Goal: Task Accomplishment & Management: Complete application form

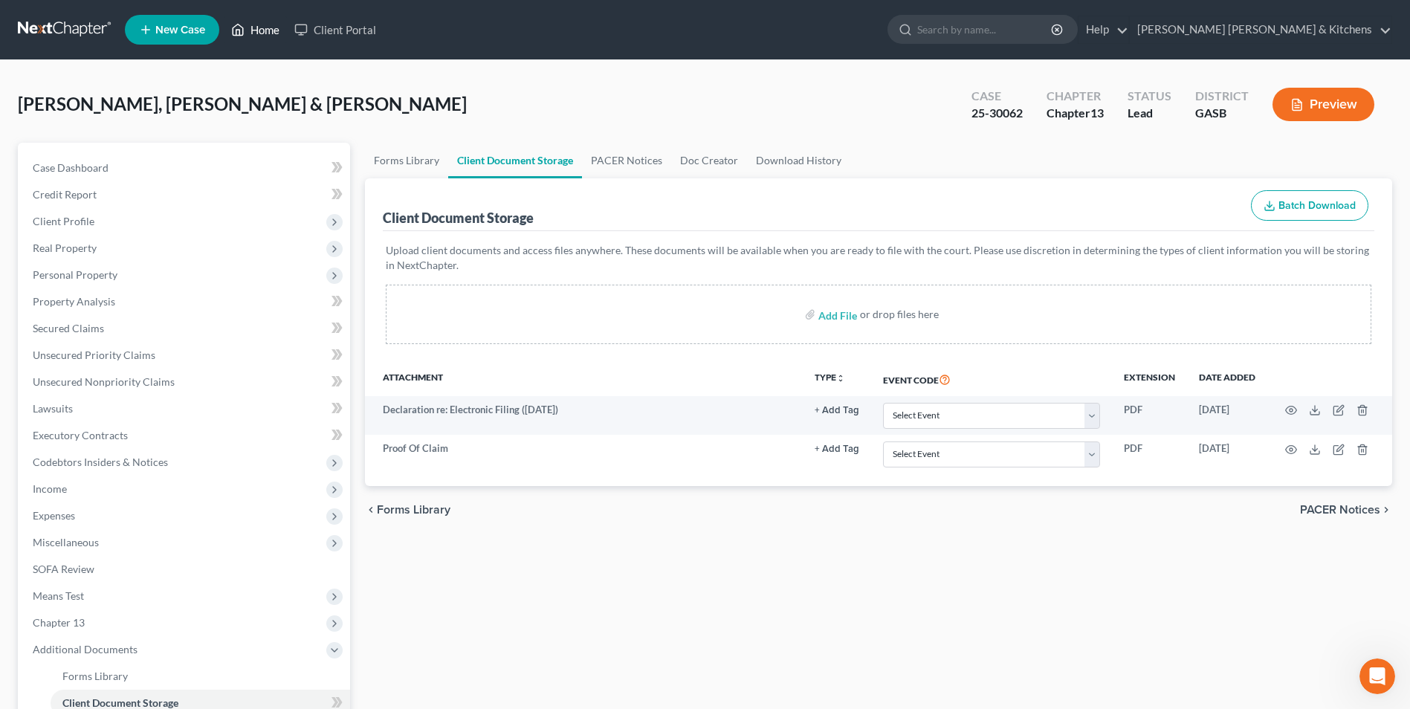
click at [257, 33] on link "Home" at bounding box center [255, 29] width 63 height 27
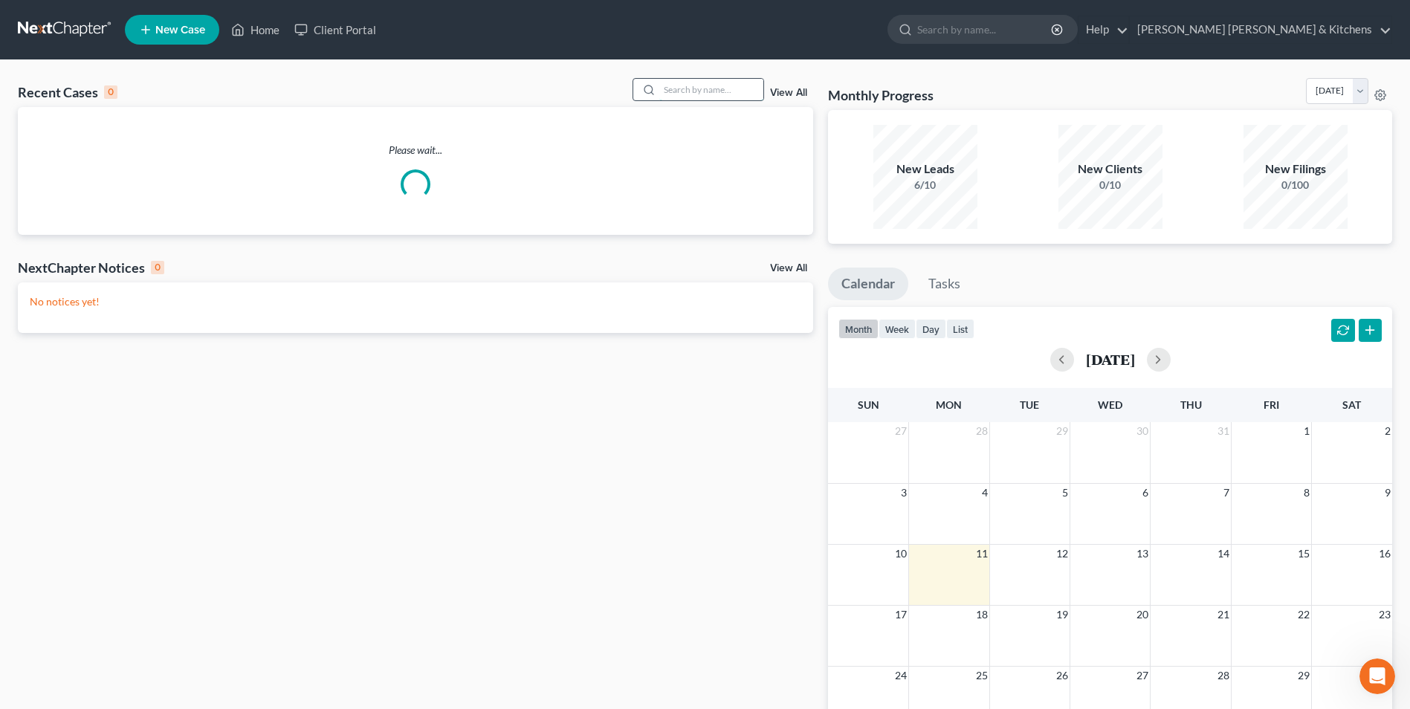
click at [711, 95] on input "search" at bounding box center [711, 90] width 104 height 22
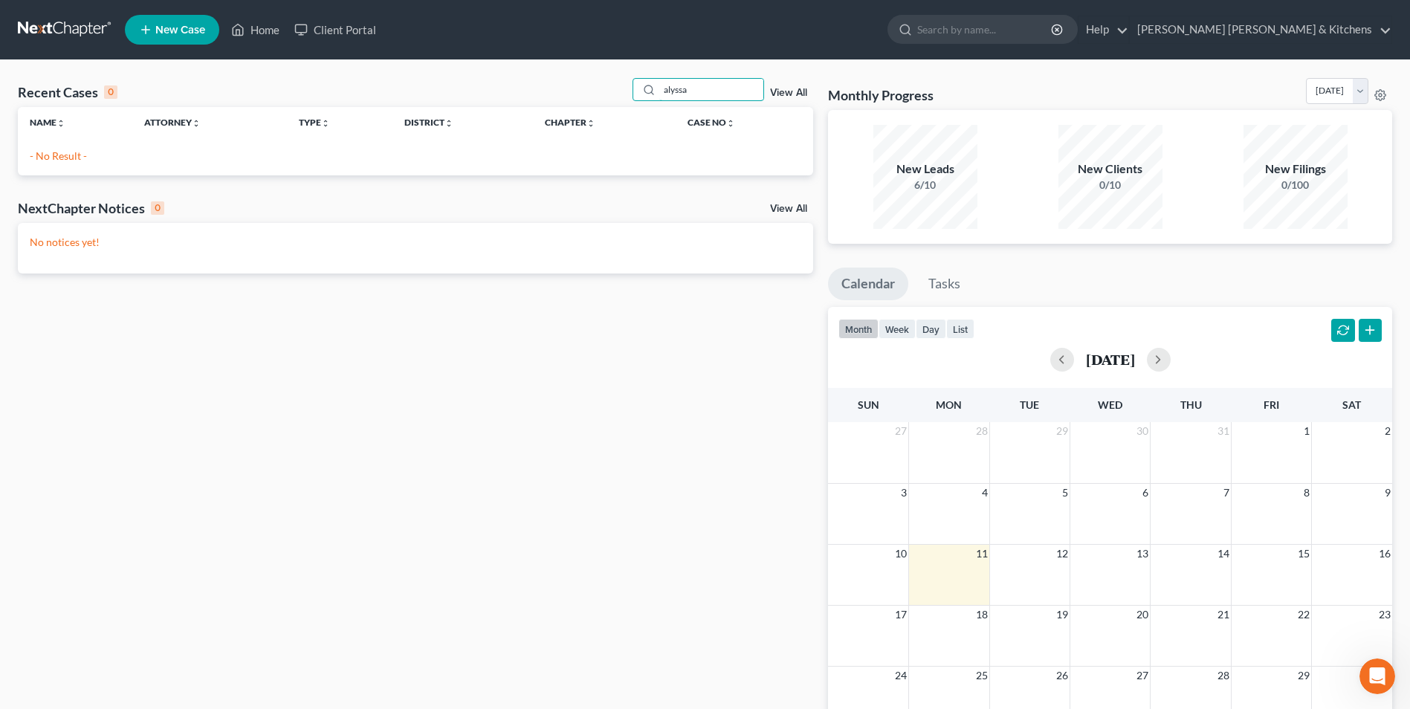
type input "alyssa"
click at [169, 18] on link "New Case" at bounding box center [172, 30] width 94 height 30
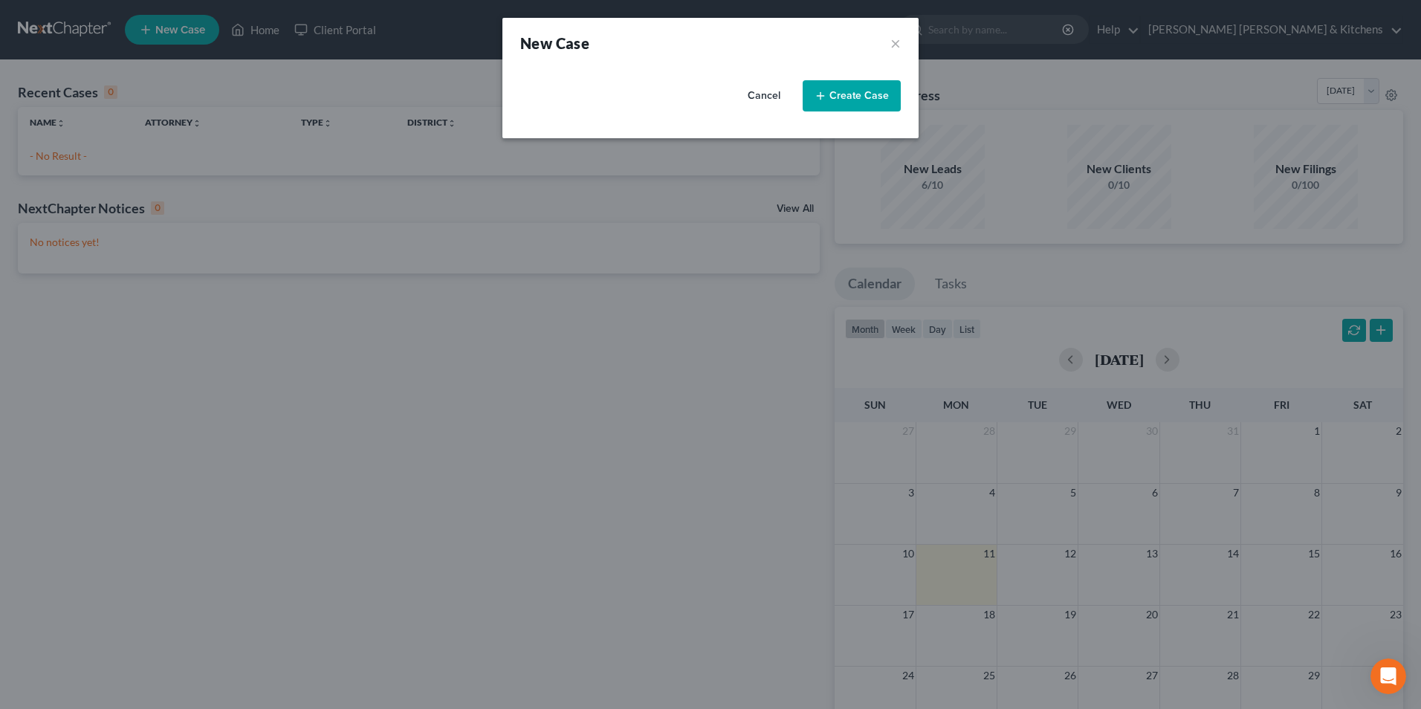
select select "20"
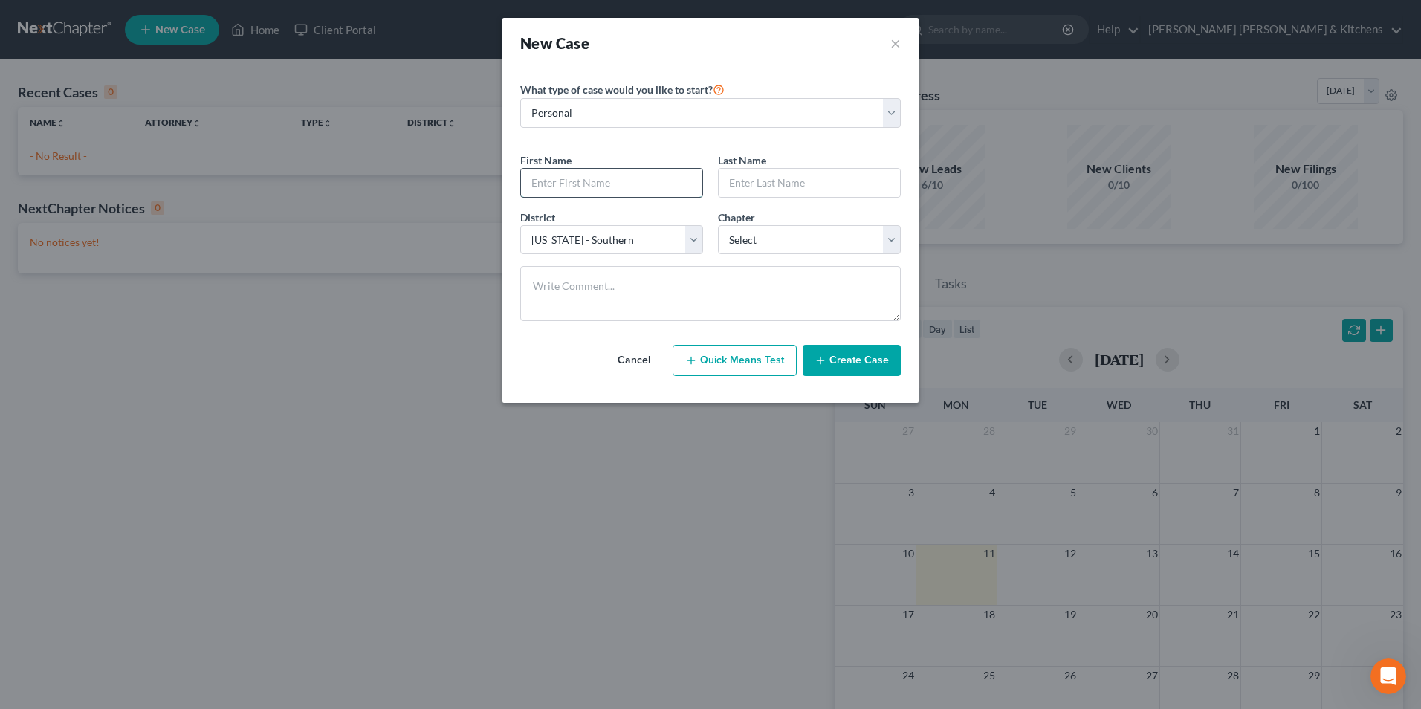
click at [570, 185] on input "text" at bounding box center [611, 183] width 181 height 28
type input "Alyssa"
type input "Register"
click at [778, 240] on select "Select 7 11 12 13" at bounding box center [809, 240] width 183 height 30
select select "0"
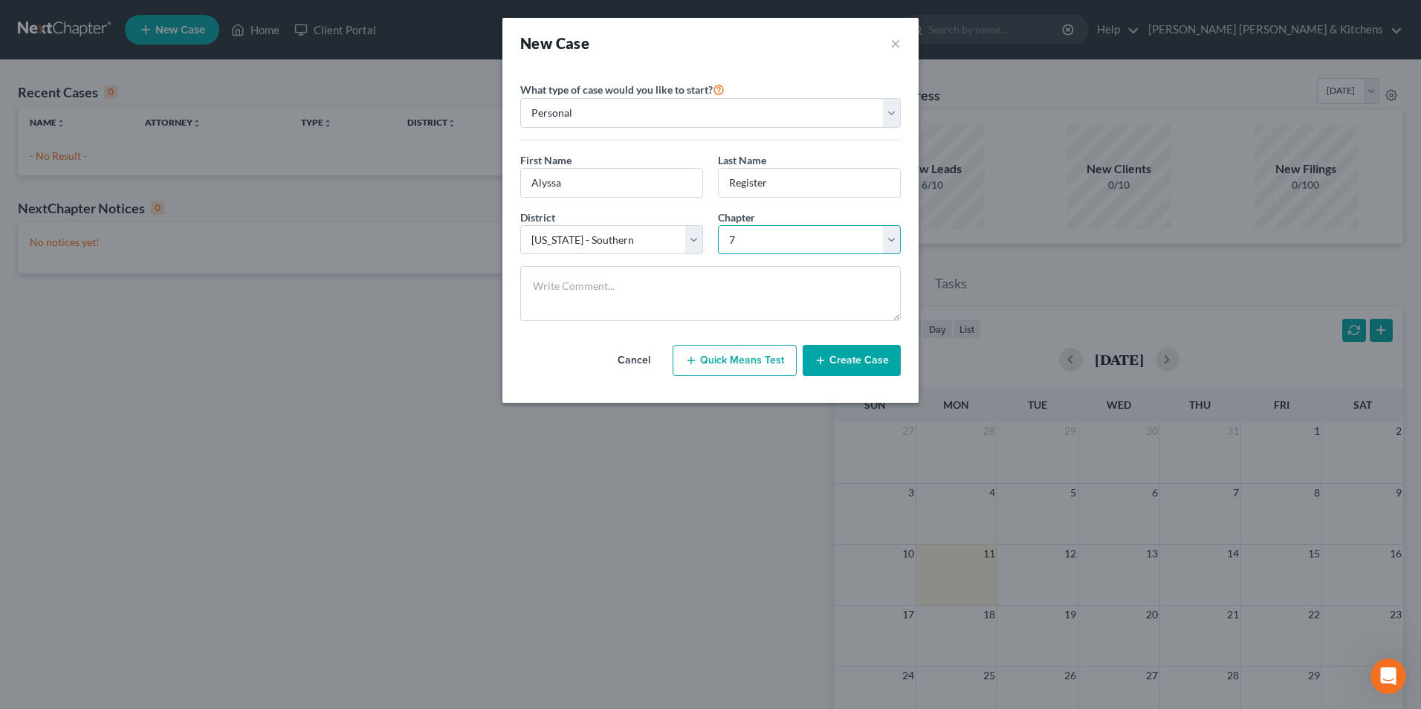
click at [718, 225] on select "Select 7 11 12 13" at bounding box center [809, 240] width 183 height 30
click at [858, 371] on button "Create Case" at bounding box center [852, 360] width 98 height 31
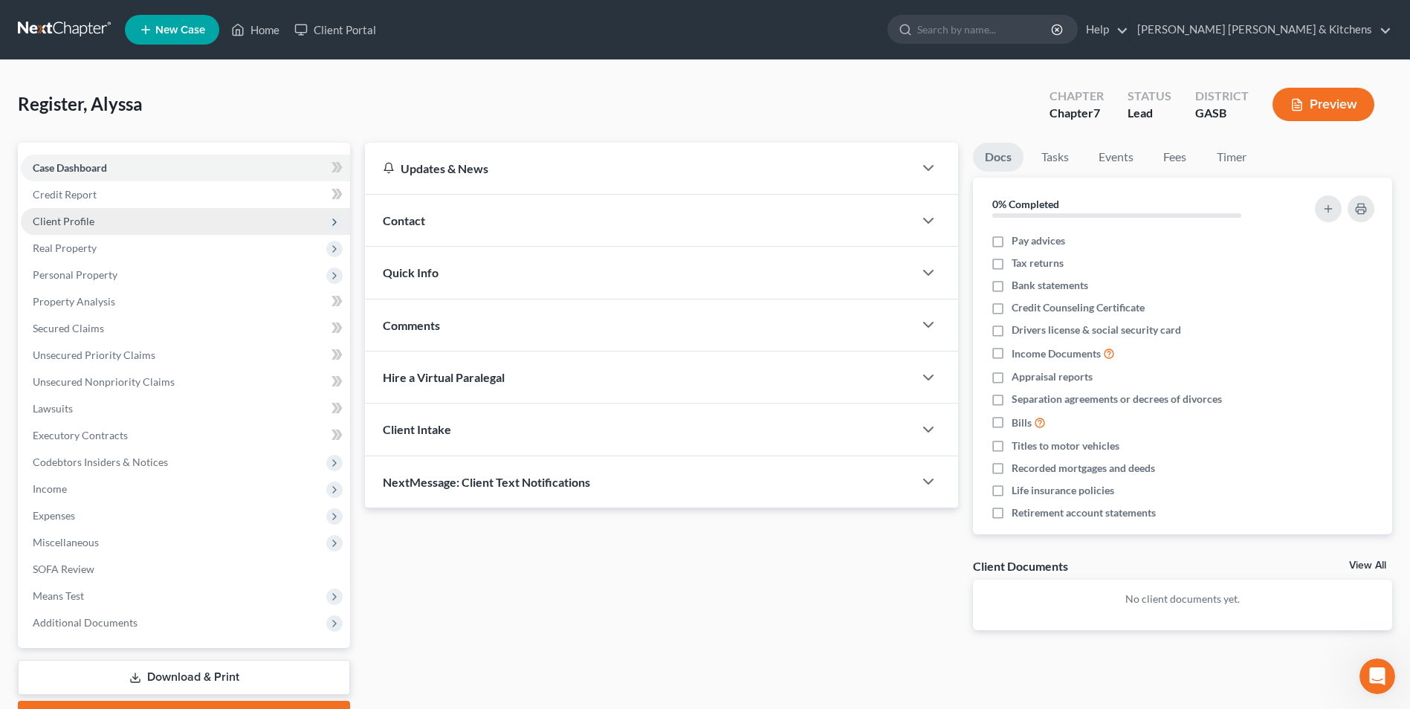
click at [59, 220] on span "Client Profile" at bounding box center [64, 221] width 62 height 13
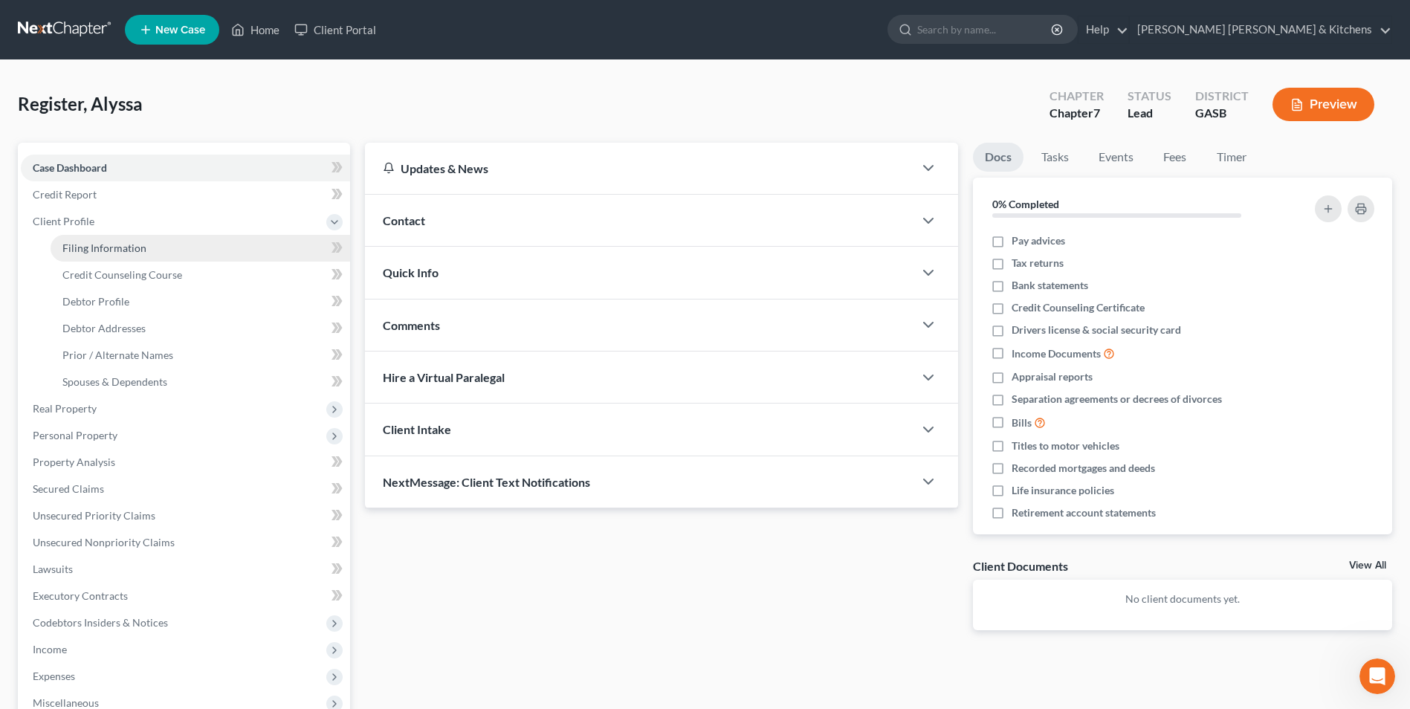
click at [67, 239] on link "Filing Information" at bounding box center [201, 248] width 300 height 27
select select "1"
select select "0"
select select "20"
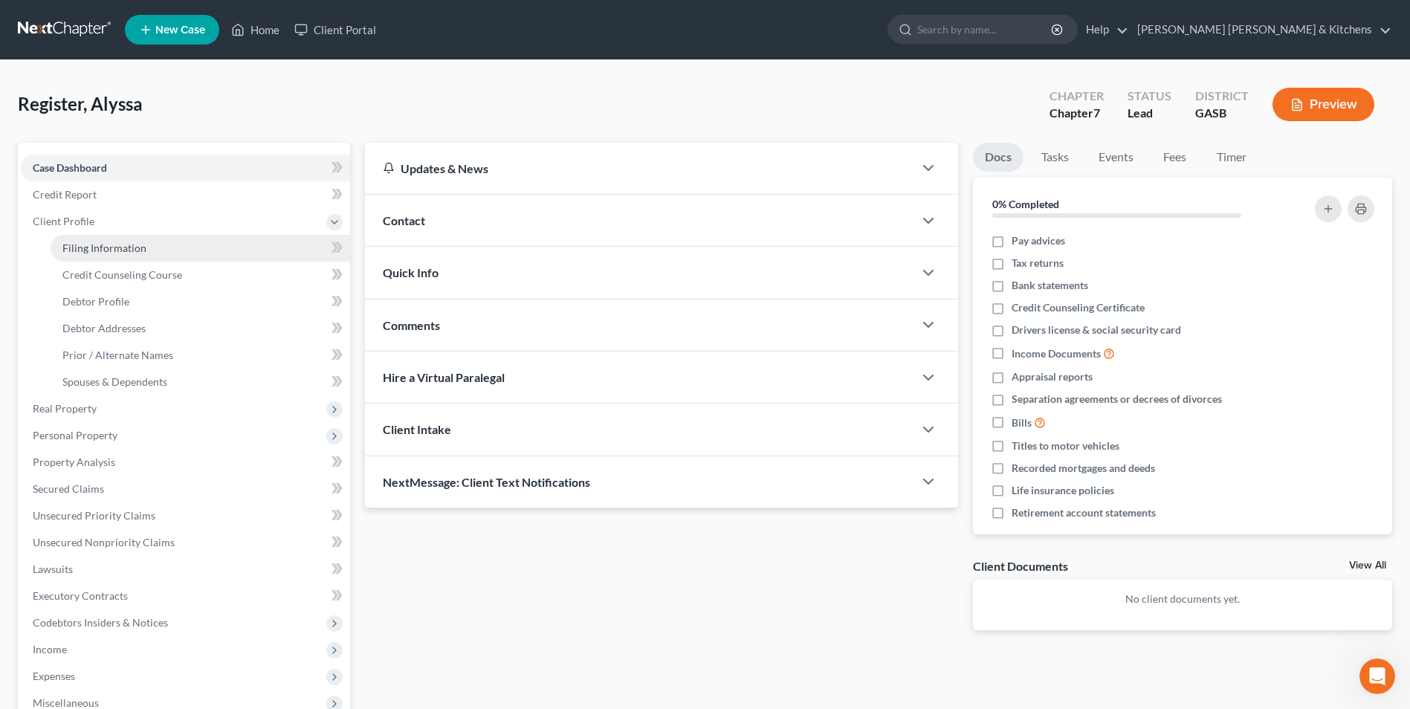
select select "10"
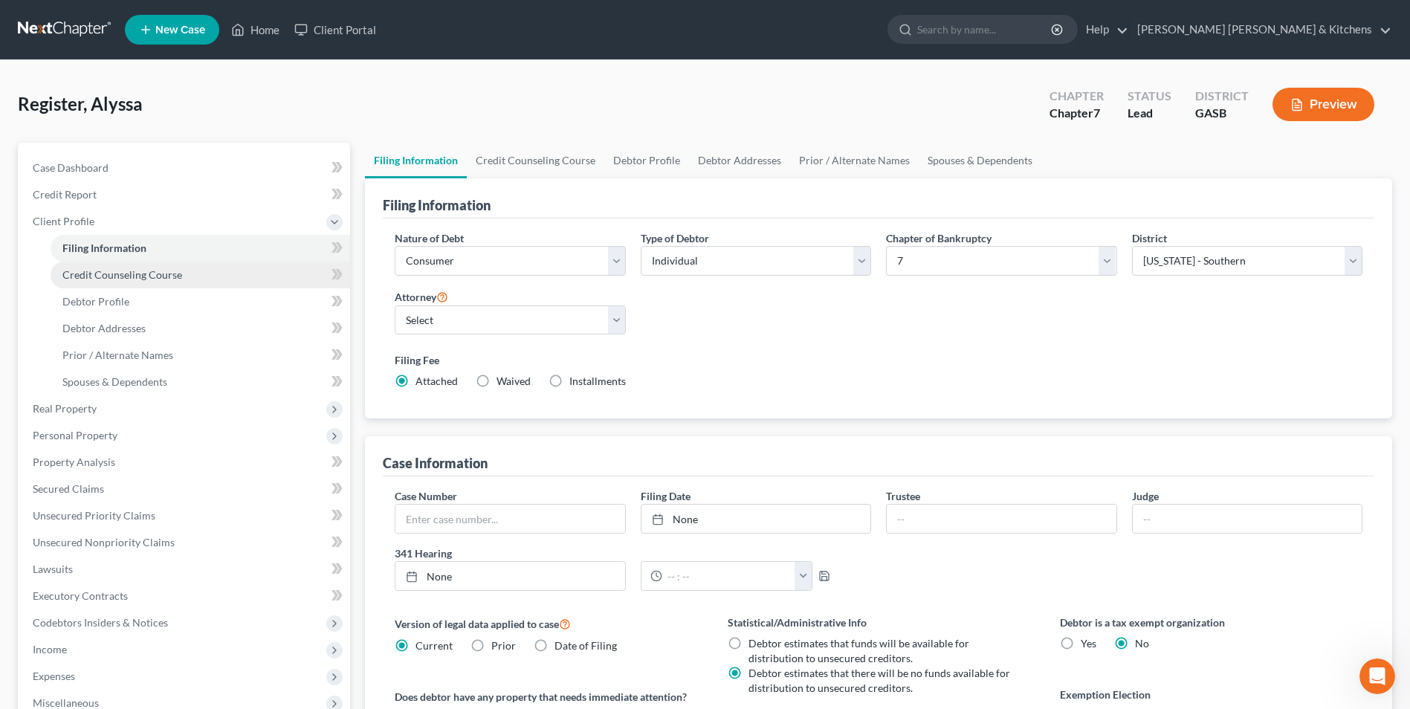
click at [77, 271] on span "Credit Counseling Course" at bounding box center [122, 274] width 120 height 13
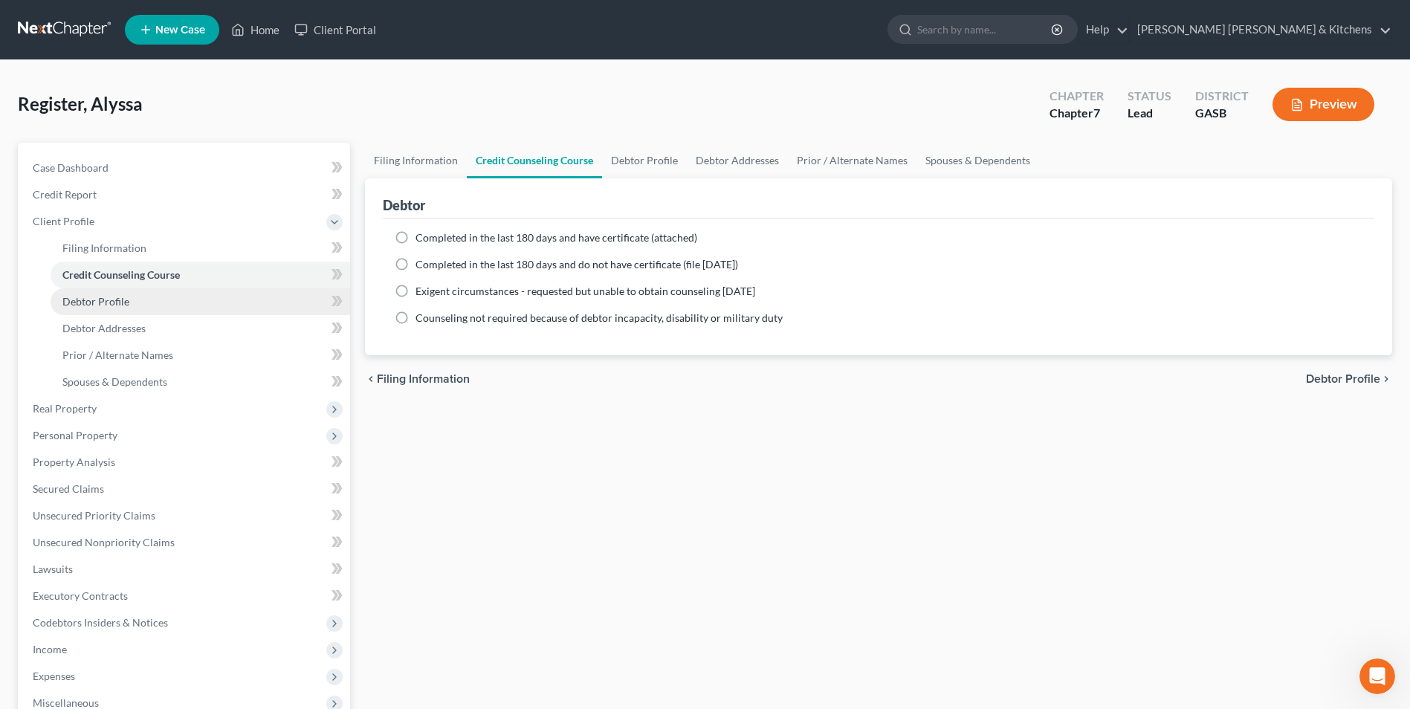
click at [416, 237] on label "Completed in the last 180 days and have certificate (attached)" at bounding box center [557, 237] width 282 height 15
click at [422, 237] on input "Completed in the last 180 days and have certificate (attached)" at bounding box center [427, 235] width 10 height 10
radio input "true"
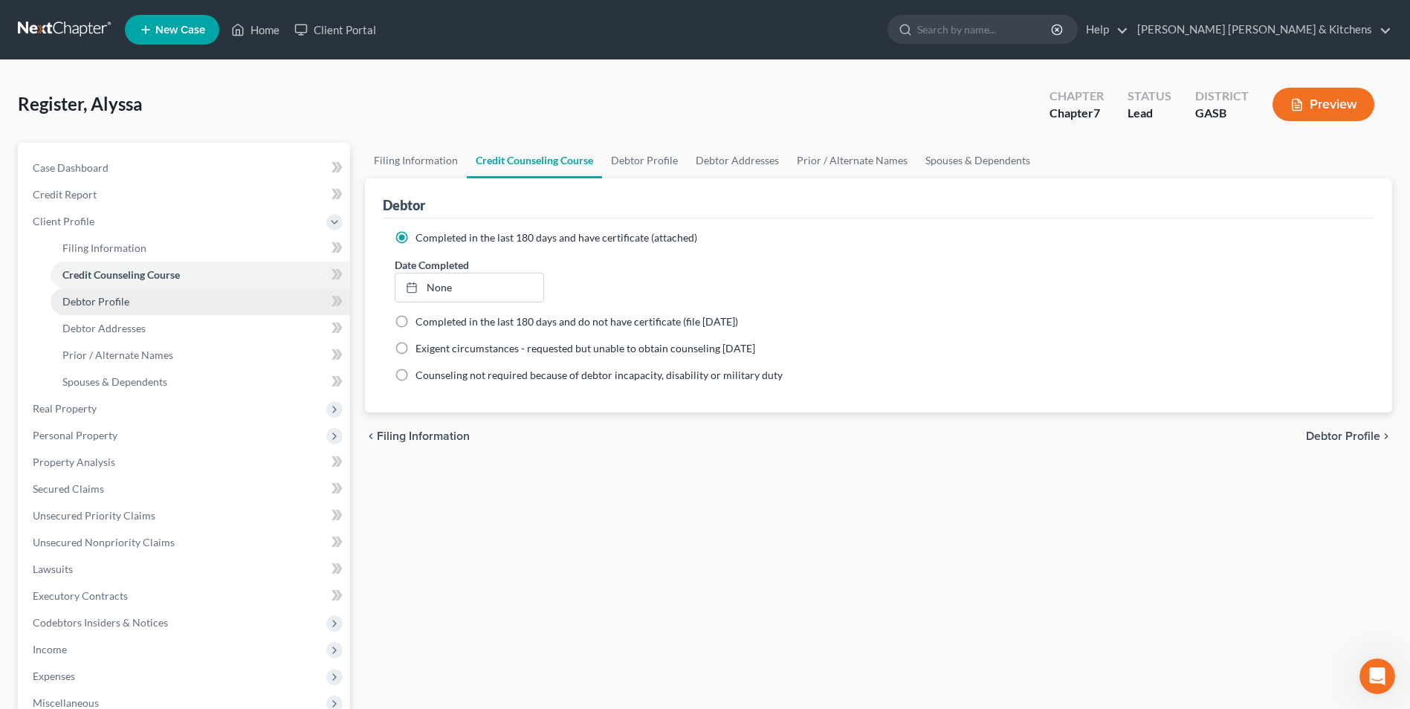
click at [106, 306] on span "Debtor Profile" at bounding box center [95, 301] width 67 height 13
select select "0"
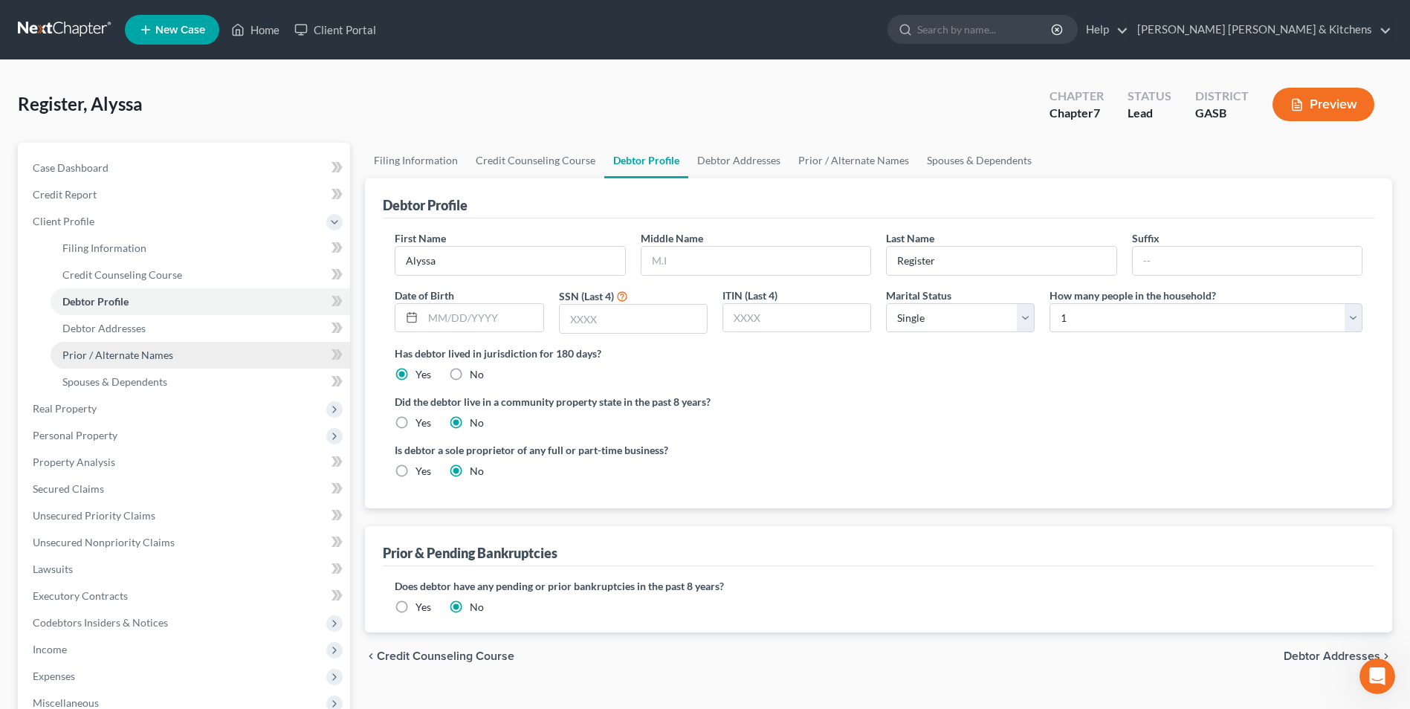
click at [109, 355] on span "Prior / Alternate Names" at bounding box center [117, 355] width 111 height 13
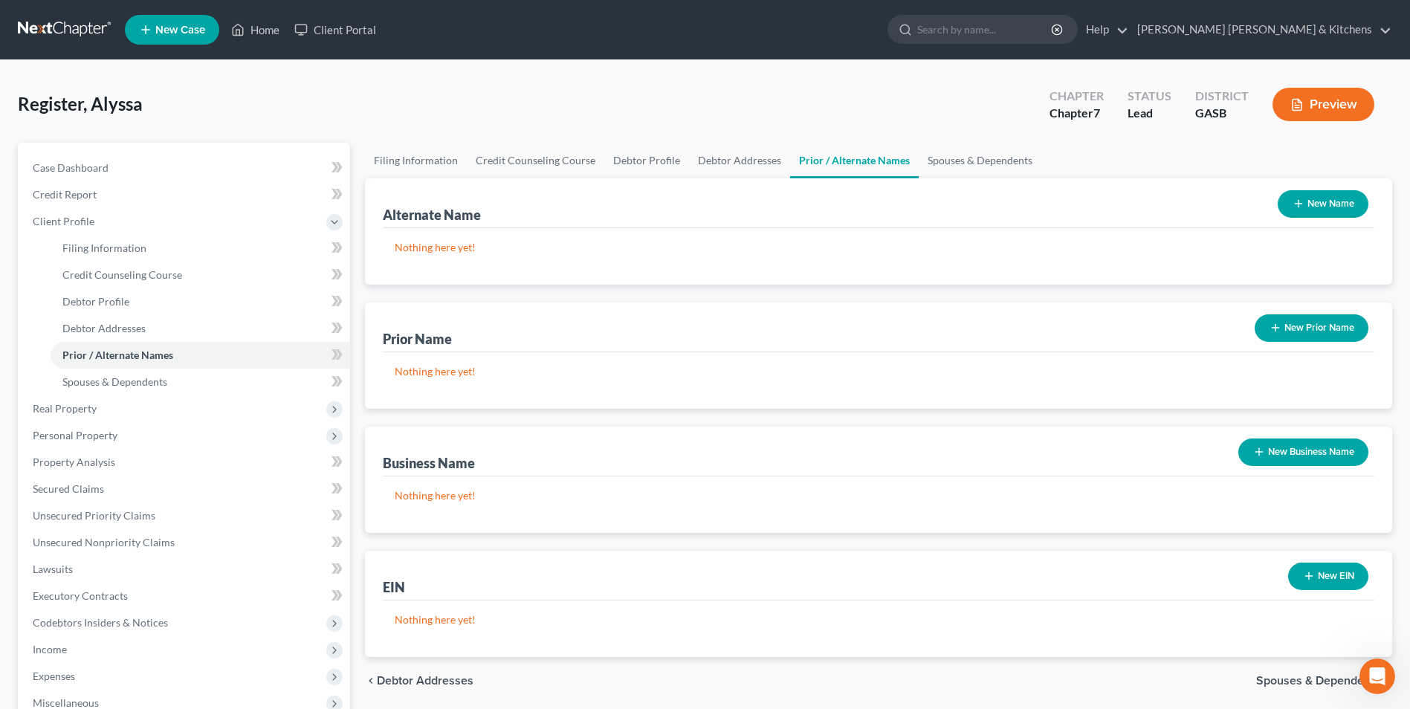
click at [1341, 204] on button "New Name" at bounding box center [1323, 204] width 91 height 28
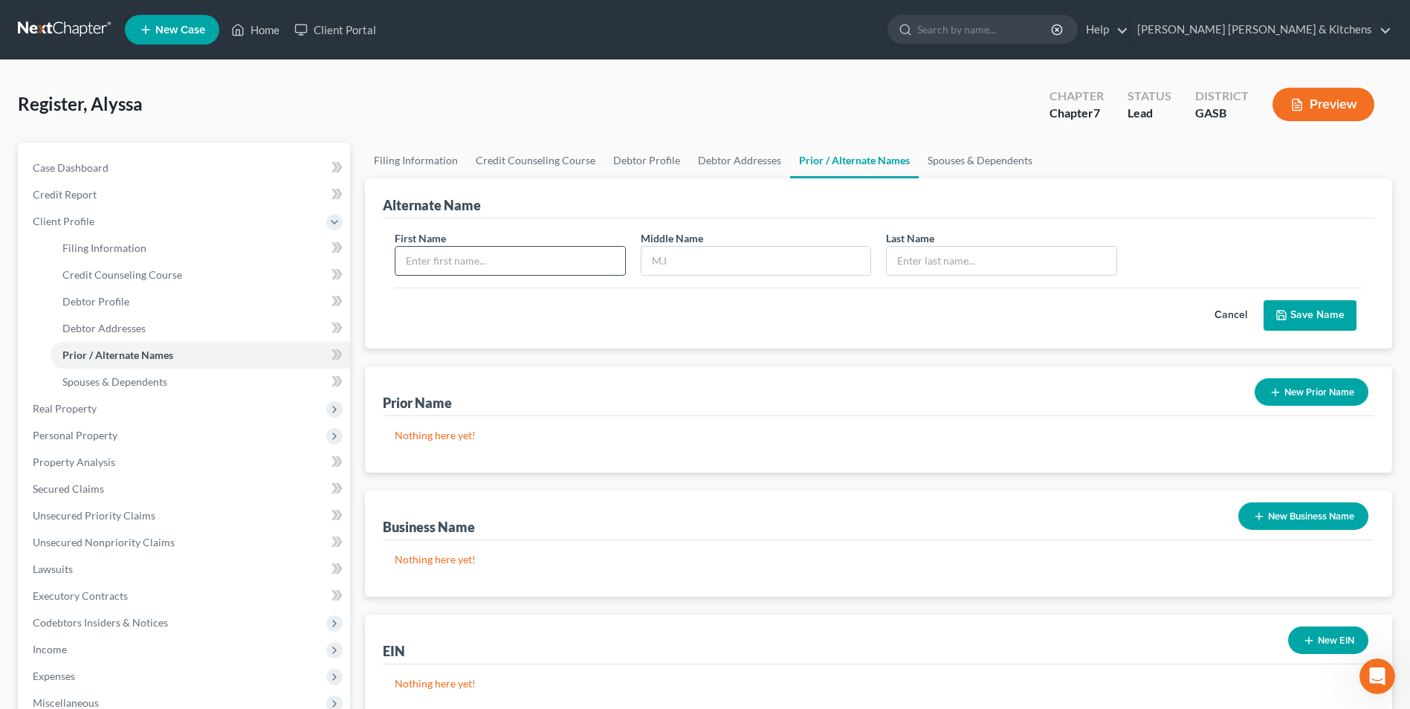
click at [526, 257] on input "text" at bounding box center [510, 261] width 229 height 28
type input "Alyssa"
type input "[PERSON_NAME]"
type input "Register"
click at [1292, 312] on button "Save Name" at bounding box center [1310, 315] width 93 height 31
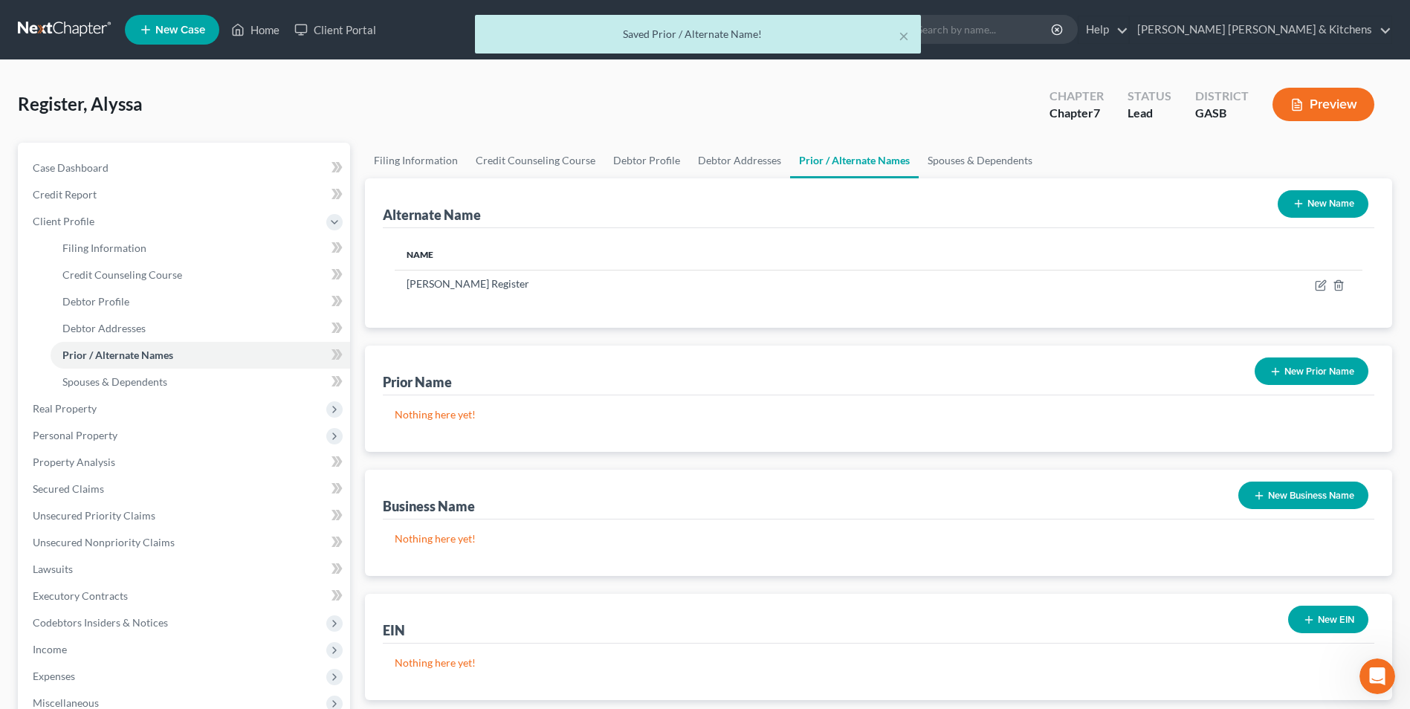
click at [1322, 207] on button "New Name" at bounding box center [1323, 204] width 91 height 28
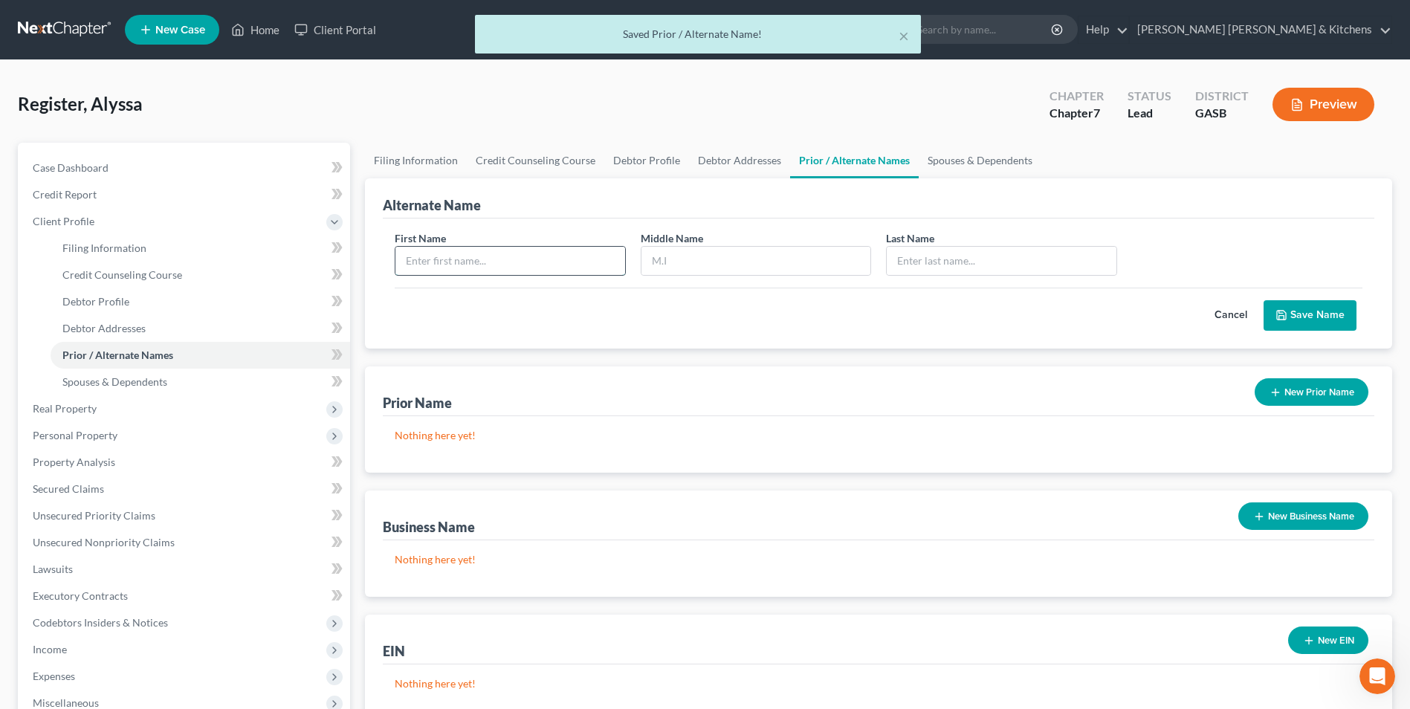
click at [487, 265] on input "text" at bounding box center [510, 261] width 229 height 28
type input "Alyssa"
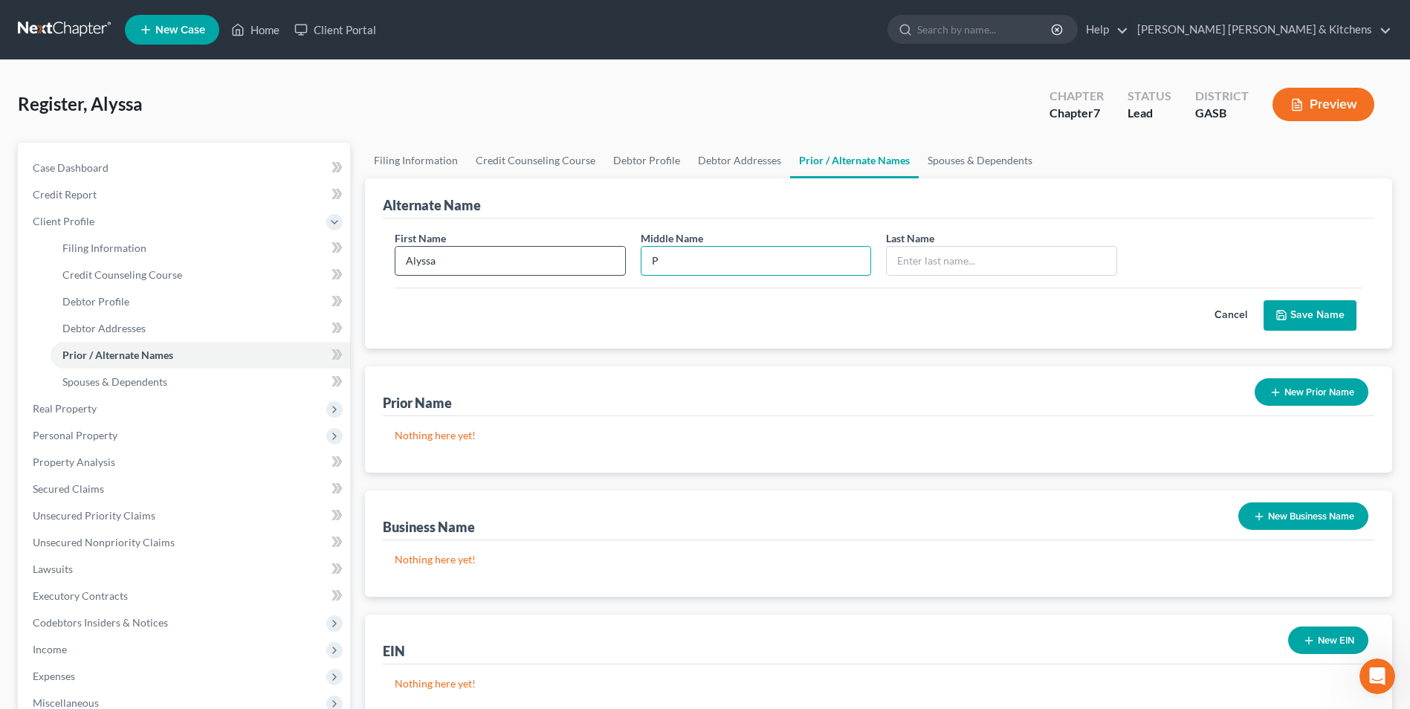
type input "P"
type input "[PERSON_NAME]"
click at [1279, 311] on icon "submit" at bounding box center [1281, 315] width 9 height 9
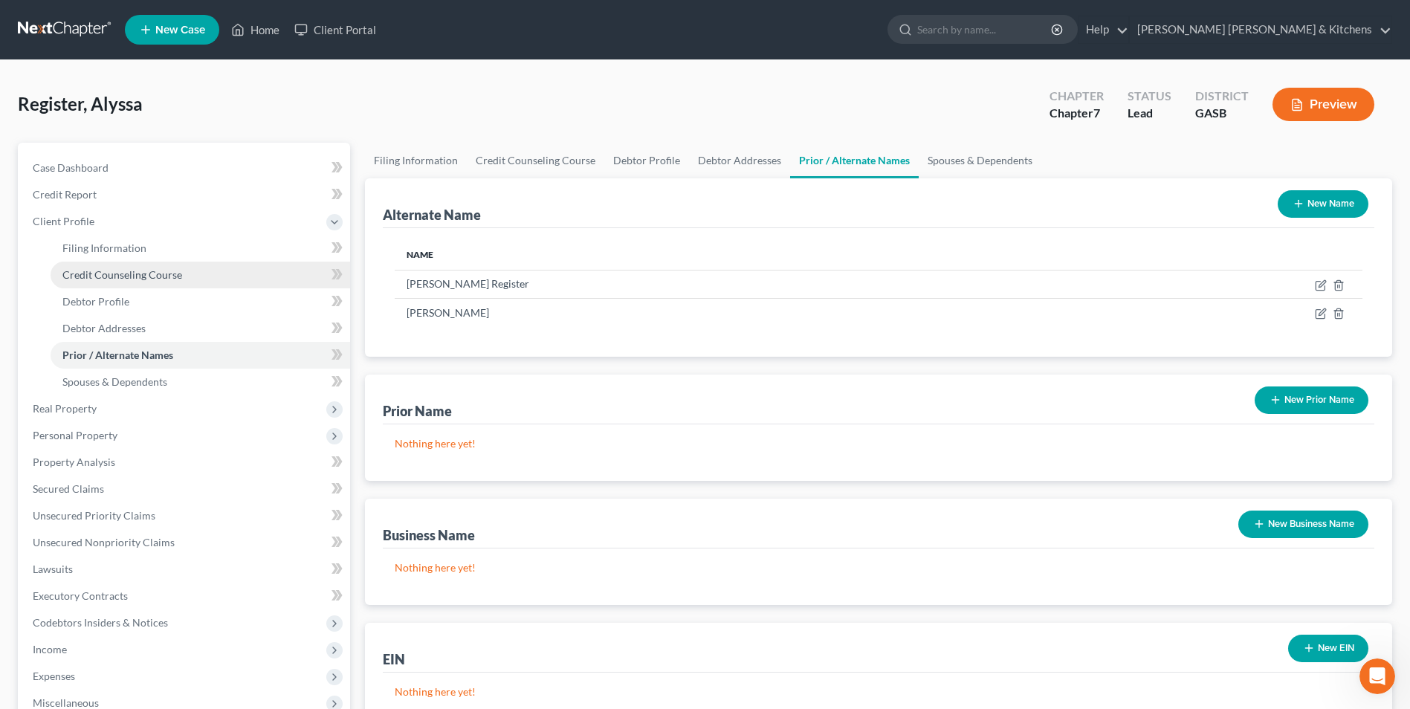
click at [113, 278] on span "Credit Counseling Course" at bounding box center [122, 274] width 120 height 13
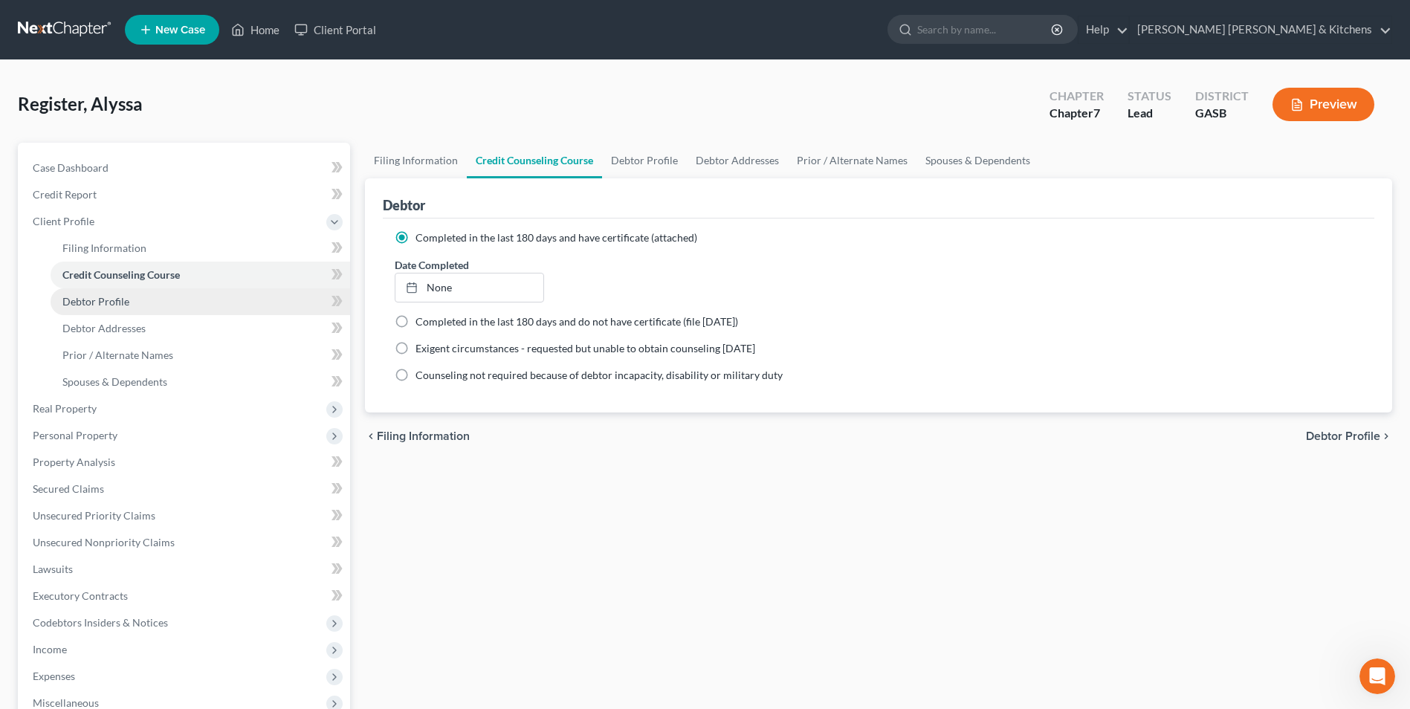
click at [116, 309] on link "Debtor Profile" at bounding box center [201, 301] width 300 height 27
select select "0"
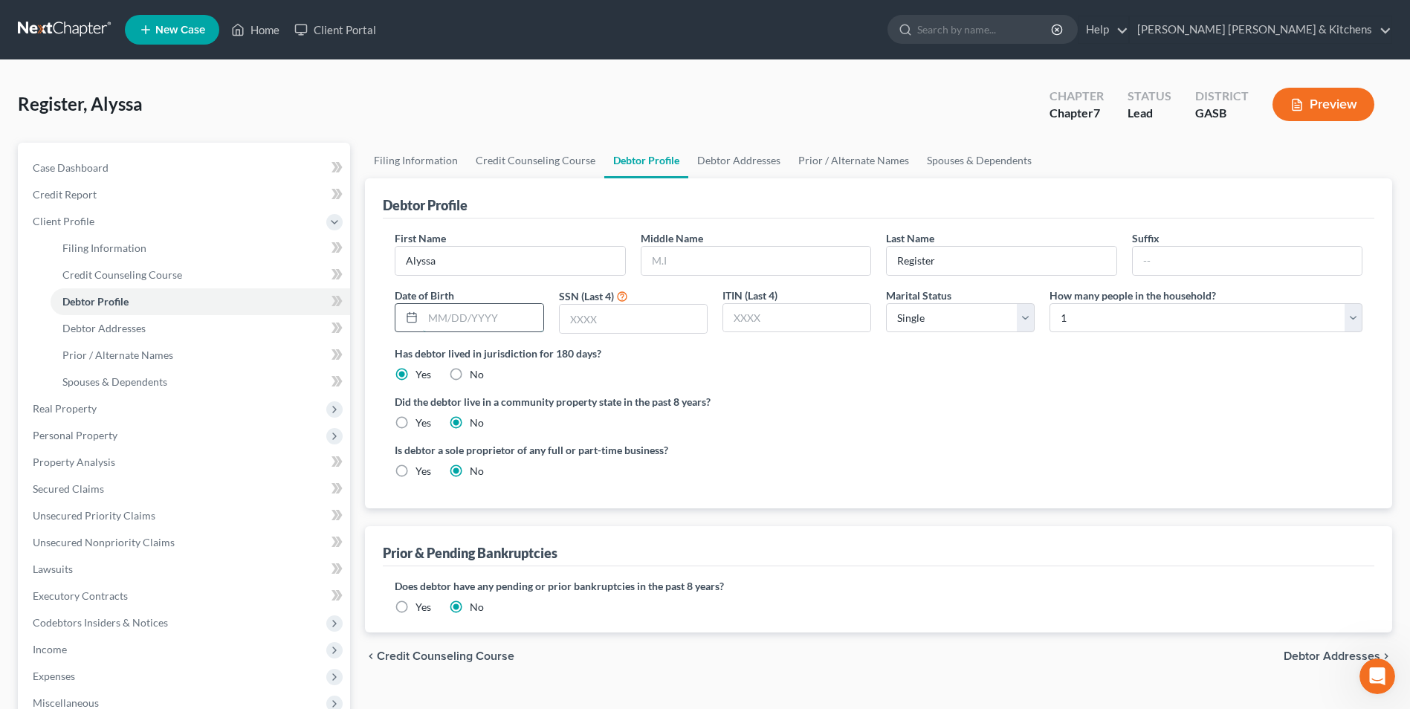
drag, startPoint x: 510, startPoint y: 316, endPoint x: 509, endPoint y: 308, distance: 8.2
click at [510, 316] on input "text" at bounding box center [483, 318] width 120 height 28
type input "[DATE]"
type input "4833"
click at [124, 336] on link "Debtor Addresses" at bounding box center [201, 328] width 300 height 27
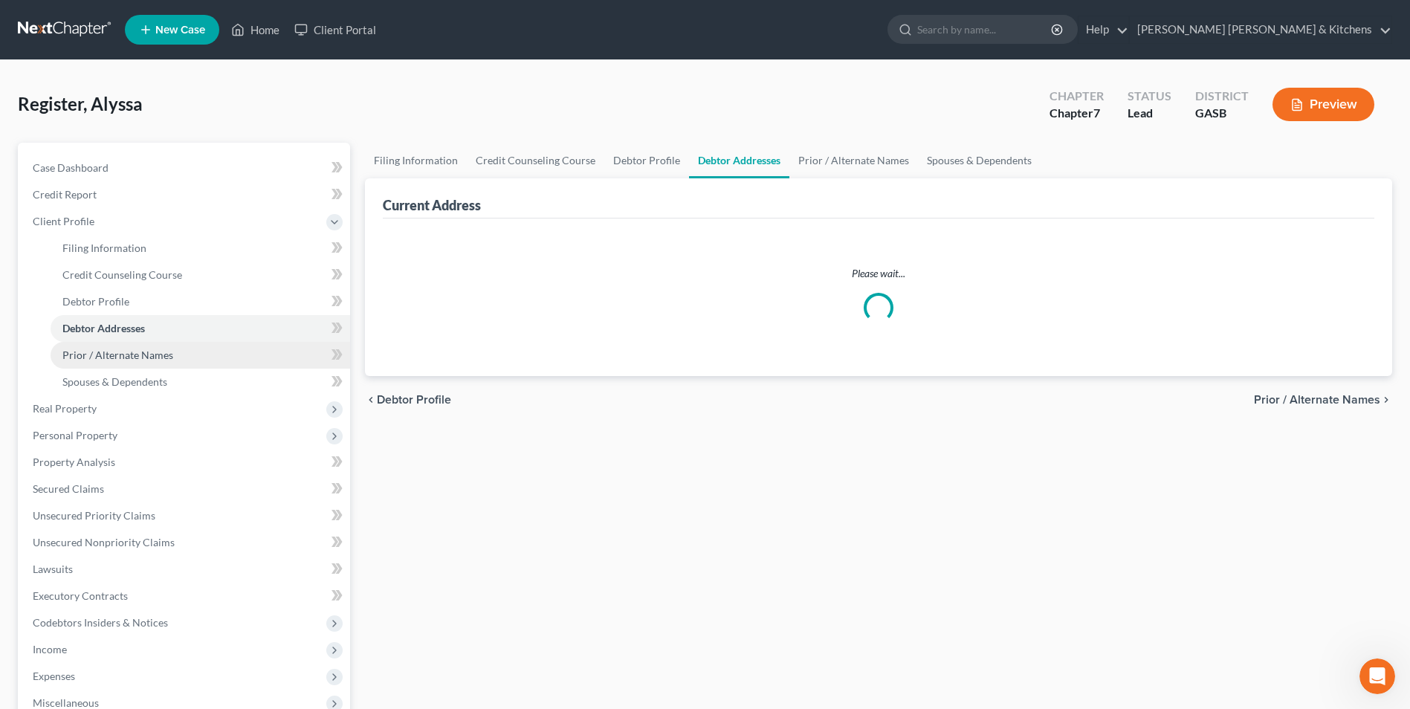
select select "0"
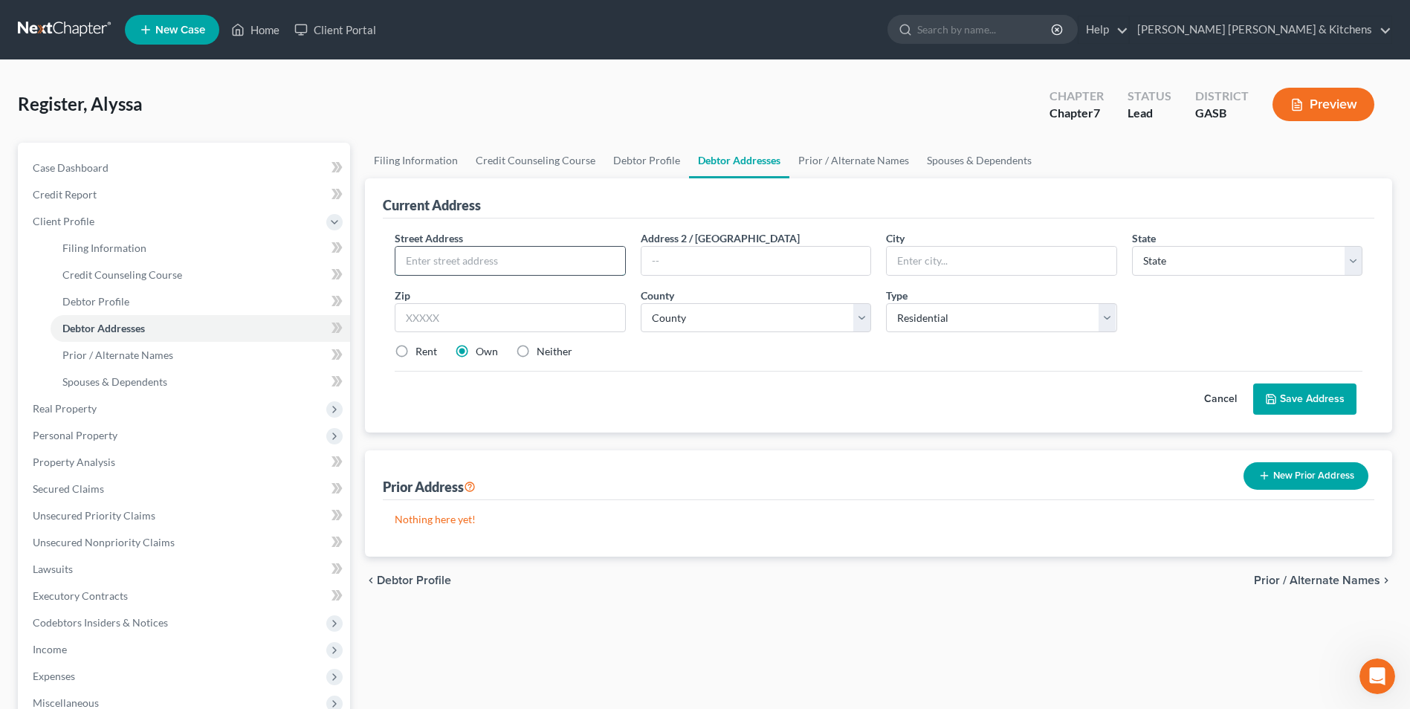
click at [461, 271] on input "text" at bounding box center [510, 261] width 229 height 28
type input "[STREET_ADDRESS]"
type input "31023"
type input "[PERSON_NAME]"
select select "10"
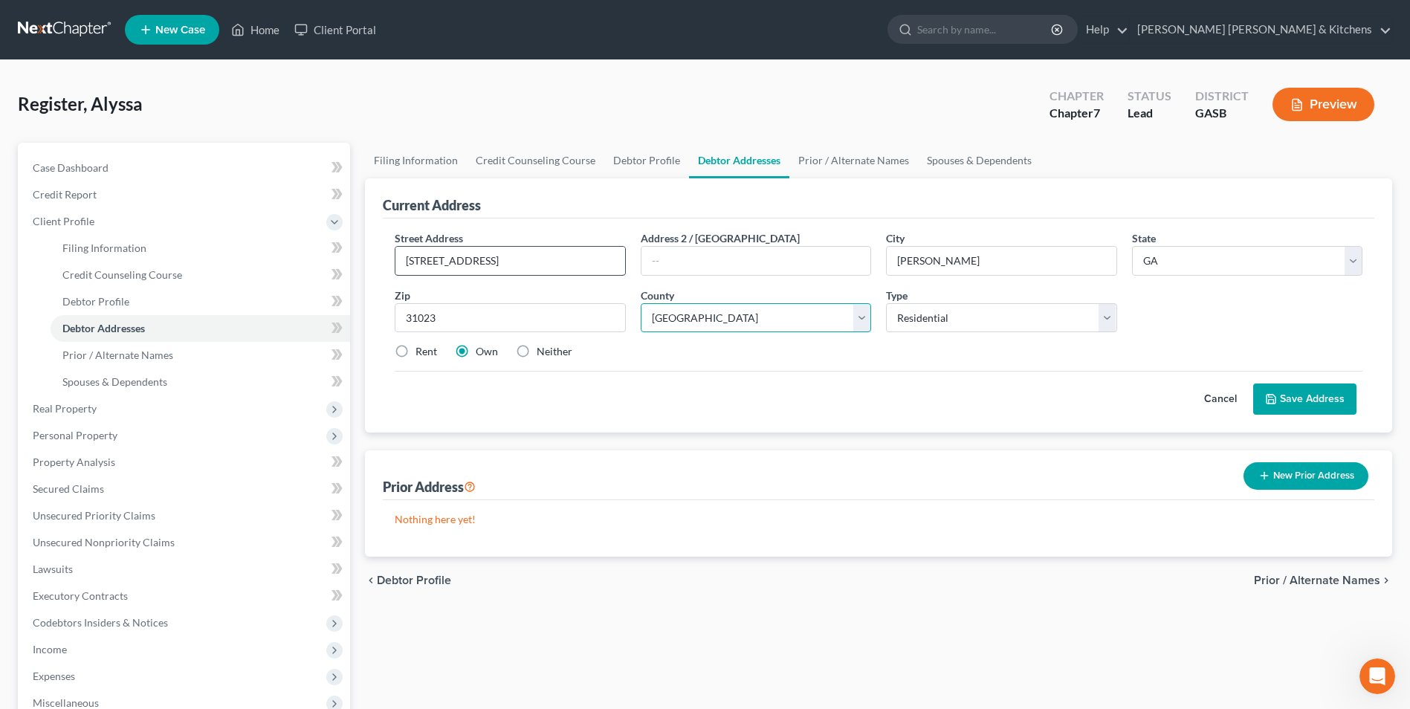
select select "44"
click at [416, 353] on label "Rent" at bounding box center [427, 351] width 22 height 15
click at [422, 353] on input "Rent" at bounding box center [427, 349] width 10 height 10
radio input "true"
click at [1295, 401] on button "Save Address" at bounding box center [1304, 399] width 103 height 31
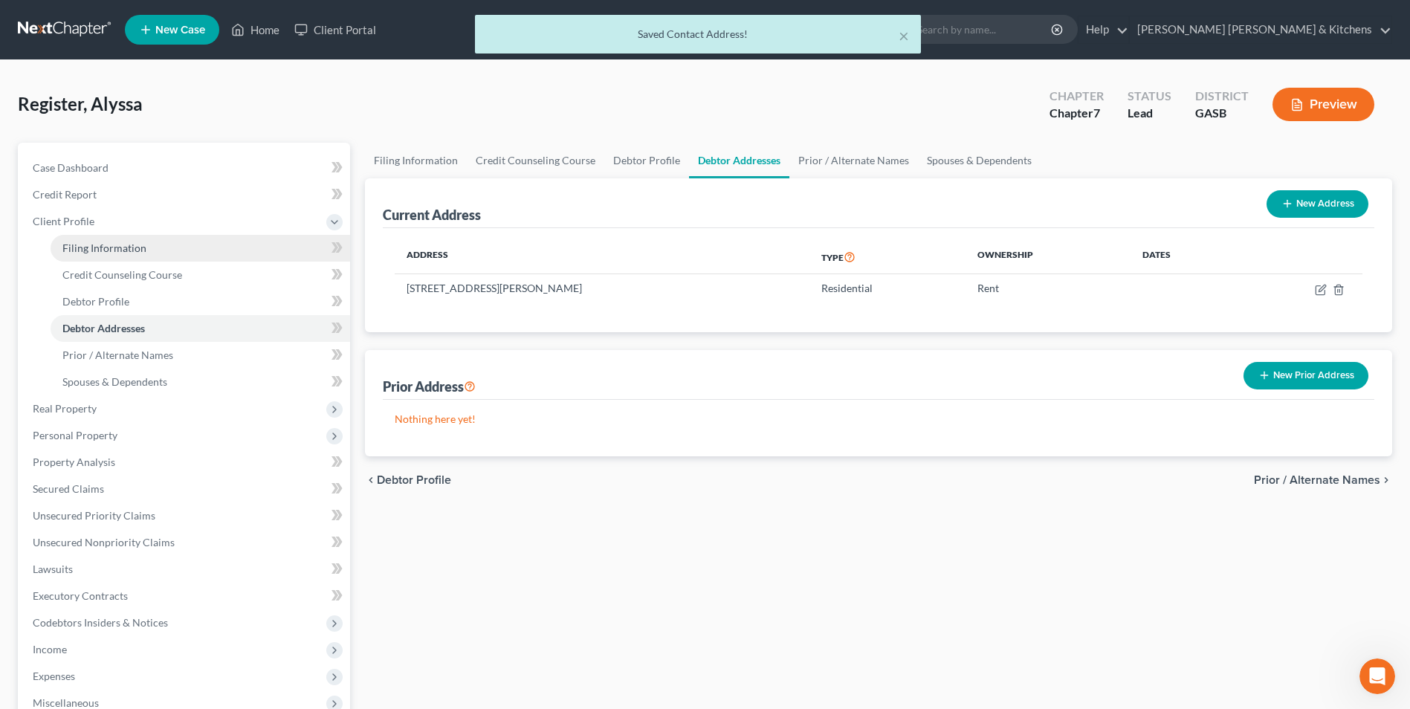
click at [101, 242] on span "Filing Information" at bounding box center [104, 248] width 84 height 13
select select "1"
select select "0"
select select "20"
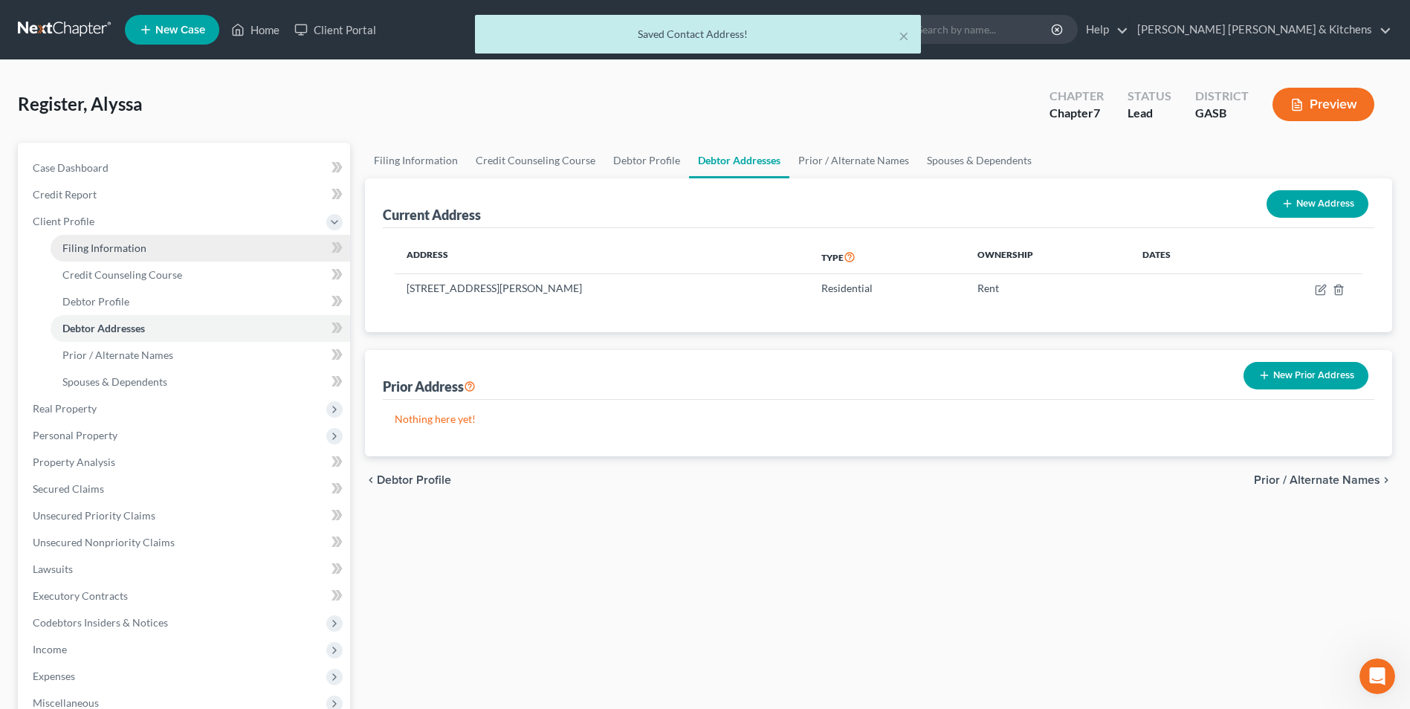
select select "0"
select select "10"
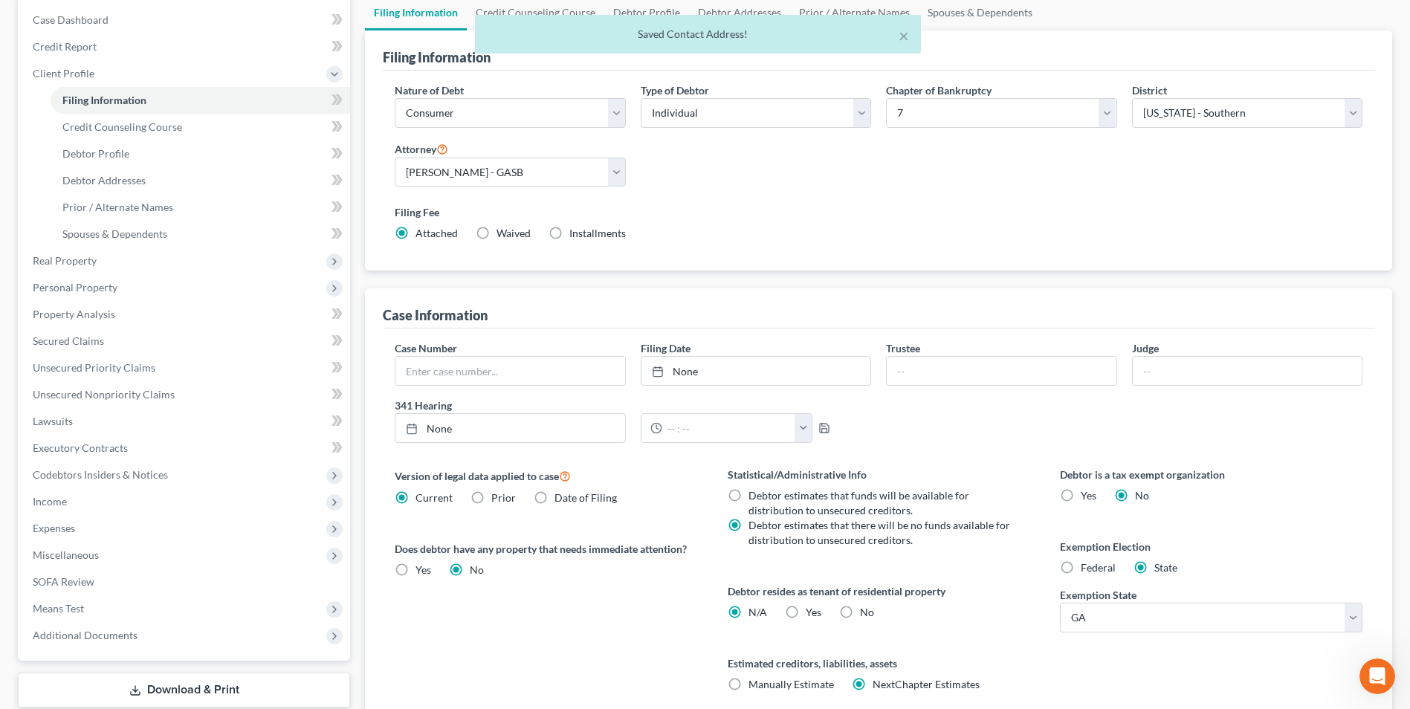
scroll to position [149, 0]
click at [806, 610] on label "Yes Yes" at bounding box center [814, 611] width 16 height 15
click at [812, 610] on input "Yes Yes" at bounding box center [817, 609] width 10 height 10
radio input "true"
radio input "false"
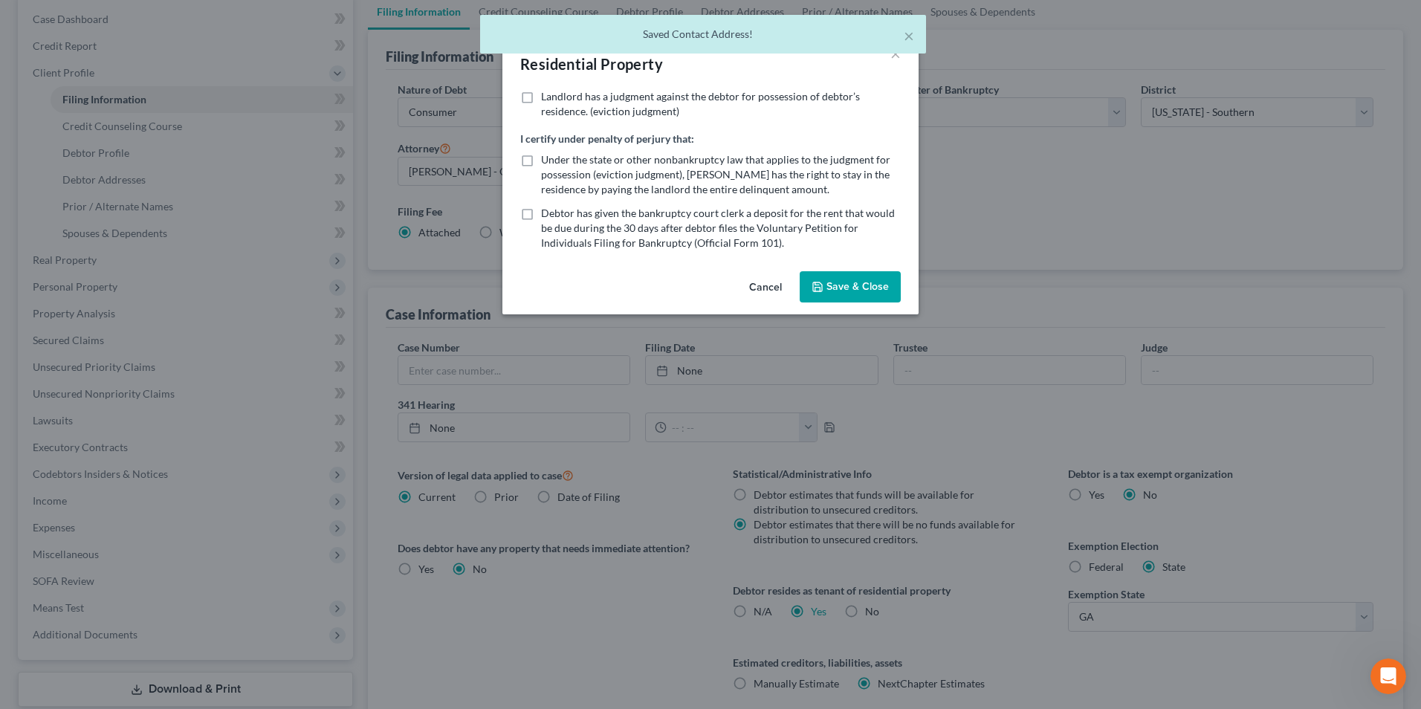
click at [851, 282] on button "Save & Close" at bounding box center [850, 286] width 101 height 31
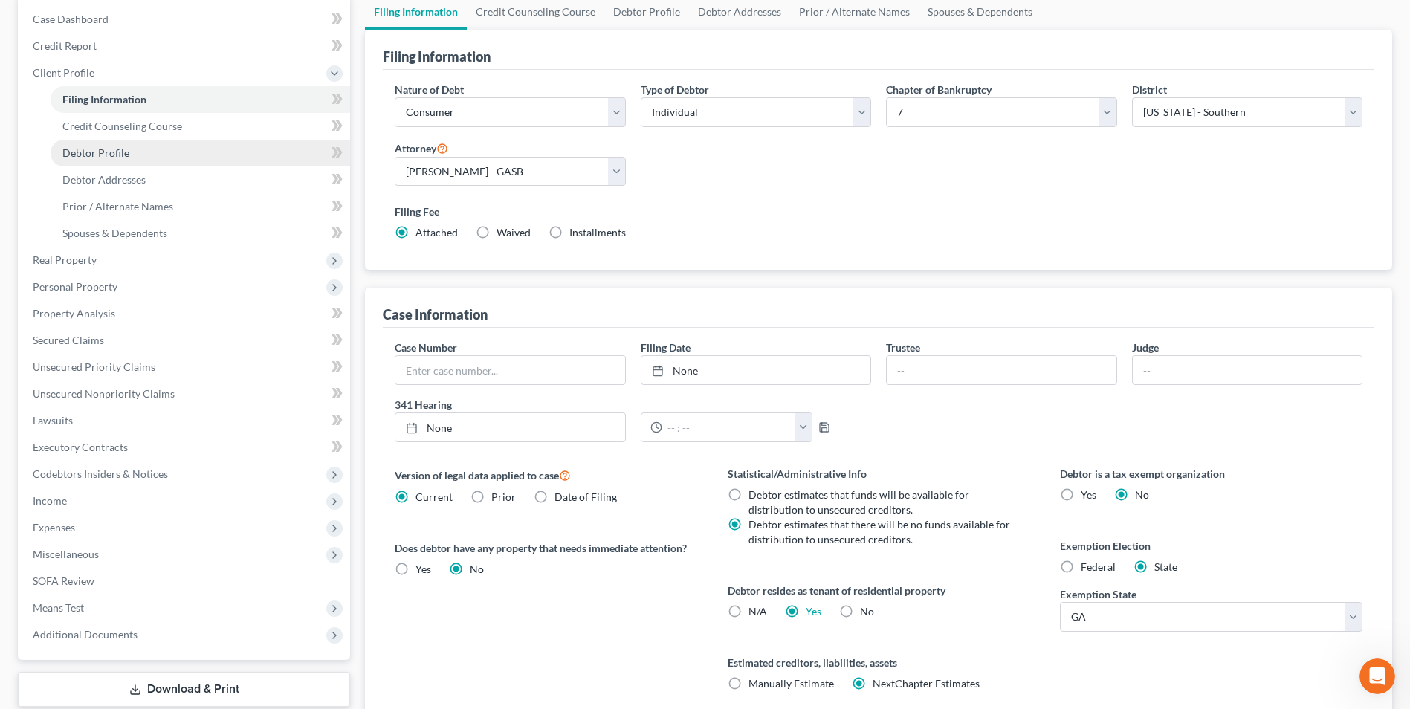
click at [119, 150] on span "Debtor Profile" at bounding box center [95, 152] width 67 height 13
select select "0"
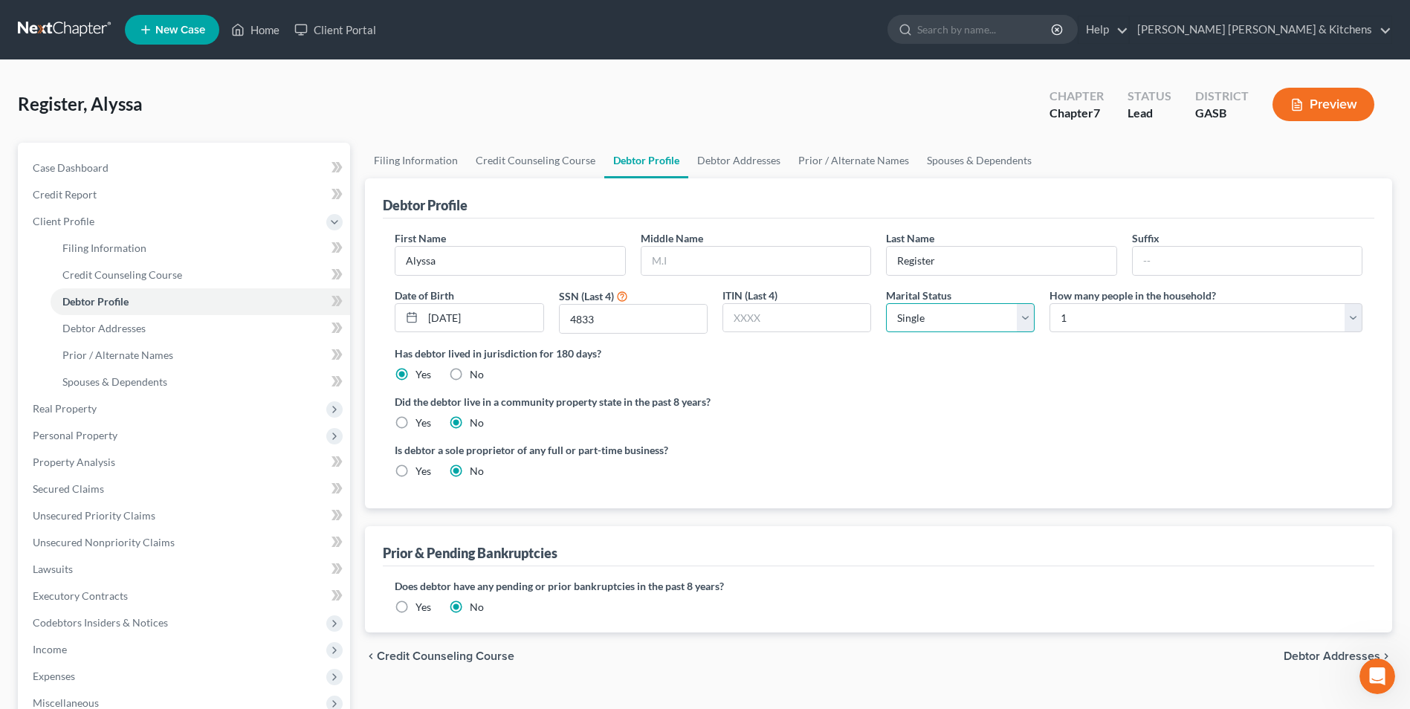
click at [911, 323] on select "Select Single Married Separated Divorced Widowed" at bounding box center [960, 318] width 149 height 30
select select "1"
click at [886, 303] on select "Select Single Married Separated Divorced Widowed" at bounding box center [960, 318] width 149 height 30
click at [1085, 327] on select "Select 1 2 3 4 5 6 7 8 9 10 11 12 13 14 15 16 17 18 19 20" at bounding box center [1206, 318] width 313 height 30
select select "3"
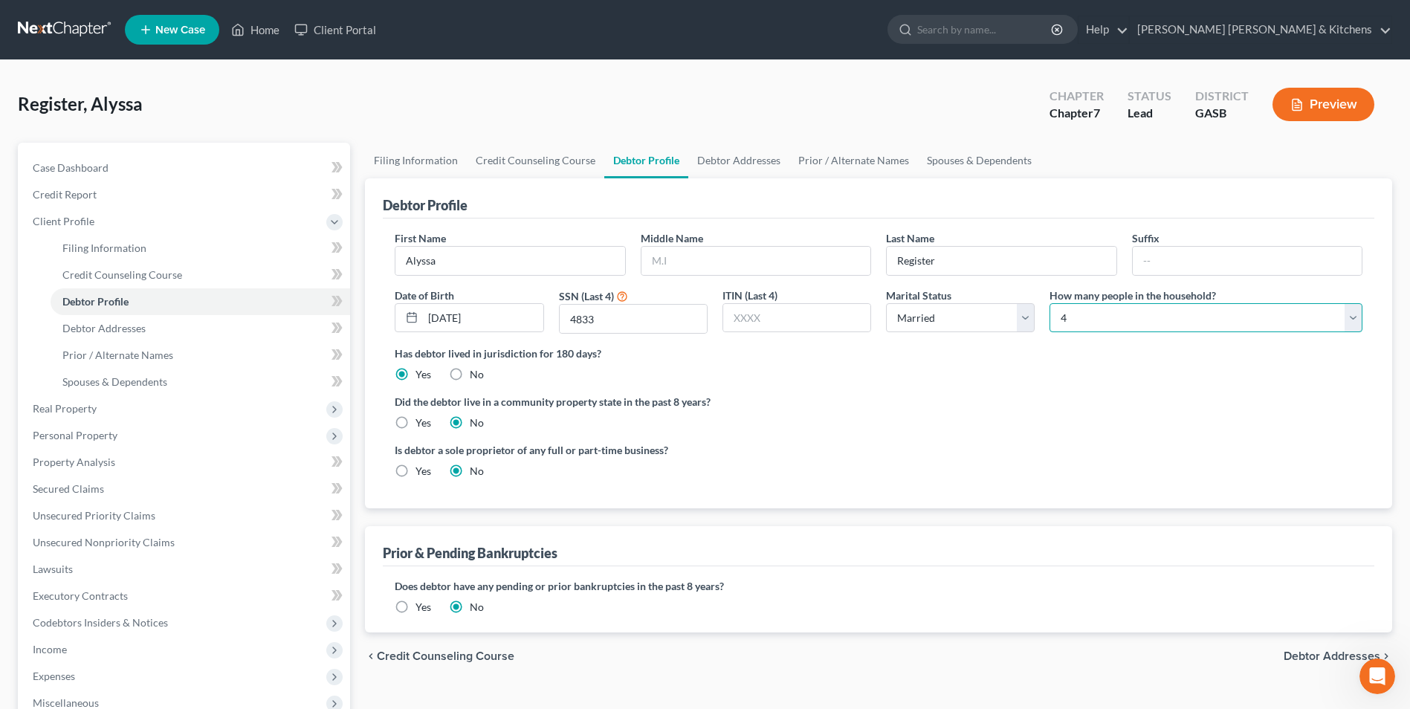
click at [1050, 303] on select "Select 1 2 3 4 5 6 7 8 9 10 11 12 13 14 15 16 17 18 19 20" at bounding box center [1206, 318] width 313 height 30
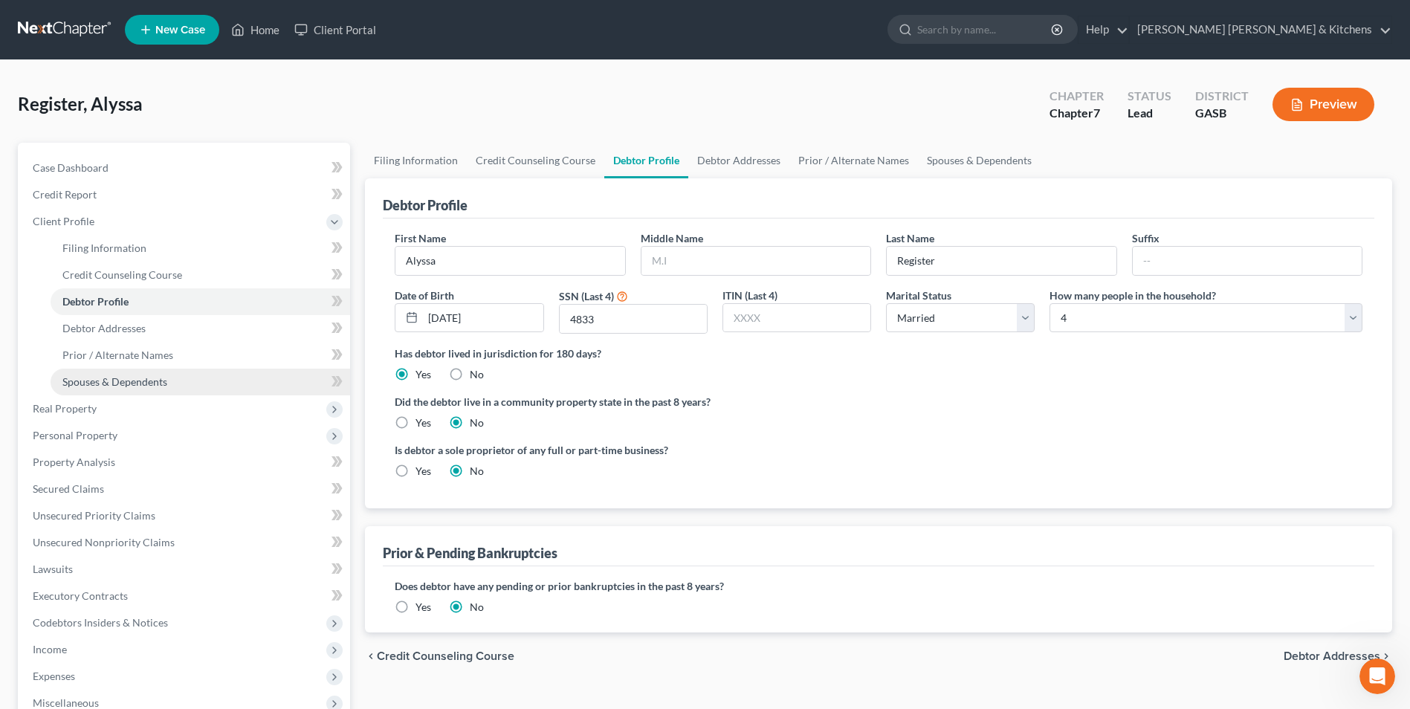
click at [86, 381] on span "Spouses & Dependents" at bounding box center [114, 381] width 105 height 13
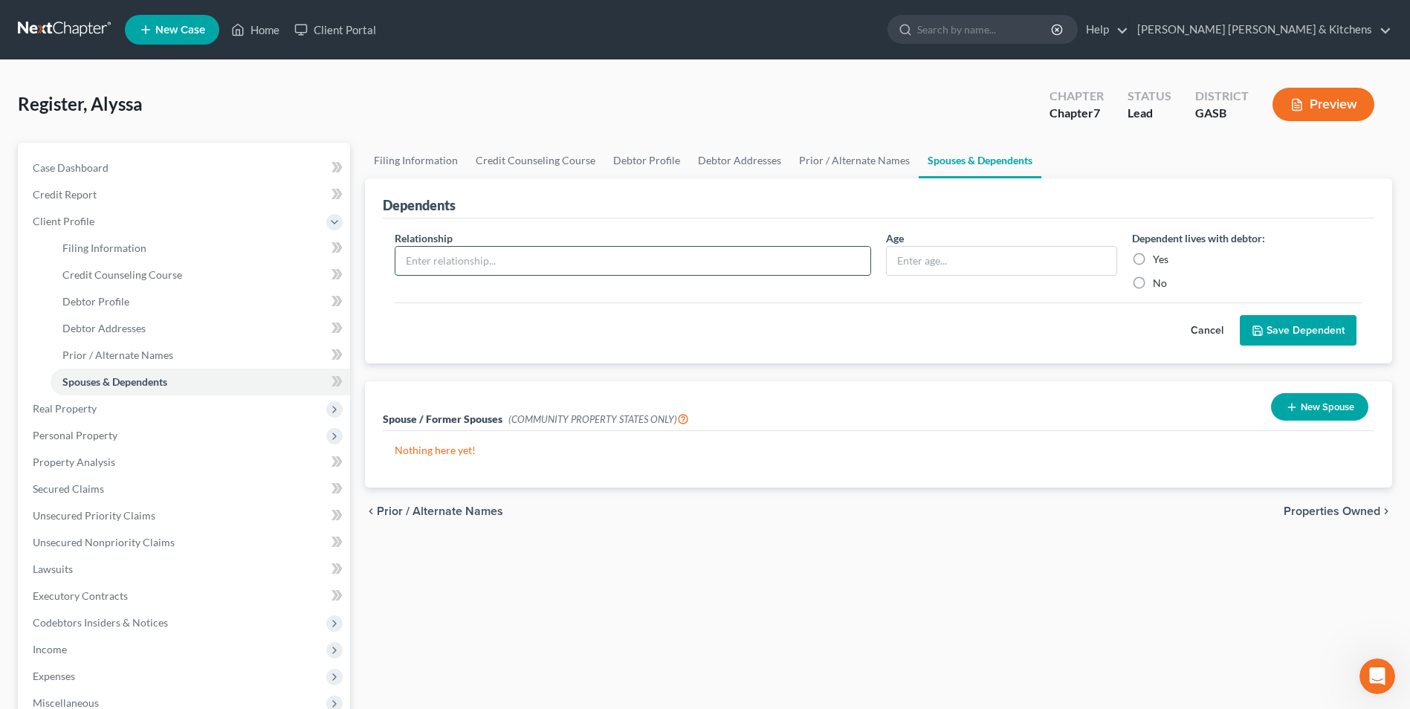
click at [428, 268] on input "text" at bounding box center [633, 261] width 475 height 28
type input "spouse"
click at [1153, 263] on label "Yes" at bounding box center [1161, 259] width 16 height 15
click at [1159, 262] on input "Yes" at bounding box center [1164, 257] width 10 height 10
radio input "true"
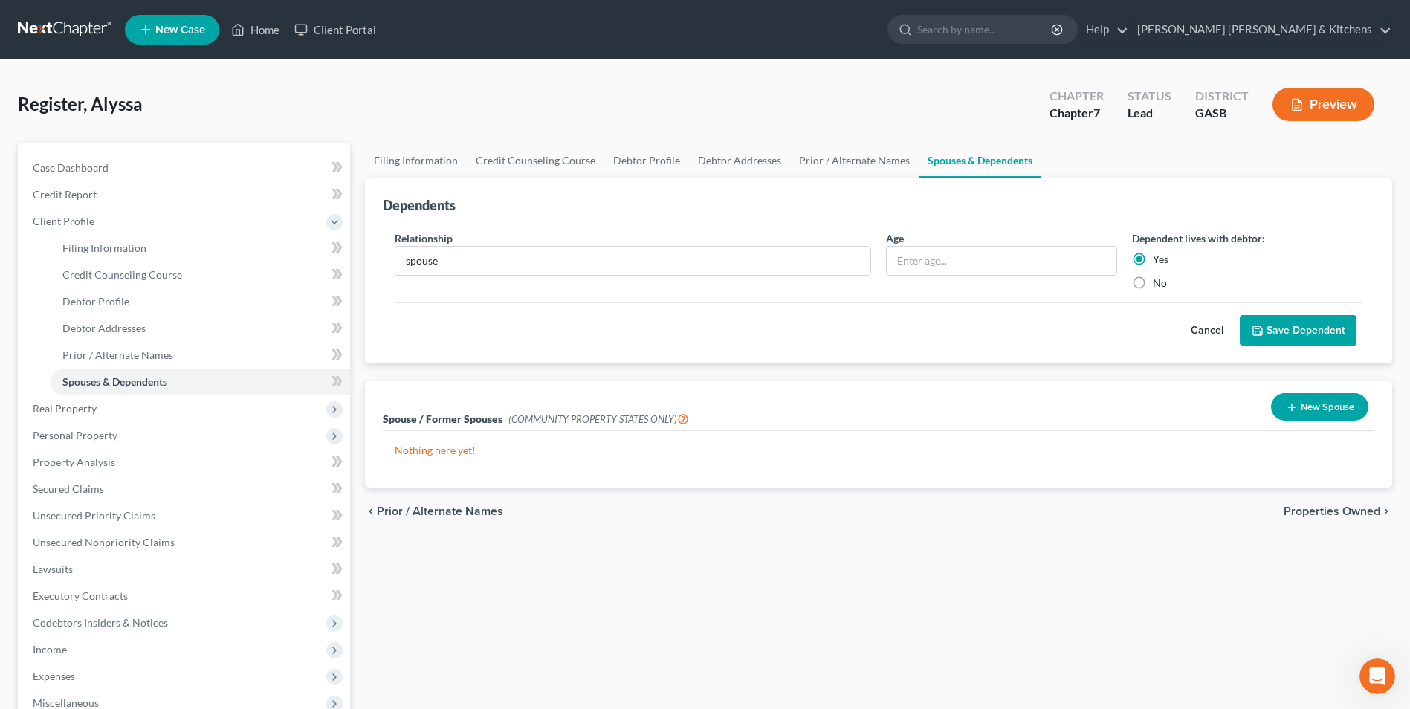
click at [1300, 338] on button "Save Dependent" at bounding box center [1298, 330] width 117 height 31
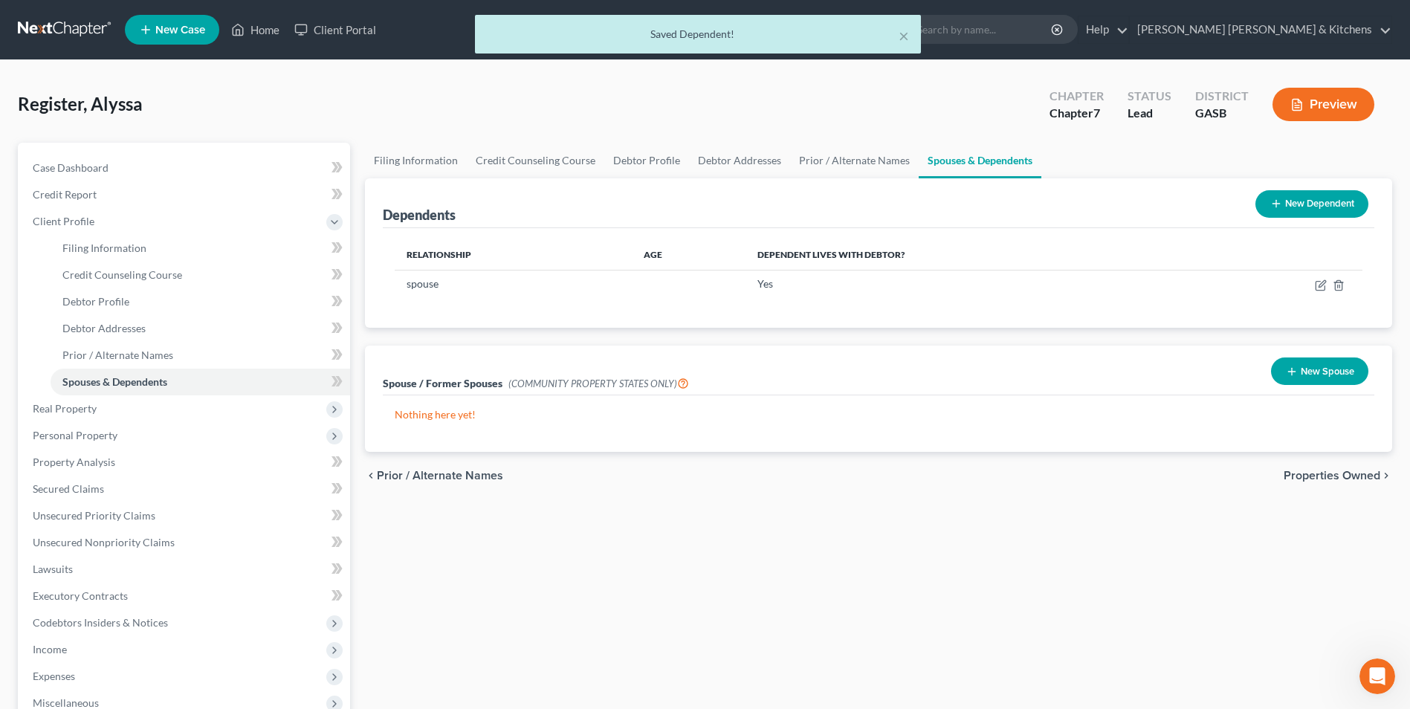
click at [1338, 202] on button "New Dependent" at bounding box center [1312, 204] width 113 height 28
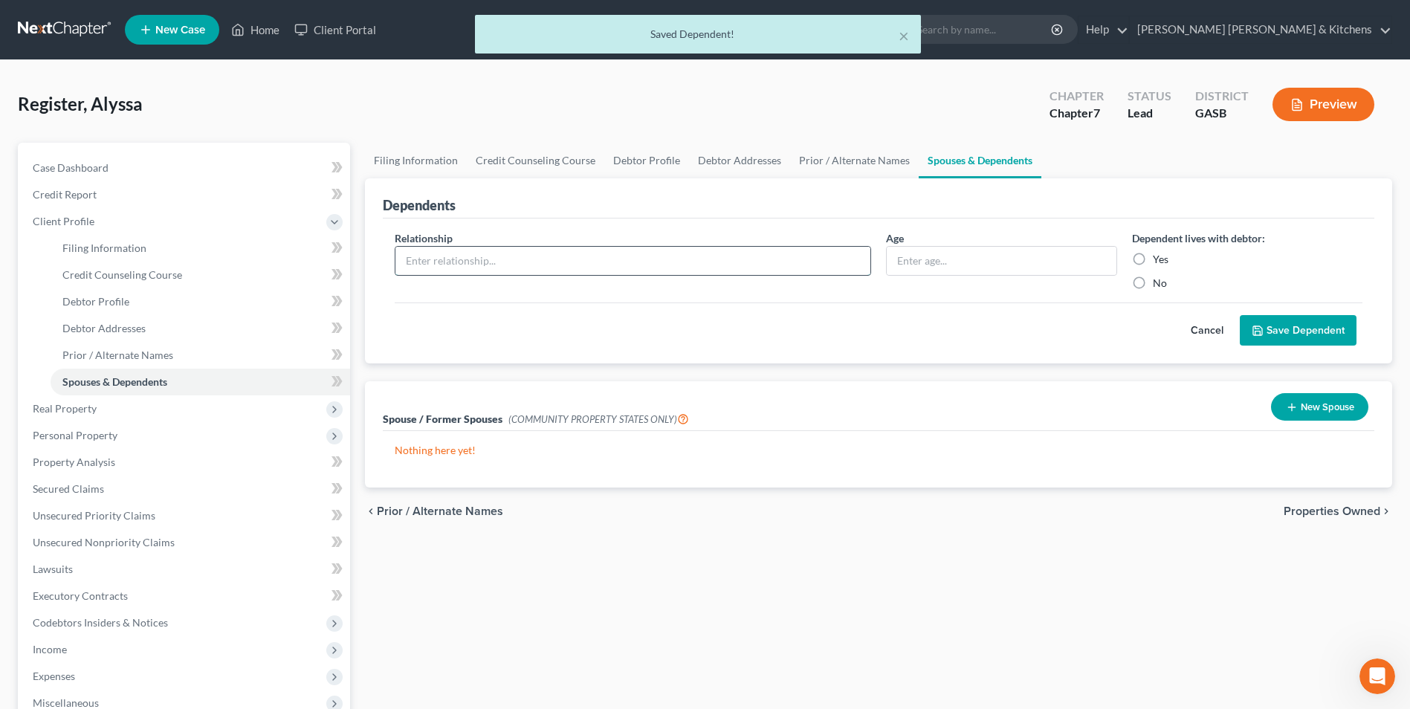
click at [412, 266] on input "text" at bounding box center [633, 261] width 475 height 28
type input "child"
click at [1054, 276] on div "Age" at bounding box center [1001, 260] width 245 height 60
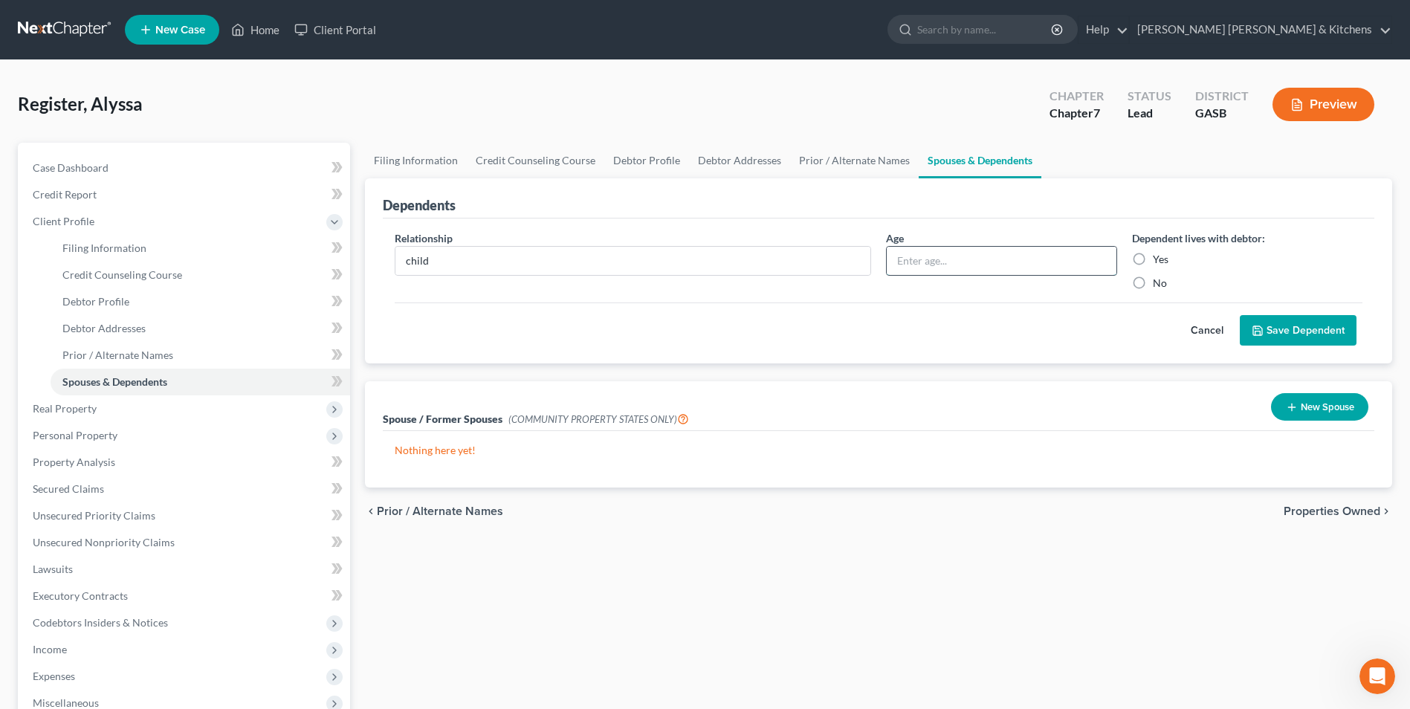
click at [1027, 265] on input "text" at bounding box center [1001, 261] width 229 height 28
type input "2"
click at [1153, 260] on label "Yes" at bounding box center [1161, 259] width 16 height 15
click at [1159, 260] on input "Yes" at bounding box center [1164, 257] width 10 height 10
radio input "true"
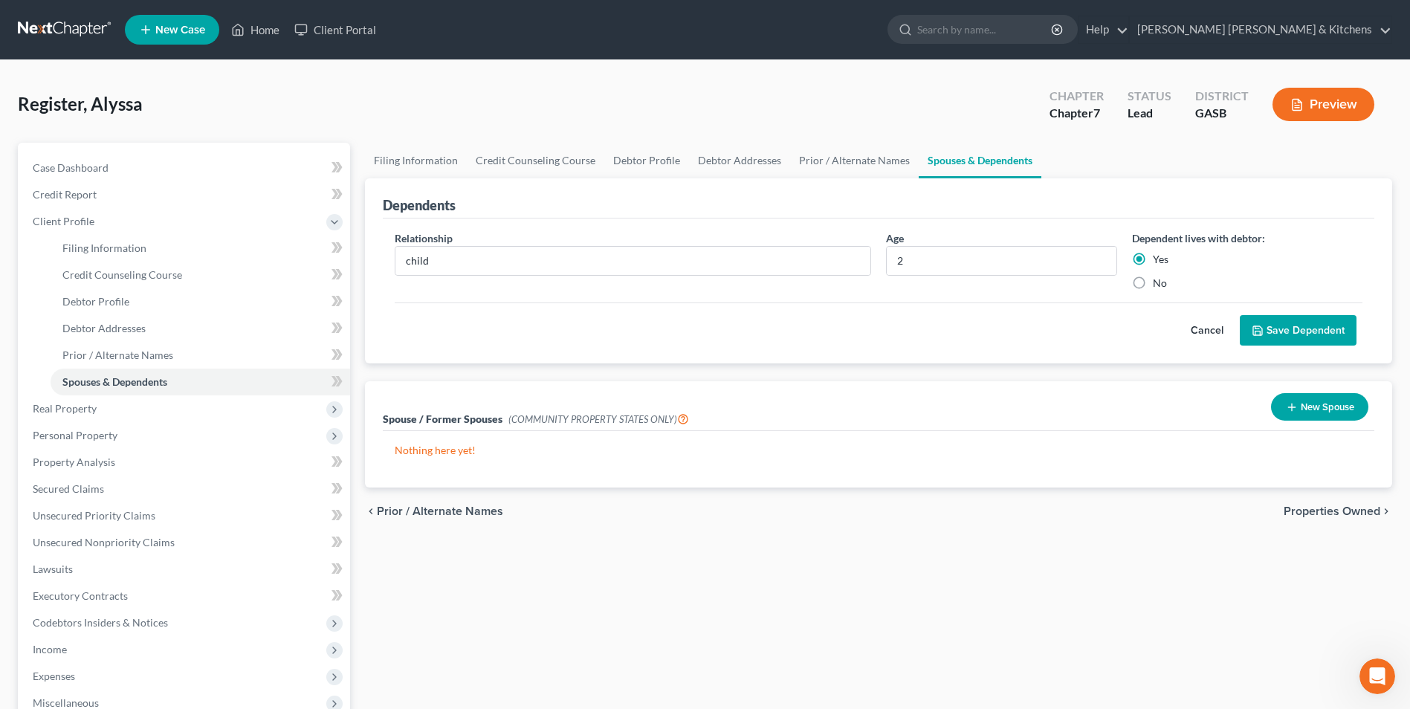
click at [1299, 338] on button "Save Dependent" at bounding box center [1298, 330] width 117 height 31
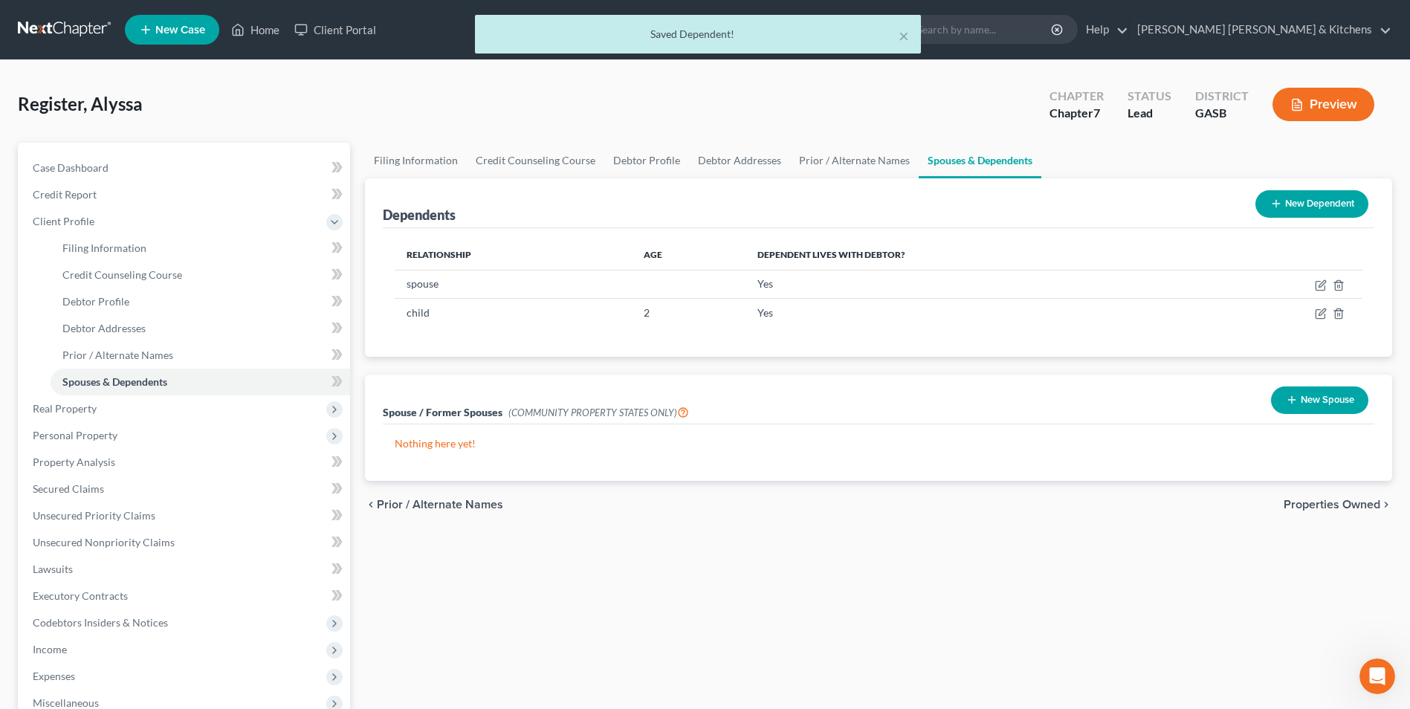
click at [1313, 202] on button "New Dependent" at bounding box center [1312, 204] width 113 height 28
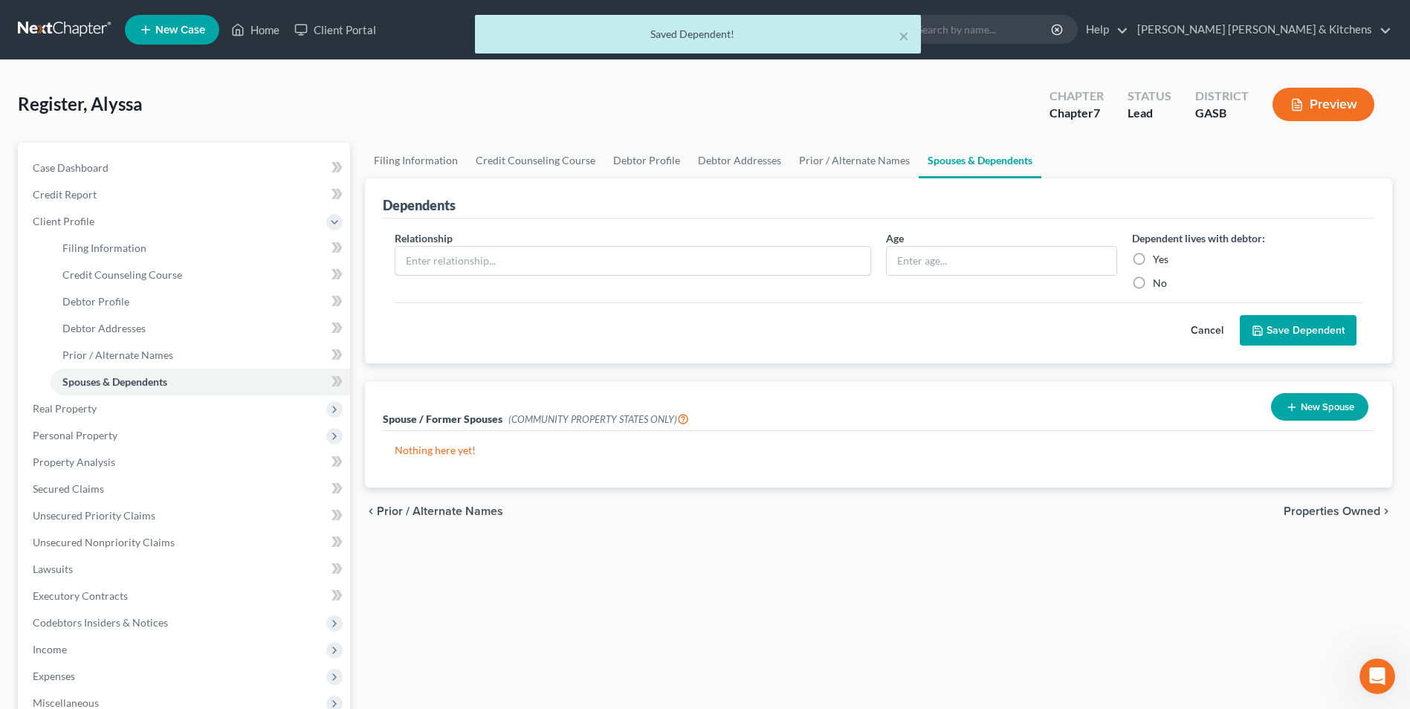
drag, startPoint x: 417, startPoint y: 261, endPoint x: 417, endPoint y: 280, distance: 19.3
click at [417, 261] on input "text" at bounding box center [633, 261] width 475 height 28
type input "child"
type input "2"
click at [915, 261] on input "2" at bounding box center [1001, 261] width 229 height 28
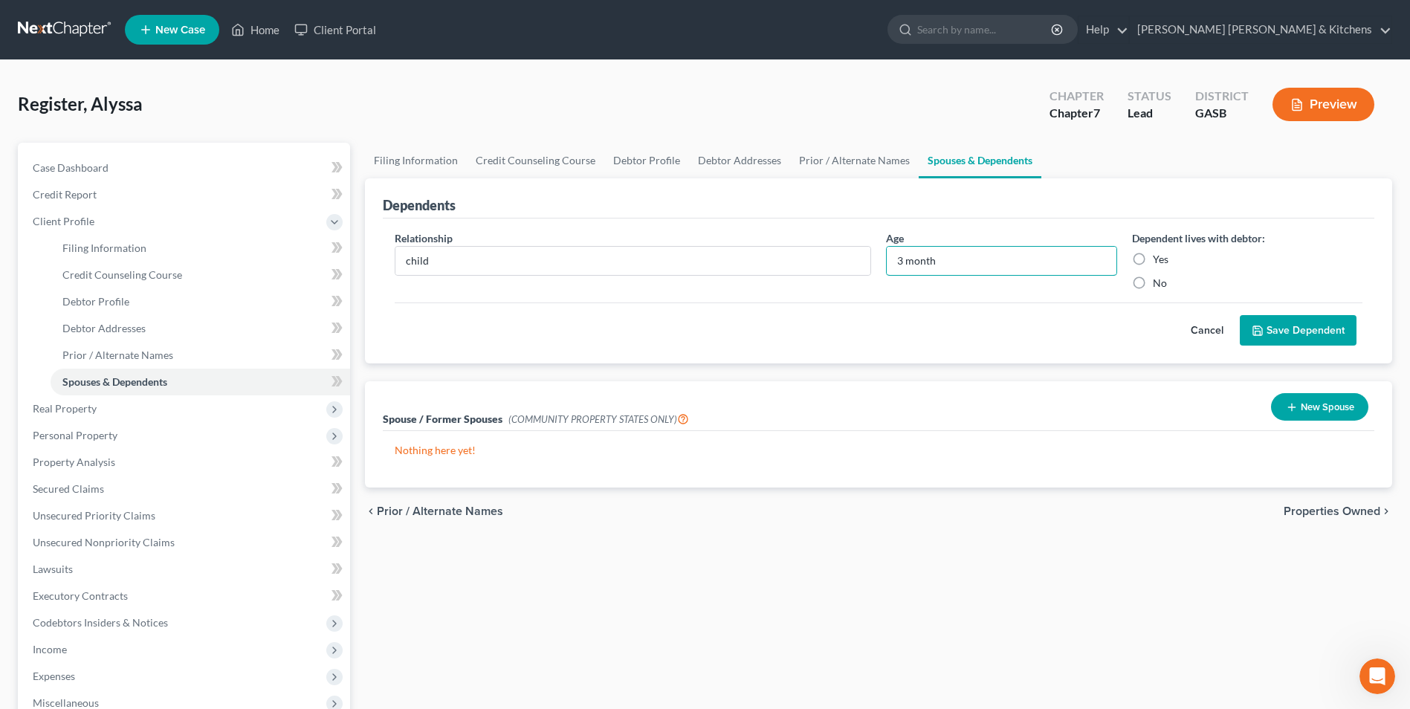
type input "3 month"
click at [1153, 265] on label "Yes" at bounding box center [1161, 259] width 16 height 15
click at [1159, 262] on input "Yes" at bounding box center [1164, 257] width 10 height 10
radio input "true"
drag, startPoint x: 1279, startPoint y: 332, endPoint x: 1221, endPoint y: 334, distance: 57.3
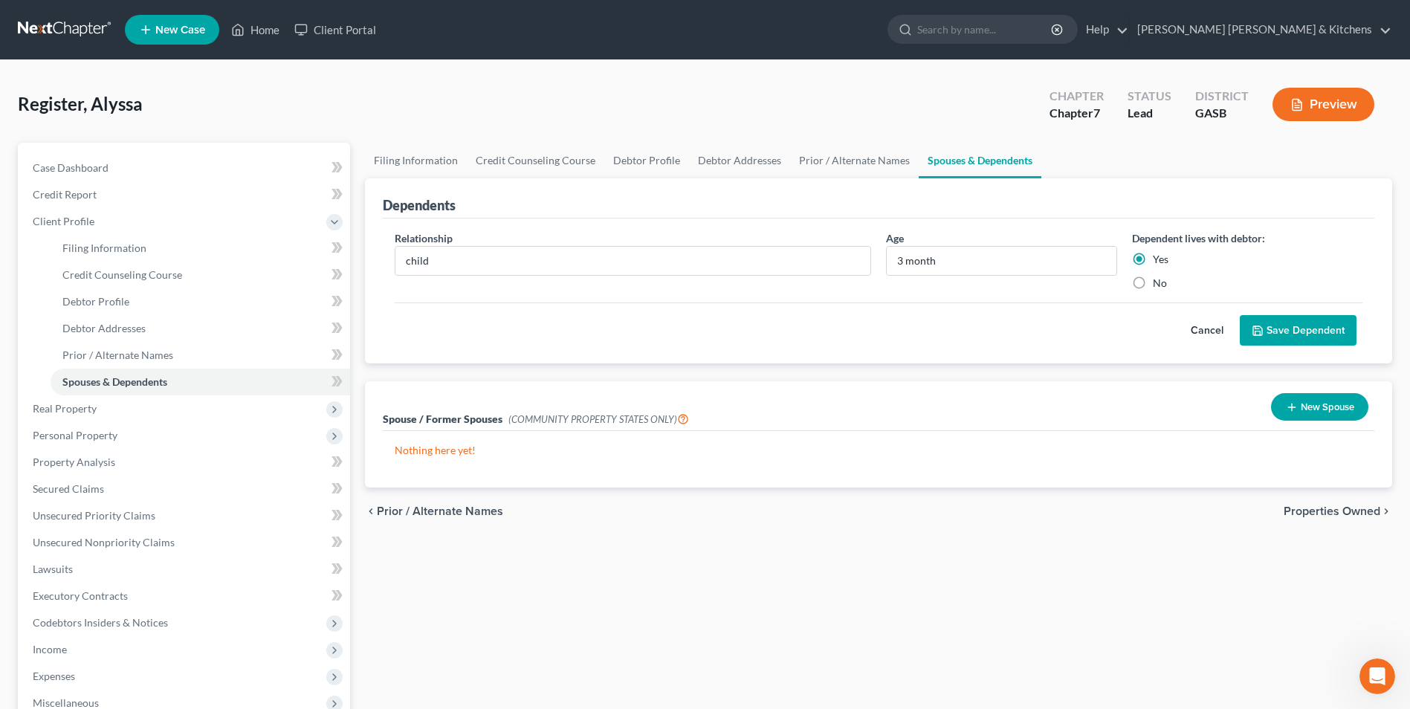
click at [1279, 334] on button "Save Dependent" at bounding box center [1298, 330] width 117 height 31
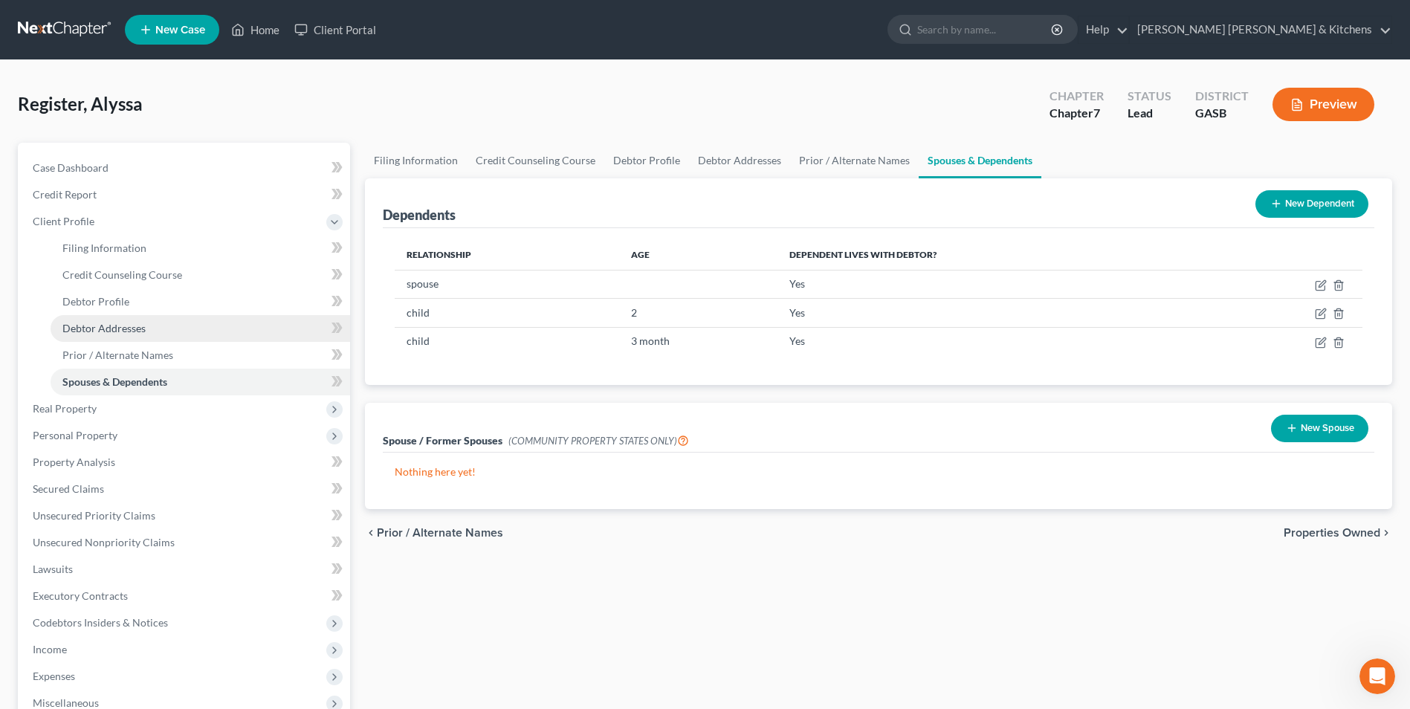
click at [143, 322] on span "Debtor Addresses" at bounding box center [103, 328] width 83 height 13
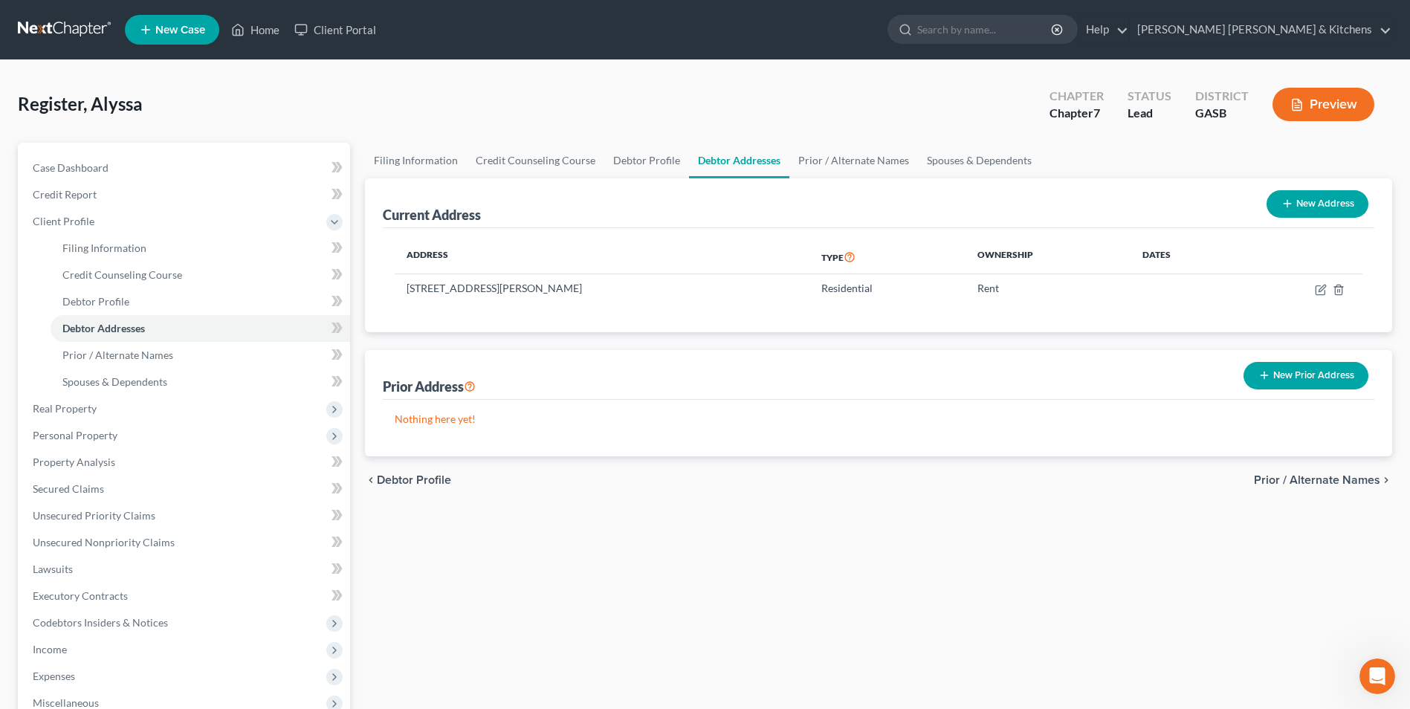
click at [1340, 376] on button "New Prior Address" at bounding box center [1306, 376] width 125 height 28
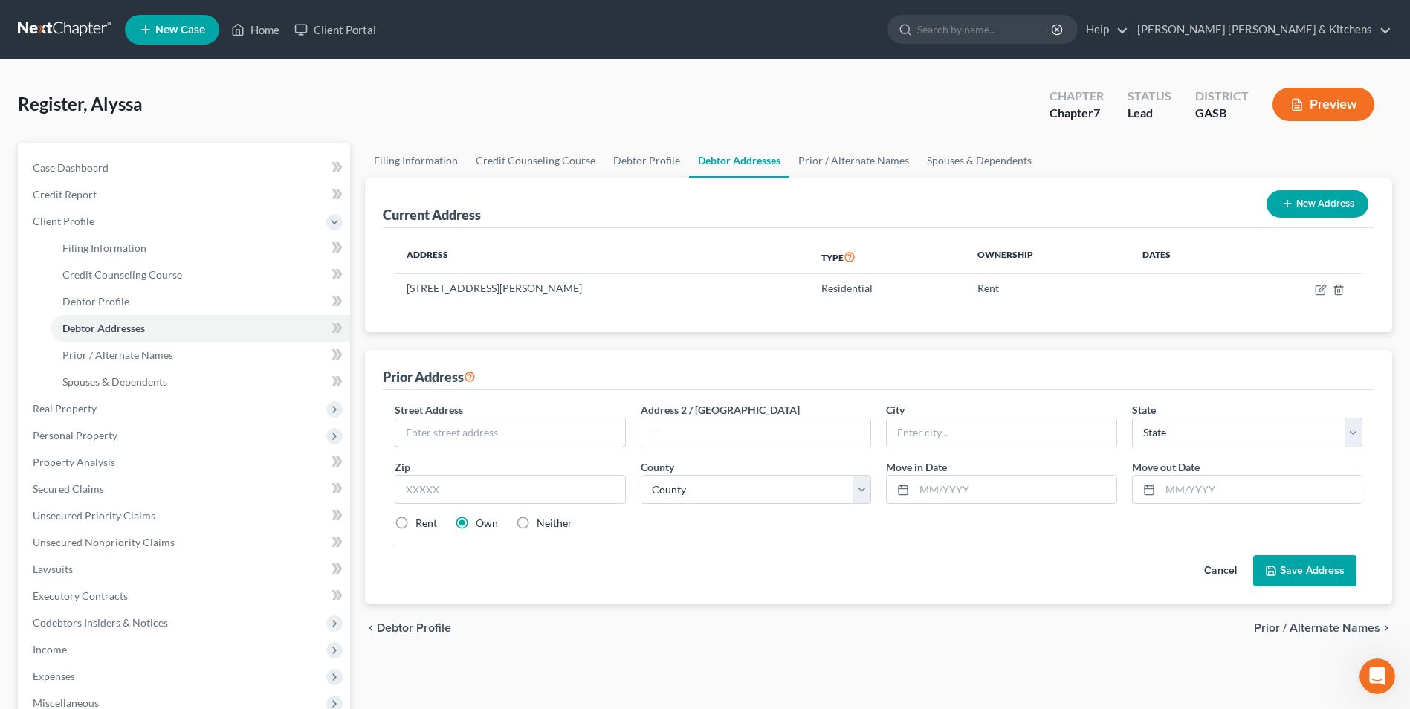
drag, startPoint x: 456, startPoint y: 437, endPoint x: 467, endPoint y: 396, distance: 42.2
click at [456, 437] on input "text" at bounding box center [510, 433] width 229 height 28
type input "[STREET_ADDRESS]"
type input "Apt E3"
type input "31023"
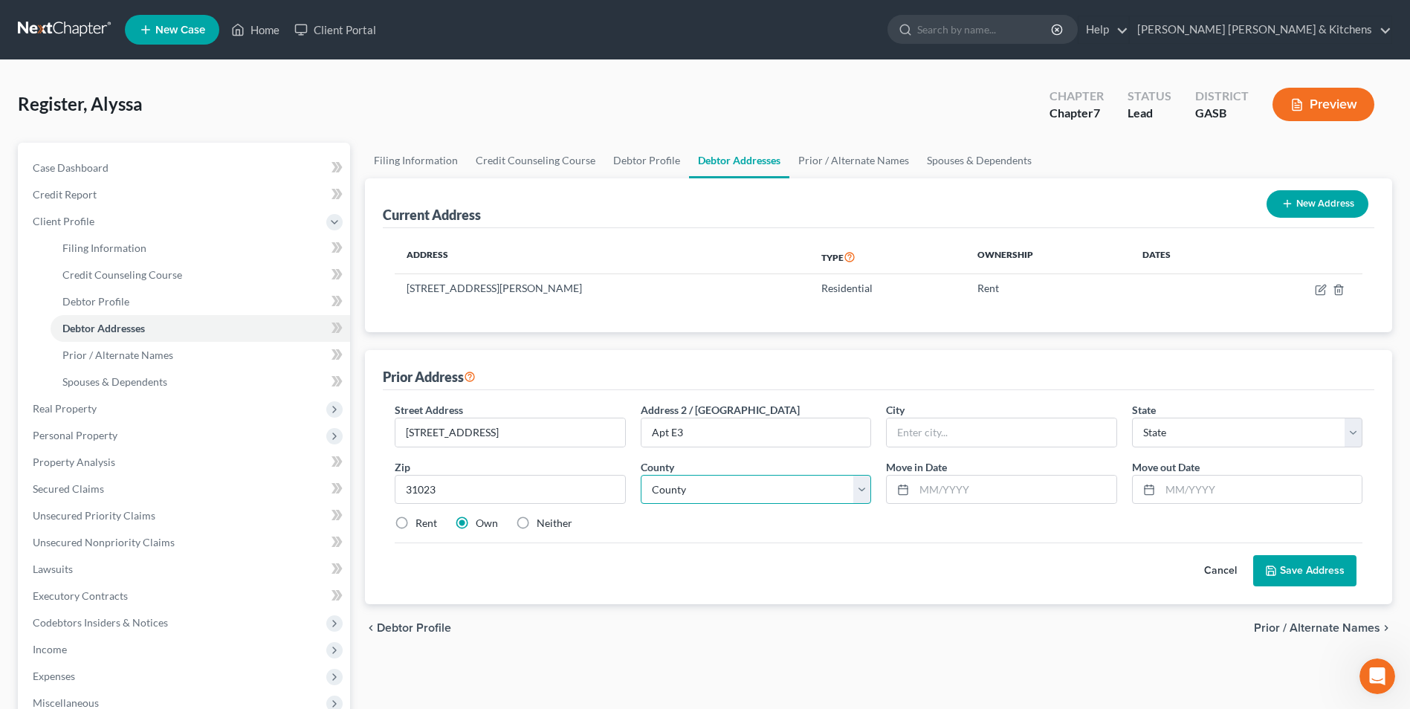
type input "[PERSON_NAME]"
select select "10"
select select "44"
type input "08/2024"
type input "03/2025"
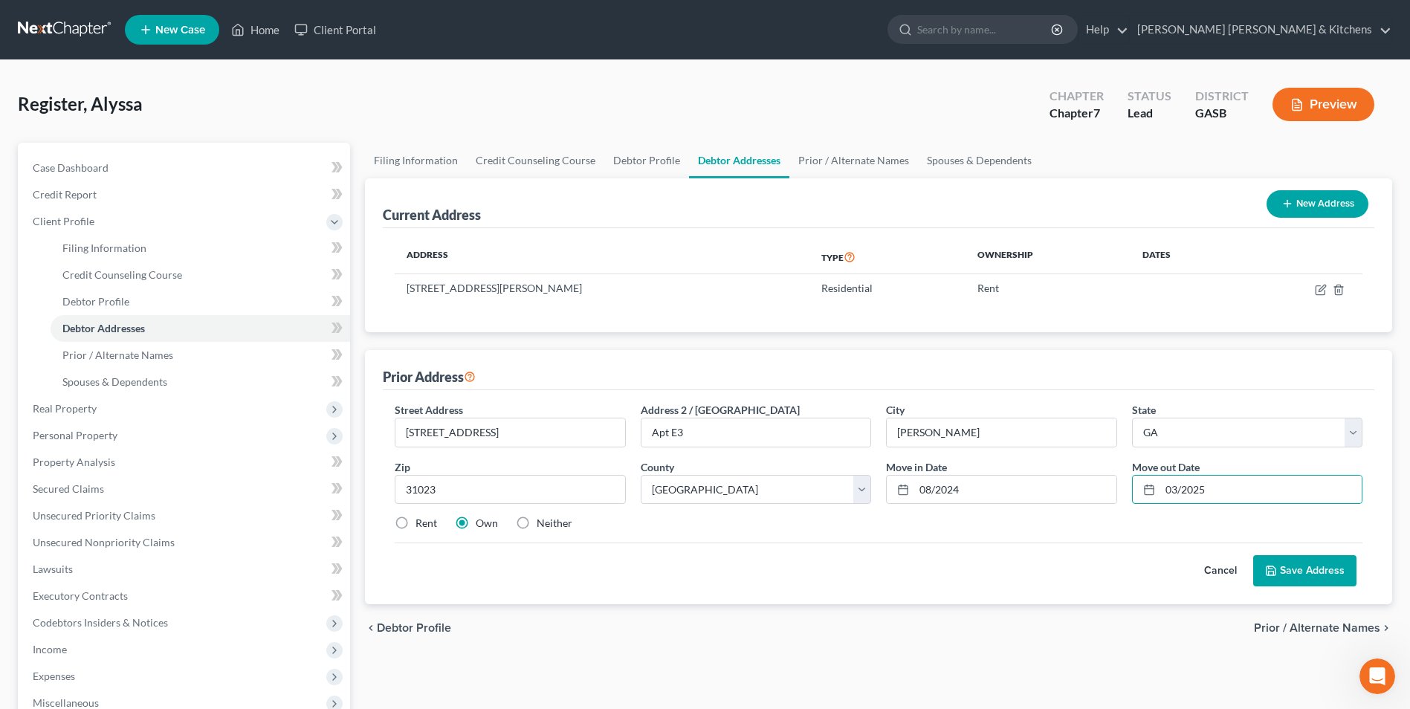
click at [537, 527] on label "Neither" at bounding box center [555, 523] width 36 height 15
click at [543, 526] on input "Neither" at bounding box center [548, 521] width 10 height 10
radio input "true"
click at [1298, 568] on button "Save Address" at bounding box center [1304, 570] width 103 height 31
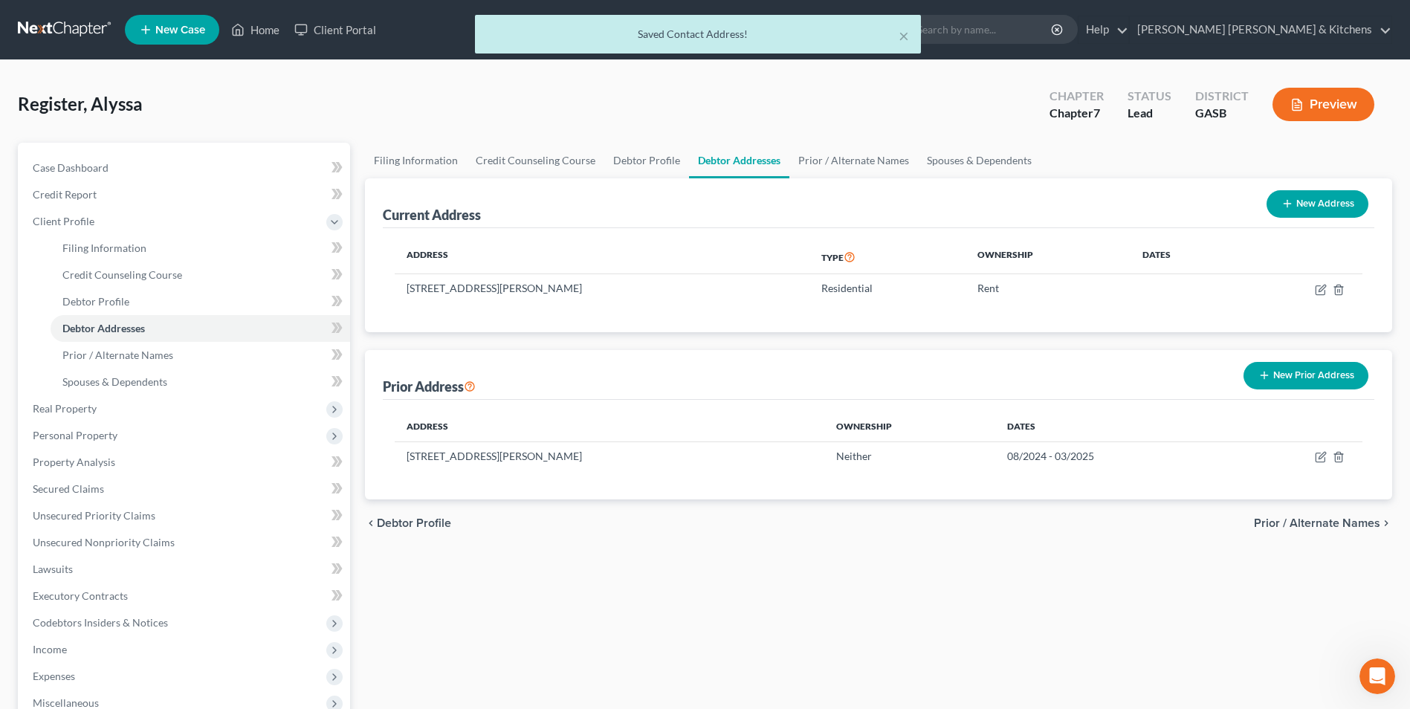
click at [1342, 378] on button "New Prior Address" at bounding box center [1306, 376] width 125 height 28
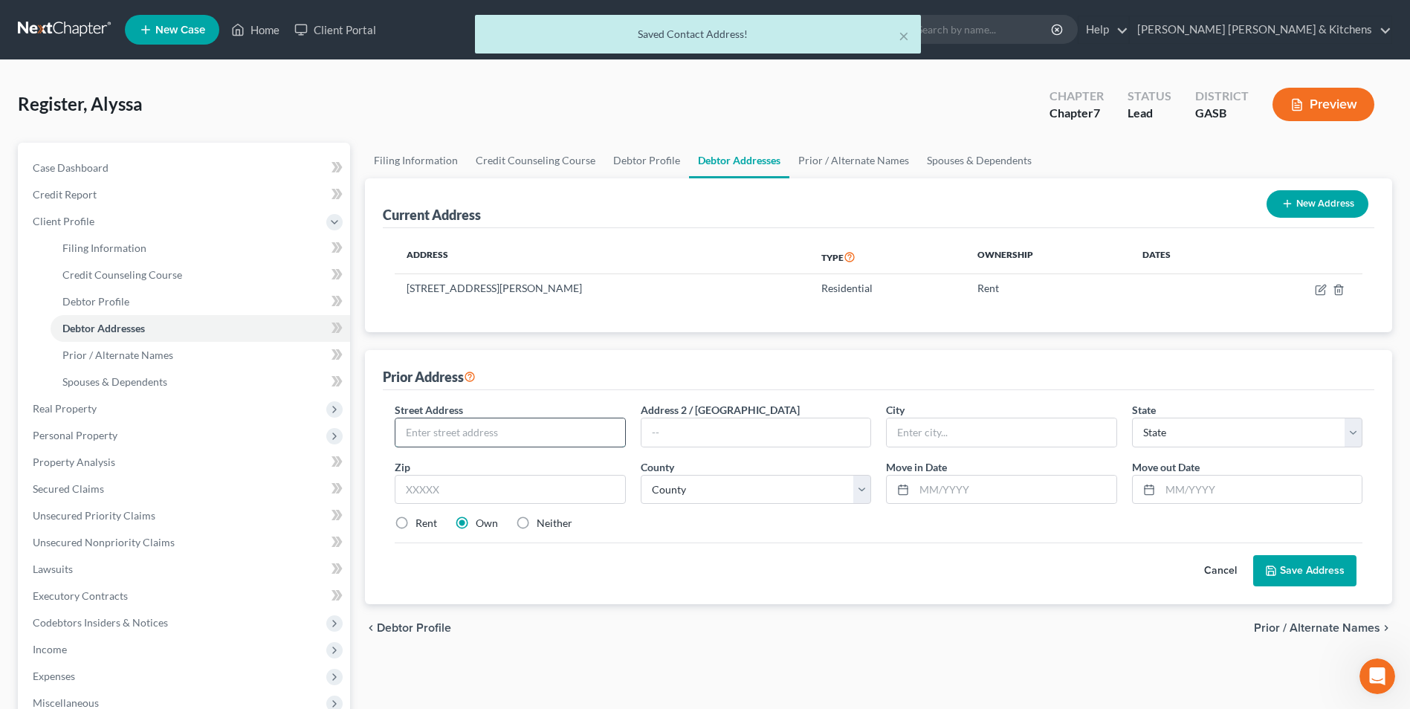
click at [622, 441] on input "text" at bounding box center [510, 433] width 229 height 28
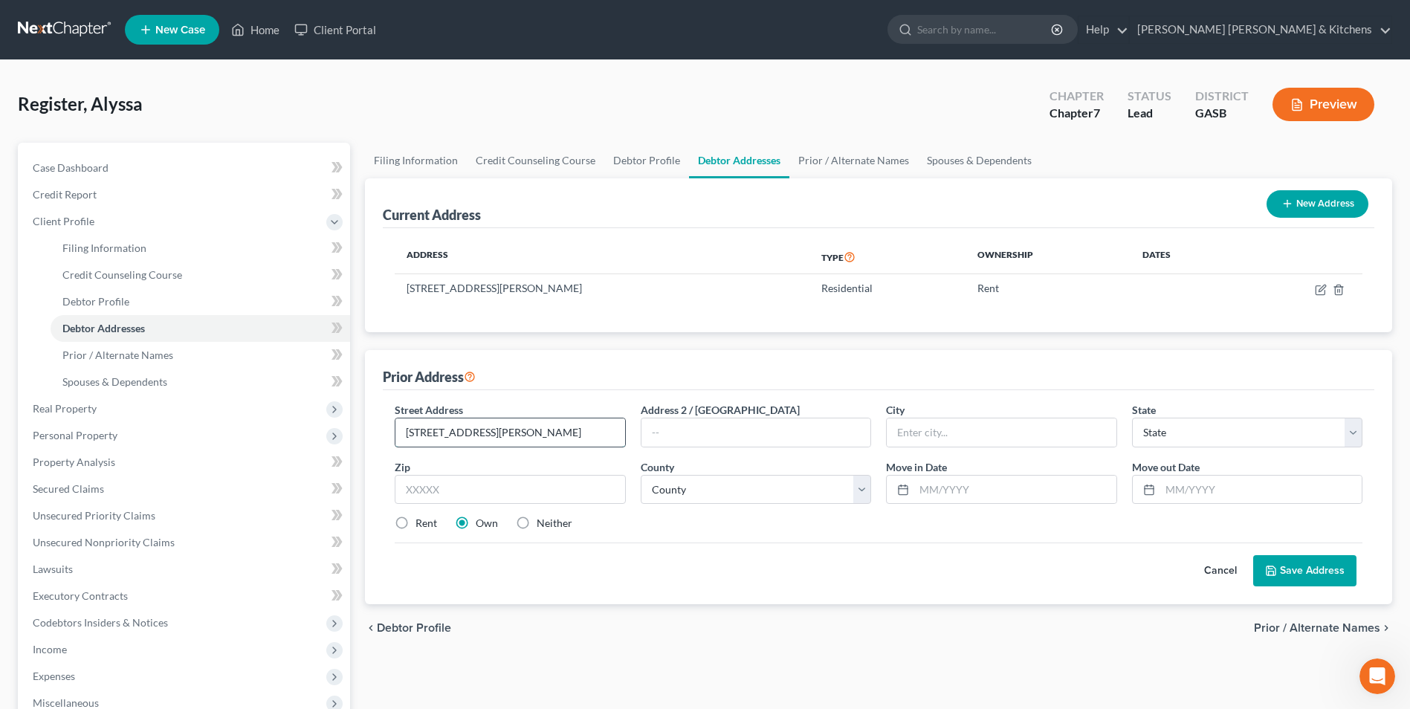
type input "[STREET_ADDRESS][PERSON_NAME]"
type input "Apt B"
type input "31023"
type input "[PERSON_NAME]"
select select "10"
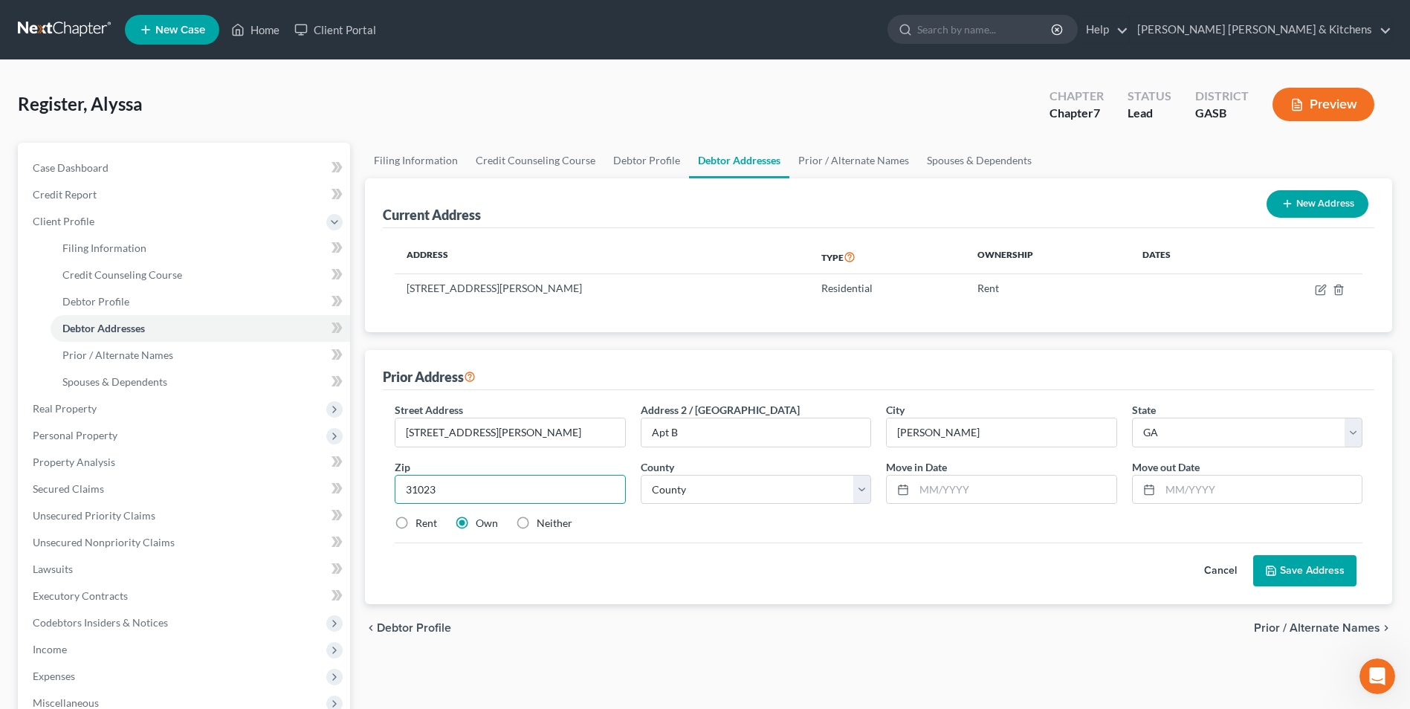
click at [551, 500] on input "31023" at bounding box center [510, 490] width 230 height 30
select select "44"
type input "07/2022"
type input "07/2024"
click at [537, 526] on label "Neither" at bounding box center [555, 523] width 36 height 15
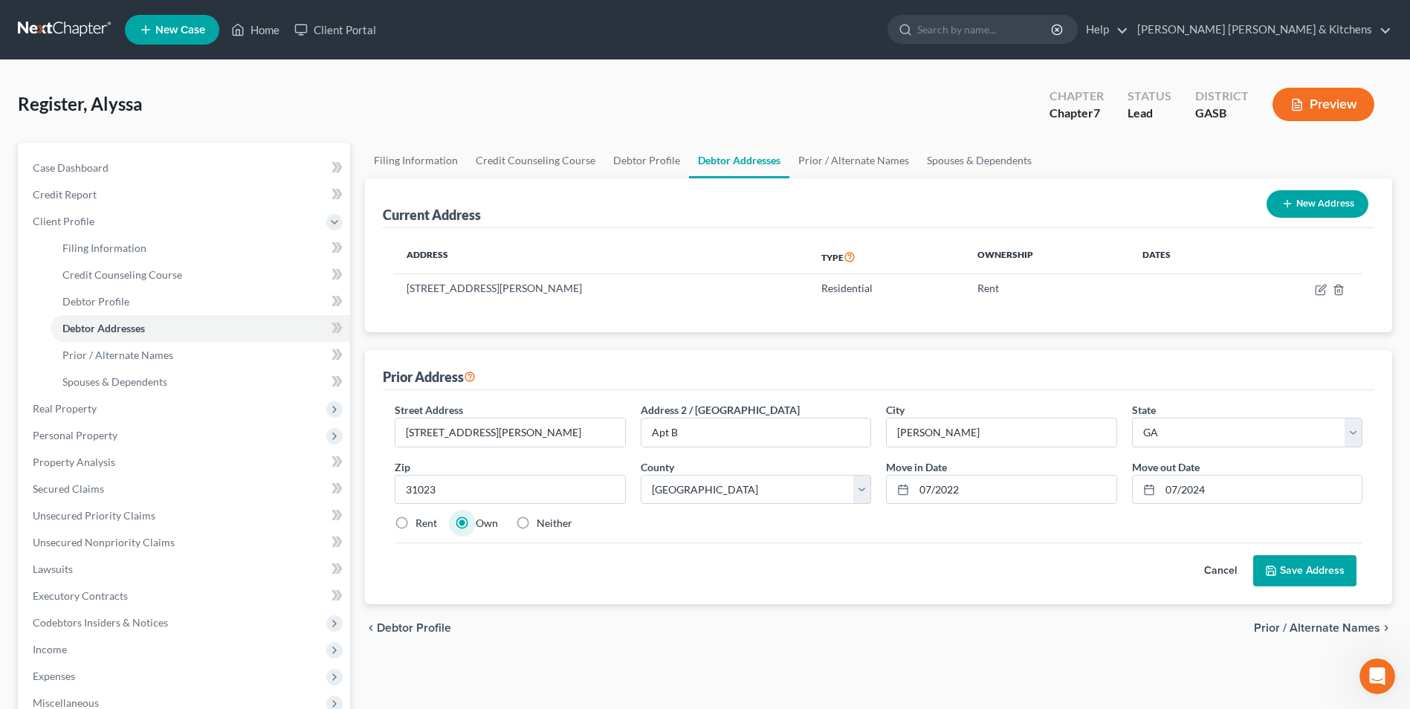
click at [543, 526] on input "Neither" at bounding box center [548, 521] width 10 height 10
radio input "true"
click at [1259, 559] on button "Save Address" at bounding box center [1304, 570] width 103 height 31
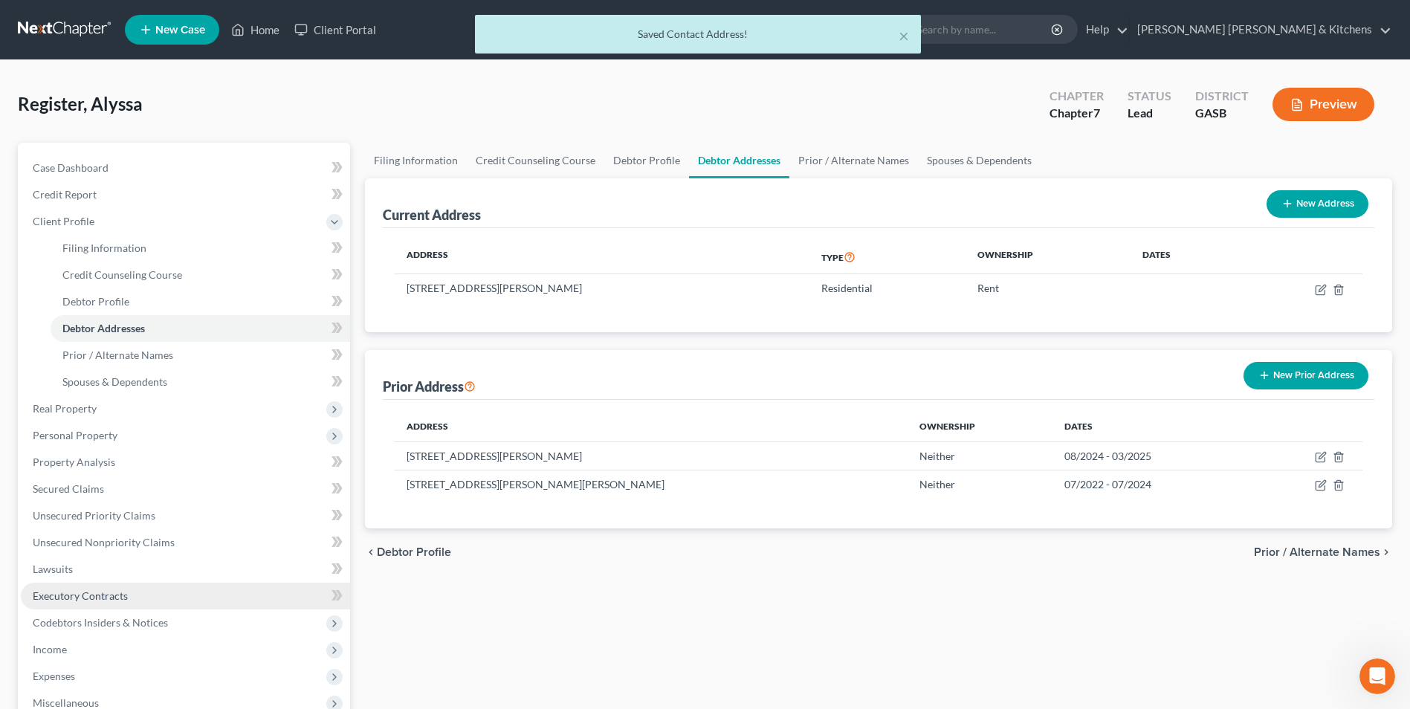
click at [76, 601] on span "Executory Contracts" at bounding box center [80, 596] width 95 height 13
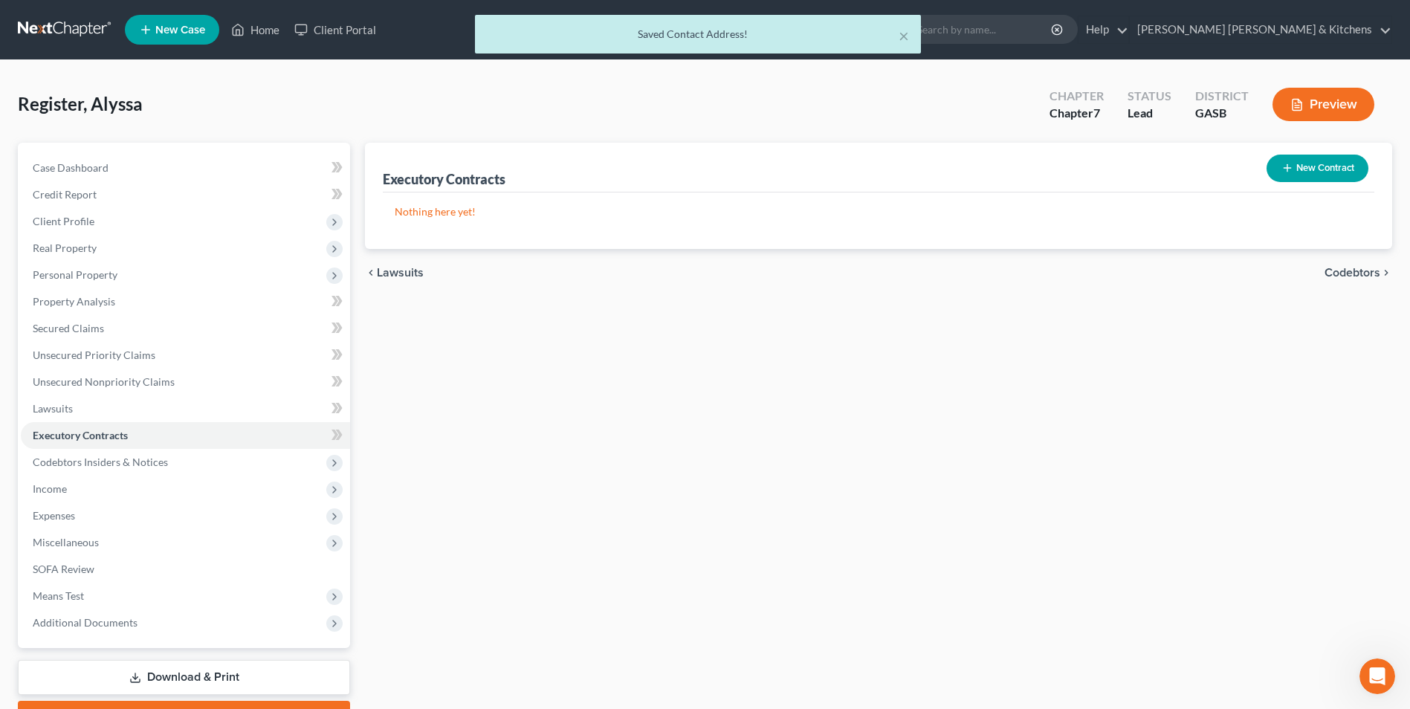
click at [1329, 167] on button "New Contract" at bounding box center [1318, 169] width 102 height 28
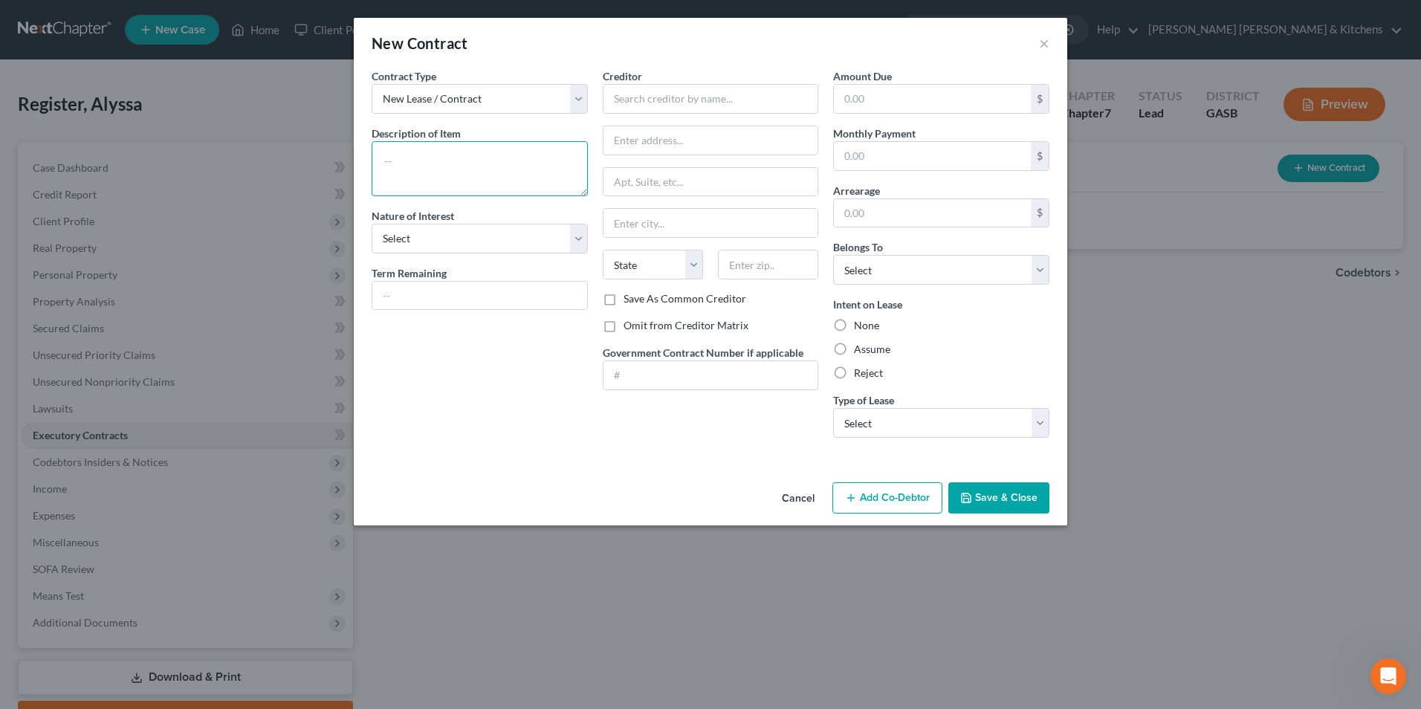
click at [486, 175] on textarea at bounding box center [480, 168] width 216 height 55
type textarea "assume rental agreement"
click at [635, 100] on input "text" at bounding box center [711, 99] width 216 height 30
type input "ABJ LLC"
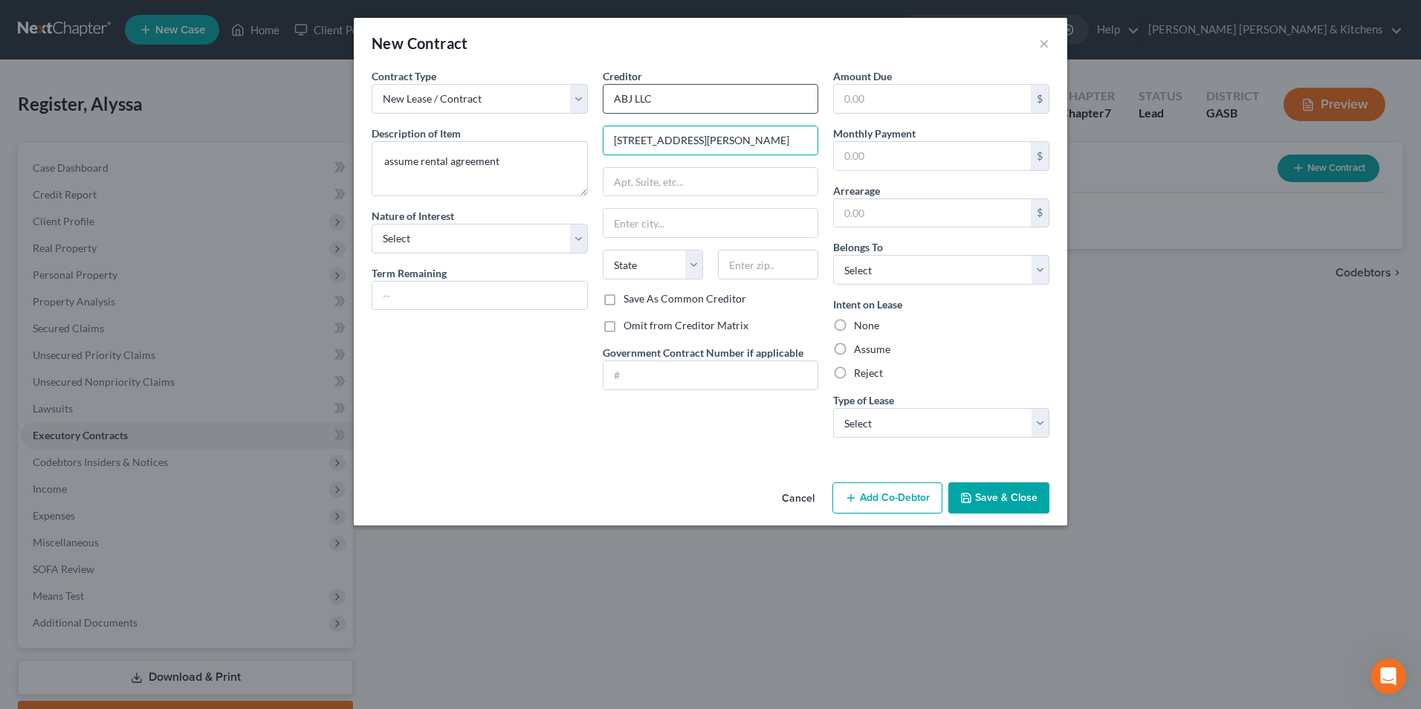
type input "[STREET_ADDRESS][PERSON_NAME]"
type input "31023"
type input "[PERSON_NAME]"
select select "10"
click at [916, 265] on select "Select Debtor 1 Only Debtor 2 Only Debtor 1 And Debtor 2 Only At Least One Of T…" at bounding box center [941, 270] width 216 height 30
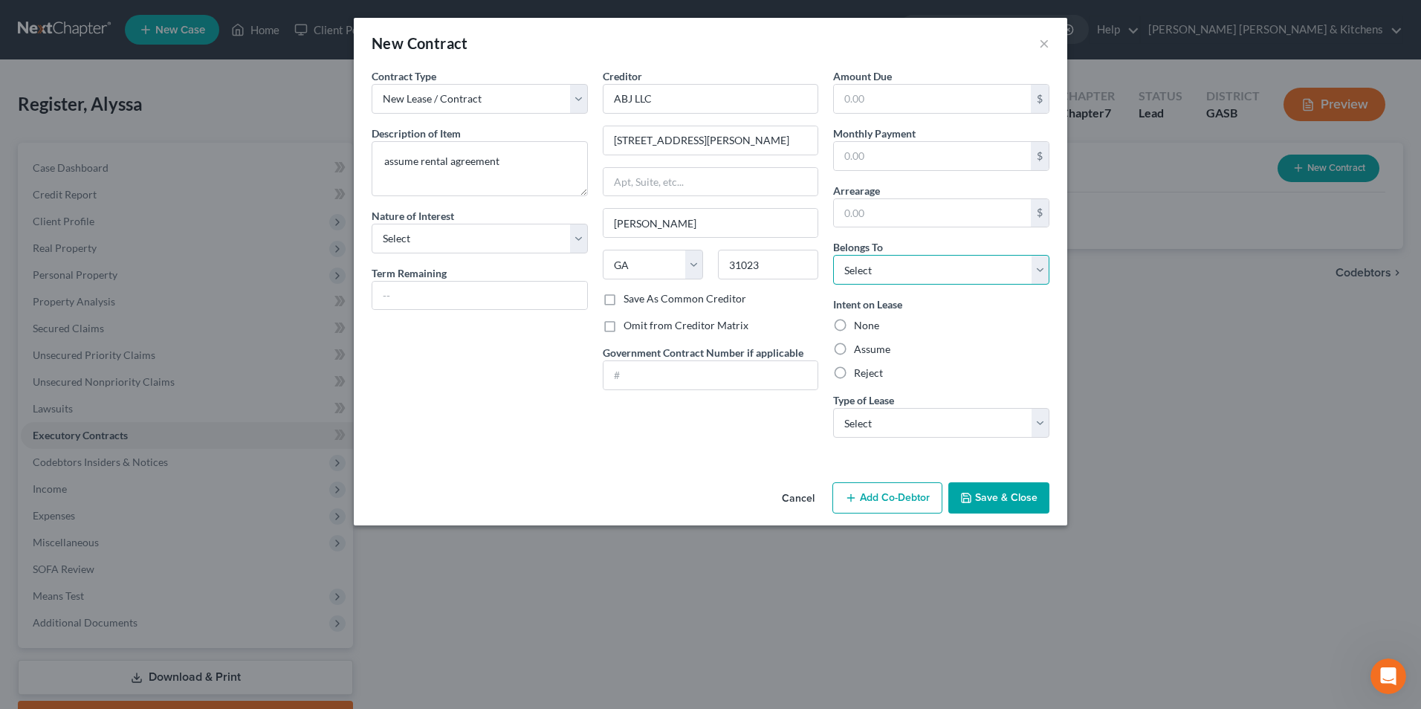
select select "0"
click at [833, 255] on select "Select Debtor 1 Only Debtor 2 Only Debtor 1 And Debtor 2 Only At Least One Of T…" at bounding box center [941, 270] width 216 height 30
click at [854, 357] on label "Assume" at bounding box center [872, 349] width 36 height 15
click at [860, 352] on input "Assume" at bounding box center [865, 347] width 10 height 10
radio input "true"
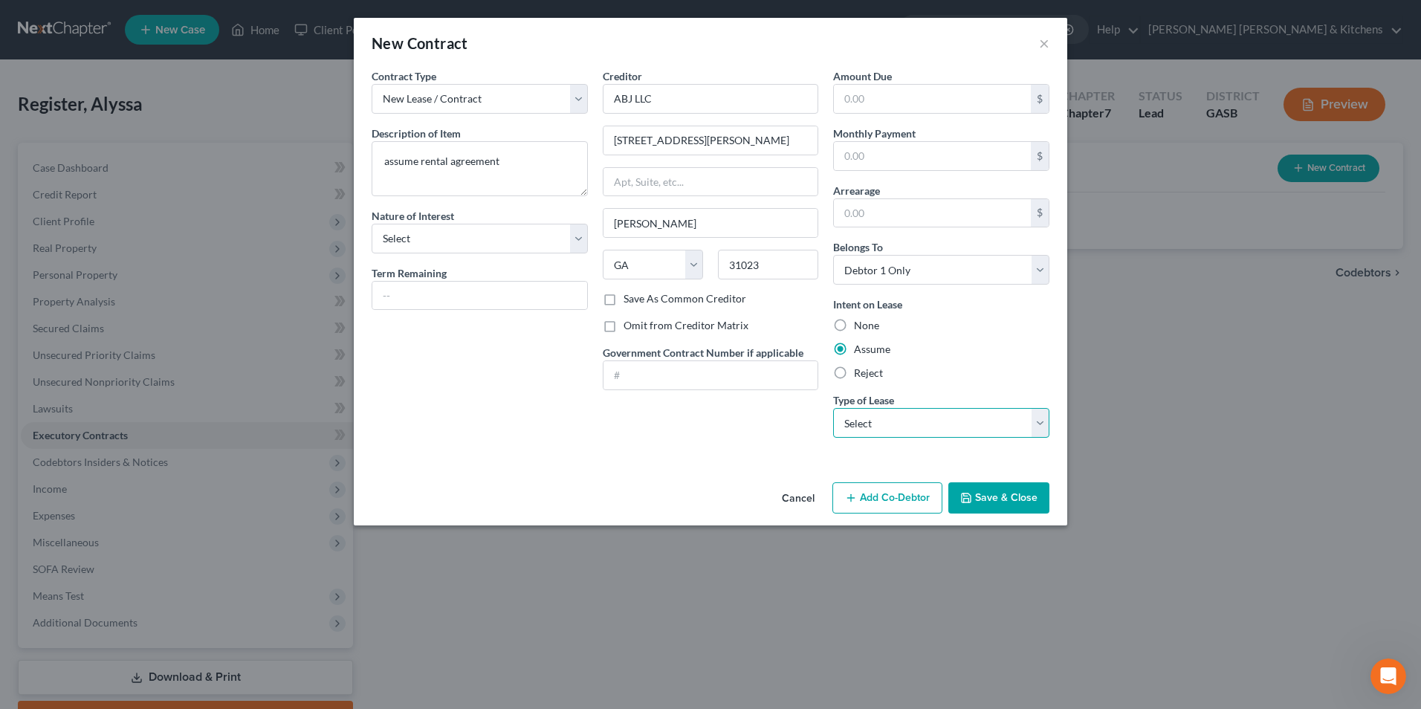
click at [852, 420] on select "Select Real Estate Car Other" at bounding box center [941, 423] width 216 height 30
select select "2"
click at [833, 408] on select "Select Real Estate Car Other" at bounding box center [941, 423] width 216 height 30
click at [1033, 503] on button "Save & Close" at bounding box center [999, 498] width 101 height 31
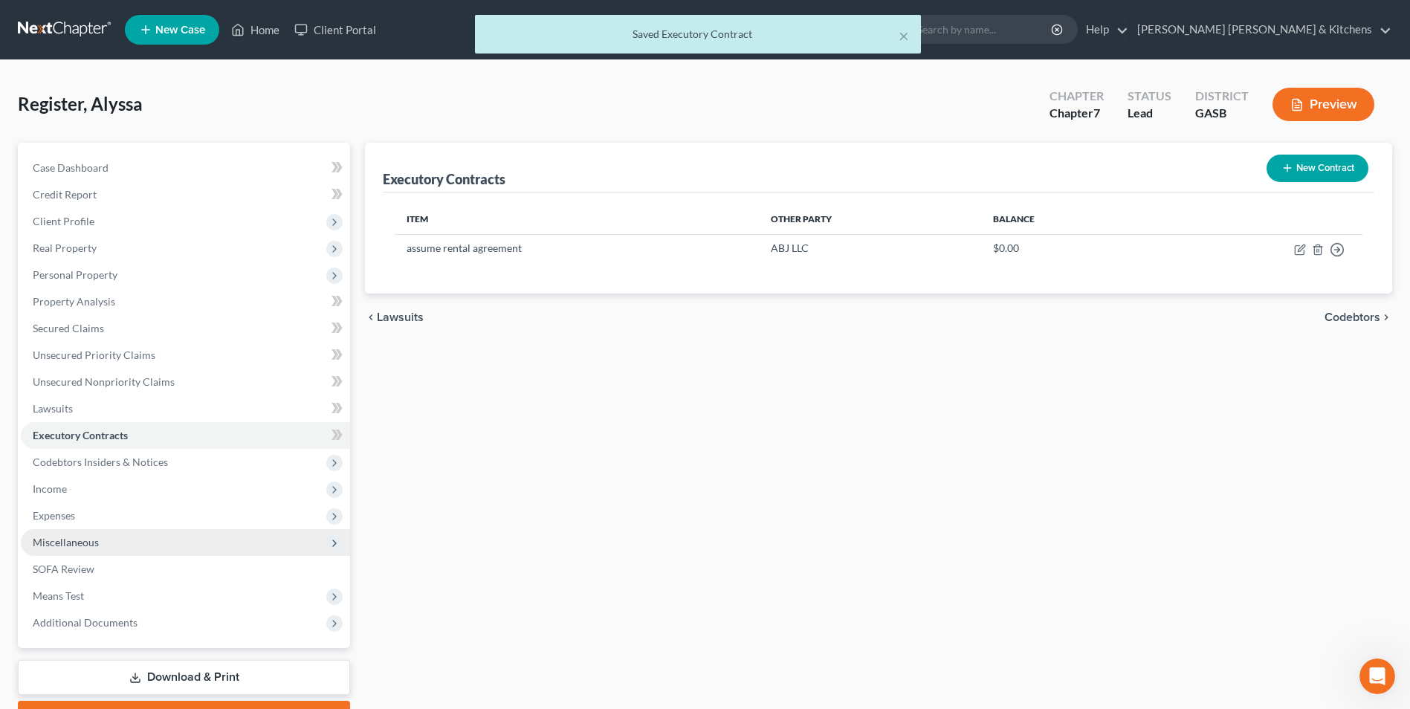
click at [54, 538] on span "Miscellaneous" at bounding box center [66, 542] width 66 height 13
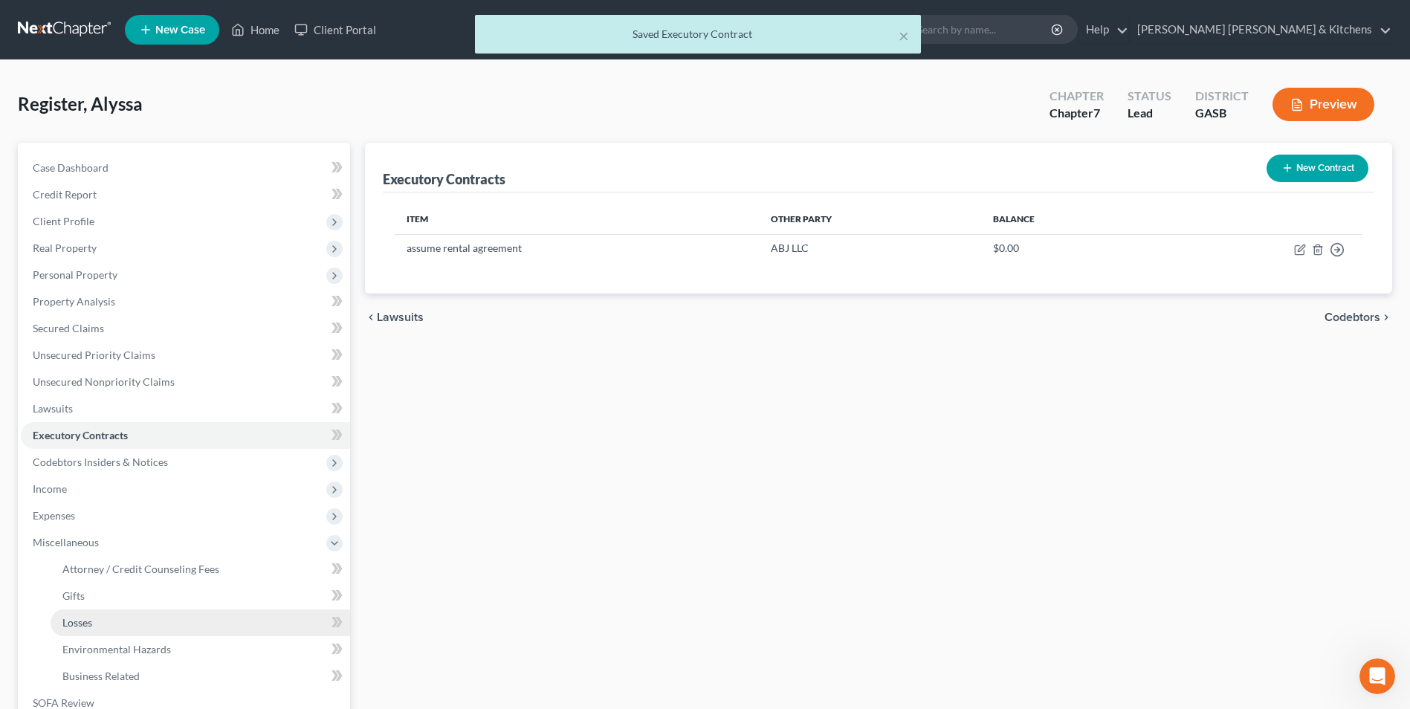
drag, startPoint x: 71, startPoint y: 612, endPoint x: 202, endPoint y: 627, distance: 132.5
click at [71, 613] on link "Losses" at bounding box center [201, 623] width 300 height 27
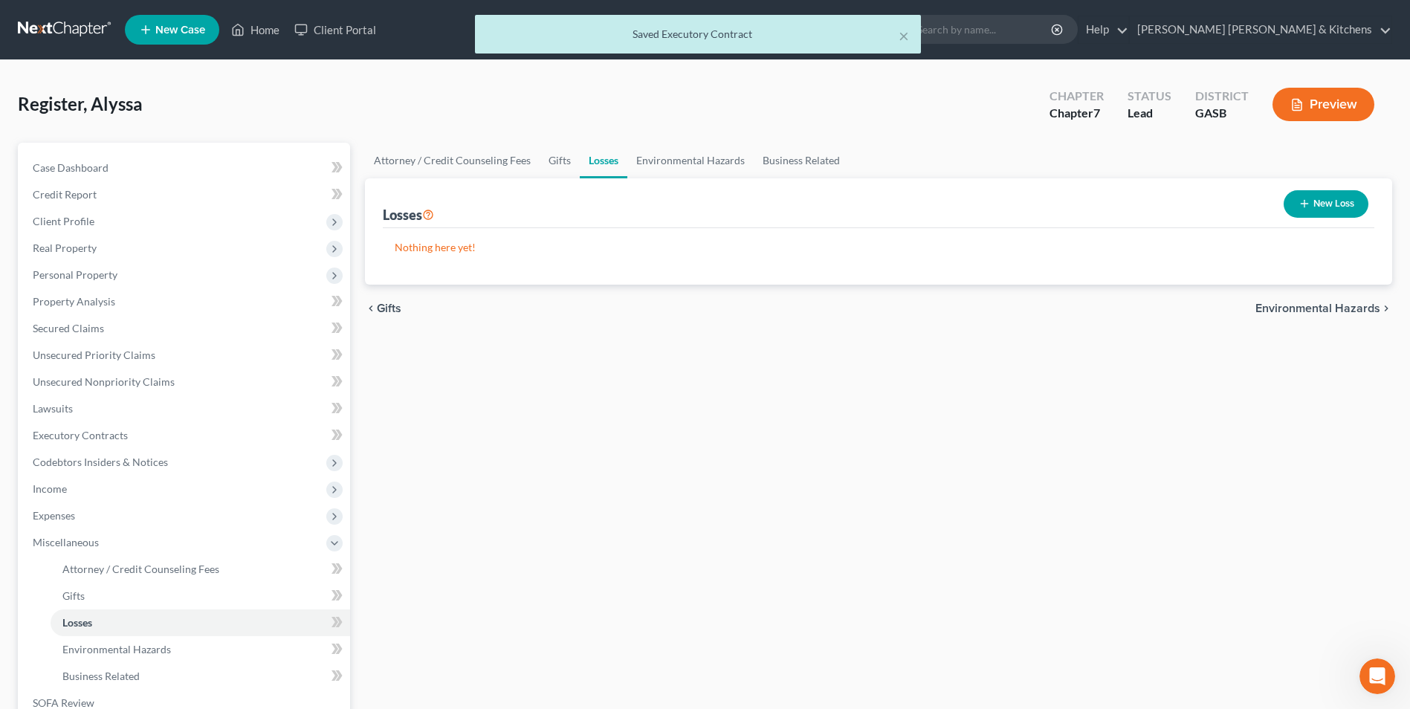
click at [1314, 196] on button "New Loss" at bounding box center [1326, 204] width 85 height 28
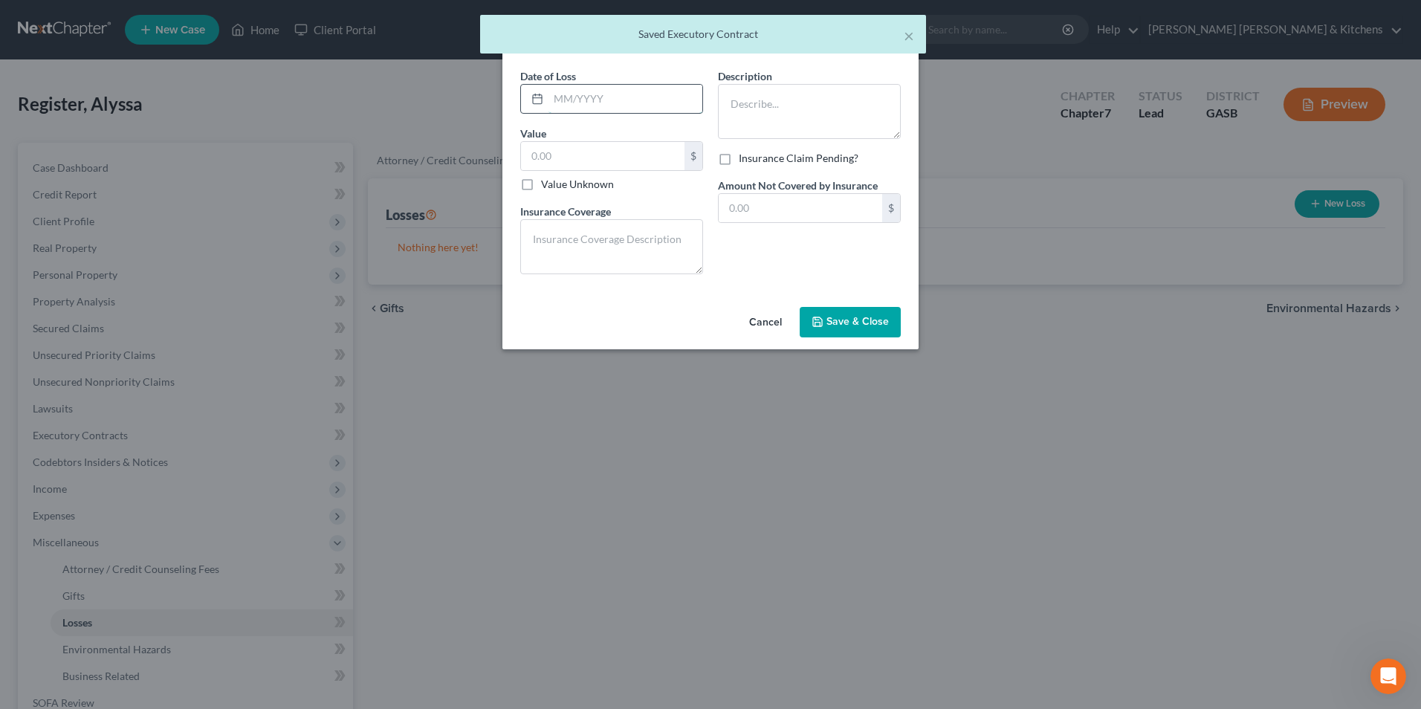
click at [588, 104] on input "text" at bounding box center [626, 99] width 154 height 28
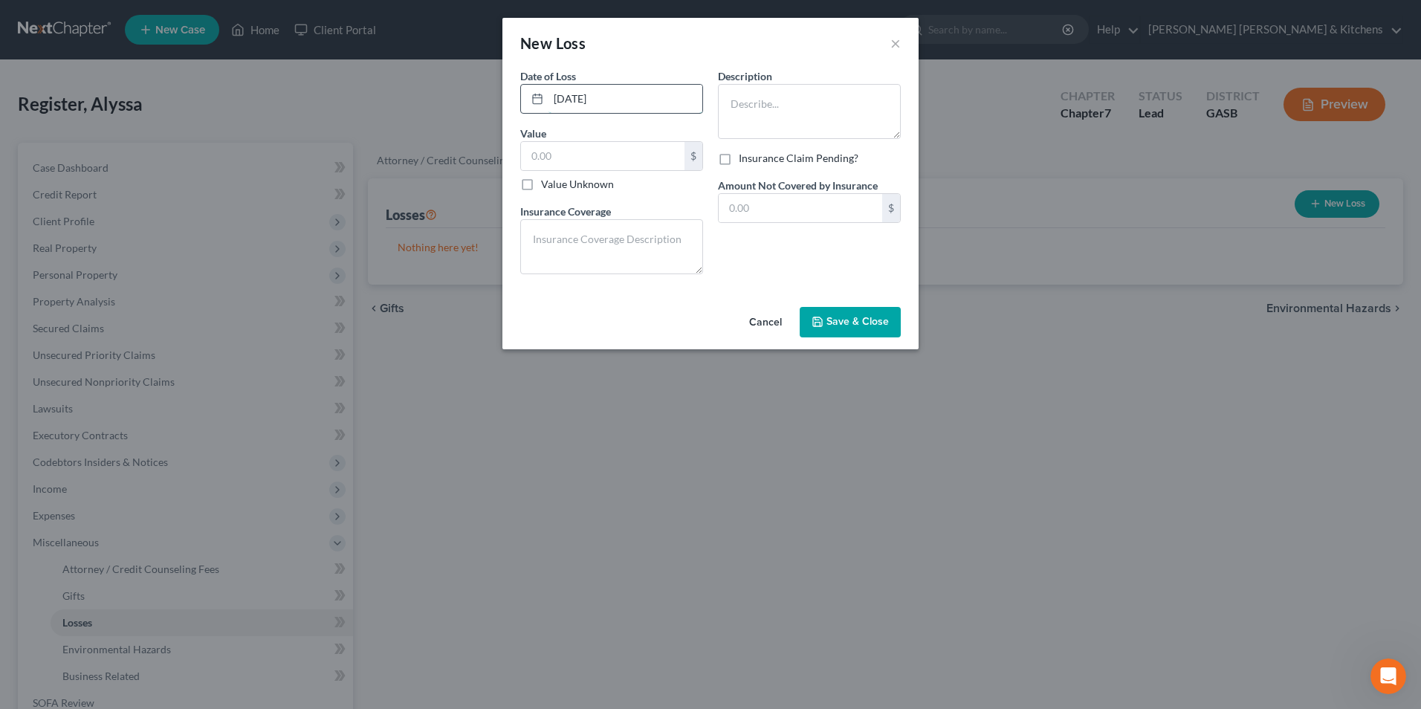
type input "[DATE]"
type input "25,000"
click at [741, 99] on textarea at bounding box center [809, 111] width 183 height 55
type textarea "2024 Chevy Trax traded"
click at [764, 329] on button "Cancel" at bounding box center [766, 324] width 57 height 30
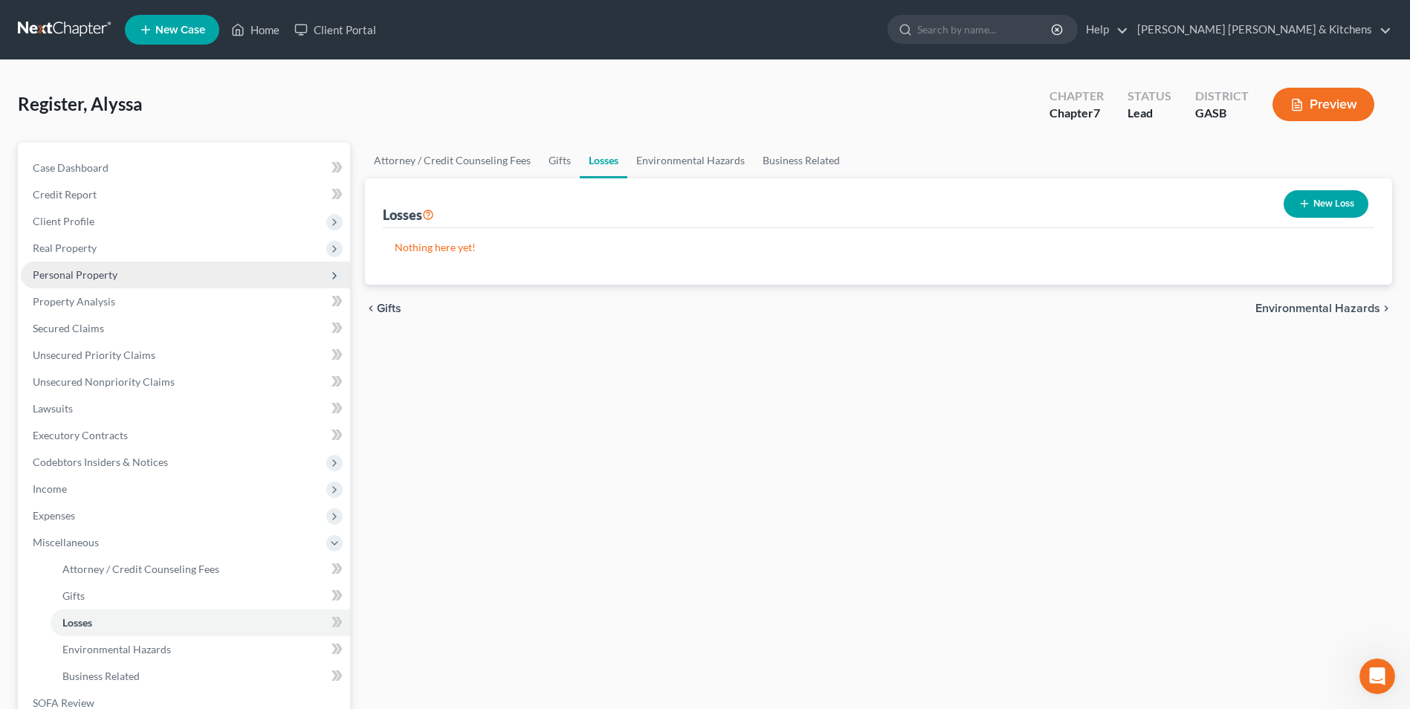
click at [45, 275] on span "Personal Property" at bounding box center [75, 274] width 85 height 13
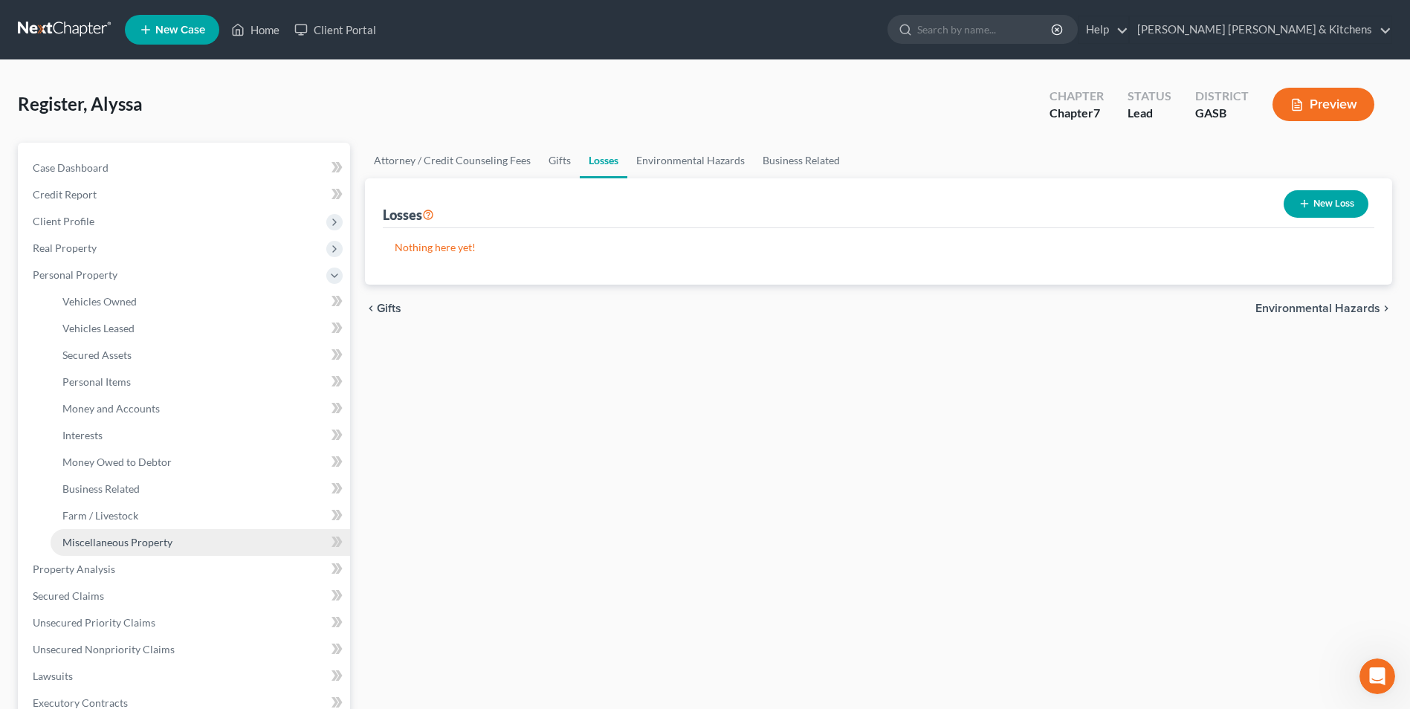
drag, startPoint x: 69, startPoint y: 543, endPoint x: 100, endPoint y: 543, distance: 30.5
click at [69, 543] on span "Miscellaneous Property" at bounding box center [117, 542] width 110 height 13
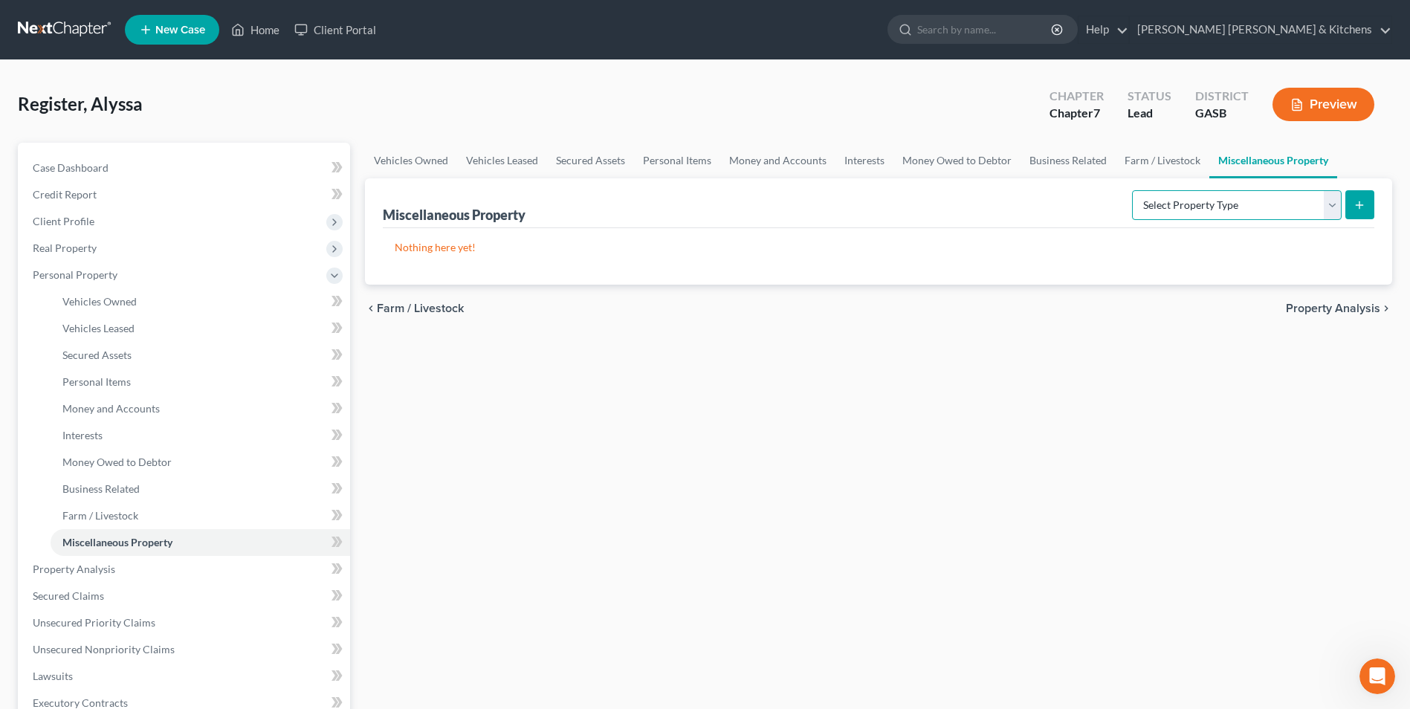
click at [1213, 204] on select "Select Property Type Assigned for Creditor Benefit [DATE] Holding for Another N…" at bounding box center [1237, 205] width 210 height 30
select select "transferred"
click at [1132, 190] on select "Select Property Type Assigned for Creditor Benefit [DATE] Holding for Another N…" at bounding box center [1237, 205] width 210 height 30
click at [1350, 199] on button "submit" at bounding box center [1360, 204] width 29 height 29
select select "Ordinary ([DATE])"
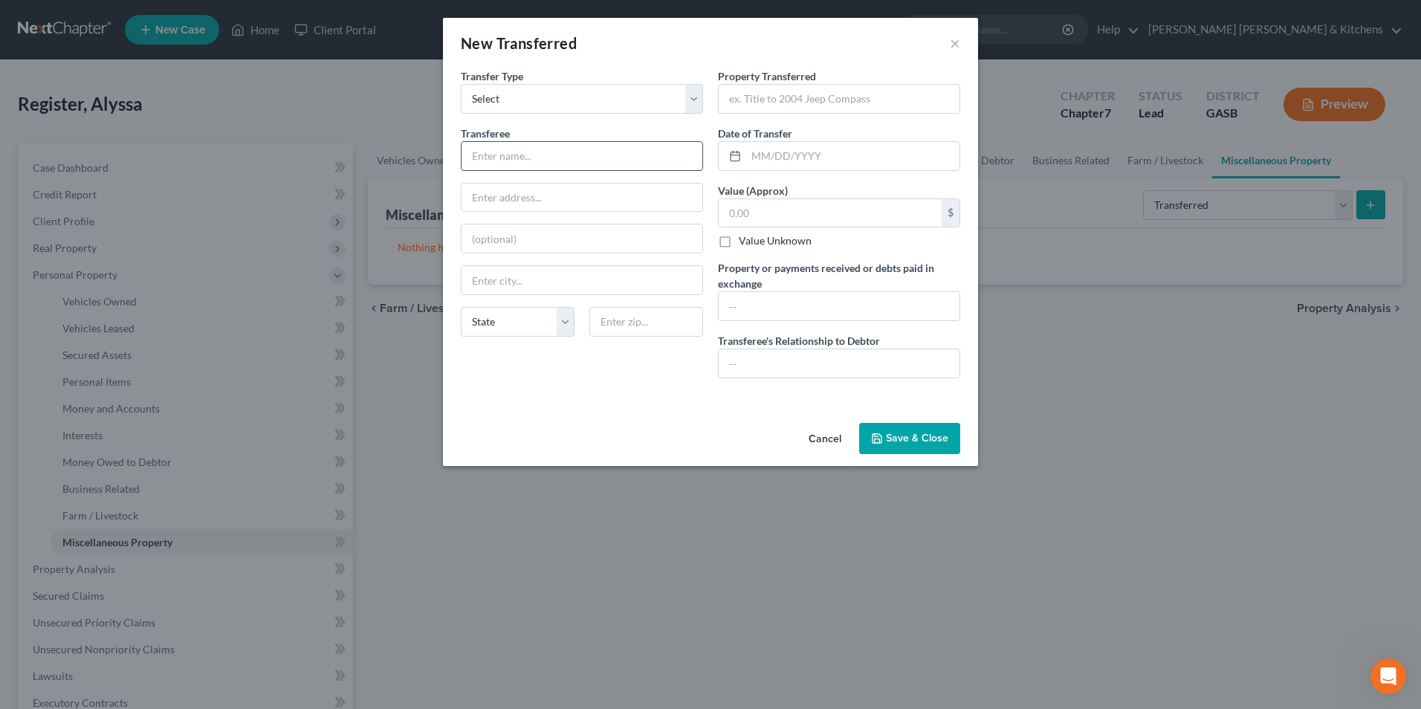
click at [536, 155] on input "text" at bounding box center [582, 156] width 241 height 28
type input "3rd party"
drag, startPoint x: 743, startPoint y: 106, endPoint x: 751, endPoint y: 90, distance: 17.6
click at [743, 106] on input "text" at bounding box center [839, 99] width 241 height 28
type input "2024 Chevy Trax"
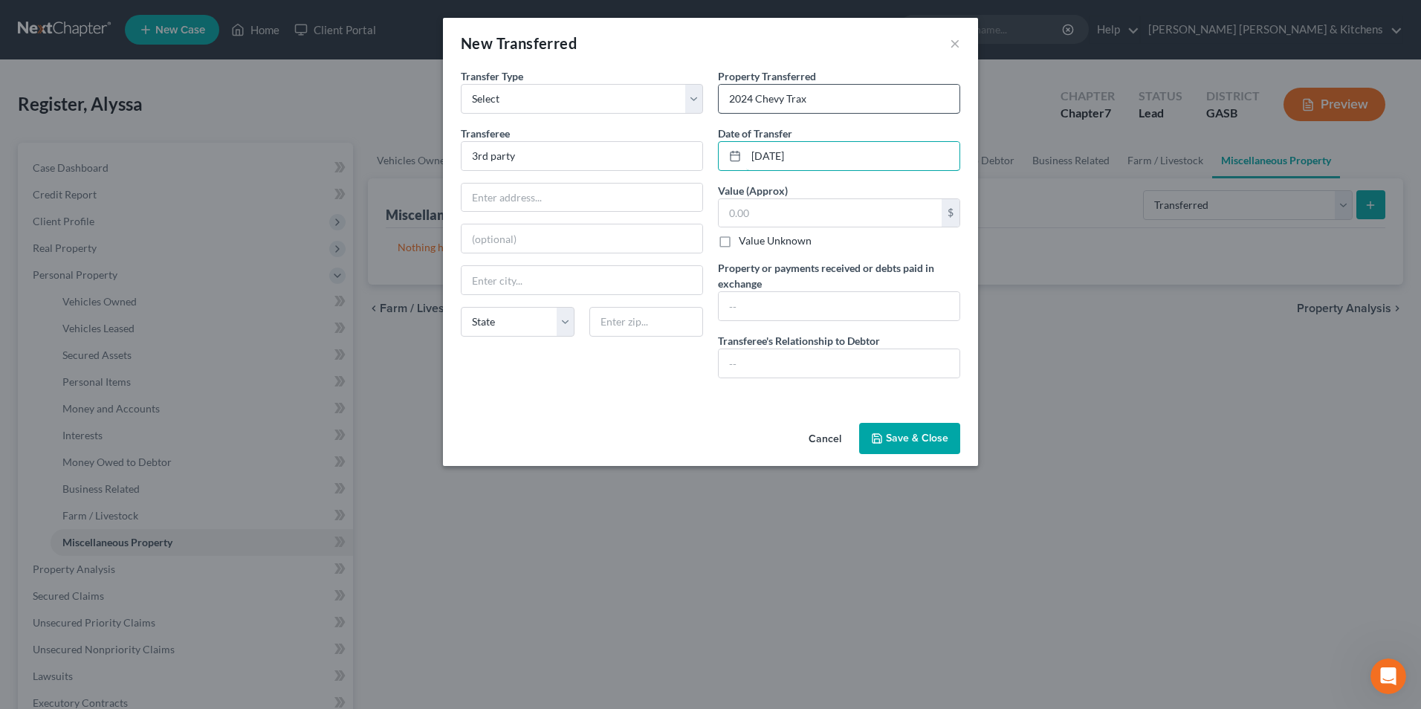
type input "[DATE]"
type input "25,000"
click at [755, 306] on input "text" at bounding box center [839, 306] width 241 height 28
type input "traded 2024 Chevy Trax - owed Robins FCU"
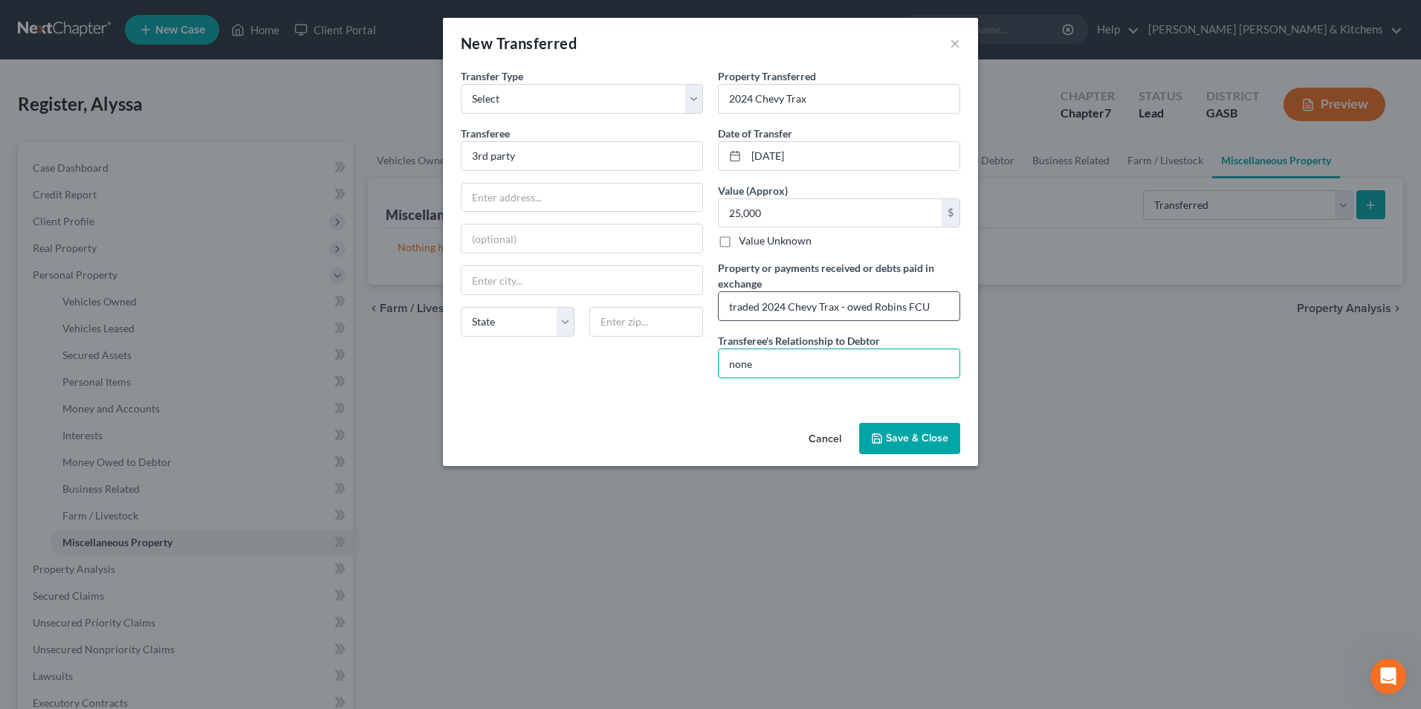
type input "none"
click at [841, 308] on input "traded 2024 Chevy Trax - owed Robins FCU" at bounding box center [839, 306] width 241 height 28
type input "traded 2024 Chevy Trax for current vehicle- owed Robins FCU"
click at [920, 435] on button "Save & Close" at bounding box center [909, 438] width 101 height 31
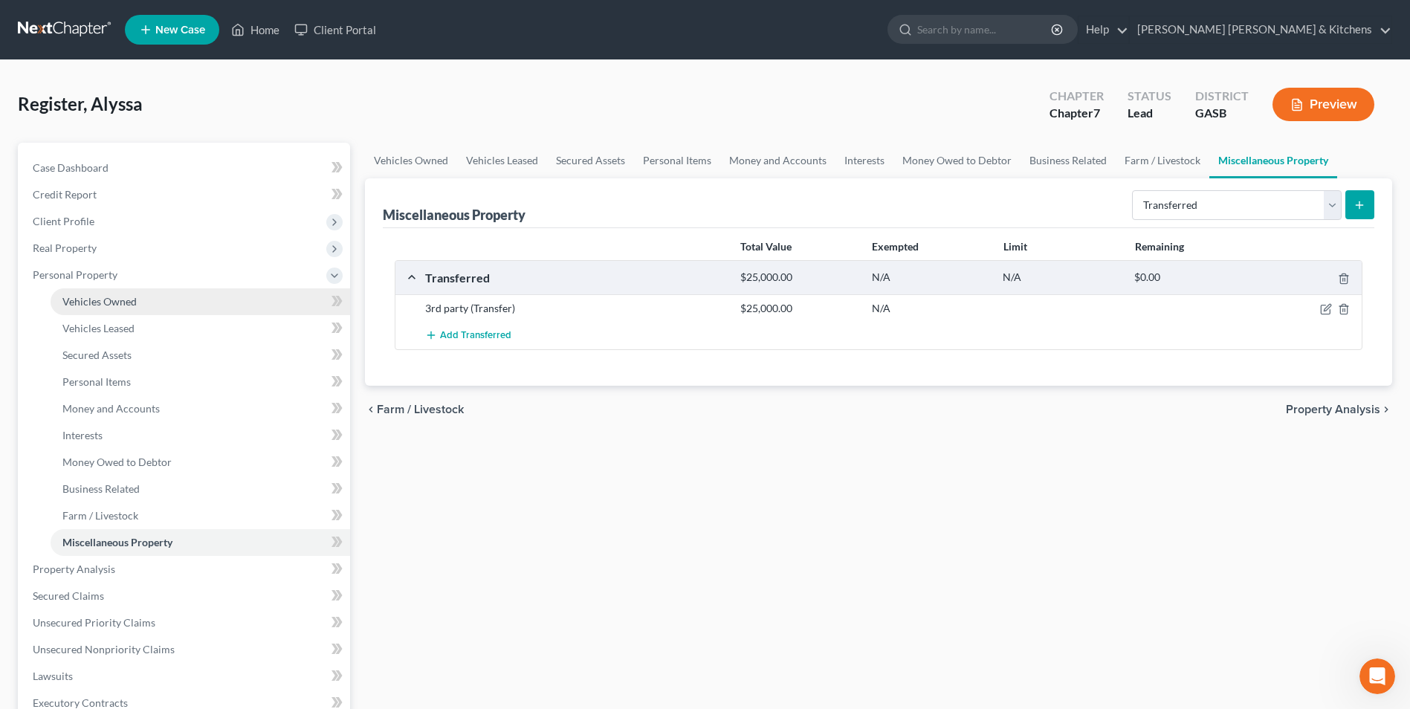
click at [86, 297] on span "Vehicles Owned" at bounding box center [99, 301] width 74 height 13
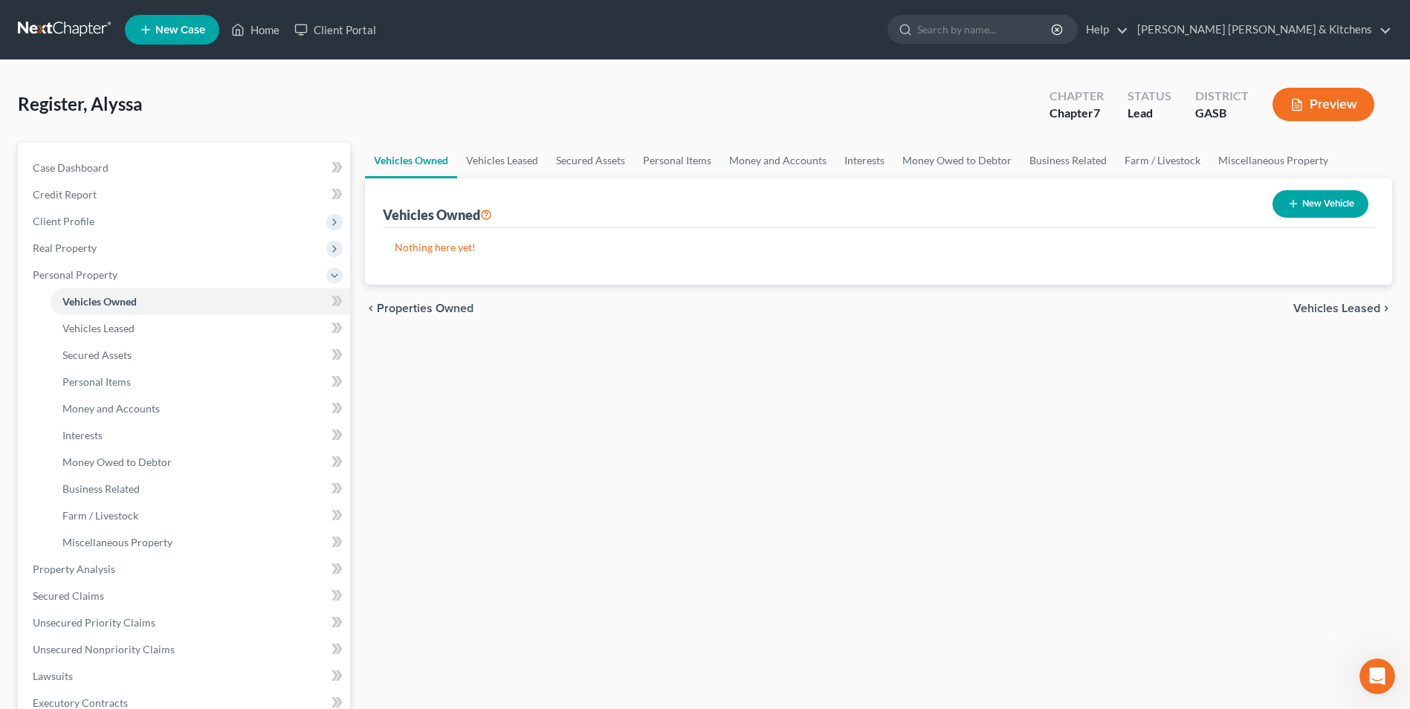
click at [1345, 210] on button "New Vehicle" at bounding box center [1321, 204] width 96 height 28
select select "0"
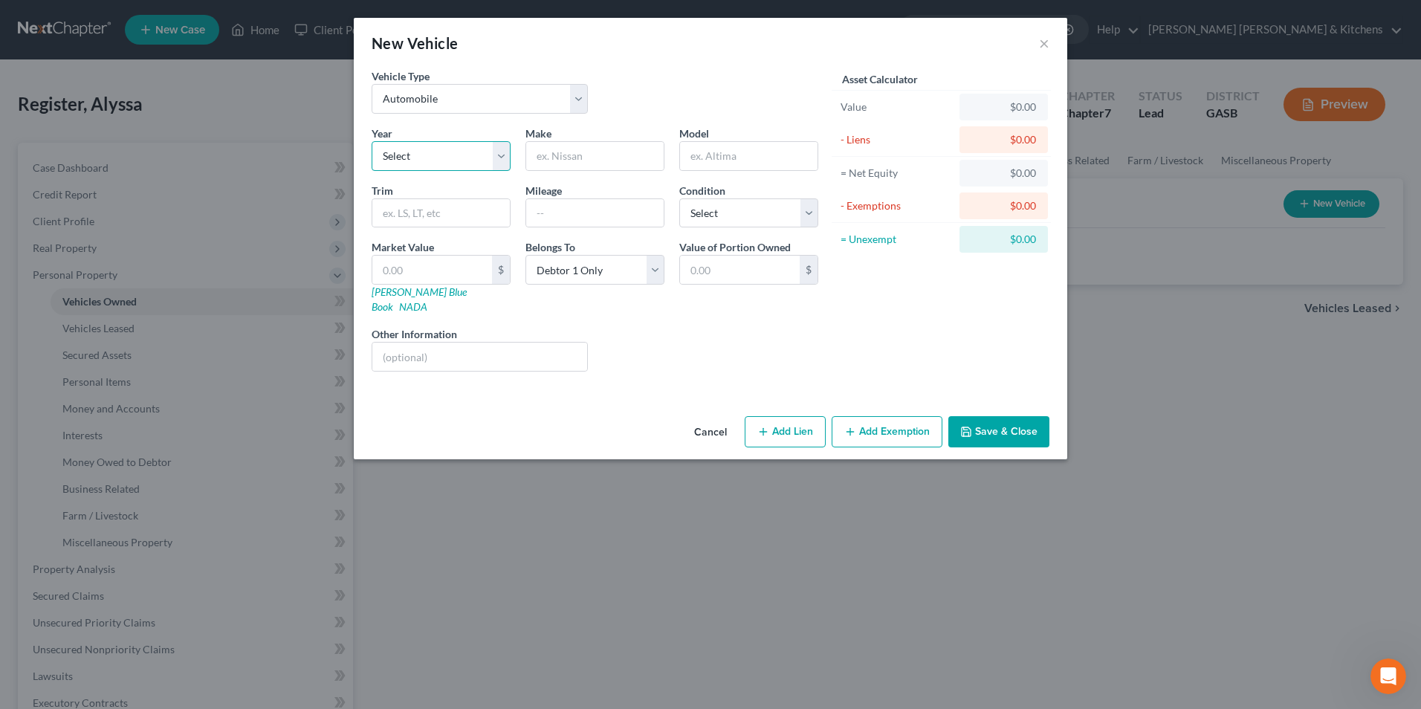
click at [443, 158] on select "Select 2026 2025 2024 2023 2022 2021 2020 2019 2018 2017 2016 2015 2014 2013 20…" at bounding box center [441, 156] width 139 height 30
select select "2"
click at [372, 141] on select "Select 2026 2025 2024 2023 2022 2021 2020 2019 2018 2017 2016 2015 2014 2013 20…" at bounding box center [441, 156] width 139 height 30
drag, startPoint x: 607, startPoint y: 161, endPoint x: 601, endPoint y: 122, distance: 39.2
click at [607, 161] on input "text" at bounding box center [595, 156] width 138 height 28
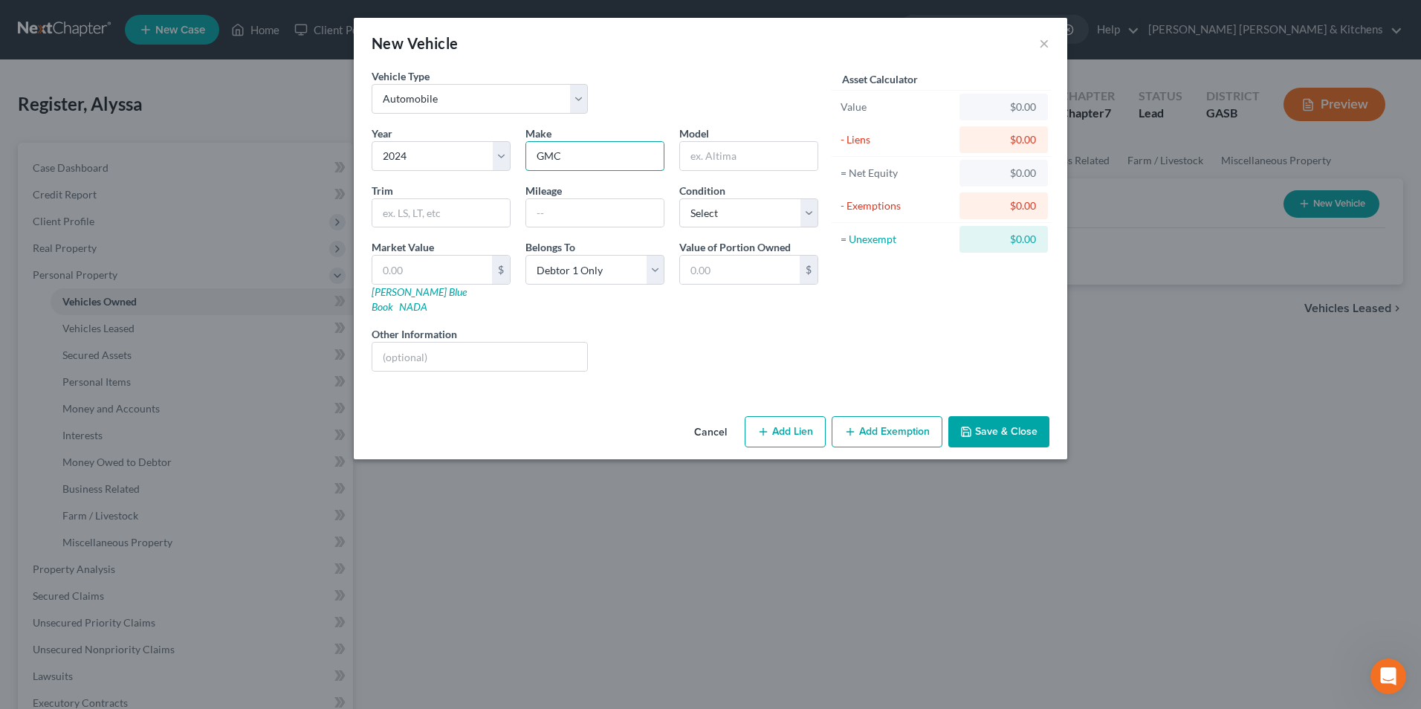
type input "GMC"
type input "Terrain"
type input "24,000"
type input "3"
type input "3.00"
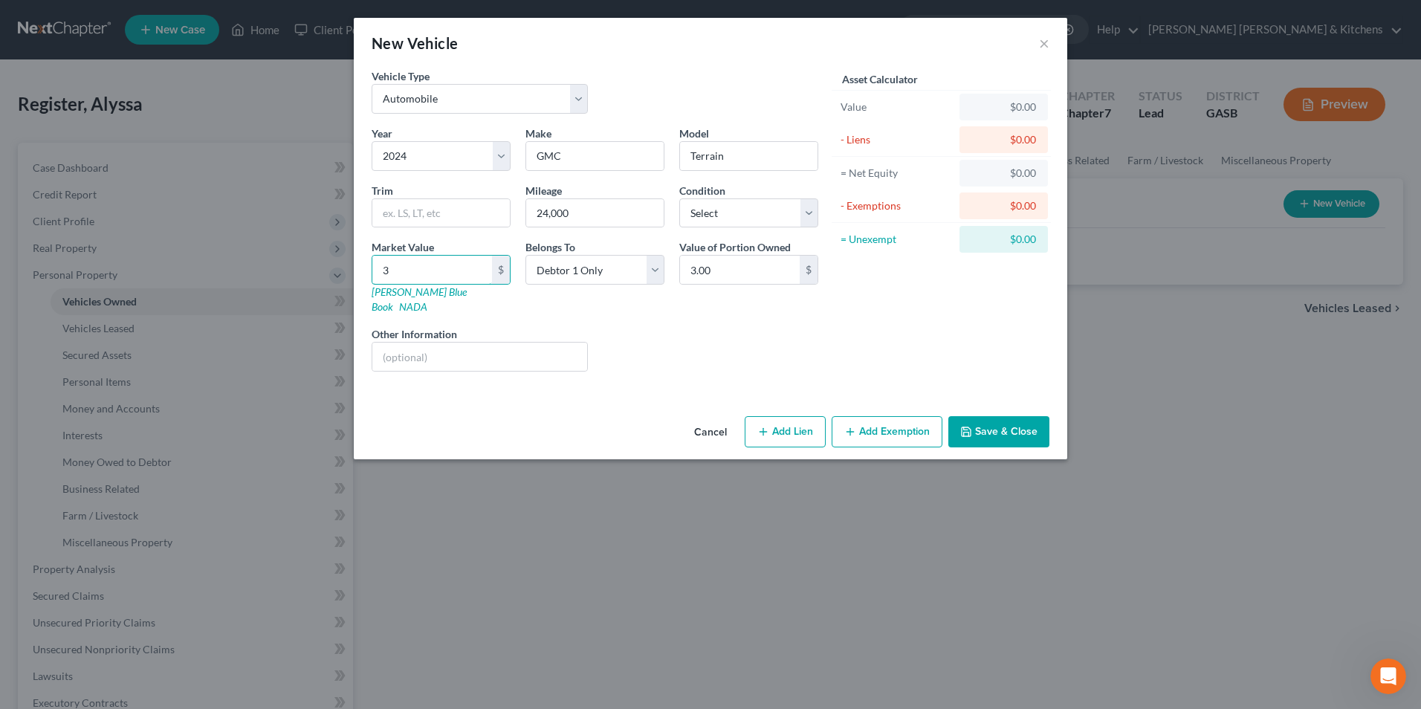
type input "31"
type input "31.00"
type input "313"
type input "313.00"
type input "3132"
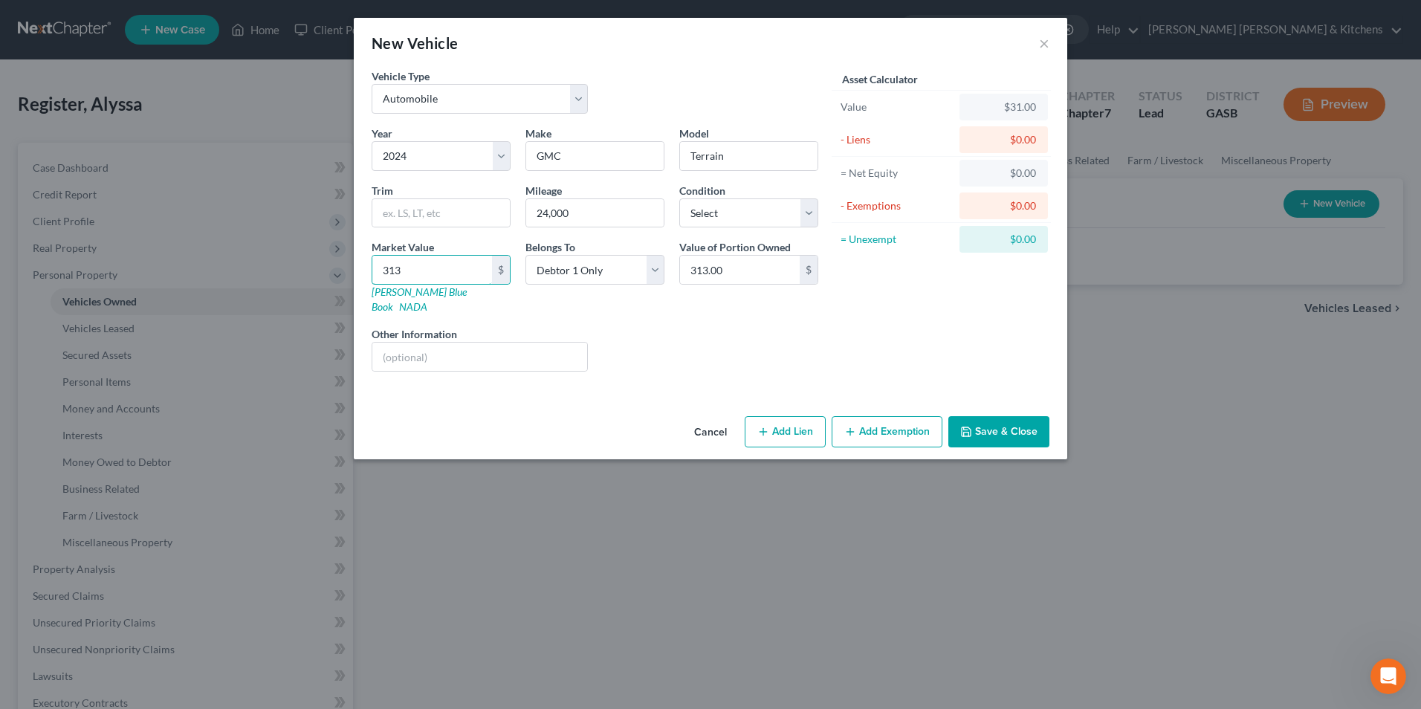
type input "3,132.00"
type input "3,1323"
type input "31,323.00"
type input "31,323"
click at [587, 274] on select "Select Debtor 1 Only Debtor 2 Only Debtor 1 And Debtor 2 Only At Least One Of T…" at bounding box center [595, 270] width 139 height 30
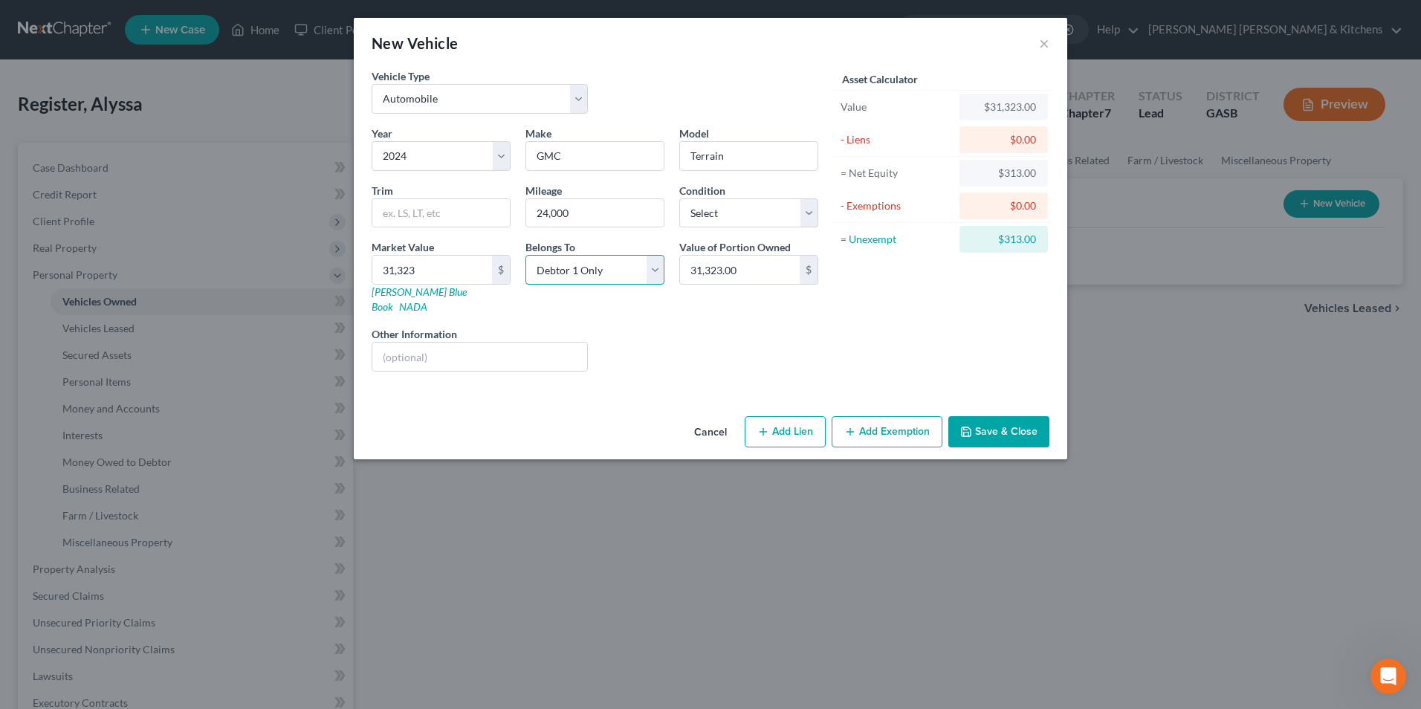
select select "3"
click at [526, 255] on select "Select Debtor 1 Only Debtor 2 Only Debtor 1 And Debtor 2 Only At Least One Of T…" at bounding box center [595, 270] width 139 height 30
click at [779, 270] on input "31,323.00" at bounding box center [740, 270] width 120 height 28
type input "15,661.50"
click at [439, 349] on input "text" at bounding box center [479, 357] width 215 height 28
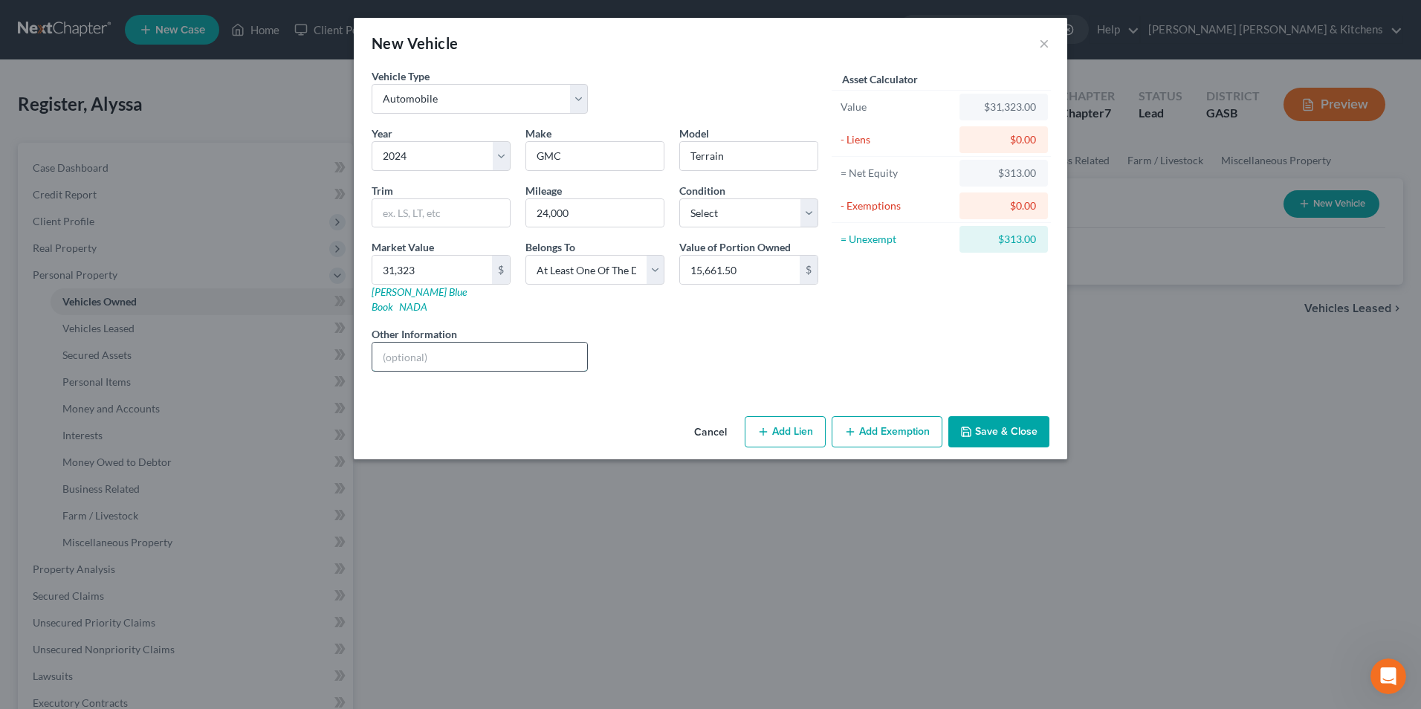
type input "full coverage insurance w/Progressive"
click at [786, 421] on button "Add Lien" at bounding box center [785, 431] width 81 height 31
select select "3"
select select "0"
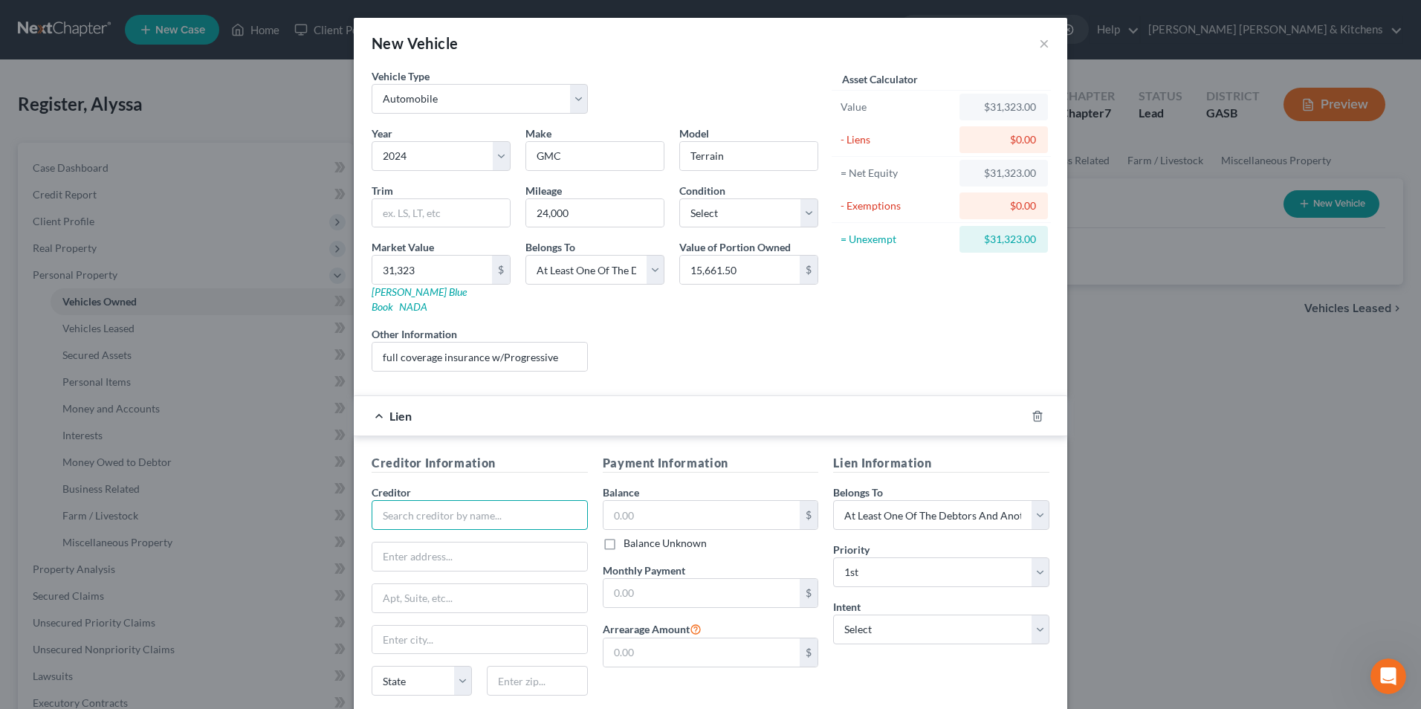
click at [445, 502] on input "text" at bounding box center [480, 515] width 216 height 30
type input "[PERSON_NAME] Register"
type input "[STREET_ADDRESS]"
type input "31023"
type input "[PERSON_NAME]"
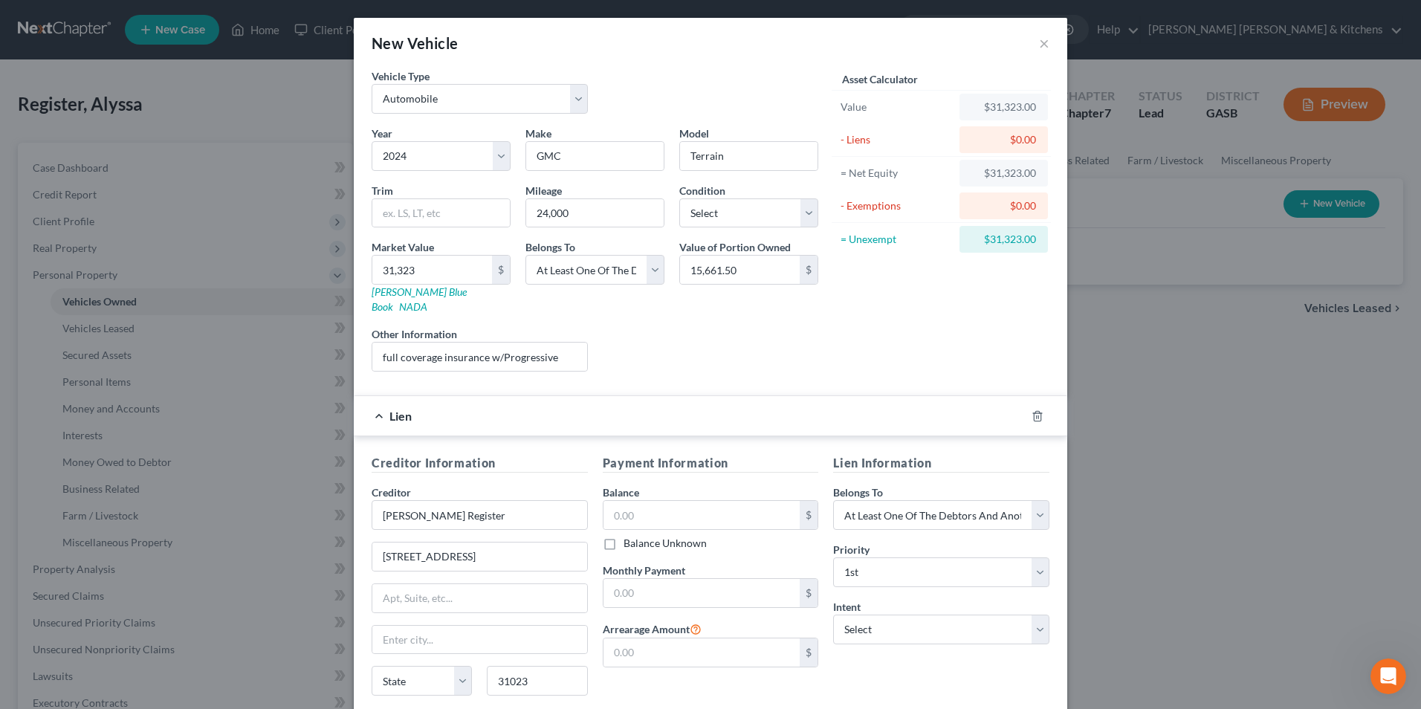
select select "10"
click at [616, 511] on input "text" at bounding box center [702, 515] width 197 height 28
type input "38,941"
click at [655, 579] on input "text" at bounding box center [702, 593] width 197 height 28
type input "762.68"
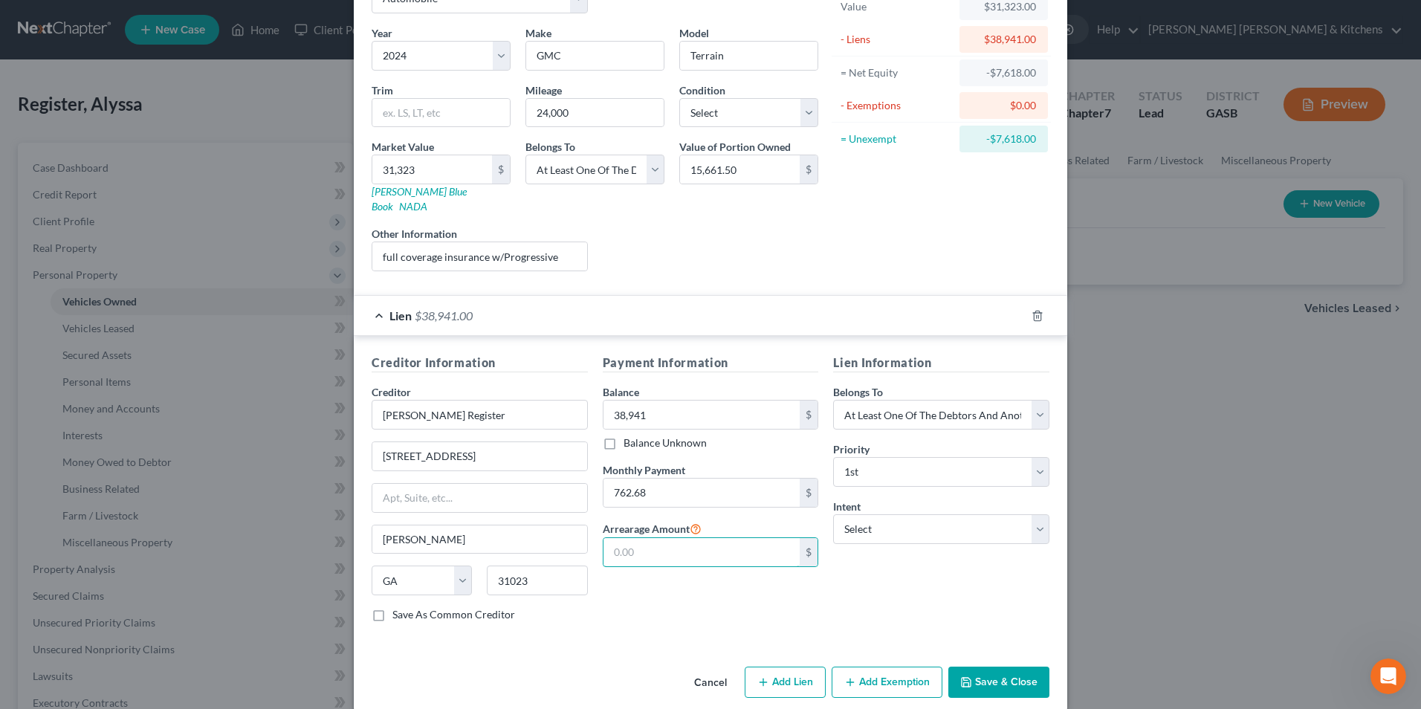
scroll to position [104, 0]
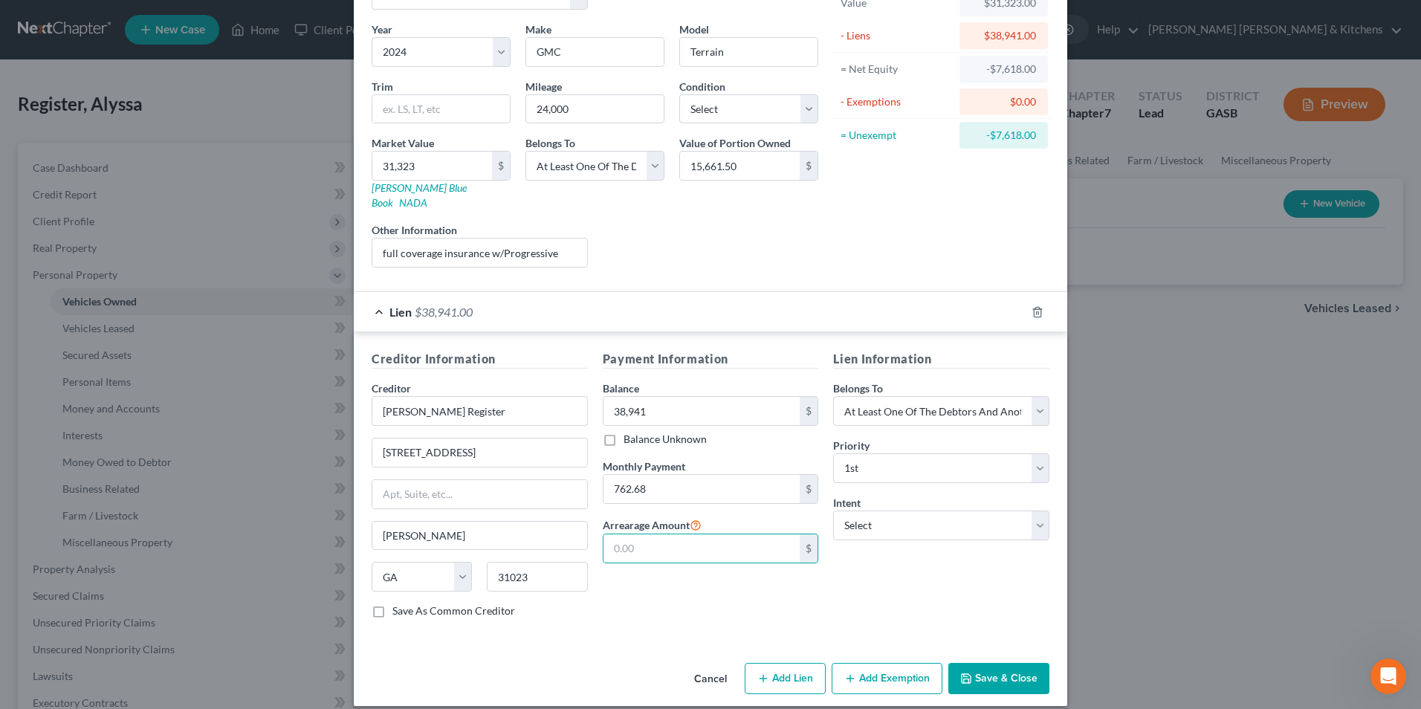
click at [982, 668] on button "Save & Close" at bounding box center [999, 678] width 101 height 31
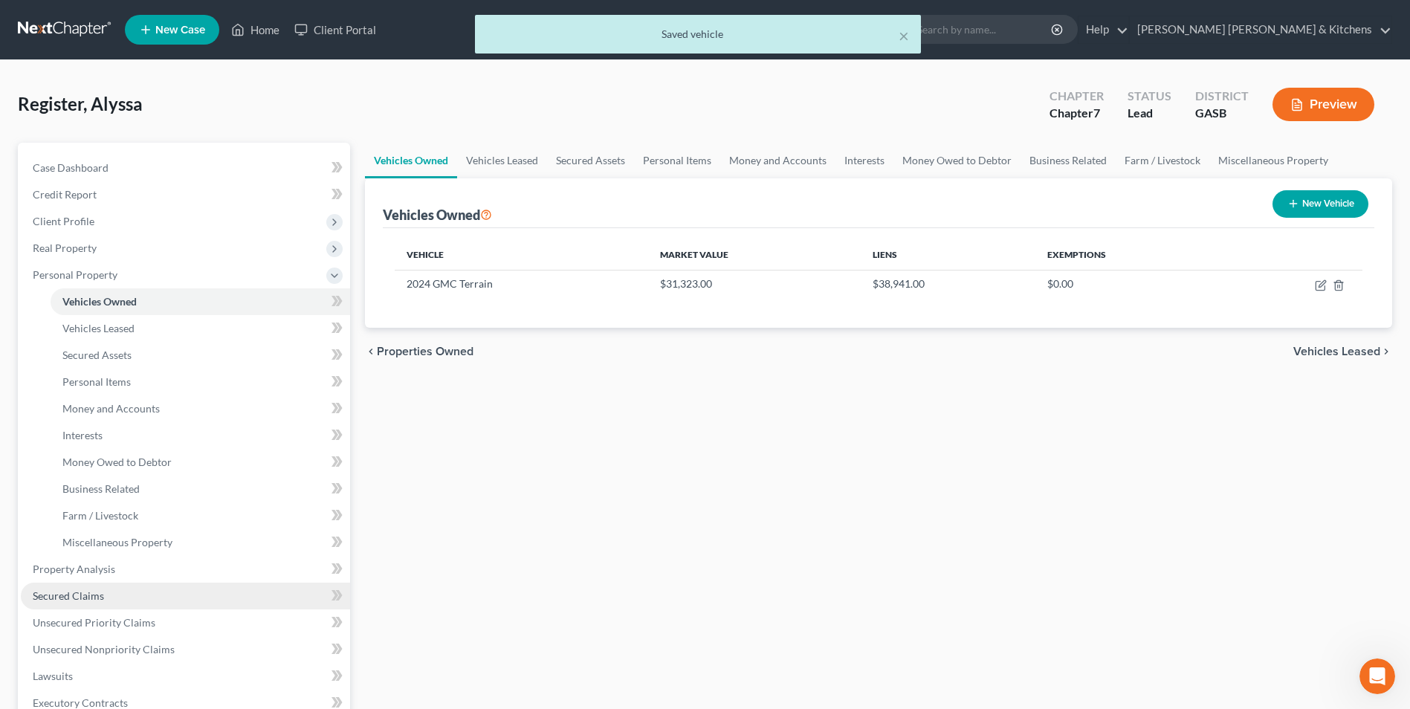
click at [91, 596] on span "Secured Claims" at bounding box center [68, 596] width 71 height 13
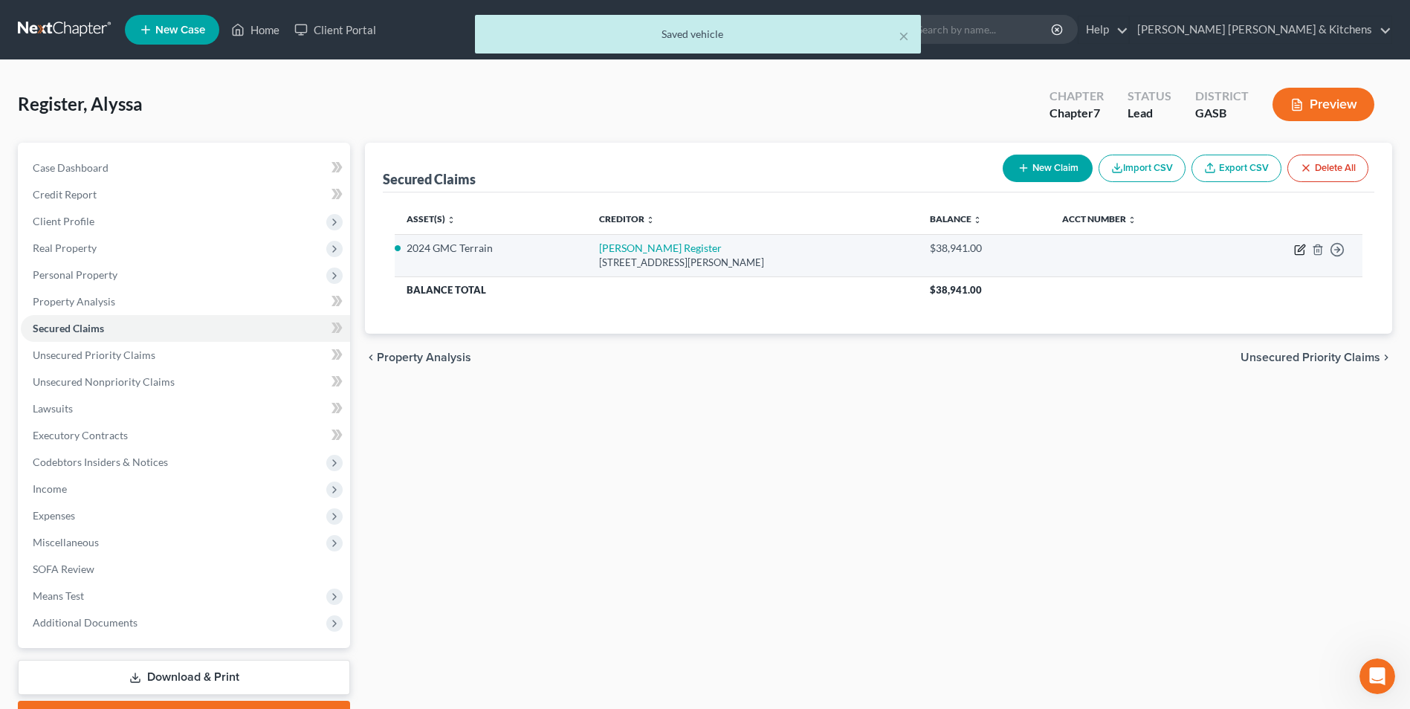
click at [1301, 244] on icon "button" at bounding box center [1300, 250] width 12 height 12
select select "10"
select select "3"
select select "0"
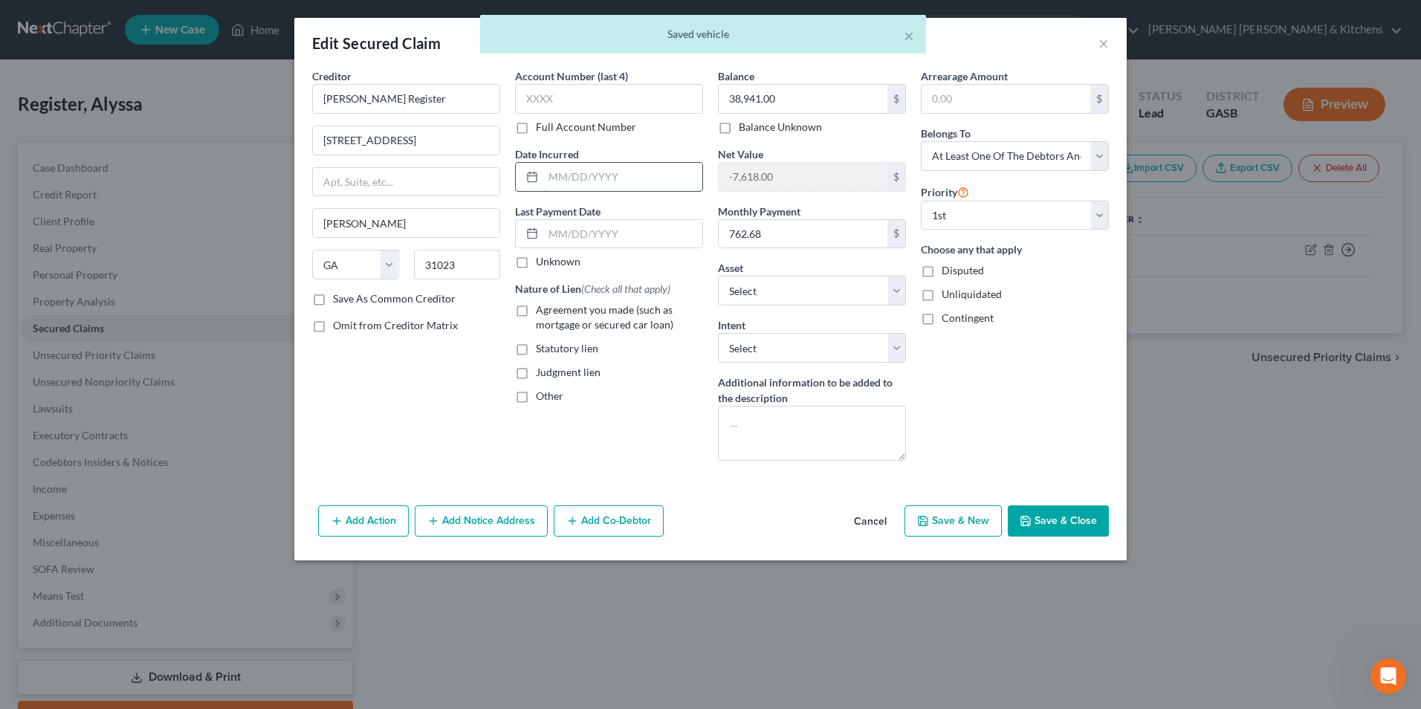
click at [609, 178] on input "text" at bounding box center [622, 177] width 159 height 28
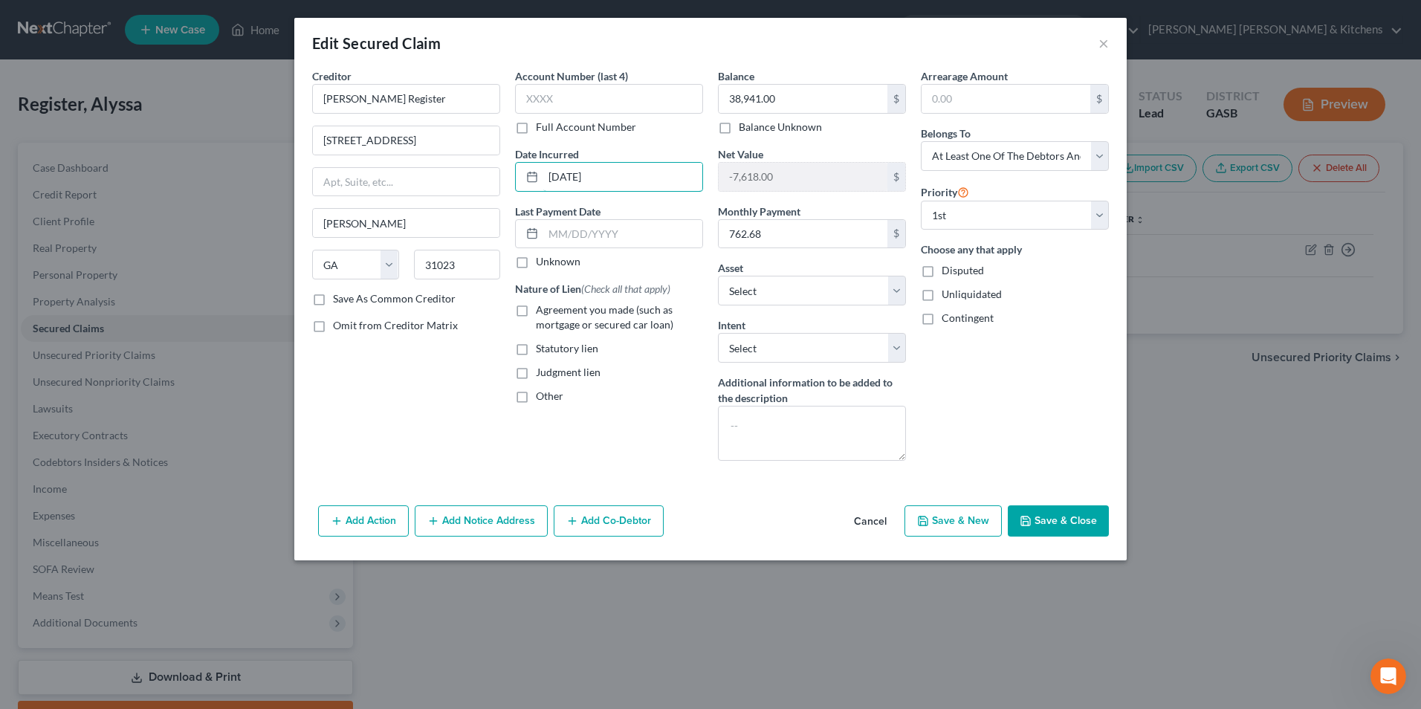
type input "[DATE]"
click at [536, 311] on label "Agreement you made (such as mortgage or secured car loan)" at bounding box center [619, 318] width 167 height 30
click at [542, 311] on input "Agreement you made (such as mortgage or secured car loan)" at bounding box center [547, 308] width 10 height 10
checkbox input "true"
click at [743, 346] on select "Select Surrender Redeem Reaffirm Avoid Other" at bounding box center [812, 348] width 188 height 30
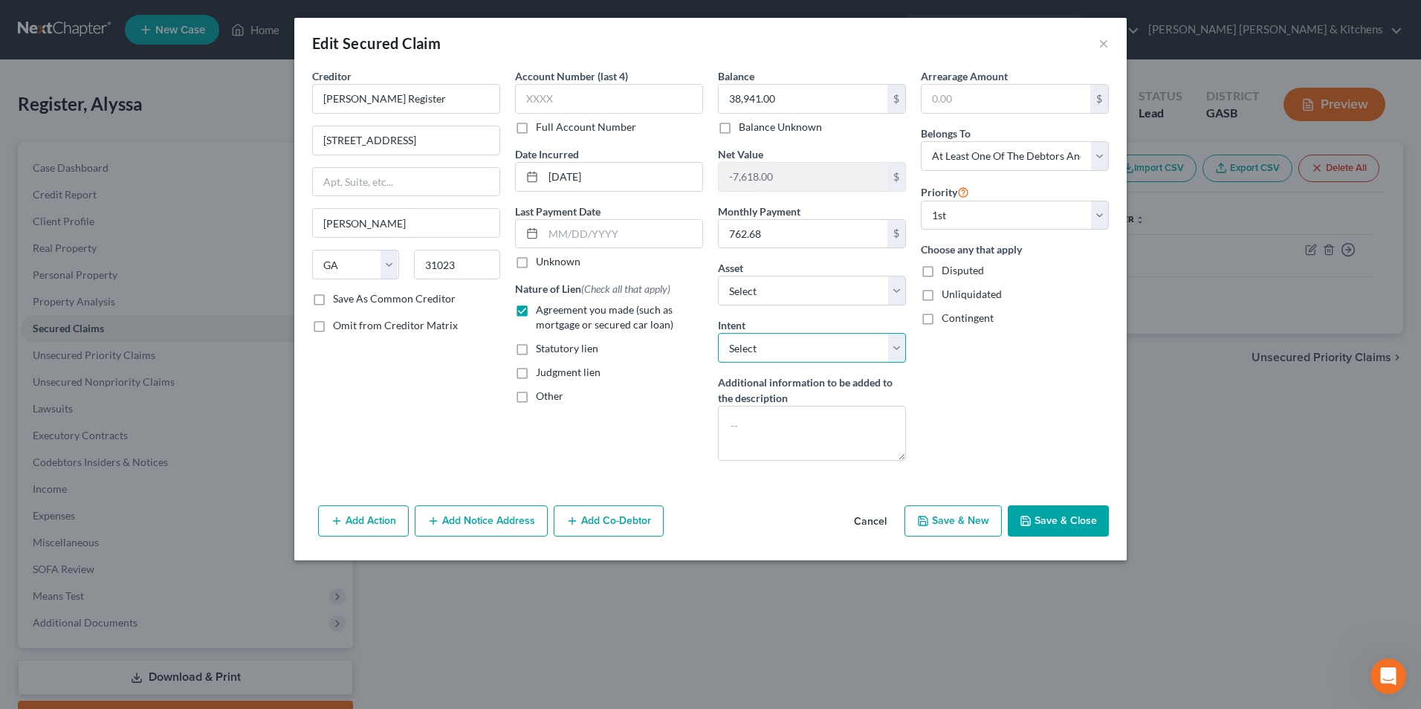
select select "2"
click at [718, 333] on select "Select Surrender Redeem Reaffirm Avoid Other" at bounding box center [812, 348] width 188 height 30
click at [619, 518] on button "Add Co-Debtor" at bounding box center [609, 521] width 110 height 31
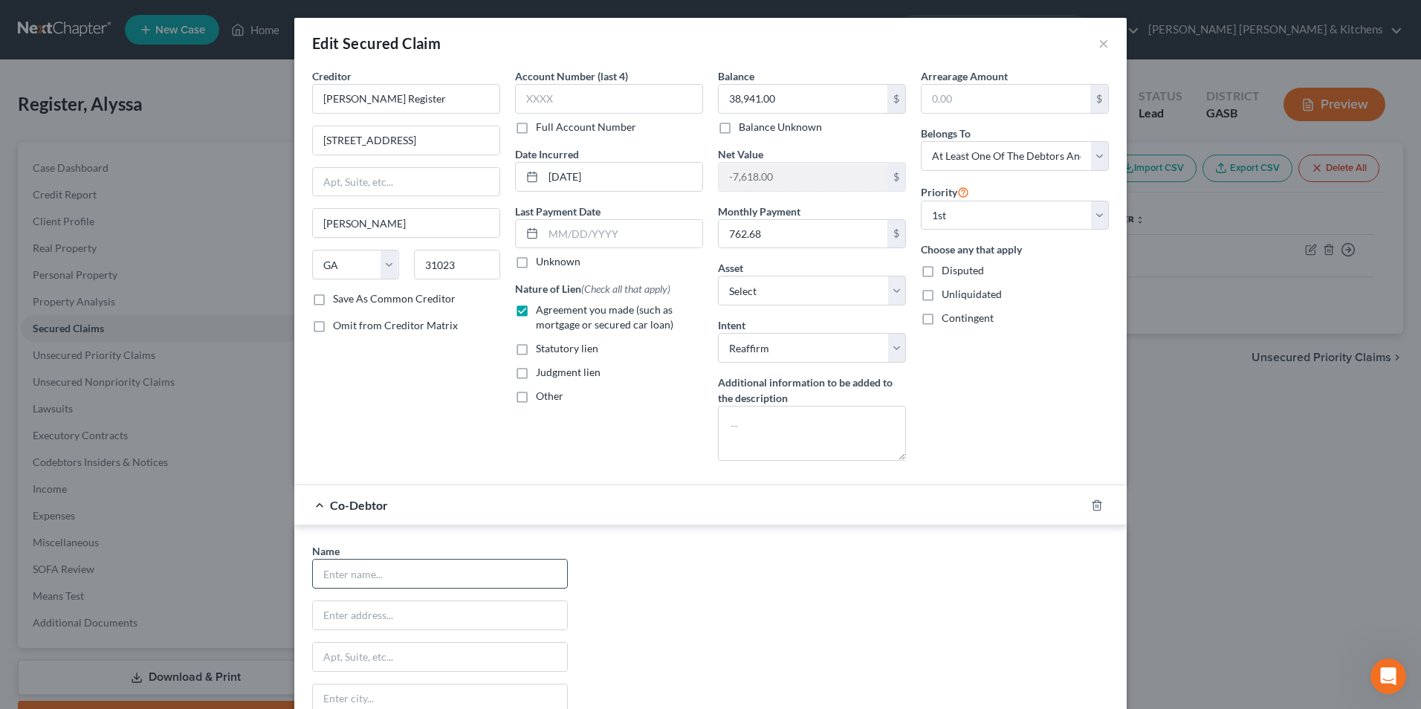
click at [372, 581] on input "text" at bounding box center [440, 574] width 254 height 28
type input "[PERSON_NAME] Register"
type input "[STREET_ADDRESS]"
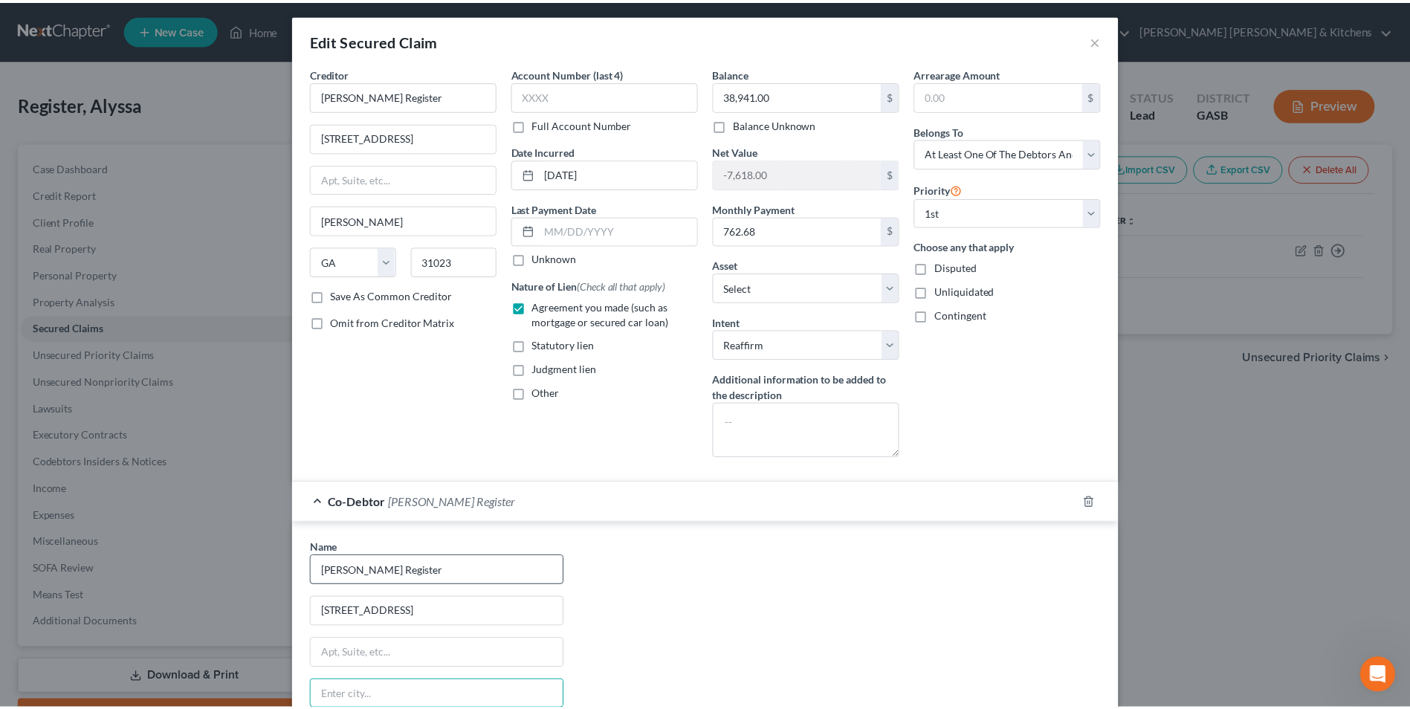
scroll to position [216, 0]
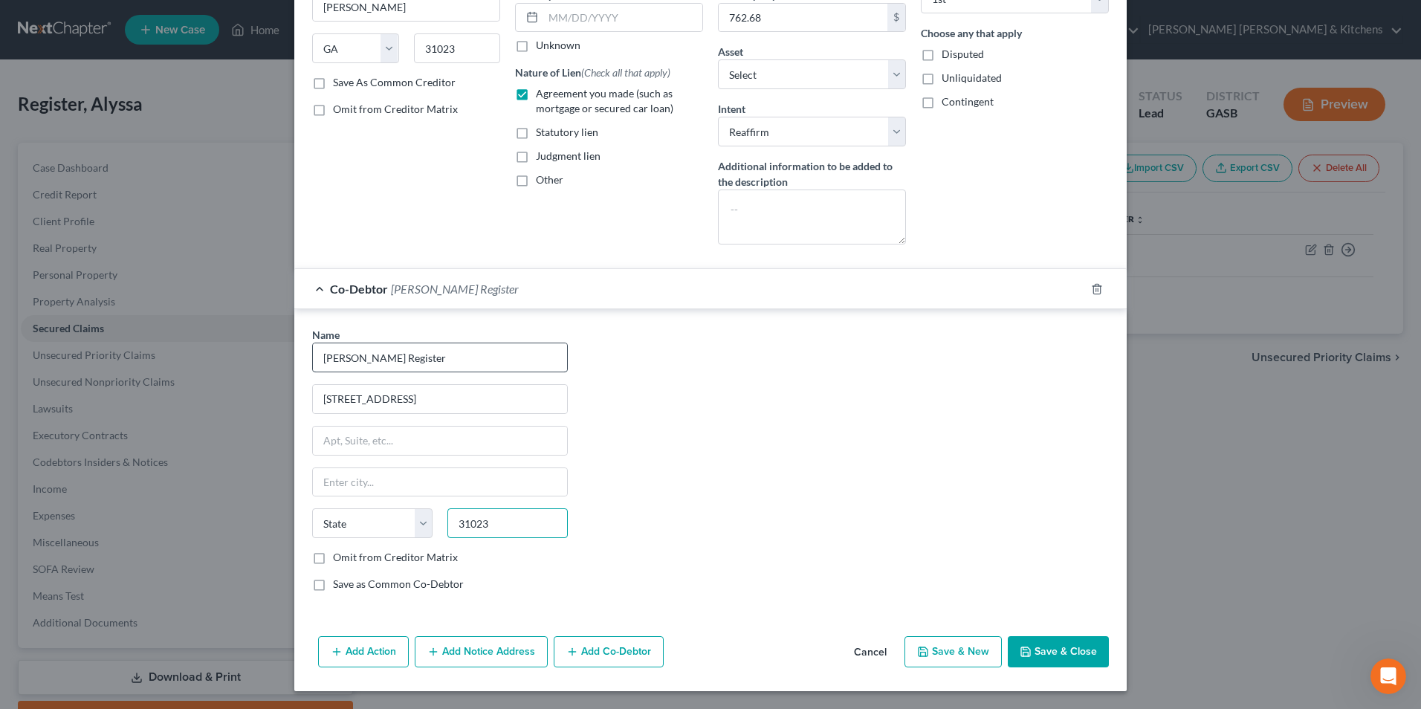
type input "31023"
type input "[PERSON_NAME]"
select select "10"
click at [1039, 647] on button "Save & Close" at bounding box center [1058, 651] width 101 height 31
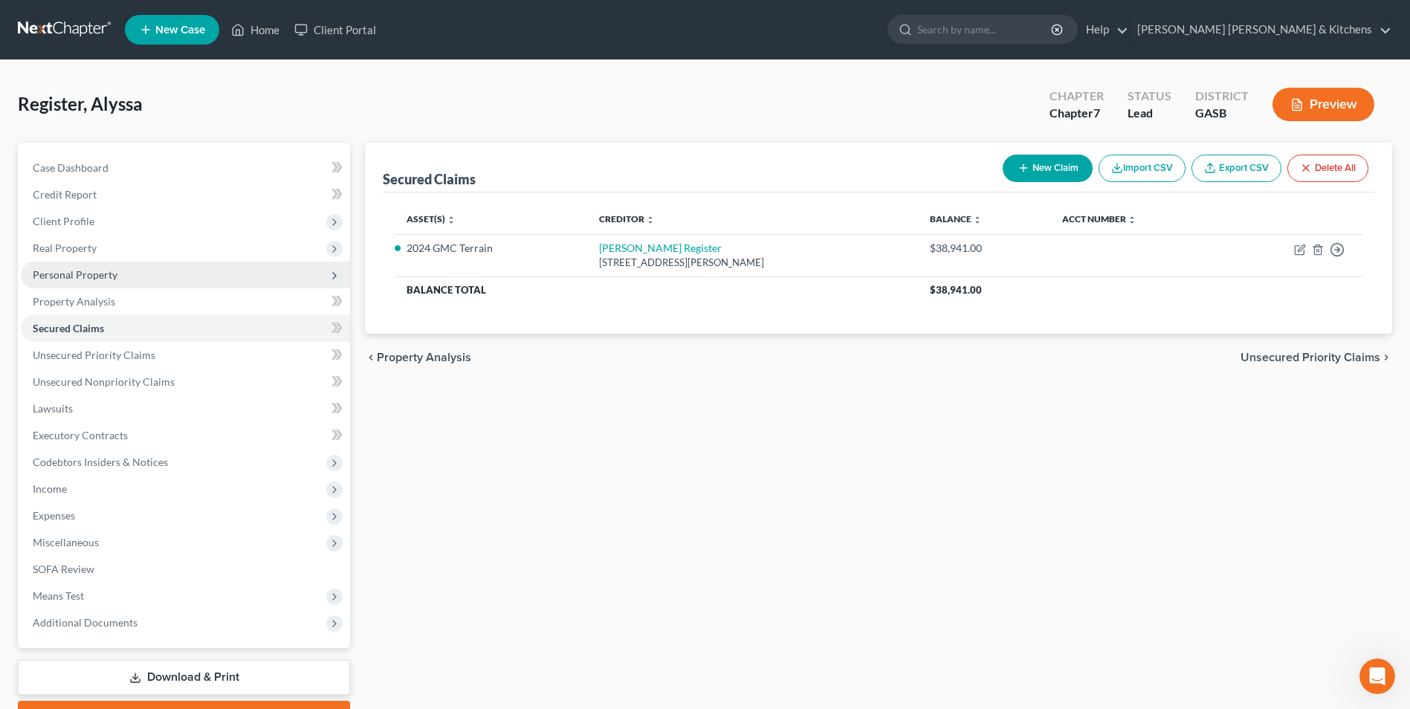
click at [68, 282] on span "Personal Property" at bounding box center [185, 275] width 329 height 27
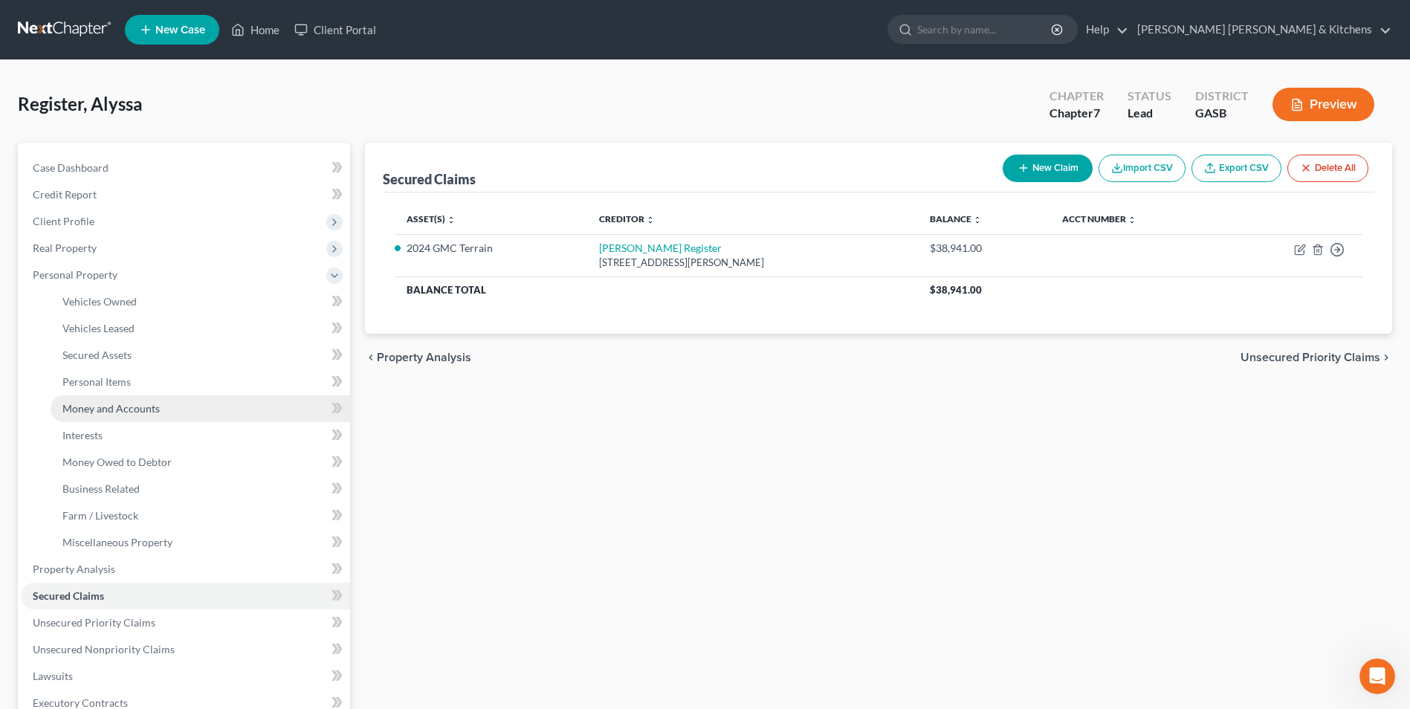
click at [95, 410] on span "Money and Accounts" at bounding box center [110, 408] width 97 height 13
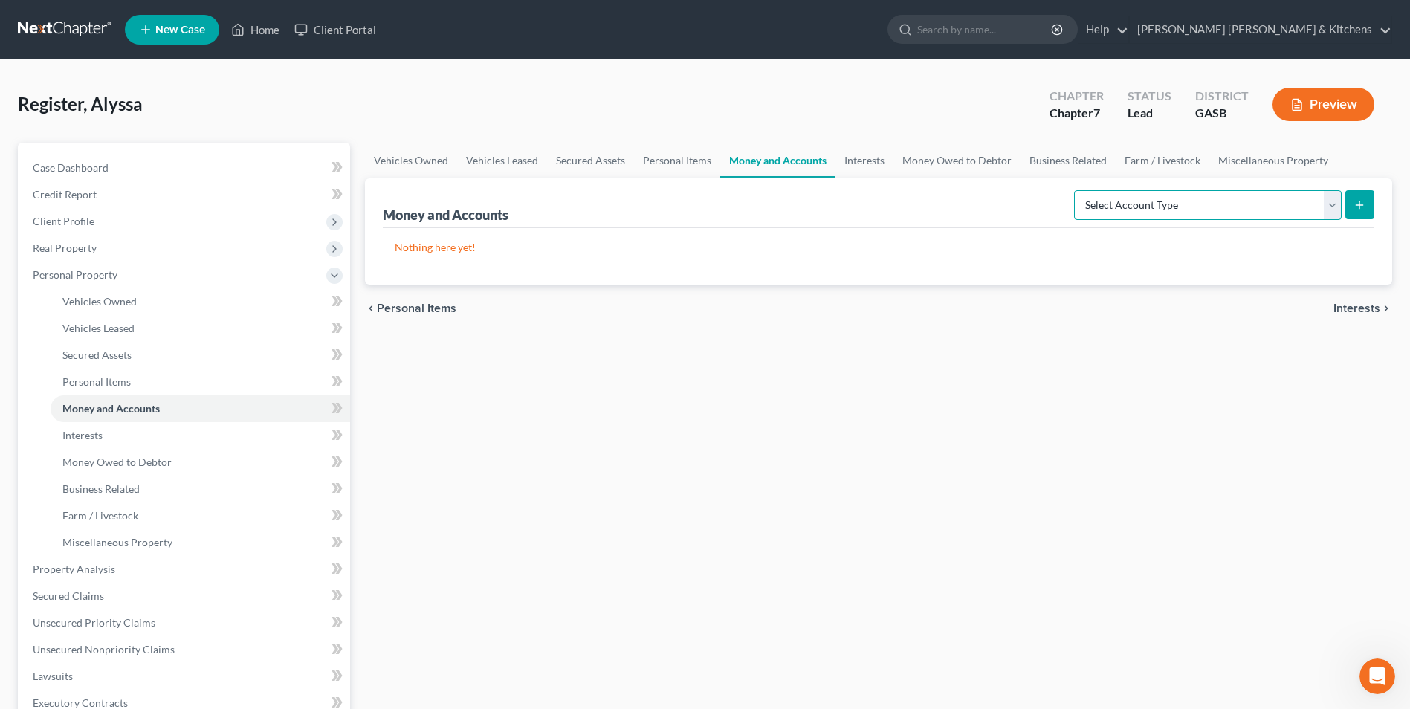
click at [1207, 210] on select "Select Account Type Brokerage Cash on Hand Certificates of Deposit Checking Acc…" at bounding box center [1208, 205] width 268 height 30
select select "checking"
click at [1077, 190] on select "Select Account Type Brokerage Cash on Hand Certificates of Deposit Checking Acc…" at bounding box center [1208, 205] width 268 height 30
click at [1358, 201] on icon "submit" at bounding box center [1360, 205] width 12 height 12
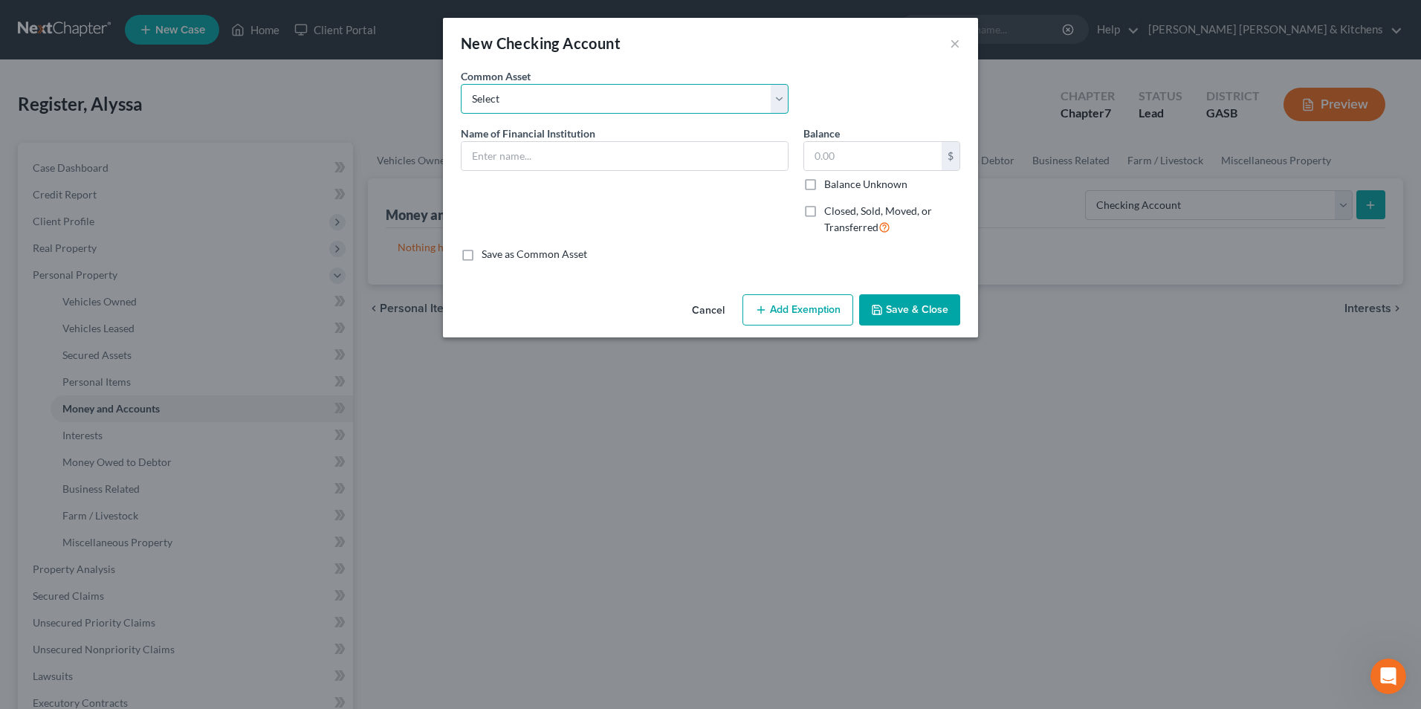
click at [541, 104] on select "Select Robins Federal Credit Union [US_STATE] United Credit Union [PERSON_NAME]…" at bounding box center [625, 99] width 328 height 30
select select "1"
click at [461, 84] on select "Select Robins Federal Credit Union [US_STATE] United Credit Union [PERSON_NAME]…" at bounding box center [625, 99] width 328 height 30
type input "[US_STATE] United Credit Union"
type input "0"
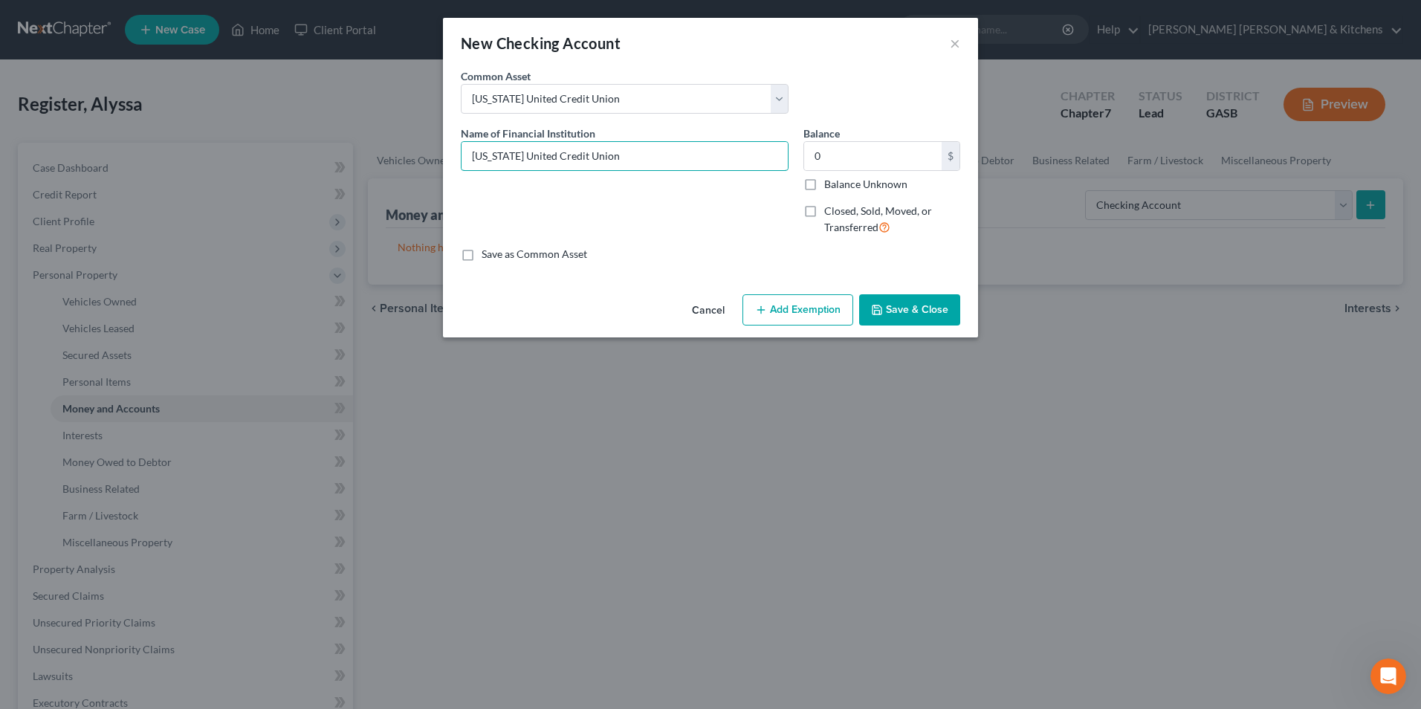
drag, startPoint x: 511, startPoint y: 158, endPoint x: 666, endPoint y: 132, distance: 157.4
click at [644, 154] on input "[US_STATE] United Credit Union" at bounding box center [625, 156] width 326 height 28
click at [641, 159] on input "[US_STATE] Own CU" at bounding box center [625, 156] width 326 height 28
type input "[US_STATE] Own CU (..1493)"
type input "12.94"
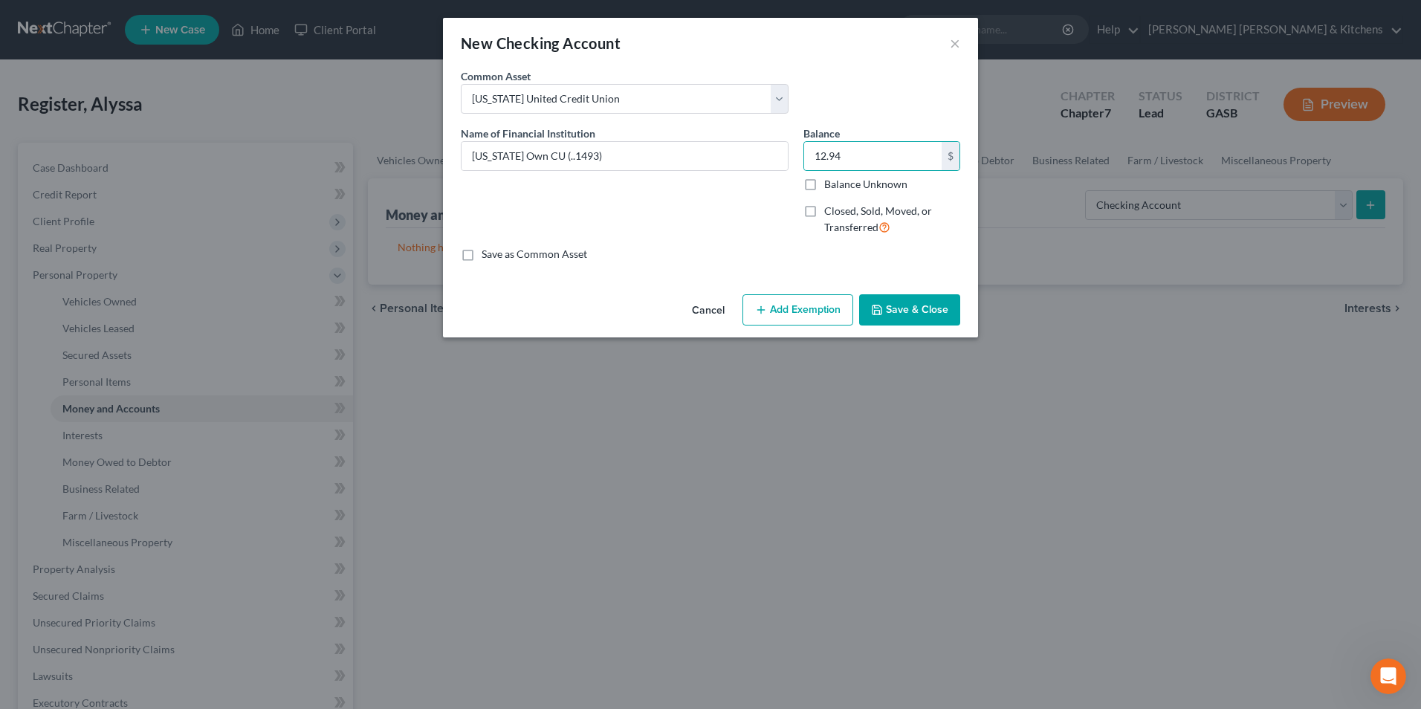
click at [829, 309] on button "Add Exemption" at bounding box center [798, 309] width 111 height 31
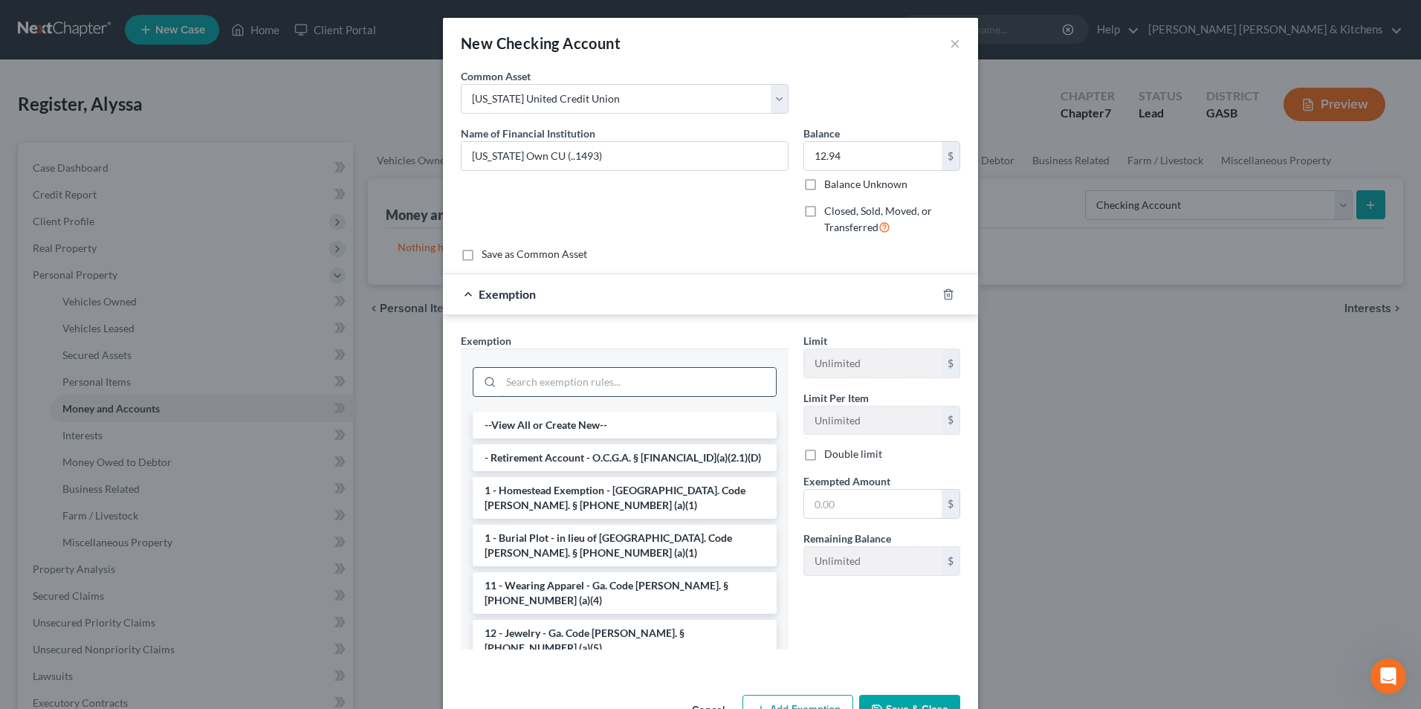
click at [616, 381] on input "search" at bounding box center [638, 382] width 275 height 28
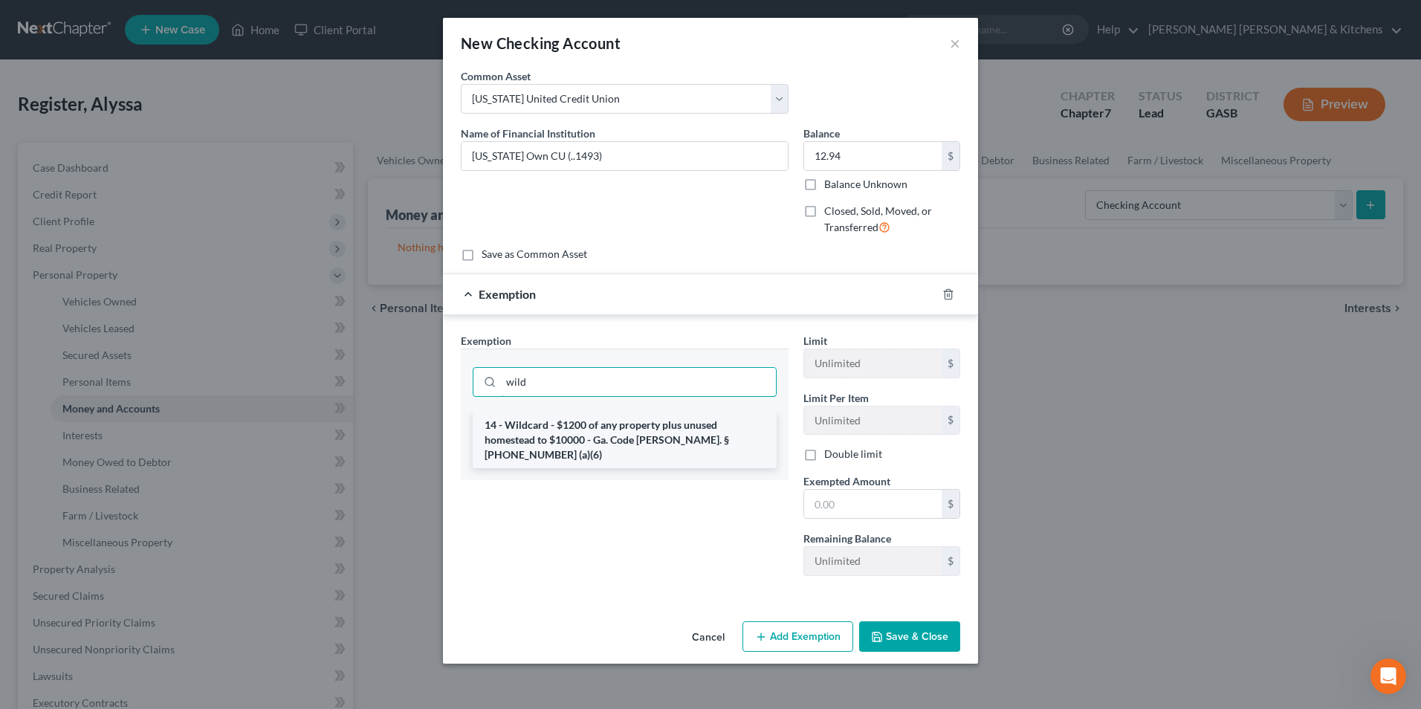
type input "wild"
click at [612, 434] on li "14 - Wildcard - $1200 of any property plus unused homestead to $10000 - Ga. Cod…" at bounding box center [625, 440] width 304 height 57
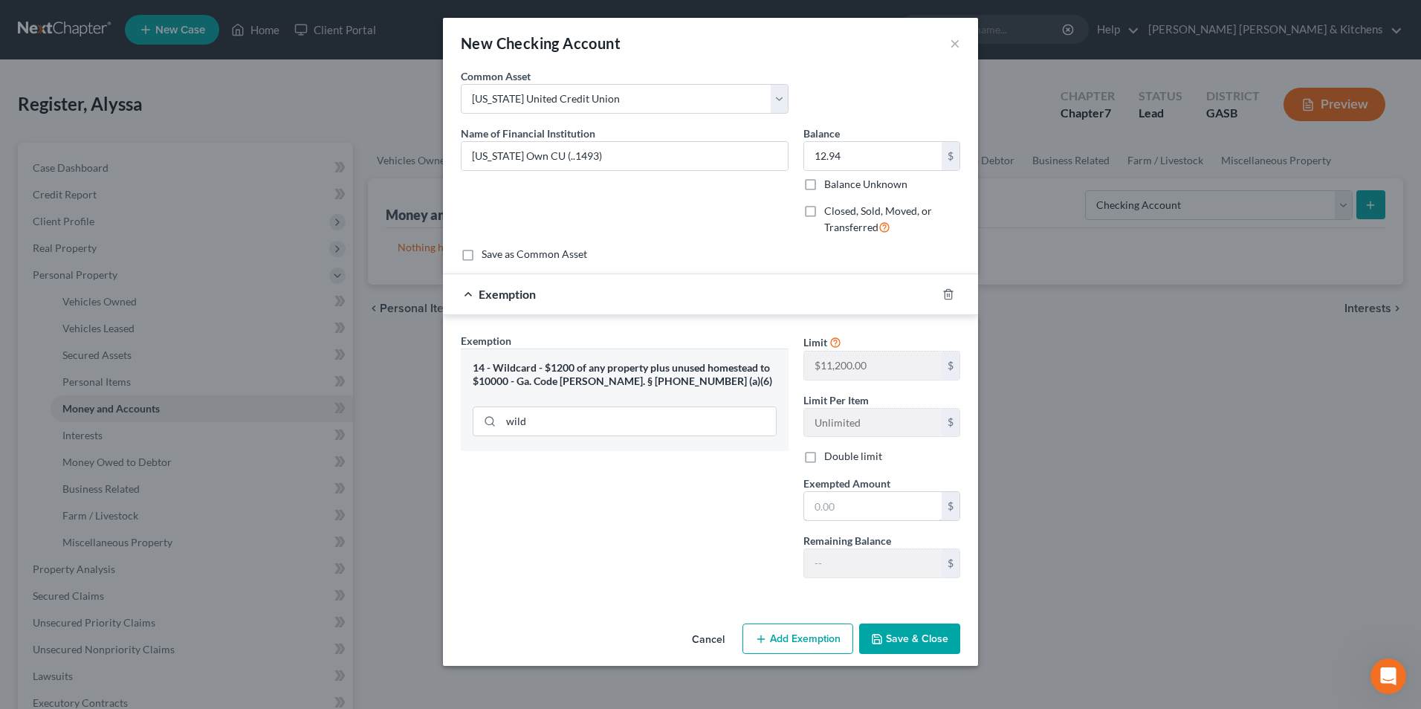
click at [842, 506] on input "text" at bounding box center [873, 506] width 138 height 28
type input "12.94"
drag, startPoint x: 884, startPoint y: 630, endPoint x: 874, endPoint y: 636, distance: 11.3
click at [884, 631] on button "Save & Close" at bounding box center [909, 639] width 101 height 31
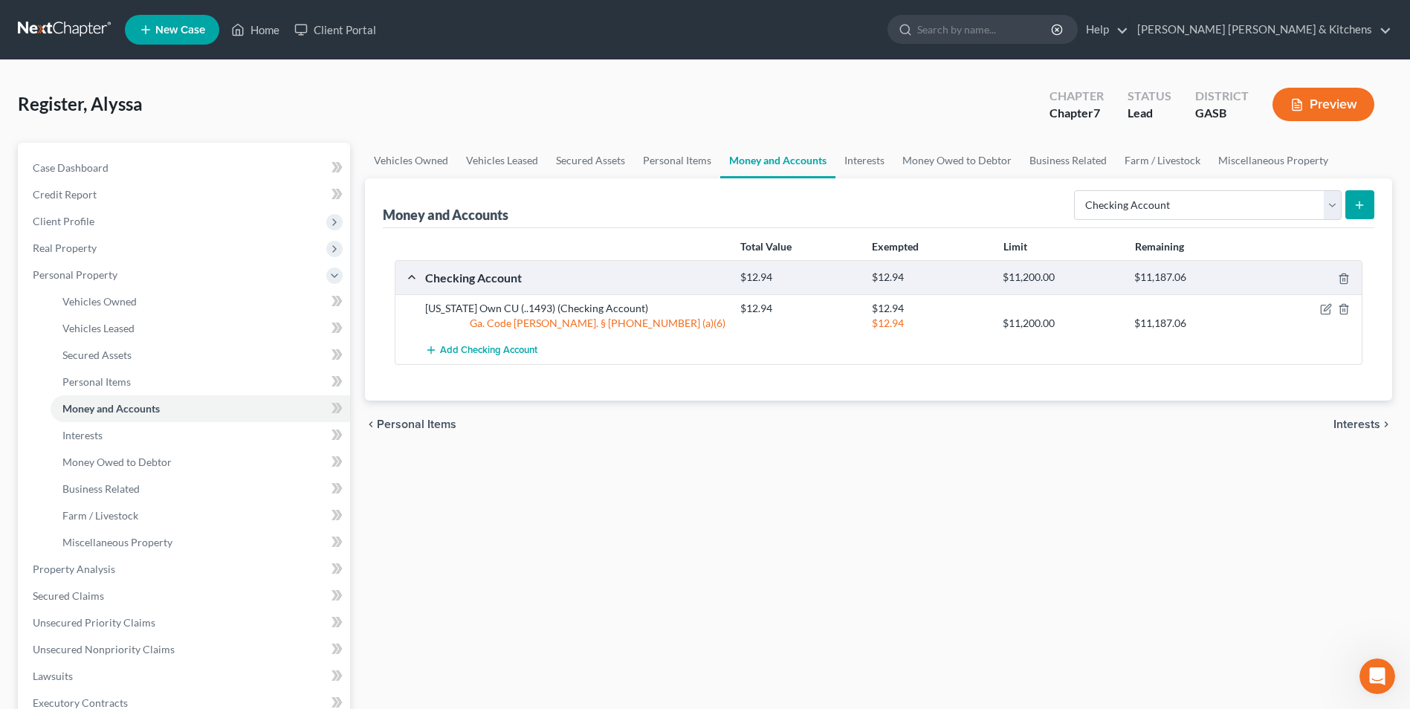
click at [1361, 205] on line "submit" at bounding box center [1360, 205] width 7 height 0
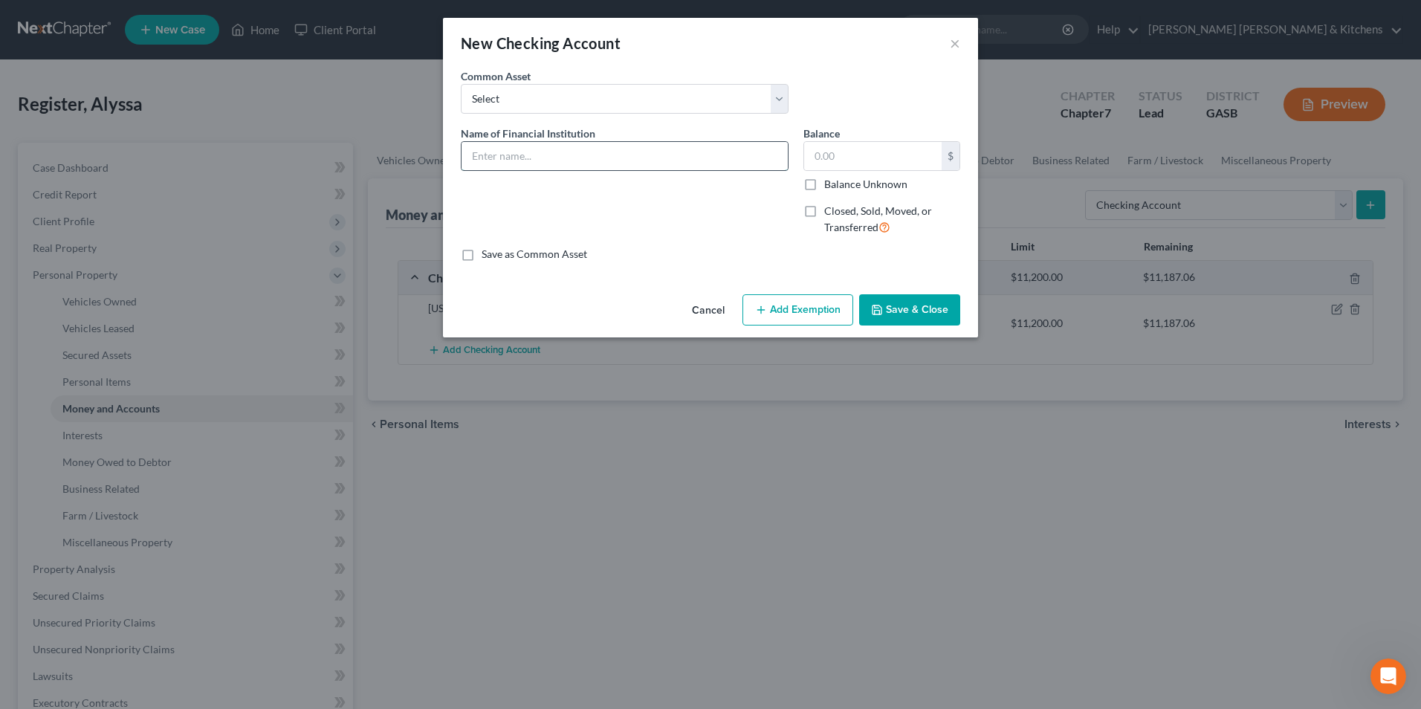
click at [576, 158] on input "text" at bounding box center [625, 156] width 326 height 28
click at [576, 158] on input "Robins FCU" at bounding box center [625, 156] width 326 height 28
type input "Robins FCU (..0648)"
type input "24.41"
click at [801, 317] on button "Add Exemption" at bounding box center [798, 309] width 111 height 31
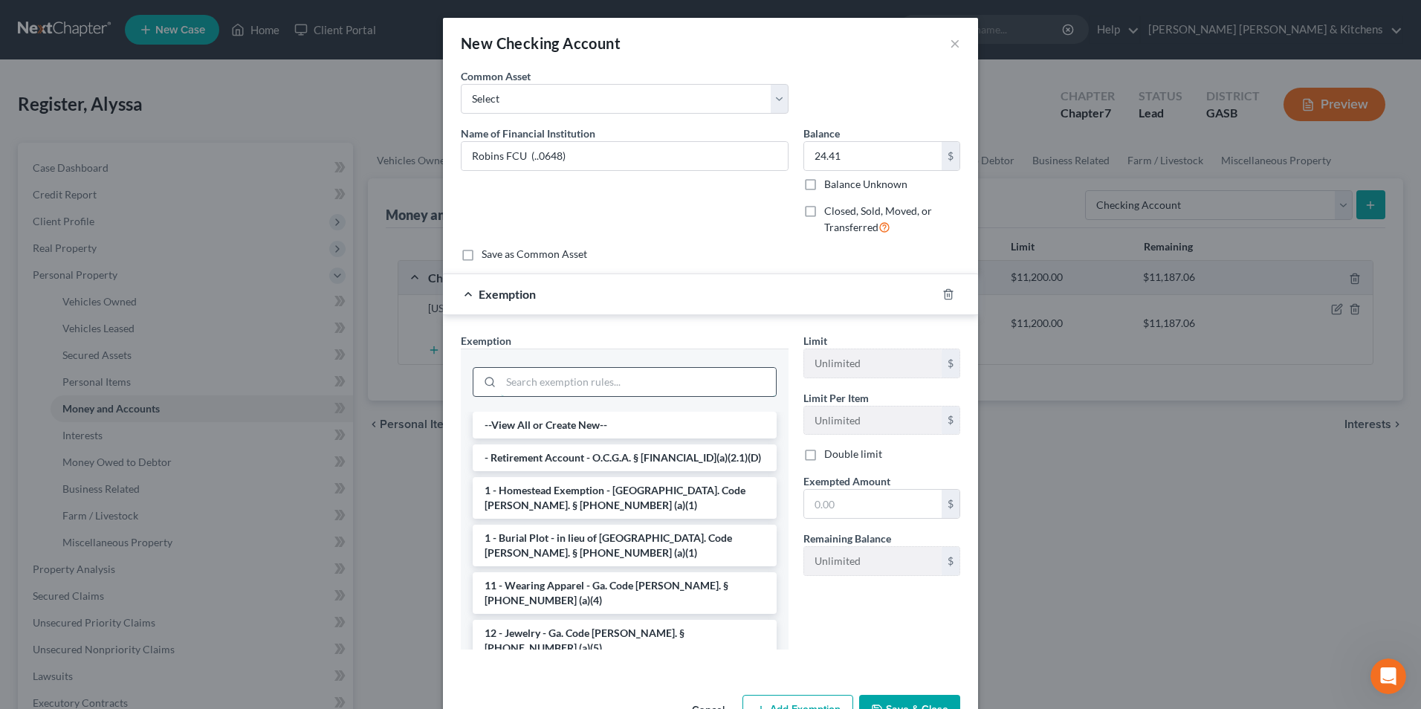
click at [612, 384] on input "search" at bounding box center [638, 382] width 275 height 28
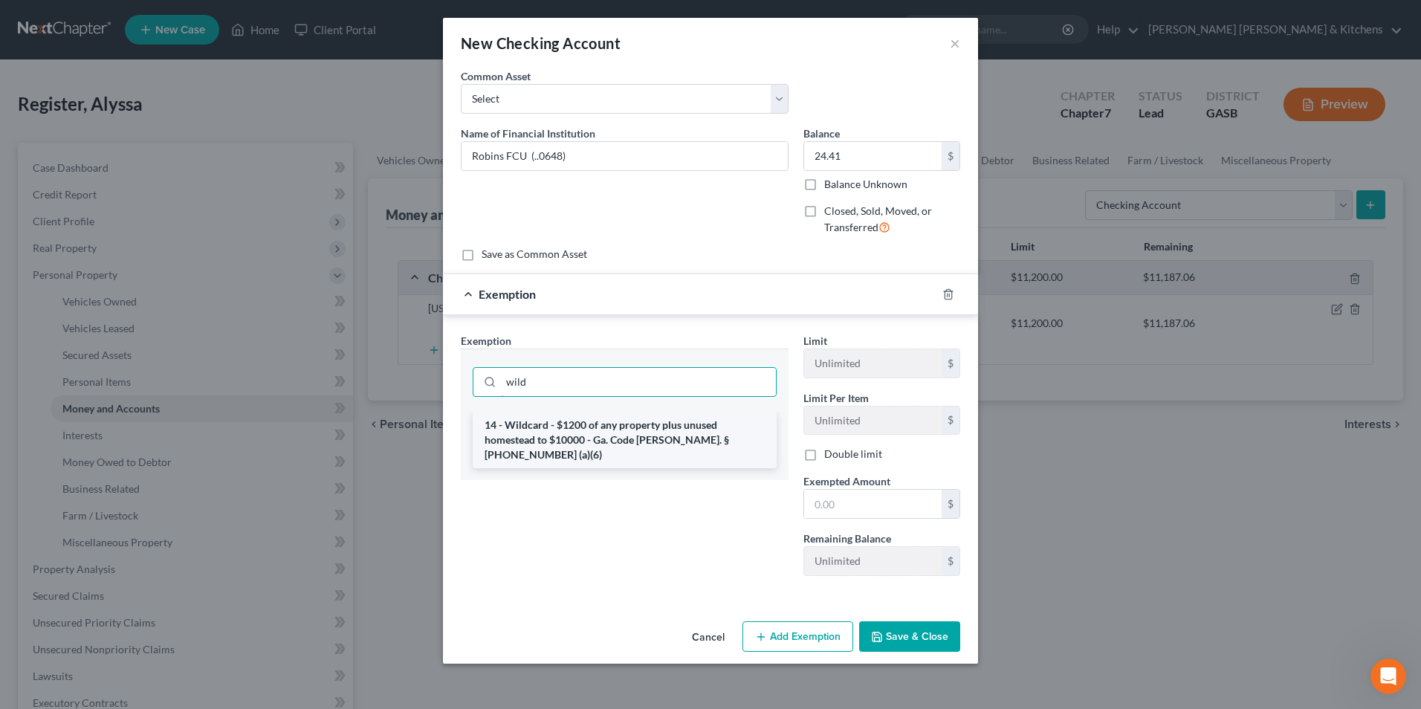
type input "wild"
click at [604, 422] on li "14 - Wildcard - $1200 of any property plus unused homestead to $10000 - Ga. Cod…" at bounding box center [625, 440] width 304 height 57
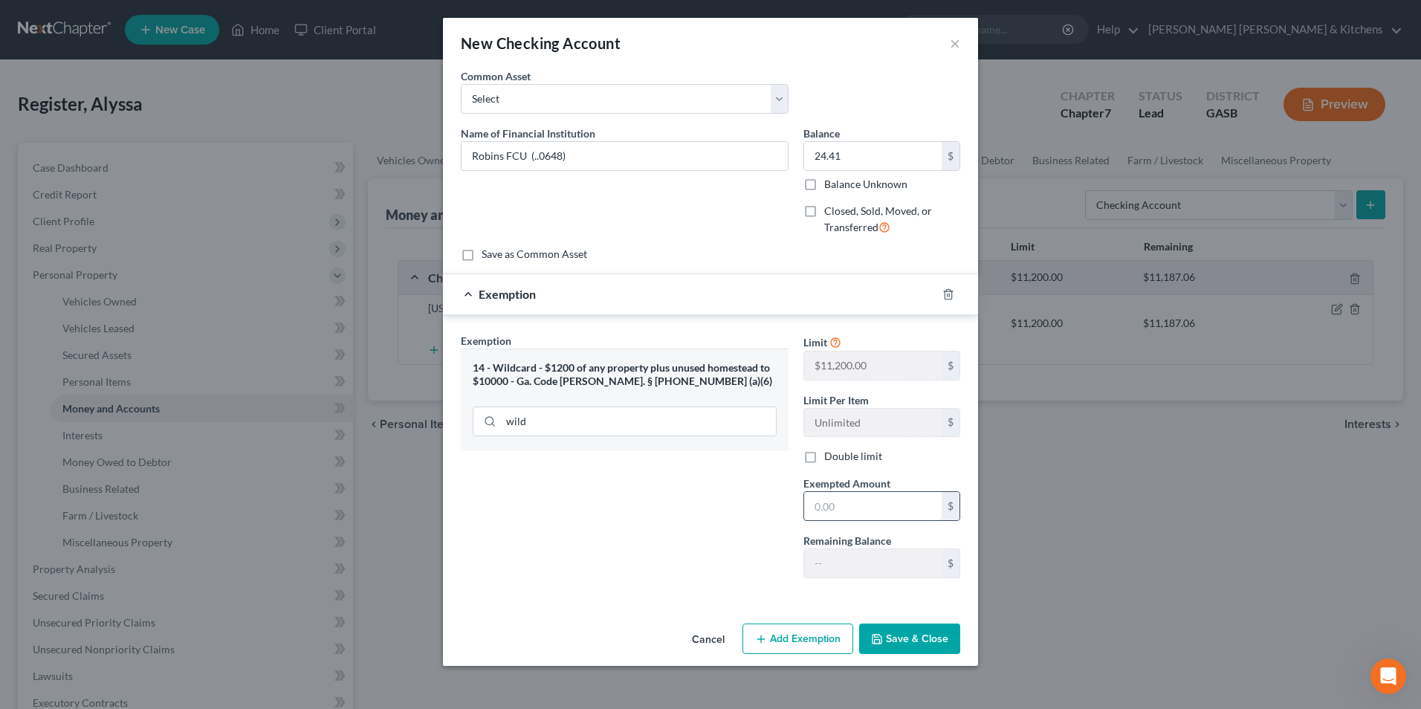
click at [830, 514] on input "text" at bounding box center [873, 506] width 138 height 28
type input "24.41"
click at [931, 641] on button "Save & Close" at bounding box center [909, 639] width 101 height 31
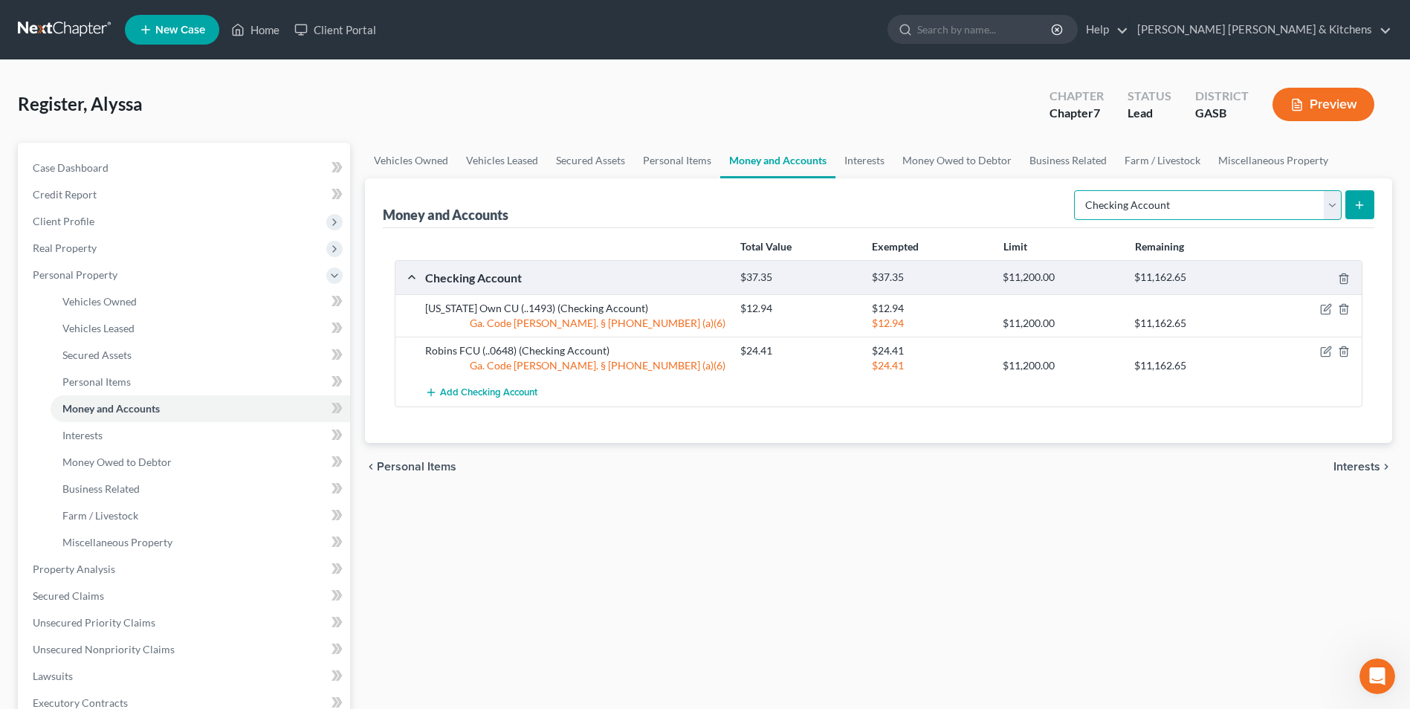
click at [1236, 204] on select "Select Account Type Brokerage Cash on Hand Certificates of Deposit Checking Acc…" at bounding box center [1208, 205] width 268 height 30
select select "savings"
click at [1077, 190] on select "Select Account Type Brokerage Cash on Hand Certificates of Deposit Checking Acc…" at bounding box center [1208, 205] width 268 height 30
click at [1353, 205] on button "submit" at bounding box center [1360, 204] width 29 height 29
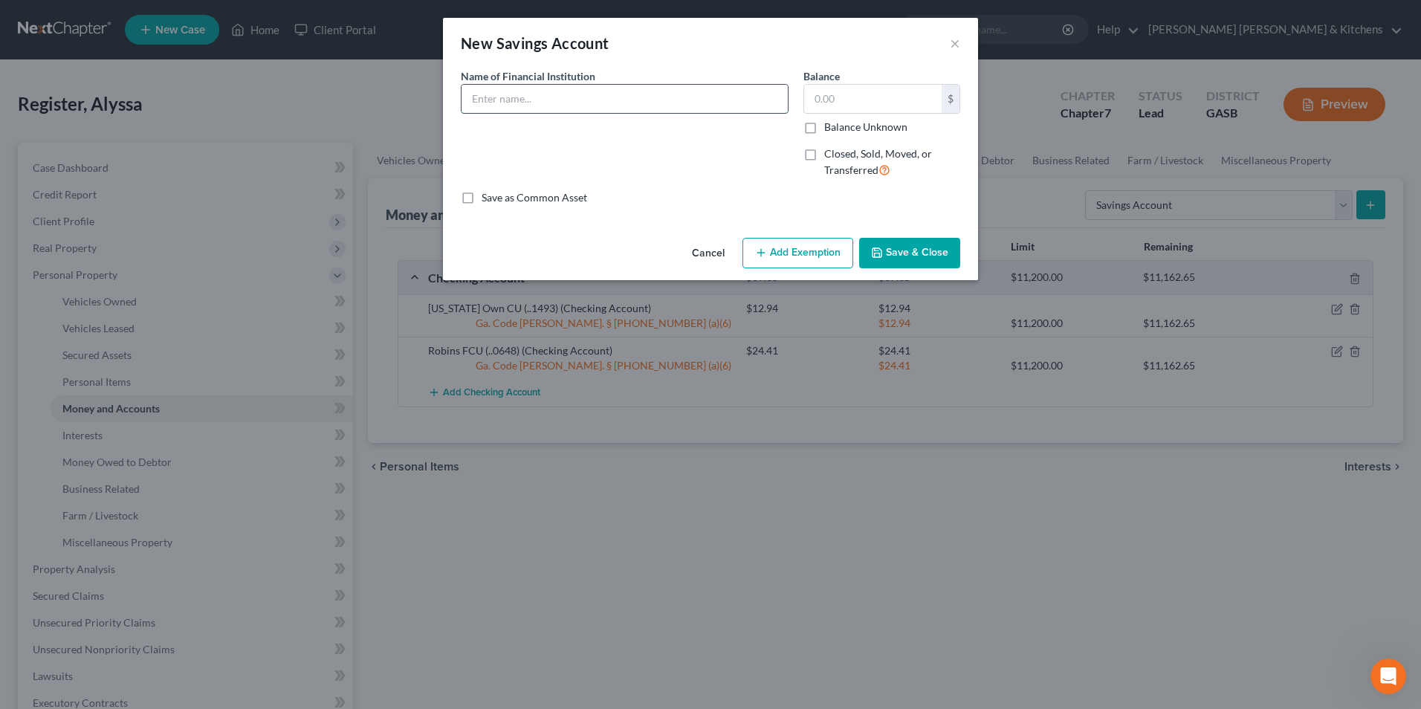
click at [489, 94] on input "text" at bounding box center [625, 99] width 326 height 28
type input "[US_STATE]'s Own CU"
type input "120.39"
click at [625, 103] on input "[US_STATE]'s Own CU" at bounding box center [625, 99] width 326 height 28
type input "[US_STATE]'s Own CU (..2101)"
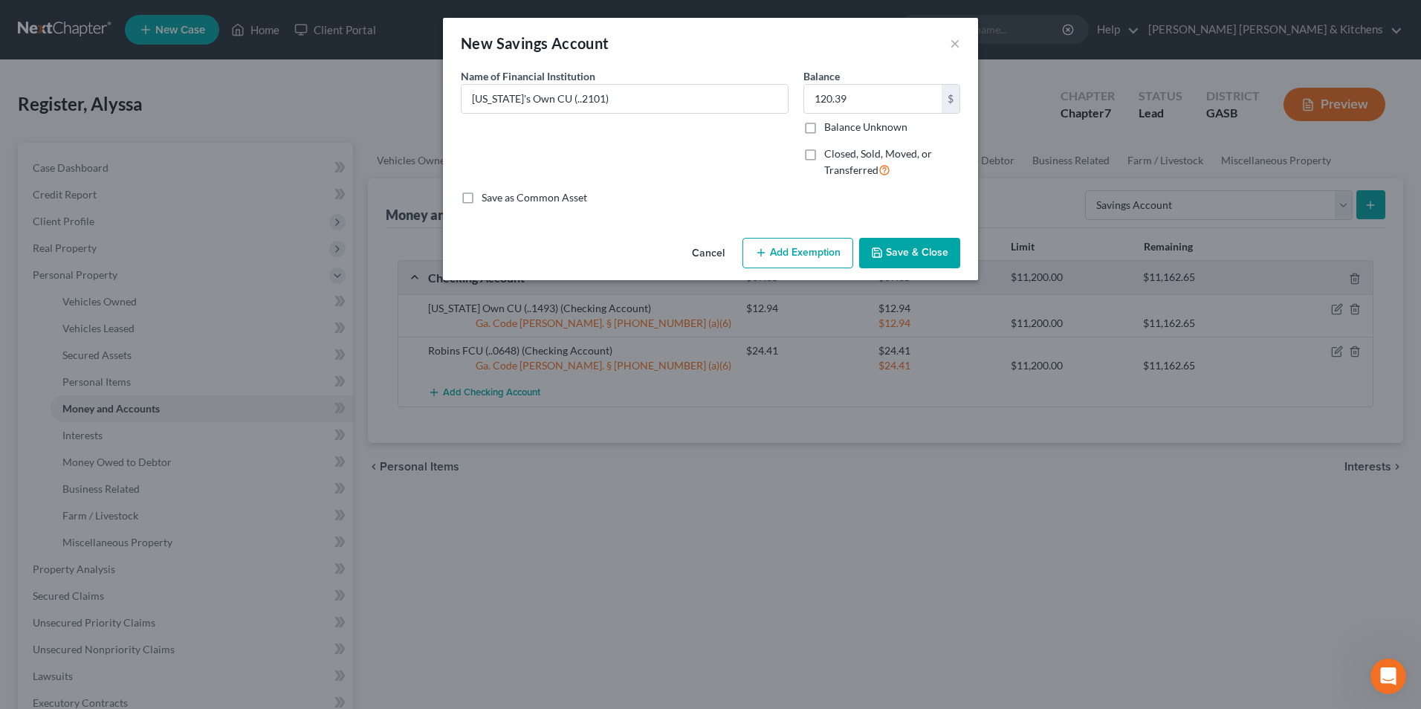
click at [800, 256] on button "Add Exemption" at bounding box center [798, 253] width 111 height 31
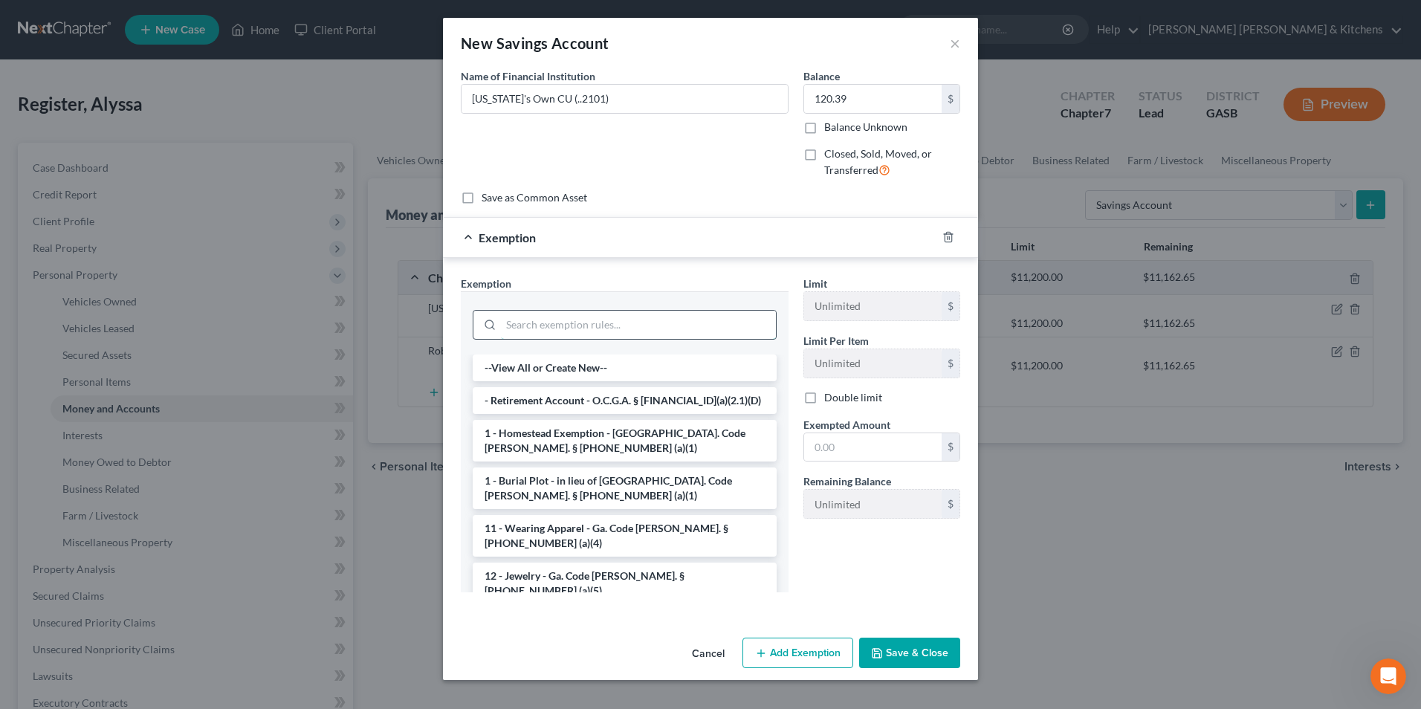
click at [642, 326] on input "search" at bounding box center [638, 325] width 275 height 28
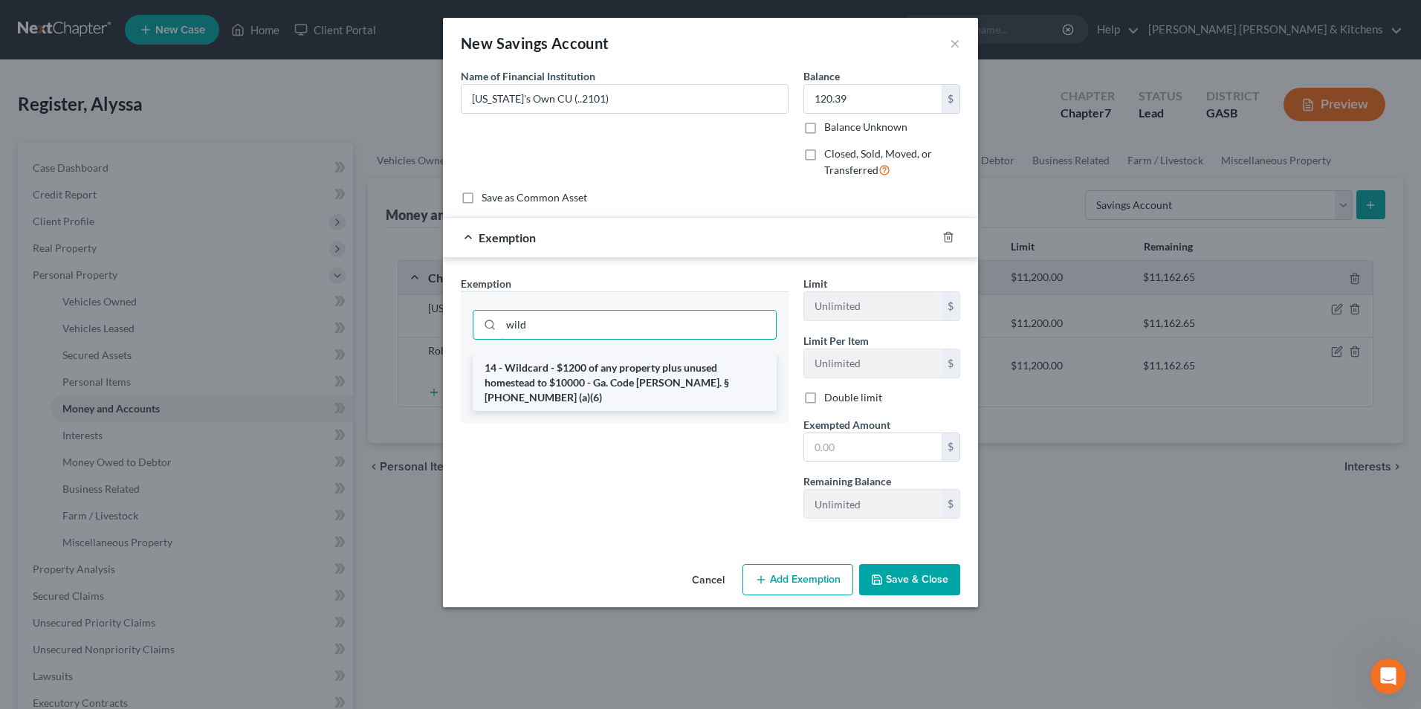
type input "wild"
click at [655, 381] on li "14 - Wildcard - $1200 of any property plus unused homestead to $10000 - Ga. Cod…" at bounding box center [625, 383] width 304 height 57
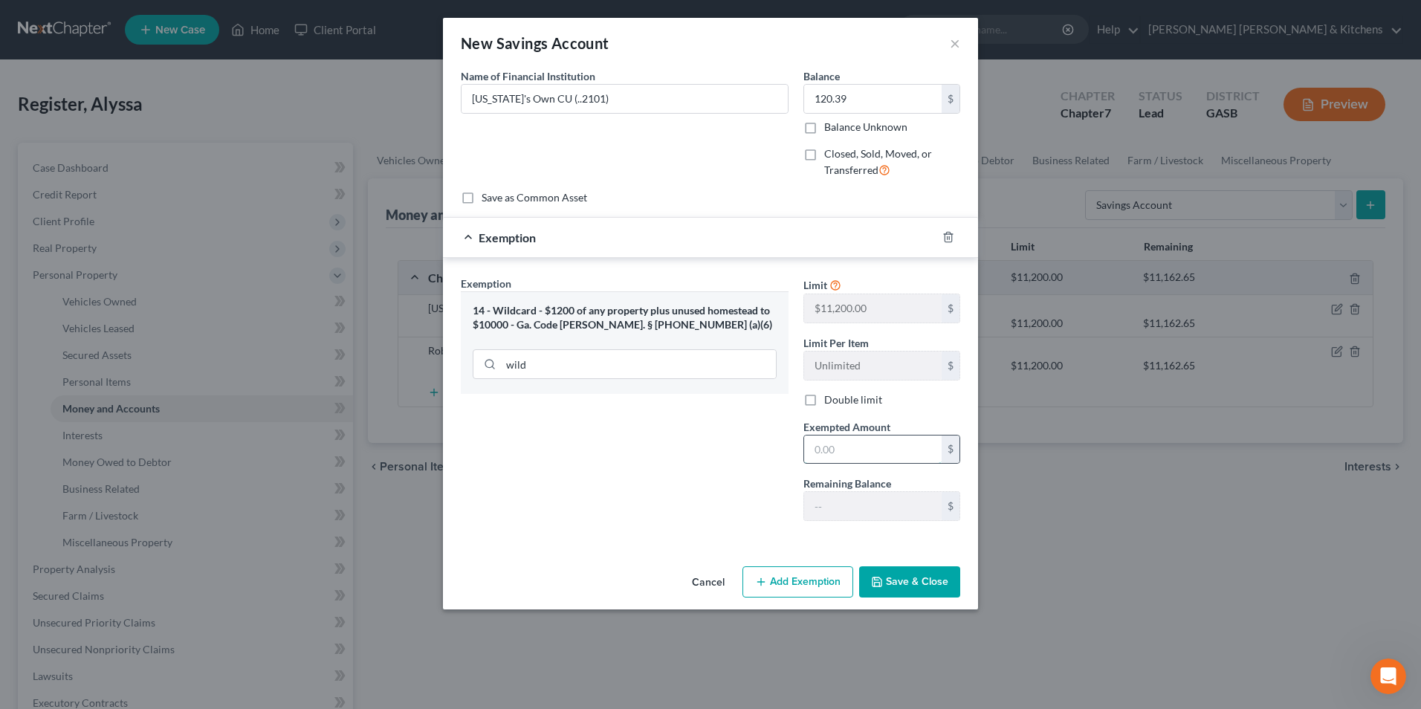
click at [817, 456] on input "text" at bounding box center [873, 450] width 138 height 28
type input "120.39"
click at [946, 588] on button "Save & Close" at bounding box center [909, 582] width 101 height 31
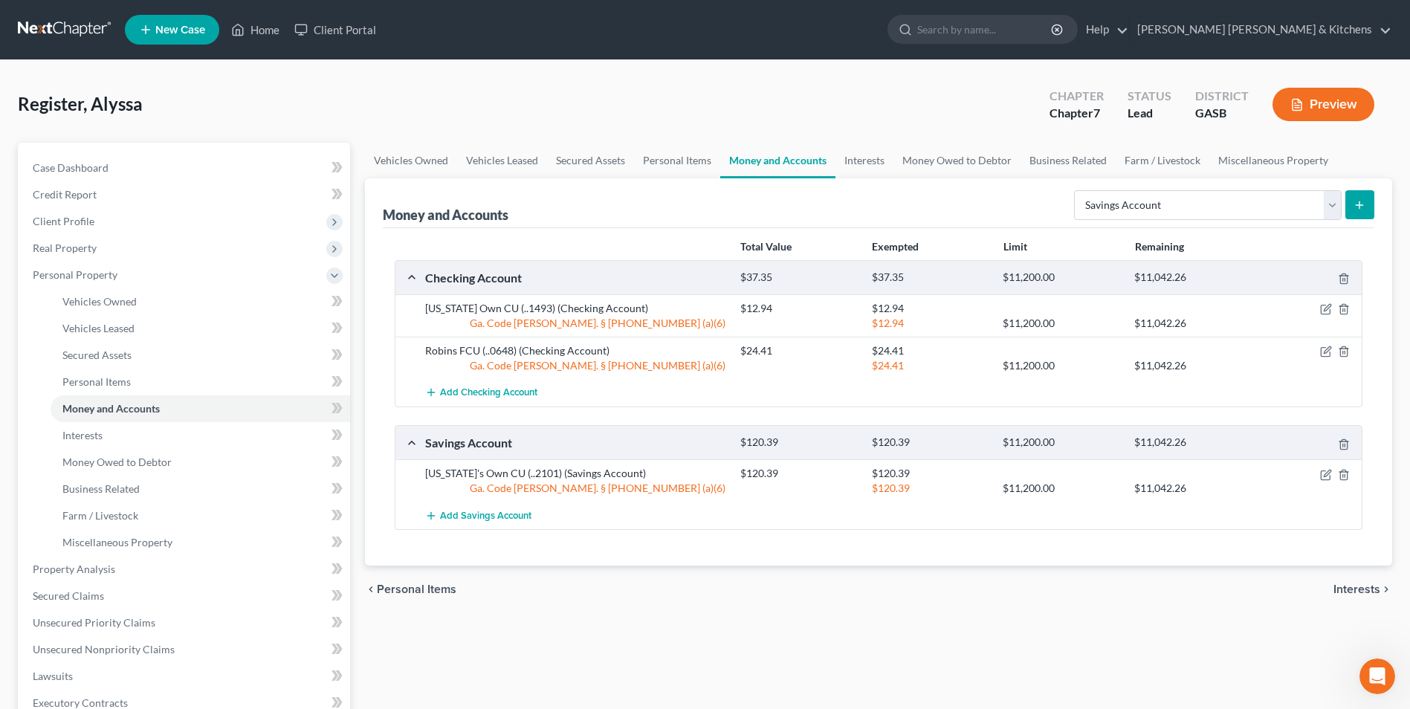
click at [1363, 207] on icon "submit" at bounding box center [1360, 205] width 12 height 12
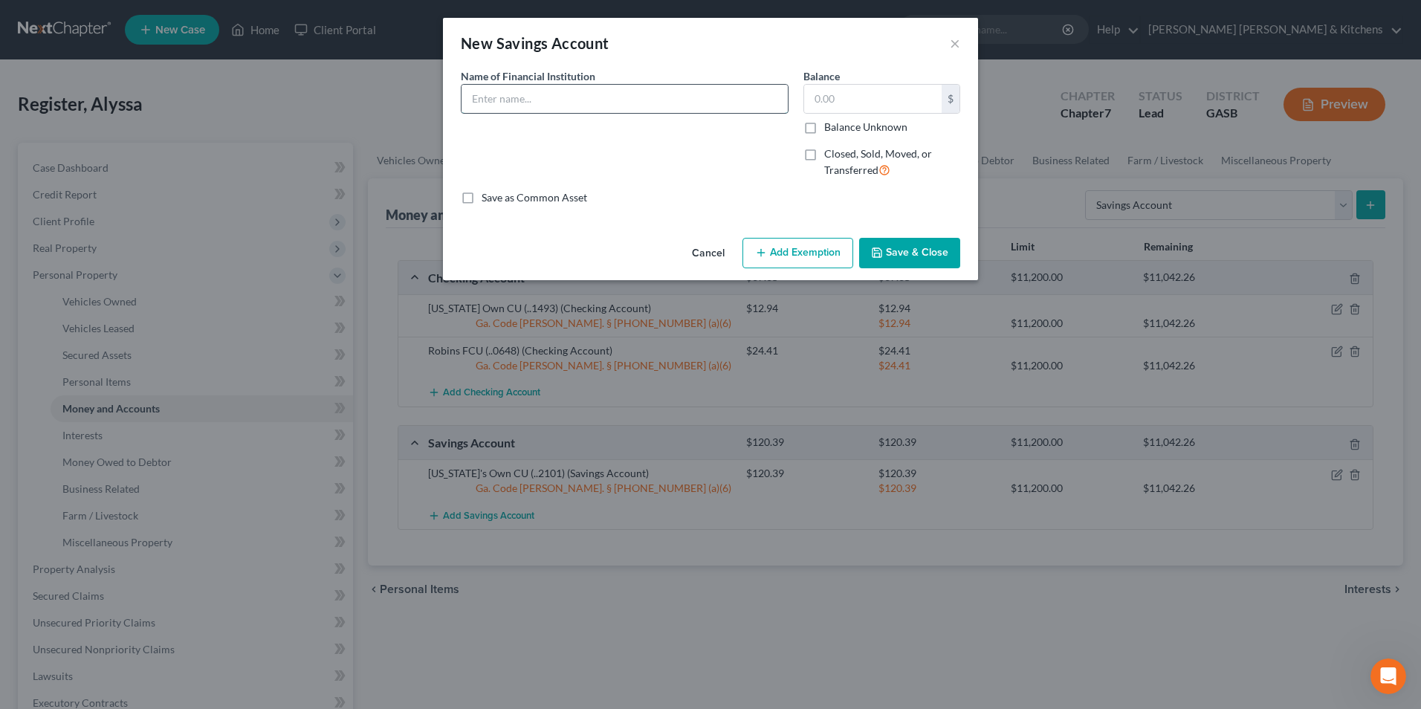
drag, startPoint x: 484, startPoint y: 88, endPoint x: 484, endPoint y: 103, distance: 15.6
click at [484, 95] on input "text" at bounding box center [625, 99] width 326 height 28
type input "Robins FCU"
type input "120.39"
drag, startPoint x: 782, startPoint y: 253, endPoint x: 682, endPoint y: 297, distance: 109.2
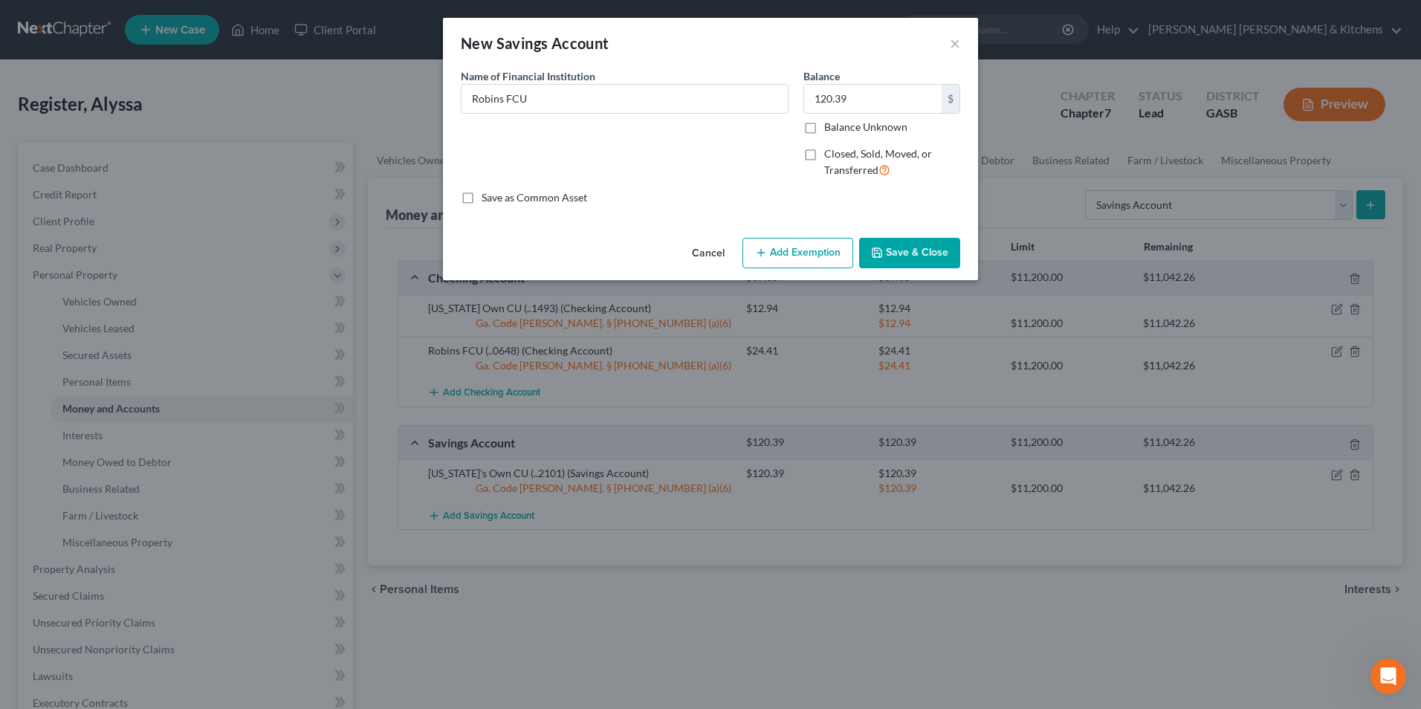
click at [787, 253] on button "Add Exemption" at bounding box center [798, 253] width 111 height 31
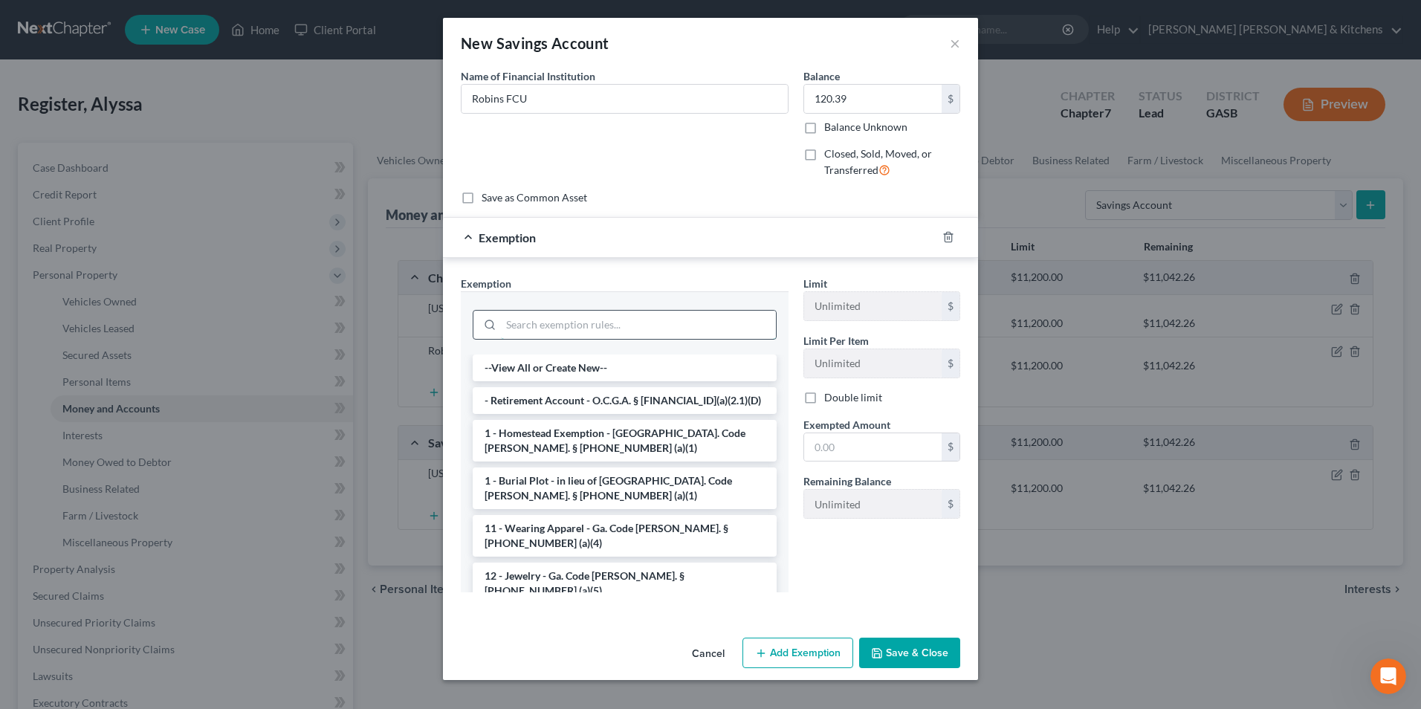
click at [617, 329] on input "search" at bounding box center [638, 325] width 275 height 28
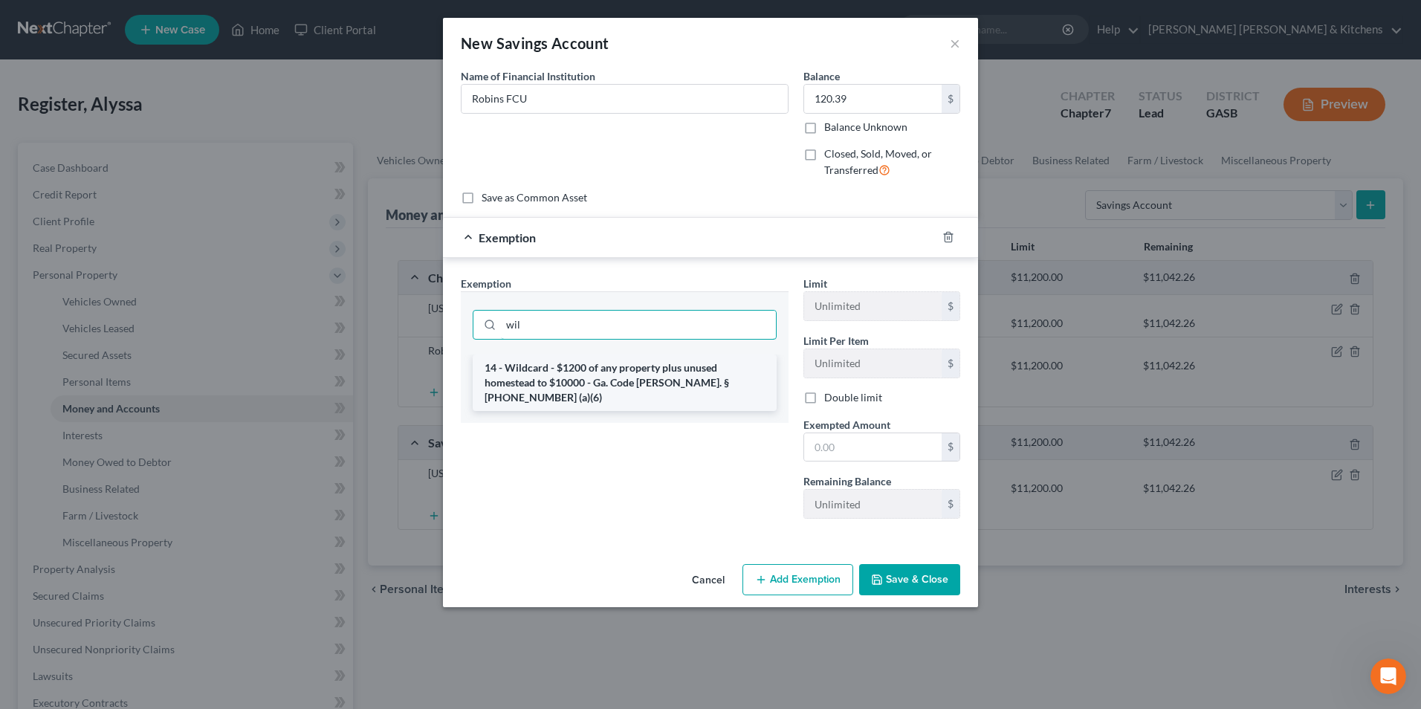
type input "wil"
click at [606, 373] on li "14 - Wildcard - $1200 of any property plus unused homestead to $10000 - Ga. Cod…" at bounding box center [625, 383] width 304 height 57
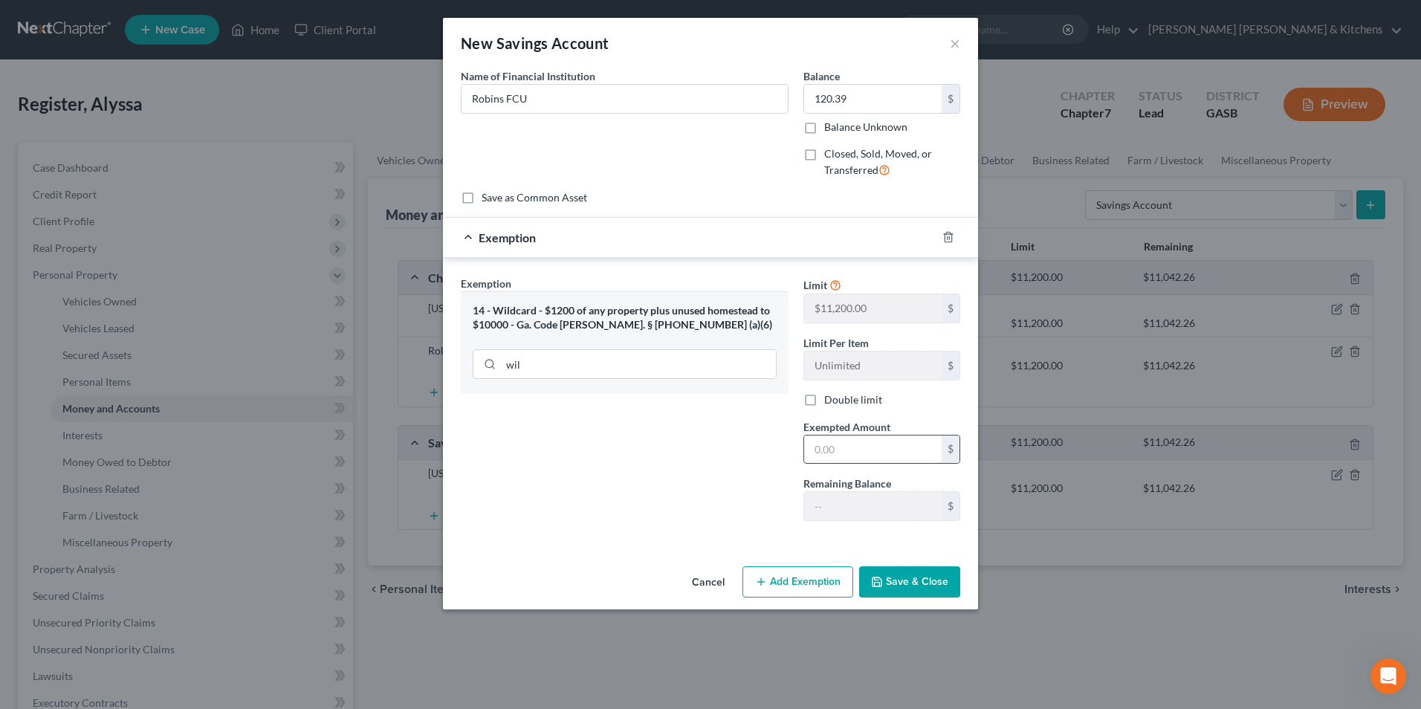
click at [870, 456] on input "text" at bounding box center [873, 450] width 138 height 28
type input "120.39"
click at [931, 572] on button "Save & Close" at bounding box center [909, 582] width 101 height 31
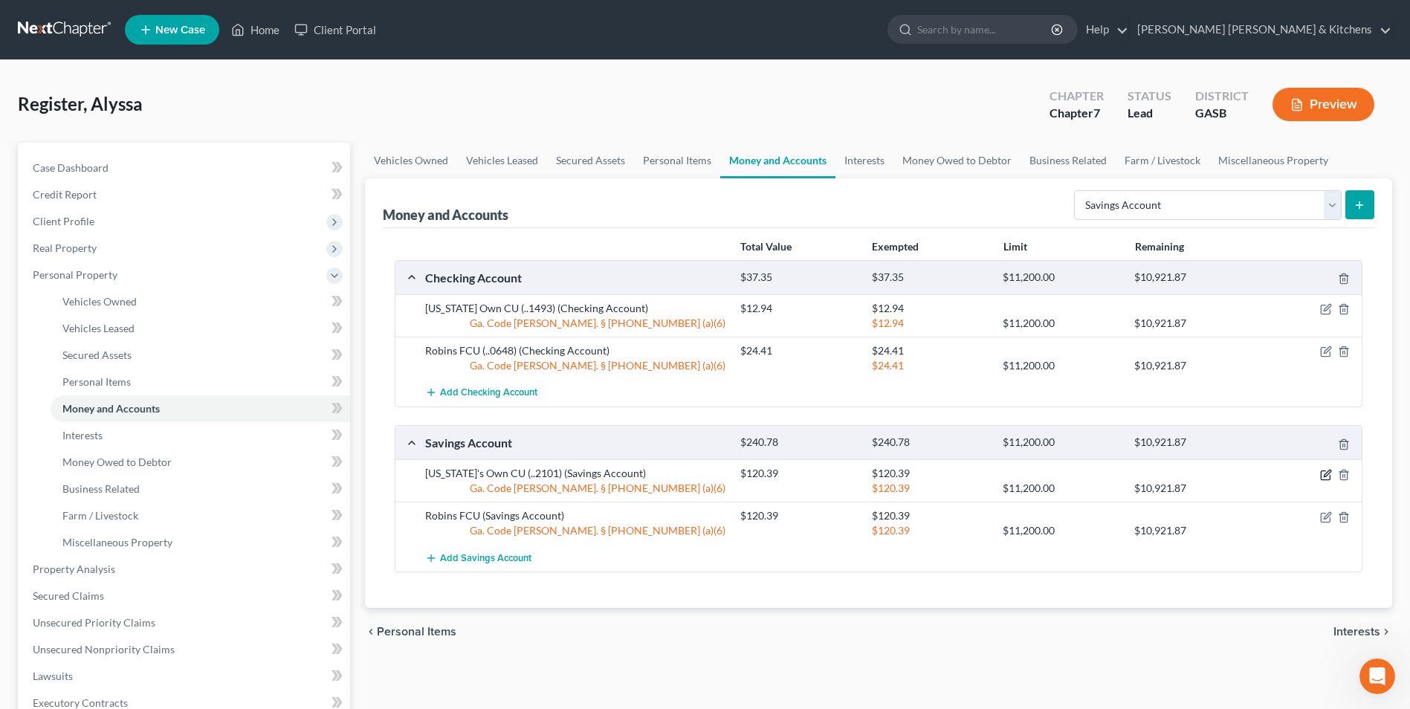
click at [1326, 474] on icon "button" at bounding box center [1327, 473] width 7 height 7
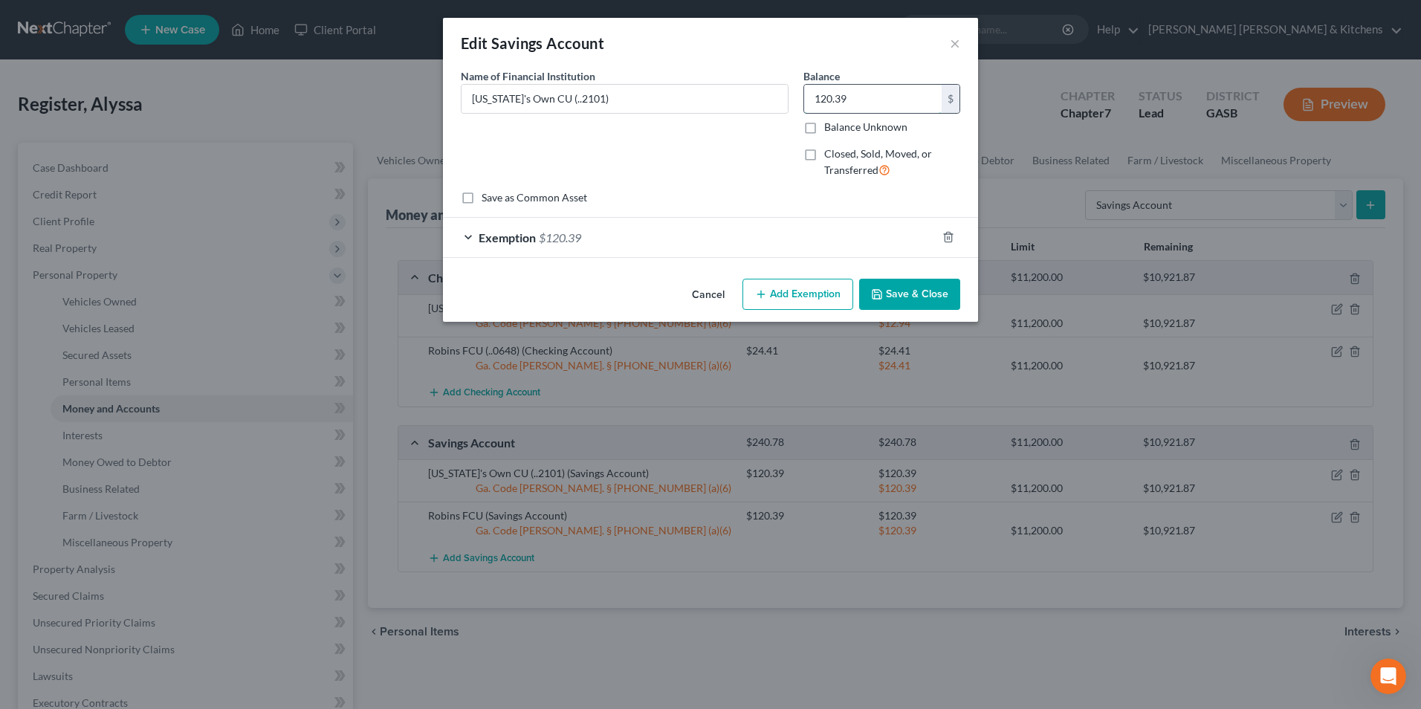
click at [851, 95] on input "120.39" at bounding box center [873, 99] width 138 height 28
type input "5.20"
click at [552, 239] on span "$120.39" at bounding box center [560, 237] width 42 height 14
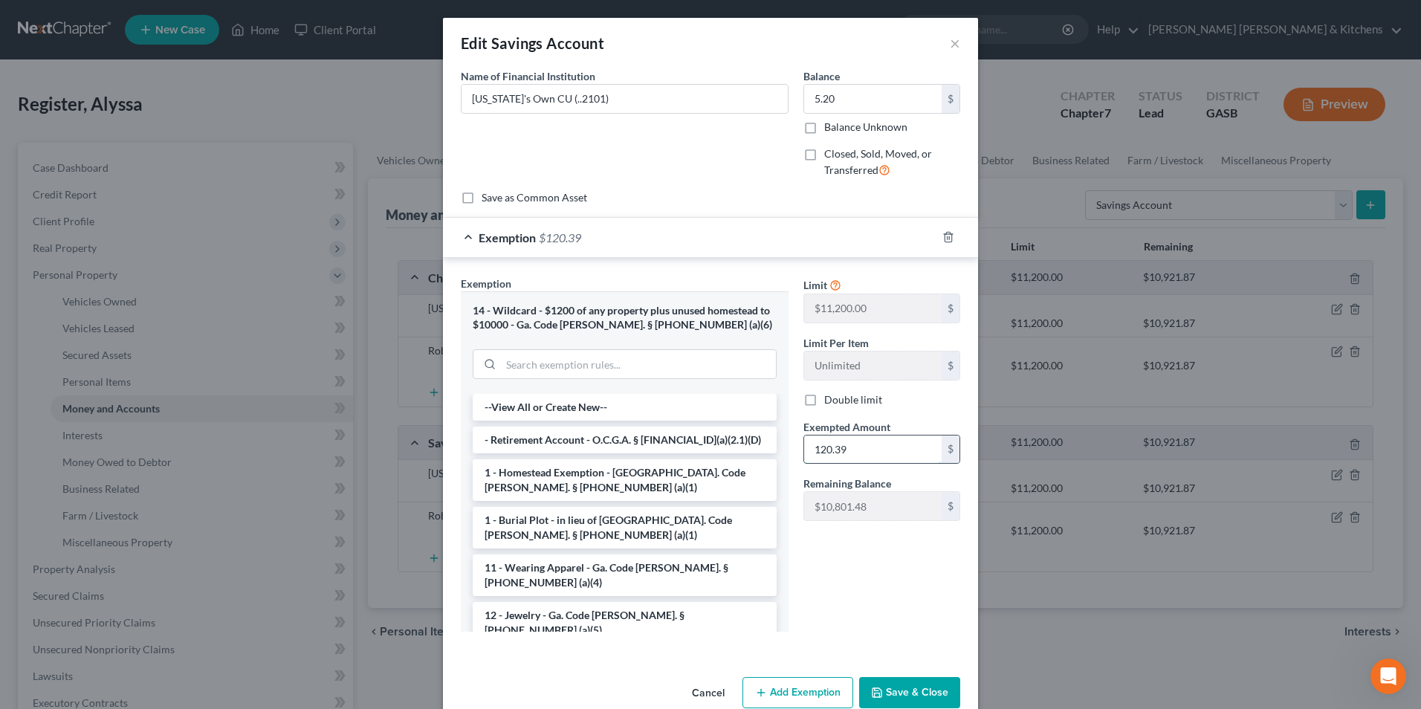
click at [859, 457] on input "120.39" at bounding box center [873, 450] width 138 height 28
type input "5.20"
click at [920, 694] on button "Save & Close" at bounding box center [909, 692] width 101 height 31
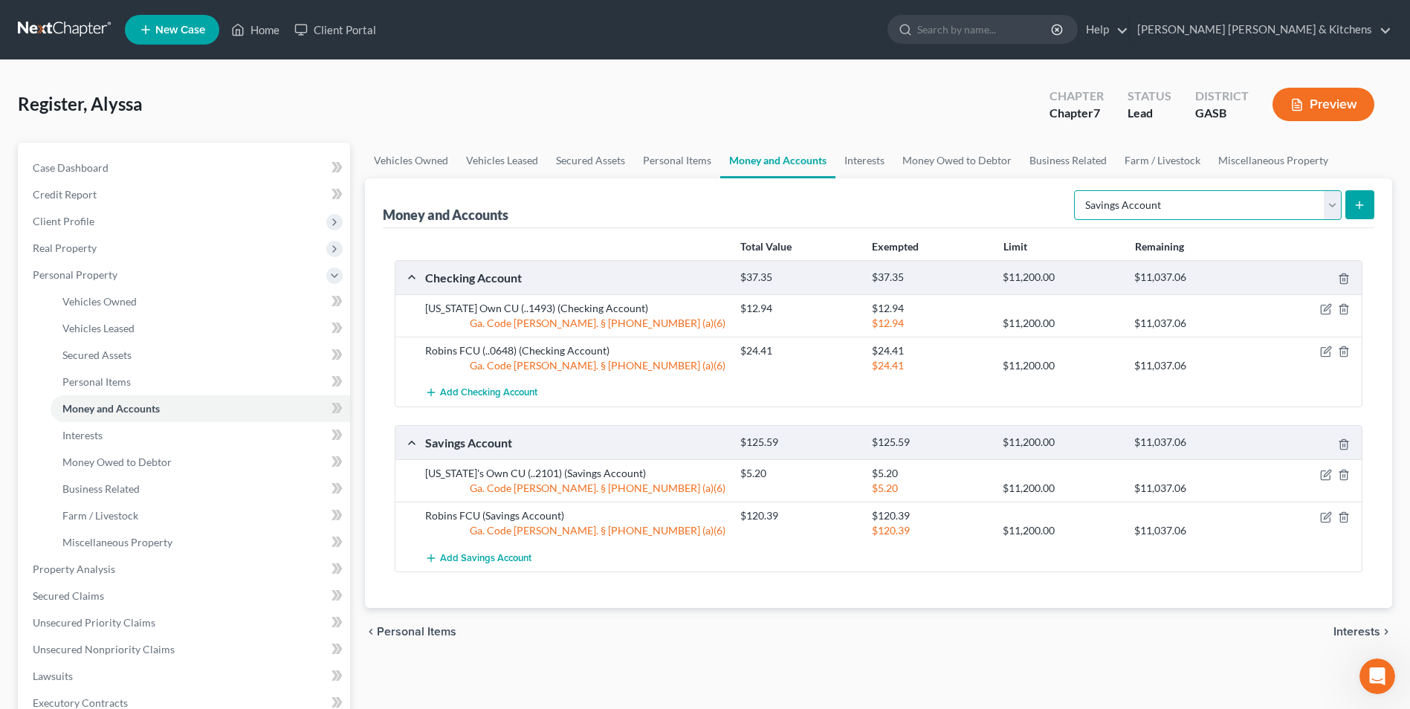
click at [1103, 208] on select "Select Account Type Brokerage Cash on Hand Certificates of Deposit Checking Acc…" at bounding box center [1208, 205] width 268 height 30
select select "other"
click at [1077, 190] on select "Select Account Type Brokerage Cash on Hand Certificates of Deposit Checking Acc…" at bounding box center [1208, 205] width 268 height 30
click at [1360, 200] on icon "submit" at bounding box center [1360, 205] width 12 height 12
click at [1359, 201] on icon "submit" at bounding box center [1360, 205] width 12 height 12
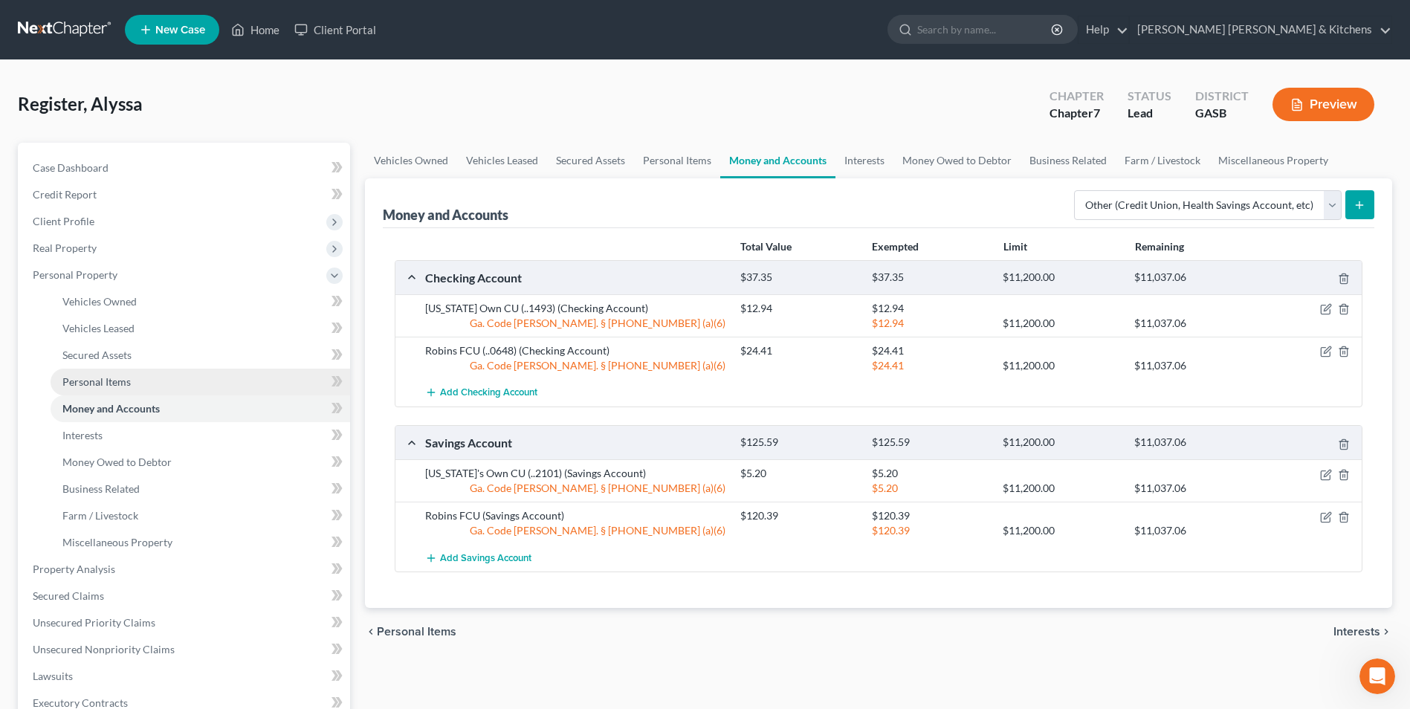
click at [90, 390] on link "Personal Items" at bounding box center [201, 382] width 300 height 27
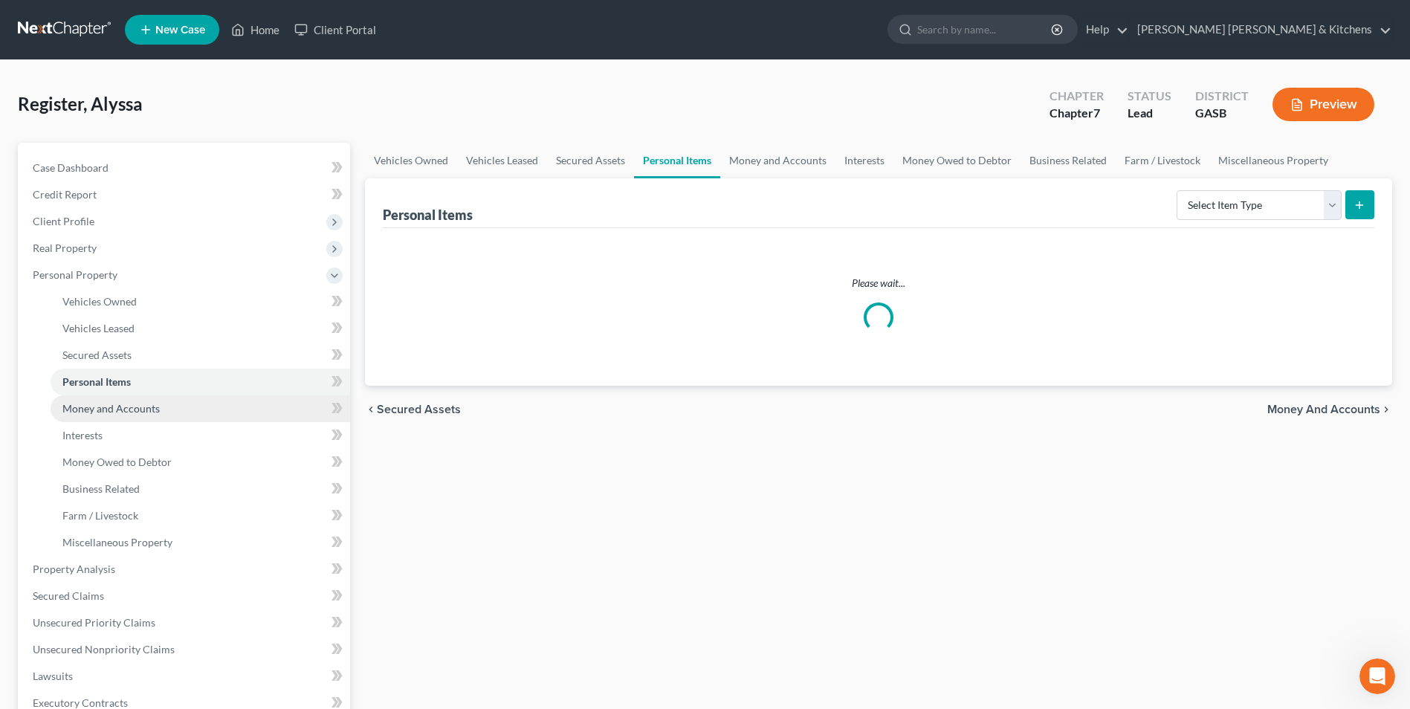
click at [106, 415] on link "Money and Accounts" at bounding box center [201, 409] width 300 height 27
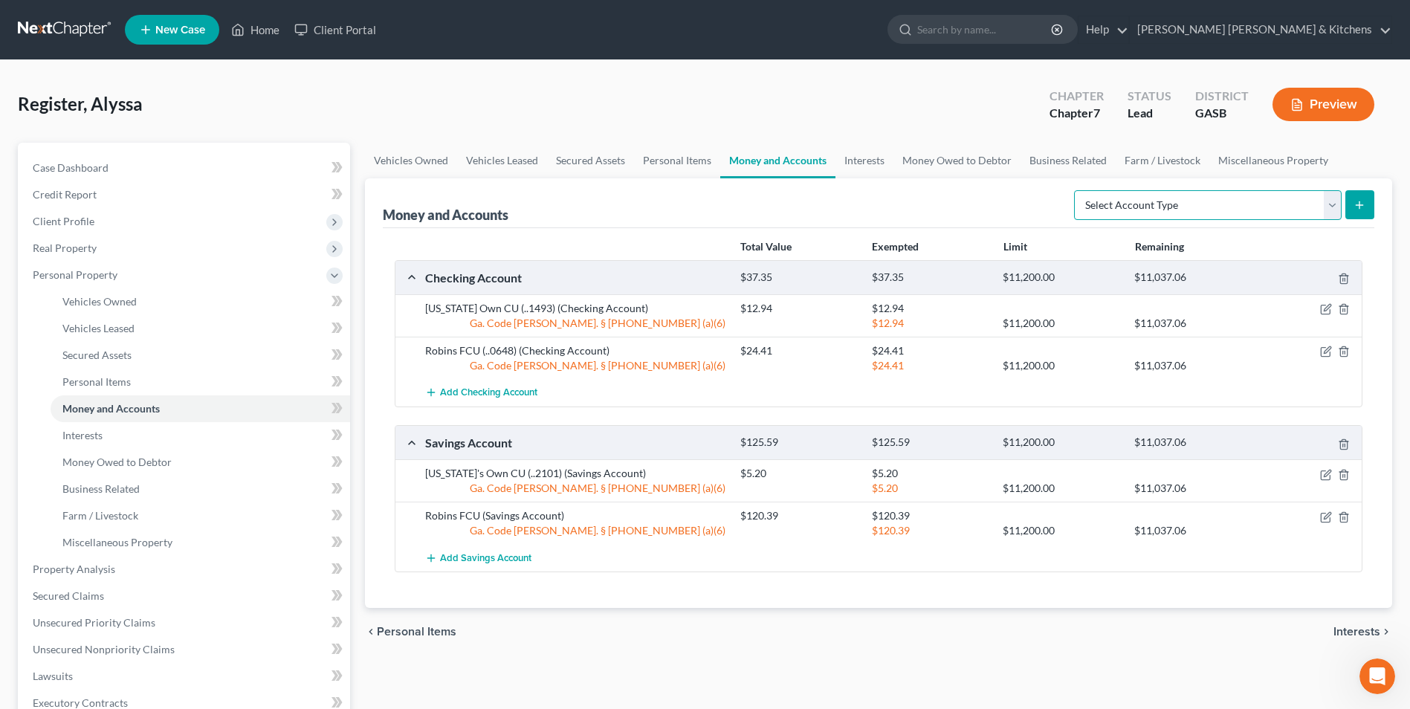
drag, startPoint x: 1216, startPoint y: 205, endPoint x: 1210, endPoint y: 221, distance: 16.7
click at [1216, 205] on select "Select Account Type Brokerage Cash on Hand Certificates of Deposit Checking Acc…" at bounding box center [1208, 205] width 268 height 30
select select "other"
click at [1077, 190] on select "Select Account Type Brokerage Cash on Hand Certificates of Deposit Checking Acc…" at bounding box center [1208, 205] width 268 height 30
click at [1348, 211] on button "submit" at bounding box center [1360, 204] width 29 height 29
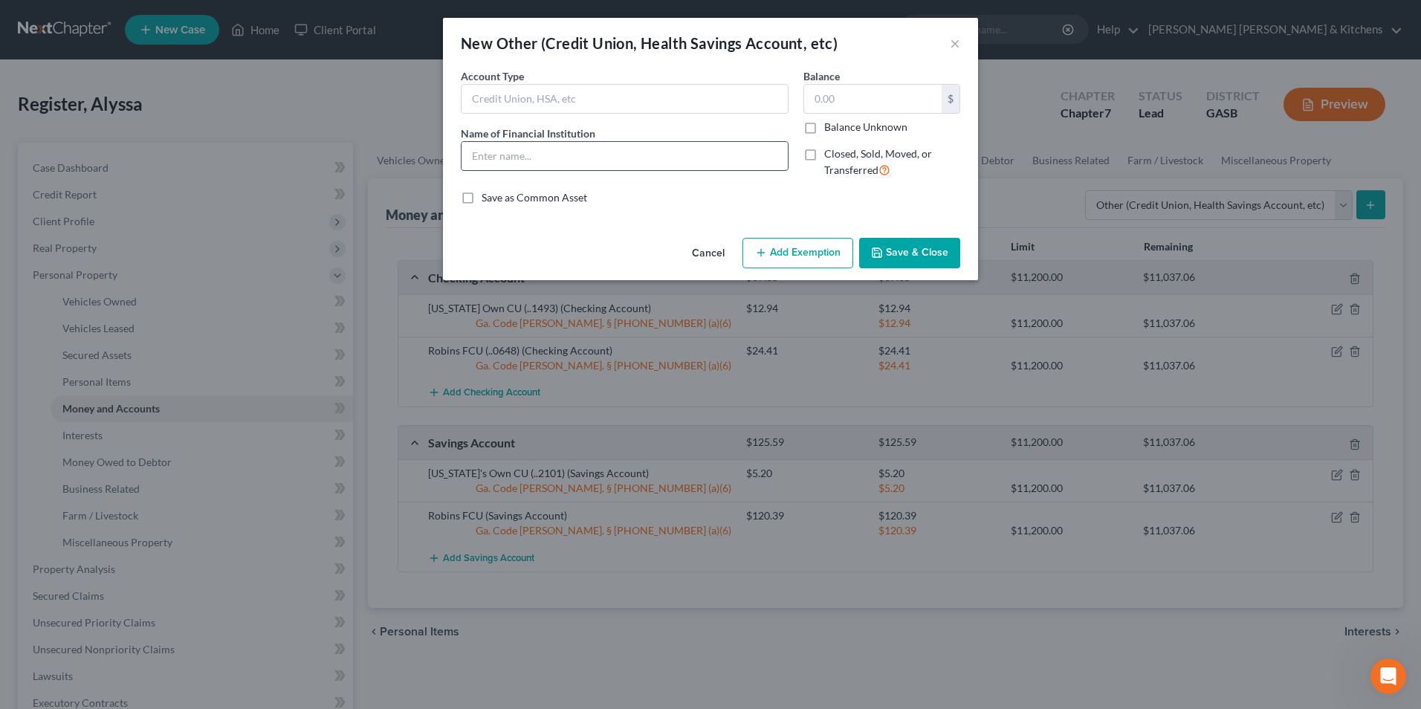
click at [522, 165] on input "text" at bounding box center [625, 156] width 326 height 28
type input "cash app"
drag, startPoint x: 892, startPoint y: 99, endPoint x: 884, endPoint y: 99, distance: 8.2
click at [888, 99] on input "text" at bounding box center [873, 99] width 138 height 28
type input "0.00"
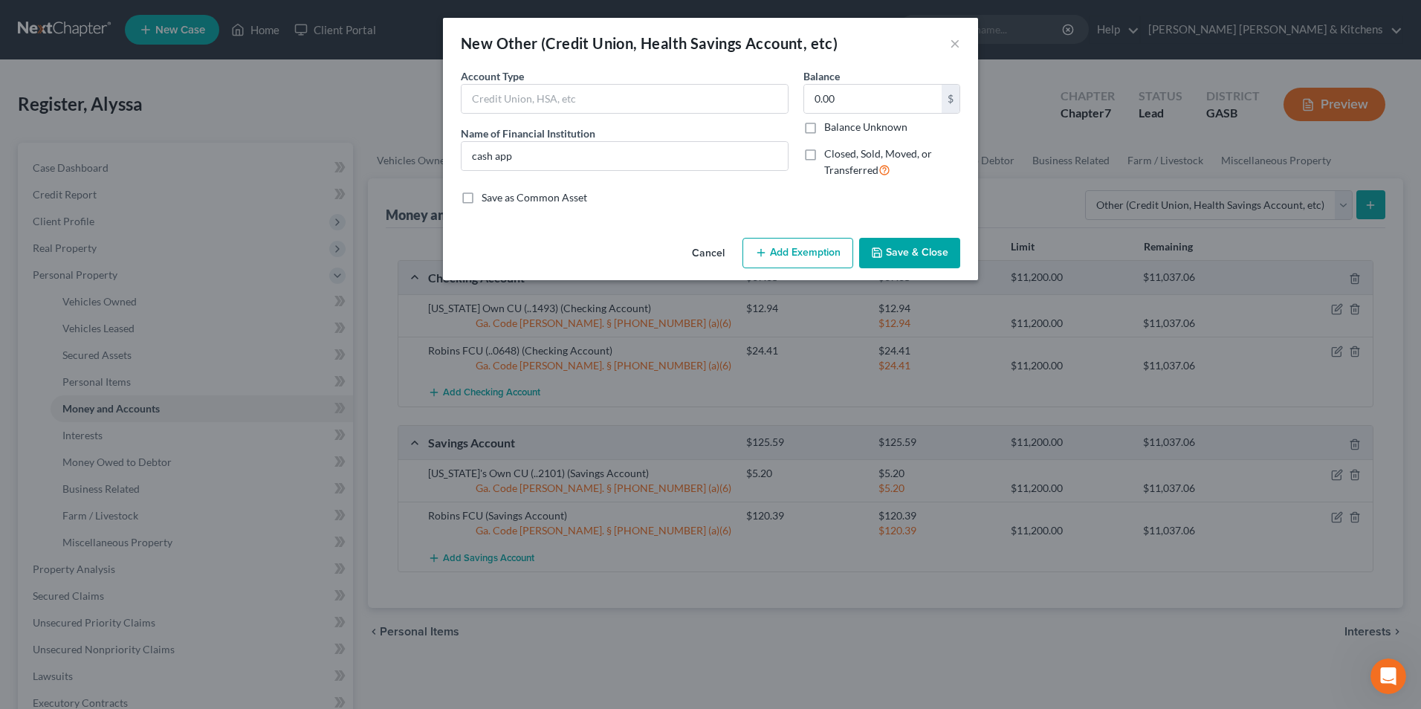
click at [918, 252] on button "Save & Close" at bounding box center [909, 253] width 101 height 31
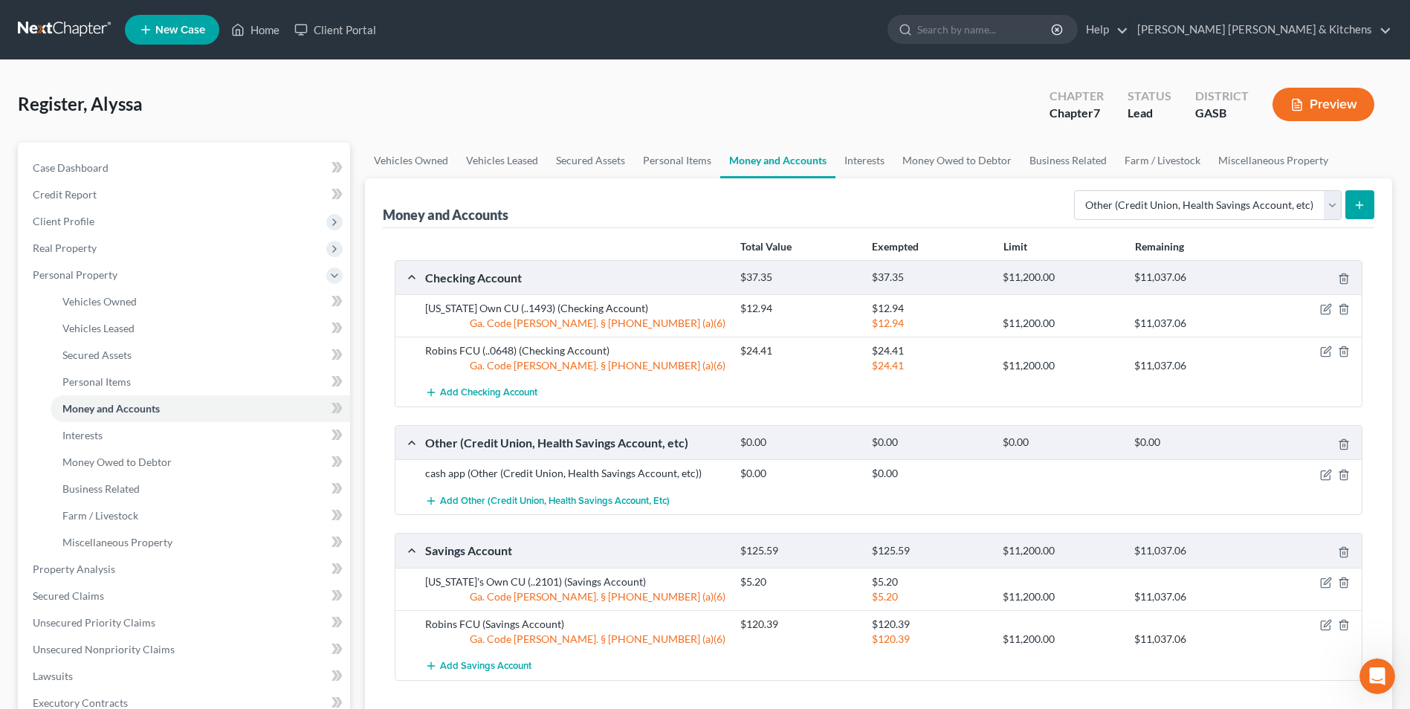
click at [1355, 200] on icon "submit" at bounding box center [1360, 205] width 12 height 12
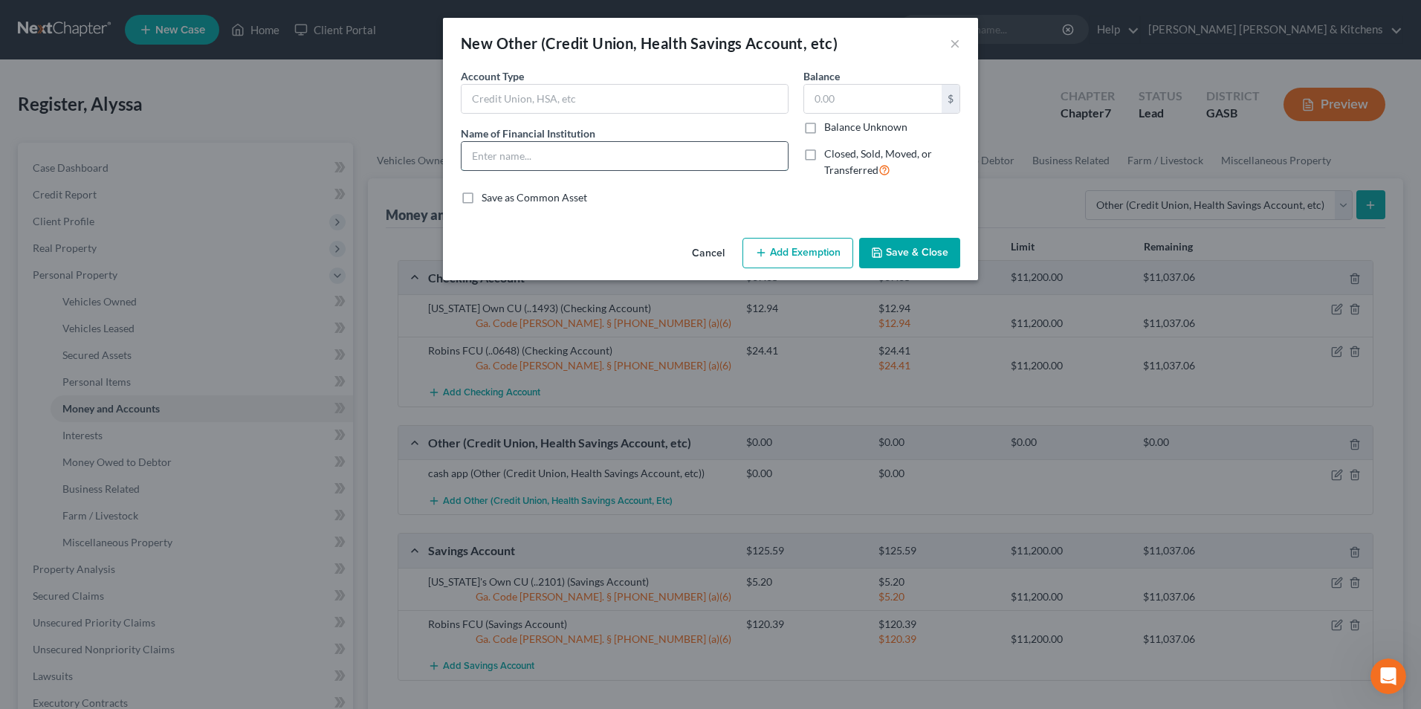
click at [564, 168] on input "text" at bounding box center [625, 156] width 326 height 28
type input "Venmo"
click at [818, 98] on input "text" at bounding box center [873, 99] width 138 height 28
type input "0.00"
click at [914, 250] on button "Save & Close" at bounding box center [909, 253] width 101 height 31
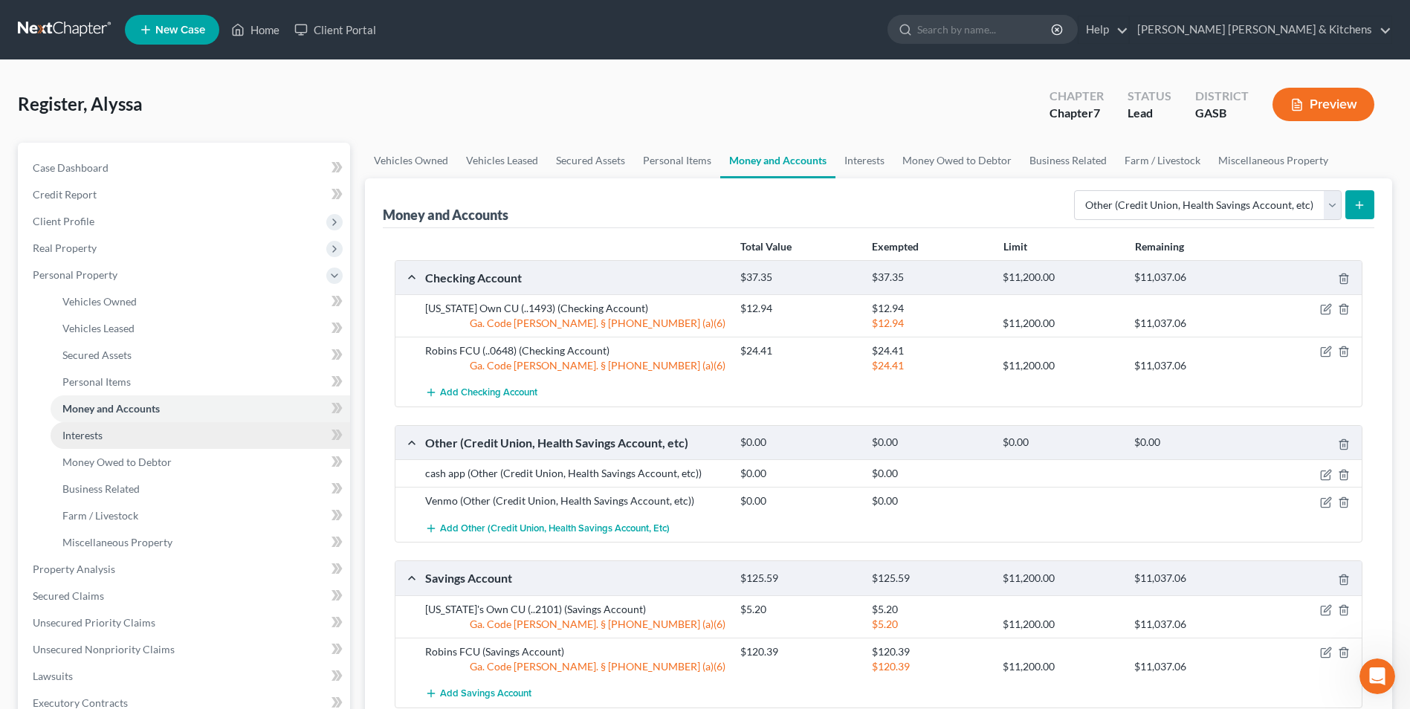
drag, startPoint x: 69, startPoint y: 426, endPoint x: 86, endPoint y: 427, distance: 17.1
click at [69, 426] on link "Interests" at bounding box center [201, 435] width 300 height 27
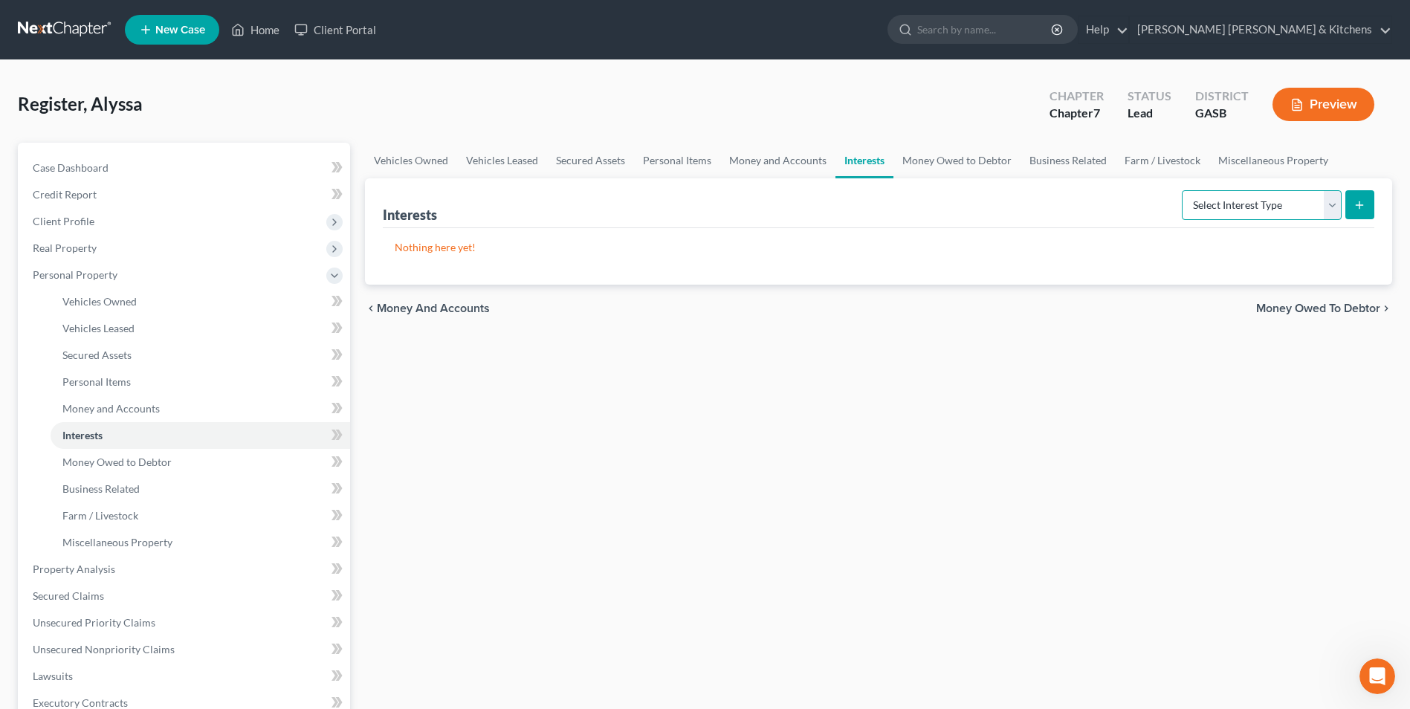
click at [1224, 204] on select "Select Interest Type 401K Annuity Bond Education IRA Government Bond Government…" at bounding box center [1262, 205] width 160 height 30
select select "term_life_insurance"
click at [1184, 190] on select "Select Interest Type 401K Annuity Bond Education IRA Government Bond Government…" at bounding box center [1262, 205] width 160 height 30
click at [1352, 215] on button "submit" at bounding box center [1360, 204] width 29 height 29
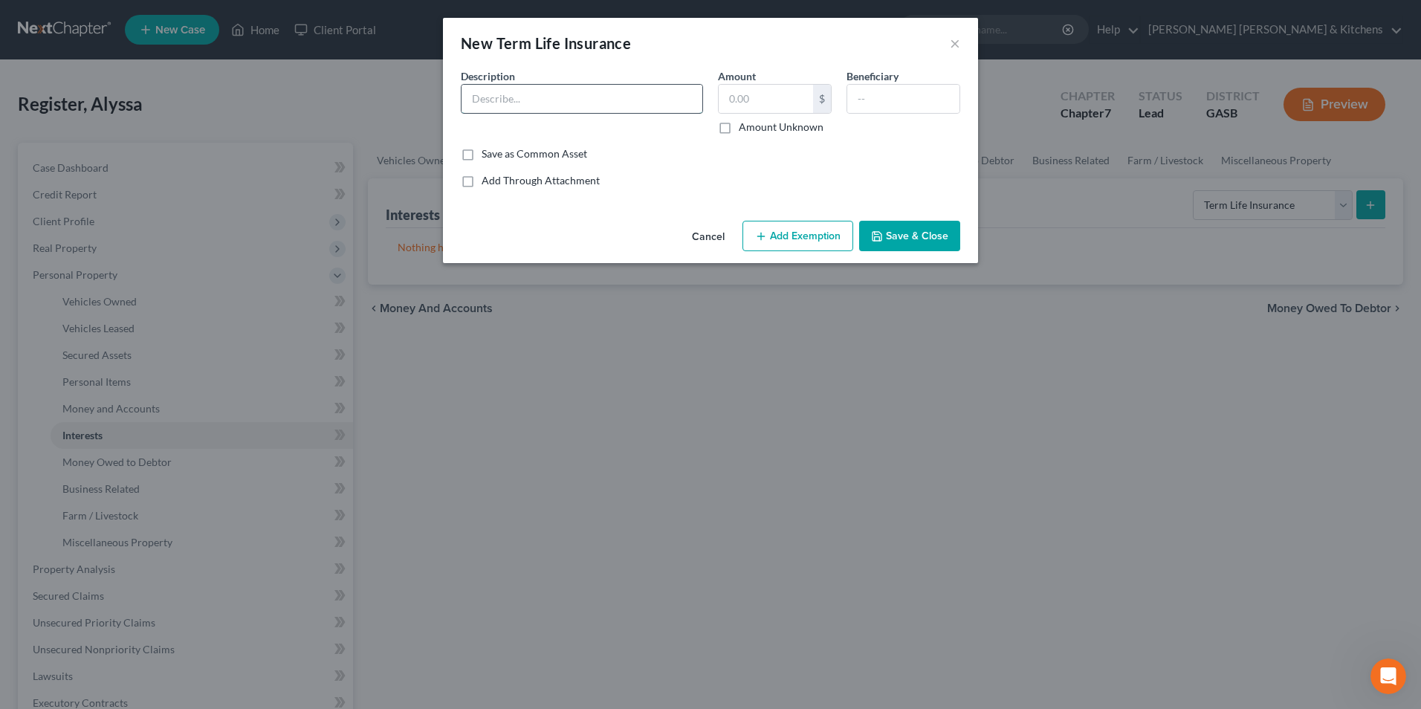
click at [586, 106] on input "text" at bounding box center [582, 99] width 241 height 28
type input "State Farm"
type input "0.00"
click at [885, 111] on input "text" at bounding box center [904, 99] width 112 height 28
type input "family"
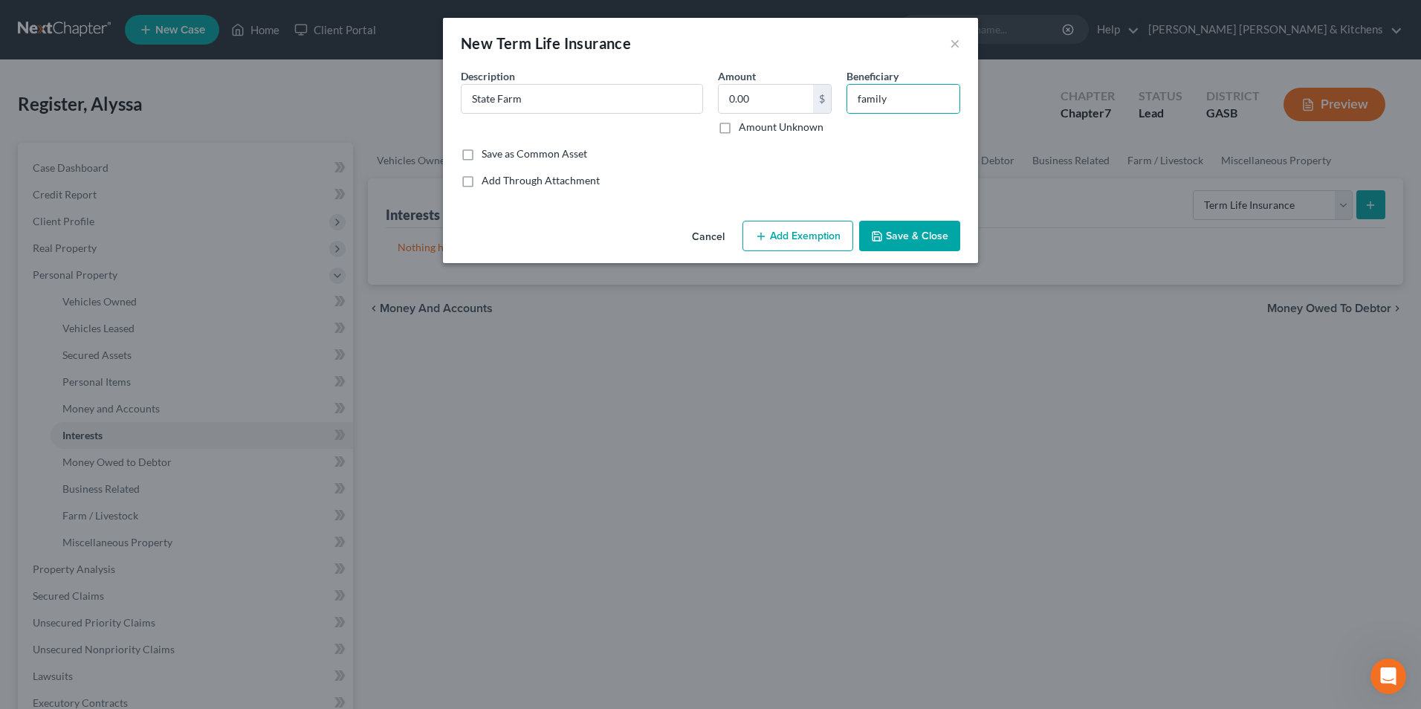
click at [929, 242] on button "Save & Close" at bounding box center [909, 236] width 101 height 31
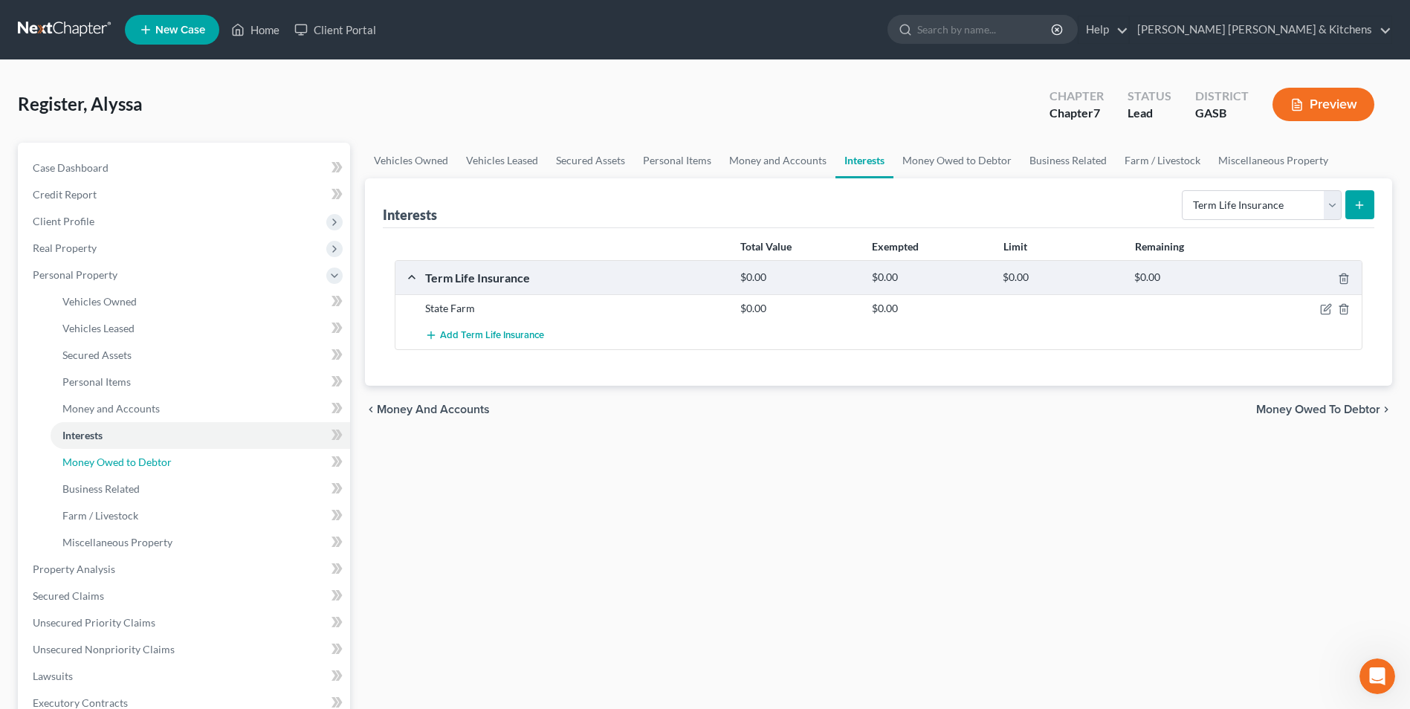
drag, startPoint x: 92, startPoint y: 471, endPoint x: 747, endPoint y: 469, distance: 655.0
click at [92, 471] on link "Money Owed to Debtor" at bounding box center [201, 462] width 300 height 27
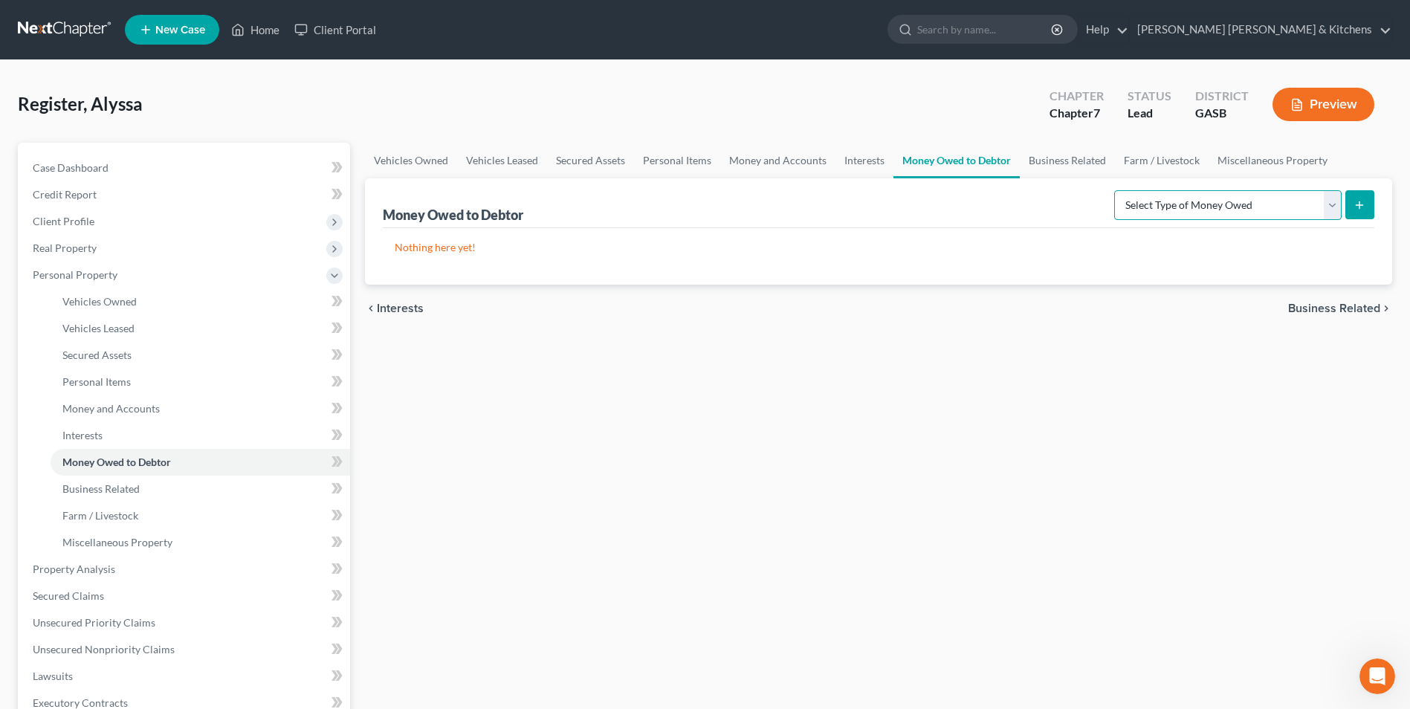
click at [1208, 210] on select "Select Type of Money Owed Accounts Receivable Alimony Child Support Claims Agai…" at bounding box center [1227, 205] width 227 height 30
select select "child_support"
click at [1117, 190] on select "Select Type of Money Owed Accounts Receivable Alimony Child Support Claims Agai…" at bounding box center [1227, 205] width 227 height 30
click at [1359, 207] on icon "submit" at bounding box center [1360, 205] width 12 height 12
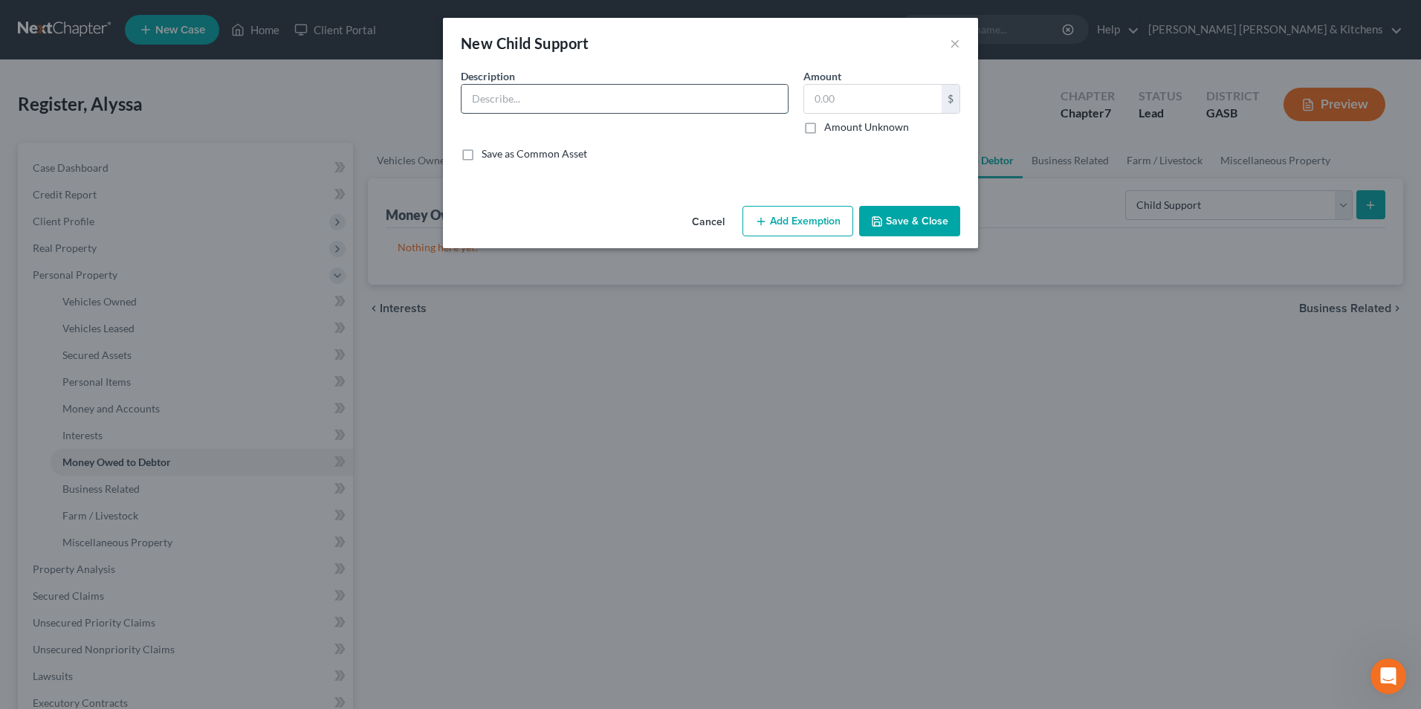
click at [505, 98] on input "text" at bounding box center [625, 99] width 326 height 28
type input "back child support"
type input "600"
click at [761, 216] on icon "button" at bounding box center [761, 222] width 12 height 12
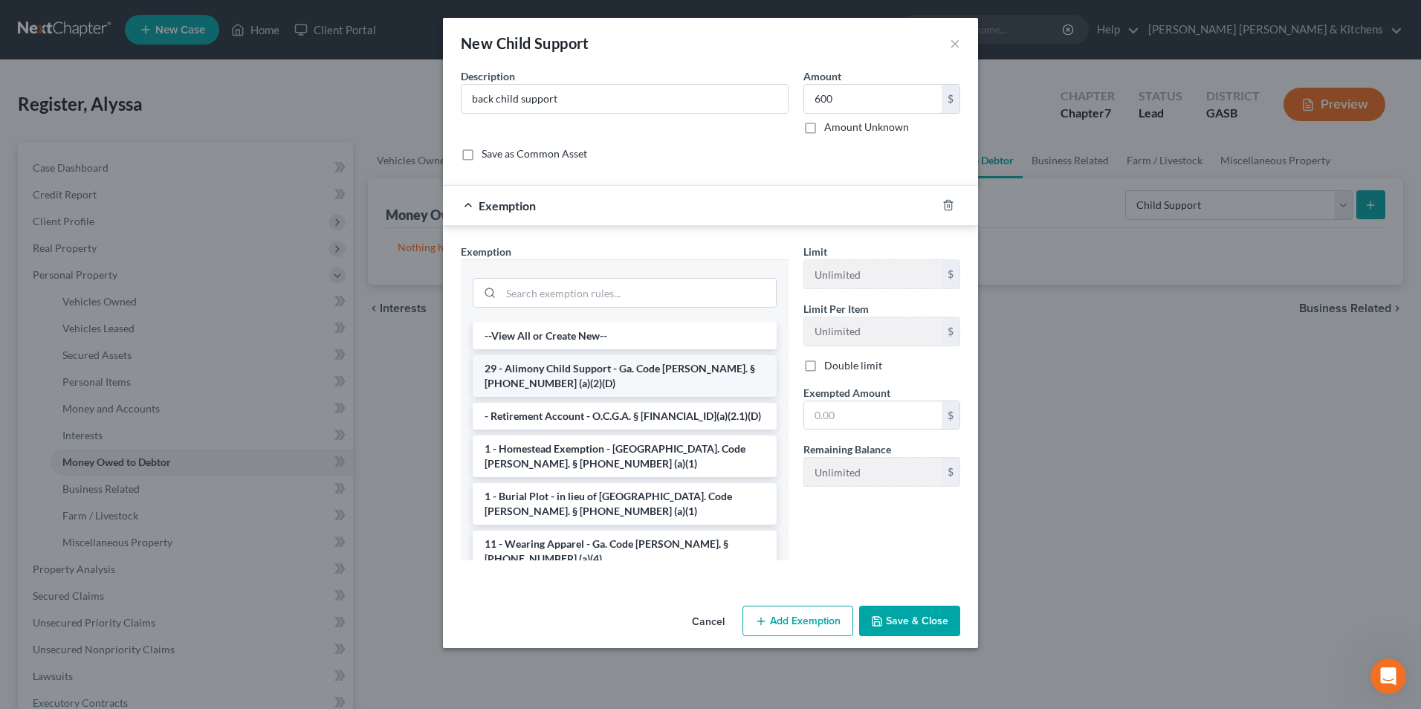
click at [613, 372] on li "29 - Alimony Child Support - Ga. Code [PERSON_NAME]. § [PHONE_NUMBER] (a)(2)(D)" at bounding box center [625, 376] width 304 height 42
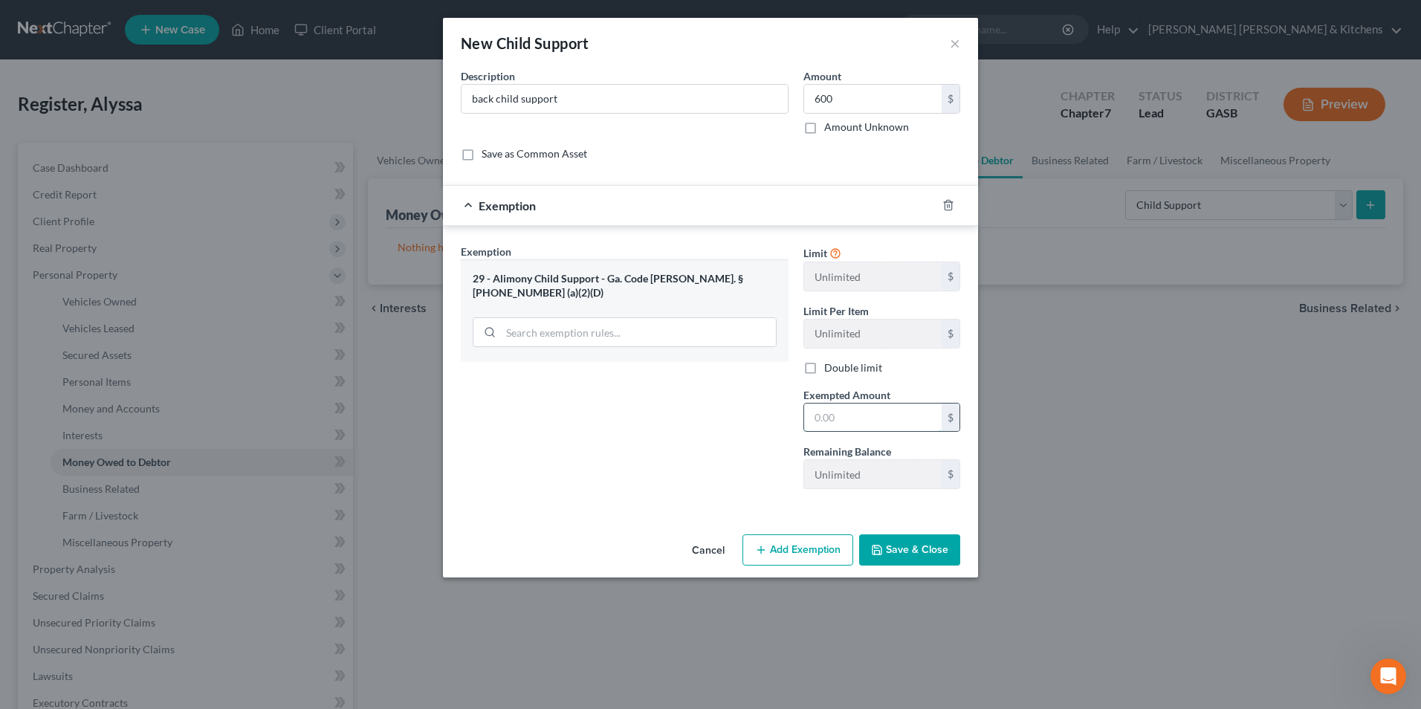
click at [935, 429] on input "text" at bounding box center [873, 418] width 138 height 28
type input "600"
click at [906, 545] on button "Save & Close" at bounding box center [909, 550] width 101 height 31
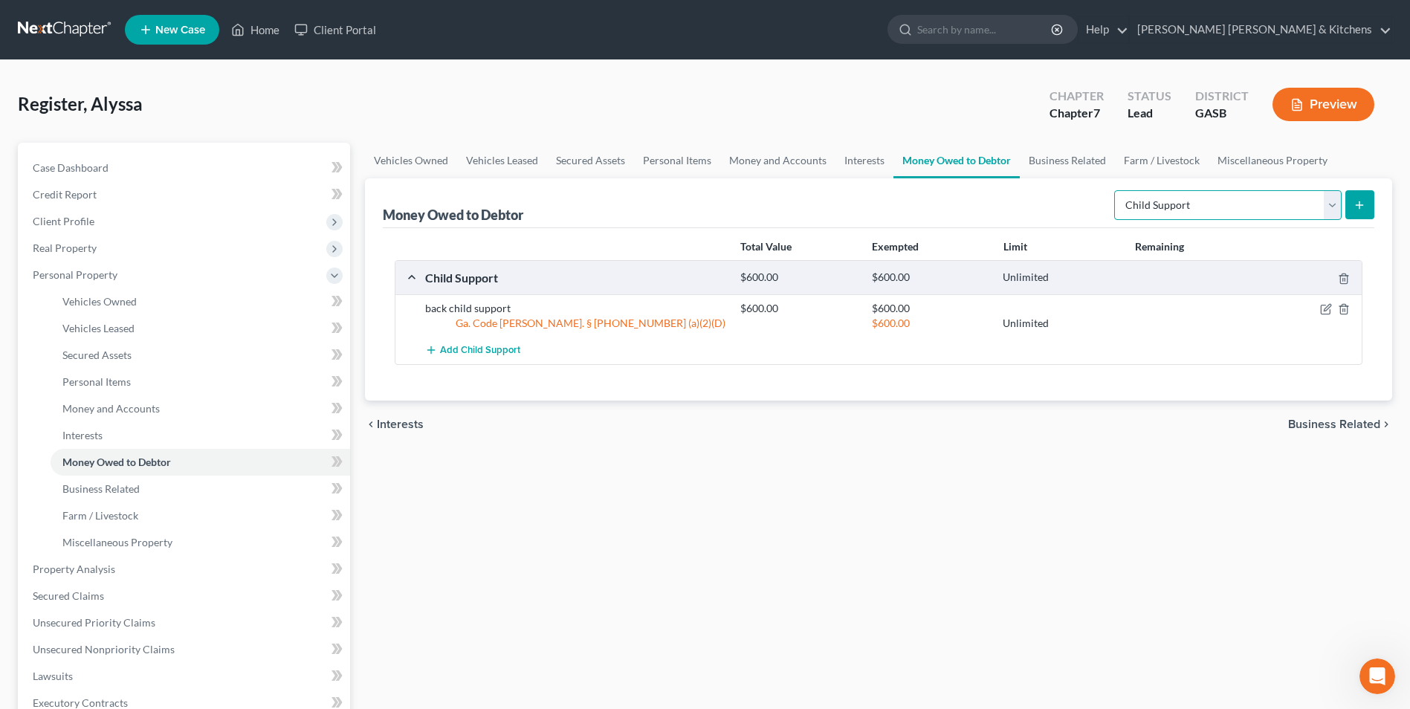
click at [1265, 216] on select "Select Type of Money Owed Accounts Receivable Alimony Child Support Claims Agai…" at bounding box center [1227, 205] width 227 height 30
click at [80, 387] on span "Personal Items" at bounding box center [96, 381] width 68 height 13
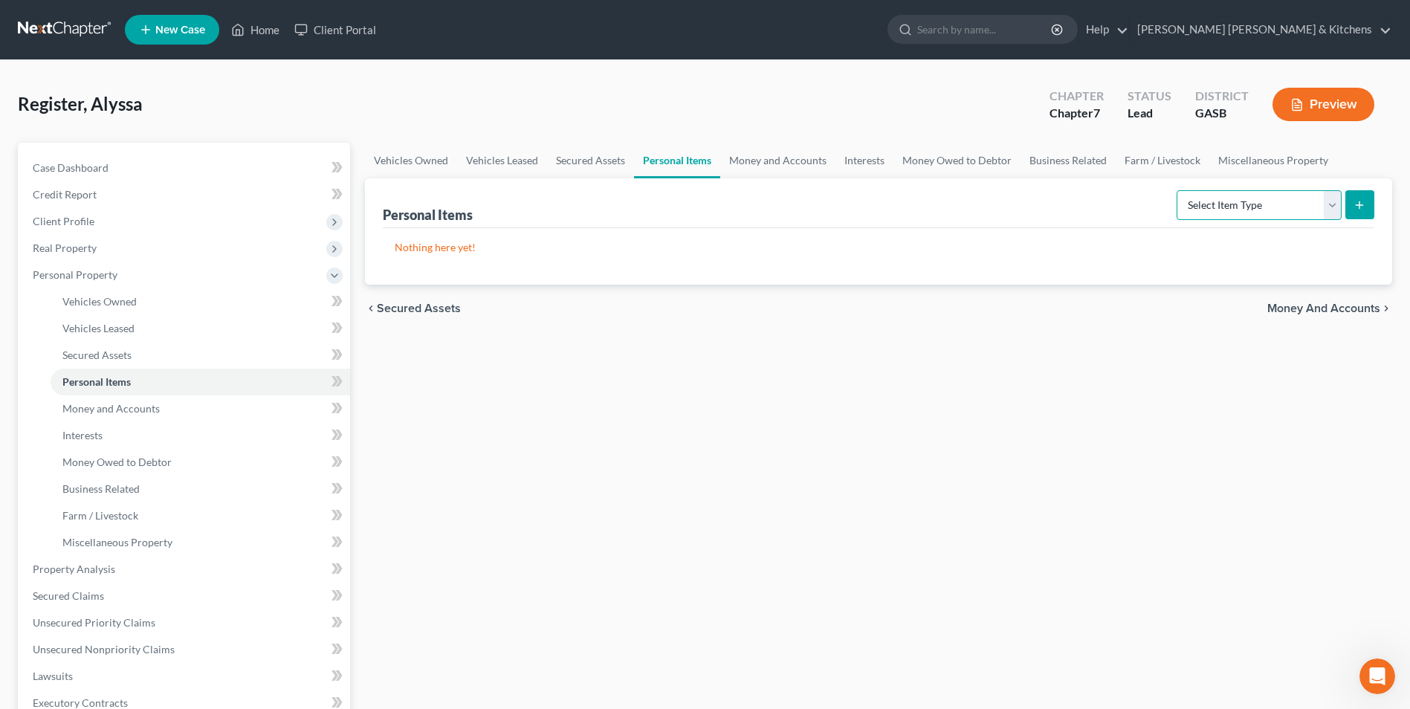
drag, startPoint x: 1213, startPoint y: 202, endPoint x: 1214, endPoint y: 213, distance: 11.3
click at [1213, 202] on select "Select Item Type Clothing Collectibles Of Value Electronics Firearms Household …" at bounding box center [1259, 205] width 165 height 30
select select "clothing"
click at [1178, 190] on select "Select Item Type Clothing Collectibles Of Value Electronics Firearms Household …" at bounding box center [1259, 205] width 165 height 30
click at [1359, 205] on line "submit" at bounding box center [1360, 205] width 7 height 0
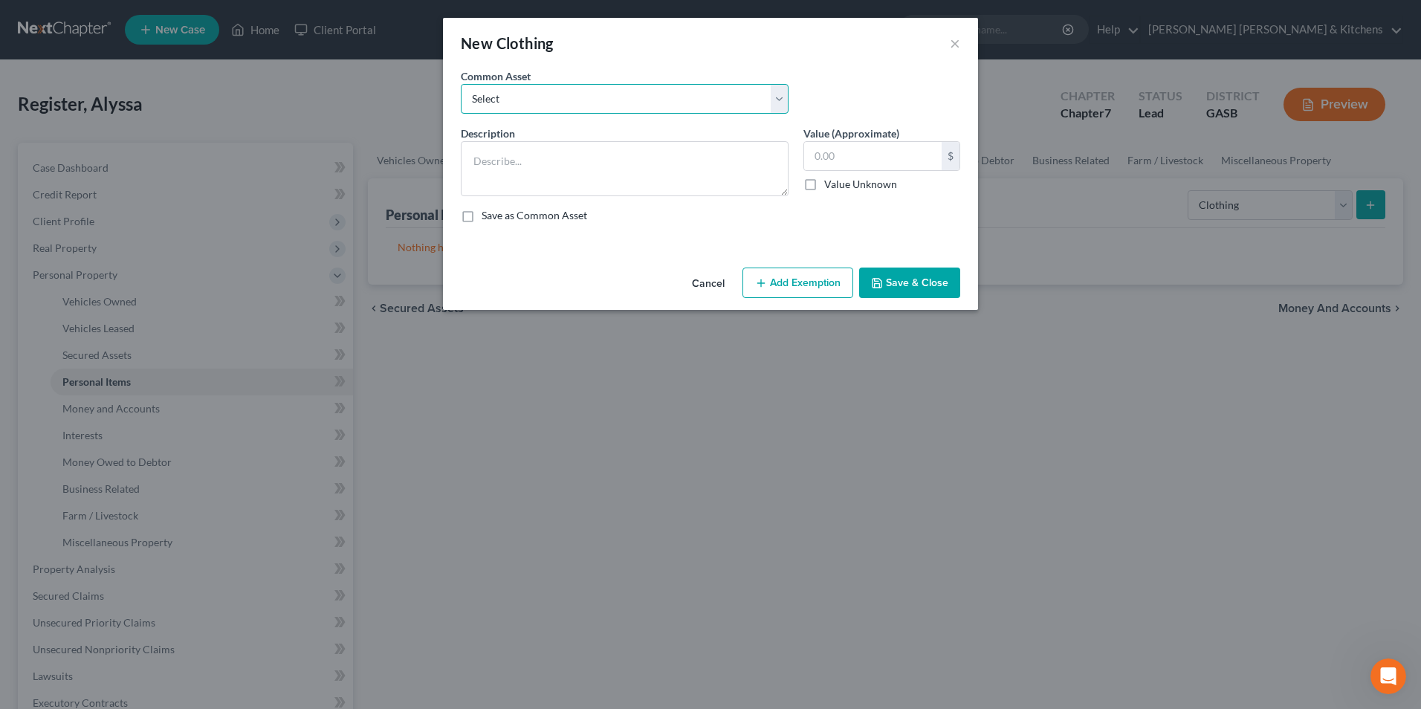
click at [491, 91] on select "Select misc wearing apparel on person & at residence" at bounding box center [625, 99] width 328 height 30
select select "0"
click at [461, 84] on select "Select misc wearing apparel on person & at residence" at bounding box center [625, 99] width 328 height 30
type textarea "misc wearing apparel on person & at residence"
click at [875, 150] on input "400.00" at bounding box center [873, 156] width 138 height 28
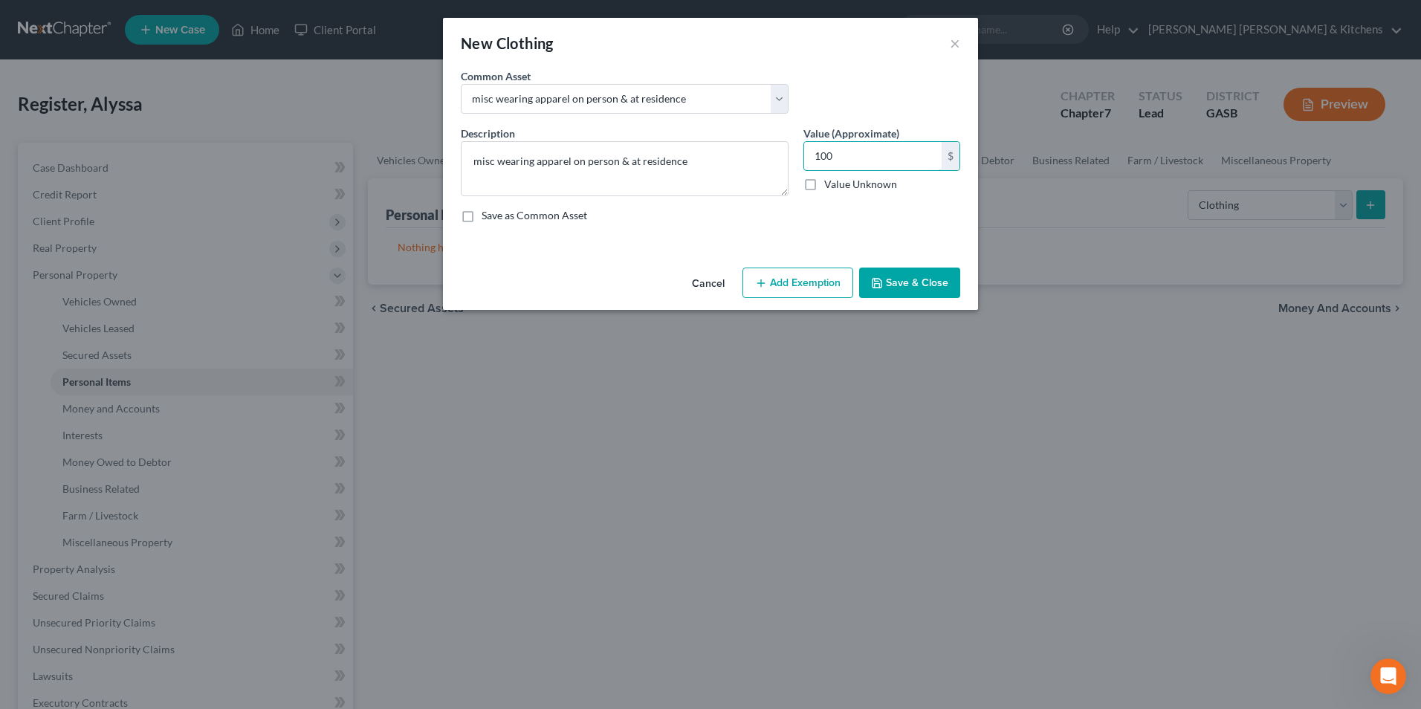
type input "100"
click at [825, 283] on button "Add Exemption" at bounding box center [798, 283] width 111 height 31
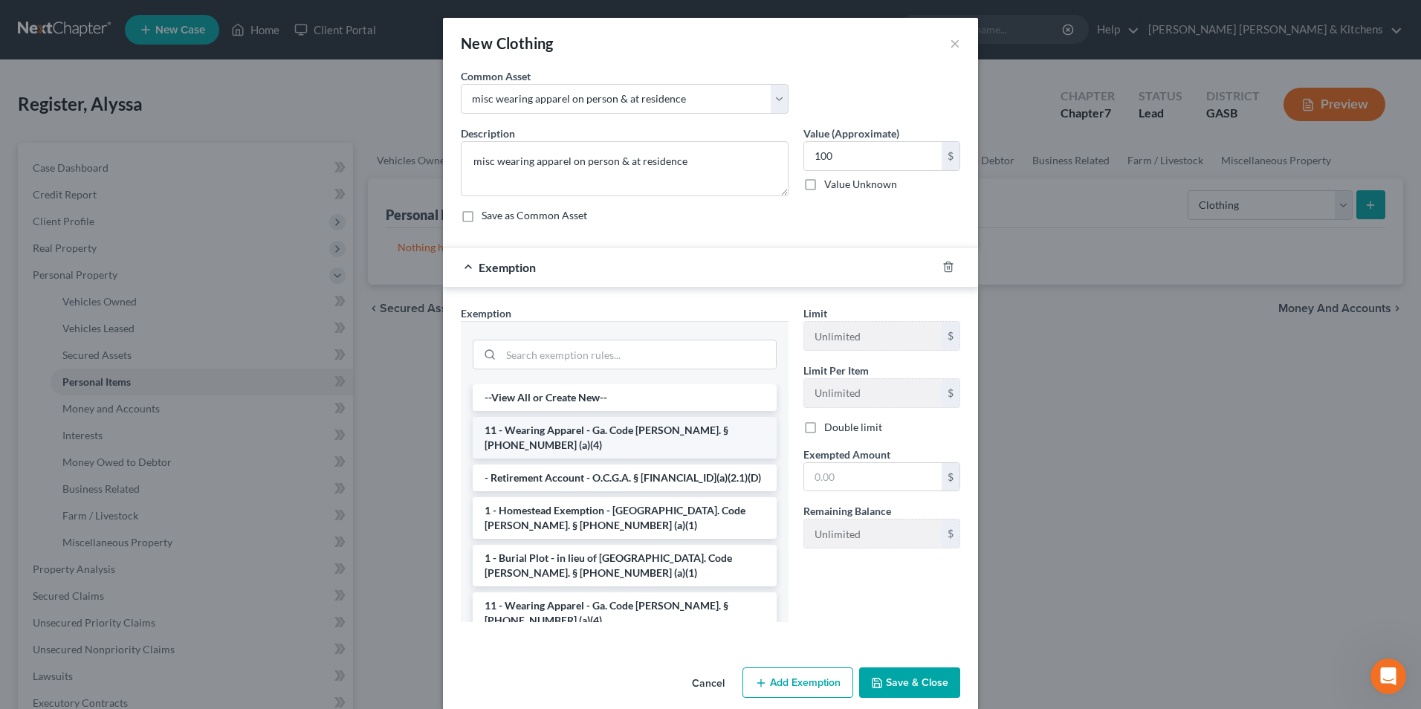
click at [560, 429] on li "11 - Wearing Apparel - Ga. Code [PERSON_NAME]. § [PHONE_NUMBER] (a)(4)" at bounding box center [625, 438] width 304 height 42
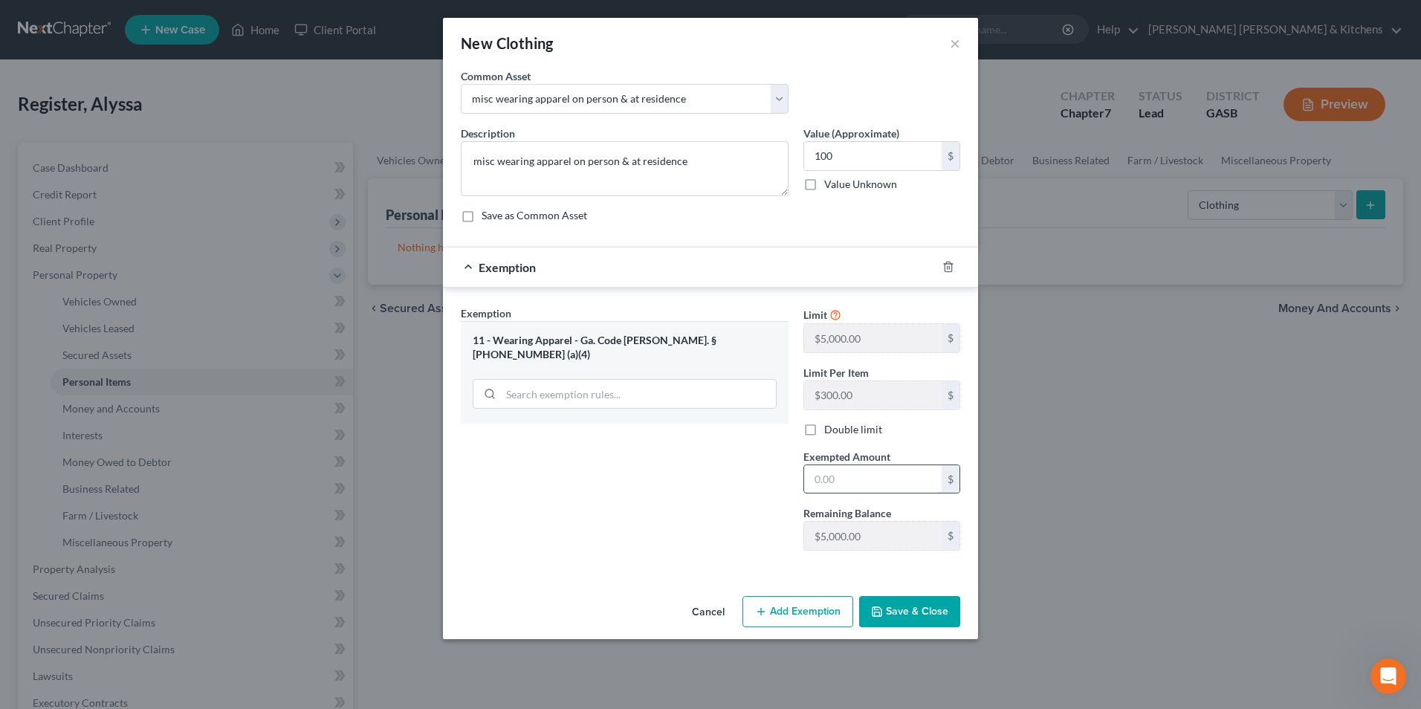
click at [859, 481] on input "text" at bounding box center [873, 479] width 138 height 28
type input "100"
click at [927, 604] on button "Save & Close" at bounding box center [909, 611] width 101 height 31
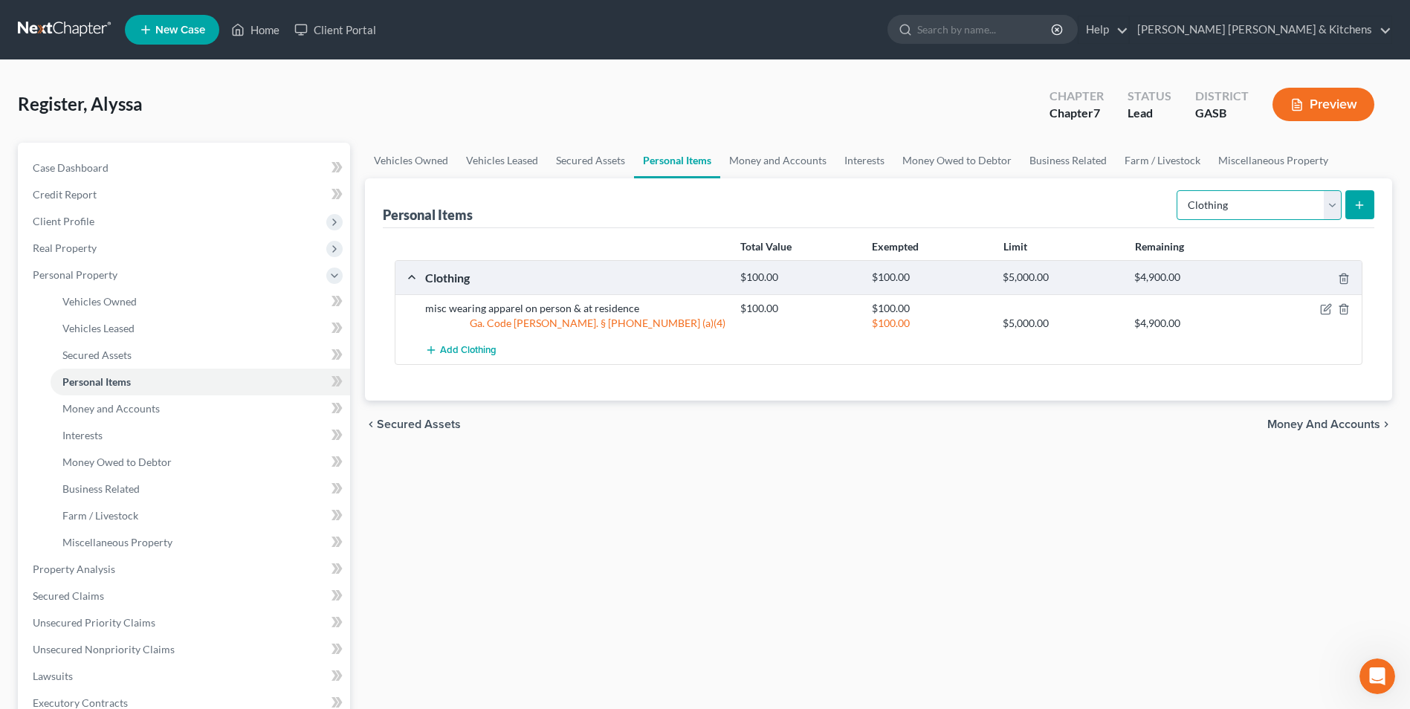
click at [1252, 209] on select "Select Item Type Clothing Collectibles Of Value Electronics Firearms Household …" at bounding box center [1259, 205] width 165 height 30
select select "jewelry"
click at [1178, 190] on select "Select Item Type Clothing Collectibles Of Value Electronics Firearms Household …" at bounding box center [1259, 205] width 165 height 30
click at [1362, 210] on icon "submit" at bounding box center [1360, 205] width 12 height 12
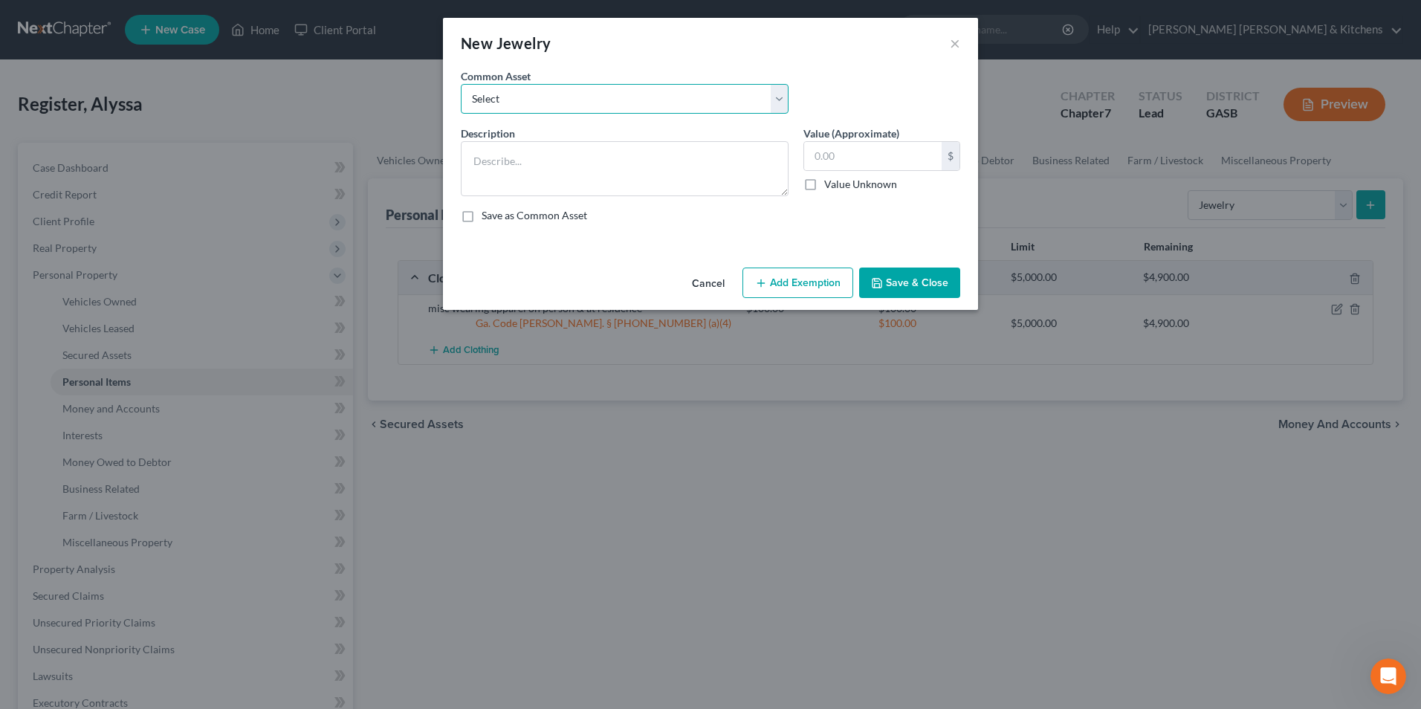
click at [479, 97] on select "Select misc jewelry on person & at residence" at bounding box center [625, 99] width 328 height 30
select select "0"
click at [461, 84] on select "Select misc jewelry on person & at residence" at bounding box center [625, 99] width 328 height 30
type textarea "misc jewelry on person & at residence"
click at [870, 165] on input "100.00" at bounding box center [873, 156] width 138 height 28
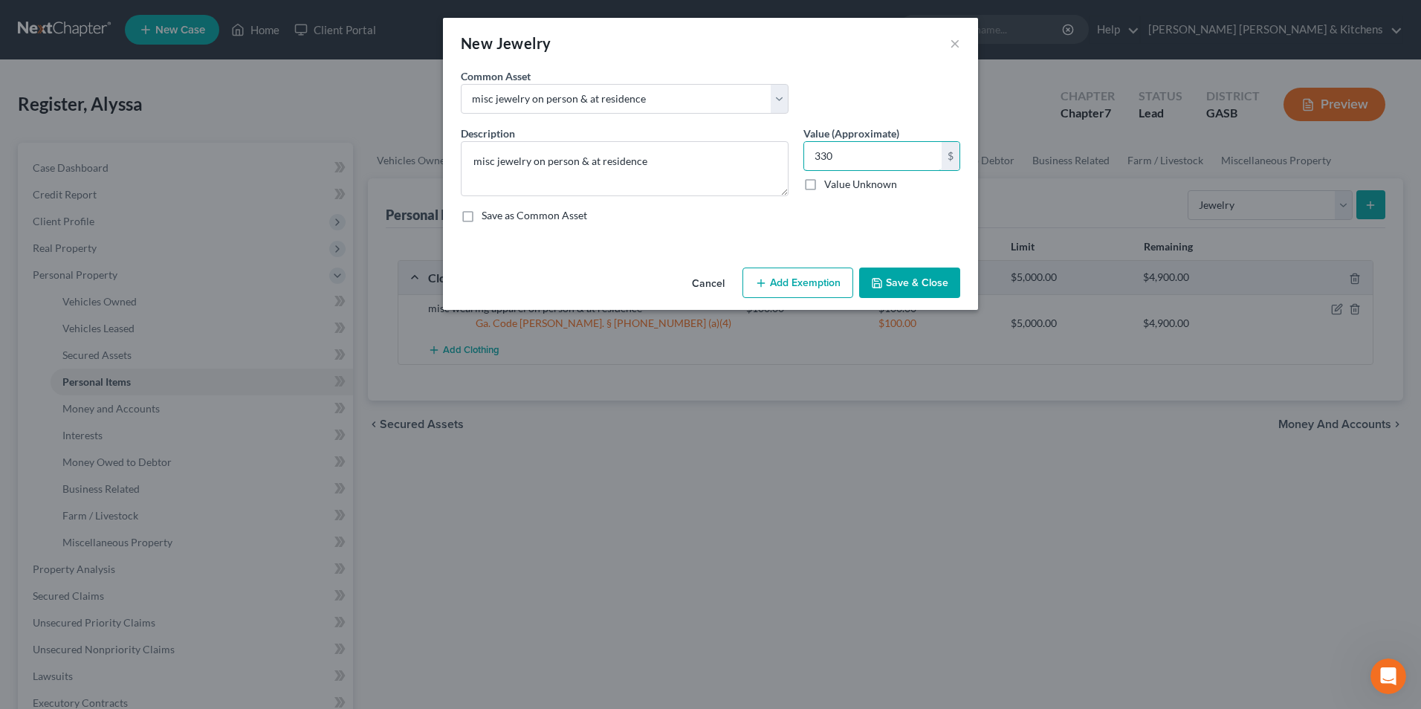
type input "330"
drag, startPoint x: 819, startPoint y: 275, endPoint x: 754, endPoint y: 339, distance: 91.5
click at [818, 275] on button "Add Exemption" at bounding box center [798, 283] width 111 height 31
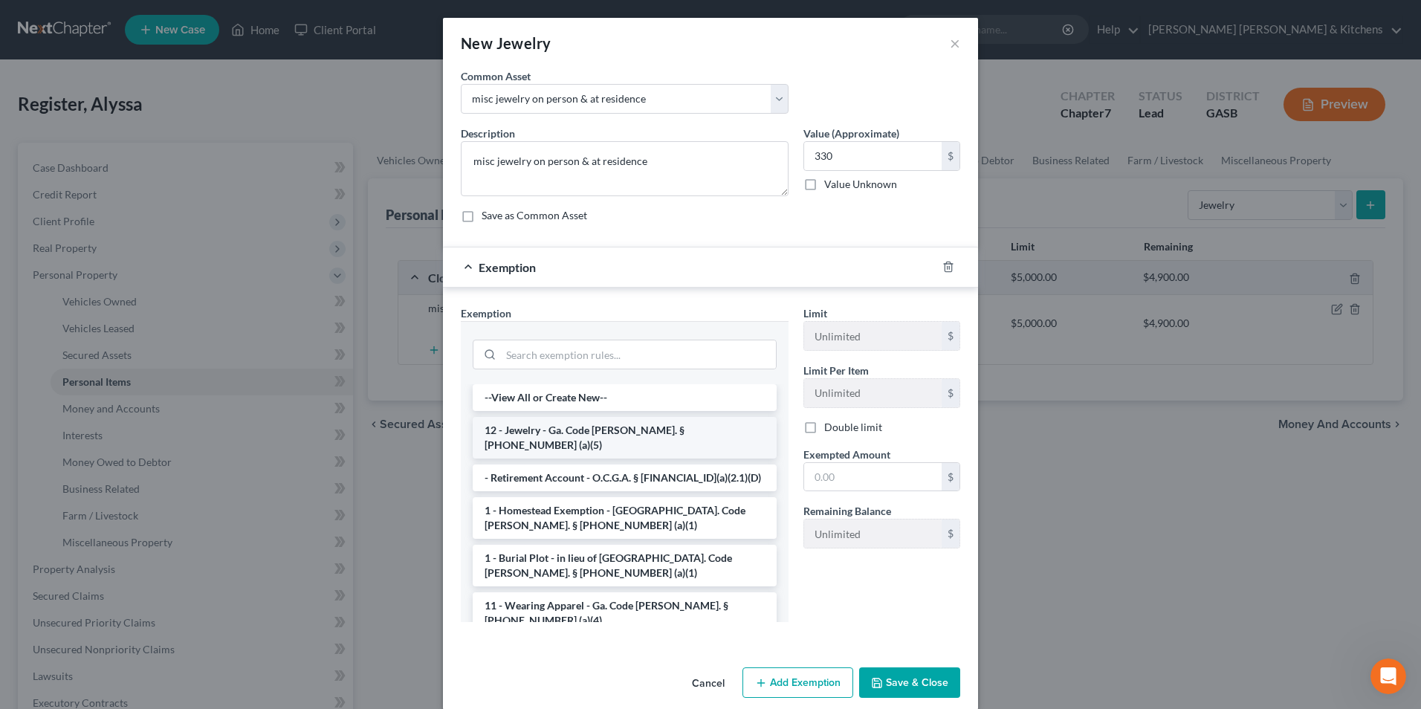
click at [606, 433] on li "12 - Jewelry - Ga. Code [PERSON_NAME]. § [PHONE_NUMBER] (a)(5)" at bounding box center [625, 438] width 304 height 42
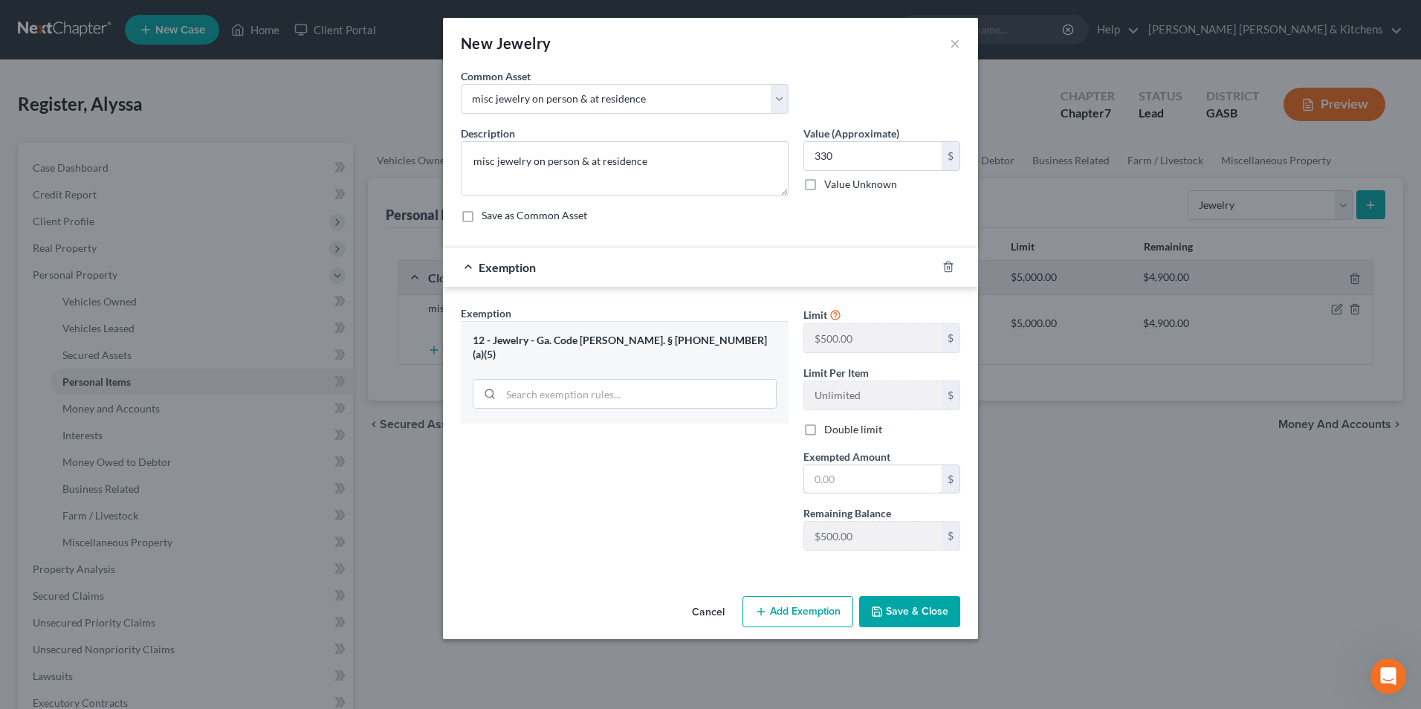
click at [897, 482] on input "text" at bounding box center [873, 479] width 138 height 28
type input "330"
drag, startPoint x: 932, startPoint y: 610, endPoint x: 928, endPoint y: 604, distance: 8.0
click at [932, 611] on button "Save & Close" at bounding box center [909, 611] width 101 height 31
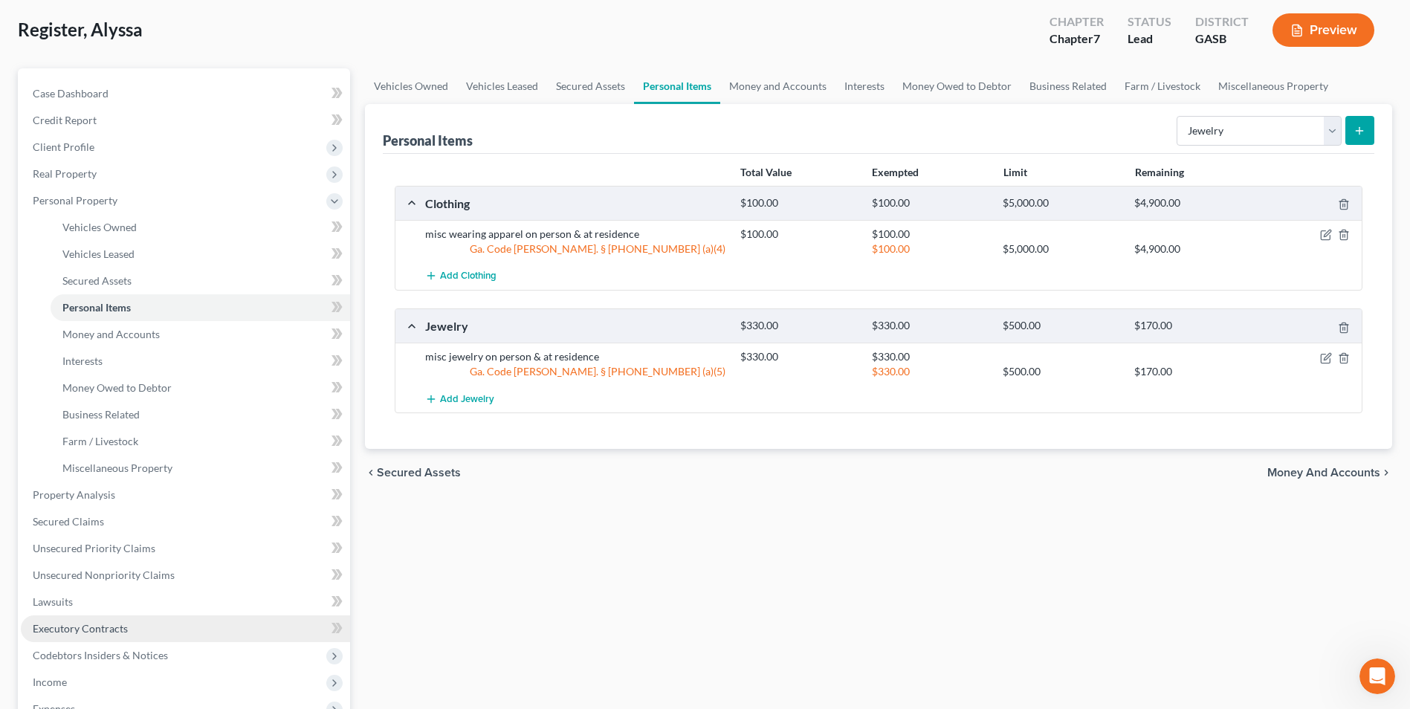
scroll to position [149, 0]
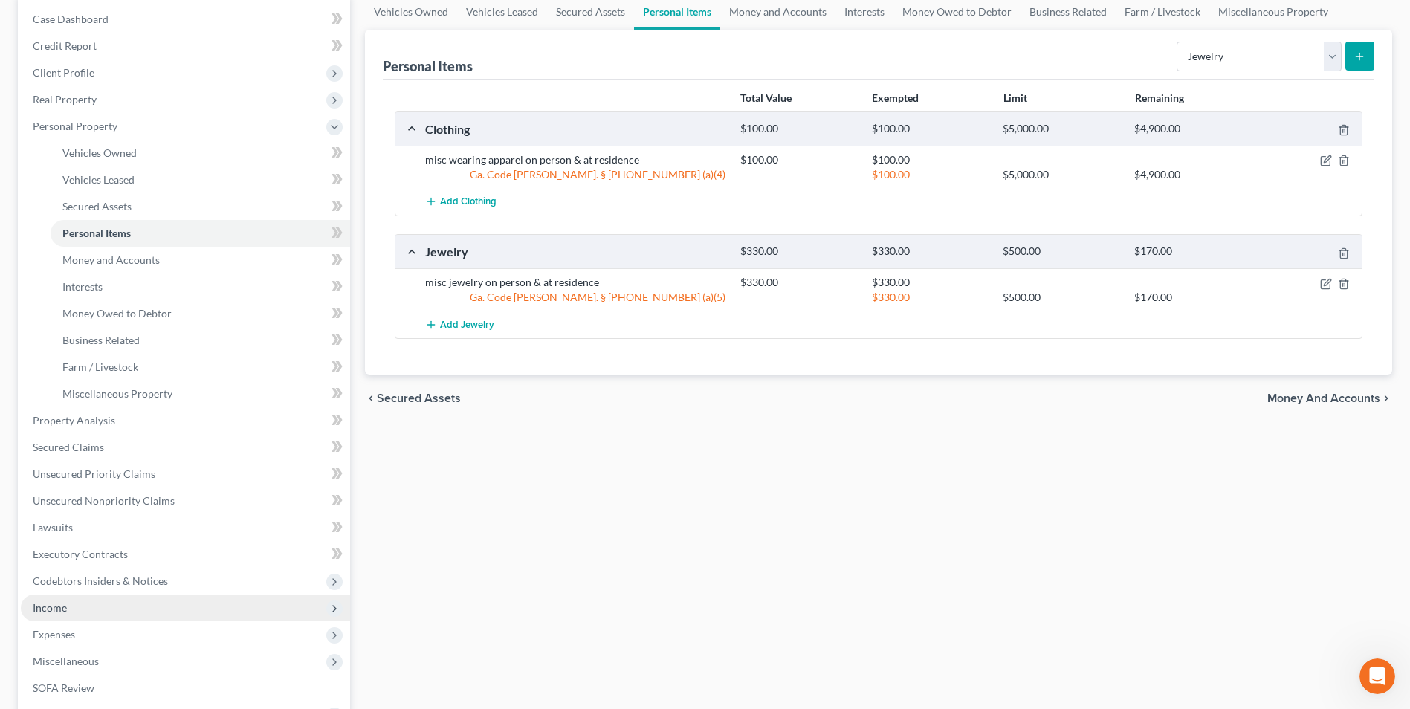
click at [76, 613] on span "Income" at bounding box center [185, 608] width 329 height 27
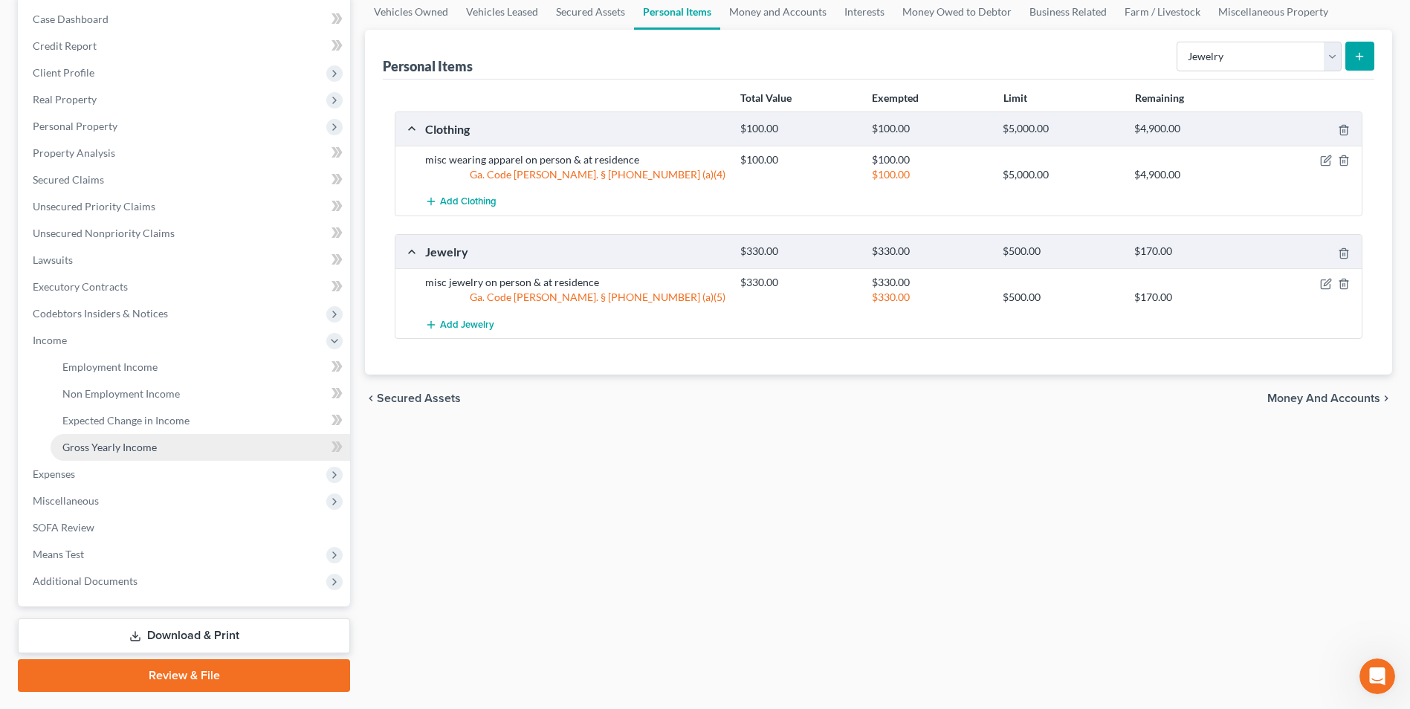
click at [106, 444] on span "Gross Yearly Income" at bounding box center [109, 447] width 94 height 13
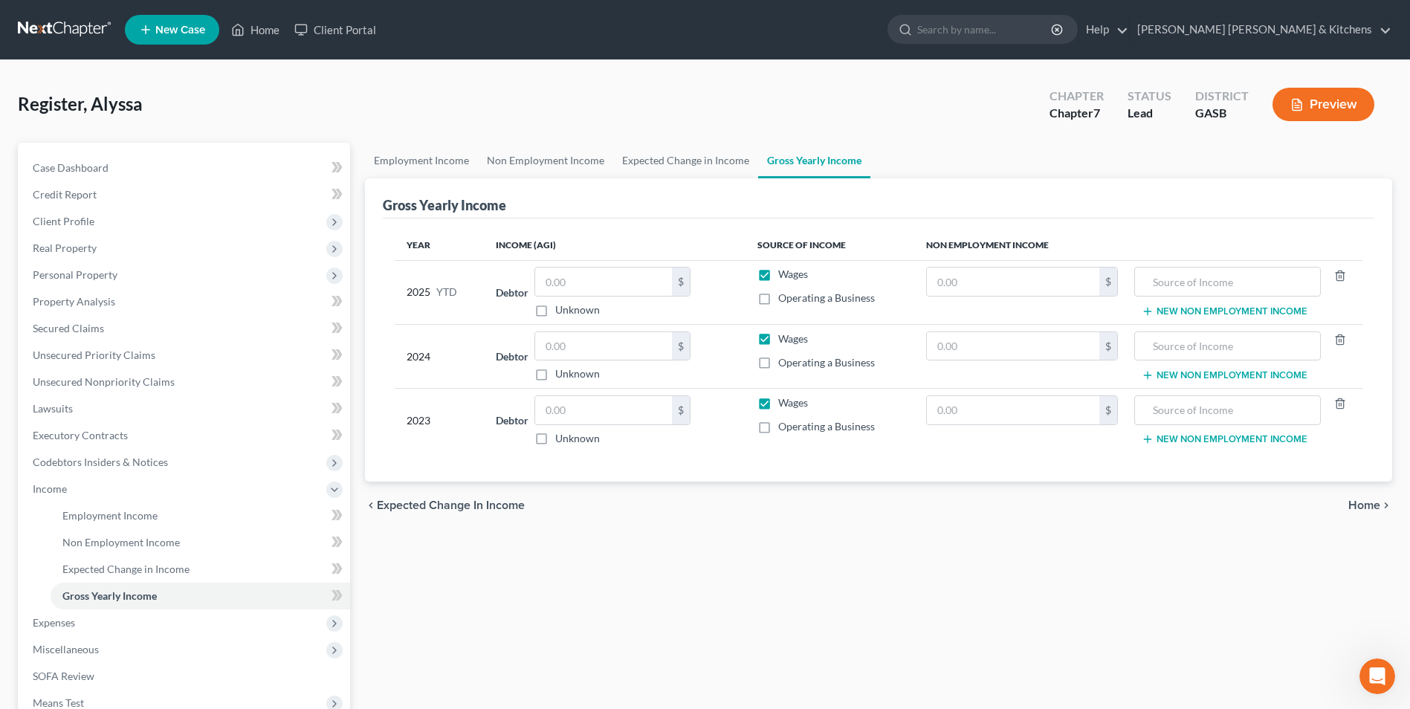
click at [778, 272] on label "Wages" at bounding box center [793, 274] width 30 height 15
click at [784, 272] on input "Wages" at bounding box center [789, 272] width 10 height 10
checkbox input "false"
click at [653, 289] on input "text" at bounding box center [603, 282] width 137 height 28
type input "0.00"
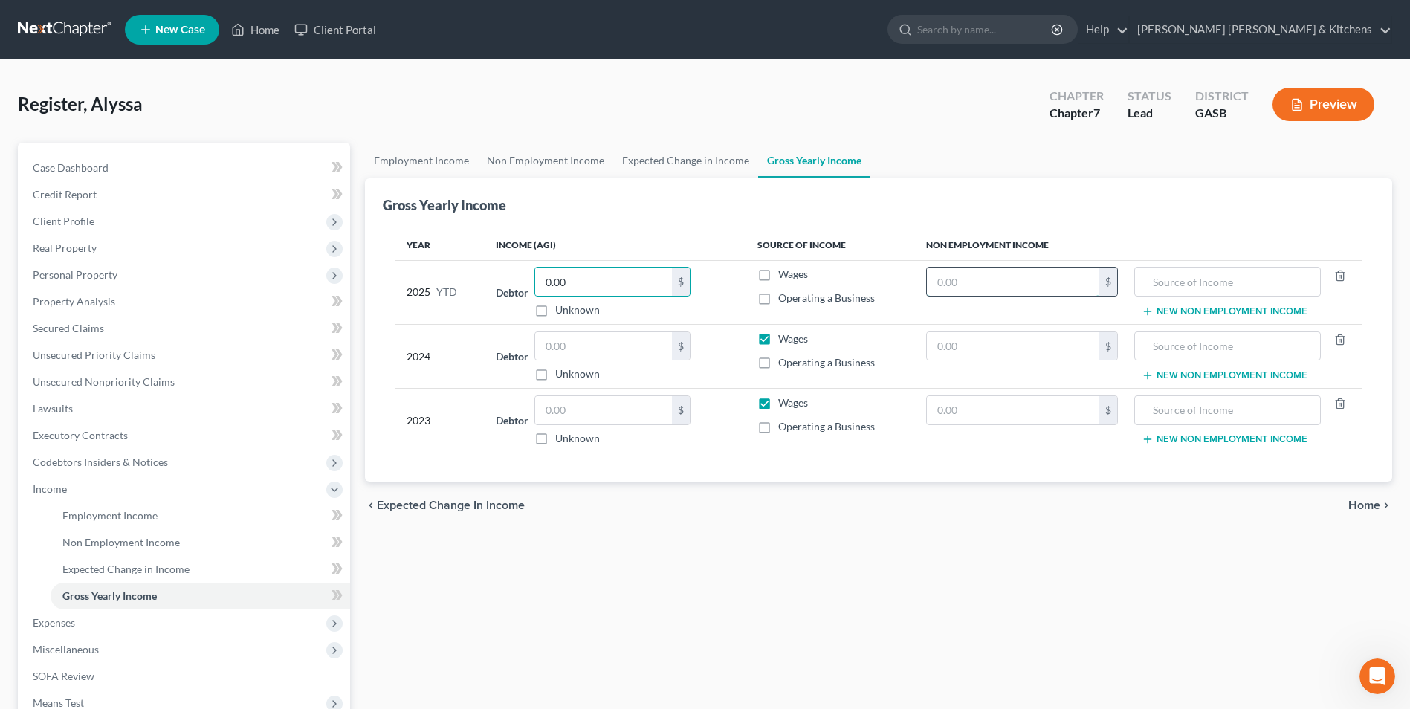
click at [939, 278] on input "text" at bounding box center [1013, 282] width 172 height 28
click at [974, 349] on input "text" at bounding box center [1013, 346] width 172 height 28
type input "4,716"
click at [1215, 340] on input "text" at bounding box center [1228, 346] width 170 height 28
type input "child support"
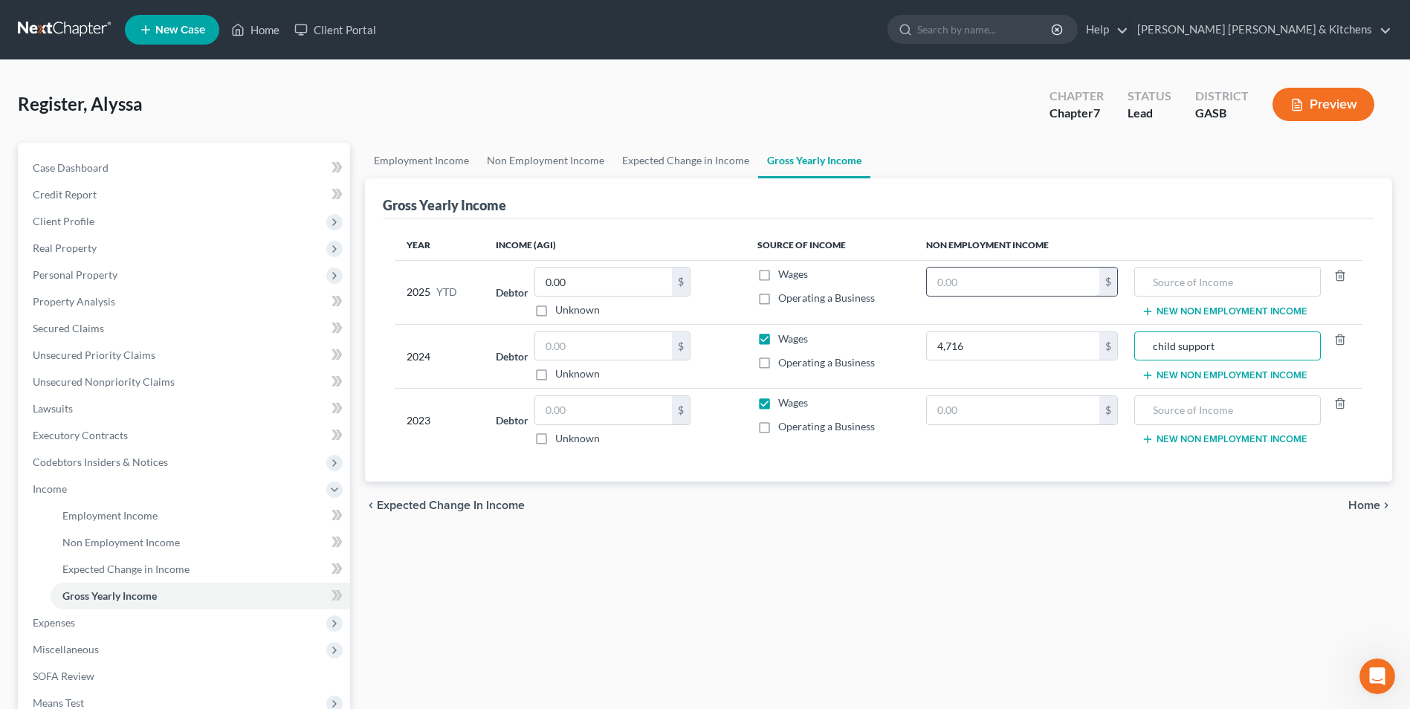
click at [1024, 288] on input "text" at bounding box center [1013, 282] width 172 height 28
type input "2,700"
click at [1256, 280] on input "text" at bounding box center [1228, 282] width 170 height 28
type input "child support"
click at [1083, 274] on input "2,700" at bounding box center [1013, 282] width 172 height 28
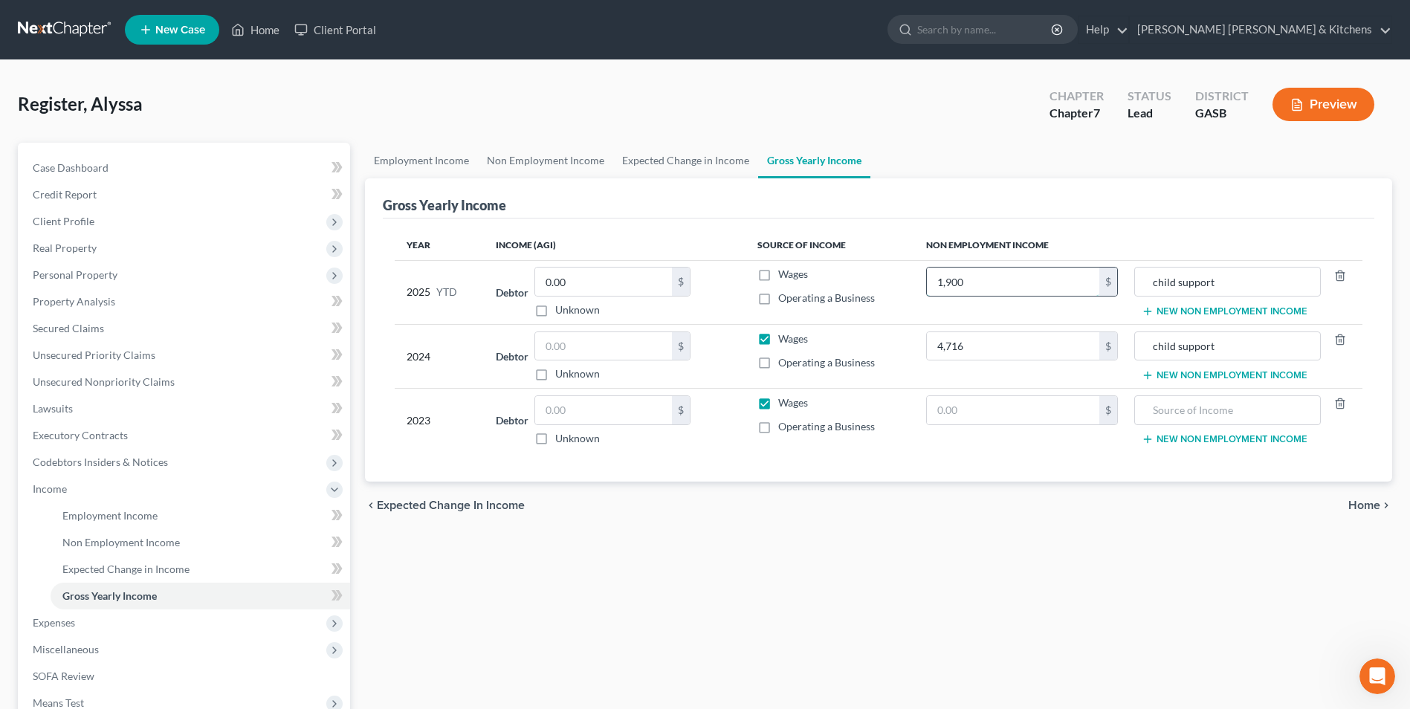
type input "1,900"
click at [117, 508] on link "Employment Income" at bounding box center [201, 516] width 300 height 27
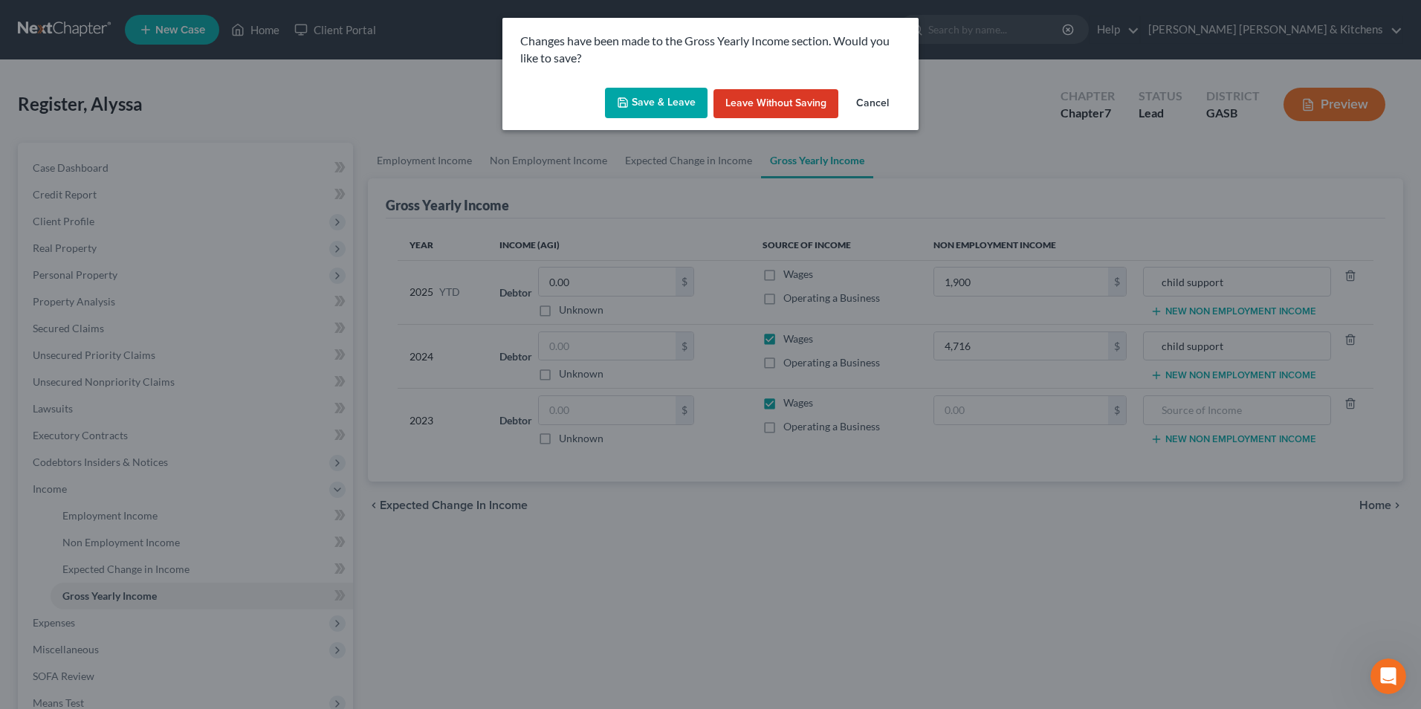
click at [632, 97] on button "Save & Leave" at bounding box center [656, 103] width 103 height 31
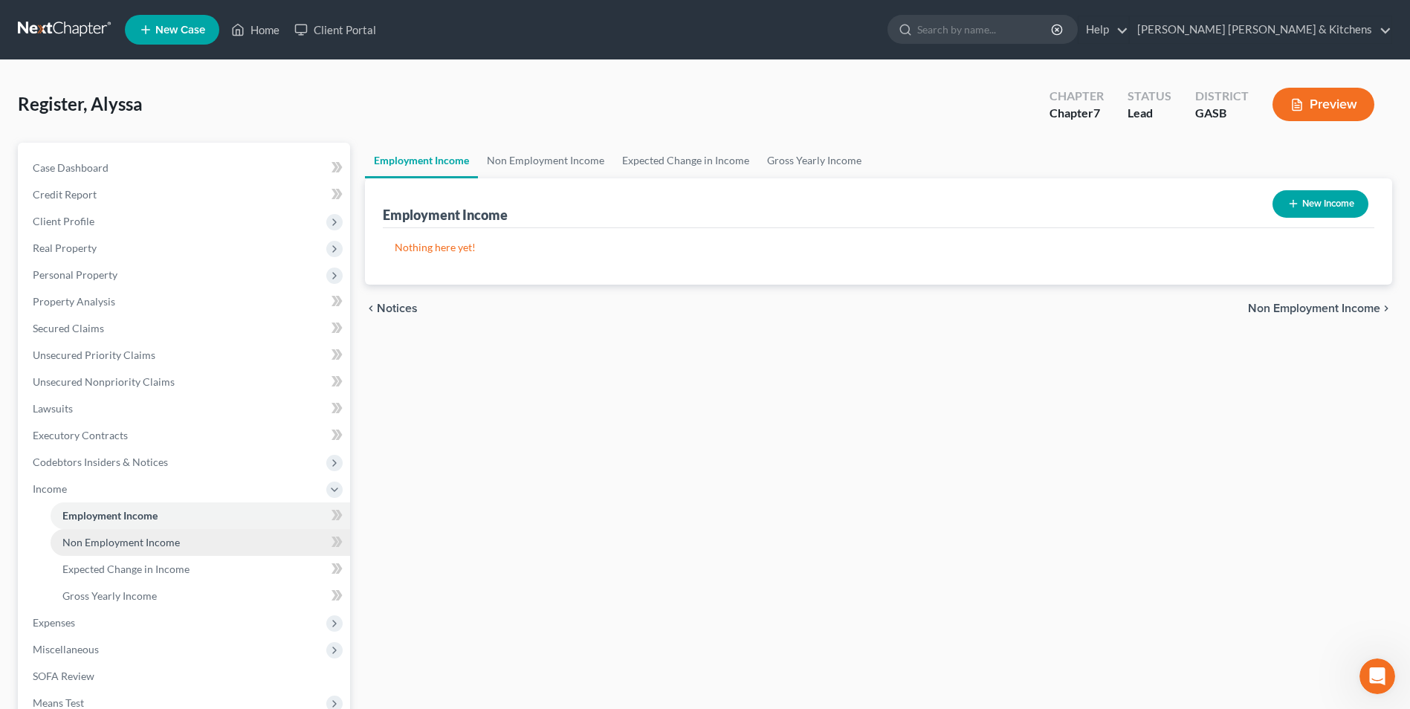
click at [112, 542] on span "Non Employment Income" at bounding box center [120, 542] width 117 height 13
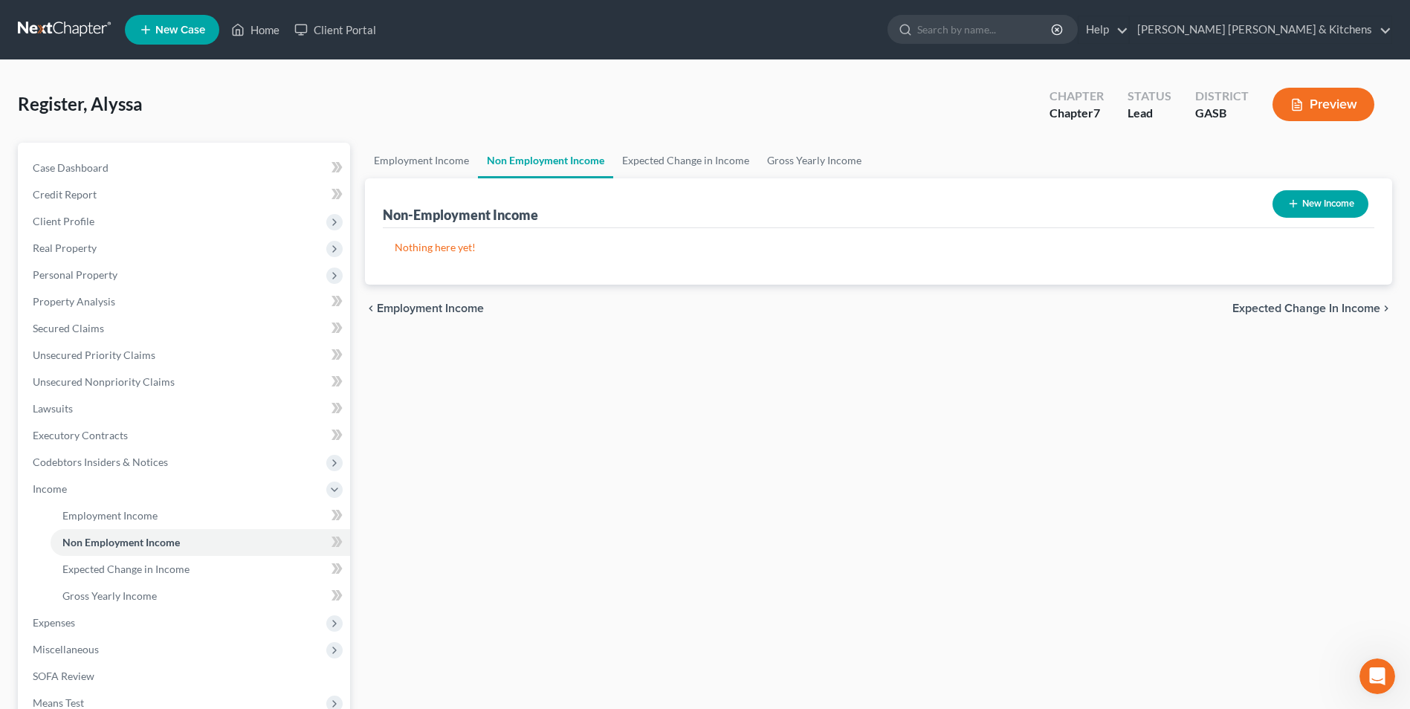
click at [1300, 203] on button "New Income" at bounding box center [1321, 204] width 96 height 28
select select "0"
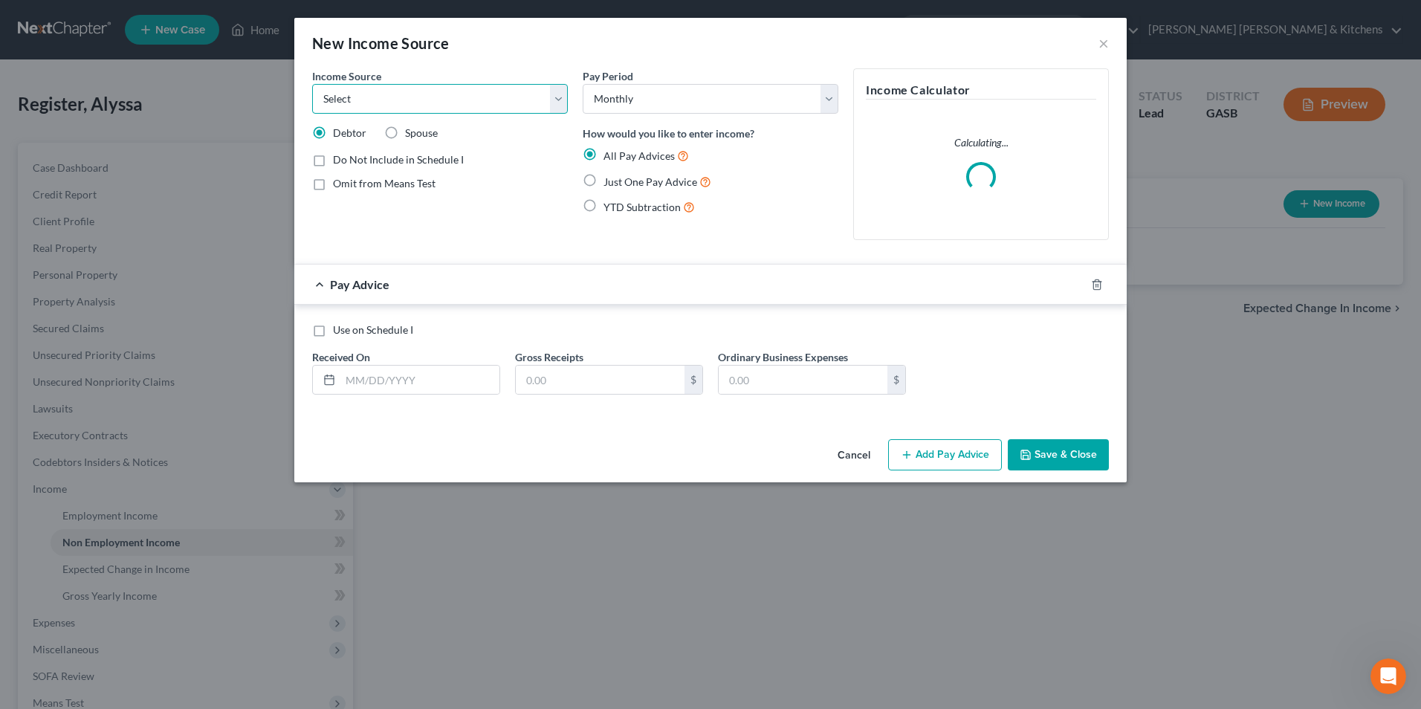
drag, startPoint x: 393, startPoint y: 93, endPoint x: 393, endPoint y: 114, distance: 20.8
click at [393, 93] on select "Select Unemployment Disability (from employer) Pension Retirement Social Securi…" at bounding box center [440, 99] width 256 height 30
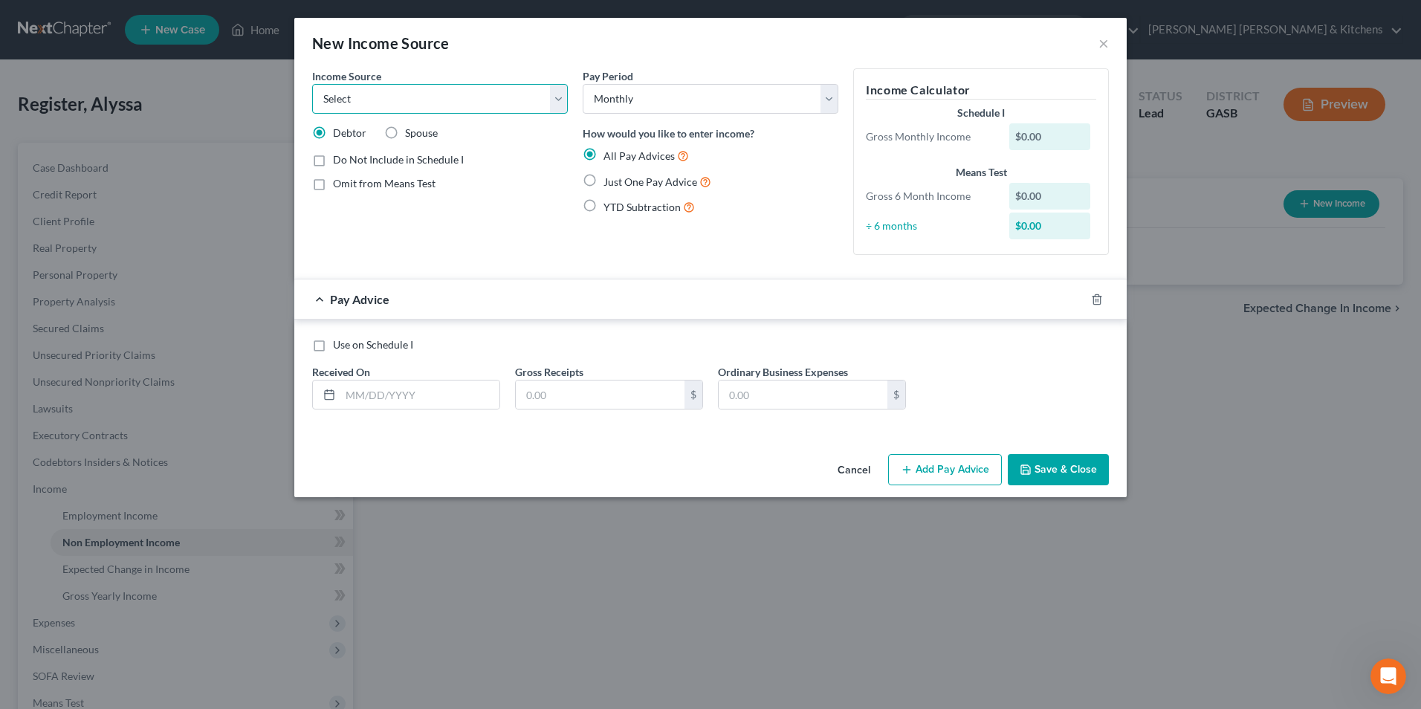
select select "7"
click at [312, 84] on select "Select Unemployment Disability (from employer) Pension Retirement Social Securi…" at bounding box center [440, 99] width 256 height 30
click at [604, 177] on label "Just One Pay Advice" at bounding box center [658, 181] width 108 height 17
click at [610, 177] on input "Just One Pay Advice" at bounding box center [615, 178] width 10 height 10
radio input "true"
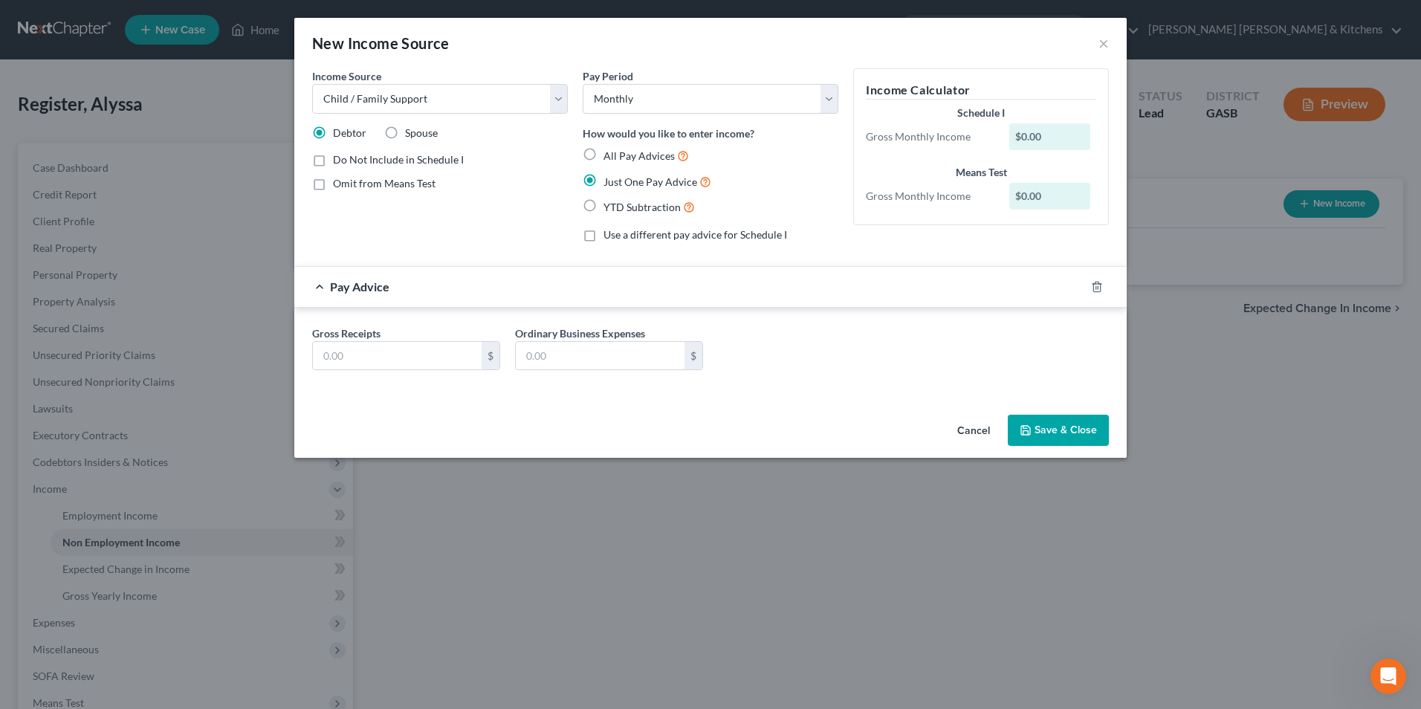
click at [333, 185] on label "Omit from Means Test" at bounding box center [384, 183] width 103 height 15
click at [339, 185] on input "Omit from Means Test" at bounding box center [344, 181] width 10 height 10
checkbox input "true"
click at [346, 364] on input "text" at bounding box center [397, 356] width 169 height 28
type input "393.00"
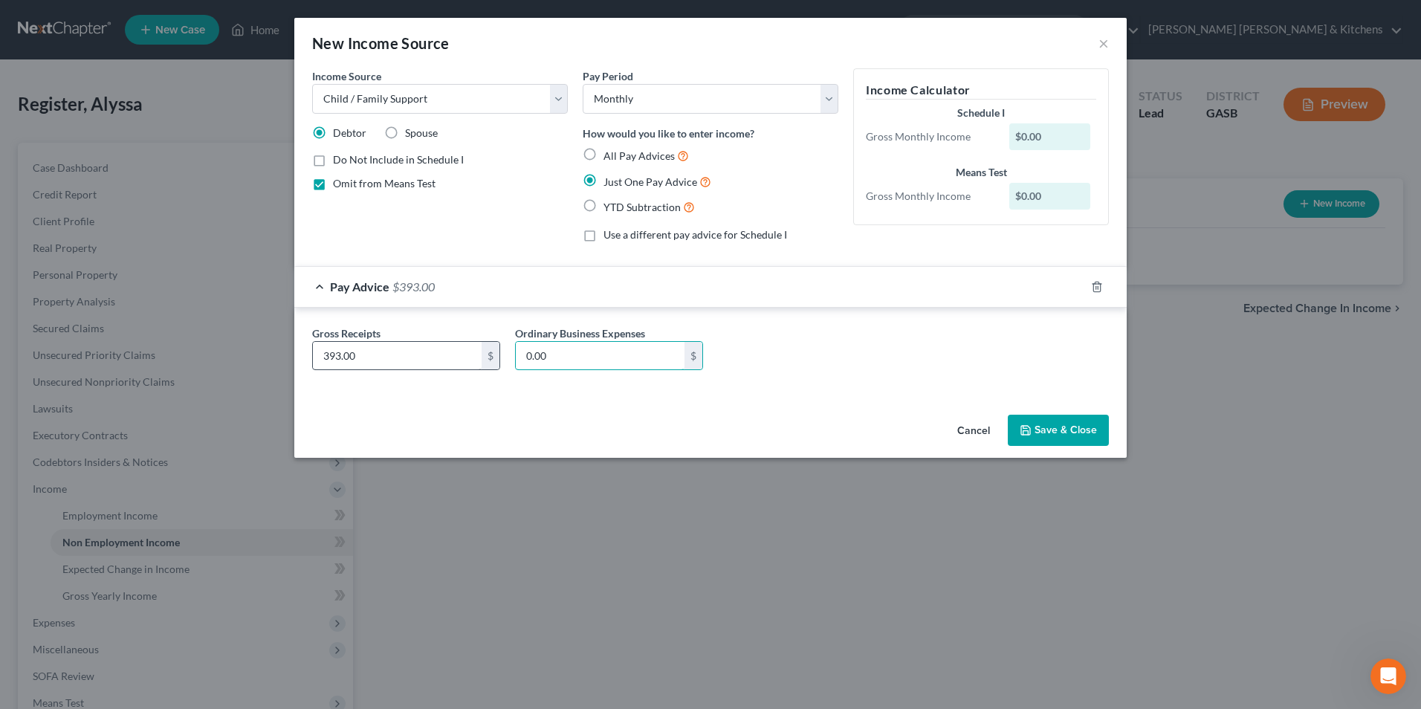
type input "0.00"
drag, startPoint x: 1056, startPoint y: 420, endPoint x: 688, endPoint y: 487, distance: 374.0
click at [1056, 421] on button "Save & Close" at bounding box center [1058, 430] width 101 height 31
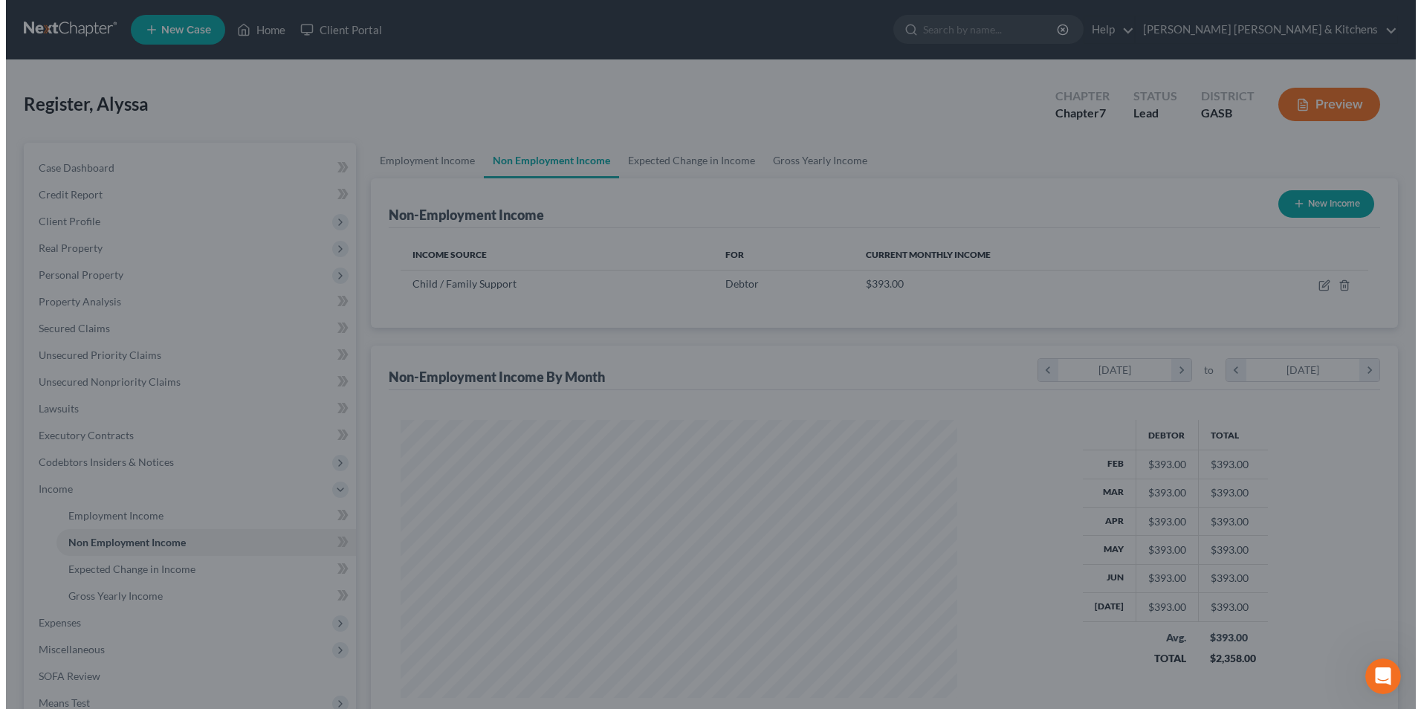
scroll to position [743178, 742872]
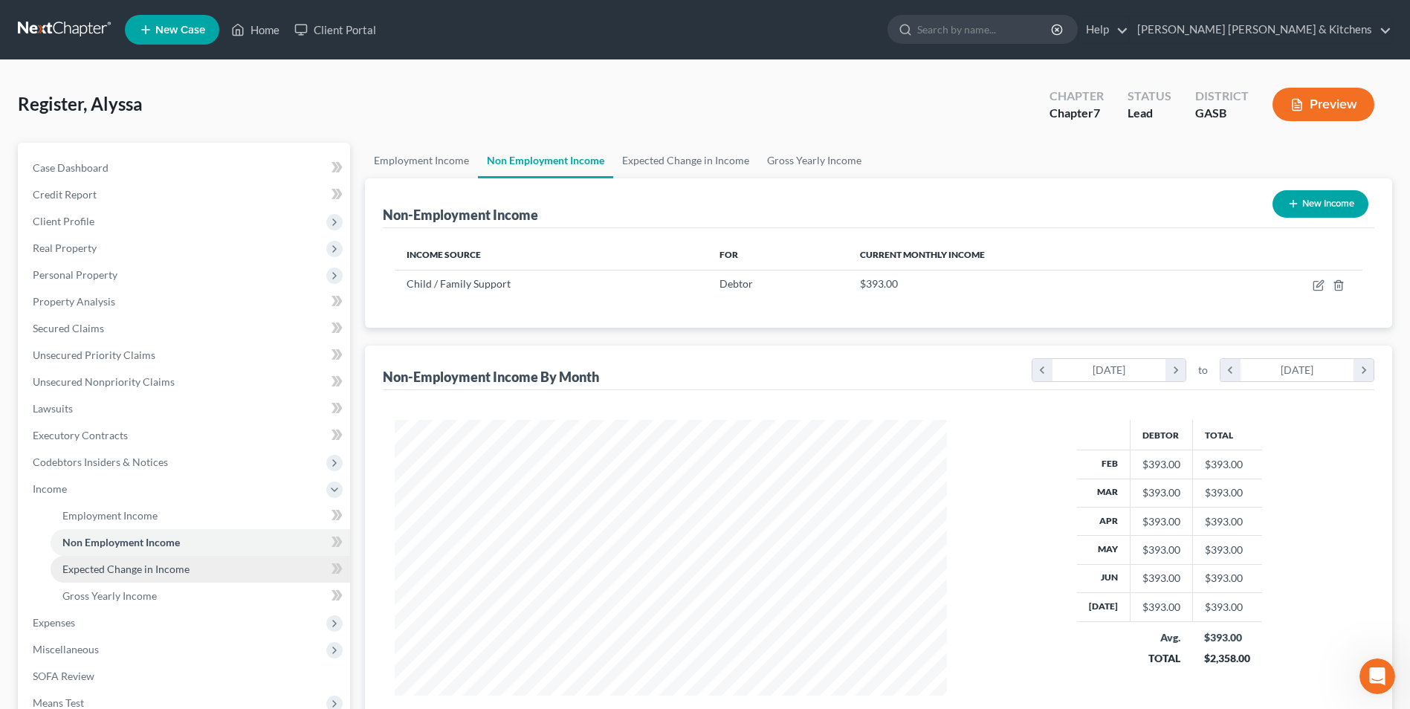
click at [93, 569] on span "Expected Change in Income" at bounding box center [125, 569] width 127 height 13
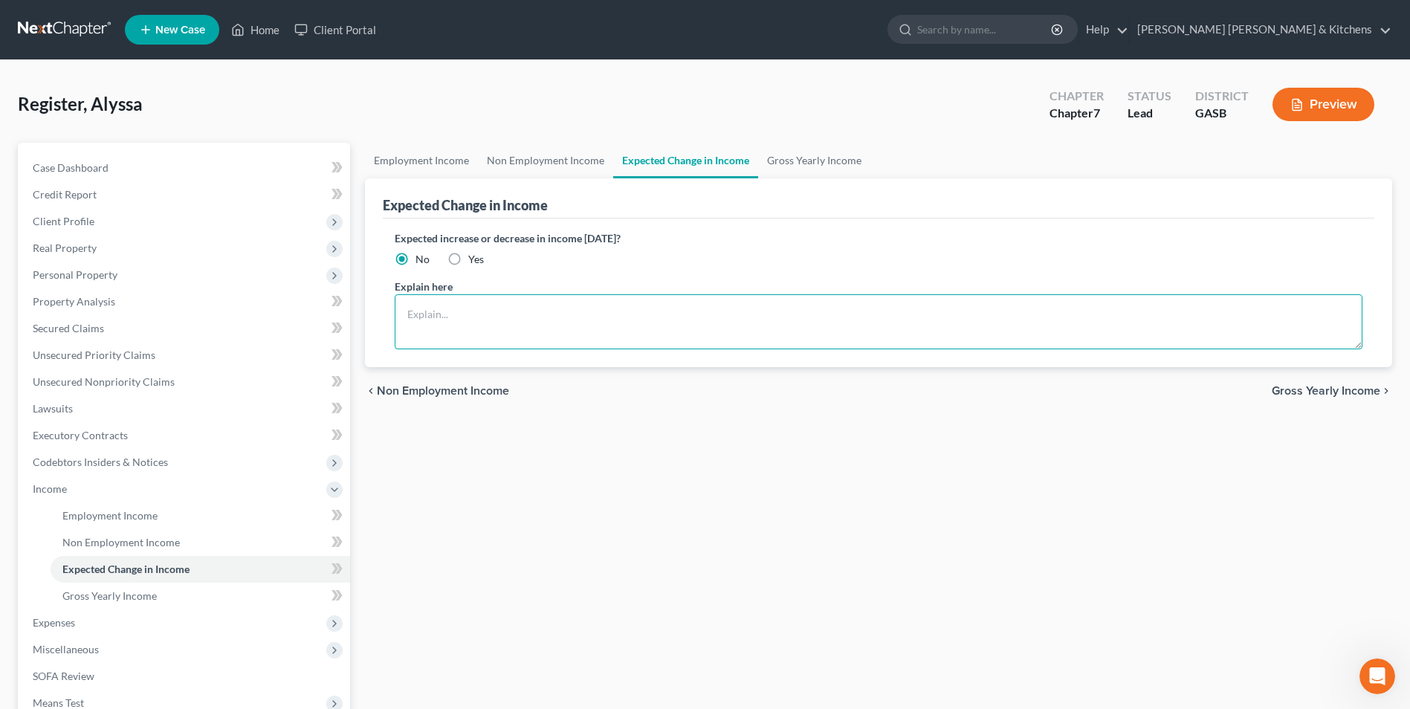
click at [487, 334] on textarea at bounding box center [879, 321] width 968 height 55
click at [68, 517] on span "Employment Income" at bounding box center [109, 515] width 95 height 13
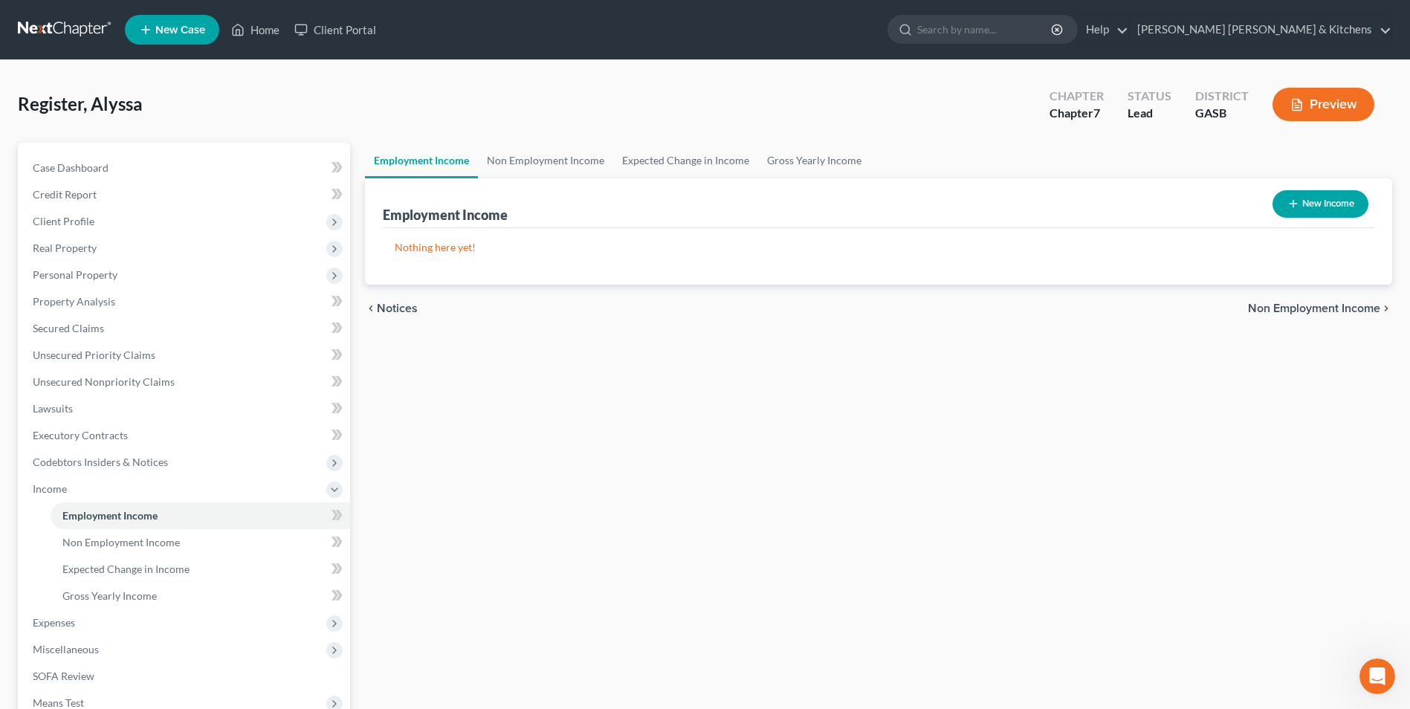
click at [1342, 199] on button "New Income" at bounding box center [1321, 204] width 96 height 28
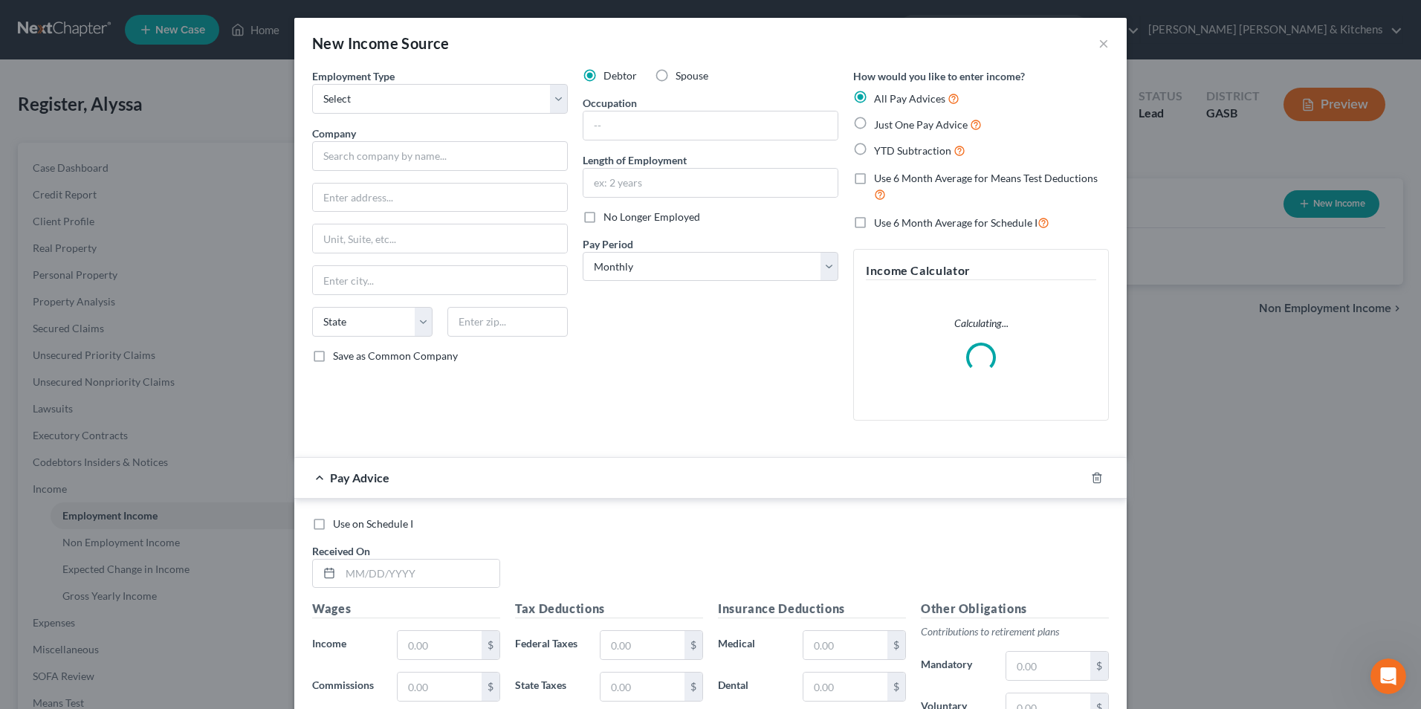
click at [676, 74] on label "Spouse" at bounding box center [692, 75] width 33 height 15
click at [682, 74] on input "Spouse" at bounding box center [687, 73] width 10 height 10
click at [416, 110] on select "Select Full or [DEMOGRAPHIC_DATA] Employment Self Employment" at bounding box center [440, 99] width 256 height 30
click at [312, 84] on select "Select Full or [DEMOGRAPHIC_DATA] Employment Self Employment" at bounding box center [440, 99] width 256 height 30
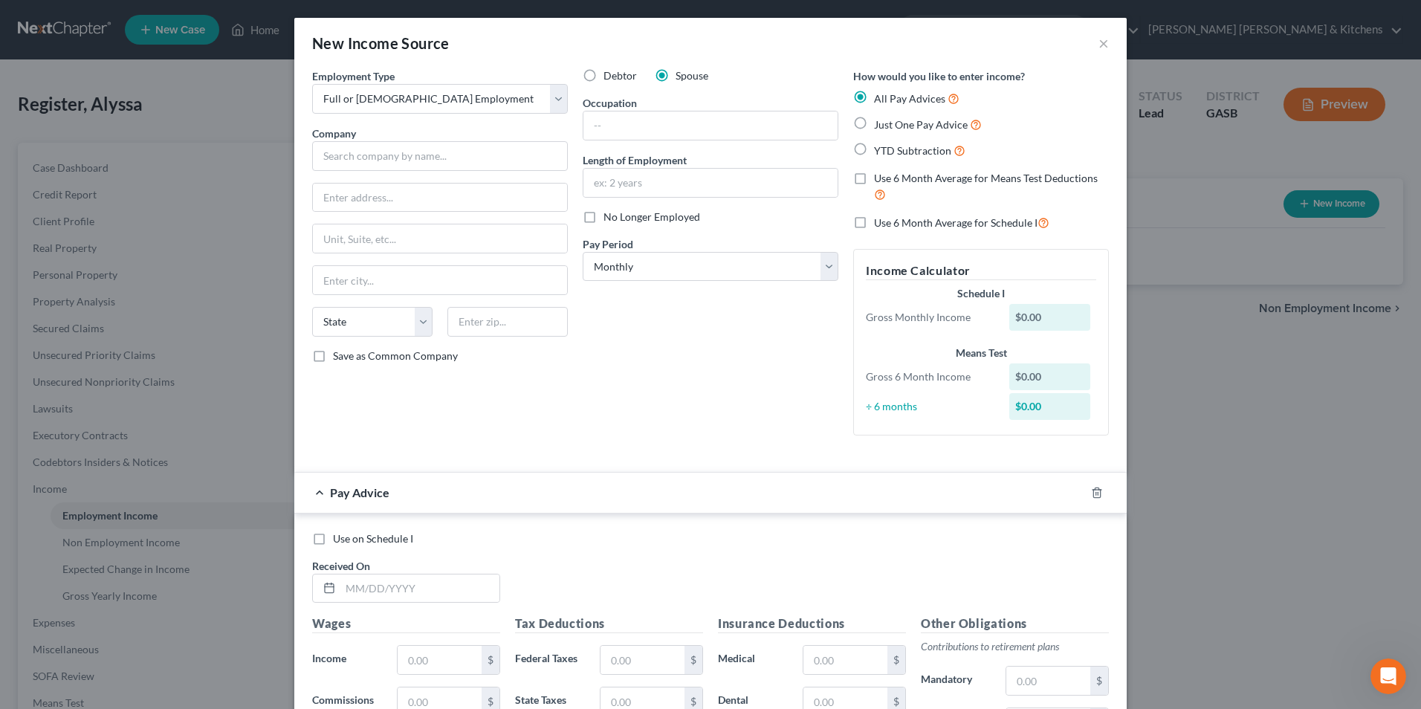
click at [874, 149] on label "YTD Subtraction" at bounding box center [919, 150] width 91 height 17
click at [880, 149] on input "YTD Subtraction" at bounding box center [885, 147] width 10 height 10
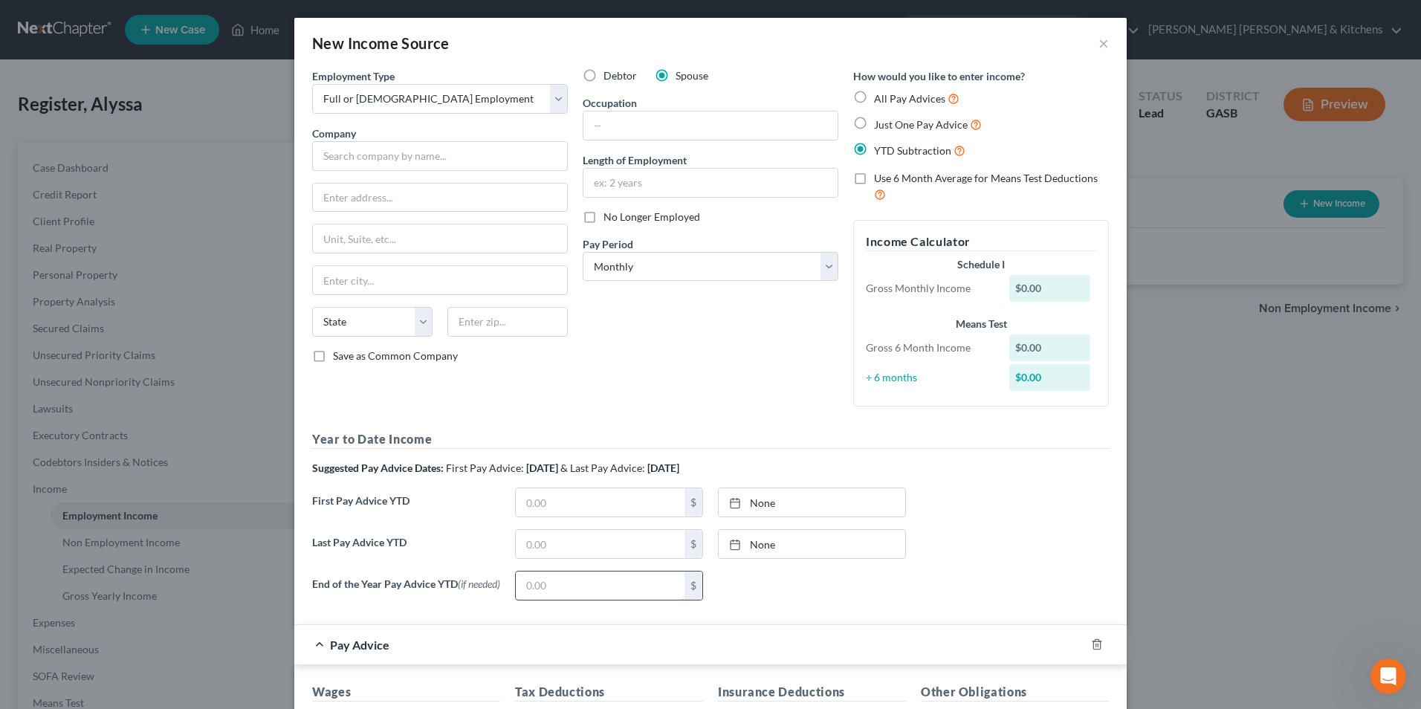
click at [581, 585] on input "text" at bounding box center [600, 586] width 169 height 28
click at [351, 164] on input "text" at bounding box center [440, 156] width 256 height 30
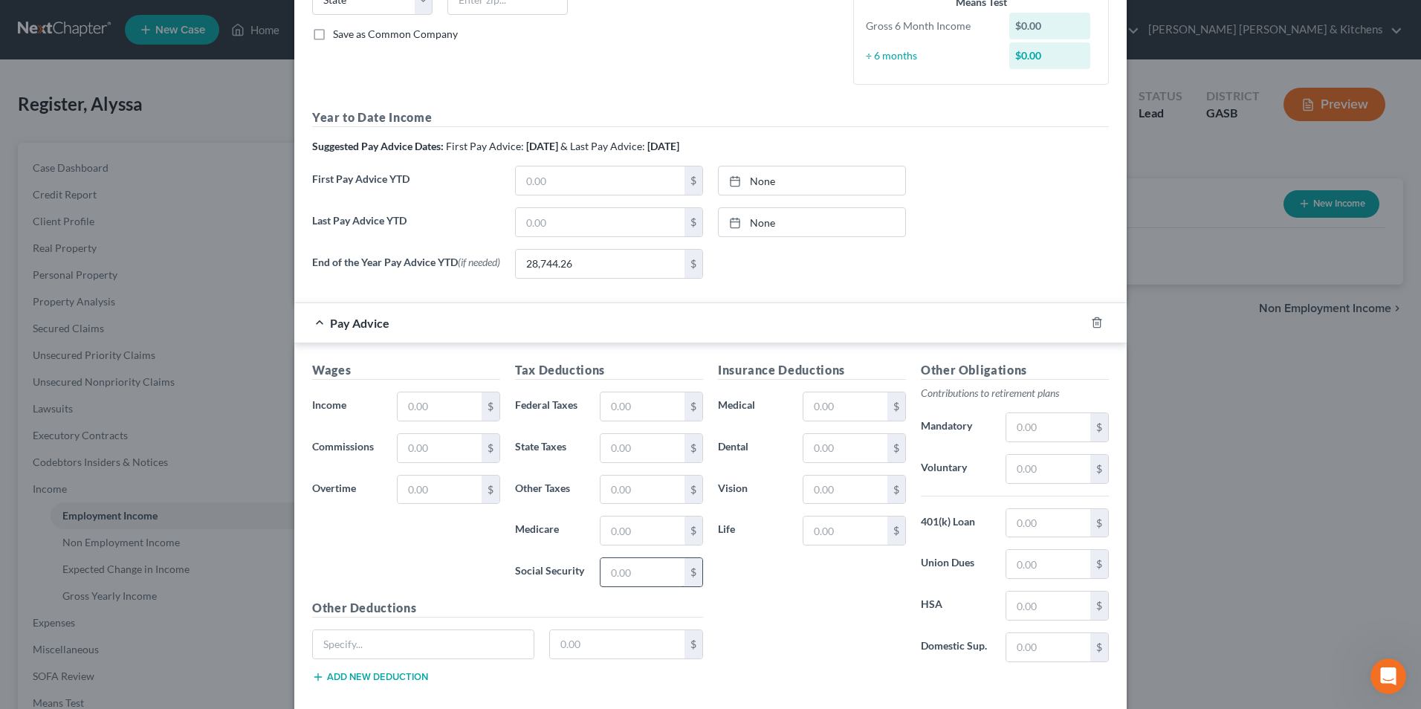
scroll to position [404, 0]
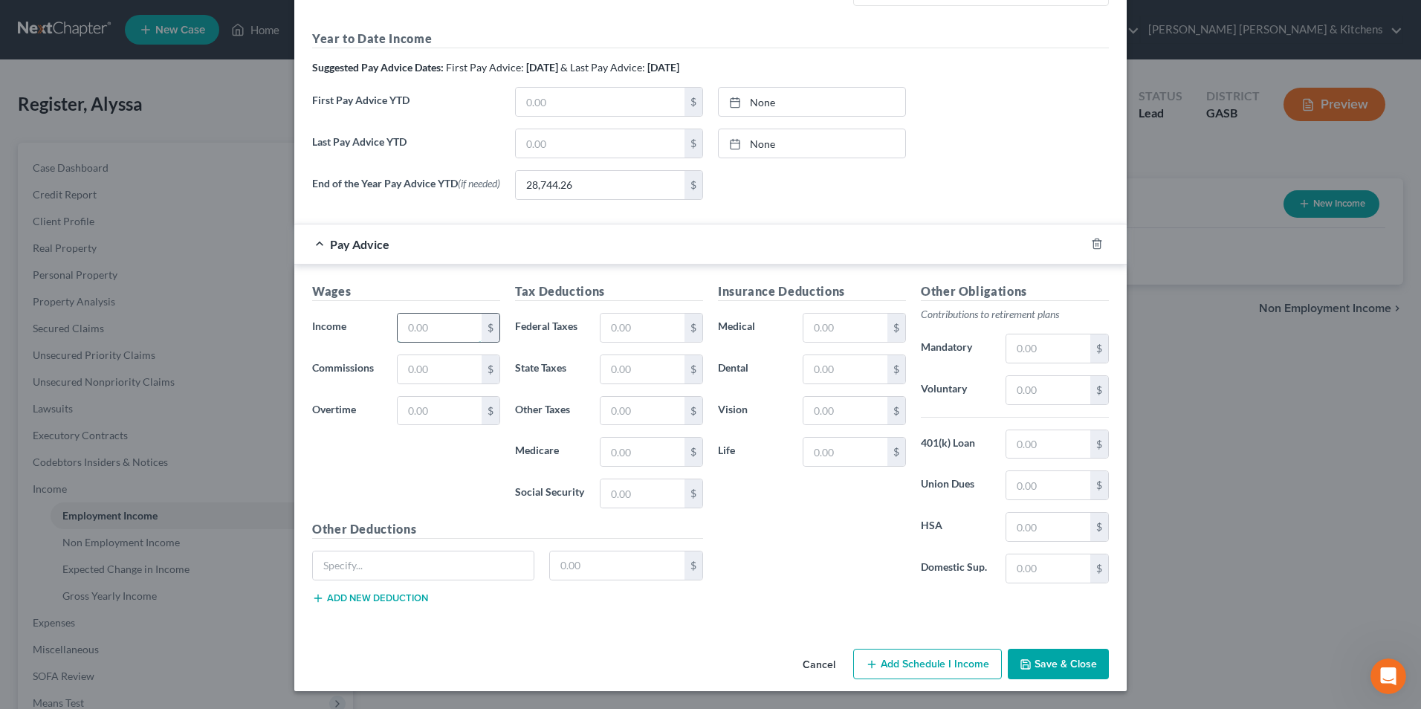
click at [426, 334] on input "text" at bounding box center [440, 328] width 84 height 28
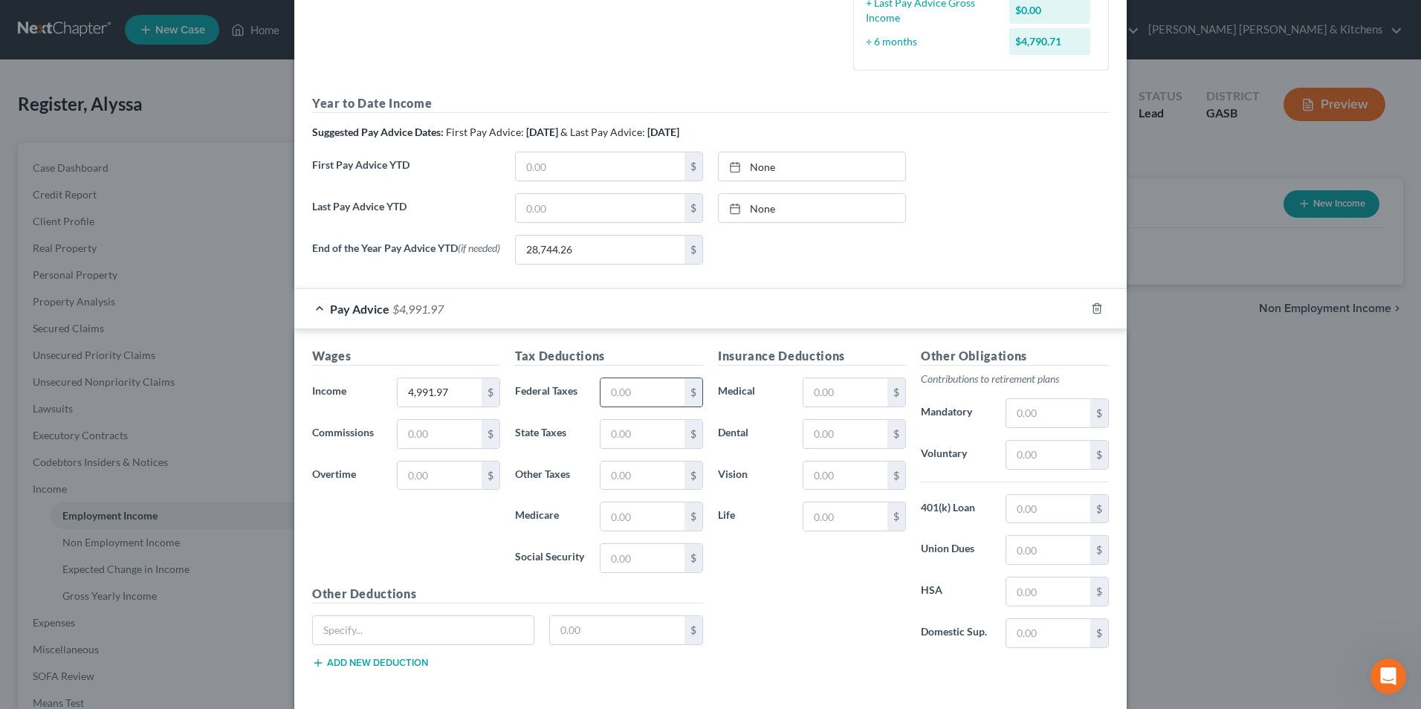
click at [660, 400] on input "text" at bounding box center [643, 392] width 84 height 28
drag, startPoint x: 1010, startPoint y: 458, endPoint x: 952, endPoint y: 454, distance: 58.9
click at [1022, 454] on input "text" at bounding box center [1049, 455] width 84 height 28
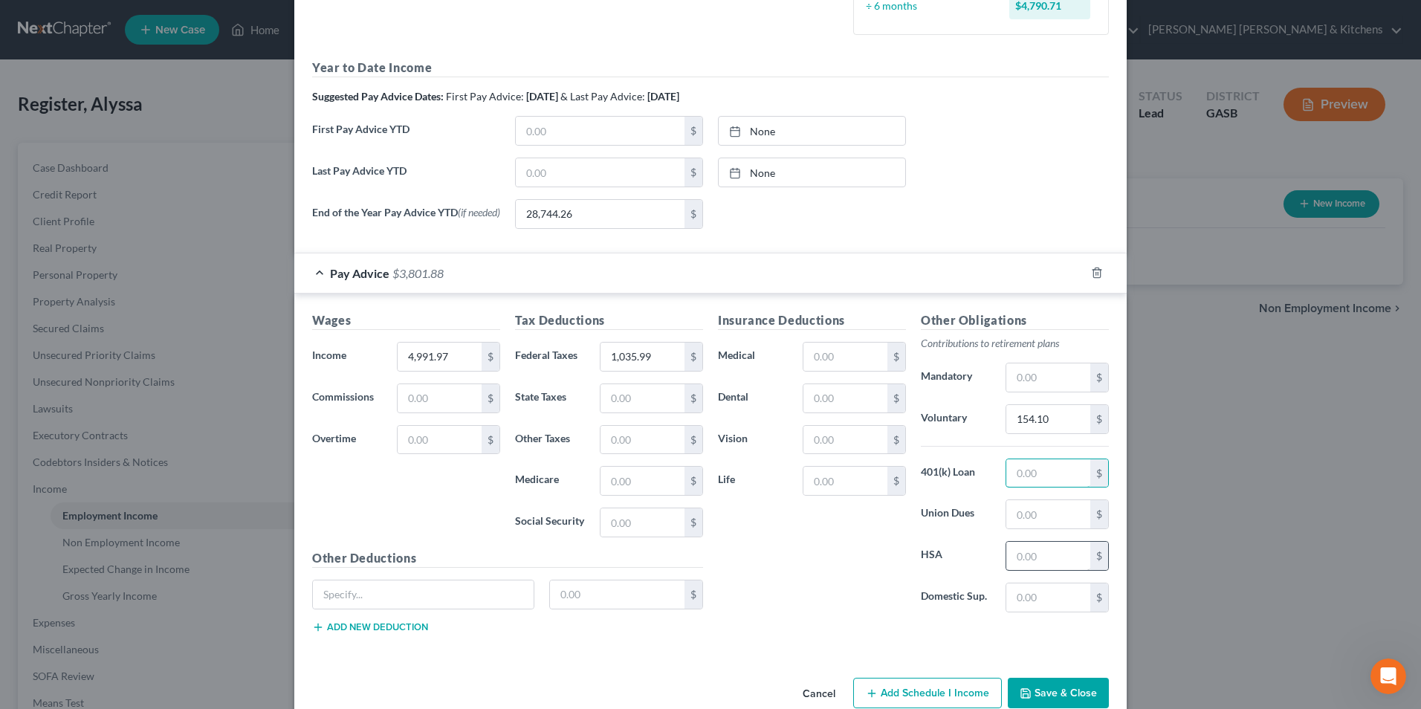
scroll to position [473, 0]
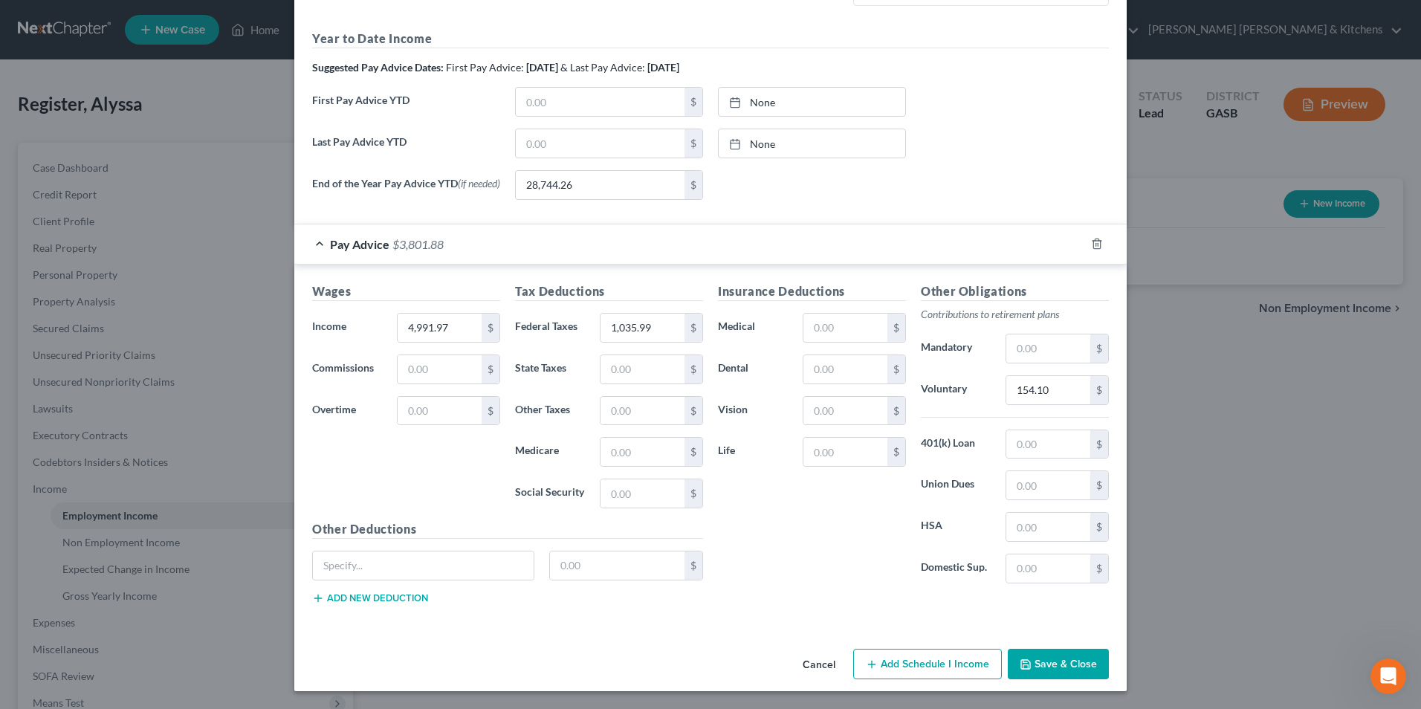
click at [1028, 661] on button "Save & Close" at bounding box center [1058, 664] width 101 height 31
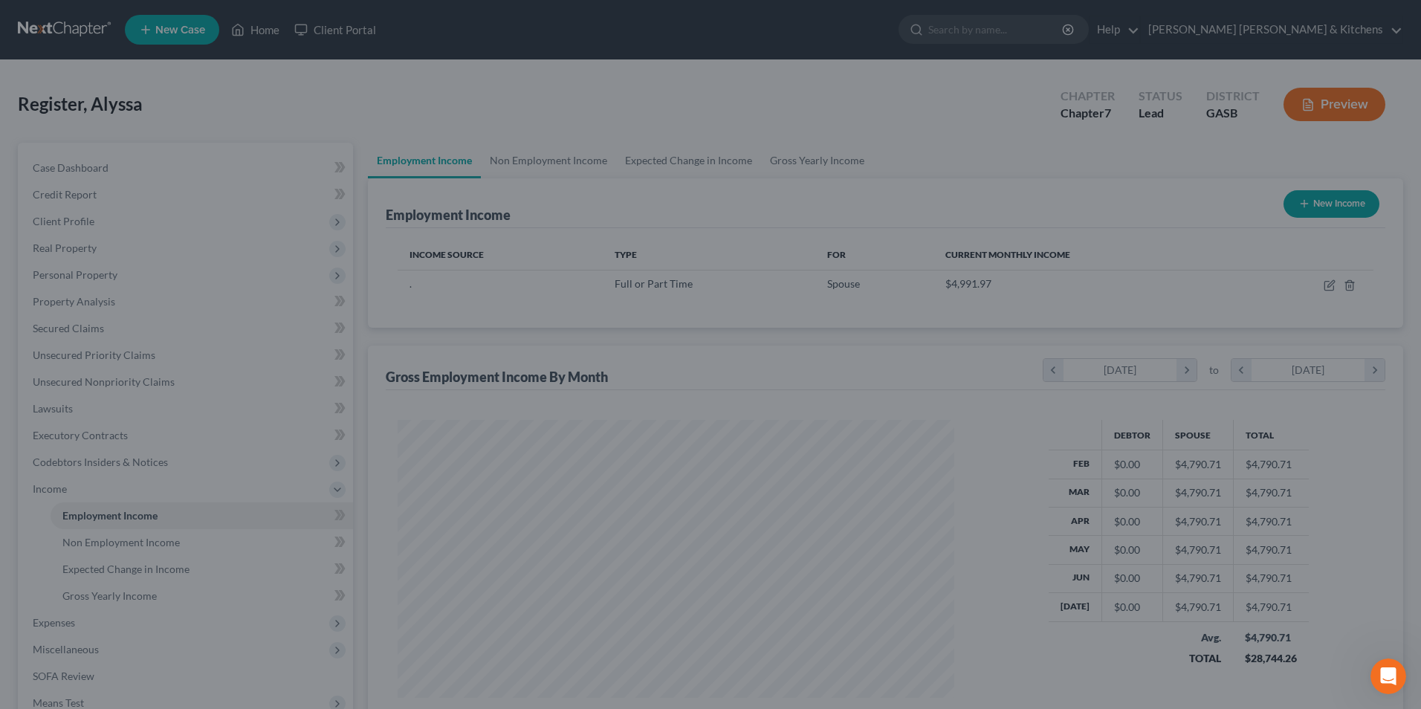
scroll to position [276, 581]
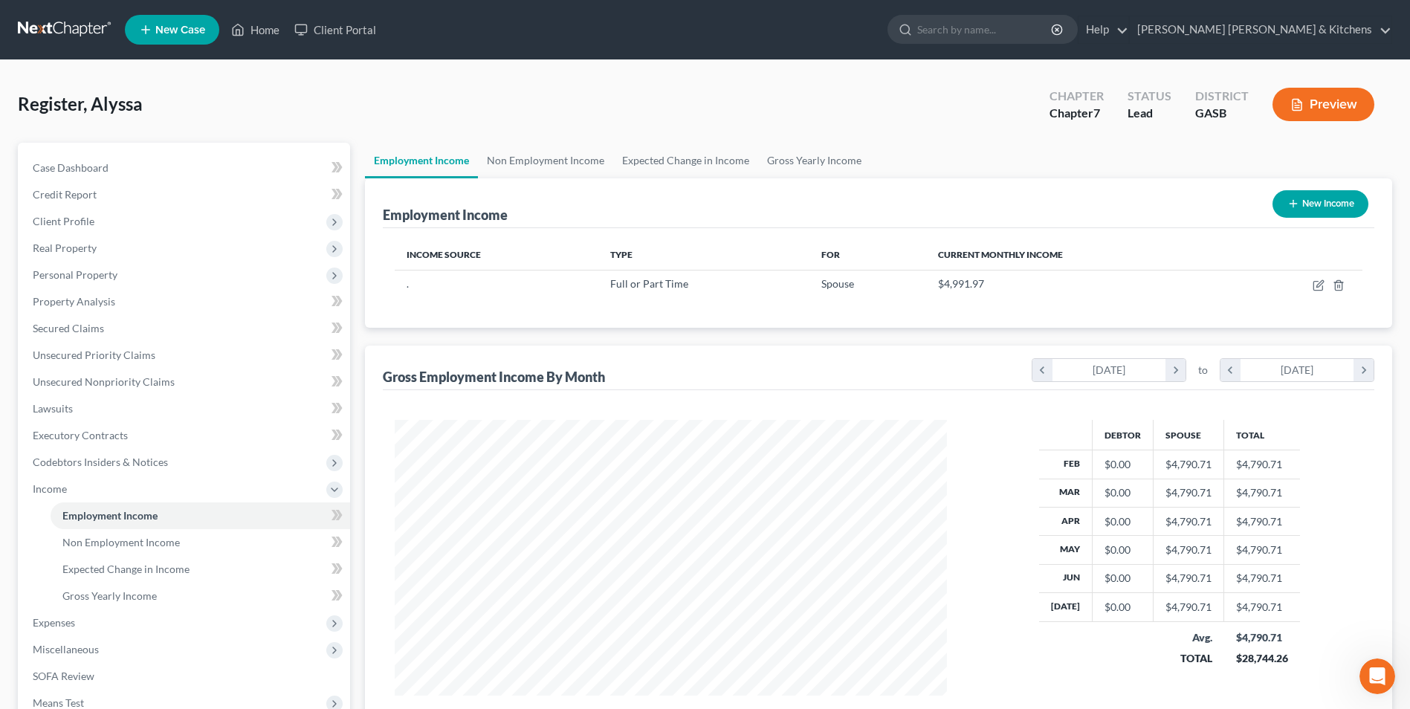
click at [1309, 206] on button "New Income" at bounding box center [1321, 204] width 96 height 28
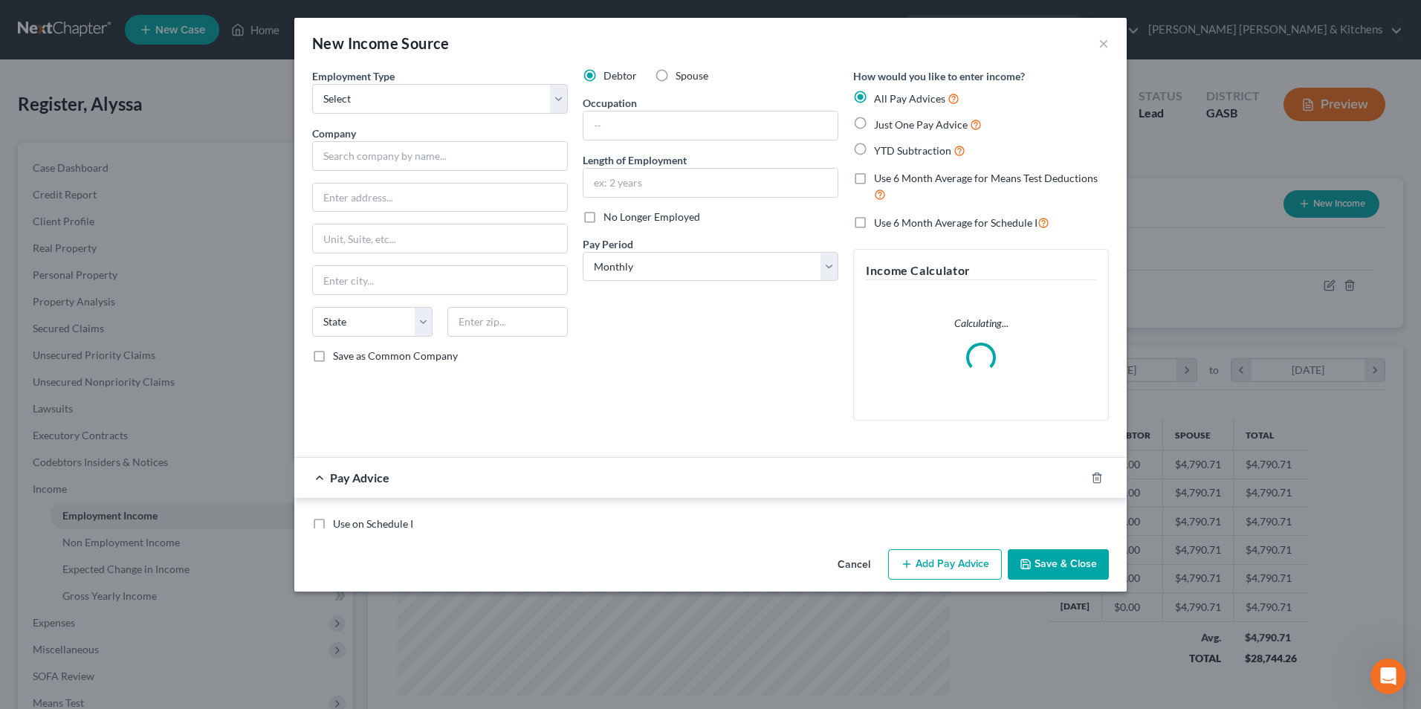
scroll to position [278, 587]
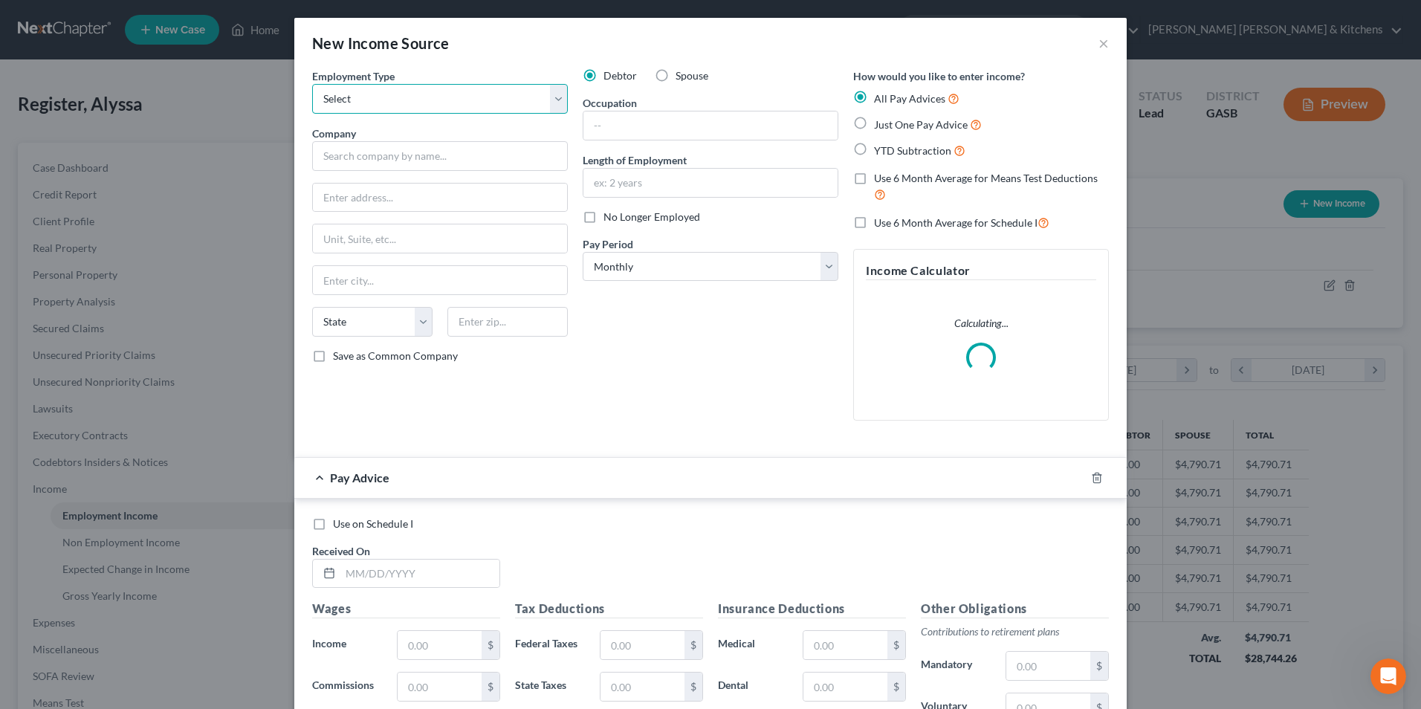
click at [339, 102] on select "Select Full or [DEMOGRAPHIC_DATA] Employment Self Employment" at bounding box center [440, 99] width 256 height 30
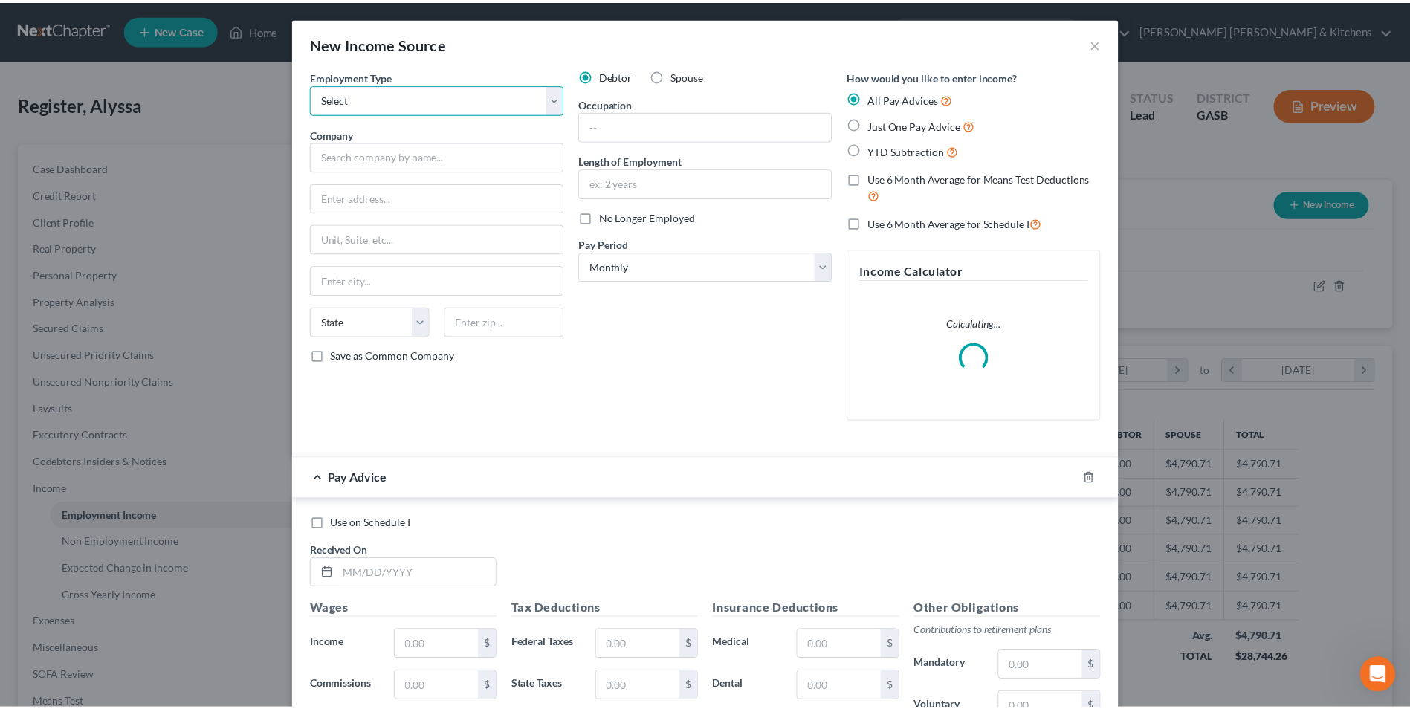
scroll to position [318, 0]
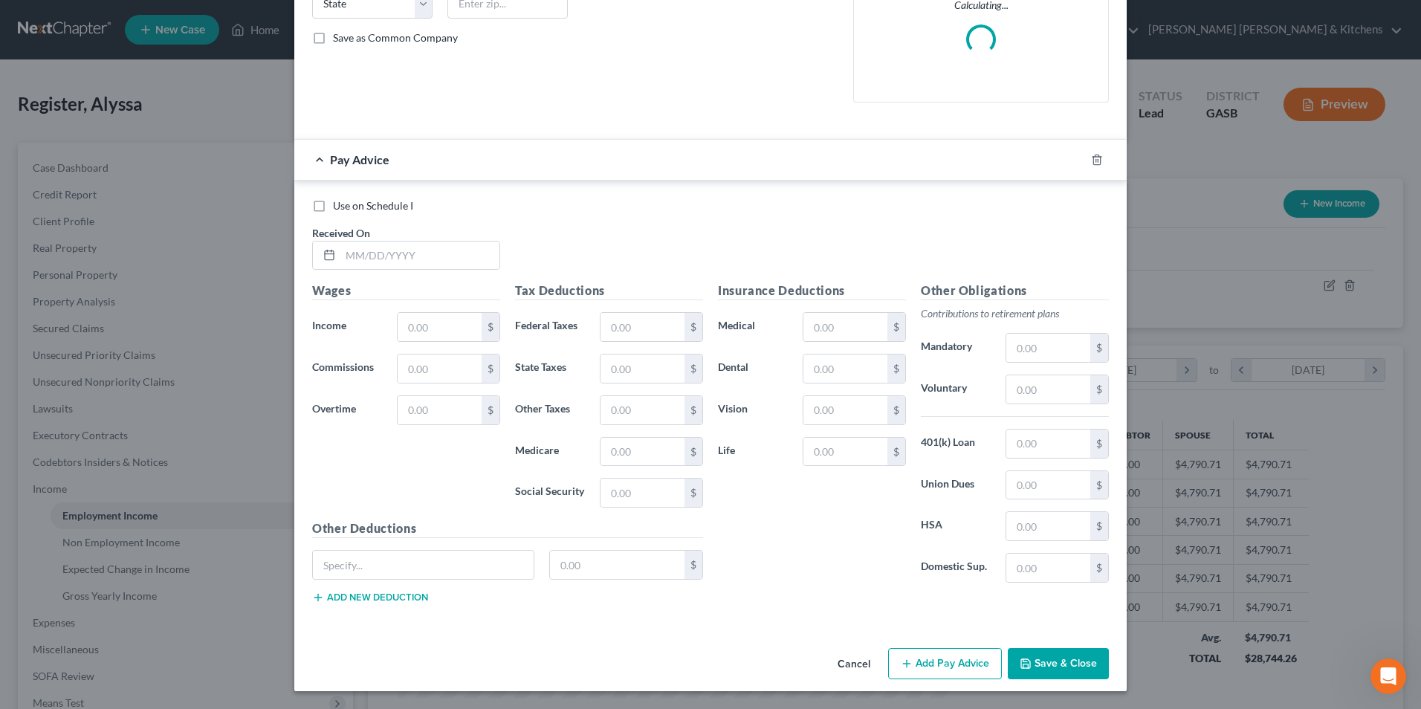
click at [847, 659] on div "Cancel Add Pay Advice Save & Close" at bounding box center [710, 666] width 833 height 49
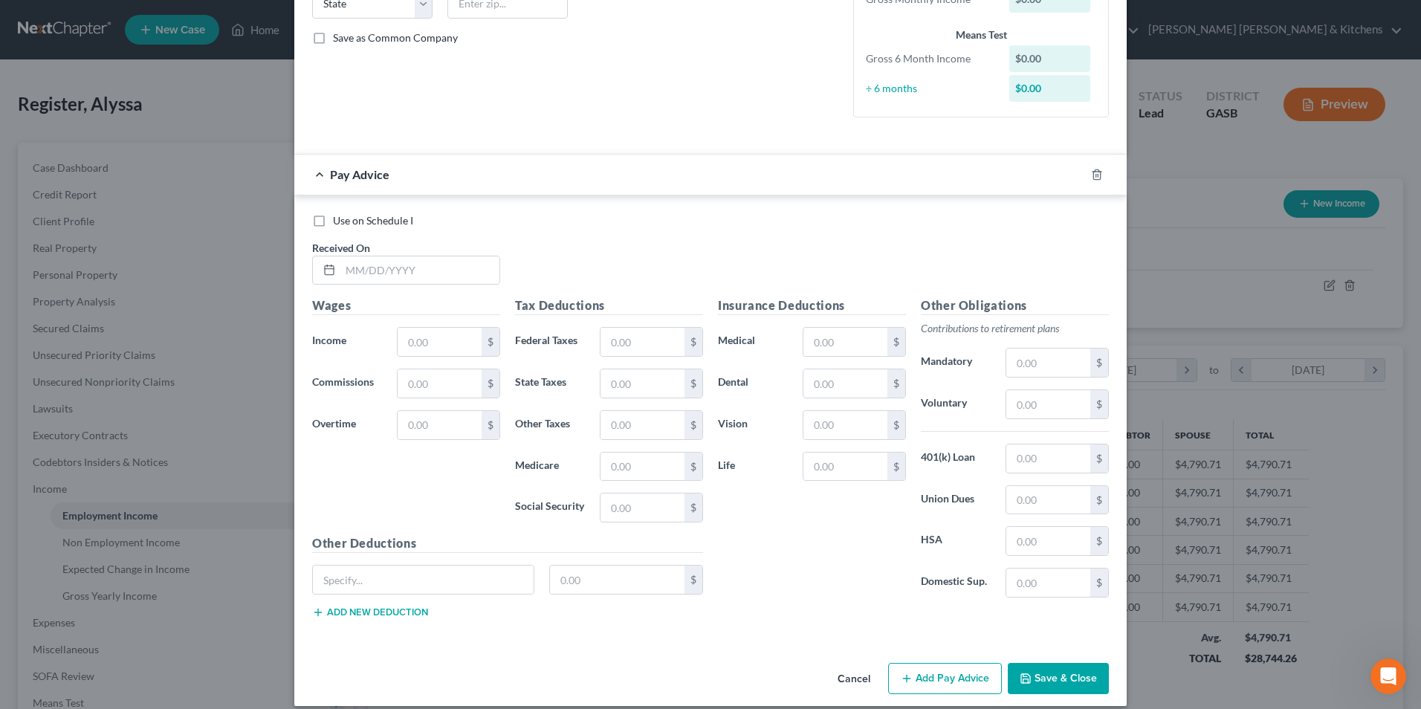
click at [854, 674] on button "Cancel" at bounding box center [854, 680] width 57 height 30
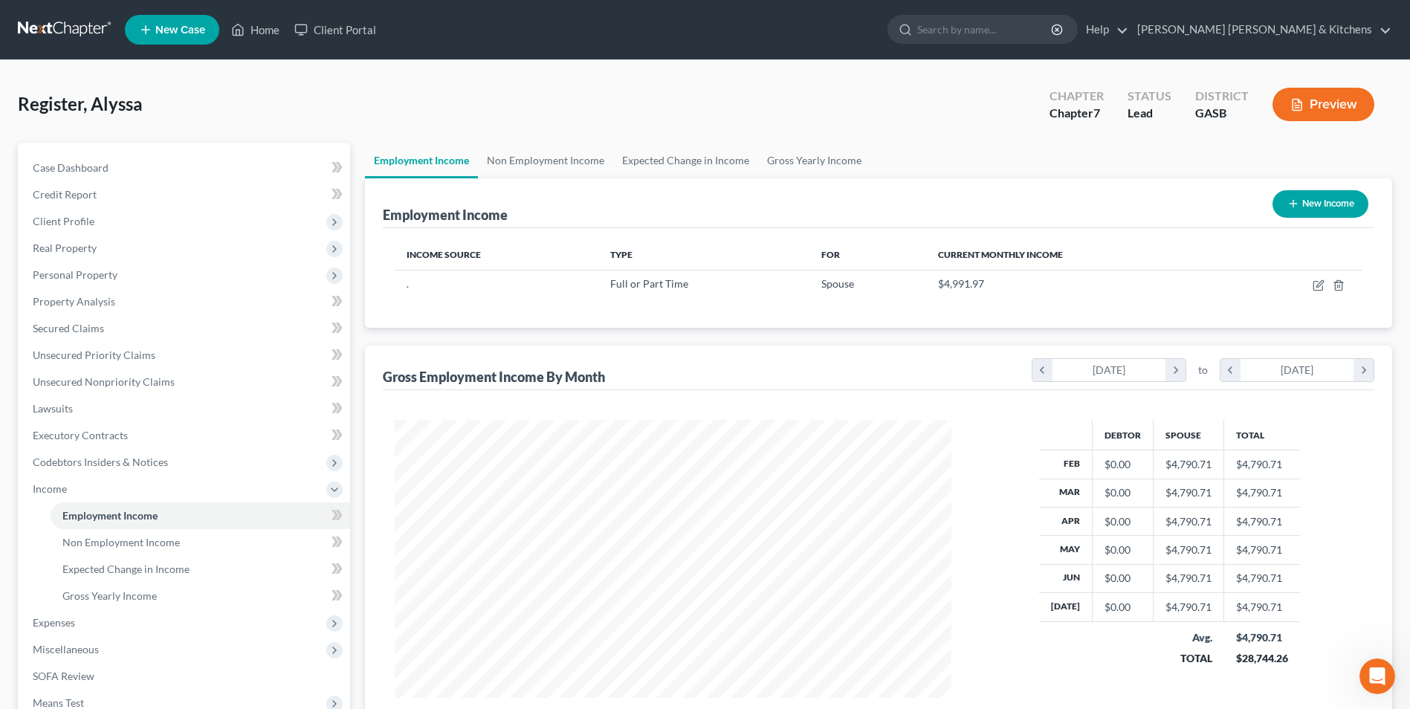
scroll to position [743178, 742872]
drag, startPoint x: 116, startPoint y: 544, endPoint x: 481, endPoint y: 471, distance: 372.4
click at [116, 544] on span "Non Employment Income" at bounding box center [120, 542] width 117 height 13
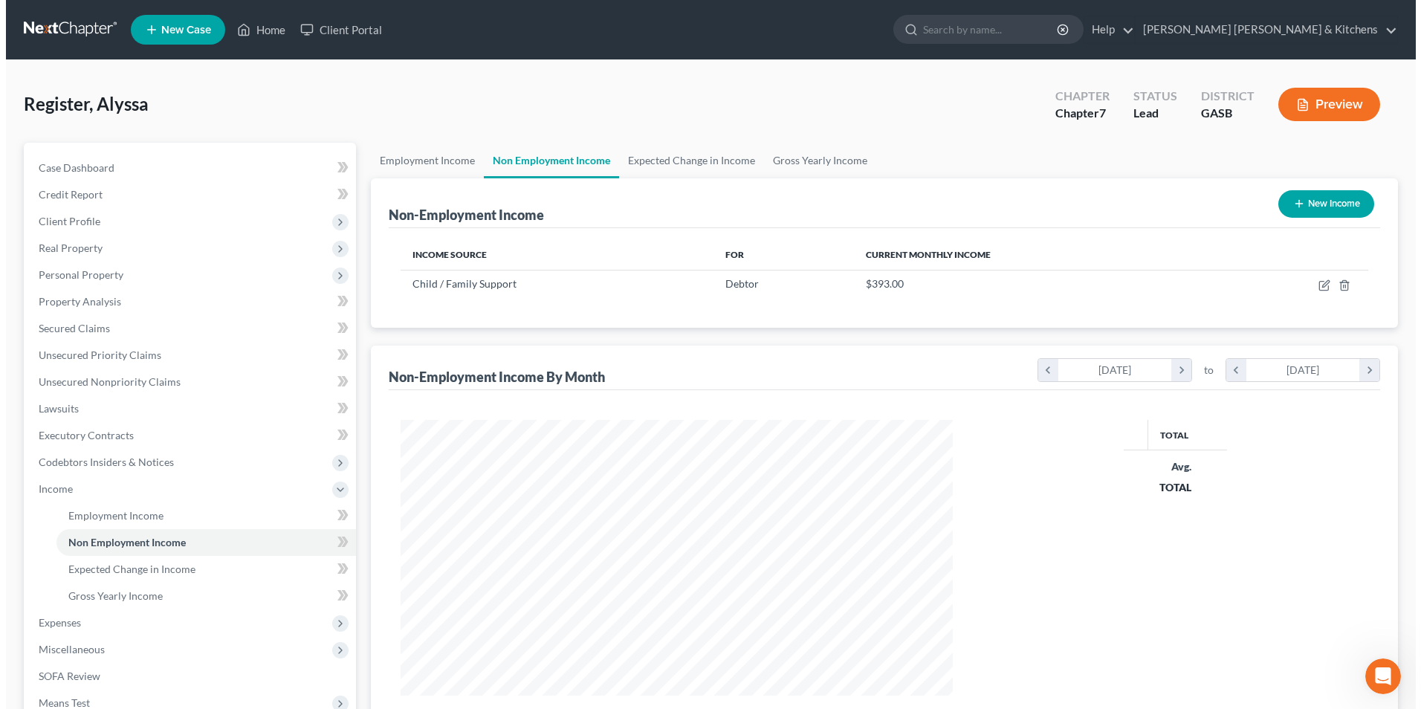
scroll to position [276, 581]
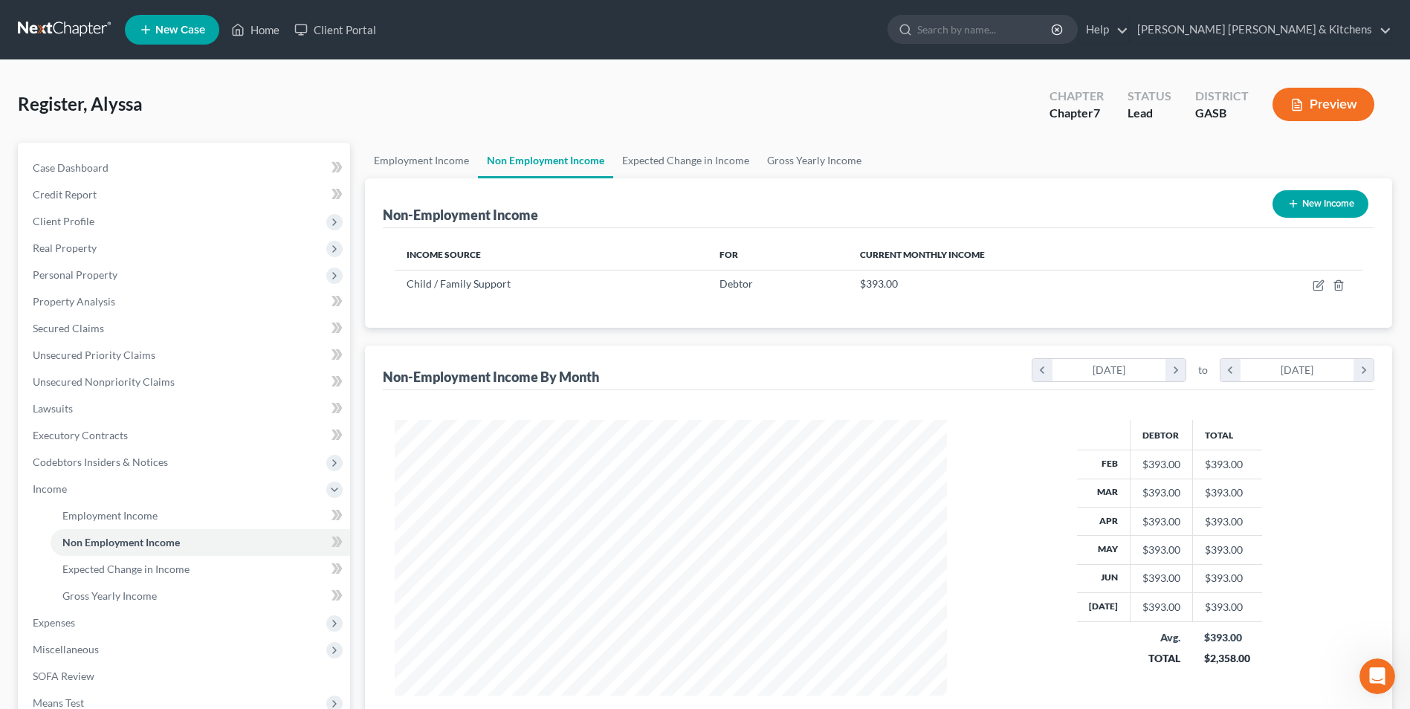
click at [1305, 199] on button "New Income" at bounding box center [1321, 204] width 96 height 28
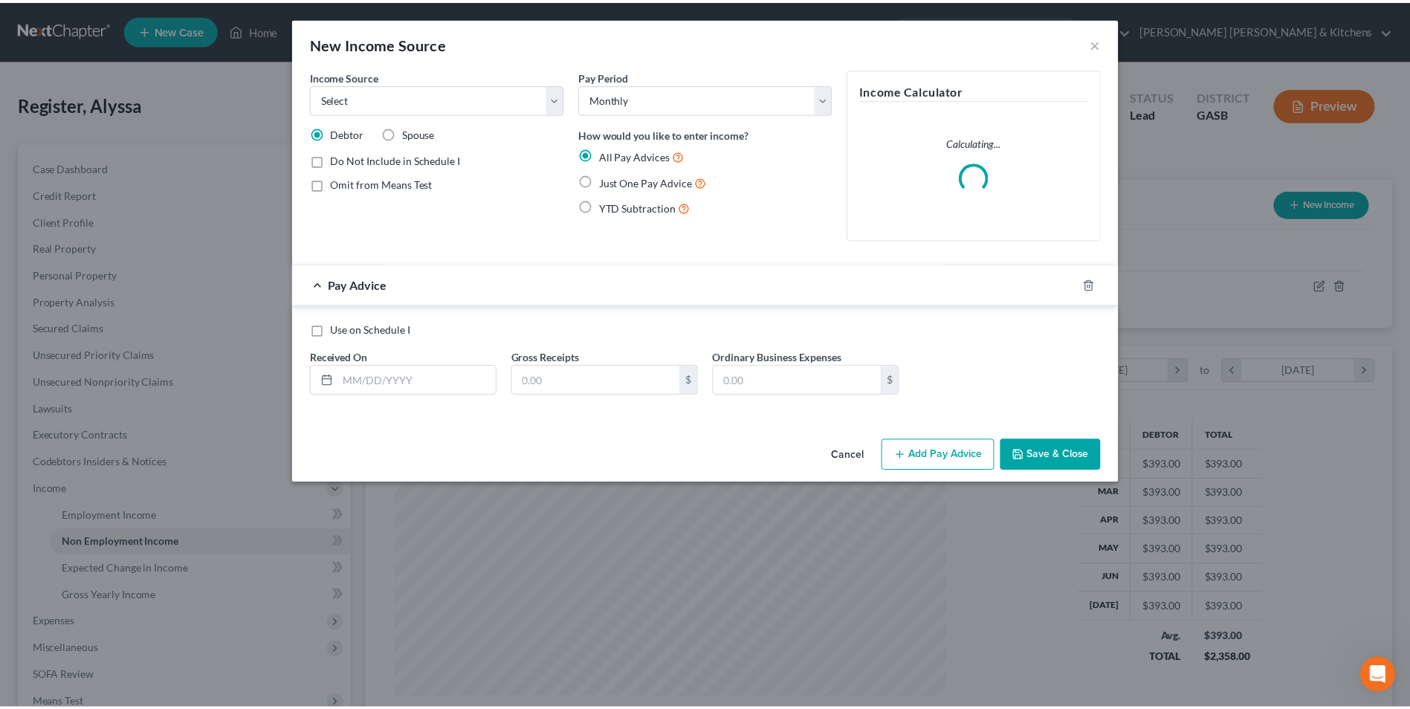
scroll to position [278, 587]
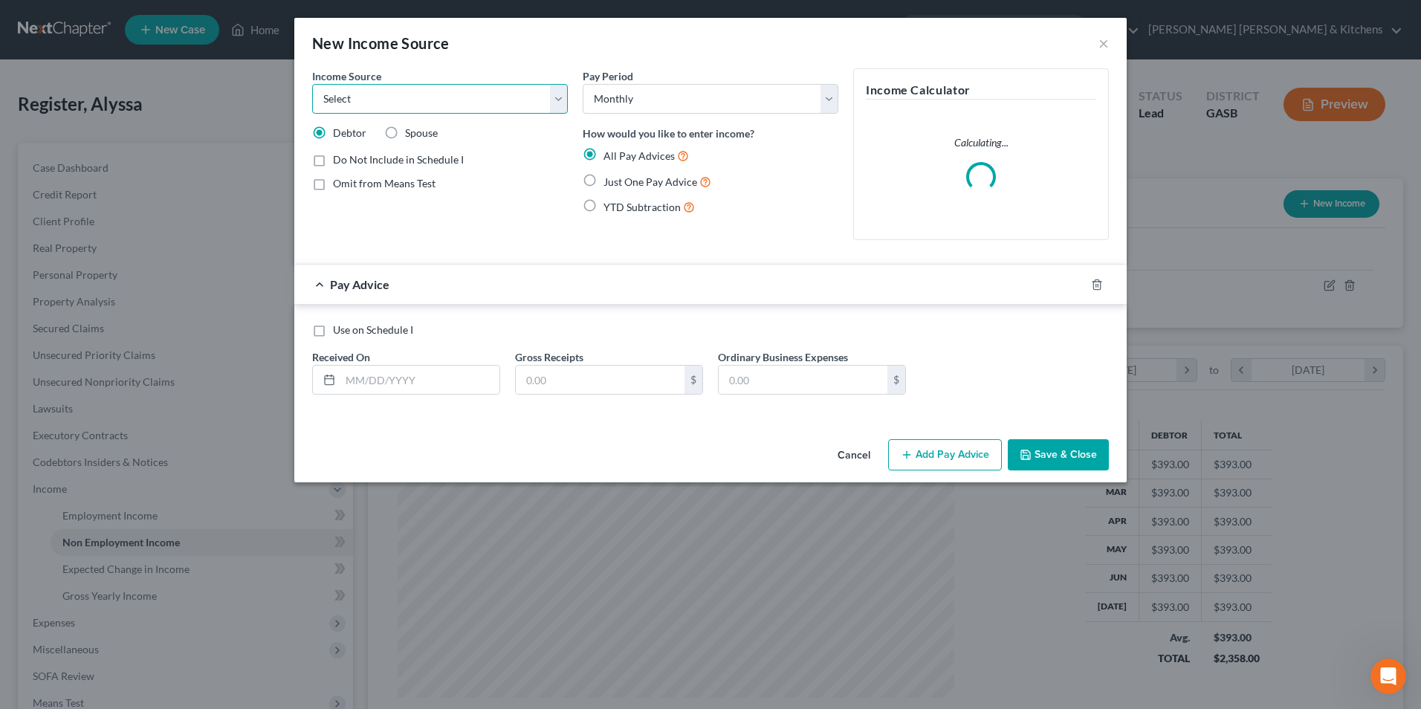
click at [340, 106] on select "Select Unemployment Disability (from employer) Pension Retirement Social Securi…" at bounding box center [440, 99] width 256 height 30
click at [312, 84] on select "Select Unemployment Disability (from employer) Pension Retirement Social Securi…" at bounding box center [440, 99] width 256 height 30
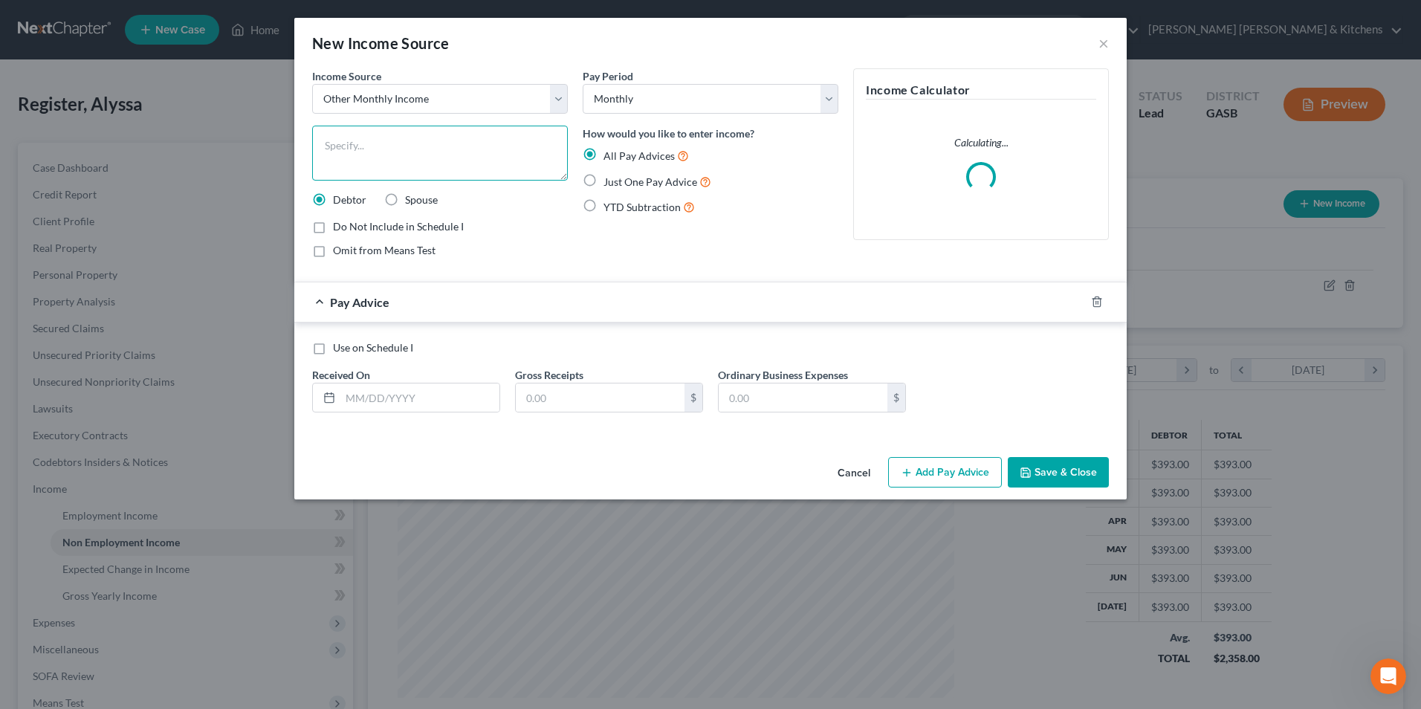
click at [338, 161] on textarea at bounding box center [440, 153] width 256 height 55
drag, startPoint x: 590, startPoint y: 175, endPoint x: 477, endPoint y: 301, distance: 170.0
click at [604, 174] on label "Just One Pay Advice" at bounding box center [658, 181] width 108 height 17
click at [610, 174] on input "Just One Pay Advice" at bounding box center [615, 178] width 10 height 10
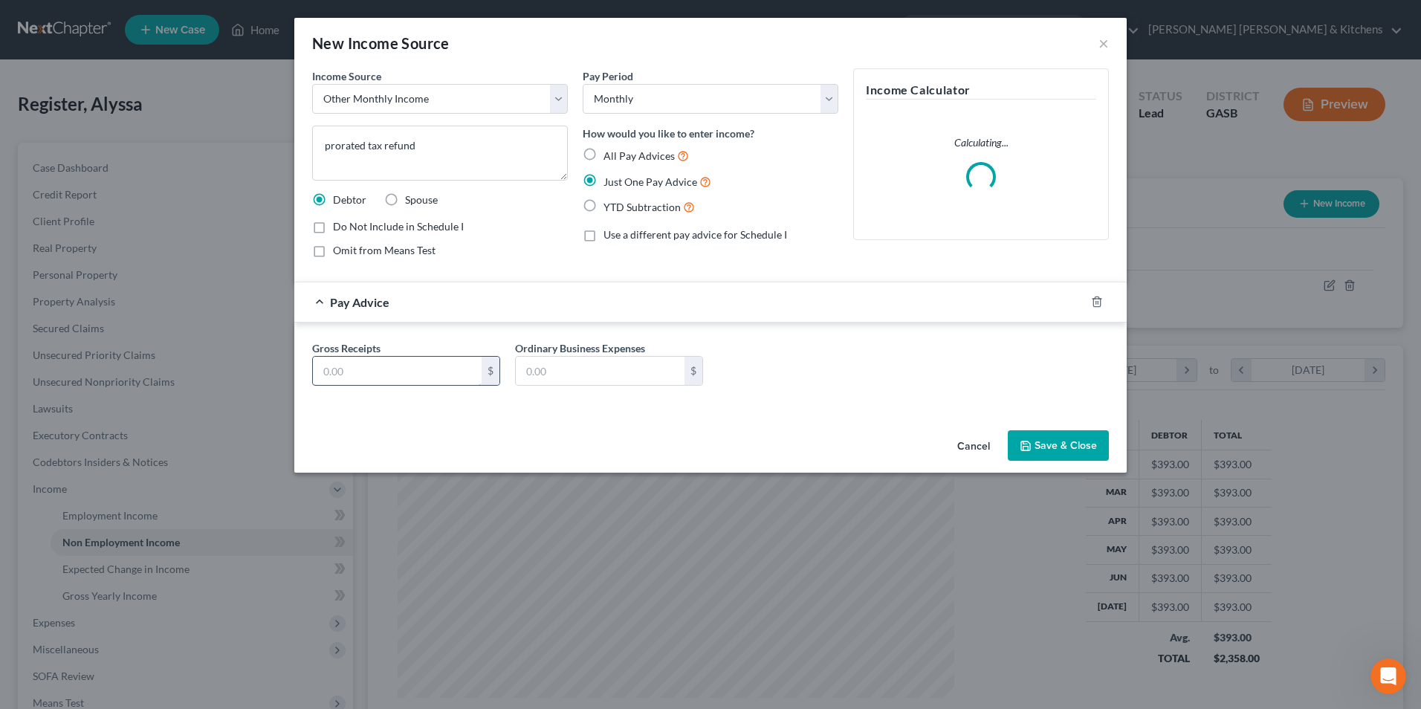
click at [375, 374] on input "text" at bounding box center [397, 371] width 169 height 28
click at [1051, 449] on button "Save & Close" at bounding box center [1058, 445] width 101 height 31
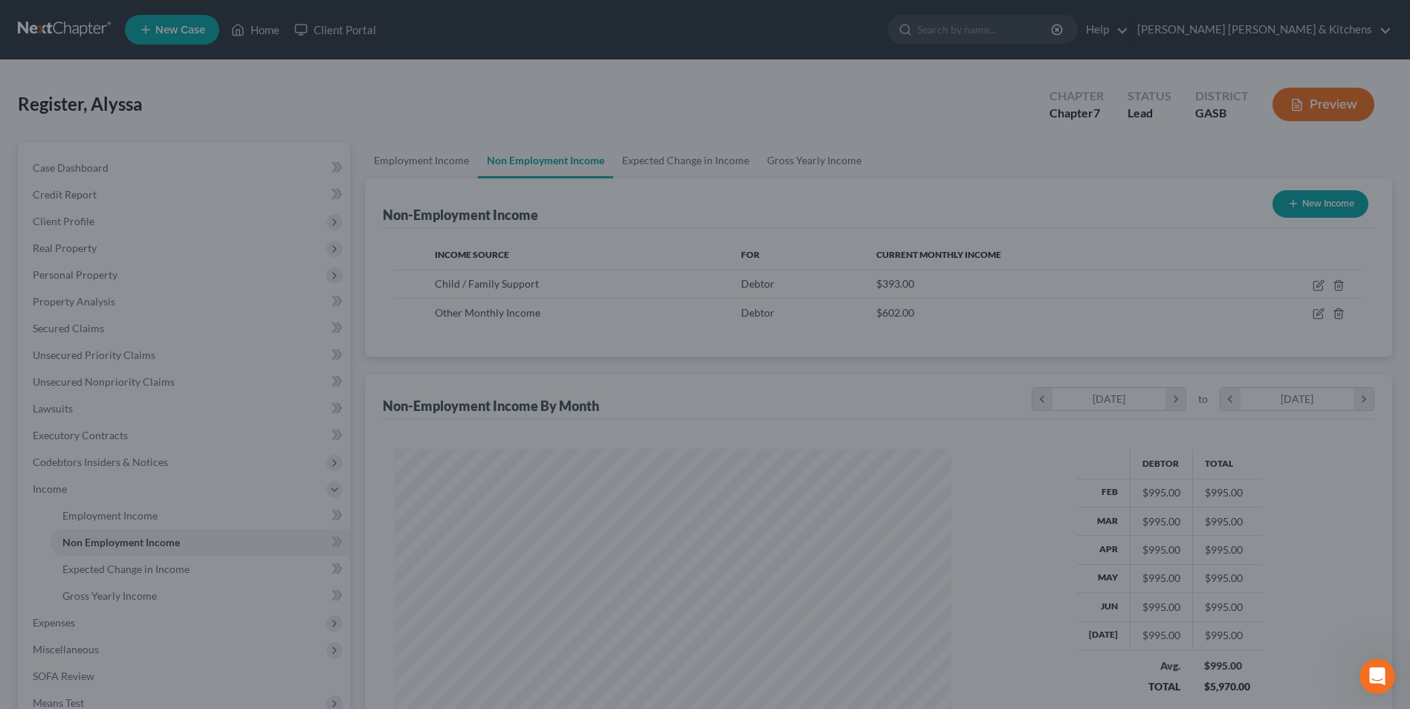
scroll to position [743178, 742872]
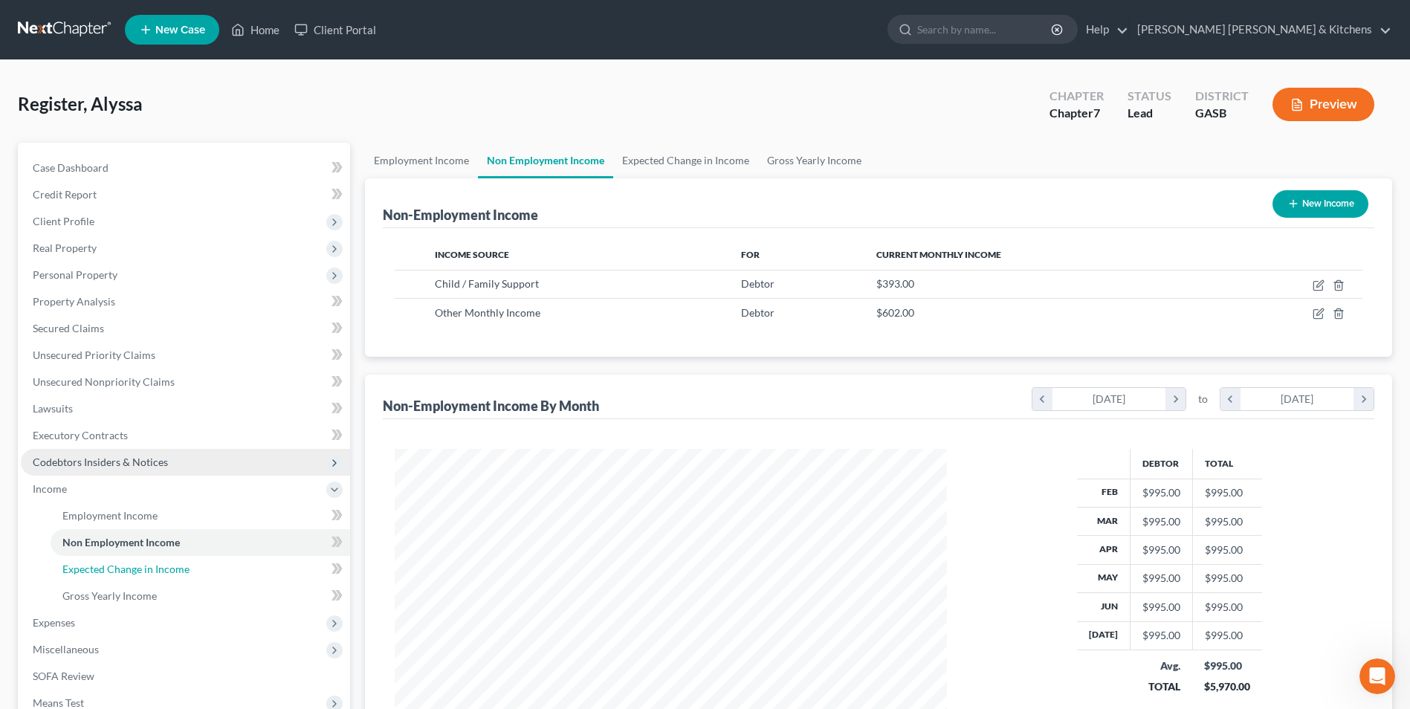
drag, startPoint x: 136, startPoint y: 565, endPoint x: 287, endPoint y: 459, distance: 184.6
click at [136, 565] on span "Expected Change in Income" at bounding box center [125, 569] width 127 height 13
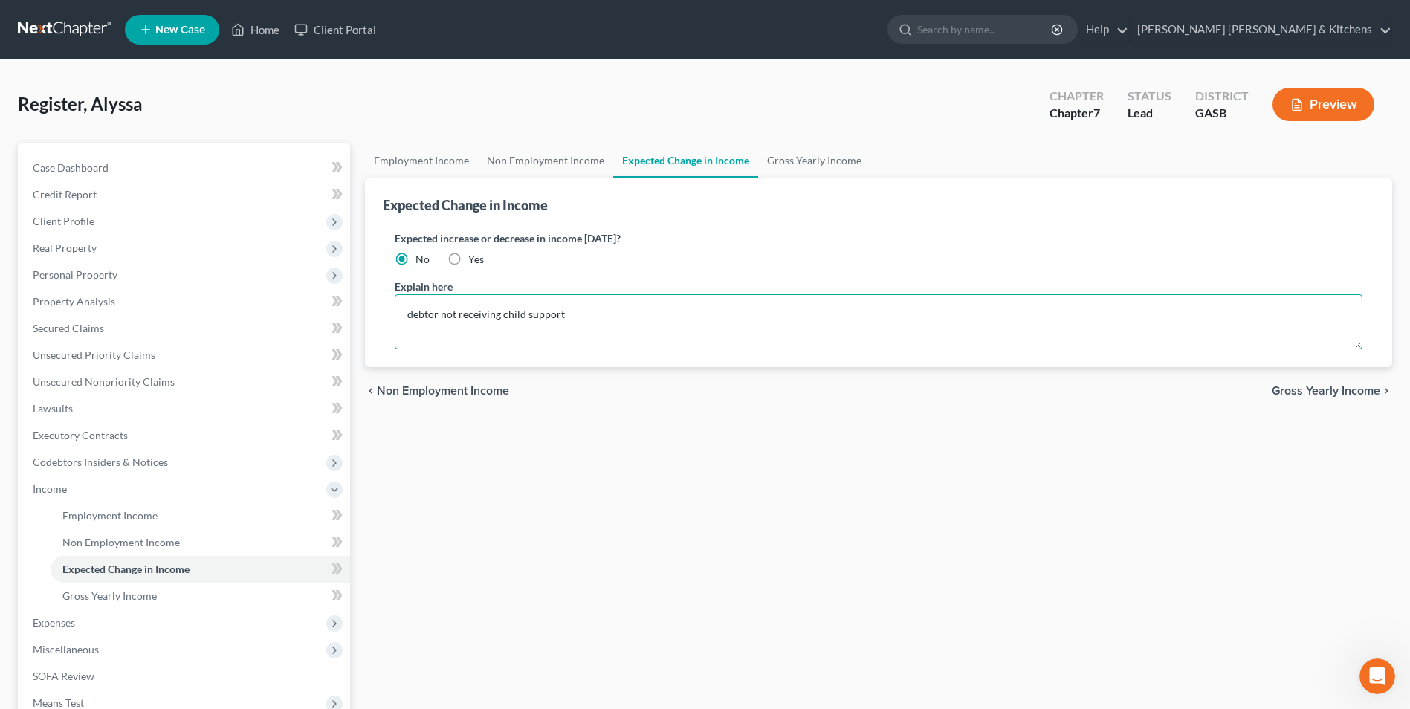
click at [604, 335] on textarea "debtor not receiving child support" at bounding box center [879, 321] width 968 height 55
click at [53, 621] on span "Expenses" at bounding box center [54, 622] width 42 height 13
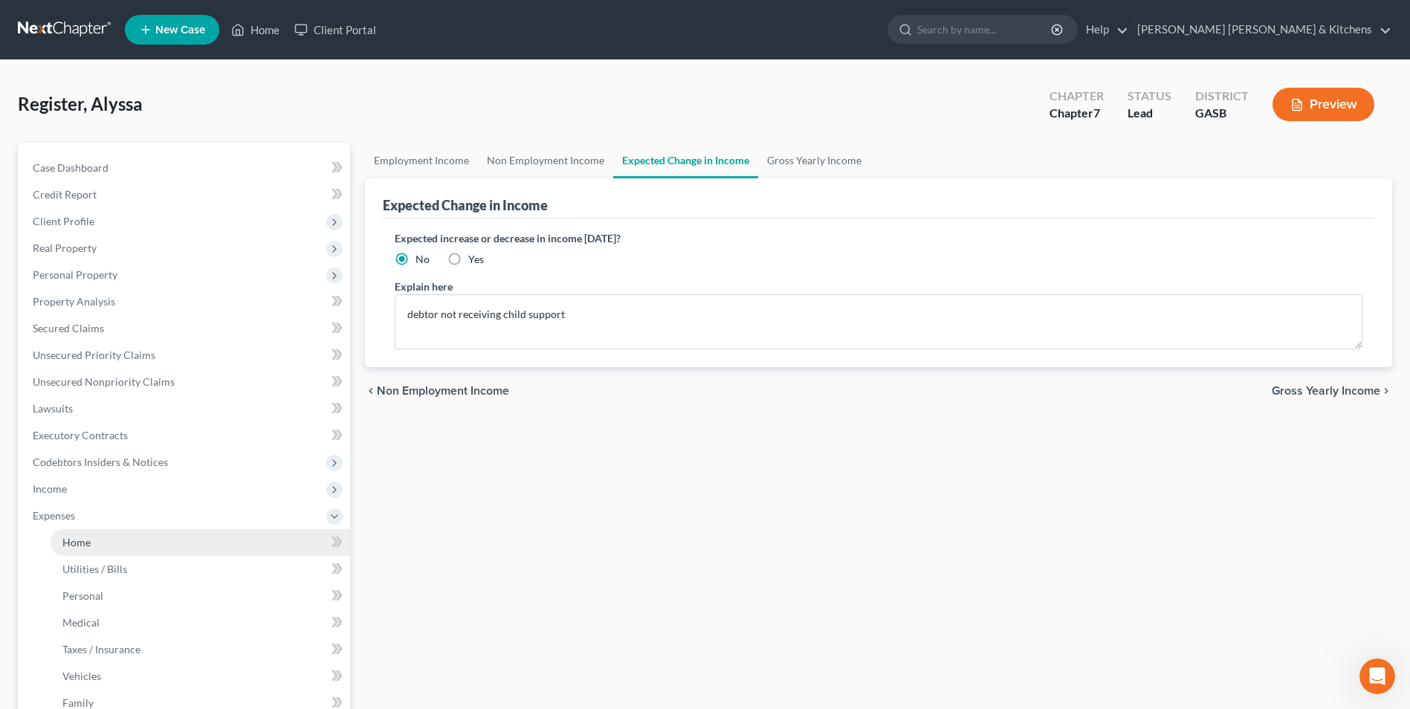
click at [71, 546] on span "Home" at bounding box center [76, 542] width 28 height 13
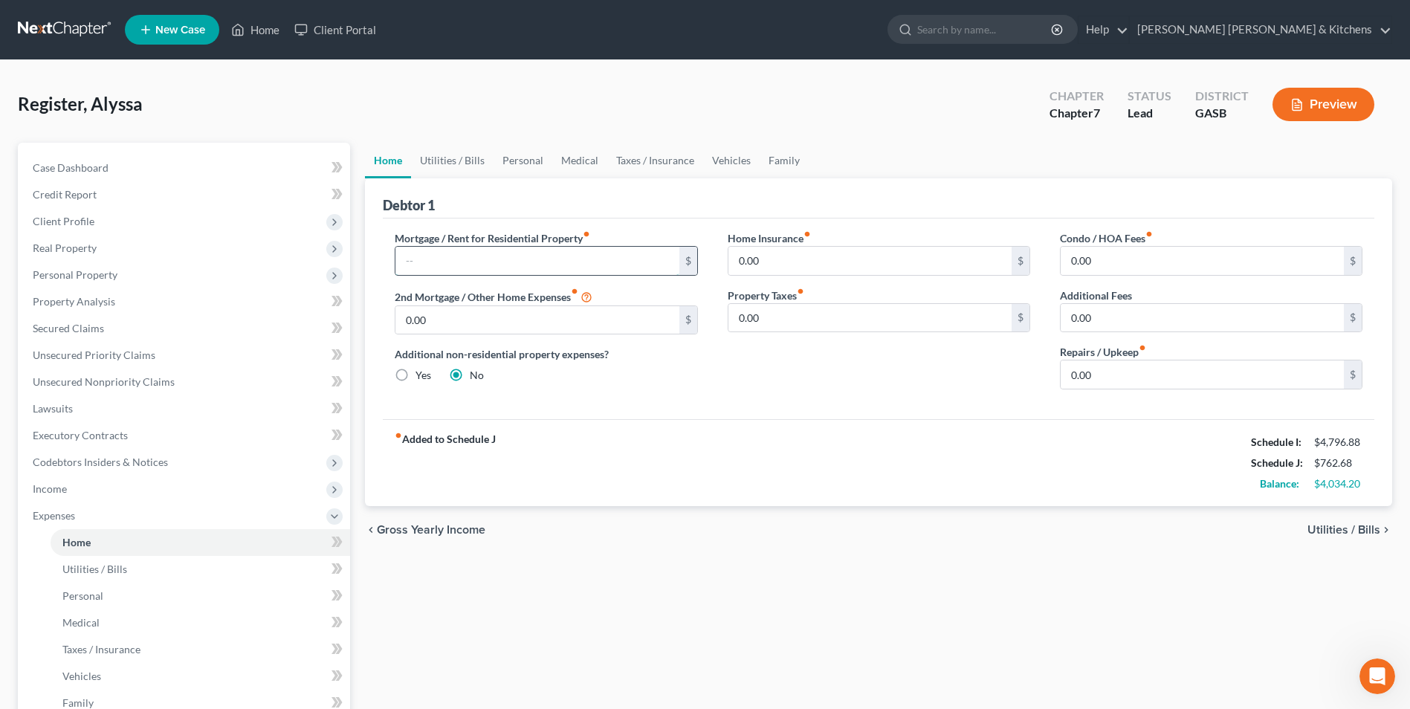
click at [477, 263] on input "text" at bounding box center [537, 261] width 283 height 28
click at [1323, 529] on span "Utilities / Bills" at bounding box center [1344, 530] width 73 height 12
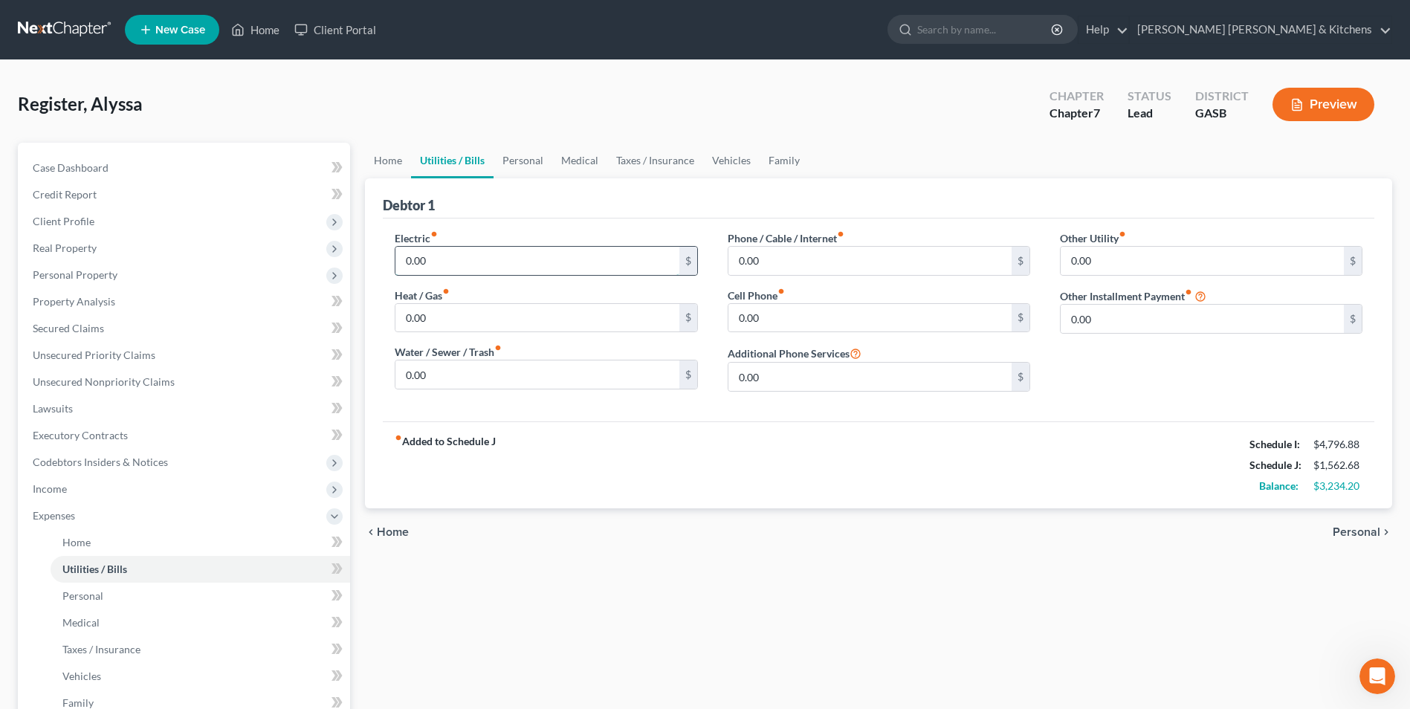
click at [490, 259] on input "0.00" at bounding box center [537, 261] width 283 height 28
click at [1361, 534] on span "Personal" at bounding box center [1357, 532] width 48 height 12
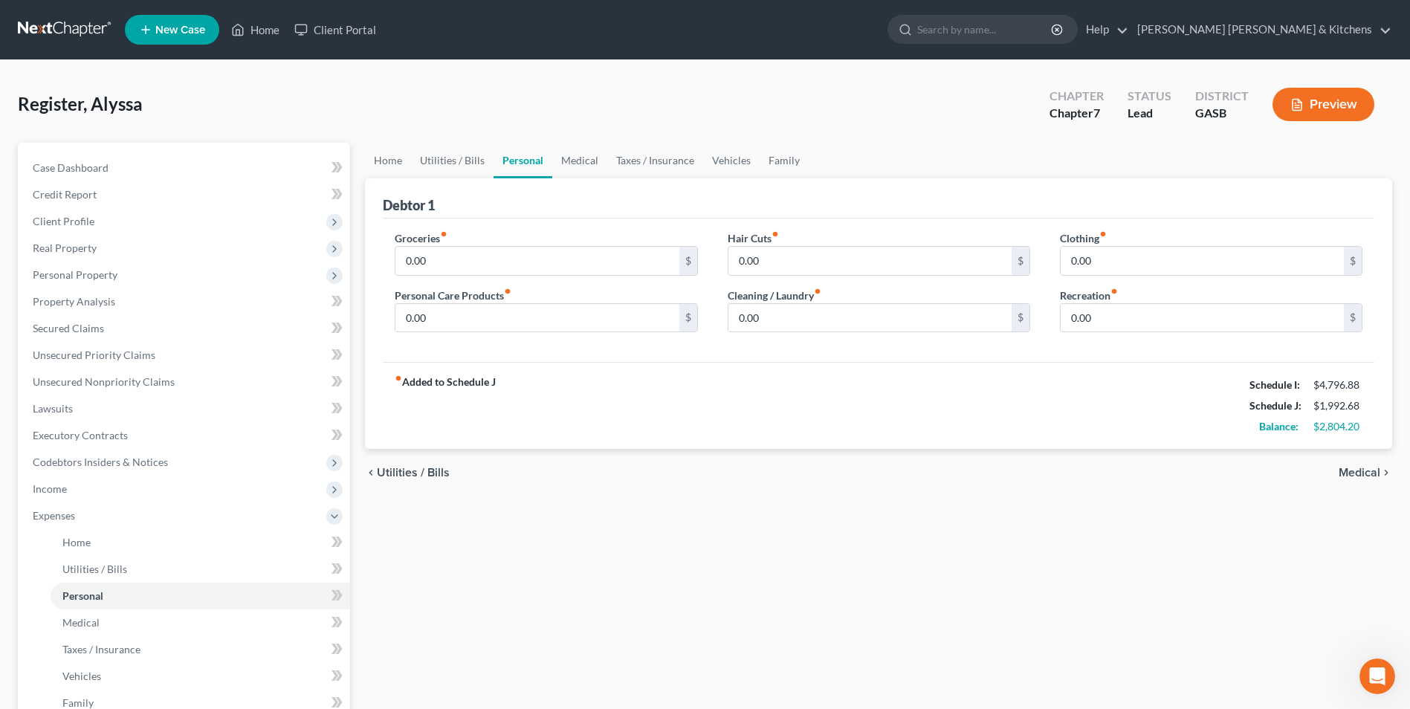
click at [1363, 474] on span "Medical" at bounding box center [1360, 473] width 42 height 12
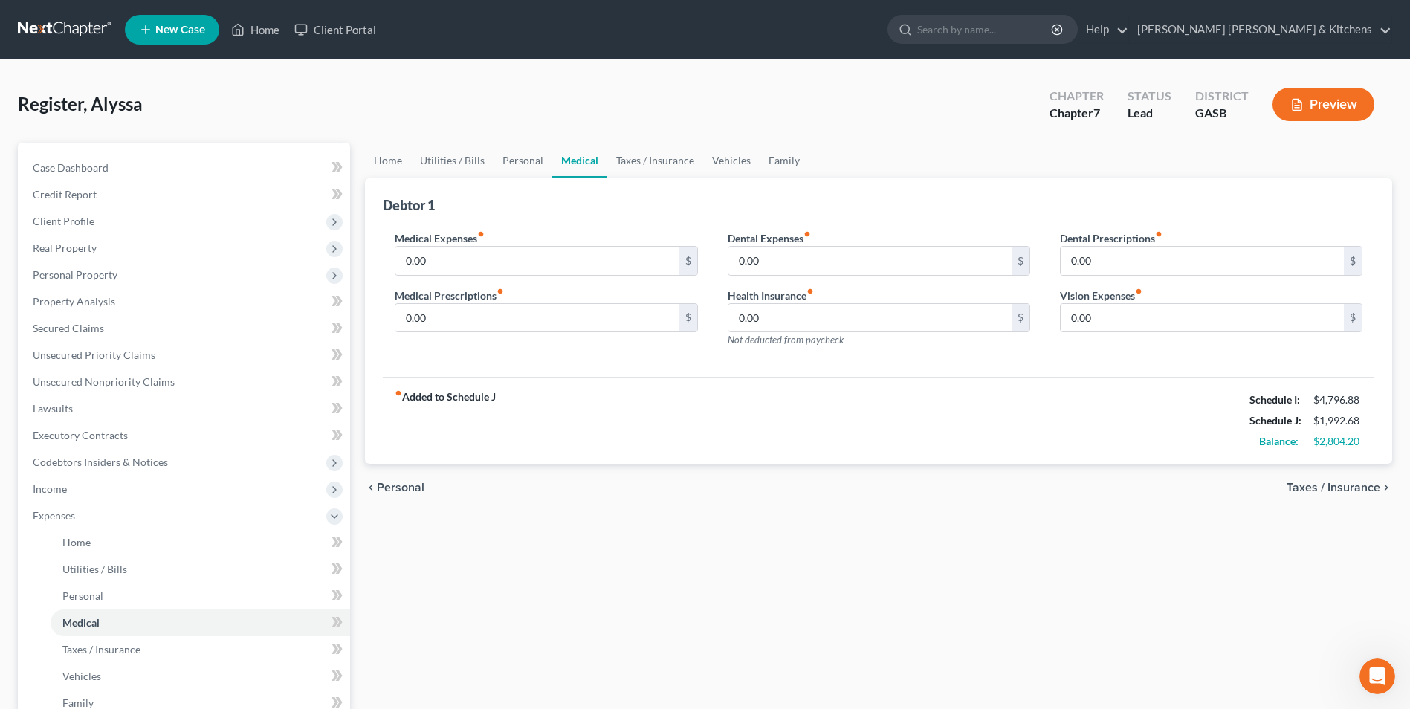
click at [1363, 474] on div "chevron_left Personal Taxes / Insurance chevron_right" at bounding box center [878, 488] width 1027 height 48
click at [1316, 488] on span "Taxes / Insurance" at bounding box center [1334, 488] width 94 height 12
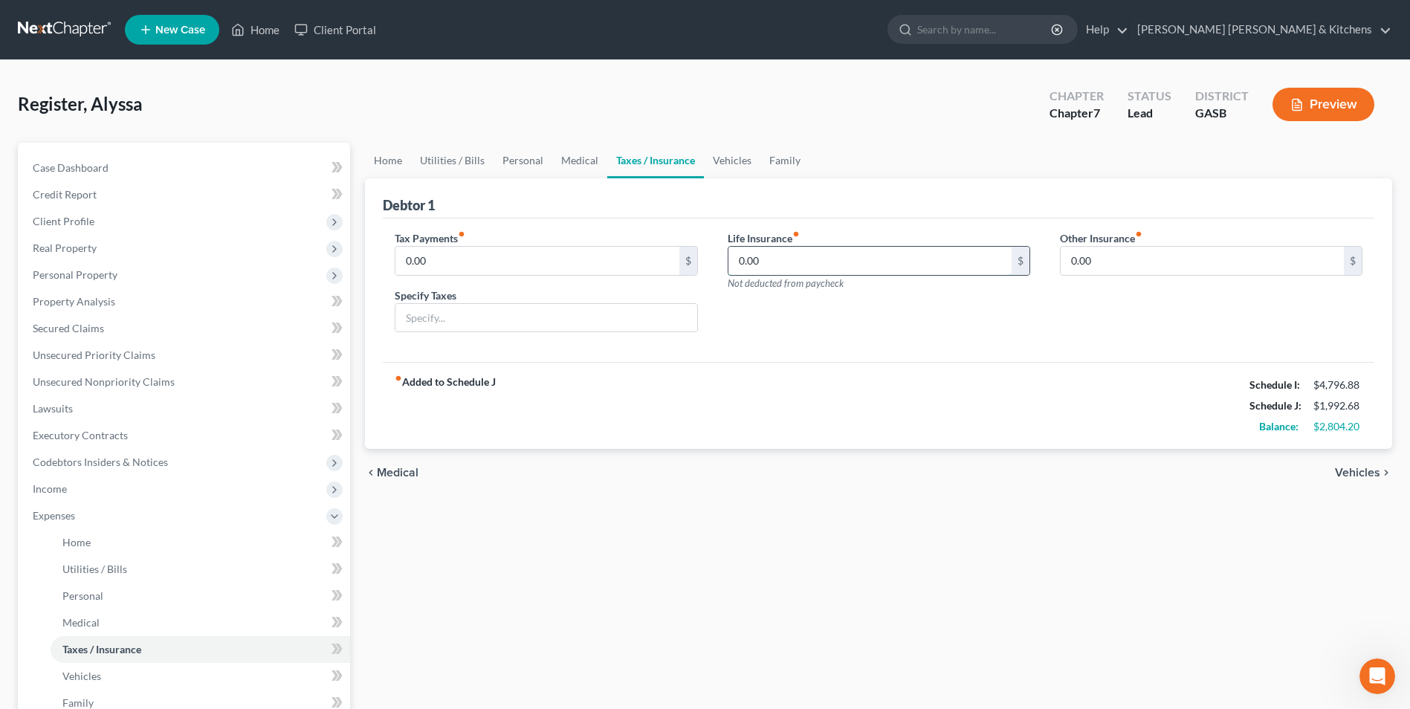
click at [789, 259] on input "0.00" at bounding box center [870, 261] width 283 height 28
click at [1361, 471] on span "Vehicles" at bounding box center [1357, 473] width 45 height 12
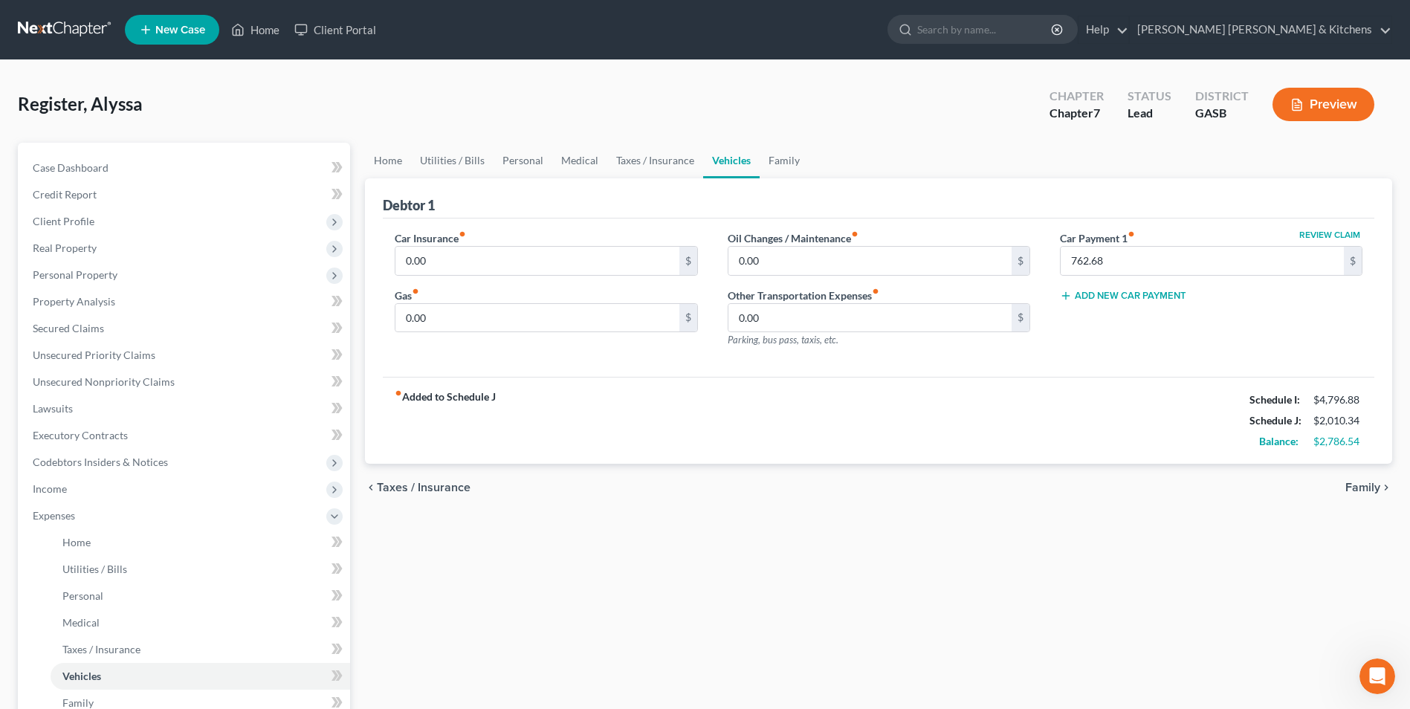
click at [1361, 471] on div "chevron_left Taxes / Insurance Family chevron_right" at bounding box center [878, 488] width 1027 height 48
click at [1355, 493] on span "Family" at bounding box center [1363, 488] width 35 height 12
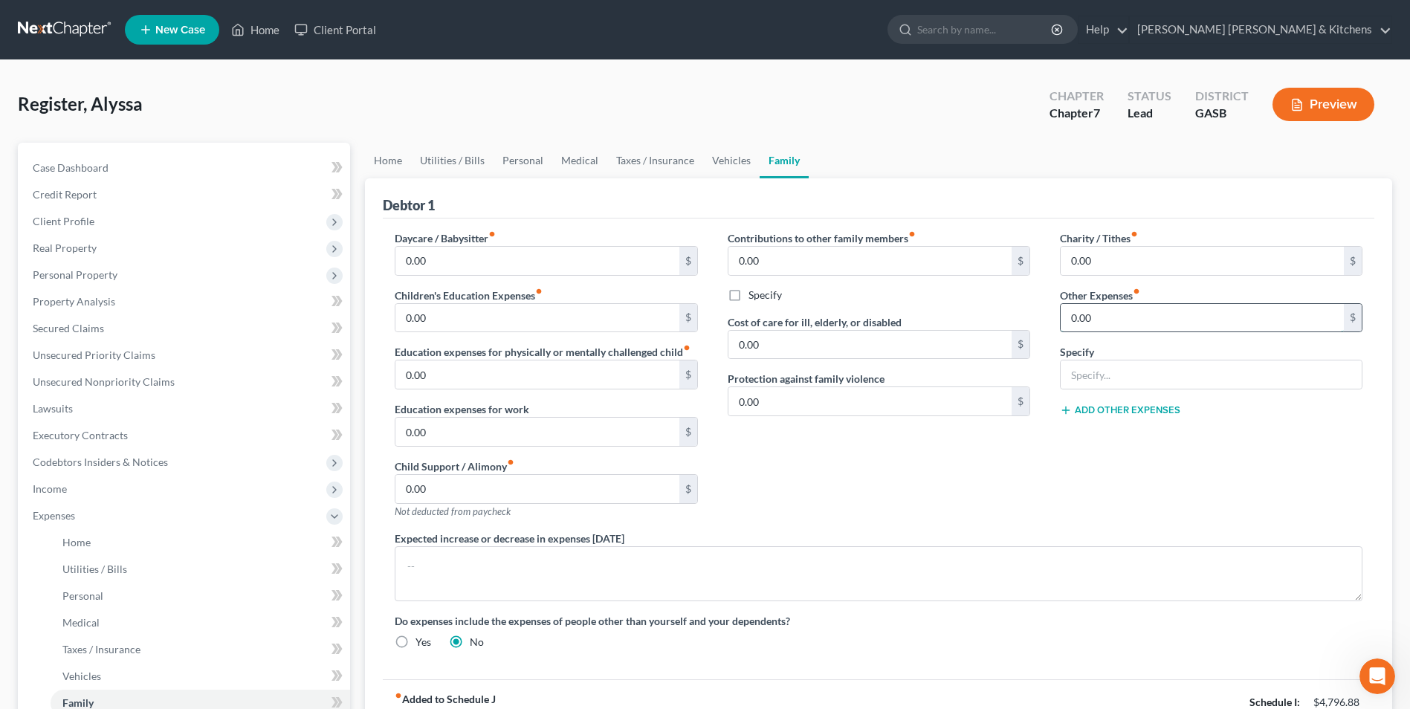
click at [1108, 331] on input "0.00" at bounding box center [1202, 318] width 283 height 28
click at [1088, 407] on button "Add Other Expenses" at bounding box center [1120, 410] width 120 height 12
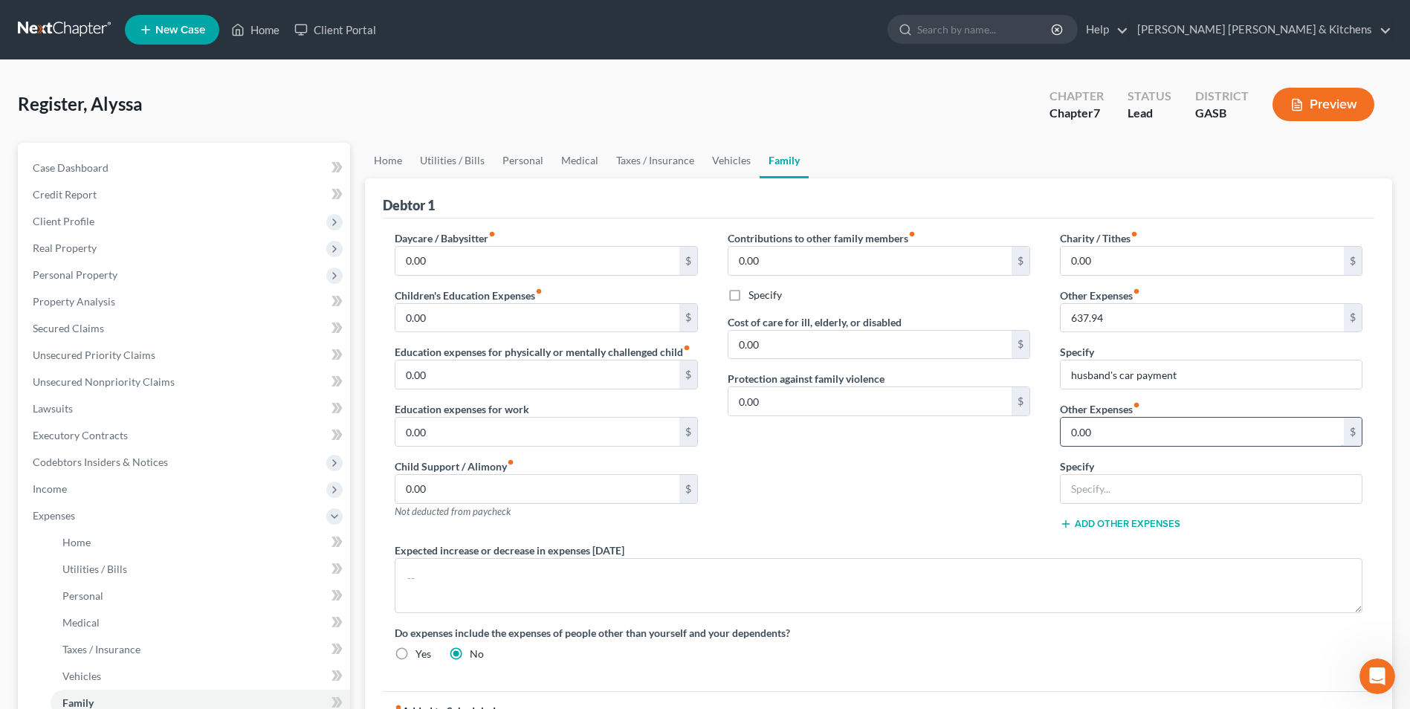
click at [1089, 438] on input "0.00" at bounding box center [1202, 432] width 283 height 28
drag, startPoint x: 1170, startPoint y: 488, endPoint x: 1316, endPoint y: 481, distance: 145.9
click at [1305, 482] on input "husband's credit cards (balance $15,000)" at bounding box center [1211, 489] width 301 height 28
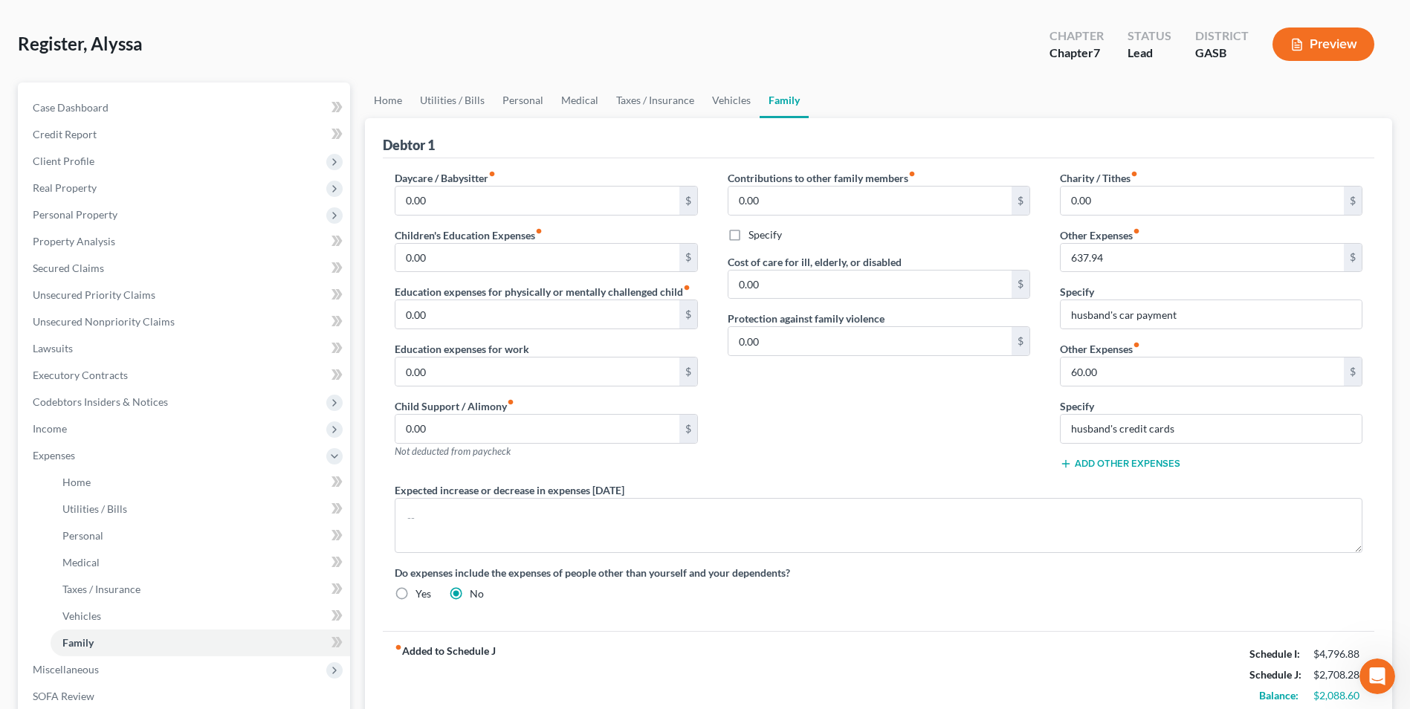
scroll to position [45, 0]
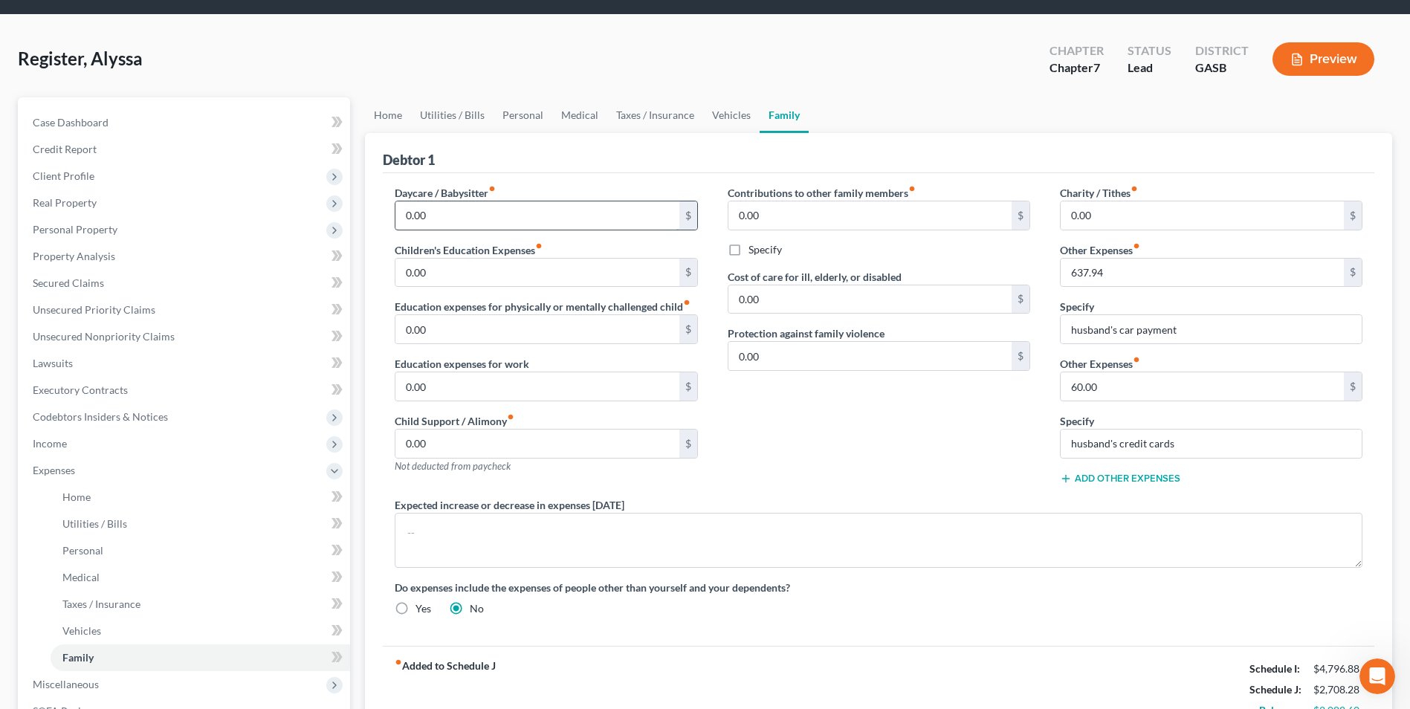
click at [453, 225] on input "0.00" at bounding box center [537, 215] width 283 height 28
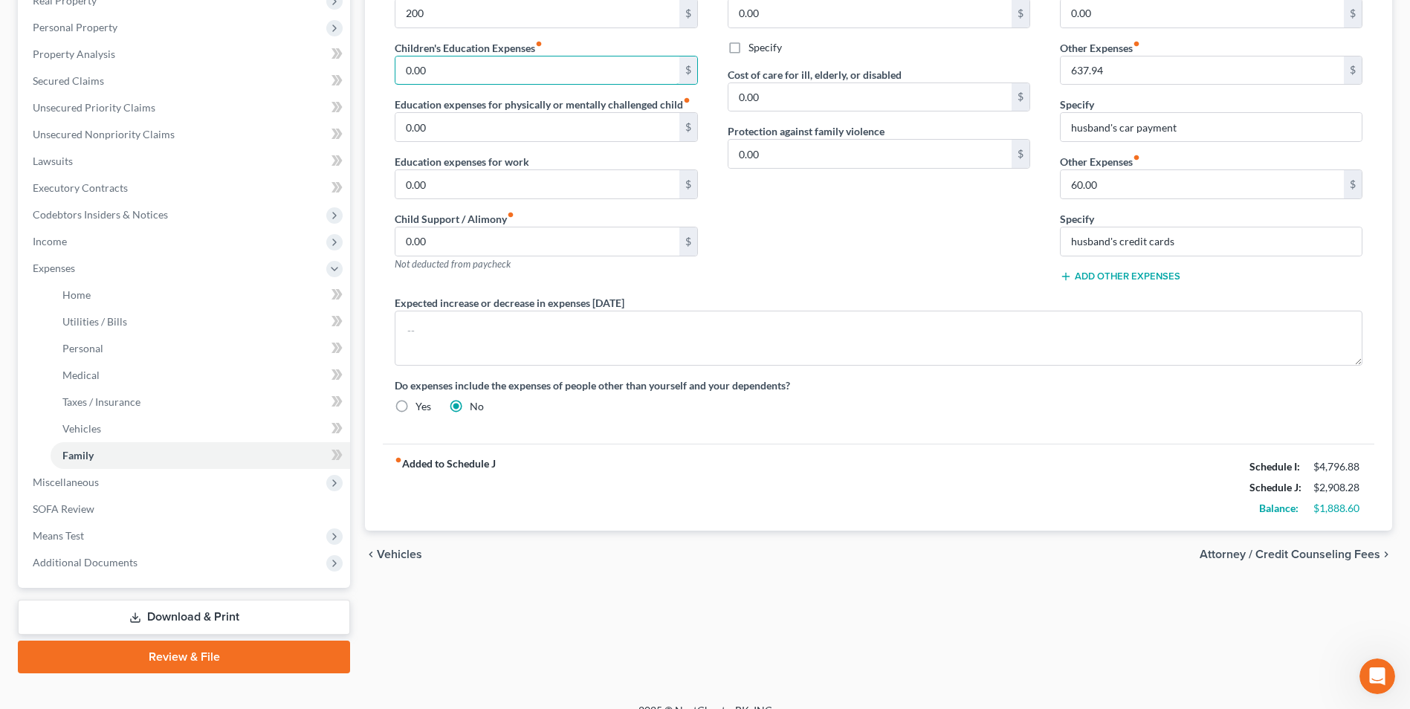
scroll to position [268, 0]
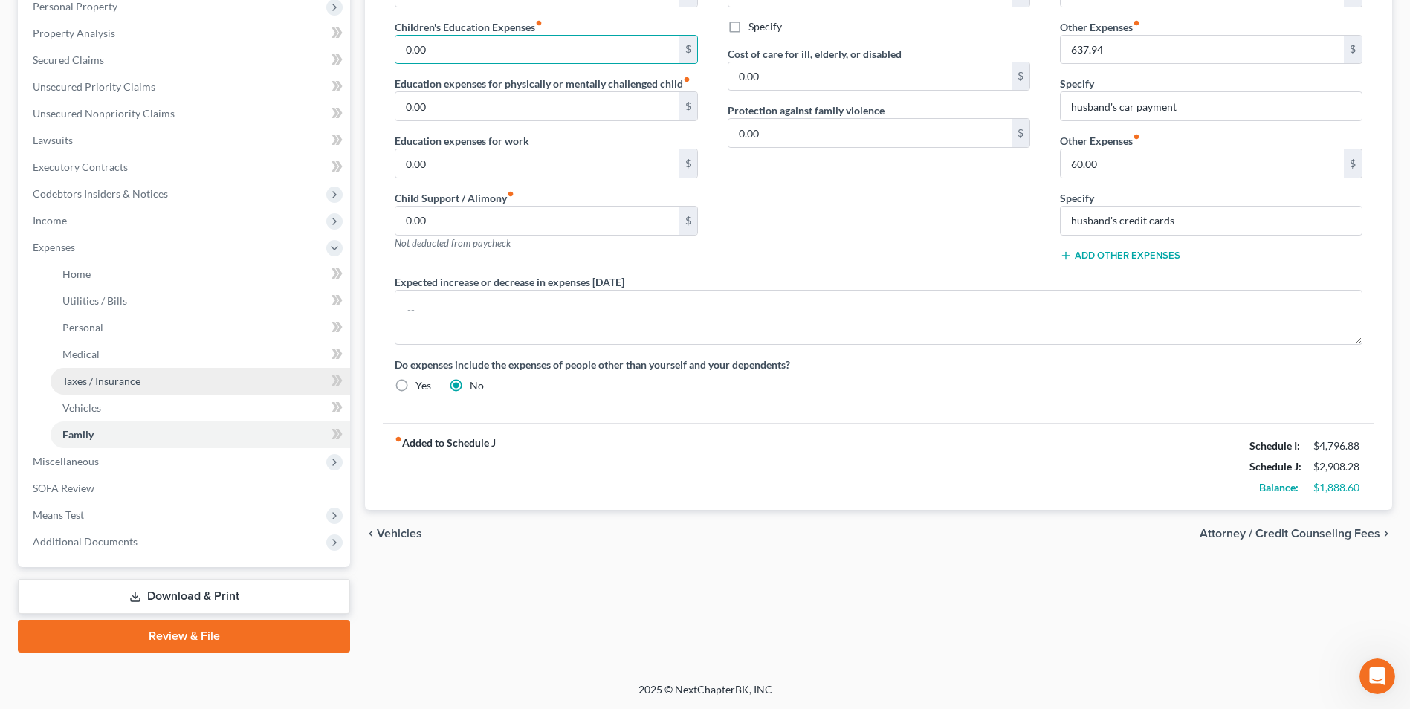
click at [95, 375] on span "Taxes / Insurance" at bounding box center [101, 381] width 78 height 13
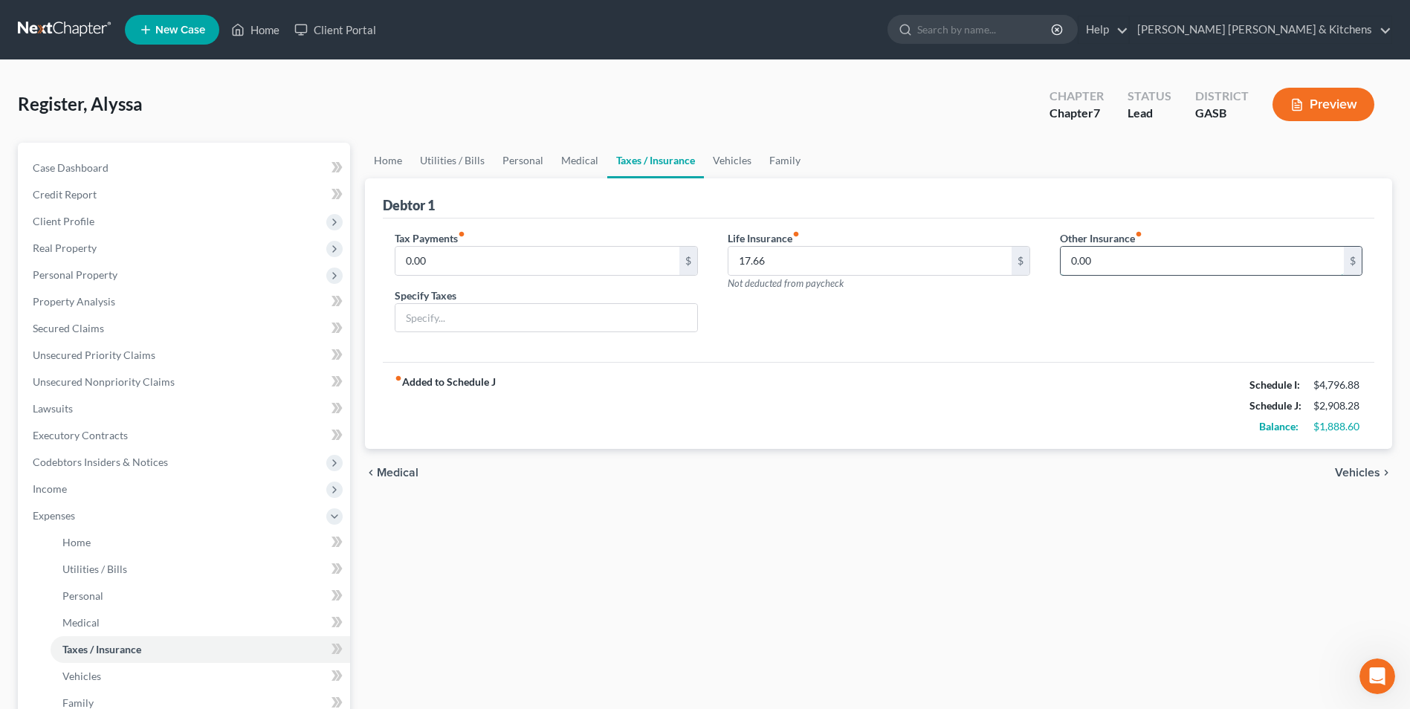
click at [1105, 254] on input "0.00" at bounding box center [1202, 261] width 283 height 28
click at [44, 485] on span "Income" at bounding box center [50, 489] width 34 height 13
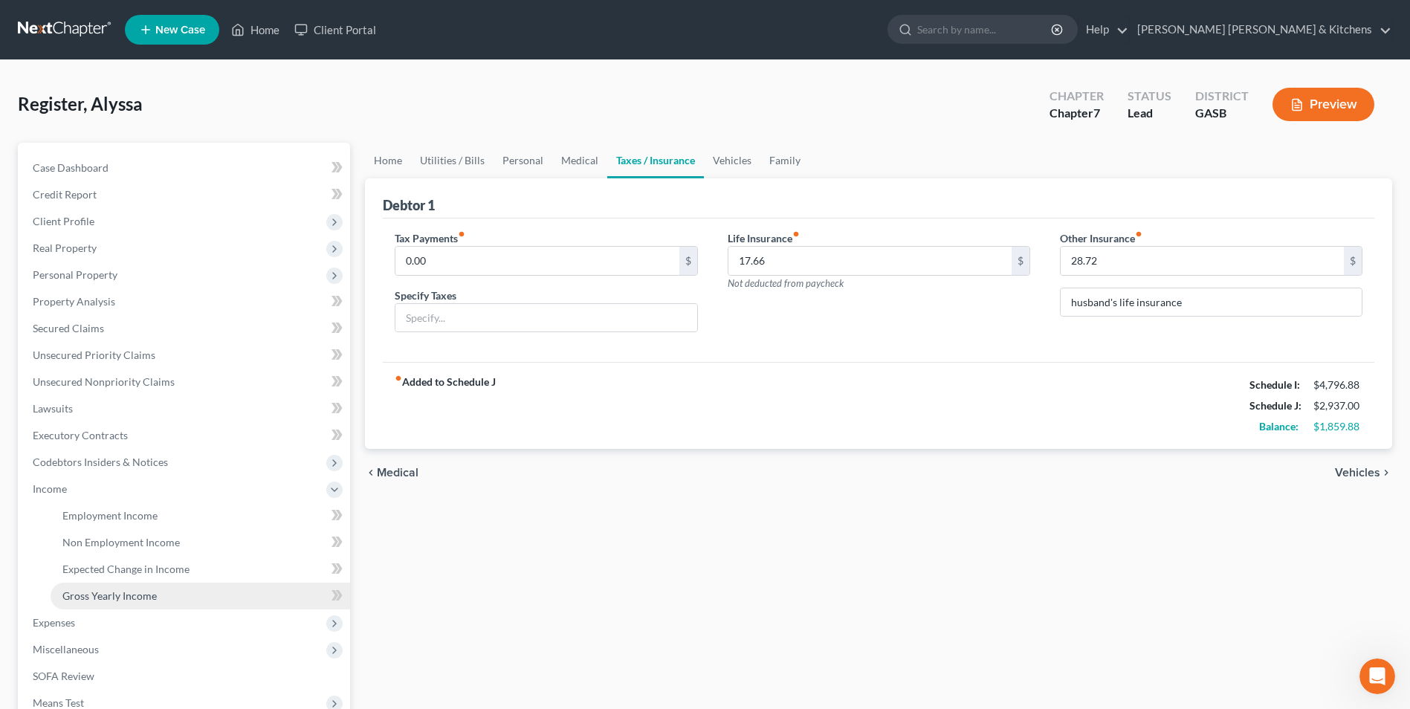
click at [149, 592] on span "Gross Yearly Income" at bounding box center [109, 596] width 94 height 13
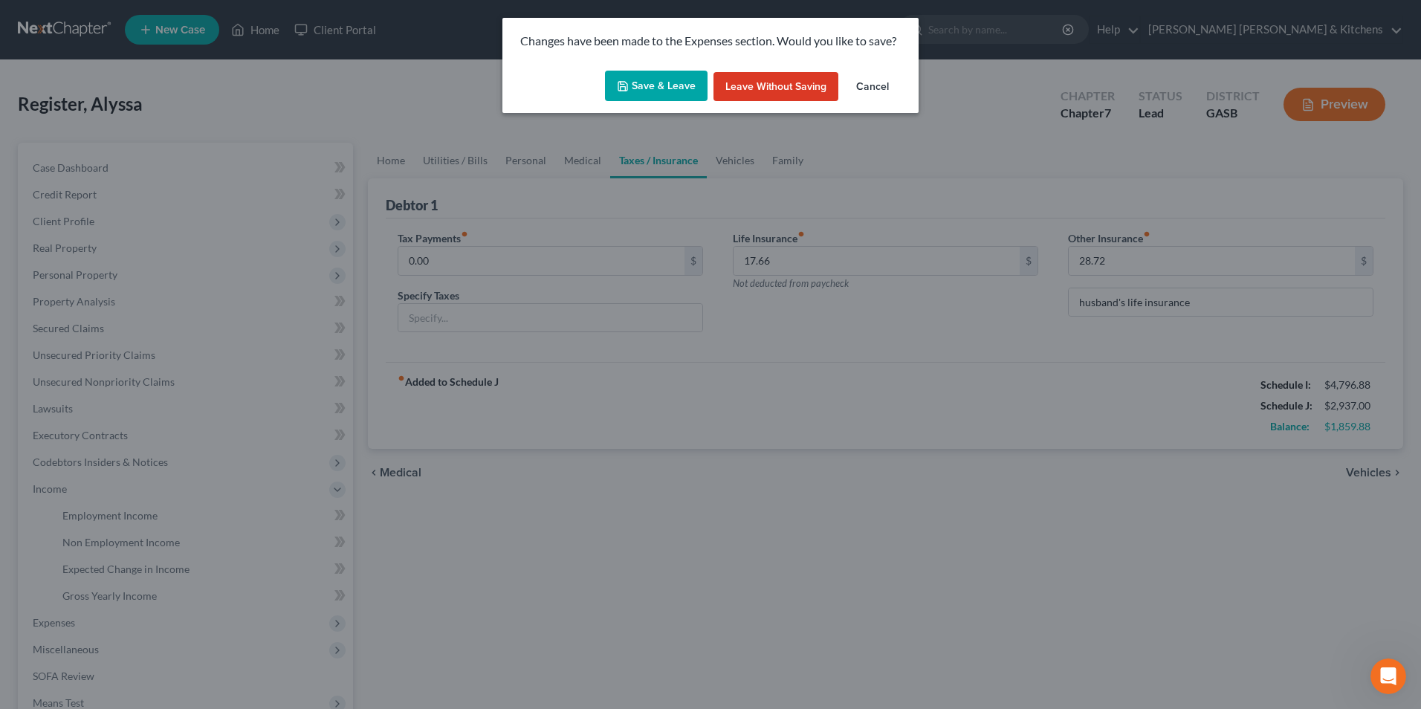
click at [665, 83] on button "Save & Leave" at bounding box center [656, 86] width 103 height 31
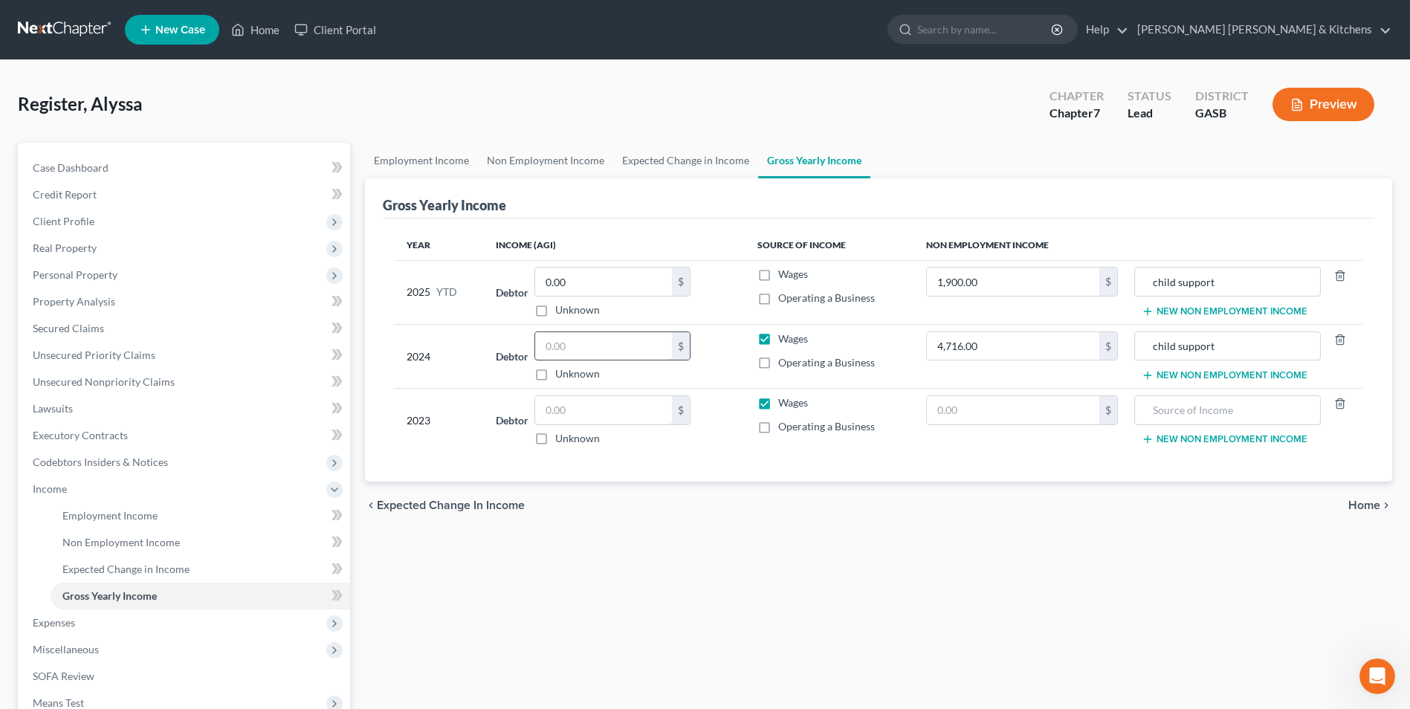
click at [598, 417] on input "text" at bounding box center [603, 410] width 137 height 28
click at [1172, 372] on button "New Non Employment Income" at bounding box center [1225, 375] width 166 height 12
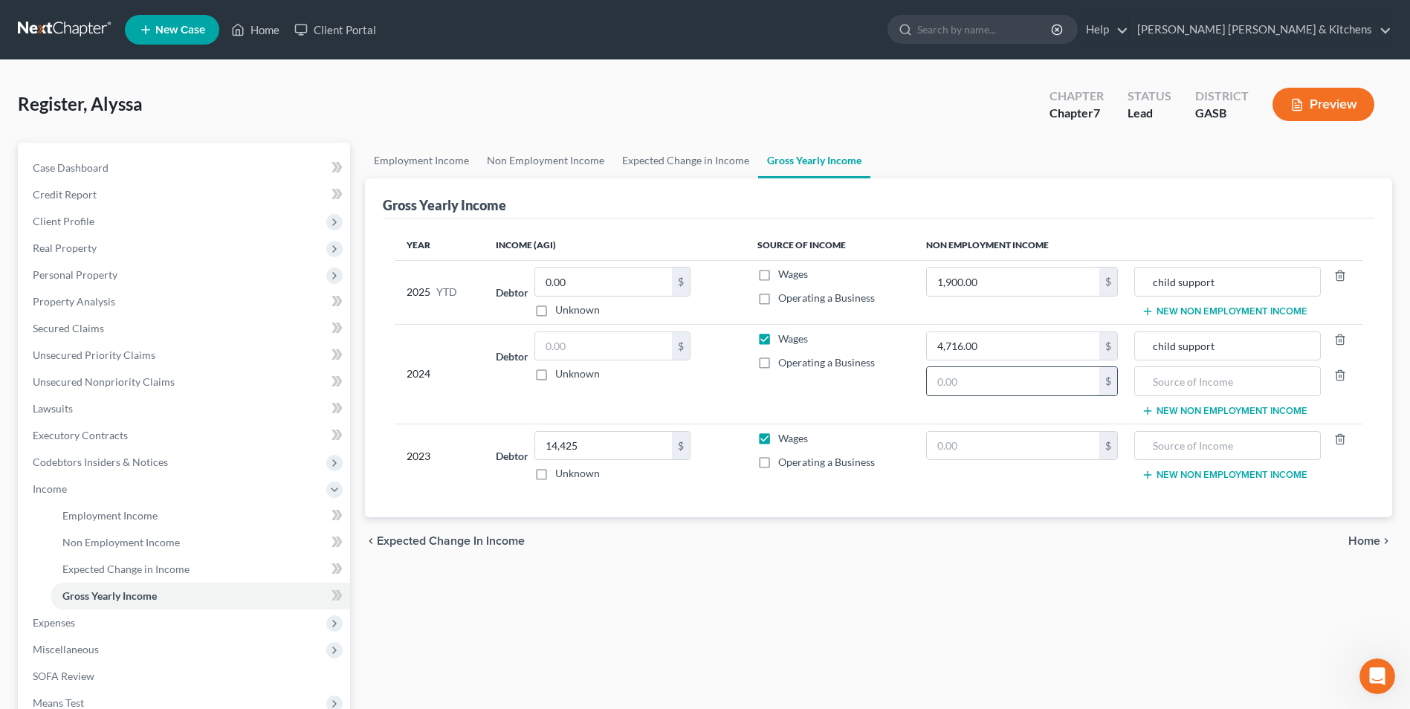
click at [1079, 386] on input "text" at bounding box center [1013, 381] width 172 height 28
click at [1200, 389] on input "text" at bounding box center [1228, 381] width 170 height 28
click at [71, 622] on span "Expenses" at bounding box center [54, 622] width 42 height 13
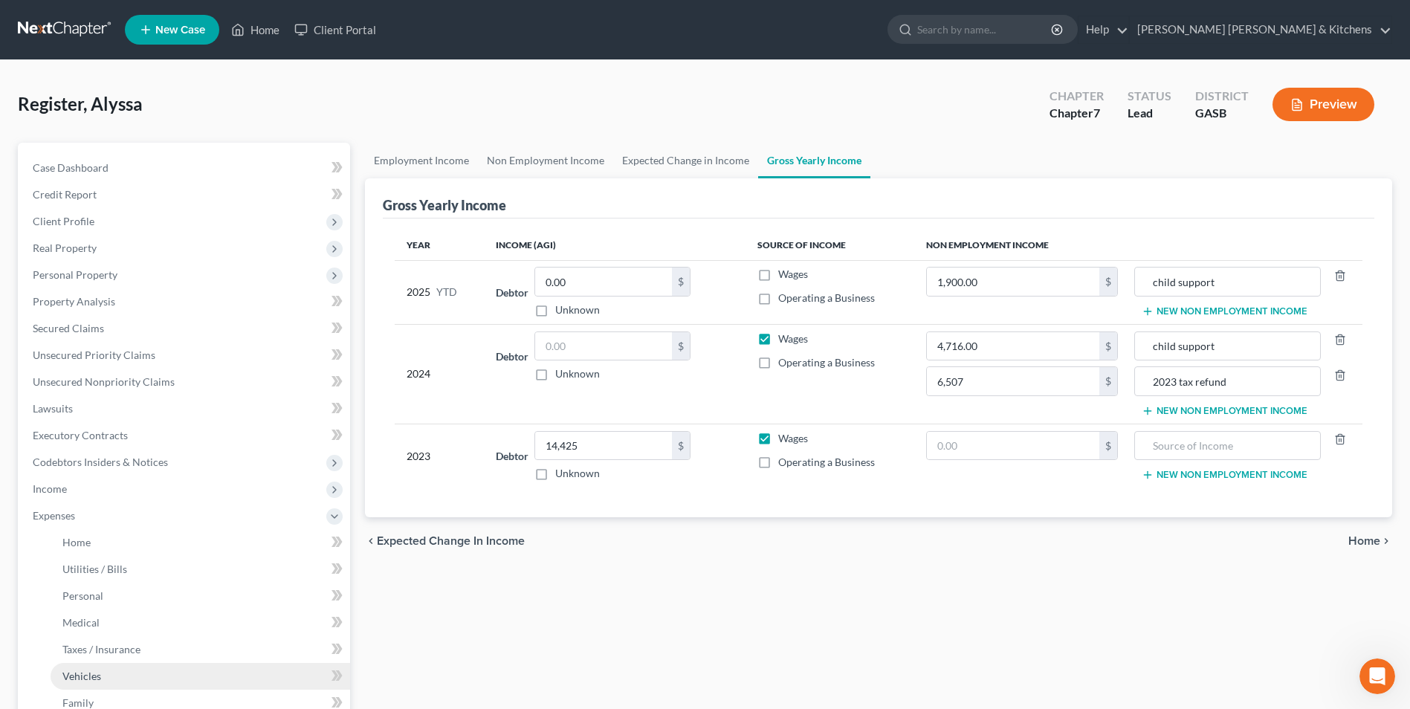
click at [99, 675] on span "Vehicles" at bounding box center [81, 676] width 39 height 13
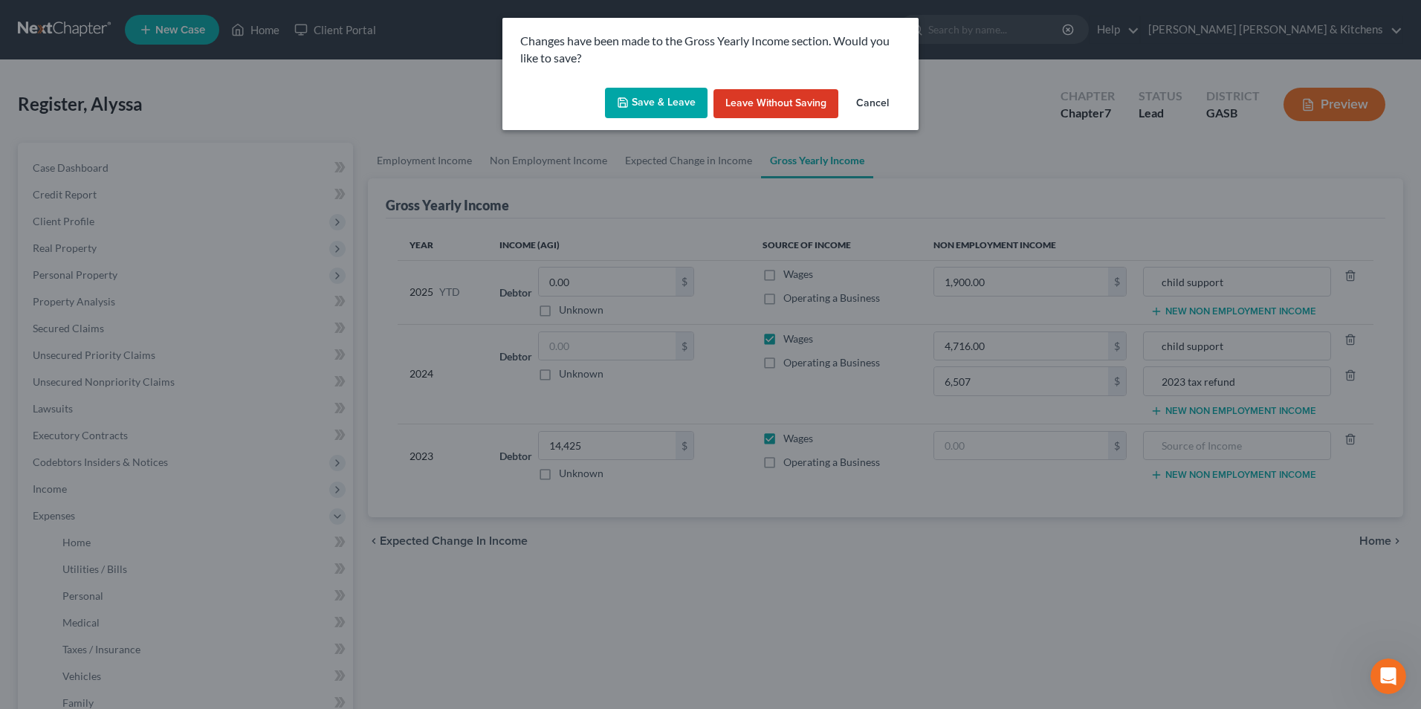
click at [672, 103] on button "Save & Leave" at bounding box center [656, 103] width 103 height 31
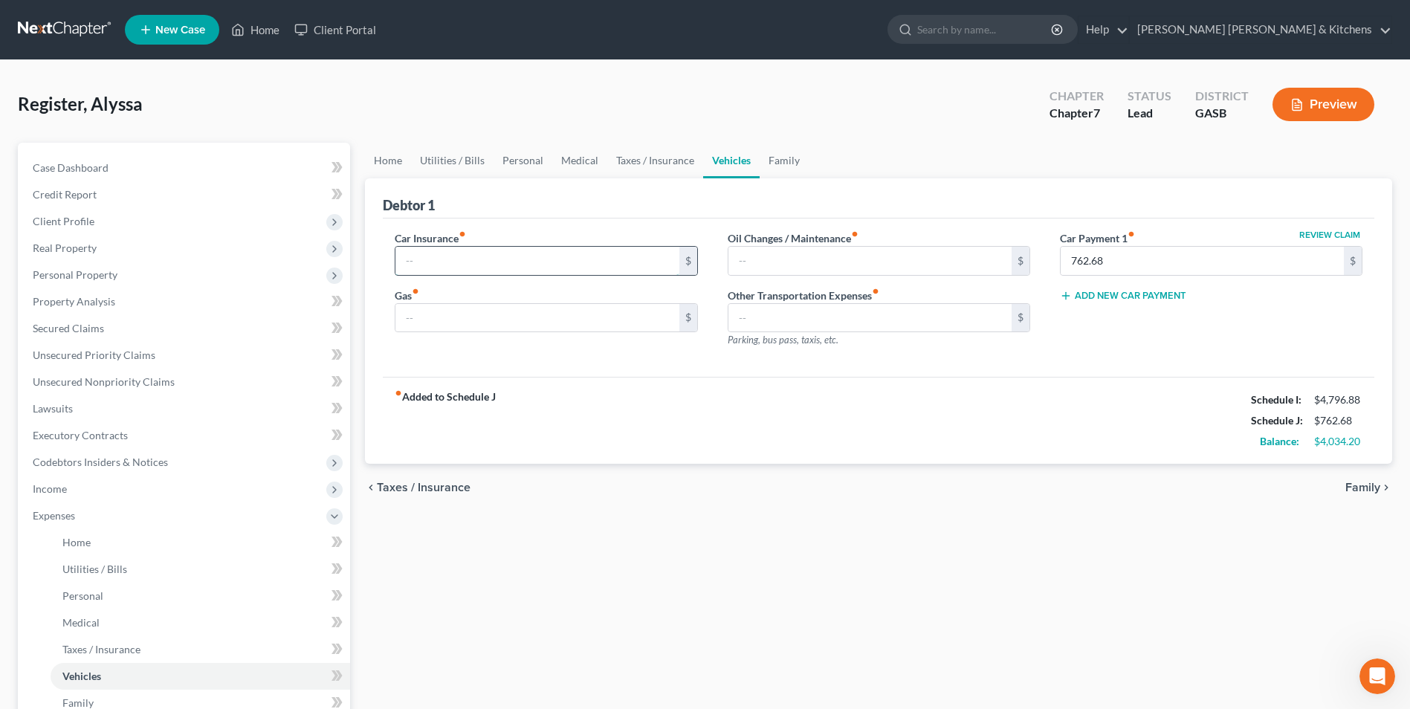
click at [584, 271] on input "text" at bounding box center [537, 261] width 283 height 28
click at [421, 244] on label "Car Insurance fiber_manual_record" at bounding box center [430, 238] width 71 height 16
click at [66, 495] on span "Income" at bounding box center [185, 489] width 329 height 27
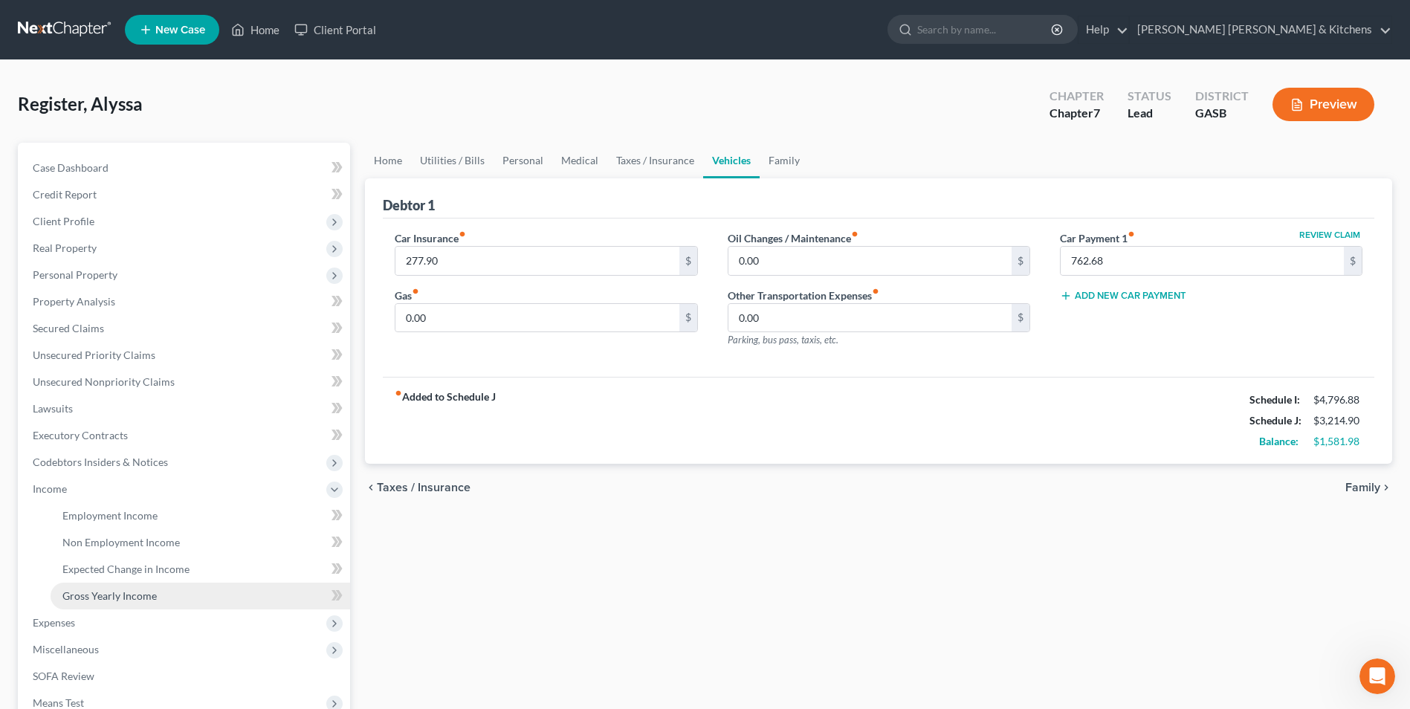
click at [107, 596] on span "Gross Yearly Income" at bounding box center [109, 596] width 94 height 13
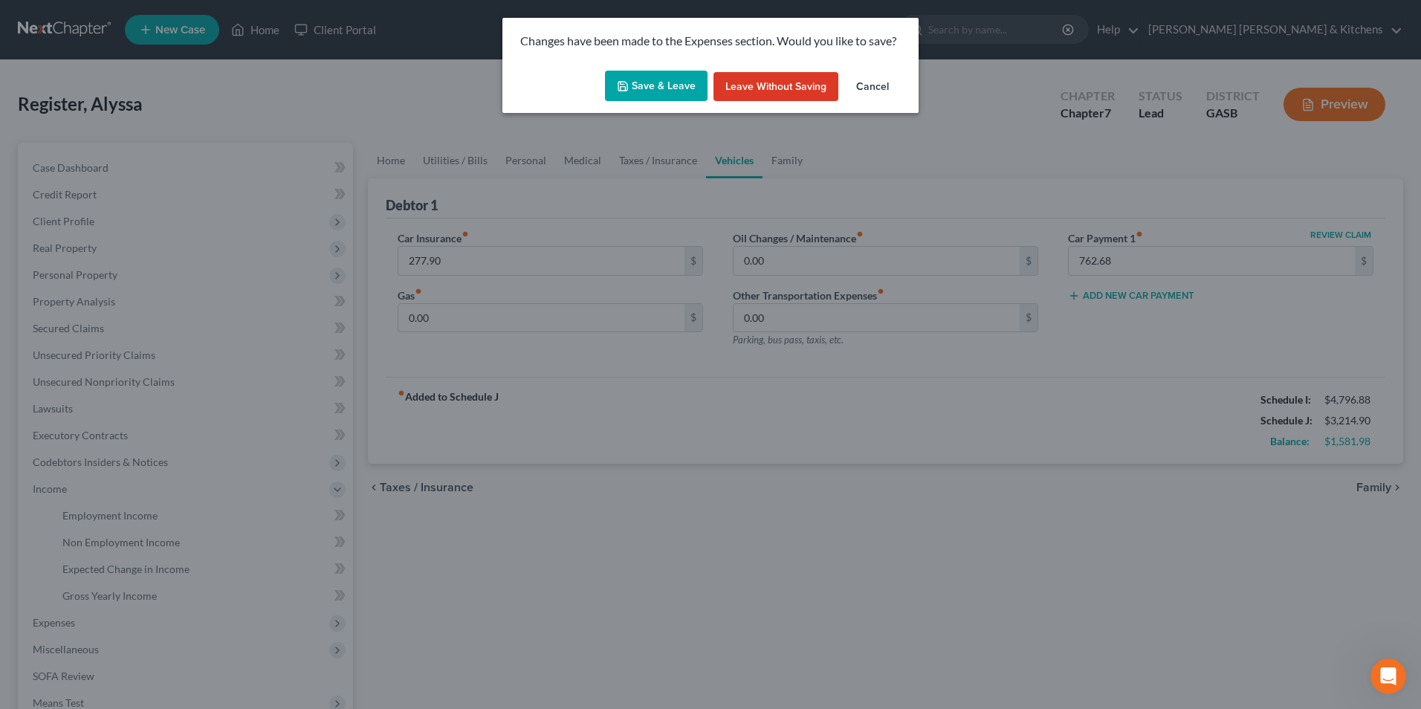
click at [640, 92] on button "Save & Leave" at bounding box center [656, 86] width 103 height 31
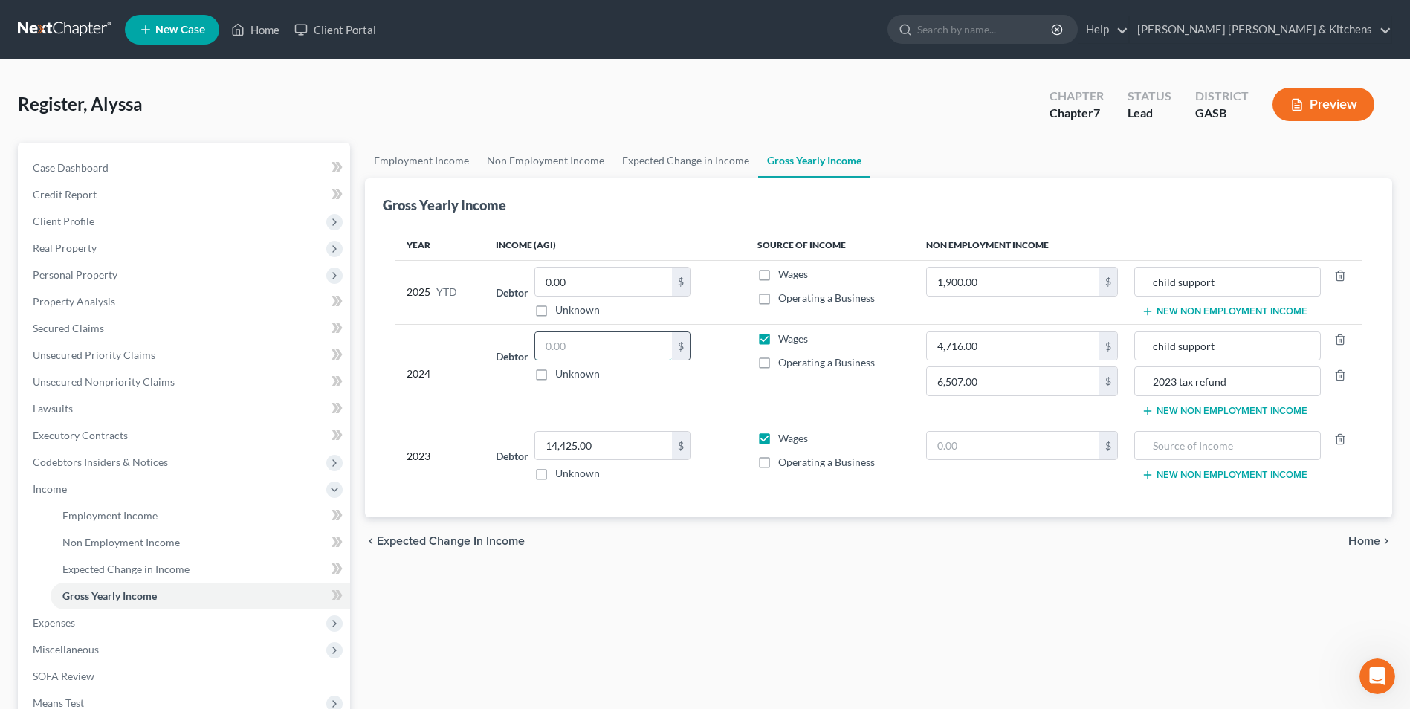
click at [568, 340] on input "text" at bounding box center [603, 346] width 137 height 28
click at [1219, 303] on td "child support New Non Employment Income" at bounding box center [1246, 292] width 233 height 64
click at [1171, 310] on button "New Non Employment Income" at bounding box center [1225, 312] width 166 height 12
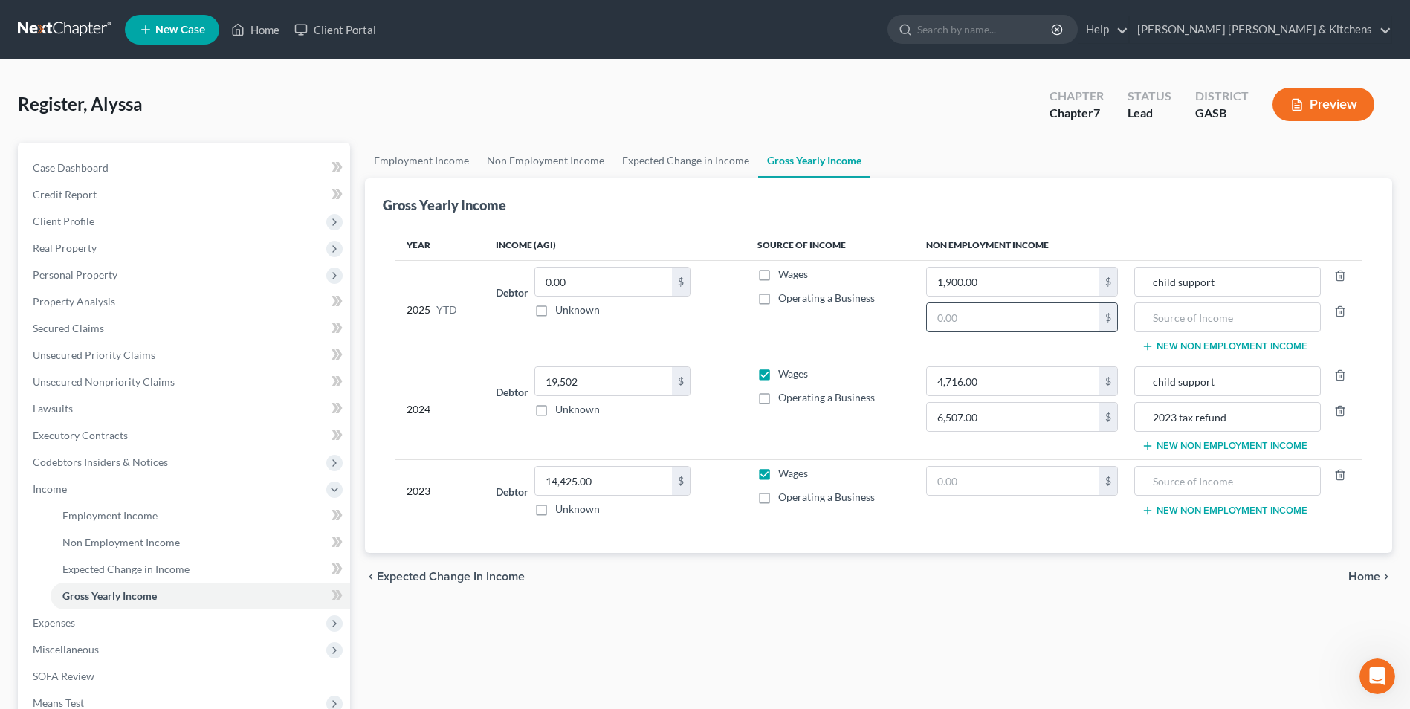
click at [1051, 325] on input "text" at bounding box center [1013, 317] width 172 height 28
click at [1190, 326] on input "text" at bounding box center [1228, 317] width 170 height 28
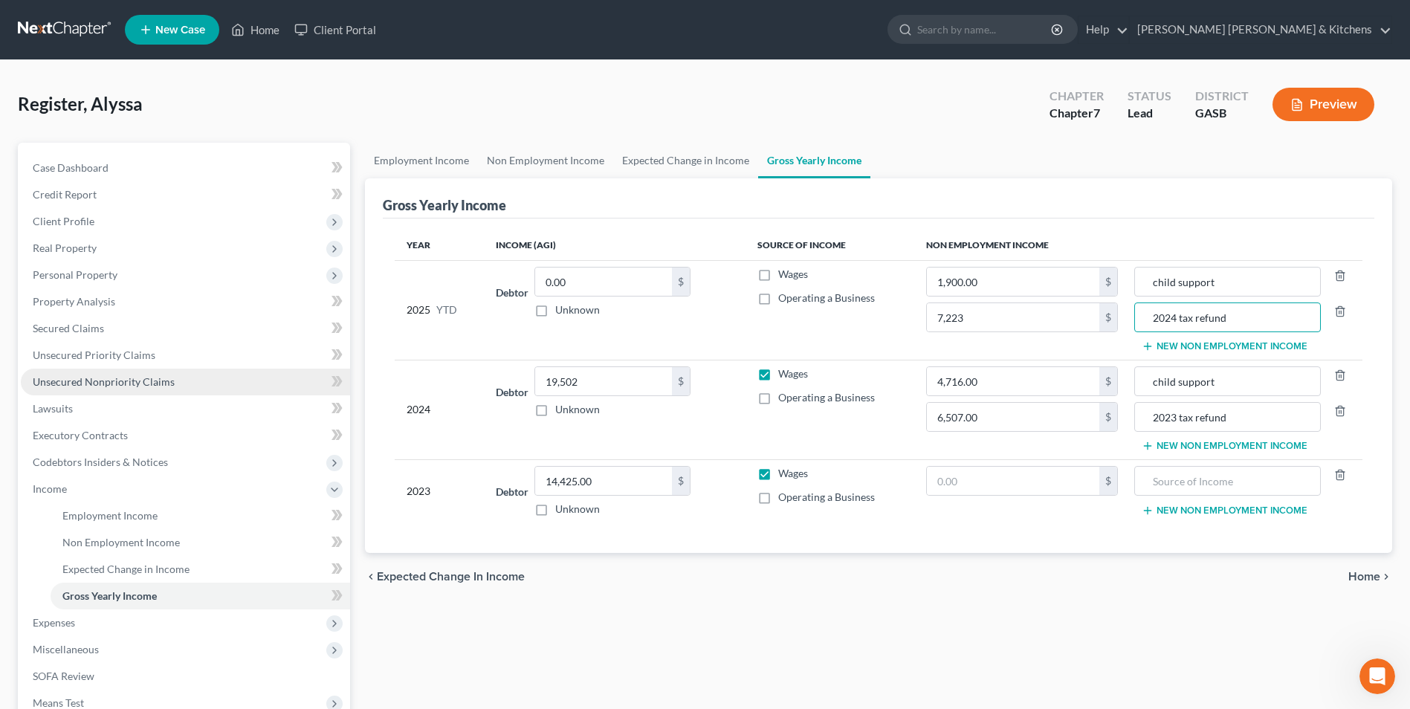
click at [147, 382] on span "Unsecured Nonpriority Claims" at bounding box center [104, 381] width 142 height 13
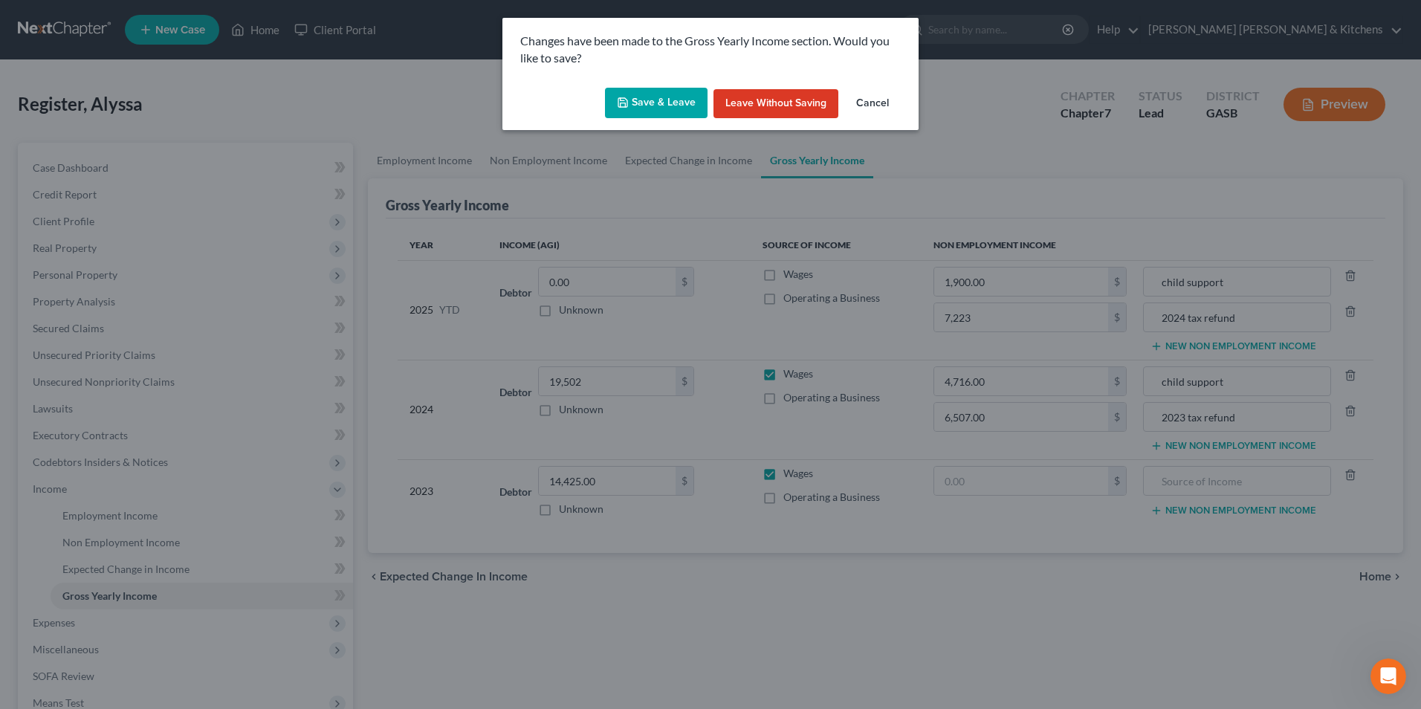
click at [638, 97] on button "Save & Leave" at bounding box center [656, 103] width 103 height 31
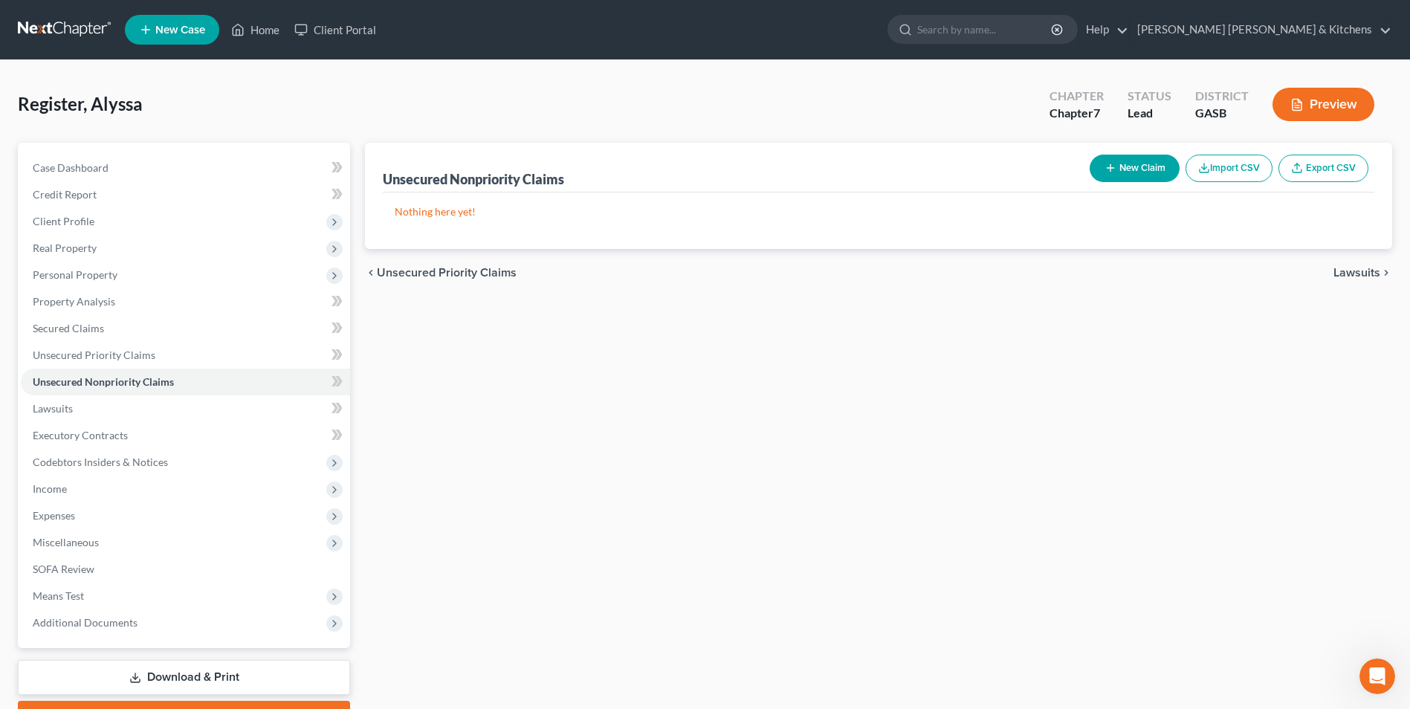
click at [1135, 156] on button "New Claim" at bounding box center [1135, 169] width 90 height 28
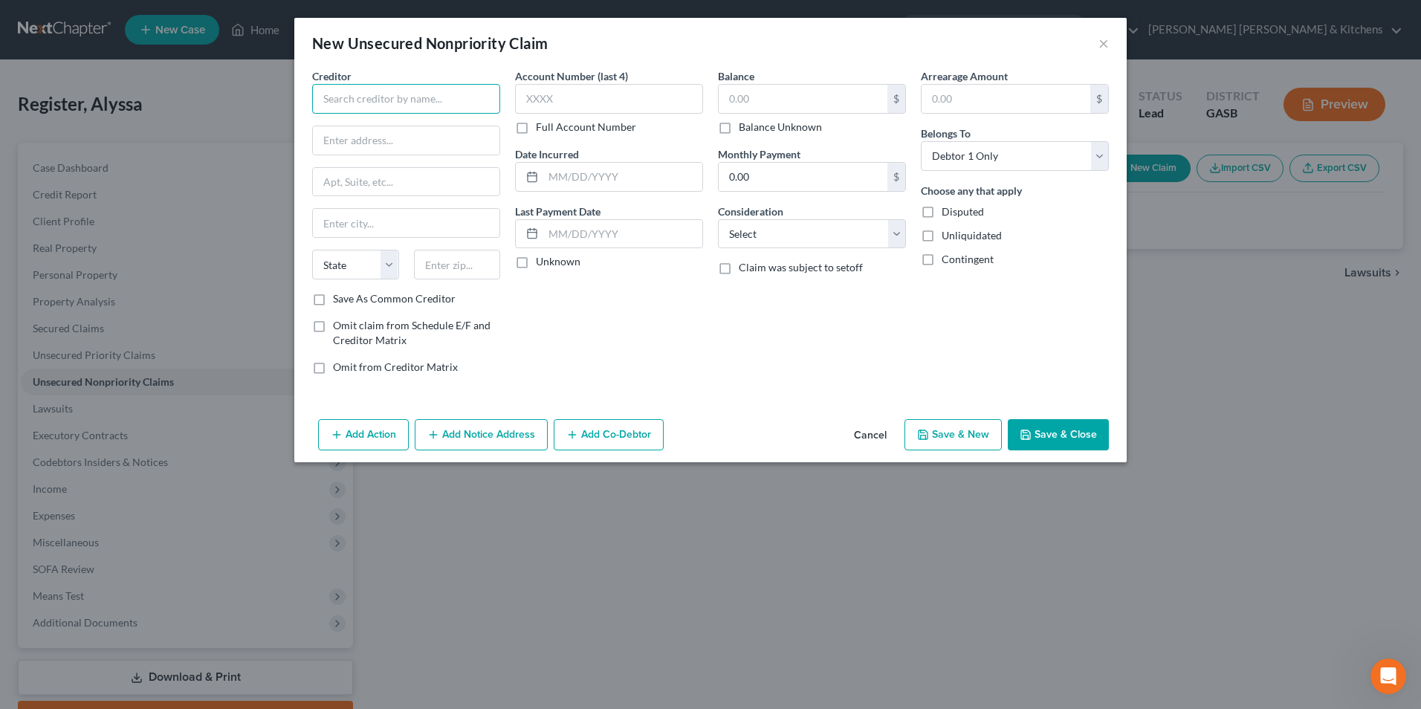
click at [390, 106] on input "text" at bounding box center [406, 99] width 188 height 30
drag, startPoint x: 472, startPoint y: 99, endPoint x: 248, endPoint y: 101, distance: 224.5
click at [248, 101] on div "New Unsecured Nonpriority Claim × Creditor * [US_STATE] Higher Education Loan 6…" at bounding box center [710, 354] width 1421 height 709
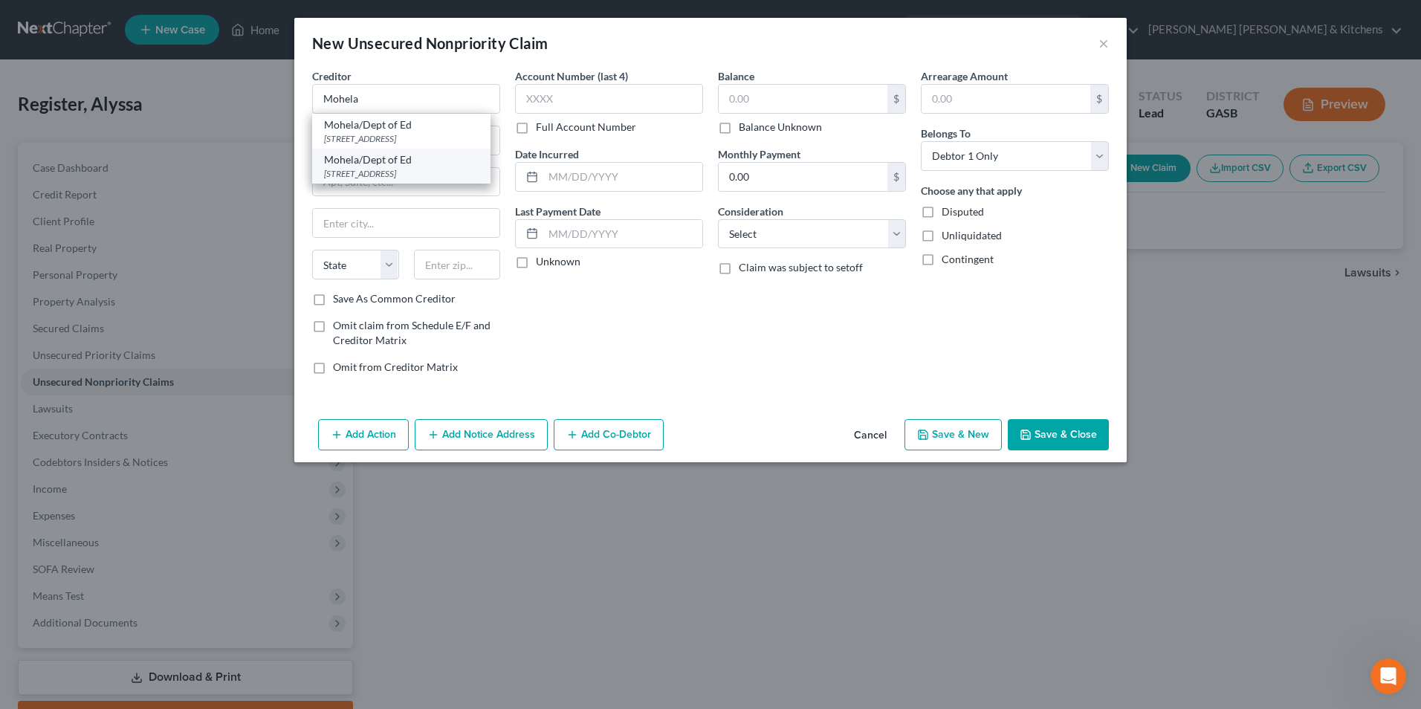
click at [387, 161] on div "Mohela/Dept of Ed" at bounding box center [401, 159] width 155 height 15
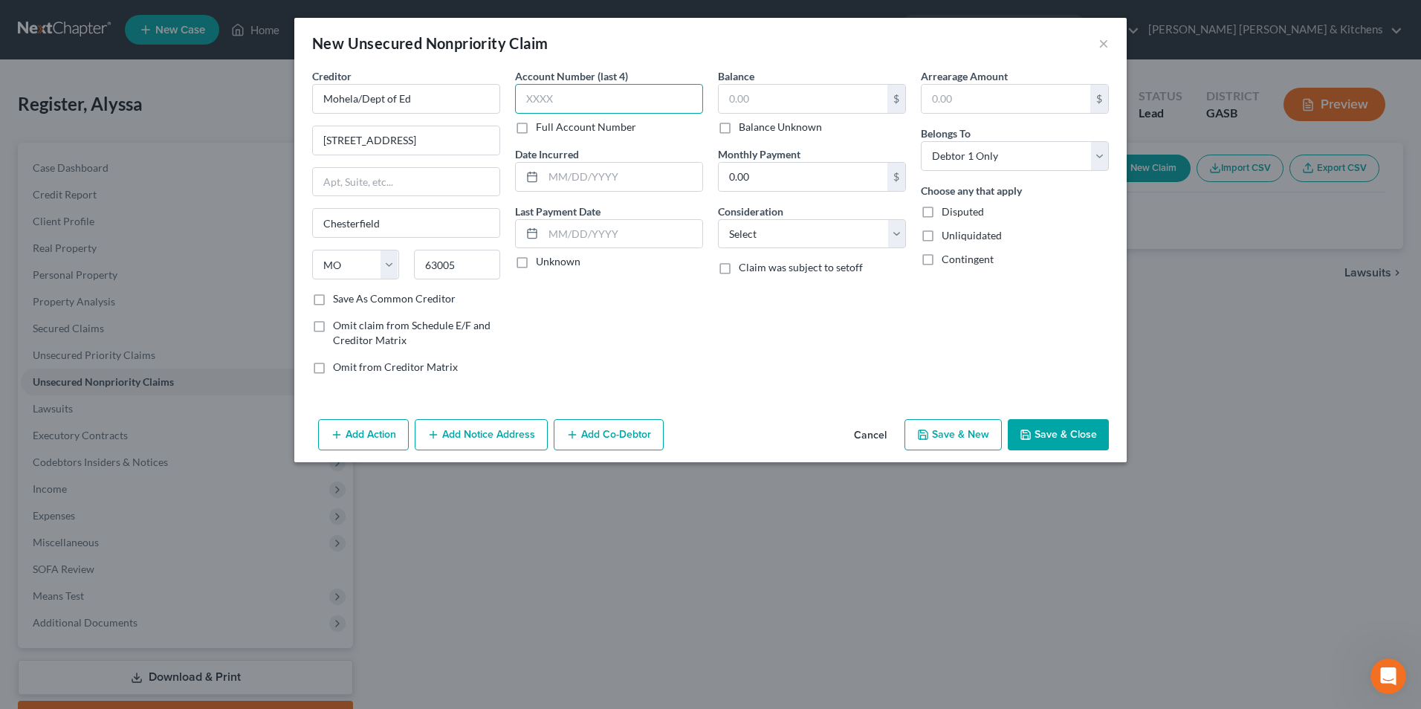
click at [574, 108] on input "text" at bounding box center [609, 99] width 188 height 30
click at [842, 106] on input "text" at bounding box center [803, 99] width 169 height 28
drag, startPoint x: 769, startPoint y: 232, endPoint x: 767, endPoint y: 247, distance: 15.0
click at [769, 232] on select "Select Cable / Satellite Services Collection Agency Credit Card Debt Debt Couns…" at bounding box center [812, 234] width 188 height 30
click at [718, 219] on select "Select Cable / Satellite Services Collection Agency Credit Card Debt Debt Couns…" at bounding box center [812, 234] width 188 height 30
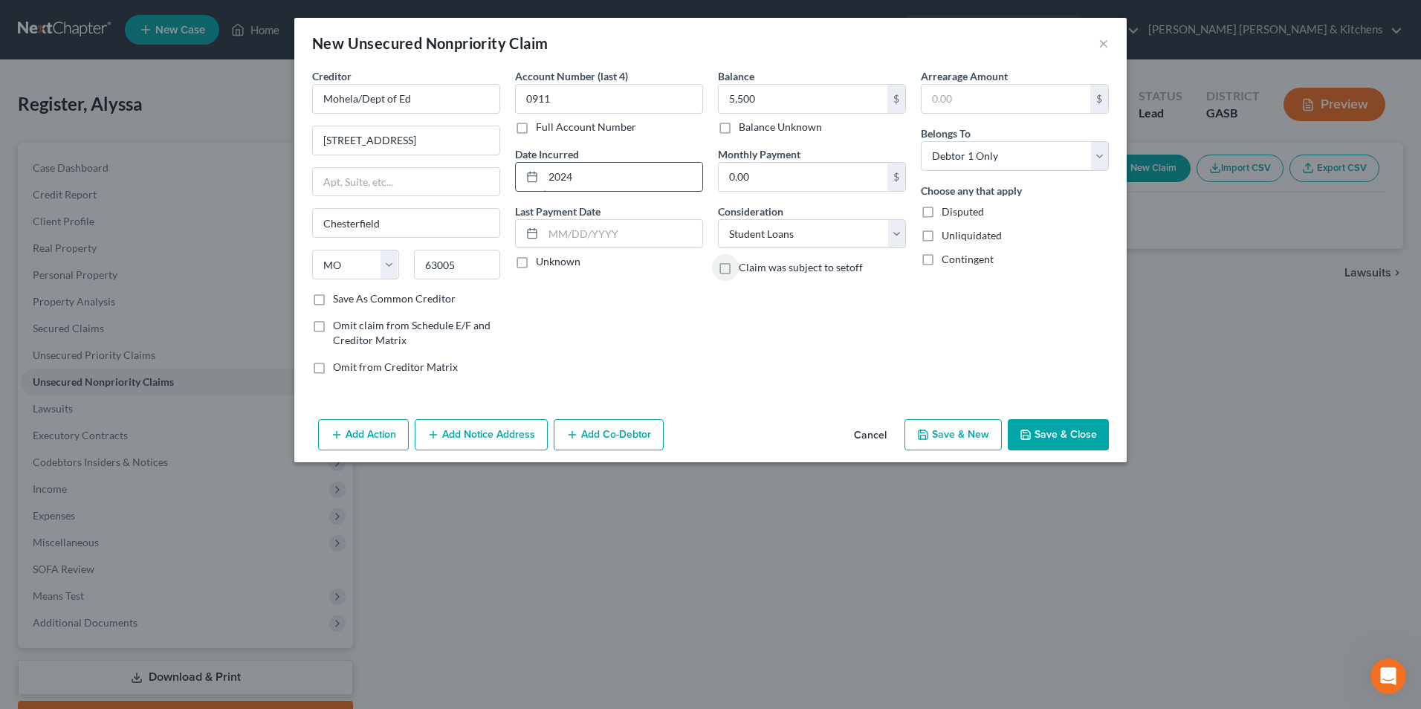
click at [549, 178] on input "2024" at bounding box center [622, 177] width 159 height 28
click at [537, 95] on input "0911" at bounding box center [609, 99] width 188 height 30
click at [759, 98] on input "5,500" at bounding box center [803, 99] width 169 height 28
click at [1055, 428] on button "Save & Close" at bounding box center [1058, 434] width 101 height 31
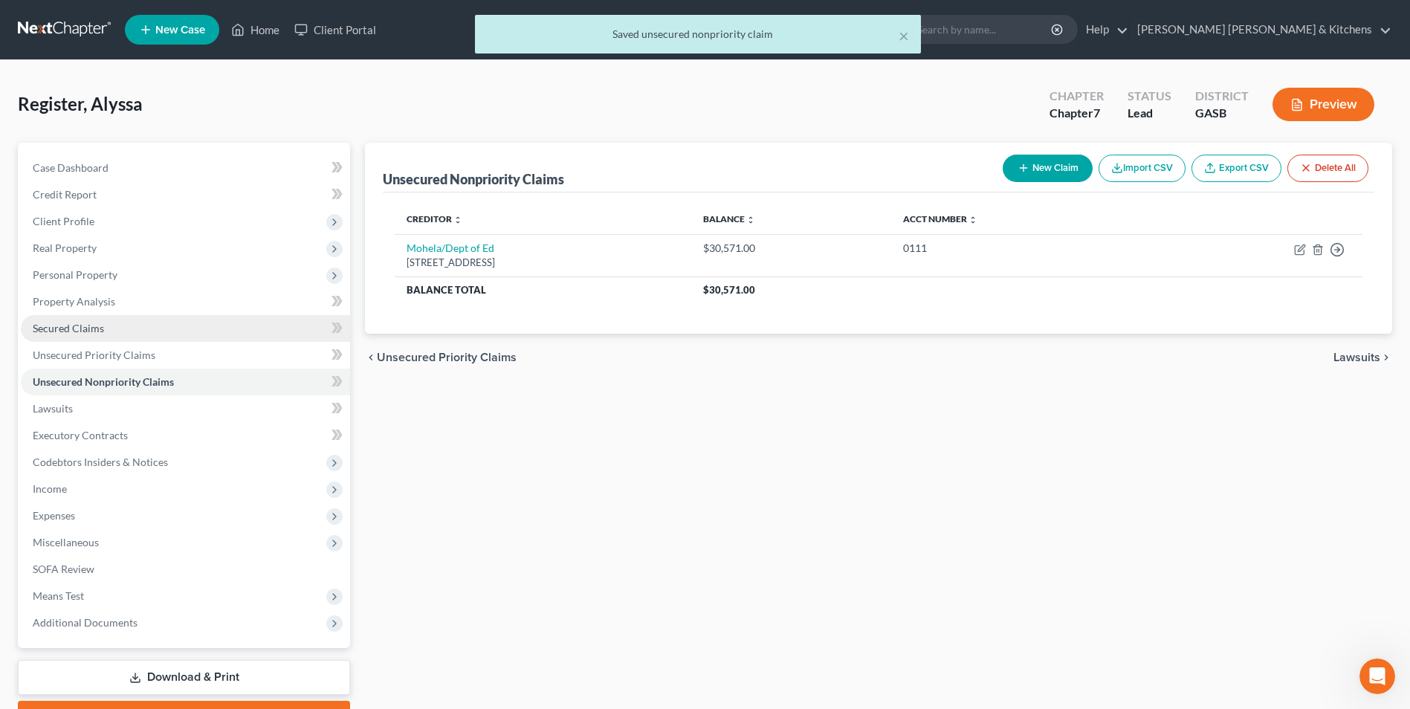
click at [51, 335] on link "Secured Claims" at bounding box center [185, 328] width 329 height 27
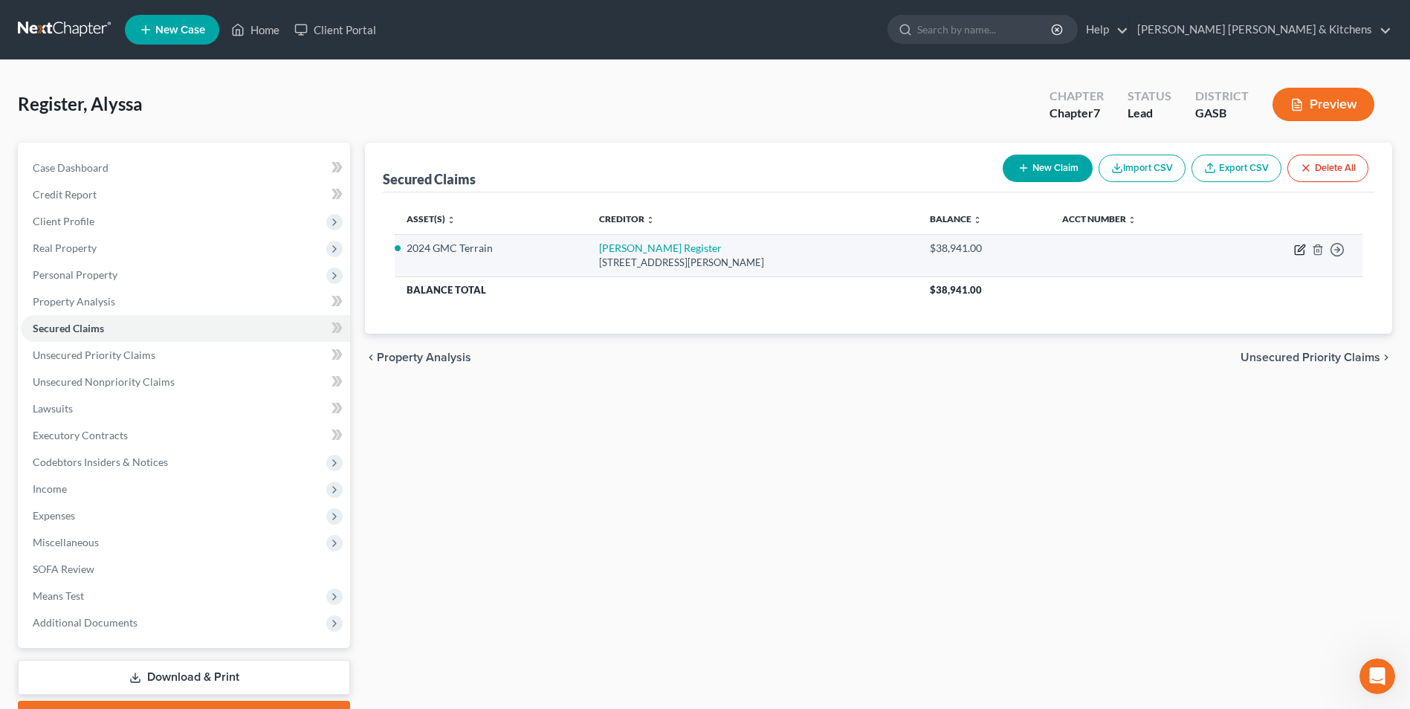
click at [1297, 250] on icon "button" at bounding box center [1300, 250] width 12 height 12
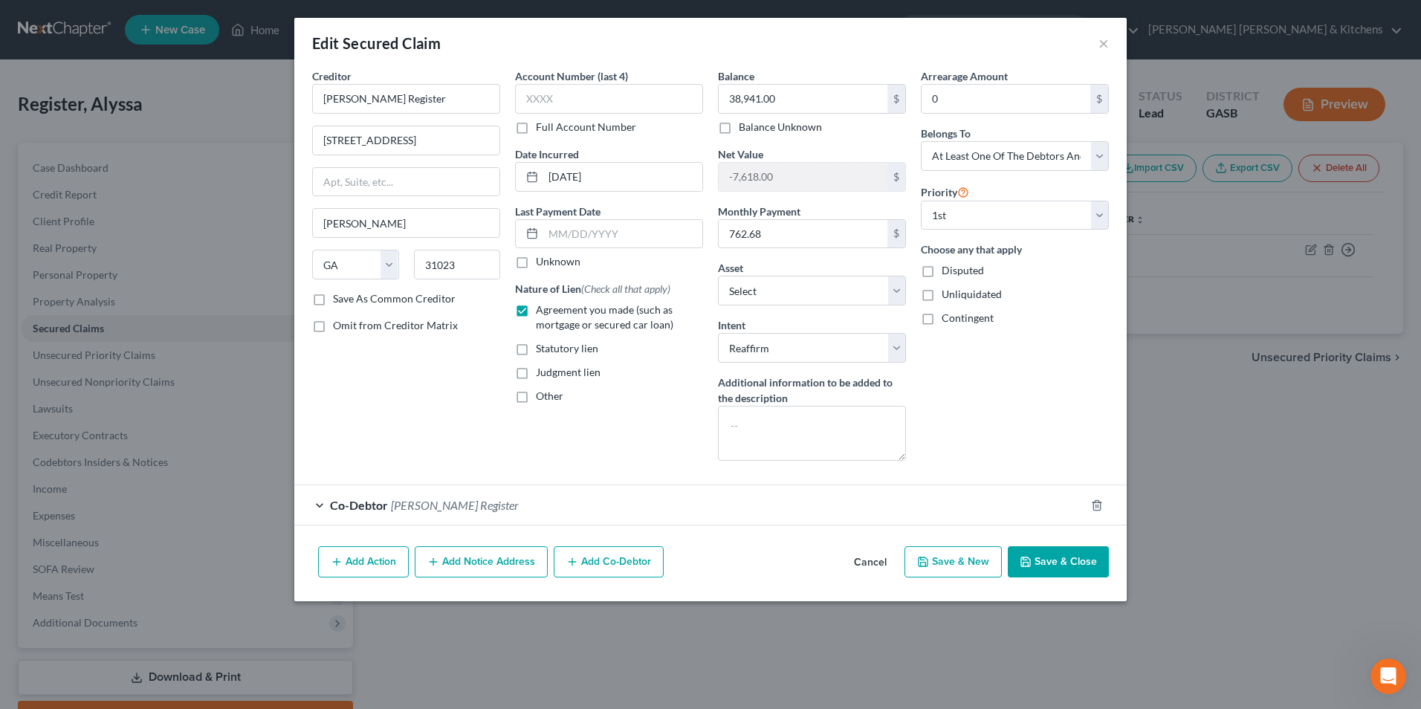
click at [415, 502] on span "[PERSON_NAME] Register" at bounding box center [455, 505] width 128 height 14
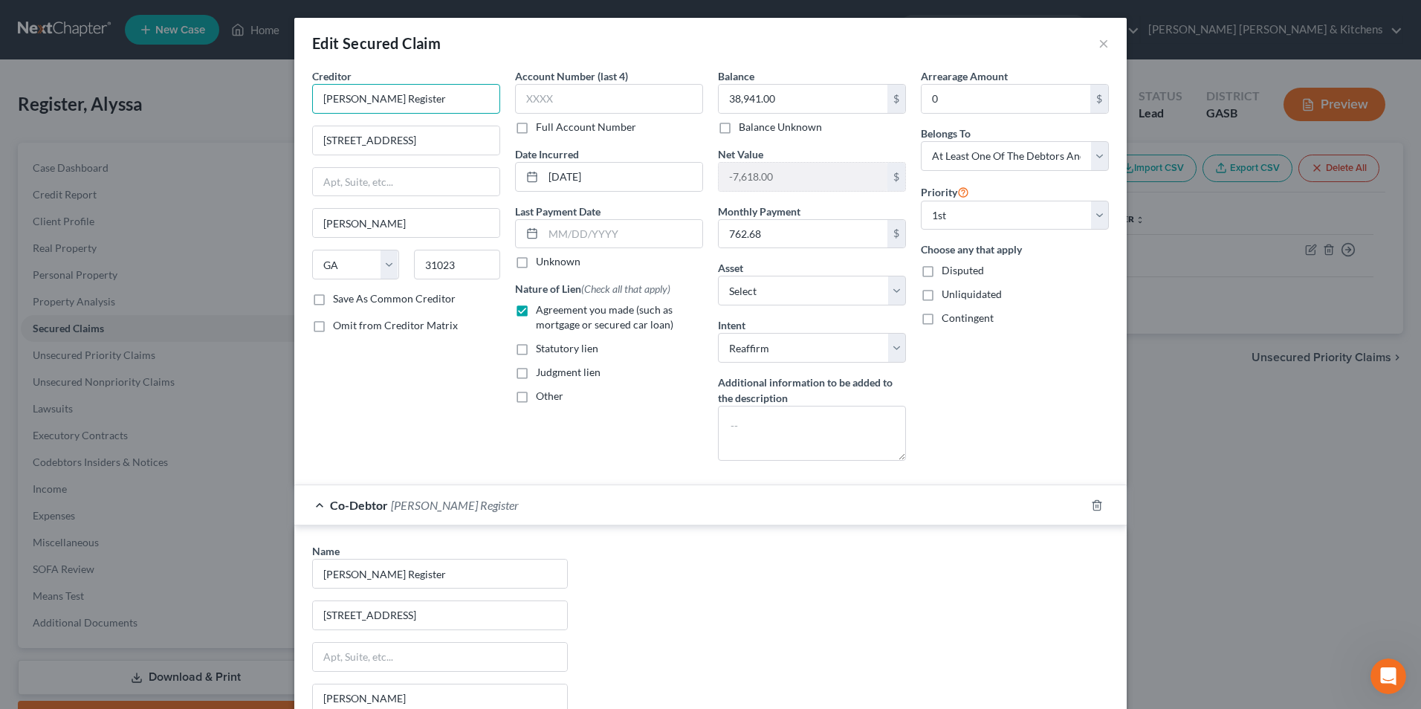
drag, startPoint x: 429, startPoint y: 102, endPoint x: 280, endPoint y: 106, distance: 149.5
click at [280, 106] on div "Edit Secured Claim × Creditor * [PERSON_NAME] Register [STREET_ADDRESS][GEOGRAP…" at bounding box center [710, 354] width 1421 height 709
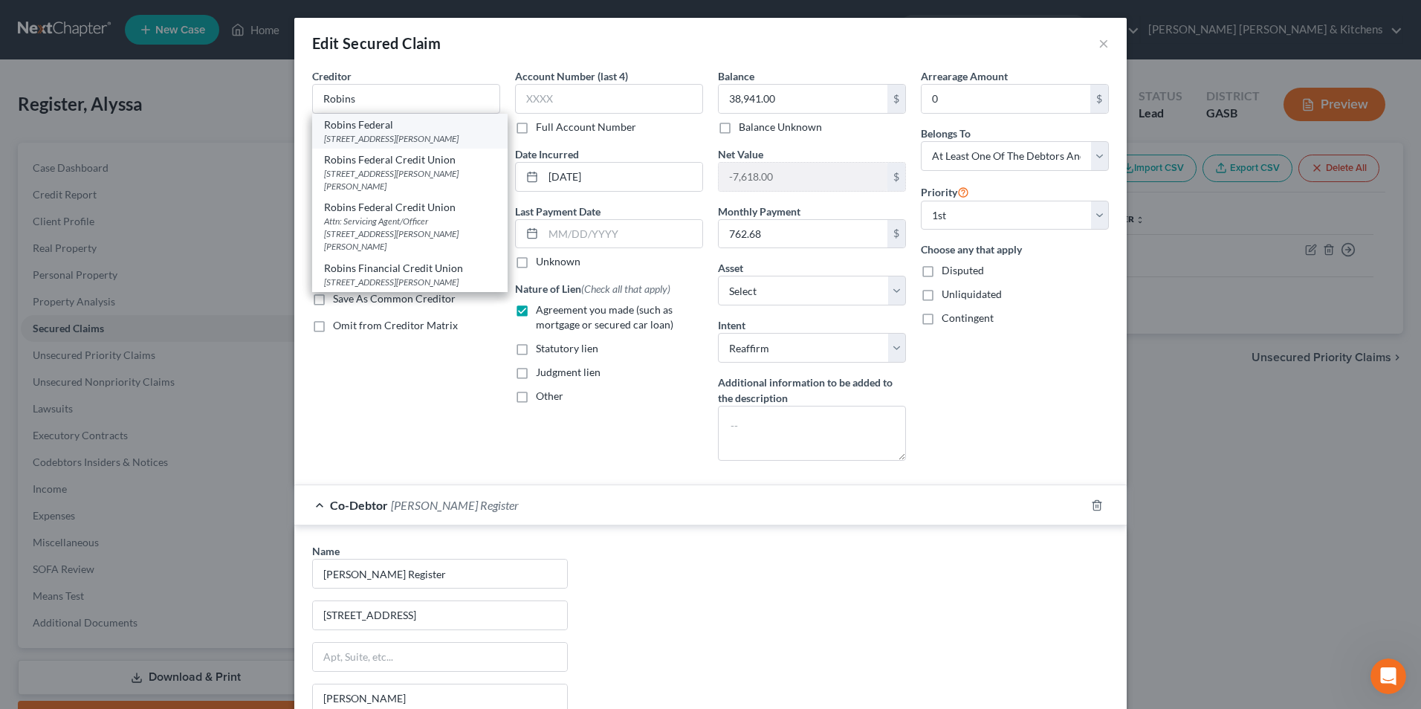
click at [407, 141] on div "[STREET_ADDRESS][PERSON_NAME]" at bounding box center [410, 138] width 172 height 13
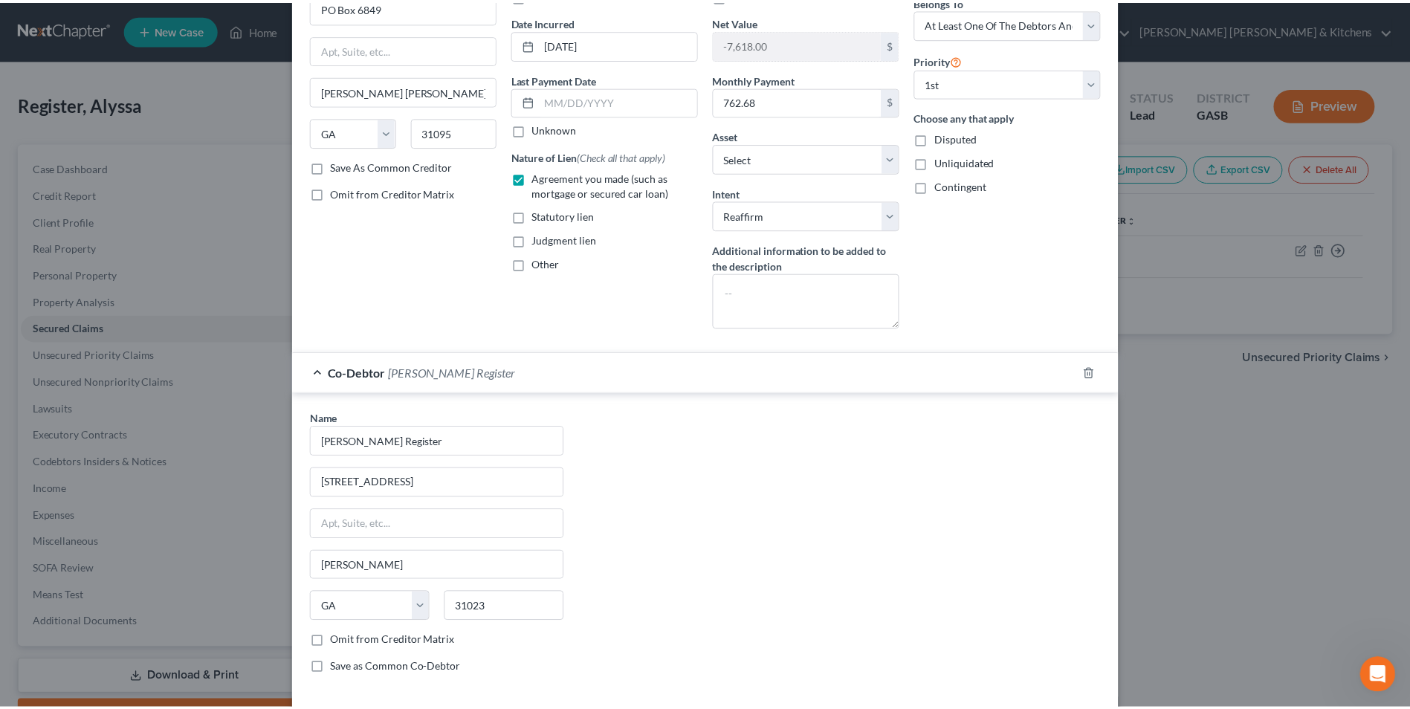
scroll to position [216, 0]
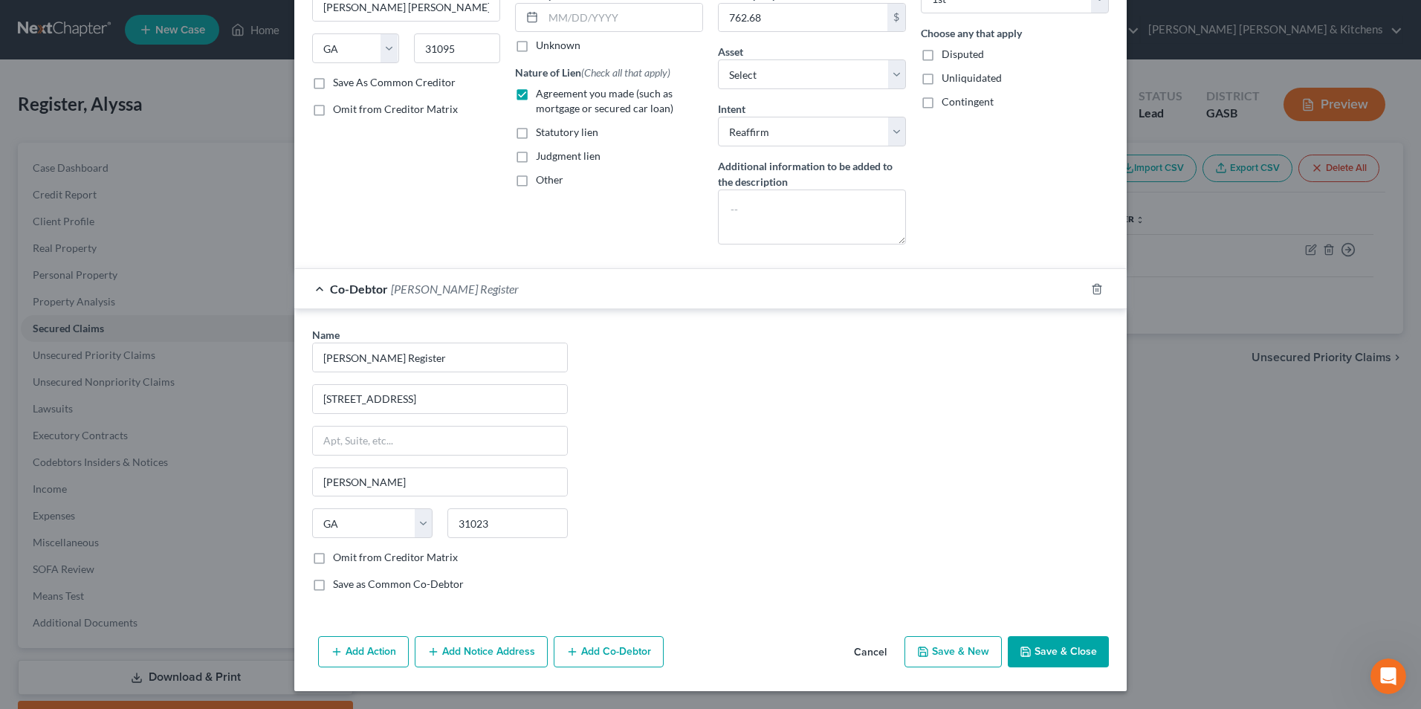
click at [1089, 665] on button "Save & Close" at bounding box center [1058, 651] width 101 height 31
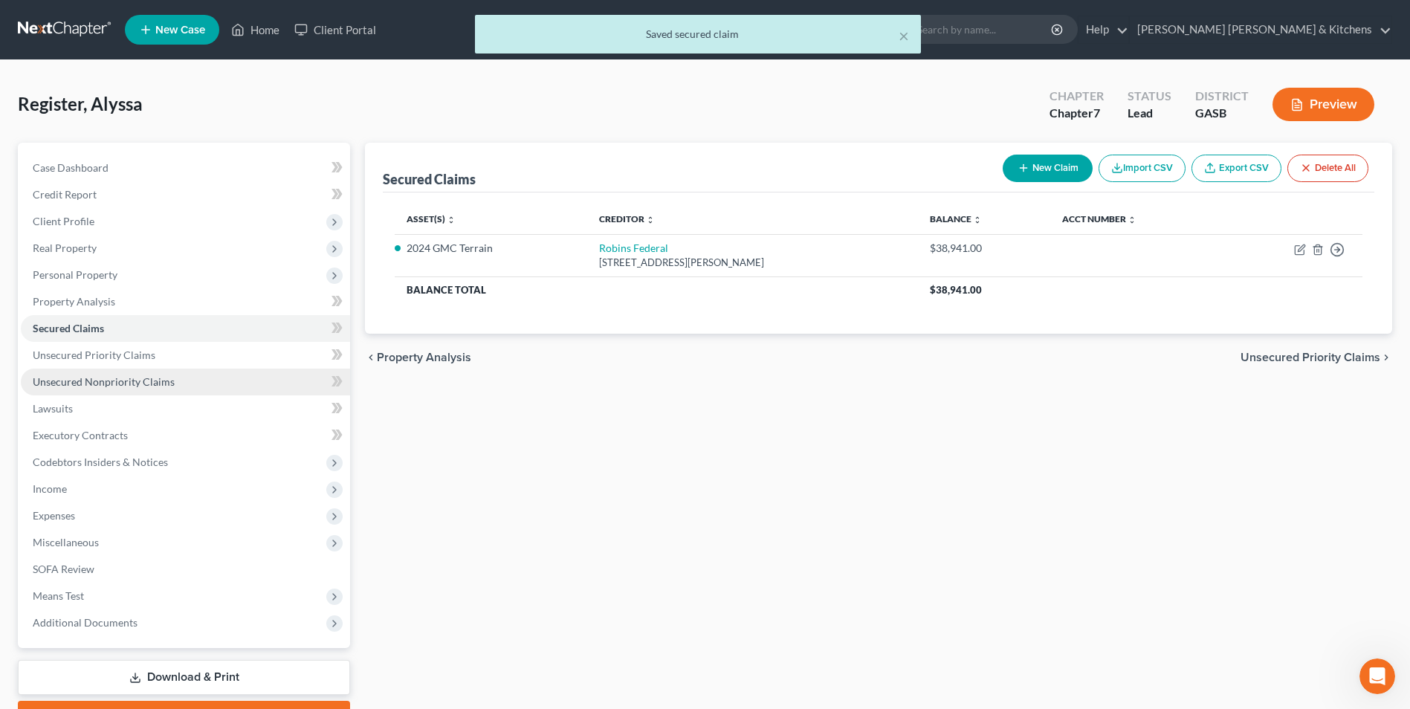
click at [124, 378] on span "Unsecured Nonpriority Claims" at bounding box center [104, 381] width 142 height 13
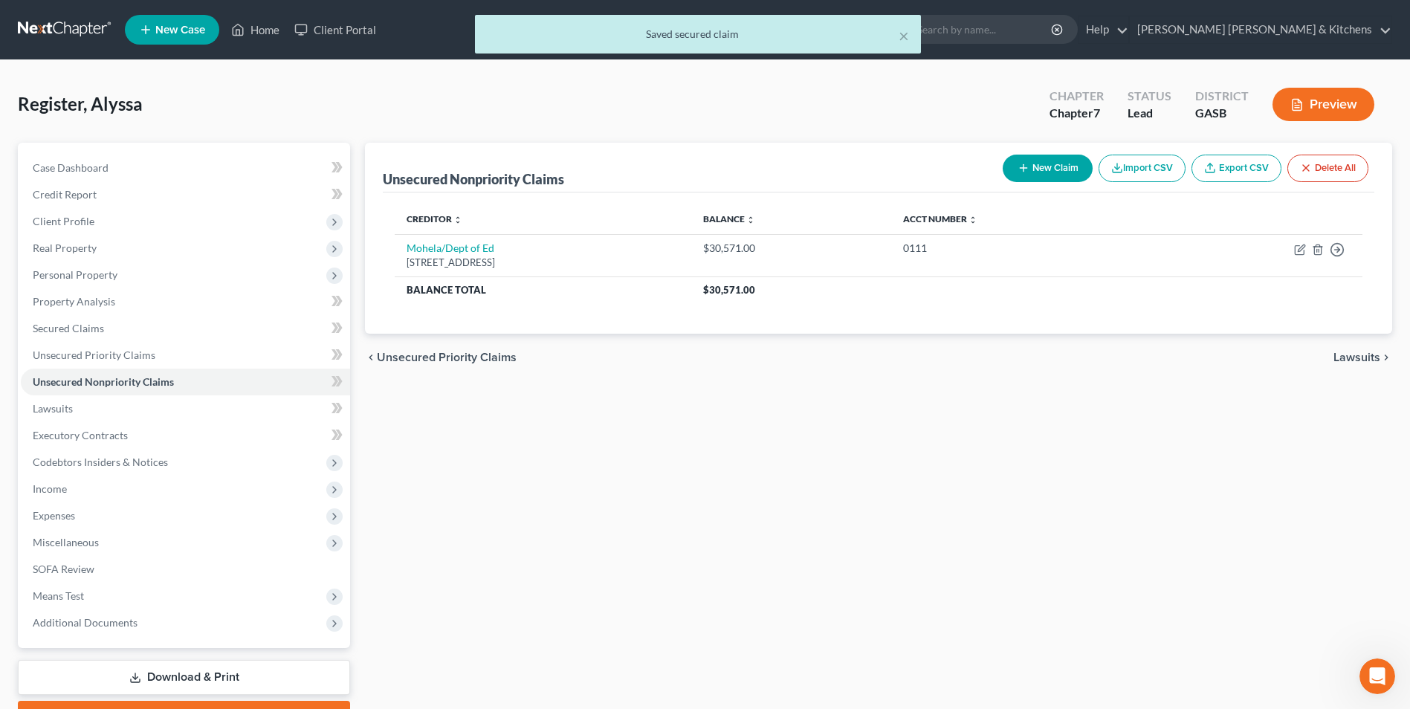
click at [1035, 164] on button "New Claim" at bounding box center [1048, 169] width 90 height 28
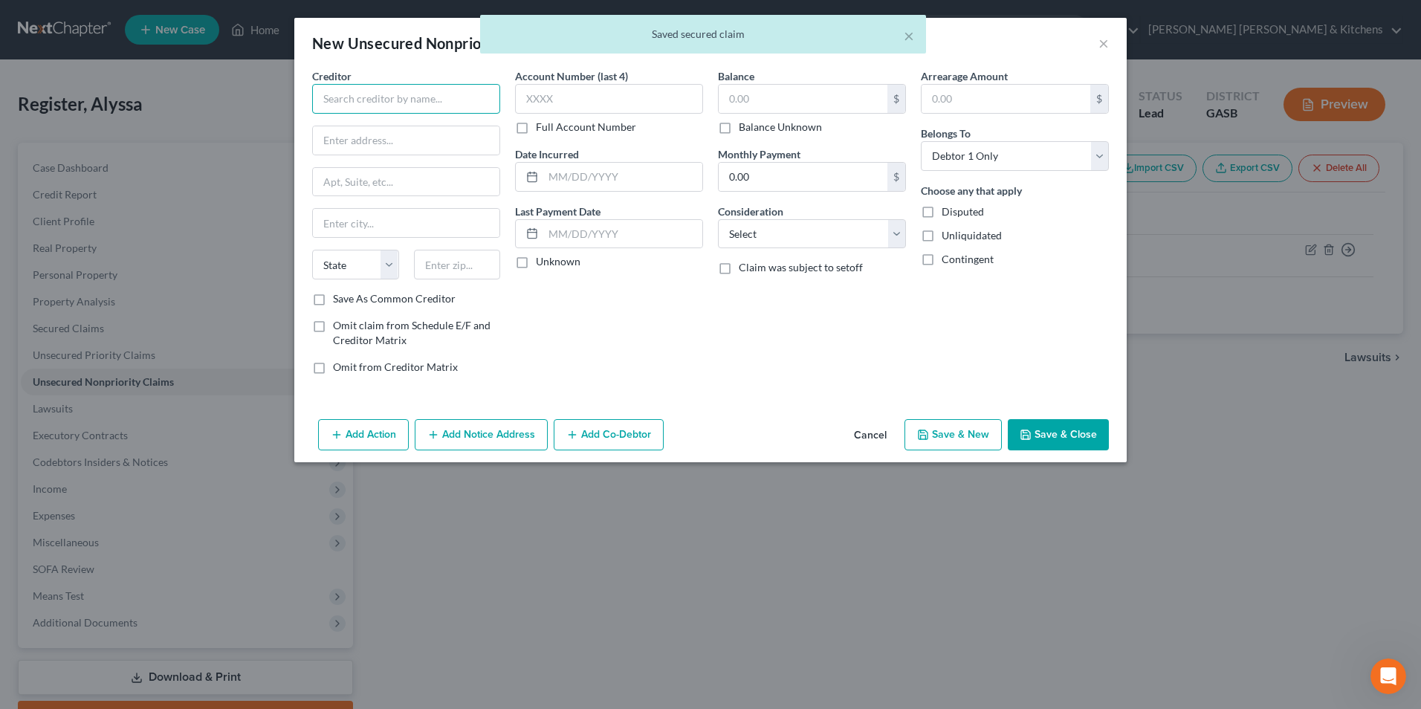
click at [387, 99] on input "text" at bounding box center [406, 99] width 188 height 30
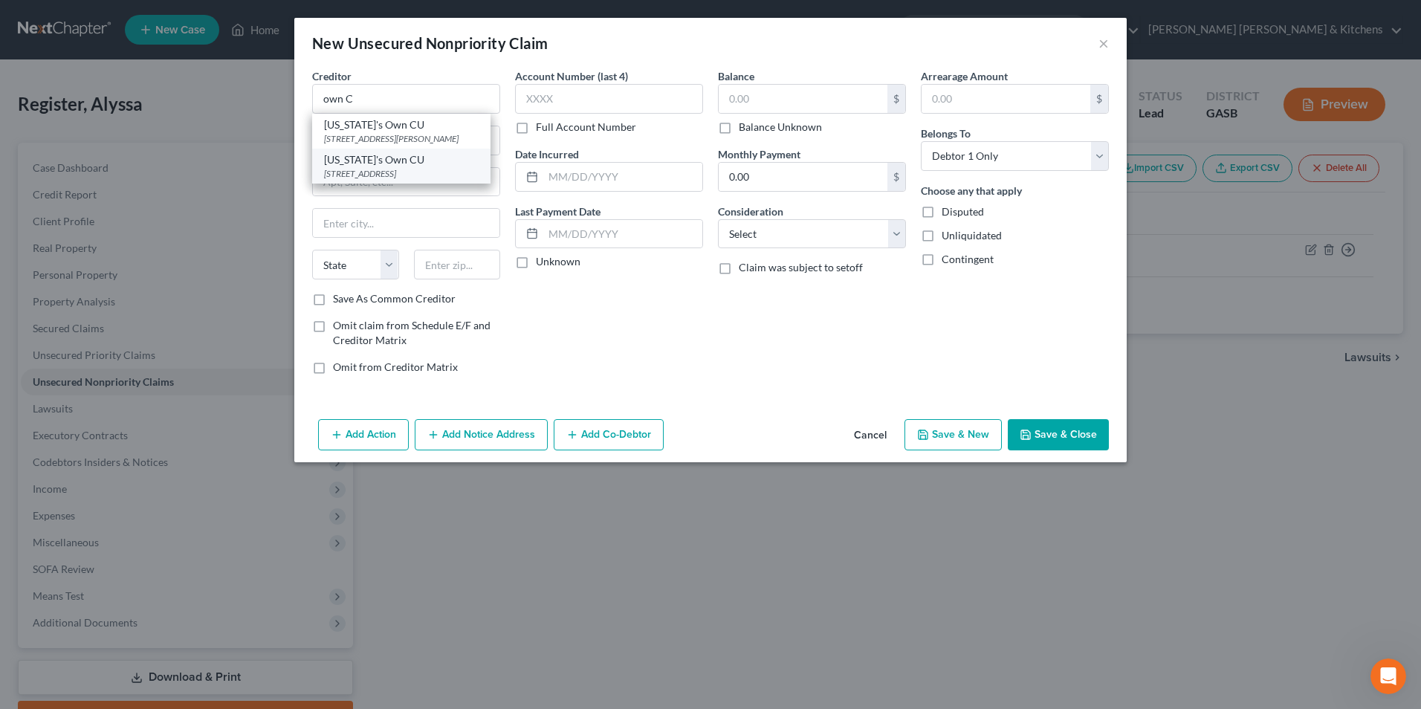
click at [396, 155] on div "[US_STATE]'s Own CU" at bounding box center [401, 159] width 155 height 15
drag, startPoint x: 348, startPoint y: 140, endPoint x: 297, endPoint y: 141, distance: 50.6
click at [298, 141] on div "Creditor * [US_STATE]'s Own CU [STREET_ADDRESS] [GEOGRAPHIC_DATA] [US_STATE] AK…" at bounding box center [710, 240] width 833 height 345
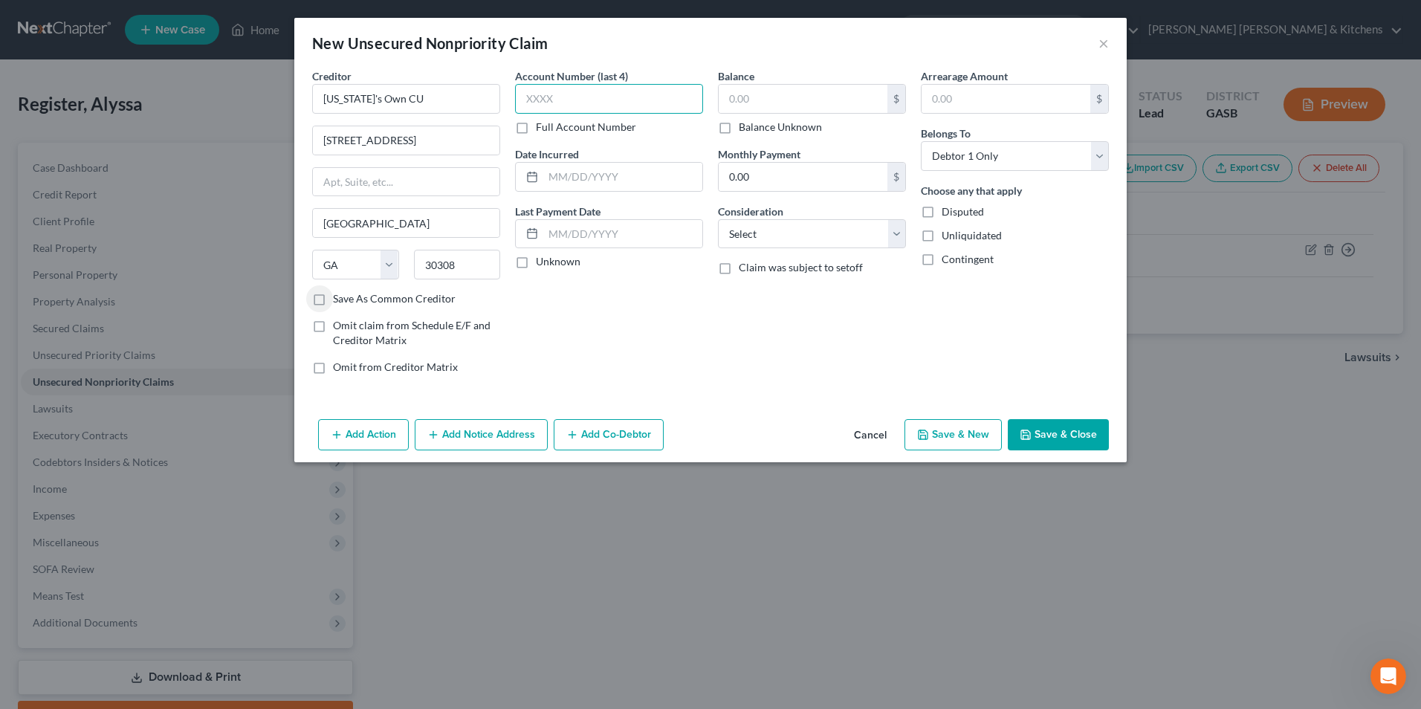
click at [587, 100] on input "text" at bounding box center [609, 99] width 188 height 30
click at [593, 177] on input "text" at bounding box center [622, 177] width 159 height 28
click at [761, 96] on input "text" at bounding box center [803, 99] width 169 height 28
click at [1058, 437] on button "Save & Close" at bounding box center [1058, 434] width 101 height 31
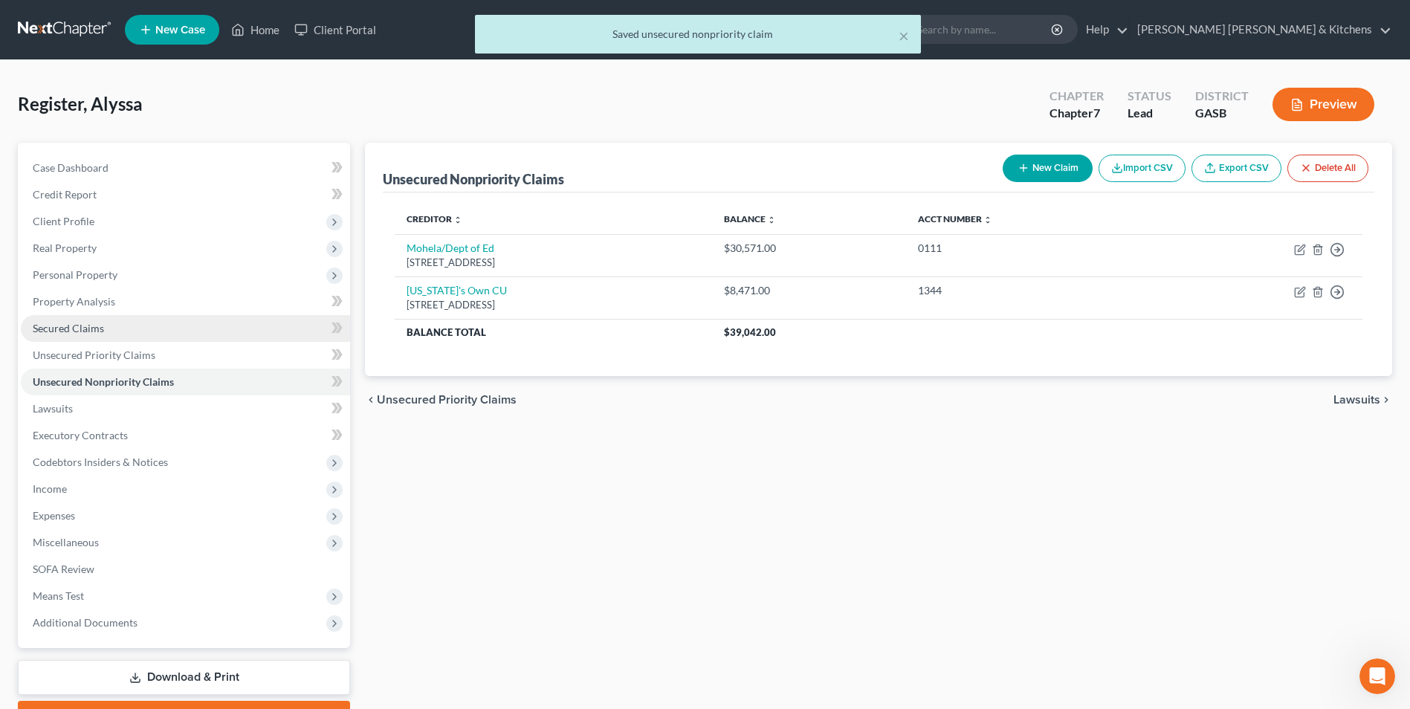
click at [99, 323] on span "Secured Claims" at bounding box center [68, 328] width 71 height 13
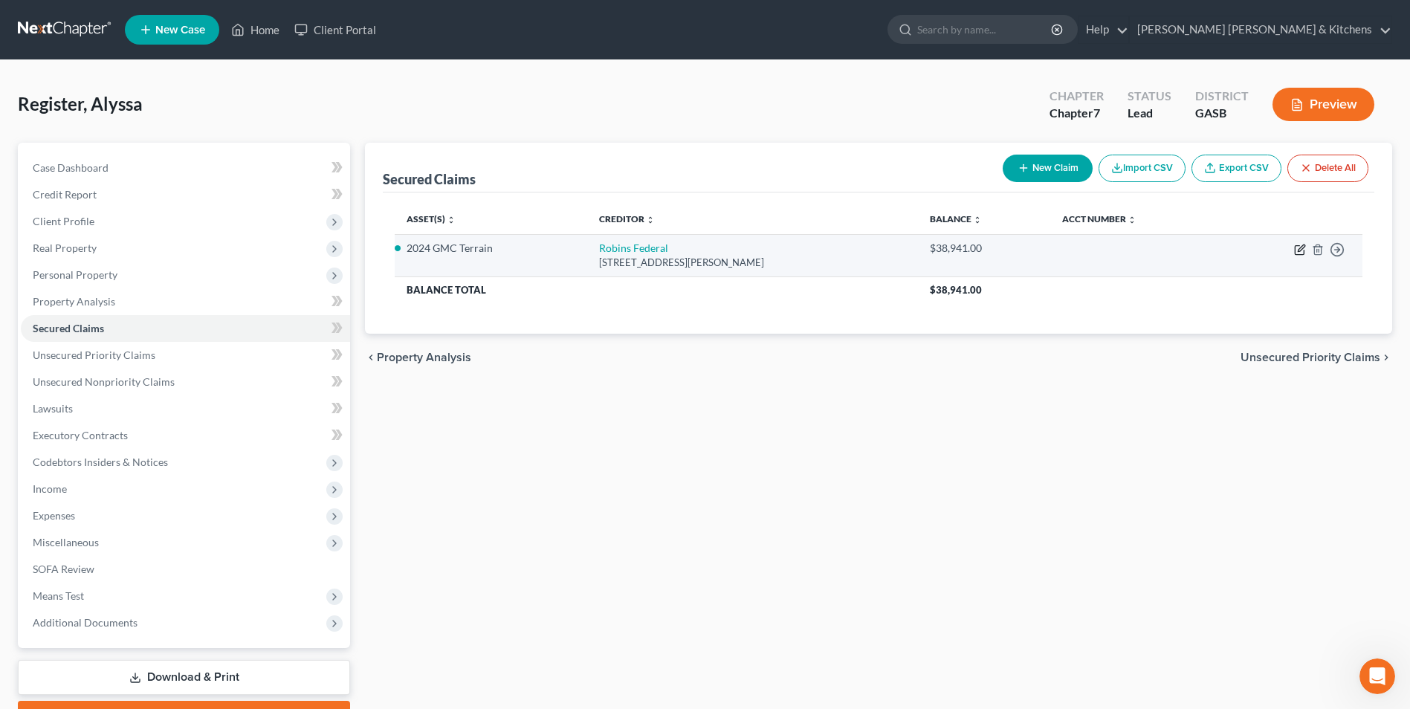
click at [1300, 245] on icon "button" at bounding box center [1300, 250] width 12 height 12
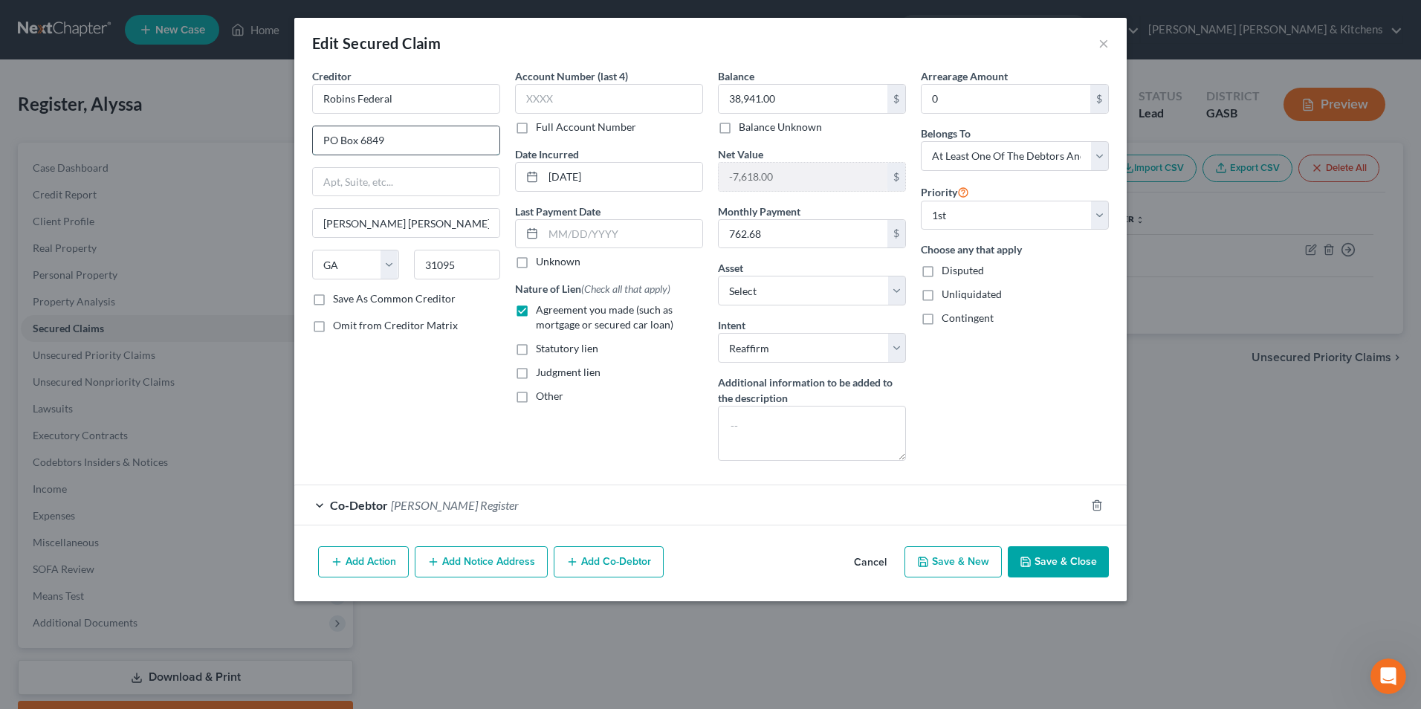
drag, startPoint x: 364, startPoint y: 144, endPoint x: 436, endPoint y: 131, distance: 73.3
click at [436, 131] on input "PO Box 6849" at bounding box center [406, 140] width 187 height 28
click at [558, 98] on input "text" at bounding box center [609, 99] width 188 height 30
click at [1091, 573] on button "Save & Close" at bounding box center [1058, 561] width 101 height 31
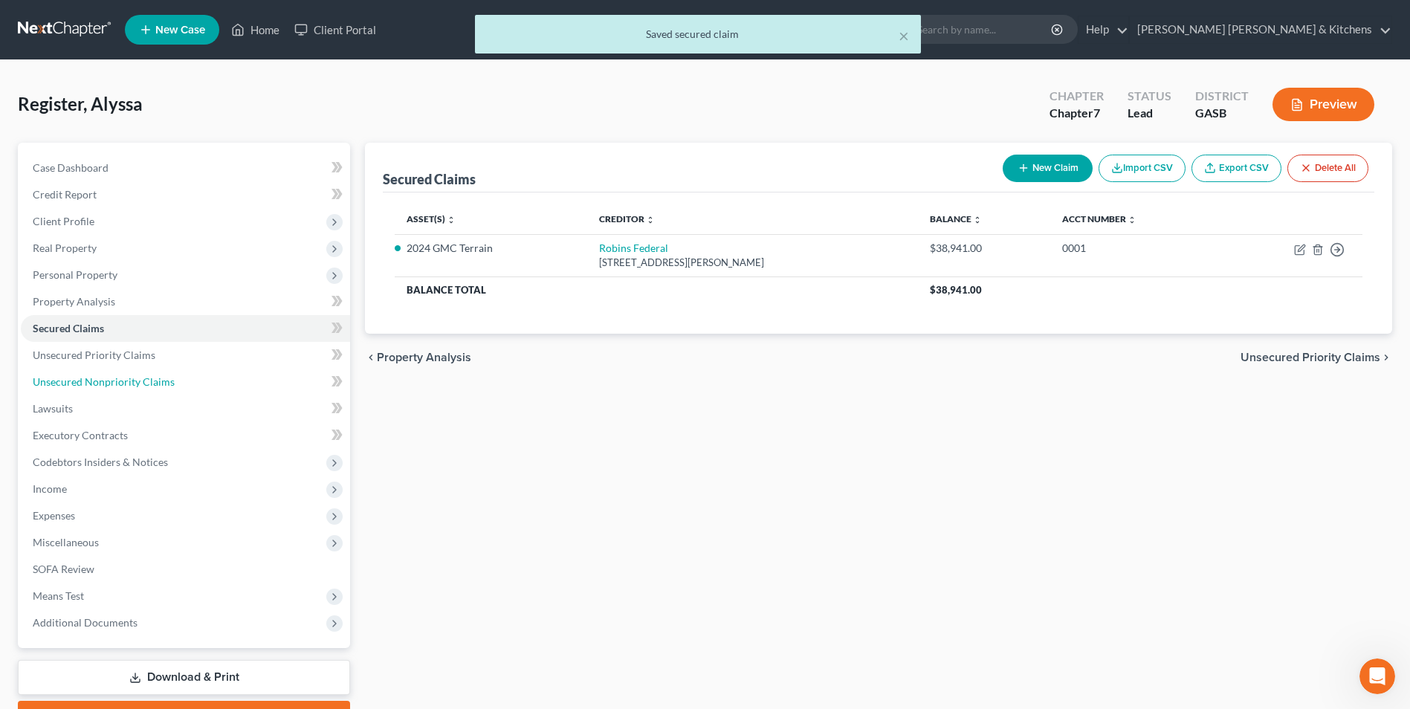
drag, startPoint x: 104, startPoint y: 379, endPoint x: 642, endPoint y: 368, distance: 538.4
click at [104, 379] on span "Unsecured Nonpriority Claims" at bounding box center [104, 381] width 142 height 13
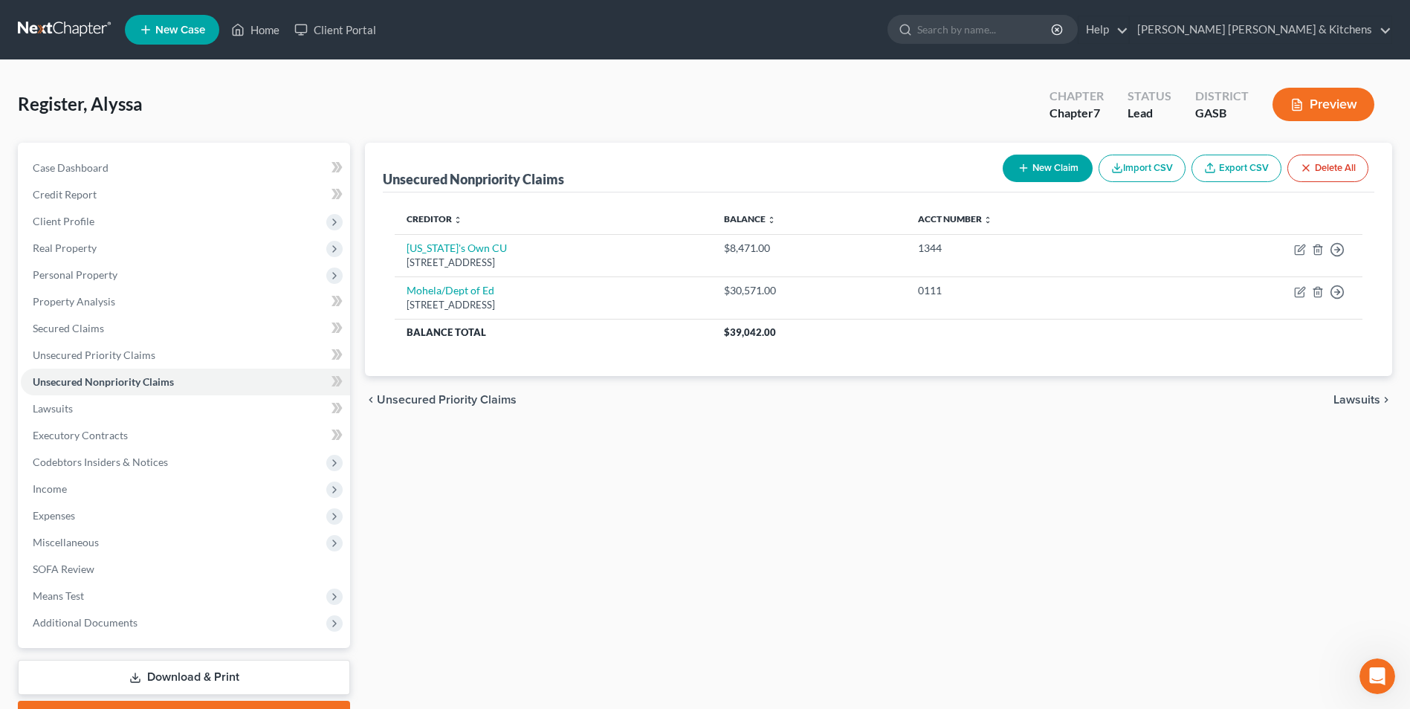
click at [1022, 168] on line "button" at bounding box center [1023, 168] width 7 height 0
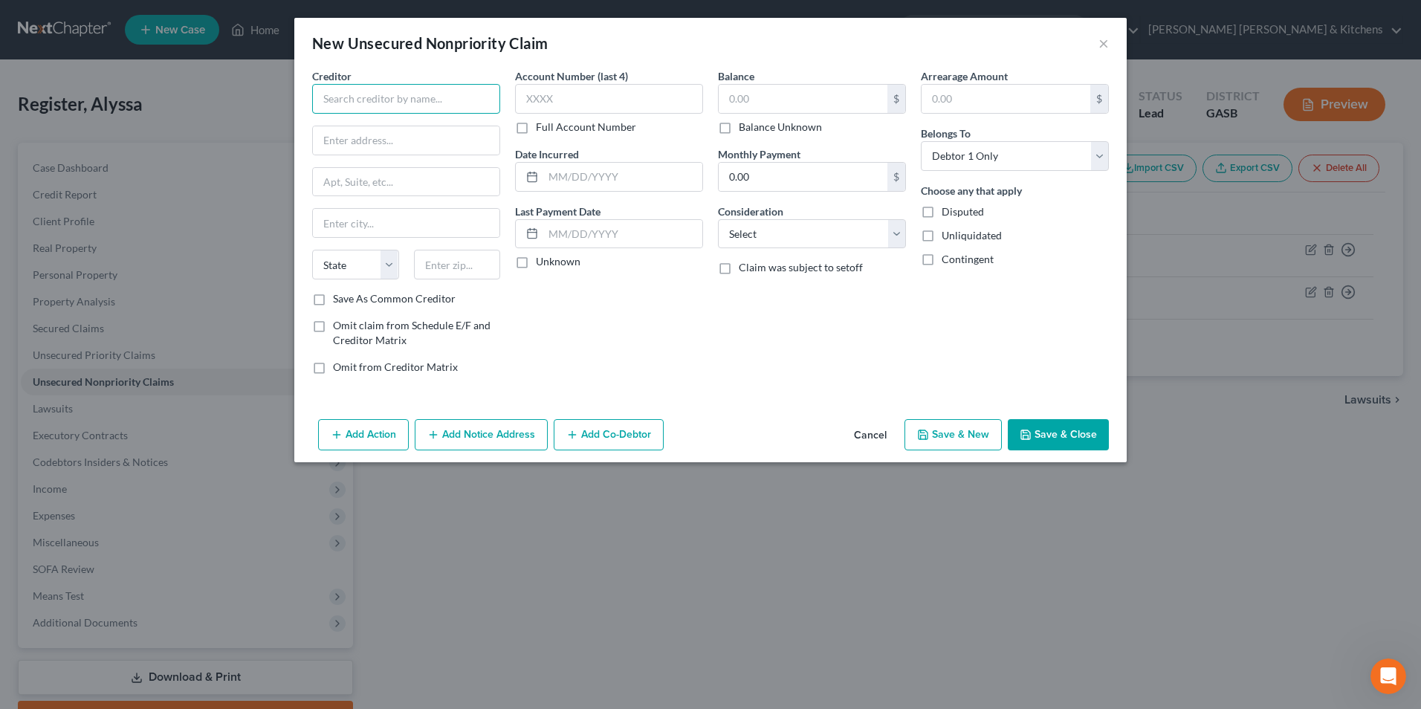
click at [425, 106] on input "text" at bounding box center [406, 99] width 188 height 30
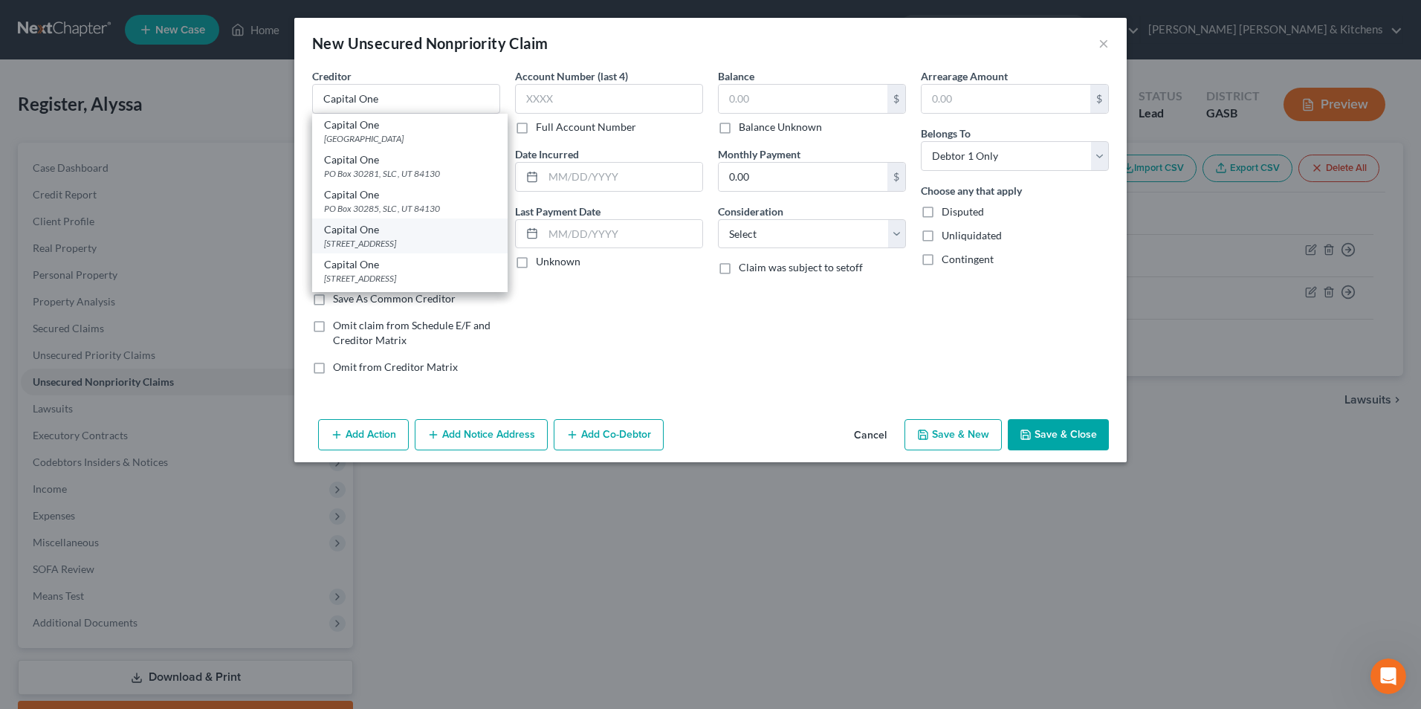
click at [422, 239] on div "[STREET_ADDRESS]" at bounding box center [410, 243] width 172 height 13
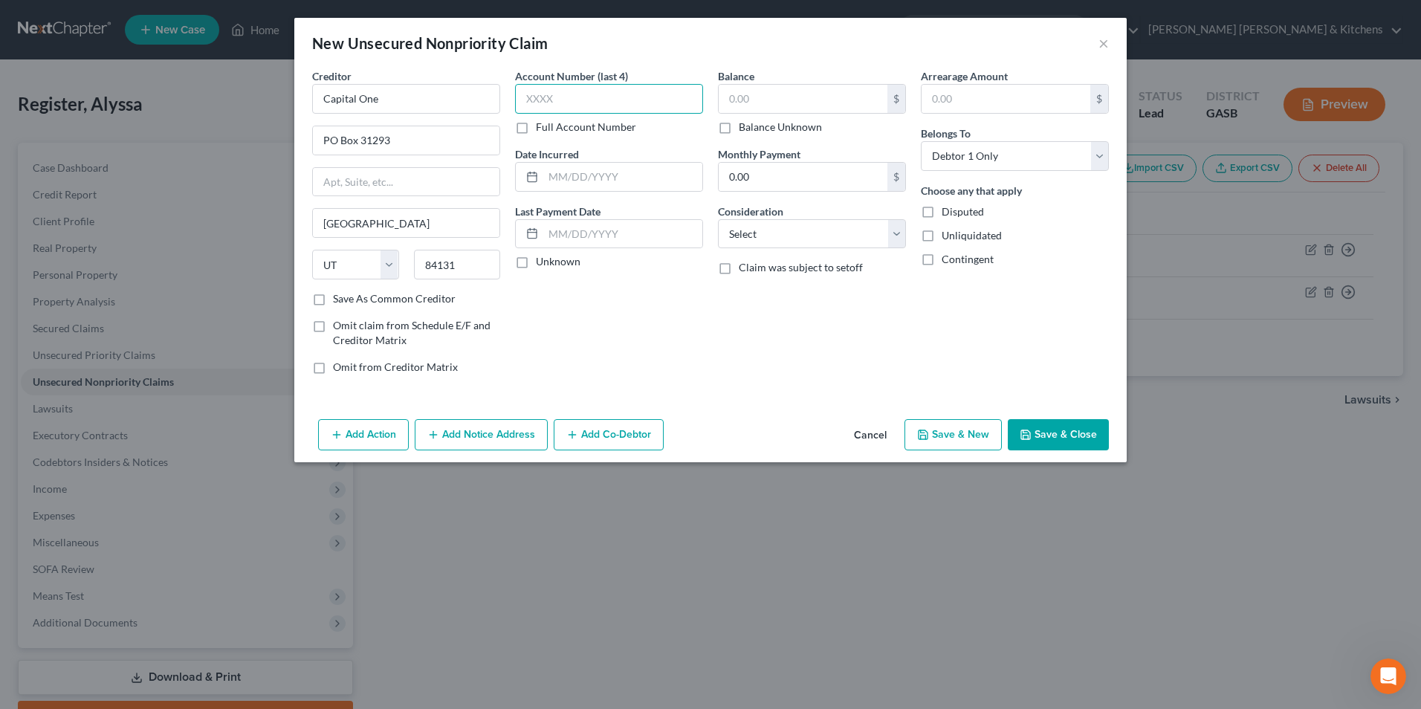
click at [536, 90] on input "text" at bounding box center [609, 99] width 188 height 30
click at [788, 106] on input "text" at bounding box center [803, 99] width 169 height 28
click at [764, 227] on select "Select Cable / Satellite Services Collection Agency Credit Card Debt Debt Couns…" at bounding box center [812, 234] width 188 height 30
click at [718, 219] on select "Select Cable / Satellite Services Collection Agency Credit Card Debt Debt Couns…" at bounding box center [812, 234] width 188 height 30
click at [1059, 426] on button "Save & Close" at bounding box center [1058, 434] width 101 height 31
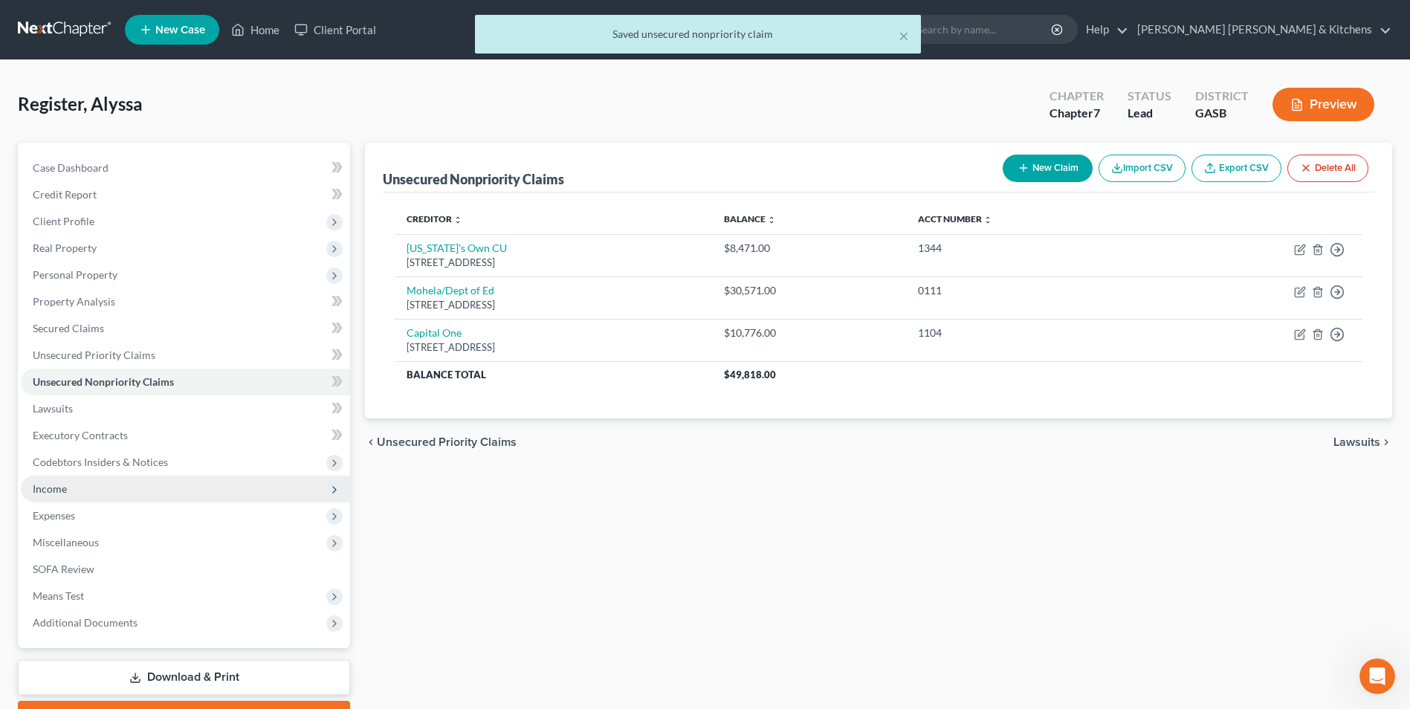
click at [61, 489] on span "Income" at bounding box center [50, 489] width 34 height 13
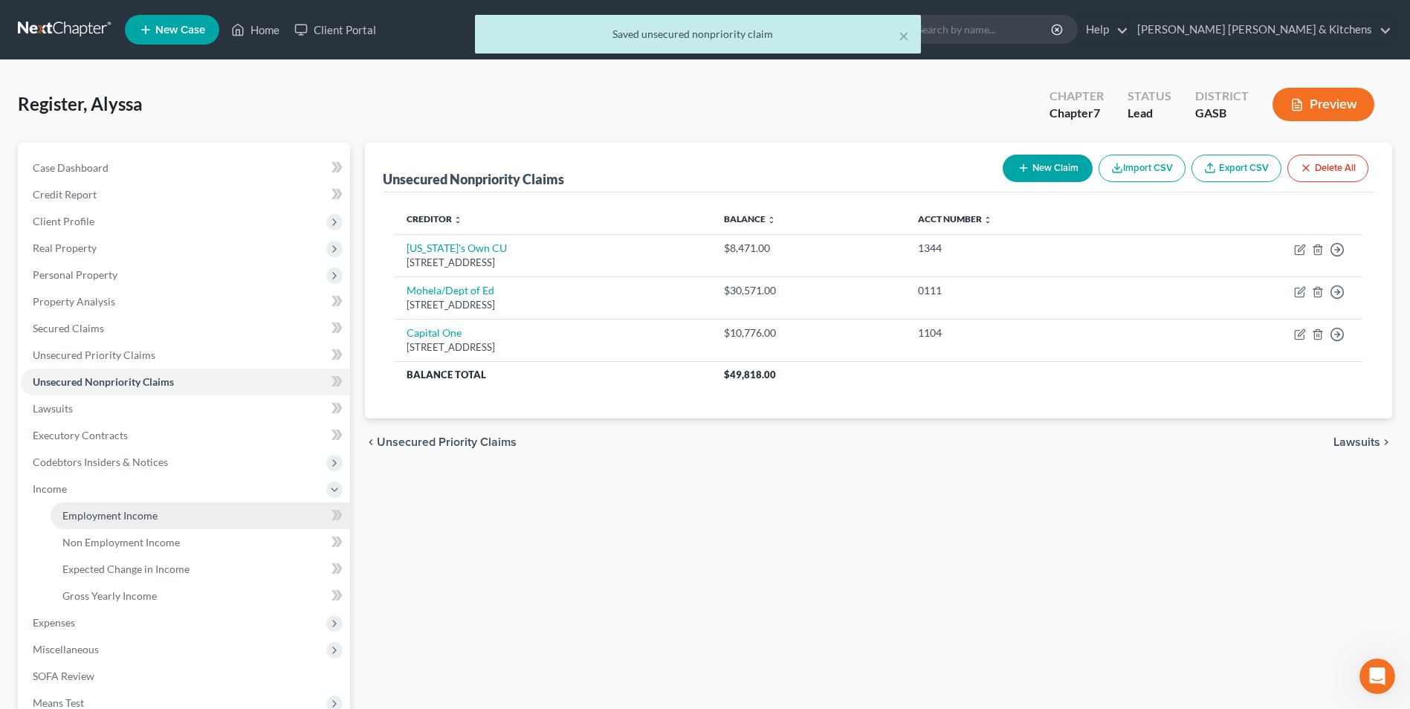
click at [80, 508] on link "Employment Income" at bounding box center [201, 516] width 300 height 27
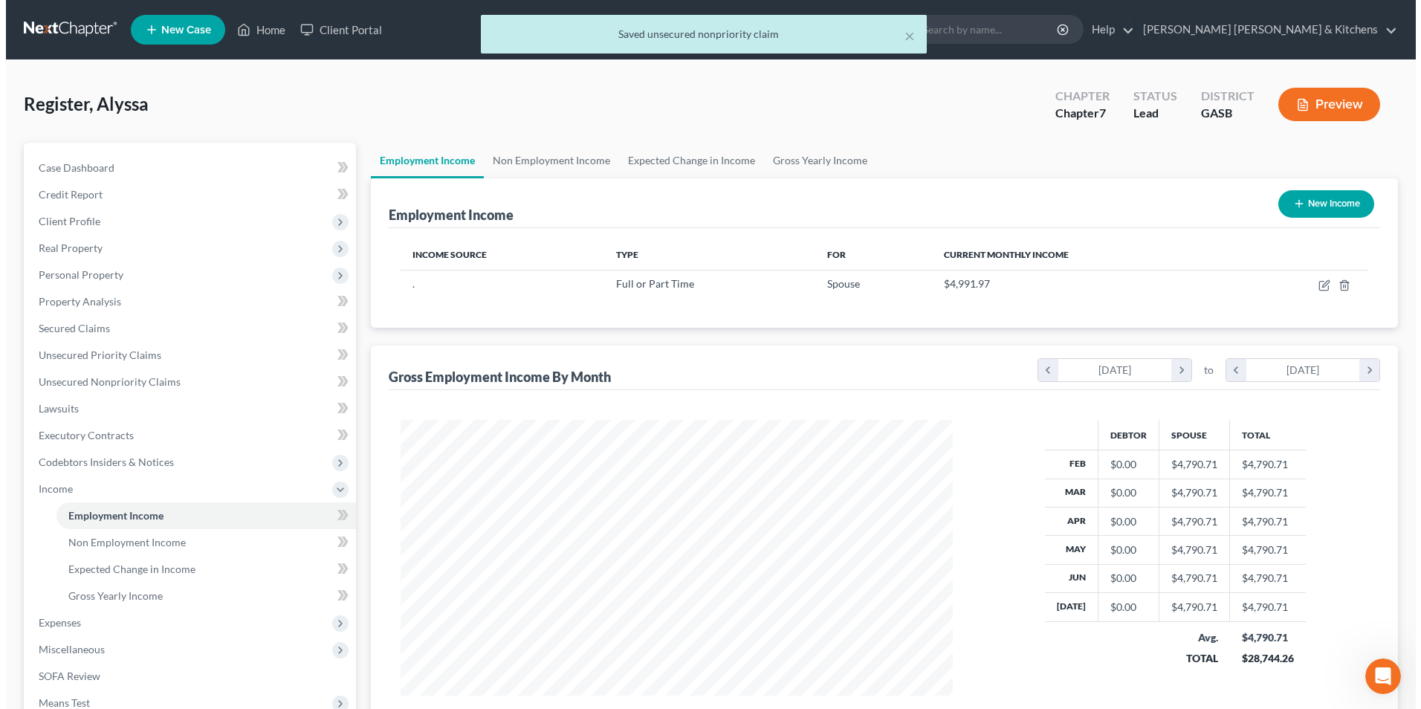
scroll to position [276, 581]
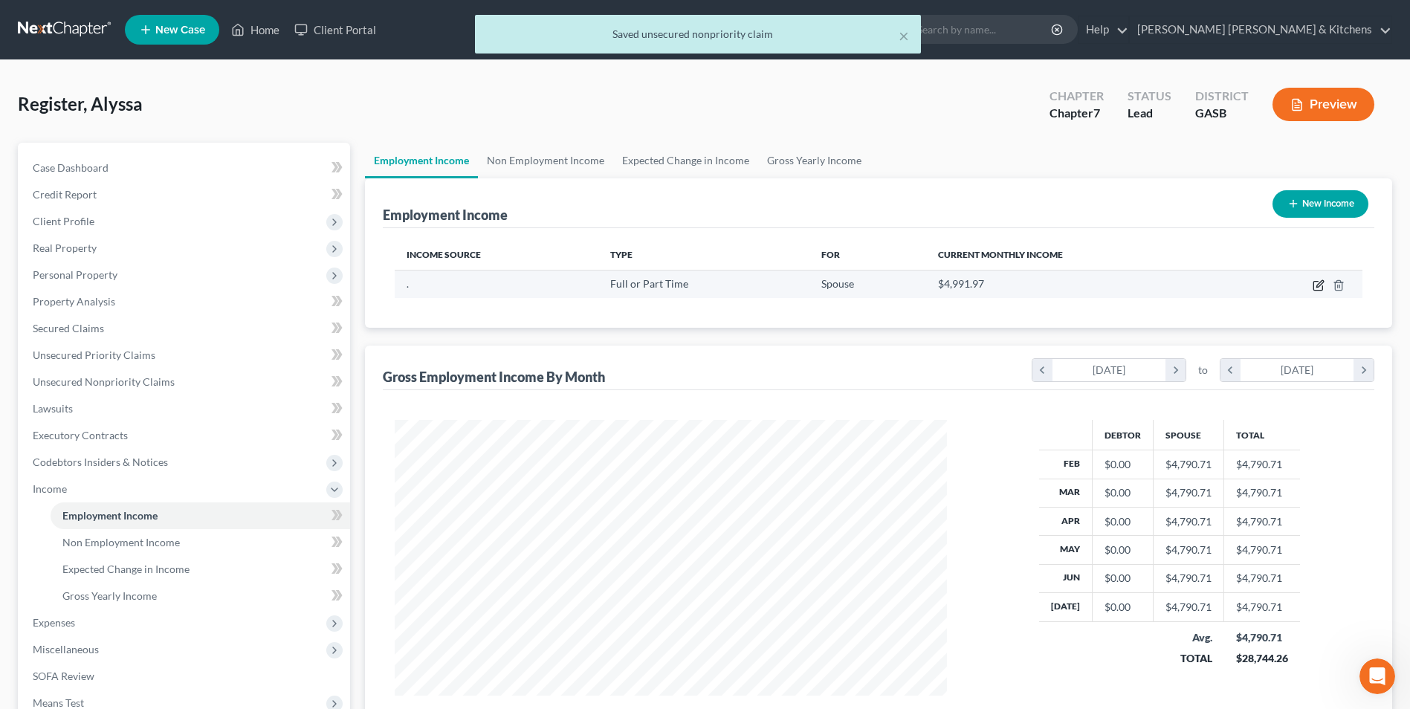
click at [1320, 282] on icon "button" at bounding box center [1319, 286] width 12 height 12
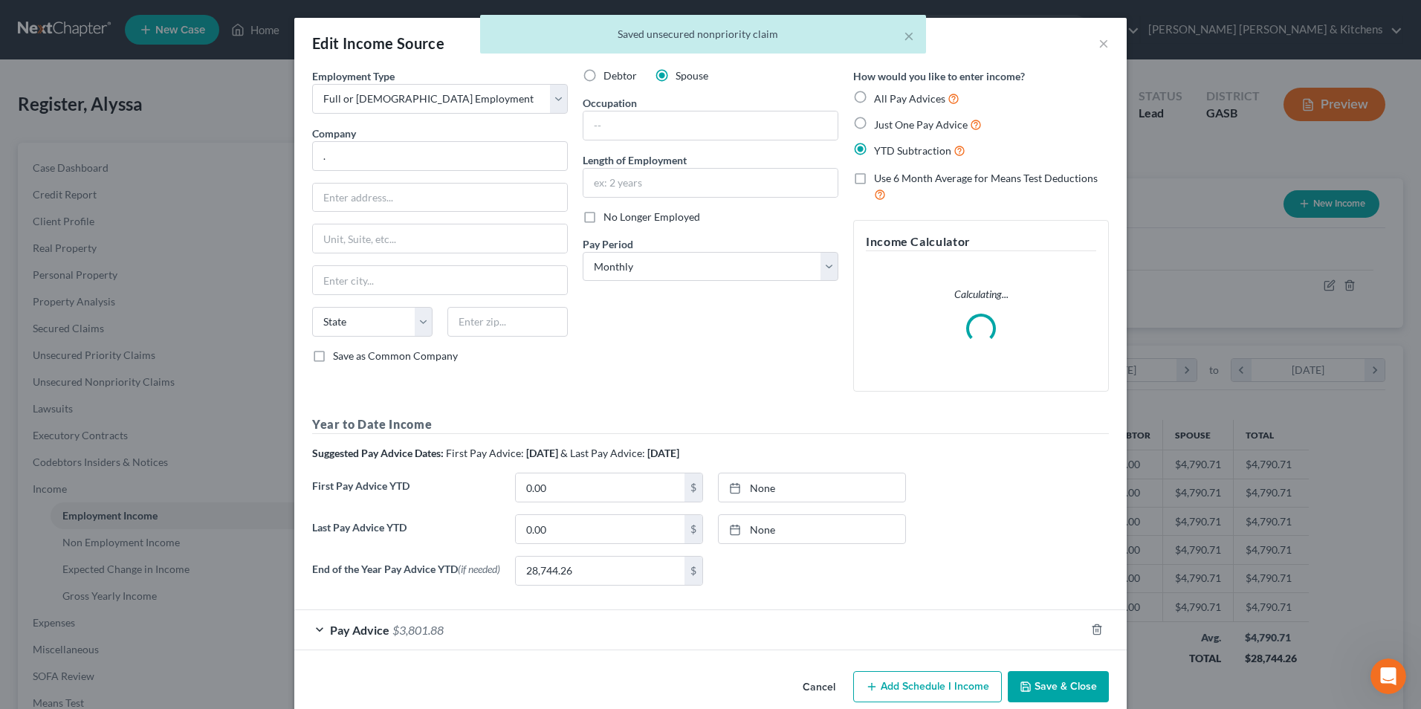
scroll to position [278, 587]
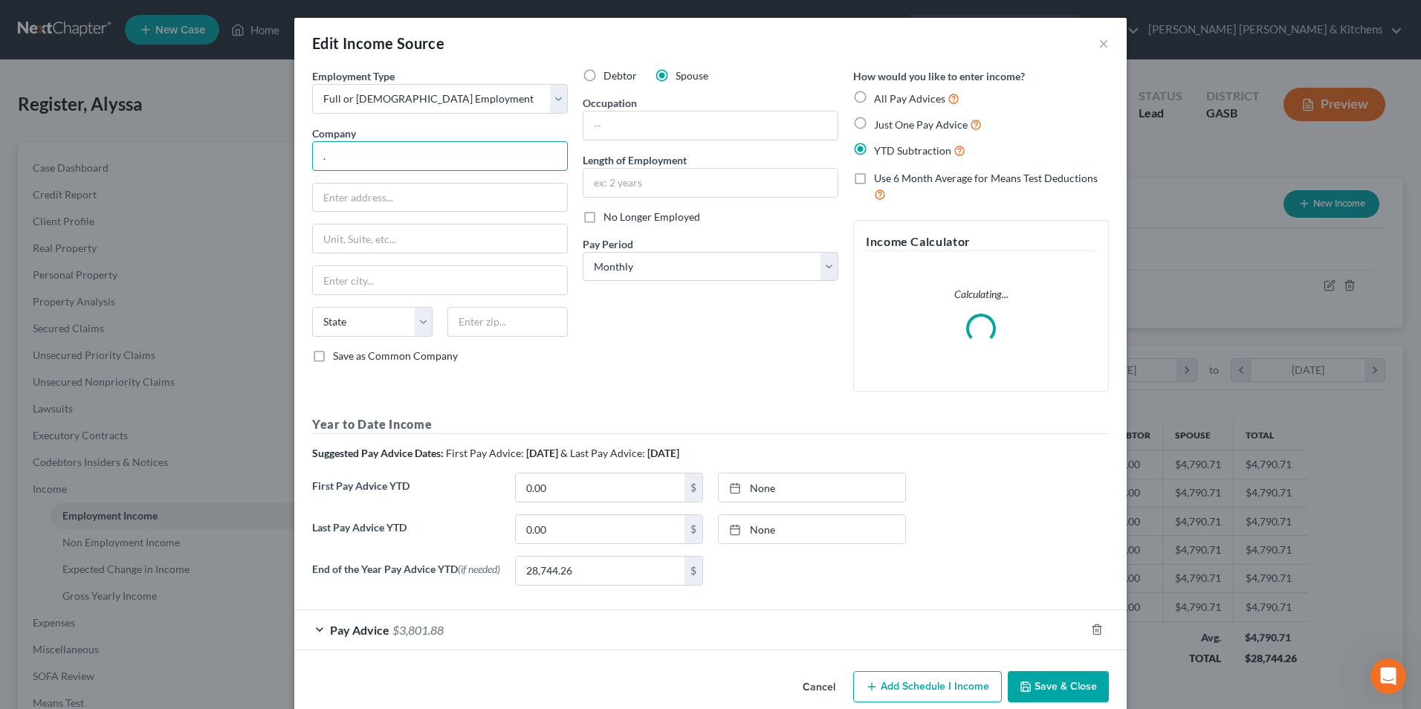
click at [436, 157] on input "." at bounding box center [440, 156] width 256 height 30
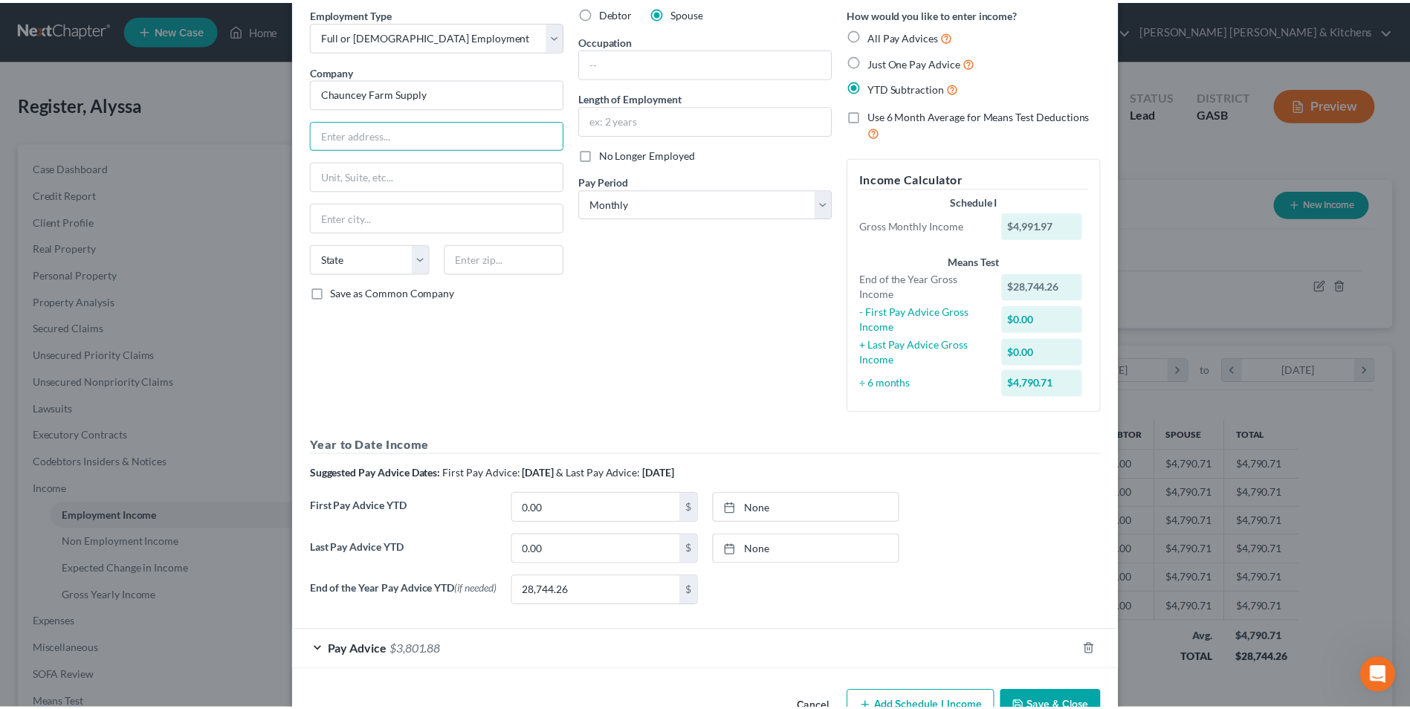
scroll to position [109, 0]
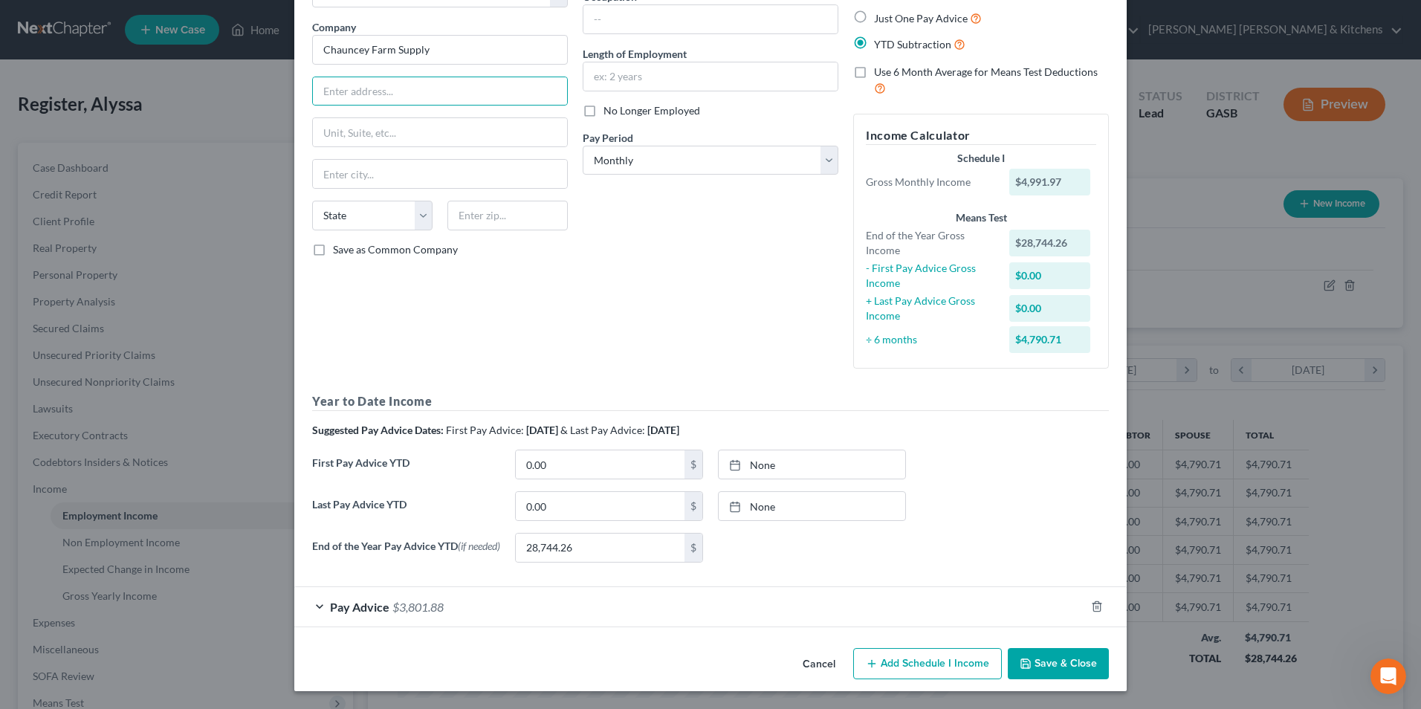
click at [1059, 665] on button "Save & Close" at bounding box center [1058, 663] width 101 height 31
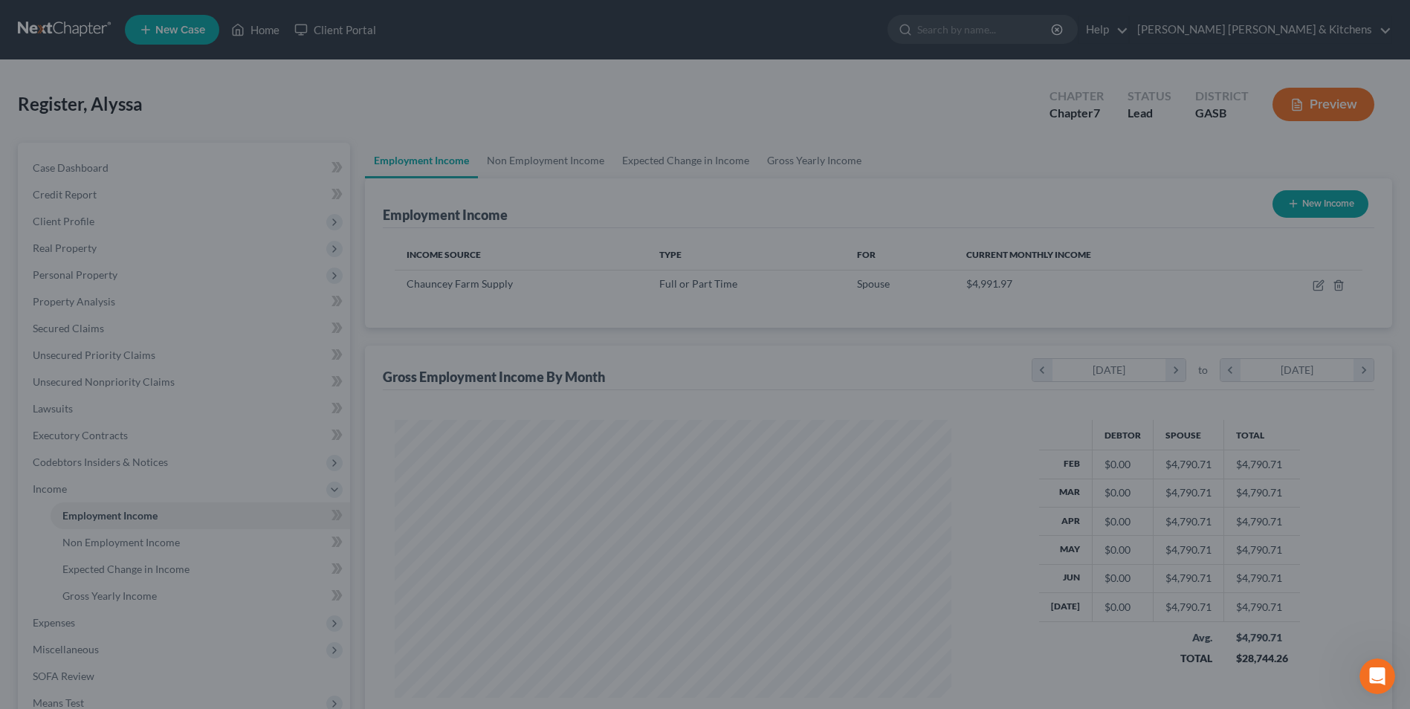
scroll to position [743178, 742872]
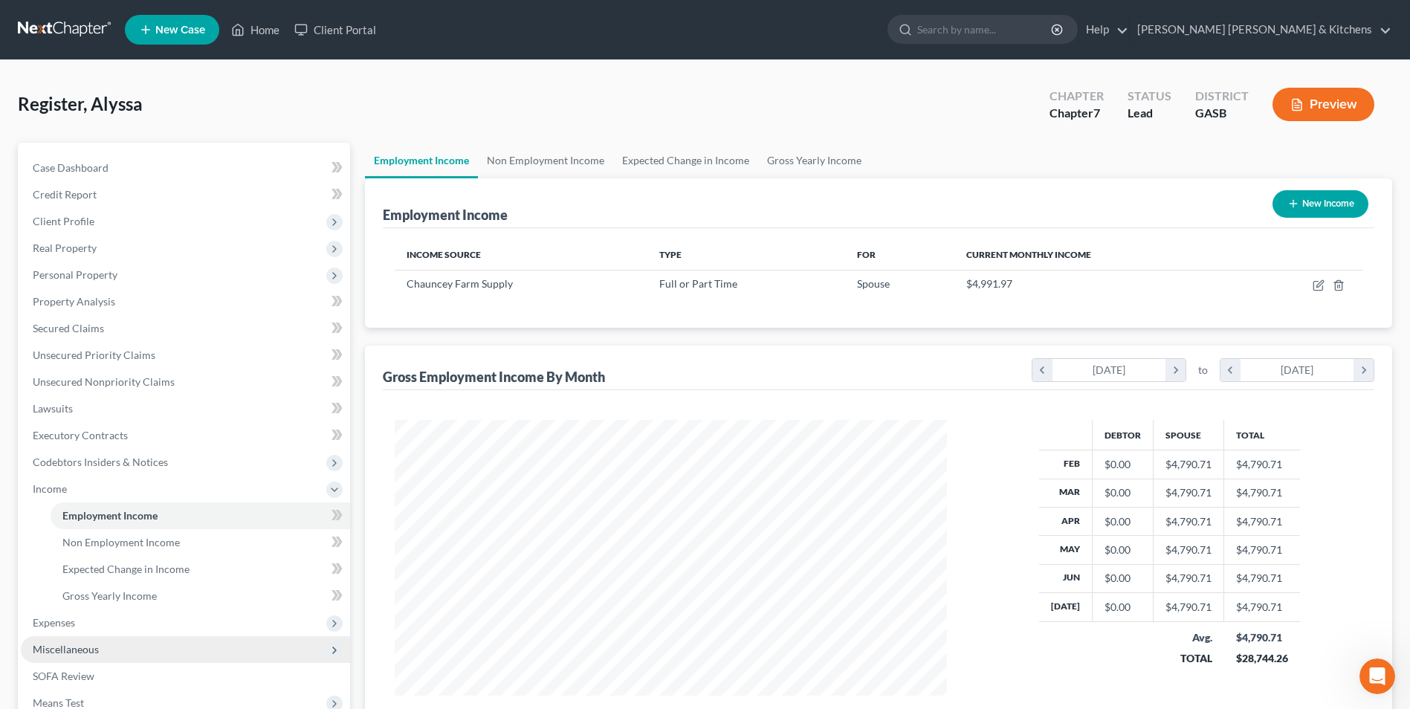
click at [73, 647] on span "Miscellaneous" at bounding box center [66, 649] width 66 height 13
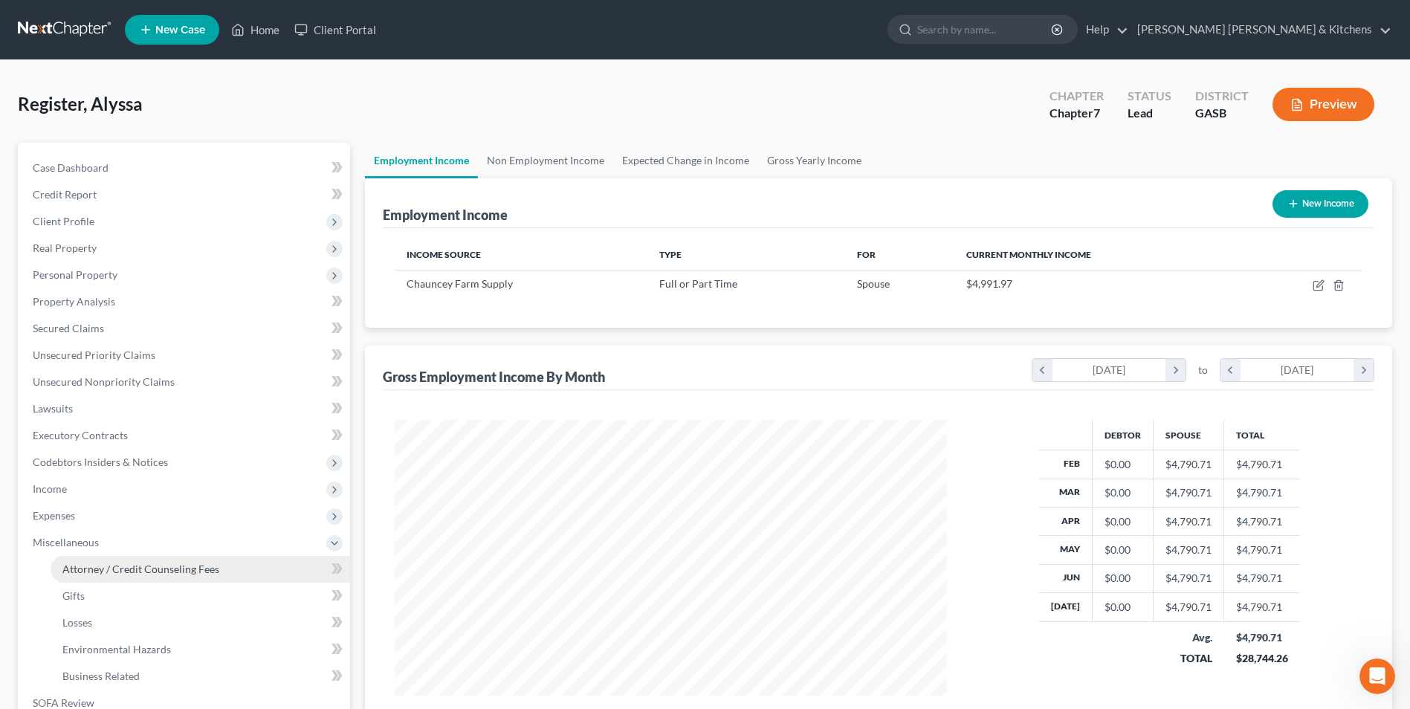
click at [116, 575] on span "Attorney / Credit Counseling Fees" at bounding box center [140, 569] width 157 height 13
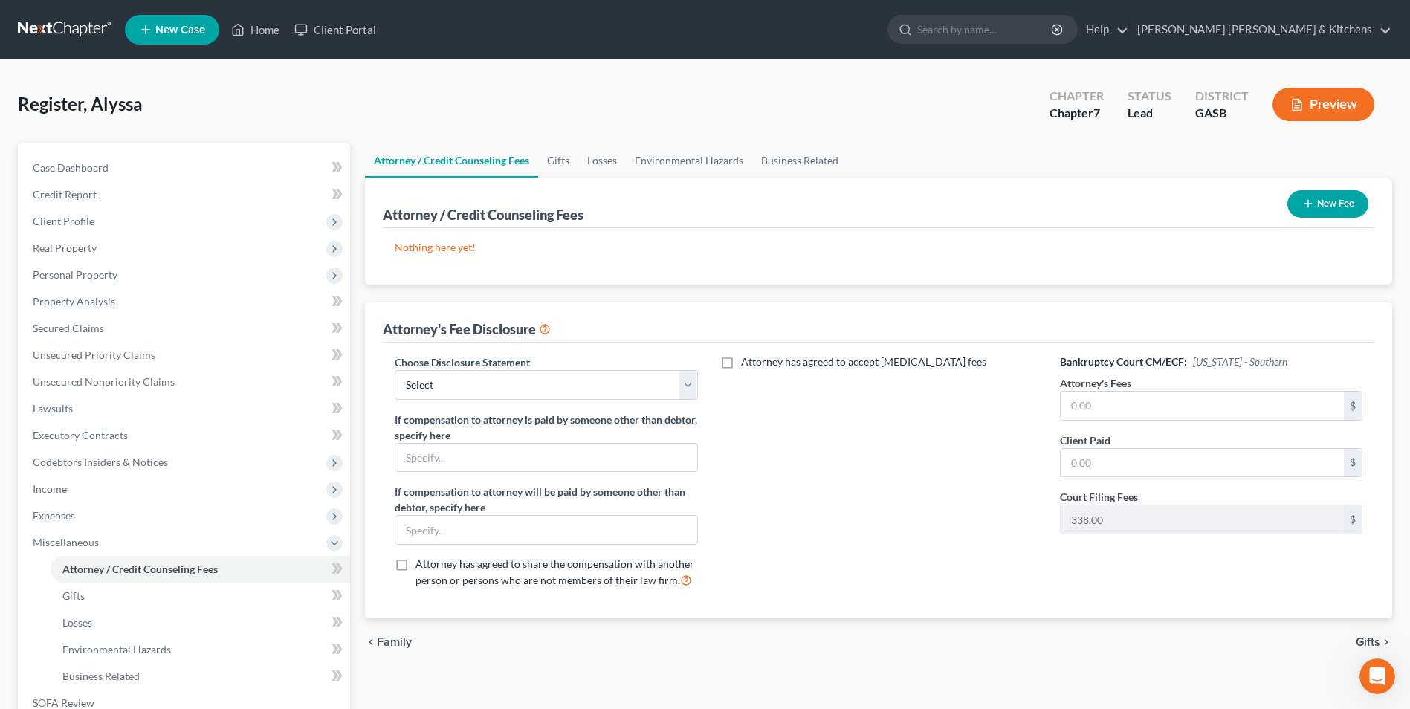
click at [1336, 207] on button "New Fee" at bounding box center [1328, 204] width 81 height 28
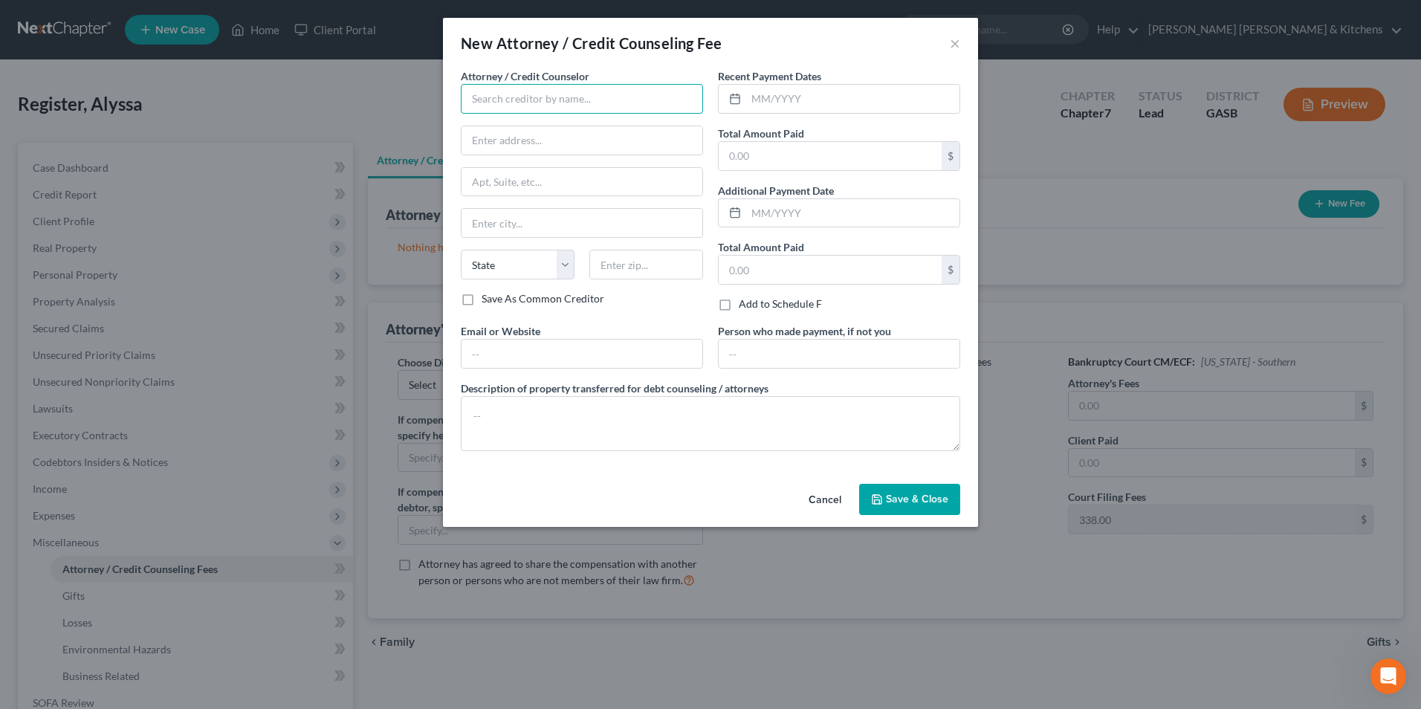
click at [524, 105] on input "text" at bounding box center [582, 99] width 242 height 30
click at [773, 143] on input "text" at bounding box center [830, 156] width 223 height 28
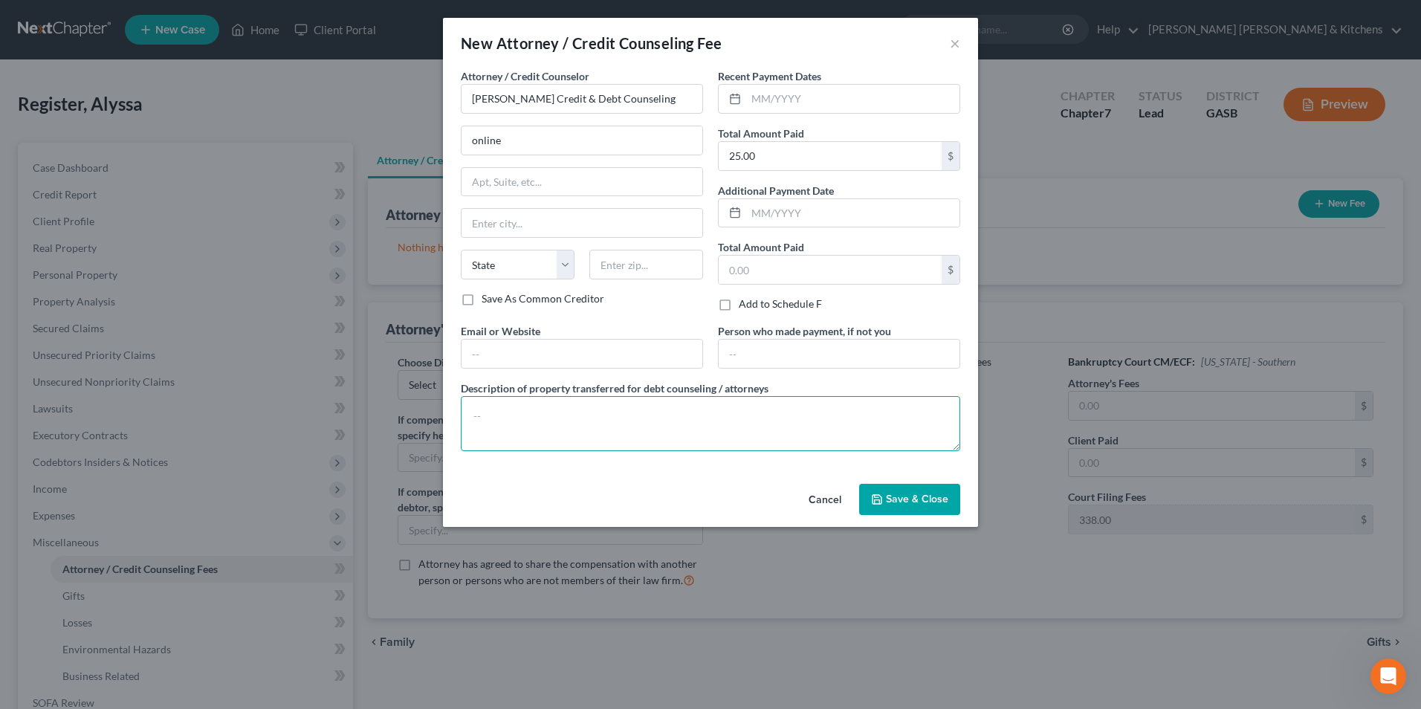
click at [603, 442] on textarea at bounding box center [711, 423] width 500 height 55
click at [898, 500] on span "Save & Close" at bounding box center [917, 499] width 62 height 13
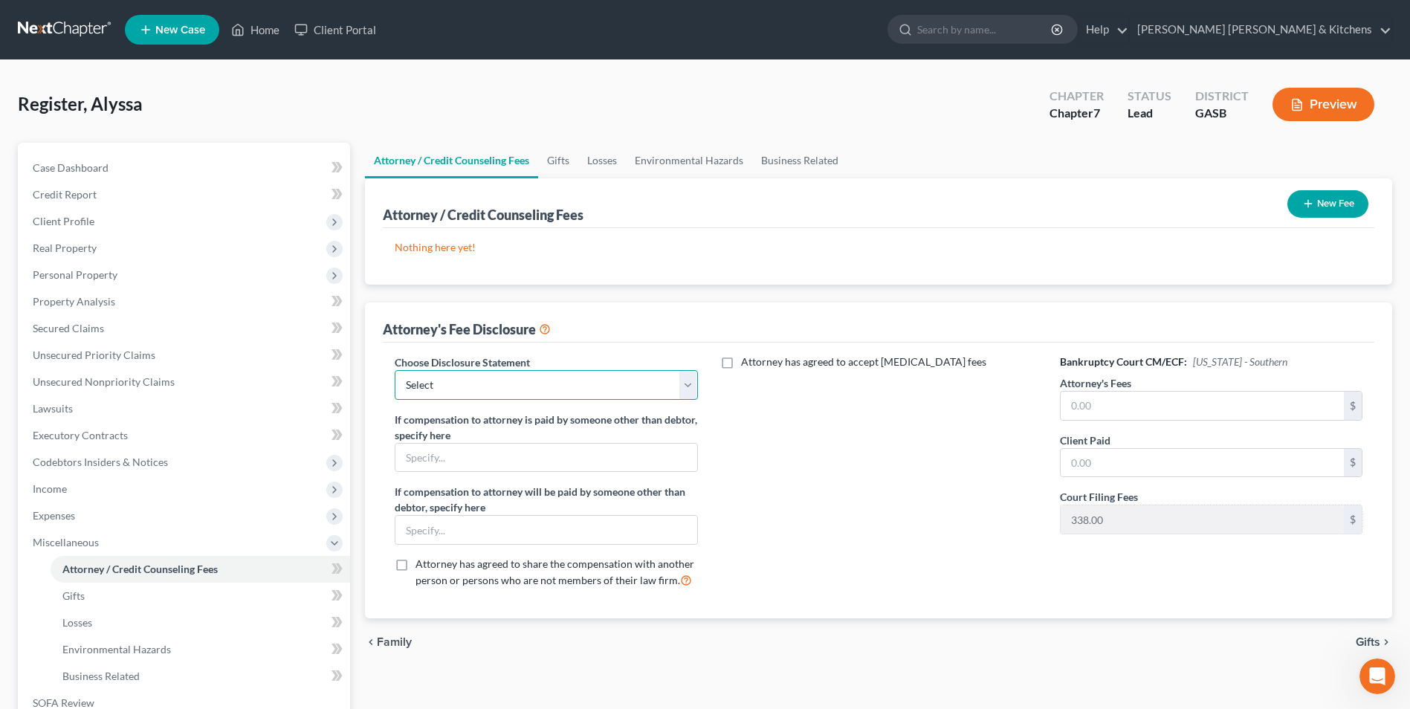
drag, startPoint x: 442, startPoint y: 393, endPoint x: 442, endPoint y: 401, distance: 7.5
click at [442, 393] on select "Select Disclosure of Compensation of Attorney For Debtors" at bounding box center [546, 385] width 303 height 30
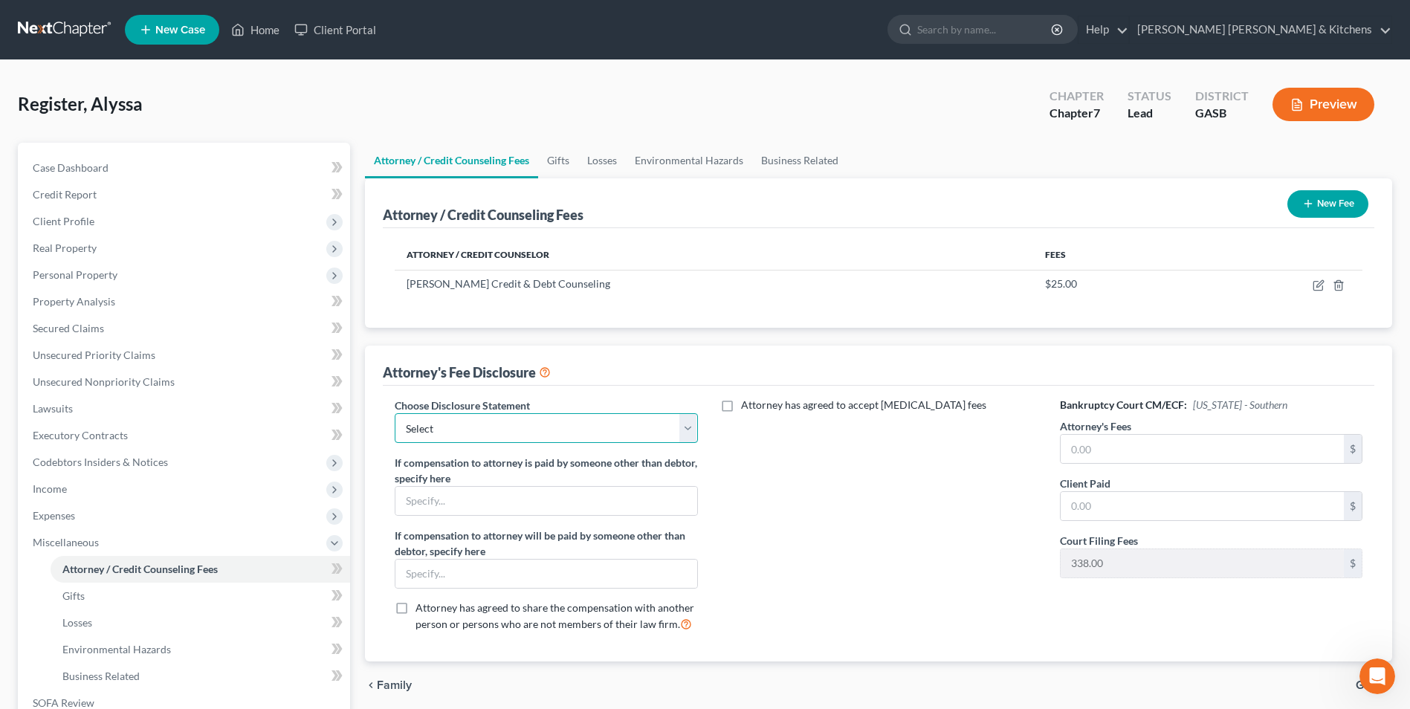
click at [447, 430] on select "Select Disclosure of Compensation of Attorney For Debtors" at bounding box center [546, 428] width 303 height 30
drag, startPoint x: 447, startPoint y: 430, endPoint x: 447, endPoint y: 445, distance: 14.9
click at [447, 430] on select "Select Disclosure of Compensation of Attorney For Debtors" at bounding box center [546, 428] width 303 height 30
click at [395, 413] on select "Select Disclosure of Compensation of Attorney For Debtors" at bounding box center [546, 428] width 303 height 30
click at [1081, 460] on input "text" at bounding box center [1202, 449] width 283 height 28
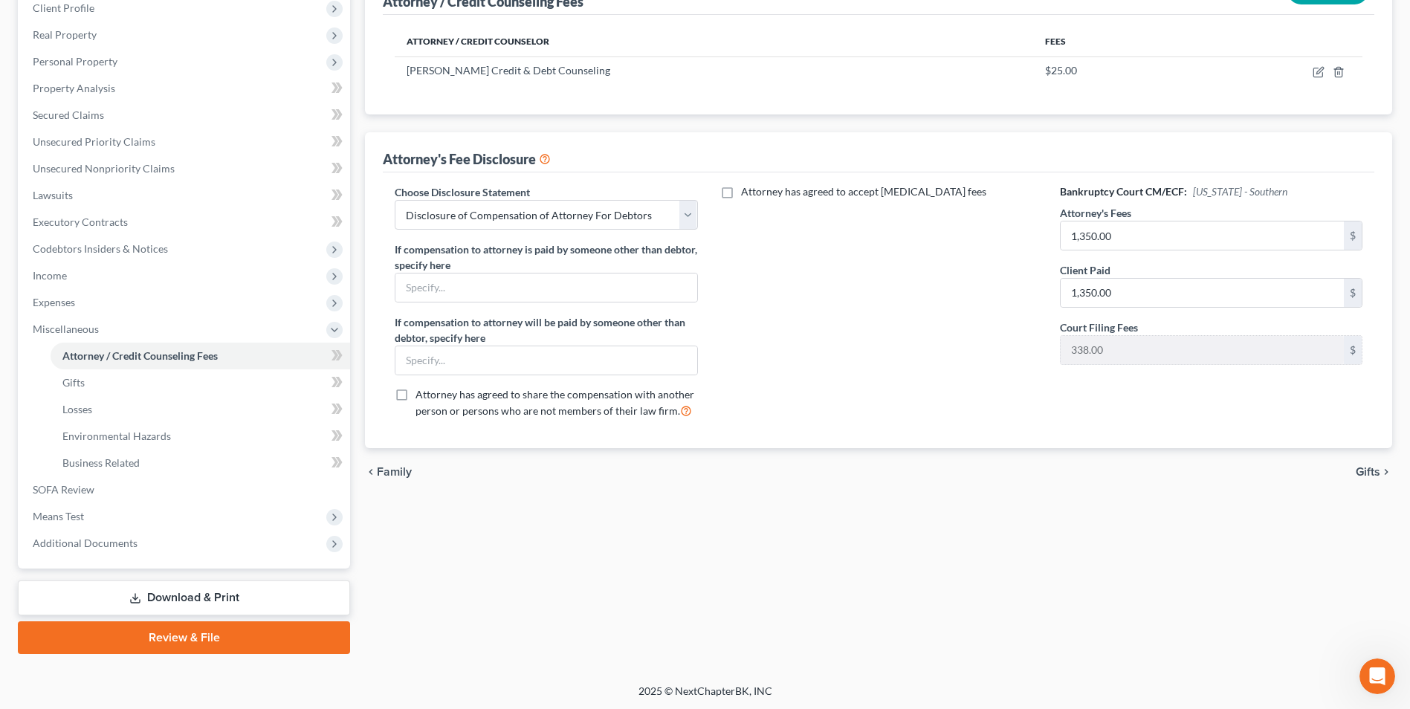
scroll to position [215, 0]
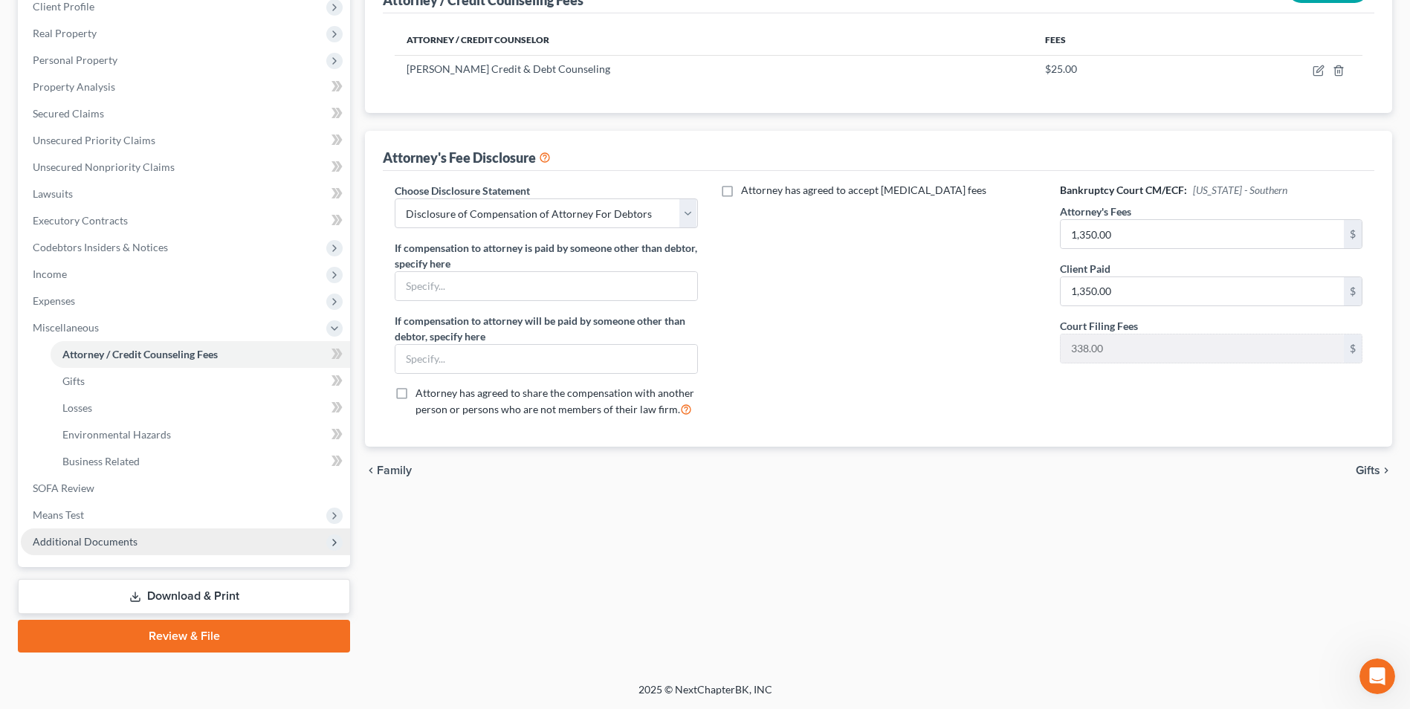
click at [109, 540] on span "Additional Documents" at bounding box center [85, 541] width 105 height 13
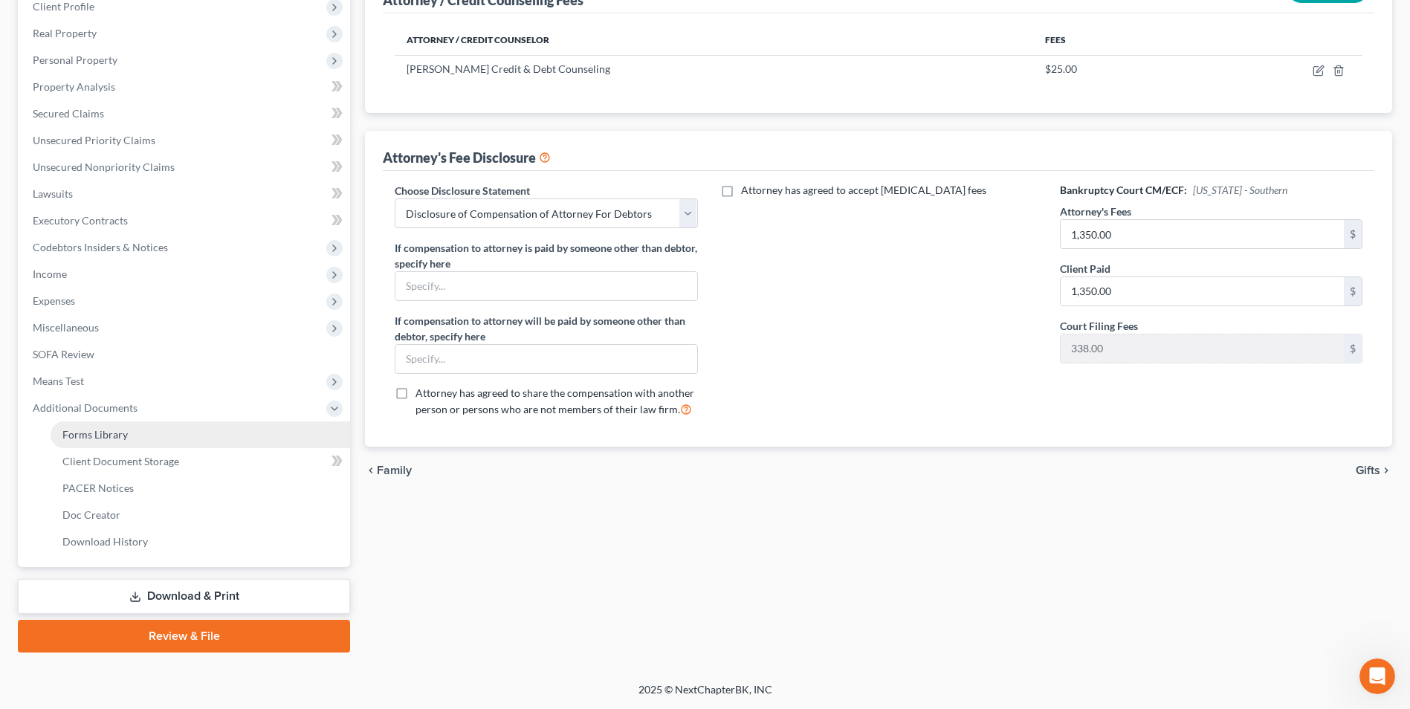
click at [109, 433] on span "Forms Library" at bounding box center [94, 434] width 65 height 13
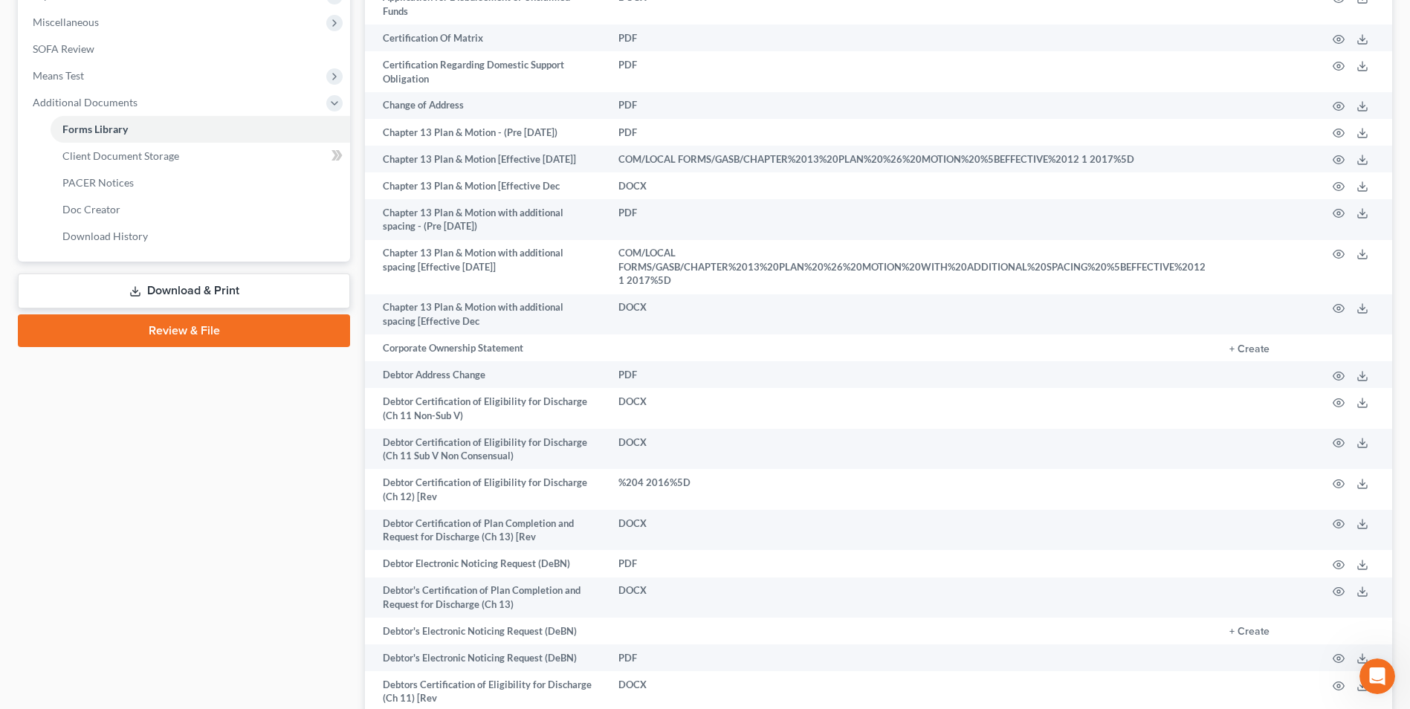
scroll to position [595, 0]
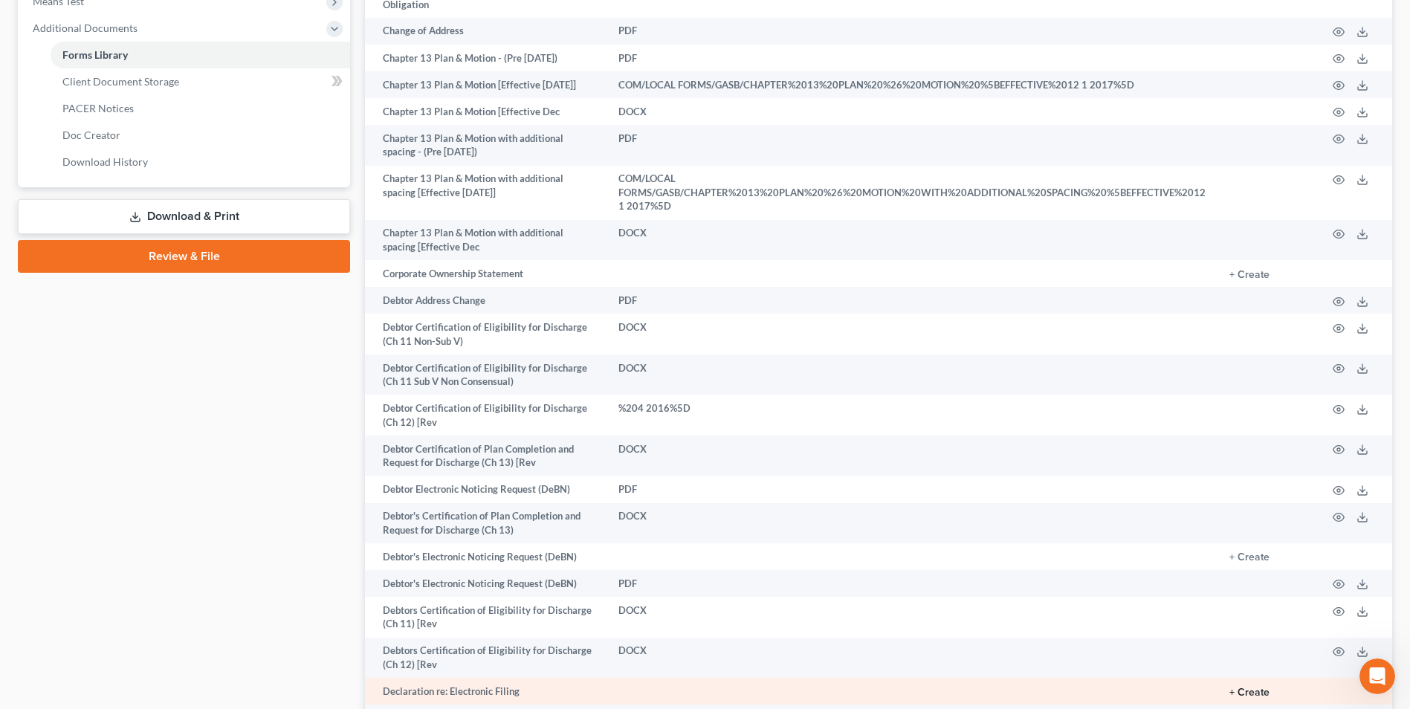
click at [1248, 688] on button "+ Create" at bounding box center [1250, 693] width 40 height 10
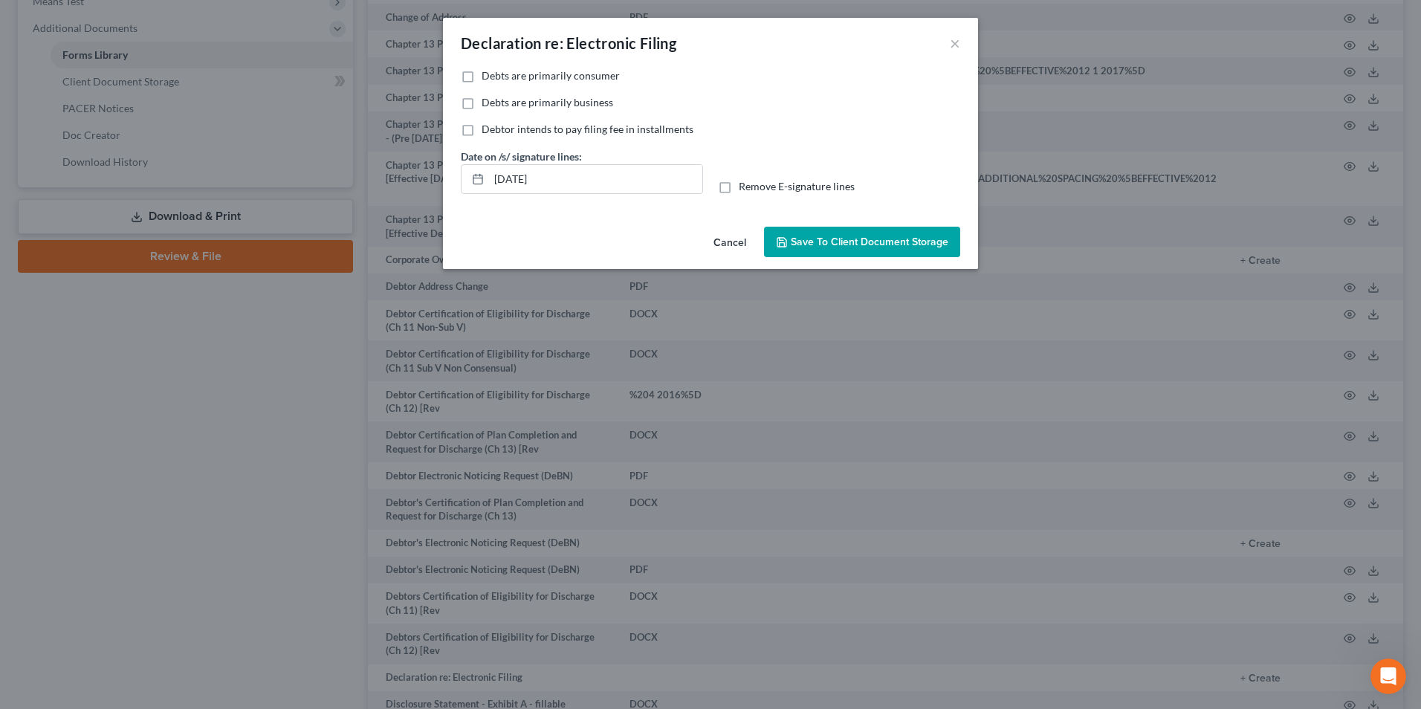
click at [482, 78] on label "Debts are primarily consumer" at bounding box center [551, 75] width 138 height 15
click at [488, 78] on input "Debts are primarily consumer" at bounding box center [493, 73] width 10 height 10
drag, startPoint x: 504, startPoint y: 200, endPoint x: 477, endPoint y: 208, distance: 28.0
click at [479, 208] on div "No additional information is needed to generate this form. Debts are primarily …" at bounding box center [710, 144] width 535 height 152
click at [739, 190] on label "Remove E-signature lines" at bounding box center [797, 186] width 116 height 15
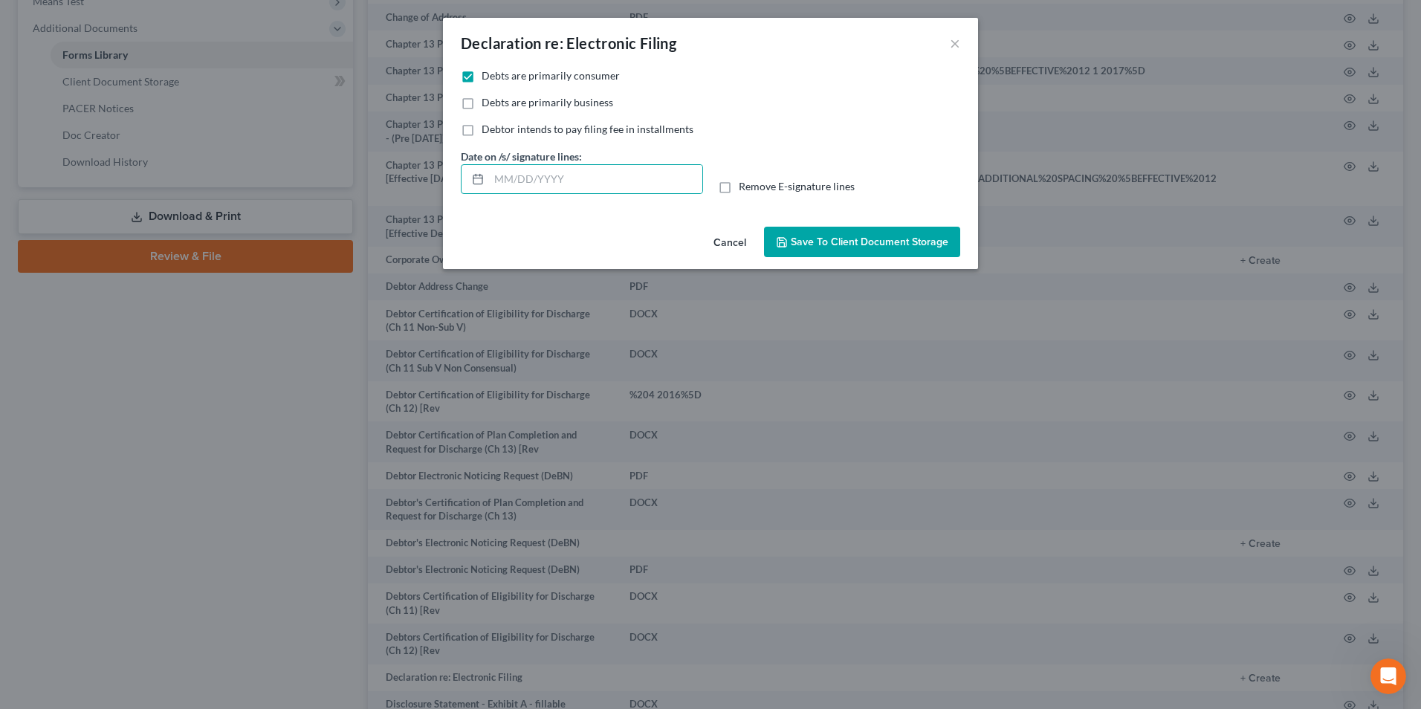
click at [745, 189] on input "Remove E-signature lines" at bounding box center [750, 184] width 10 height 10
click at [847, 250] on button "Save to Client Document Storage" at bounding box center [862, 242] width 196 height 31
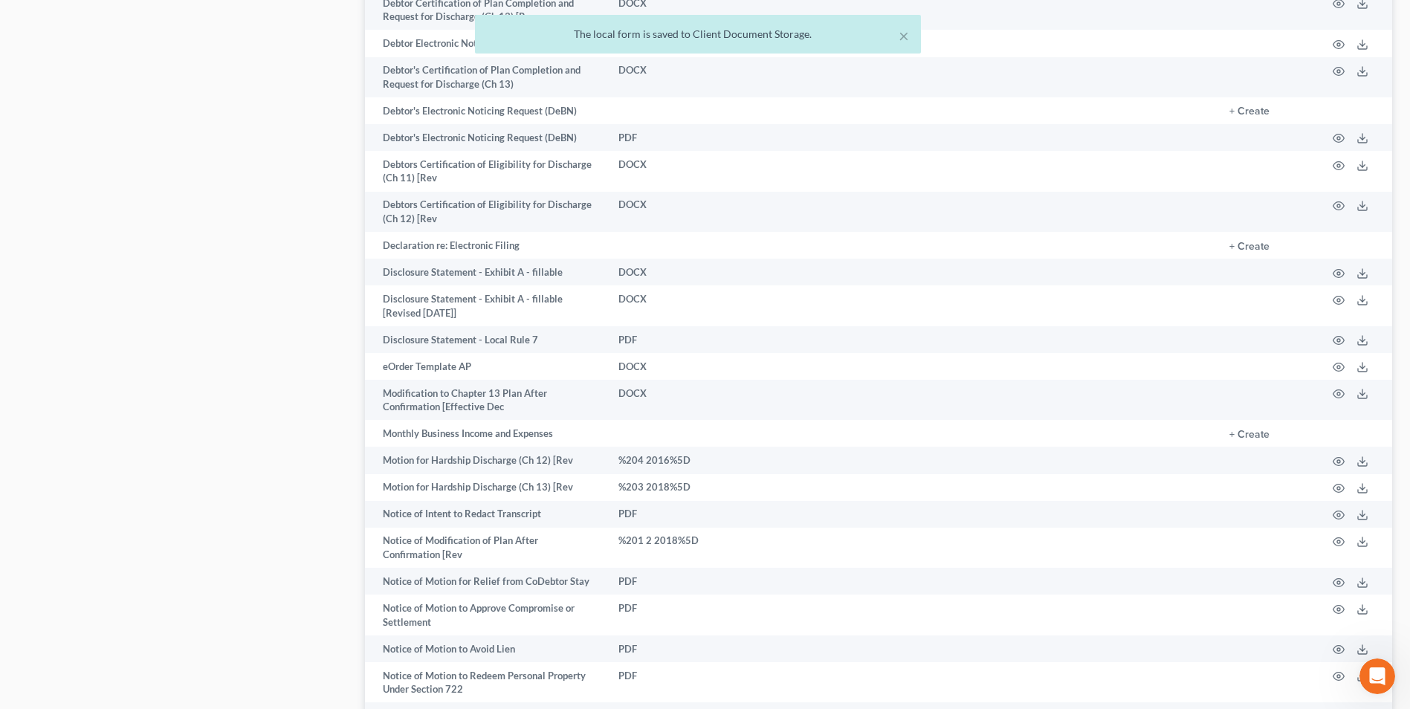
scroll to position [1559, 0]
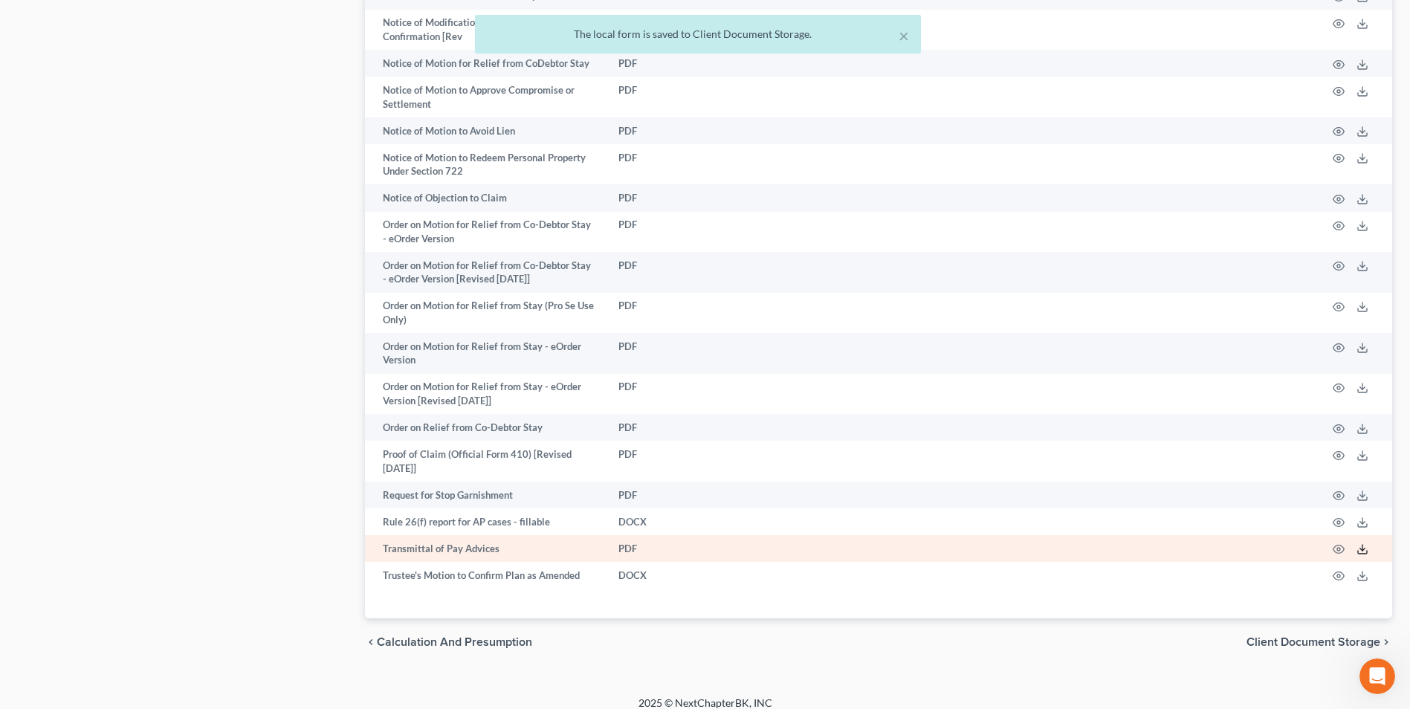
drag, startPoint x: 1363, startPoint y: 538, endPoint x: 1322, endPoint y: 532, distance: 42.0
click at [1363, 543] on icon at bounding box center [1363, 549] width 12 height 12
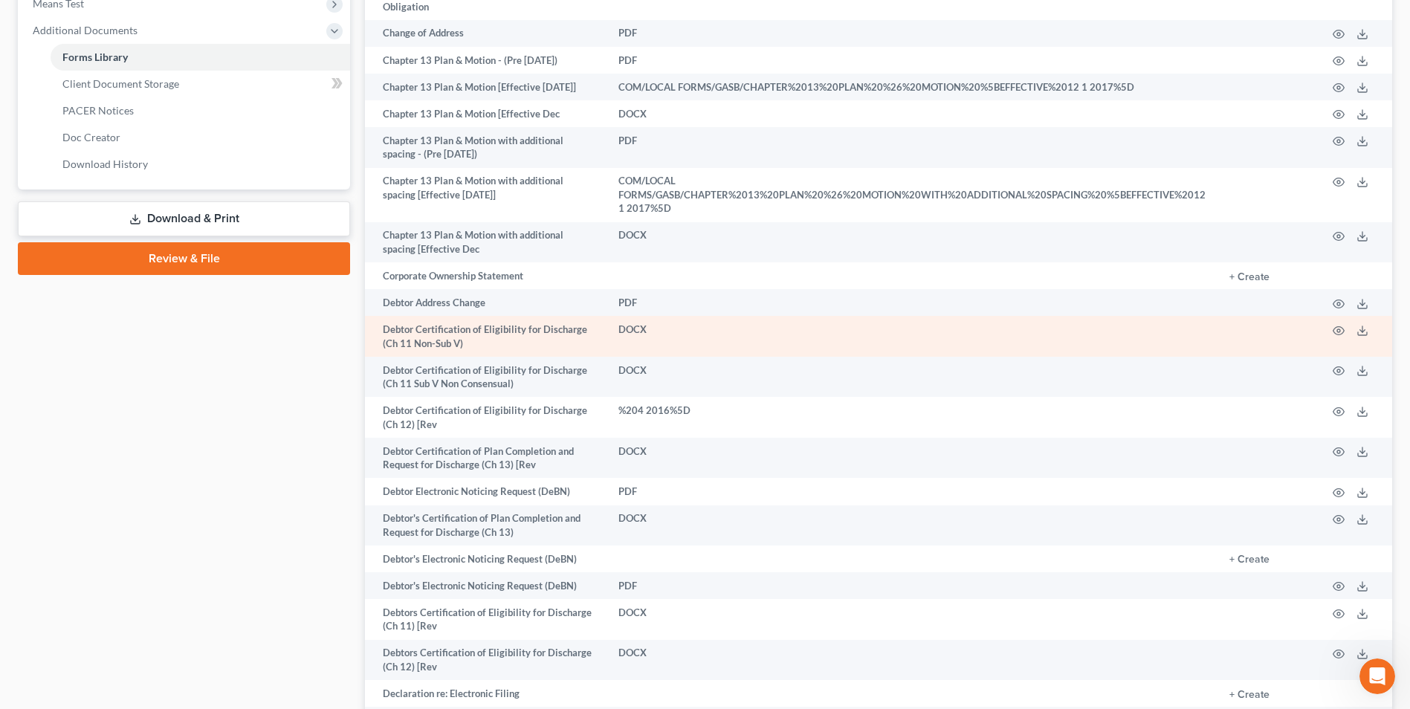
drag, startPoint x: 208, startPoint y: 213, endPoint x: 519, endPoint y: 309, distance: 325.0
click at [208, 213] on link "Download & Print" at bounding box center [184, 218] width 332 height 35
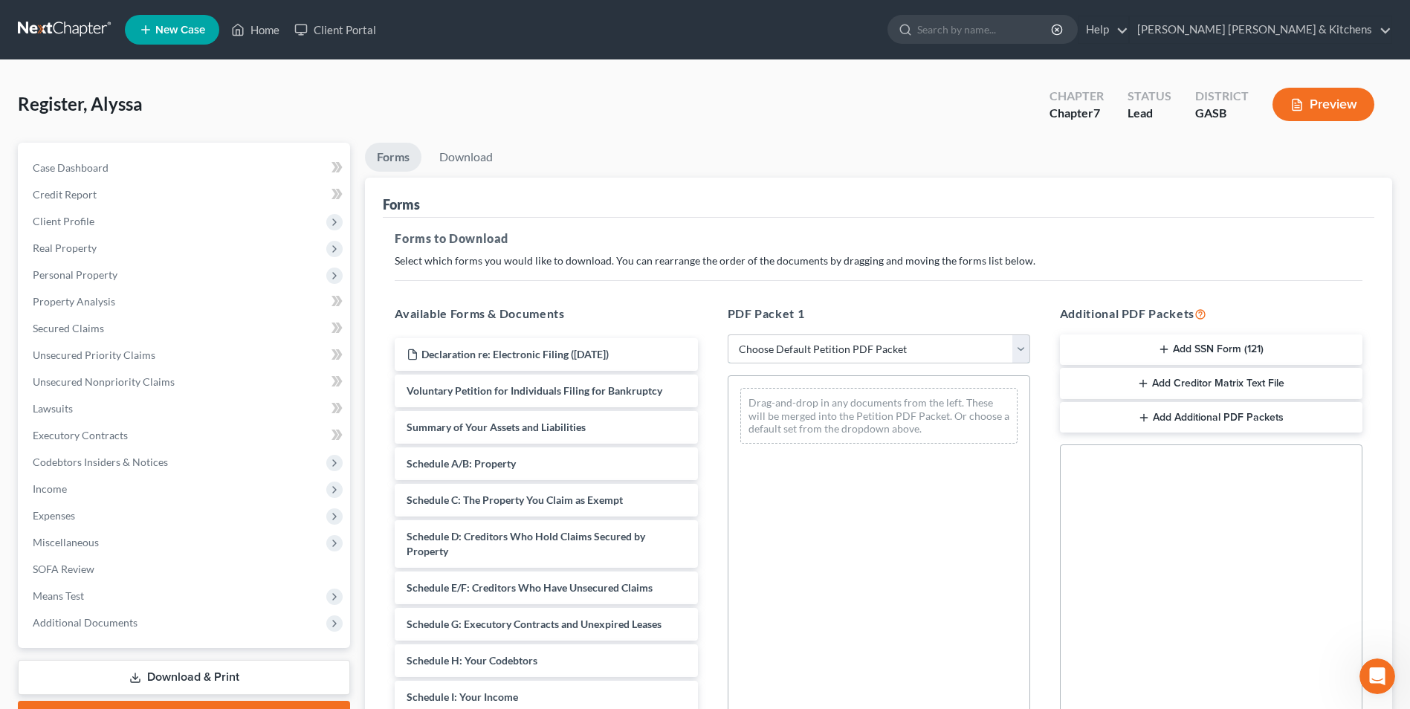
click at [813, 346] on select "Choose Default Petition PDF Packet Complete Bankruptcy Petition (all forms and …" at bounding box center [879, 350] width 303 height 30
click at [728, 335] on select "Choose Default Petition PDF Packet Complete Bankruptcy Petition (all forms and …" at bounding box center [879, 350] width 303 height 30
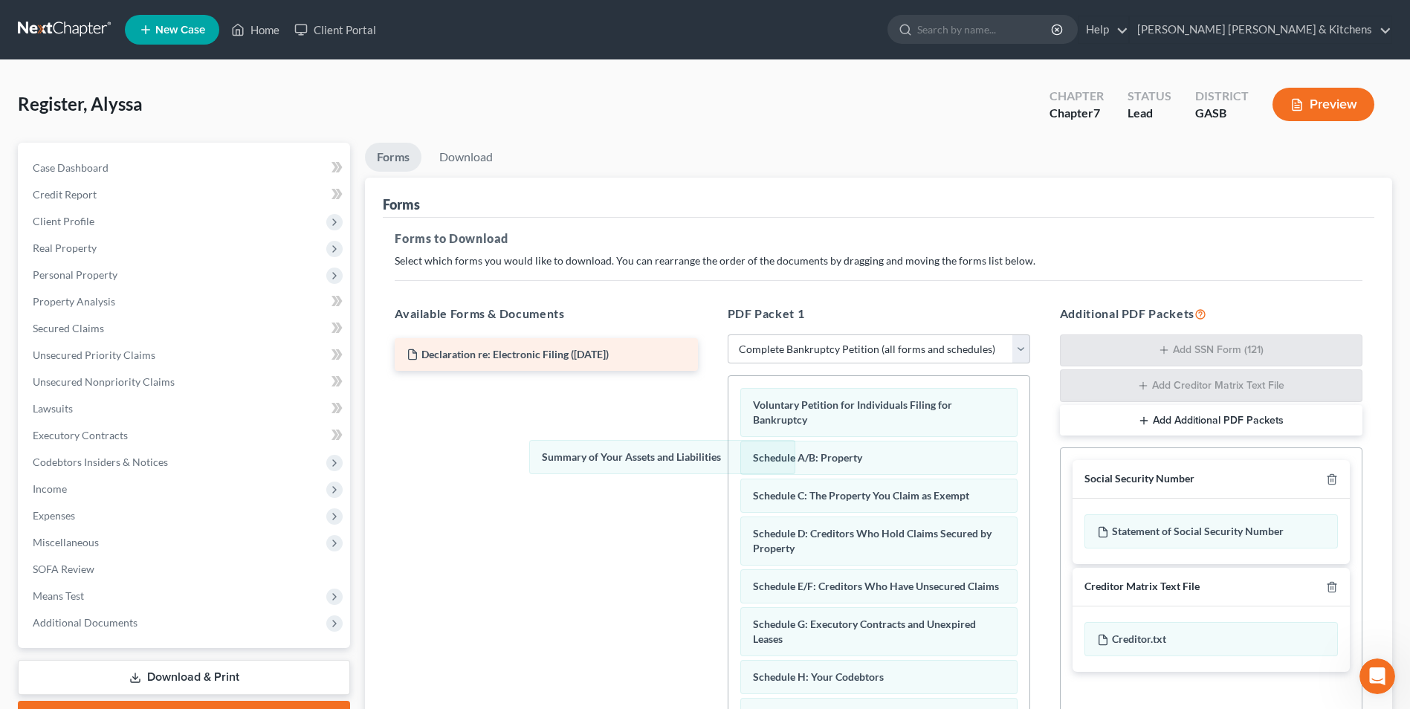
drag, startPoint x: 816, startPoint y: 452, endPoint x: 465, endPoint y: 342, distance: 368.5
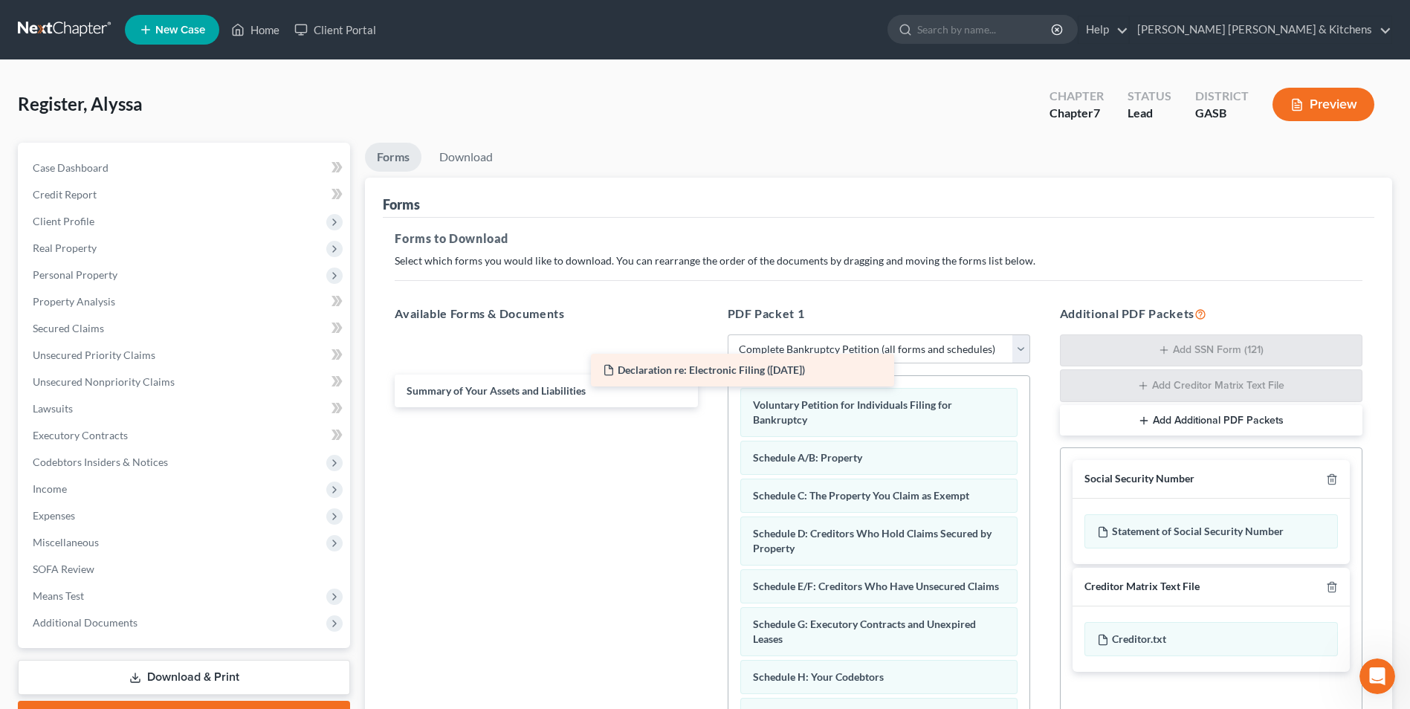
drag, startPoint x: 492, startPoint y: 352, endPoint x: 724, endPoint y: 382, distance: 234.0
click at [689, 368] on div "Declaration re: Electronic Filing ([DATE]) Declaration re: Electronic Filing ([…" at bounding box center [546, 372] width 326 height 69
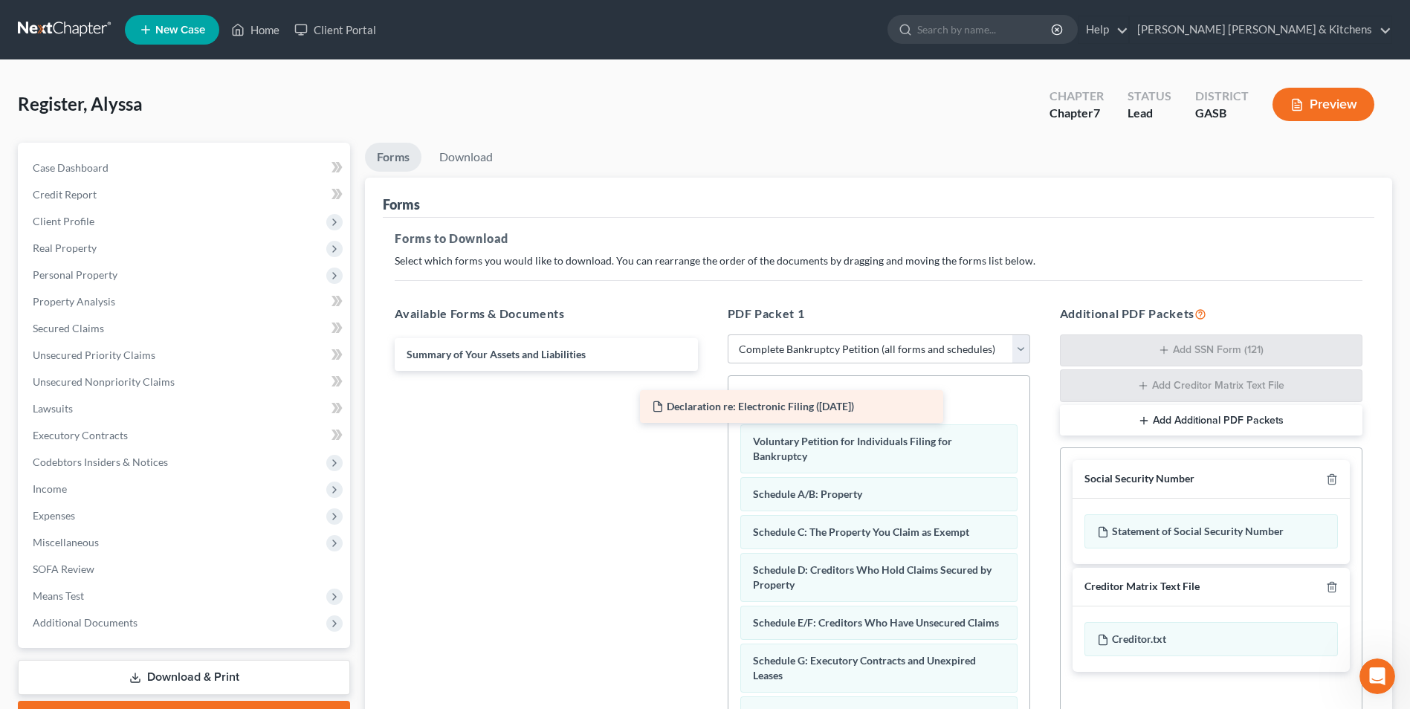
drag, startPoint x: 610, startPoint y: 352, endPoint x: 1004, endPoint y: 398, distance: 397.5
click at [709, 371] on div "Declaration re: Electronic Filing ([DATE]) Declaration re: Electronic Filing ([…" at bounding box center [546, 354] width 326 height 33
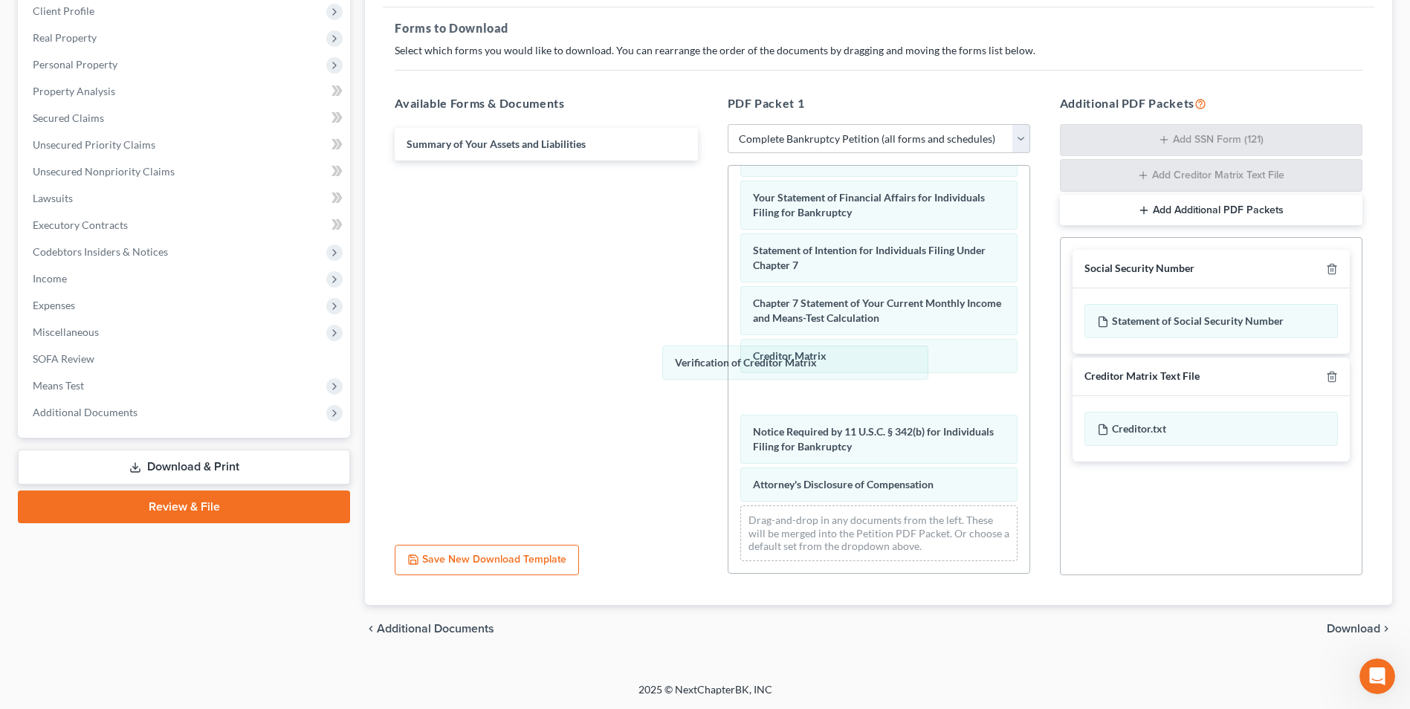
scroll to position [436, 0]
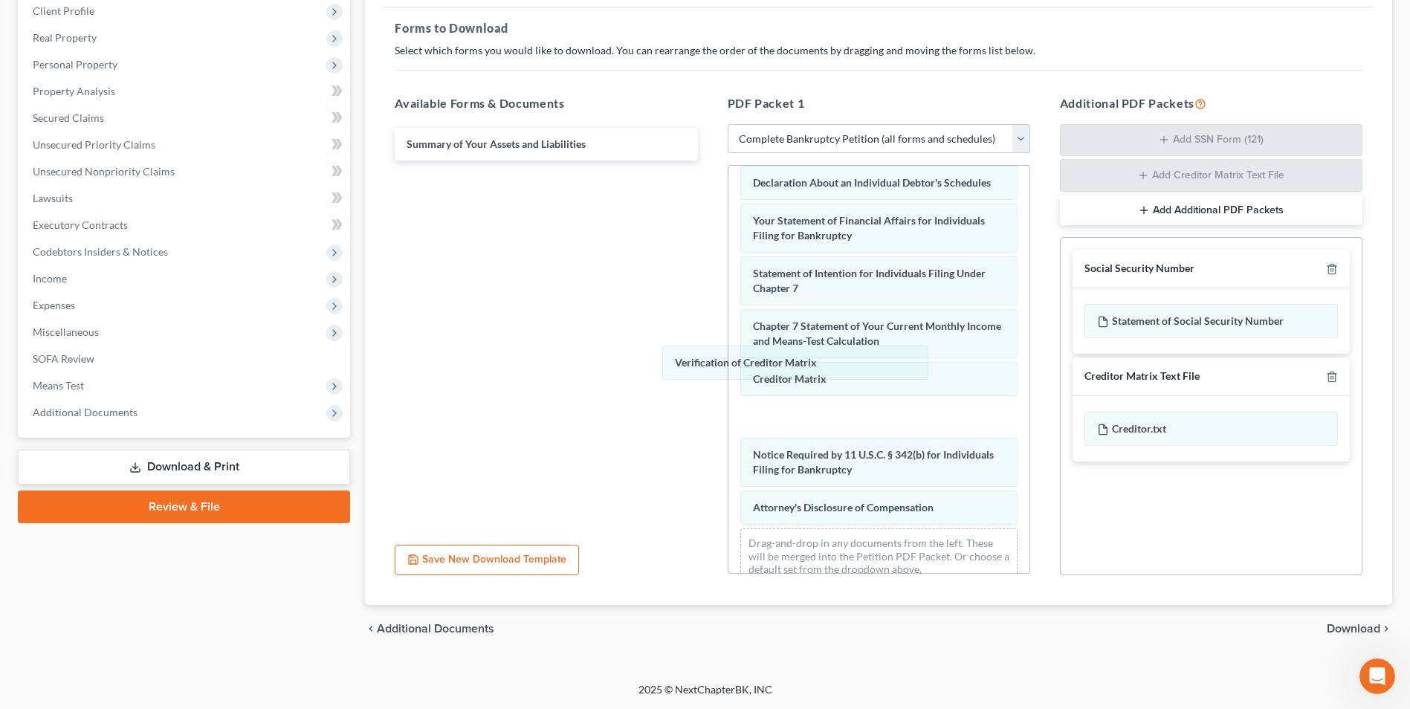
drag, startPoint x: 822, startPoint y: 393, endPoint x: 533, endPoint y: 251, distance: 322.2
click at [729, 216] on div "Verification of Creditor Matrix Declaration re: Electronic Filing ([DATE]) Volu…" at bounding box center [879, 163] width 301 height 866
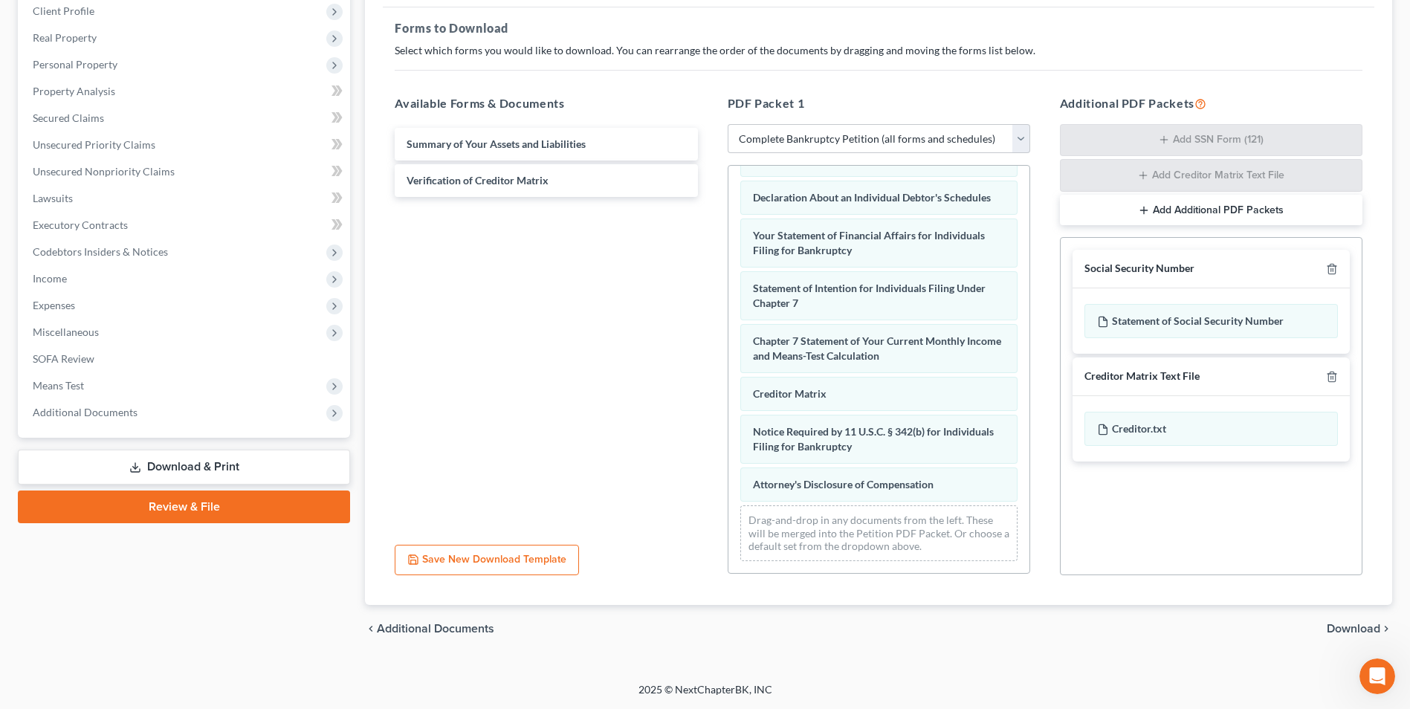
click at [1343, 633] on span "Download" at bounding box center [1354, 629] width 54 height 12
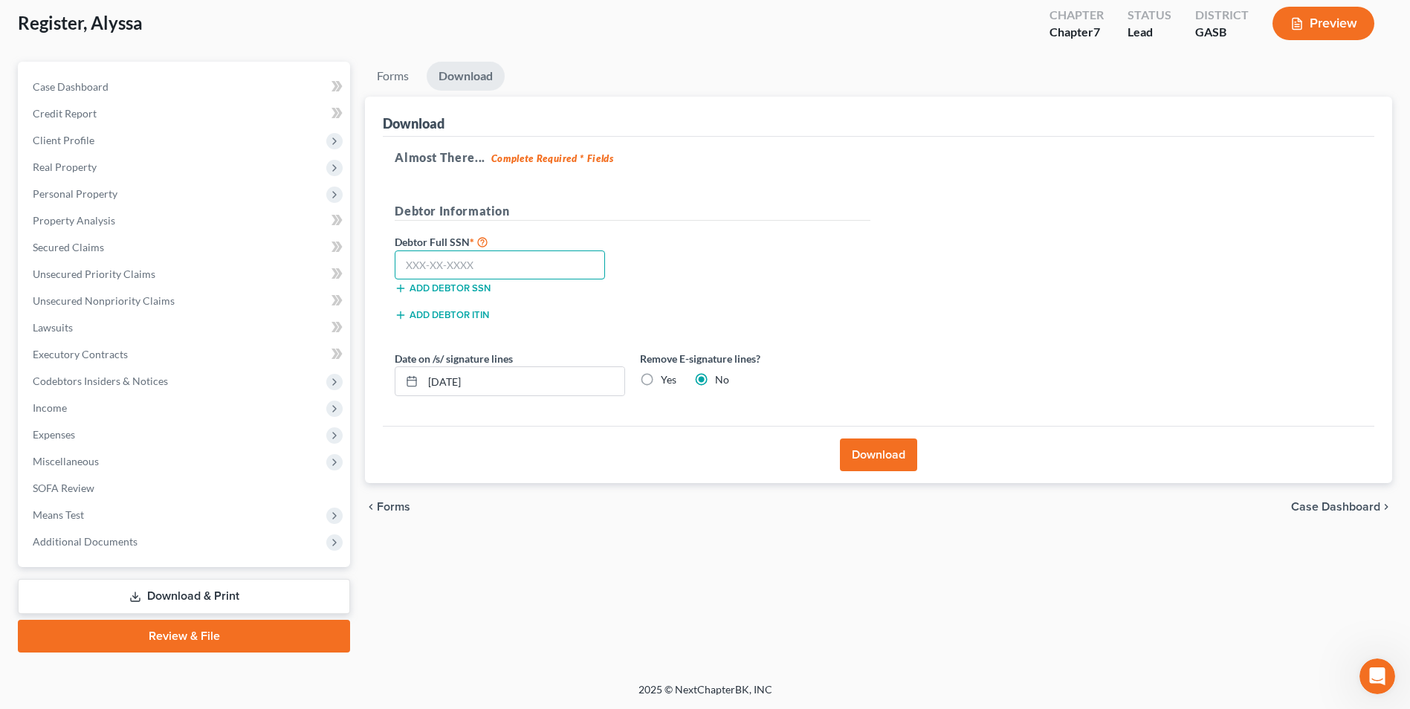
click at [436, 261] on input "text" at bounding box center [500, 266] width 210 height 30
drag, startPoint x: 497, startPoint y: 387, endPoint x: 409, endPoint y: 418, distance: 93.8
click at [409, 418] on div "Almost There... Complete Required * Fields Debtor Information Debtor Full SSN *…" at bounding box center [879, 282] width 992 height 290
click at [661, 383] on label "Yes" at bounding box center [669, 379] width 16 height 15
click at [667, 382] on input "Yes" at bounding box center [672, 377] width 10 height 10
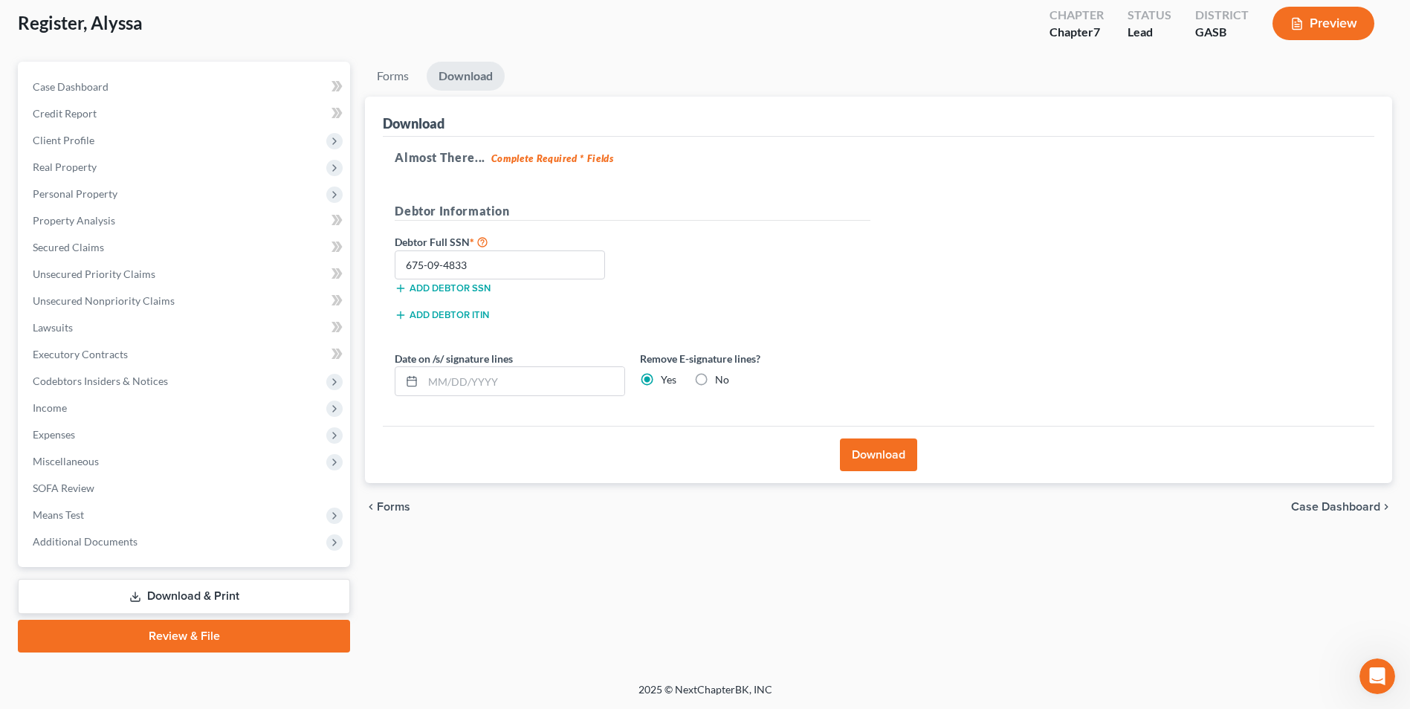
click at [888, 459] on button "Download" at bounding box center [878, 455] width 77 height 33
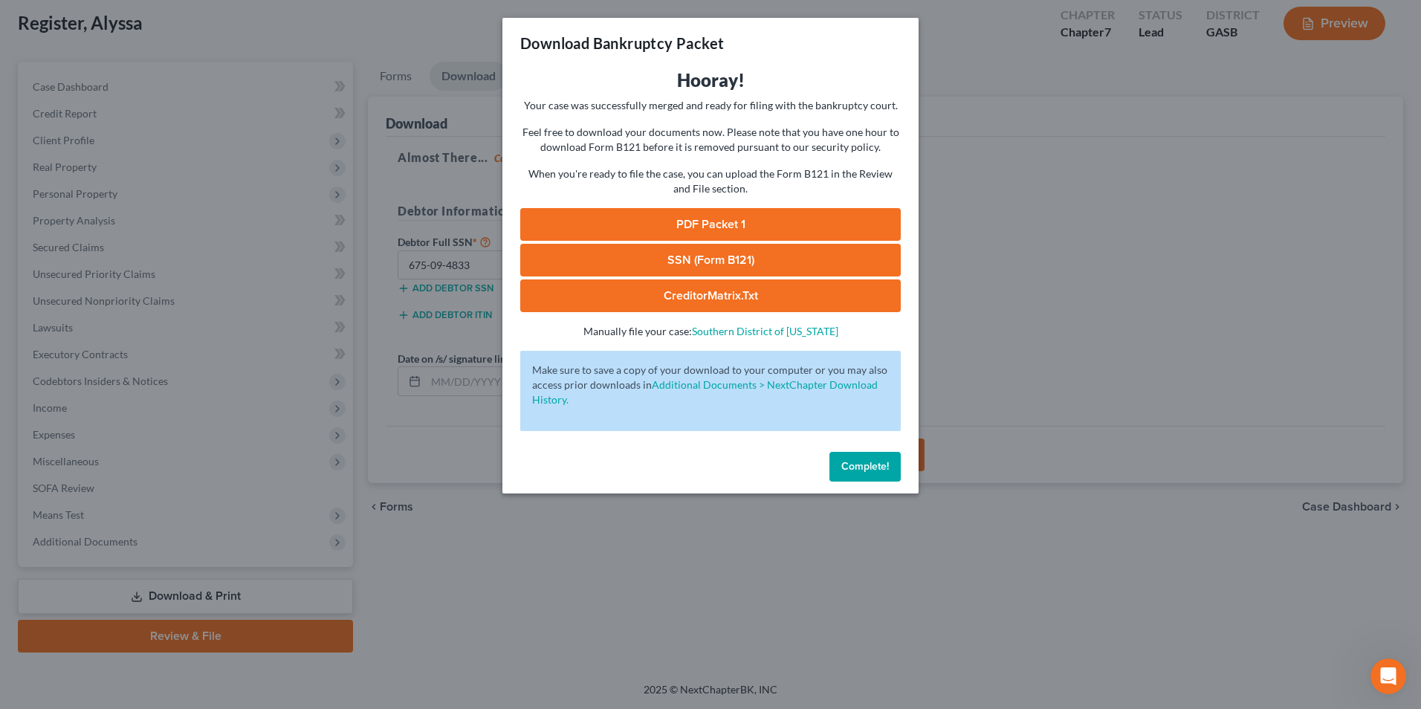
click at [687, 263] on link "SSN (Form B121)" at bounding box center [710, 260] width 381 height 33
click at [668, 223] on link "PDF Packet 1" at bounding box center [710, 224] width 381 height 33
